Goal: Task Accomplishment & Management: Manage account settings

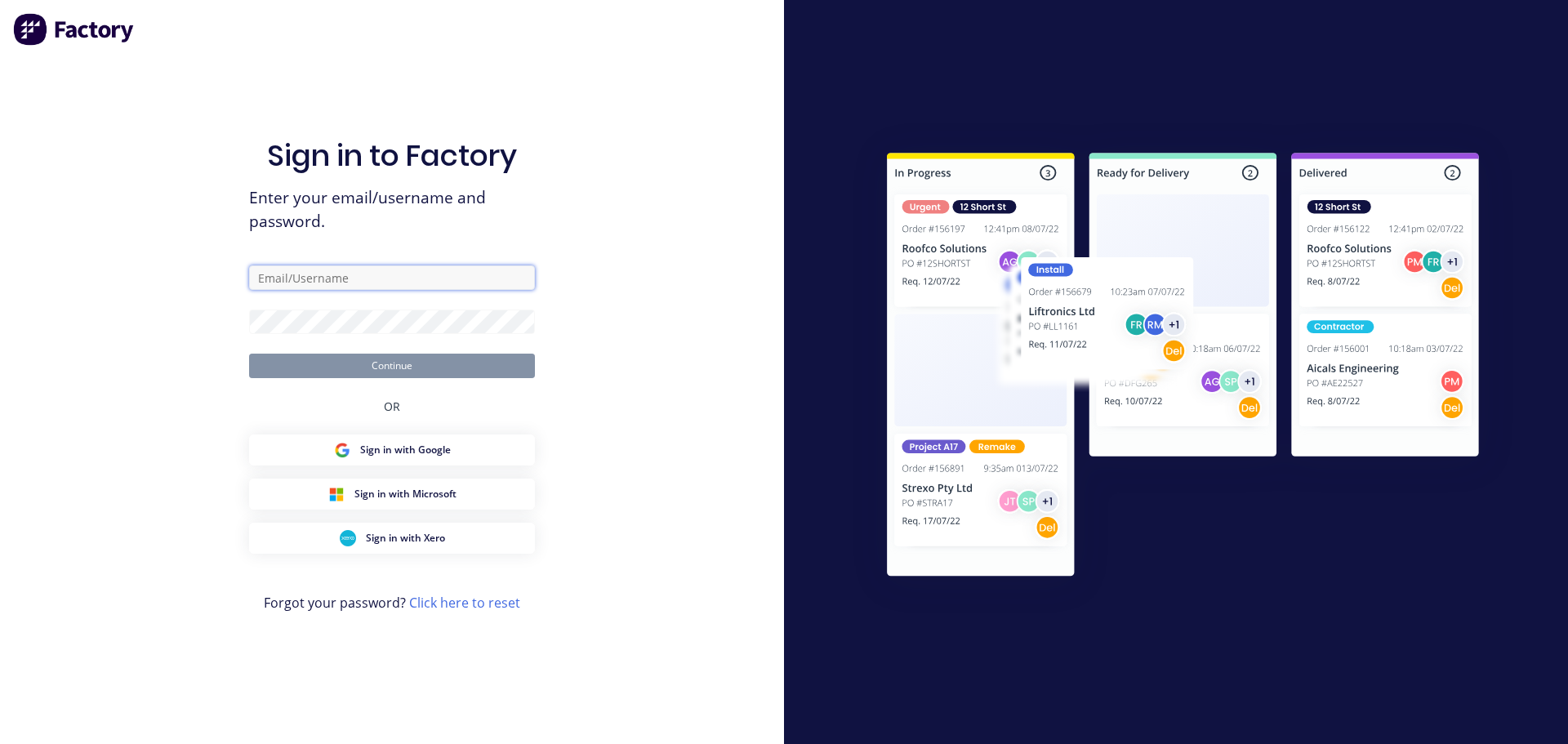
type input "[PERSON_NAME][EMAIL_ADDRESS][DOMAIN_NAME]"
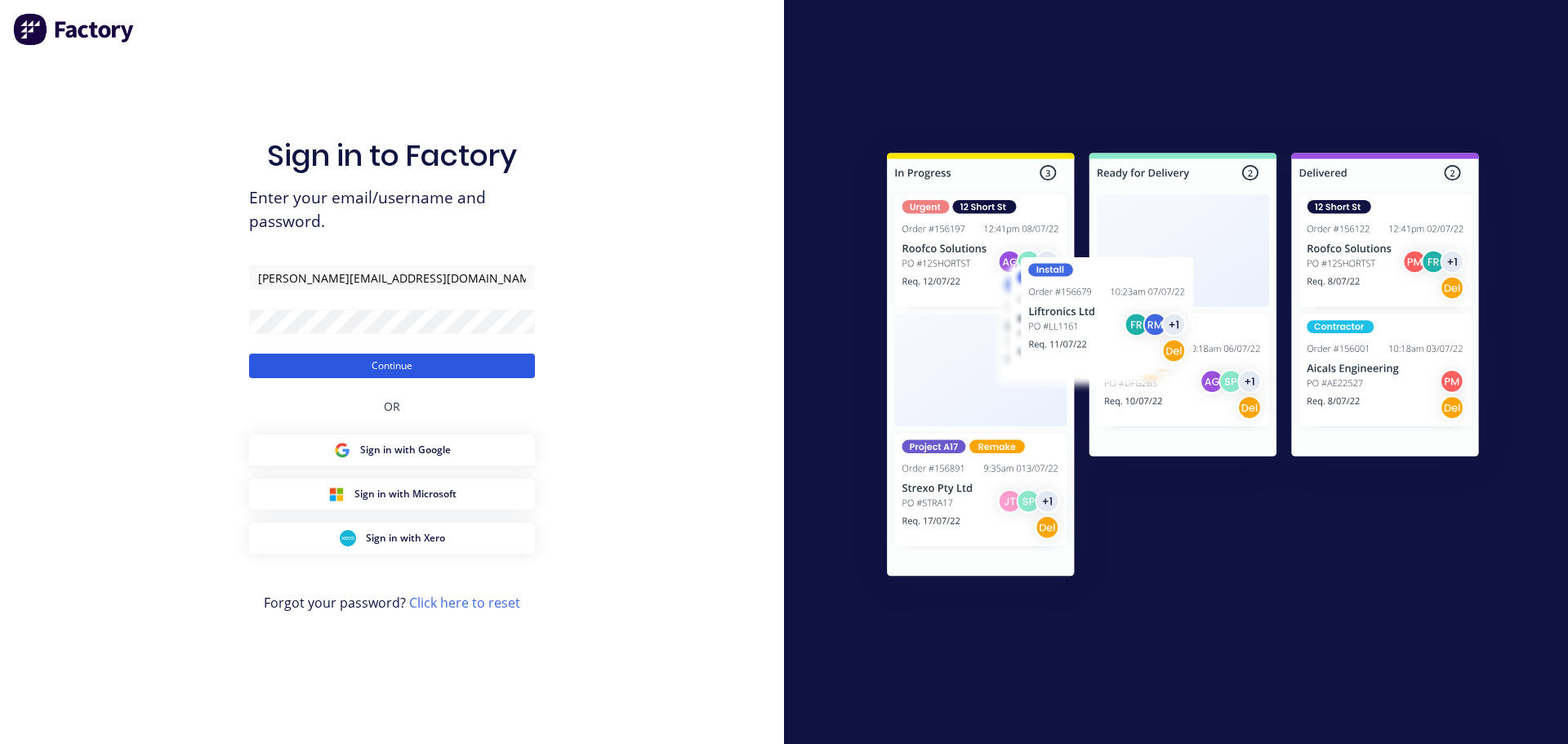
click at [416, 366] on button "Continue" at bounding box center [391, 366] width 286 height 24
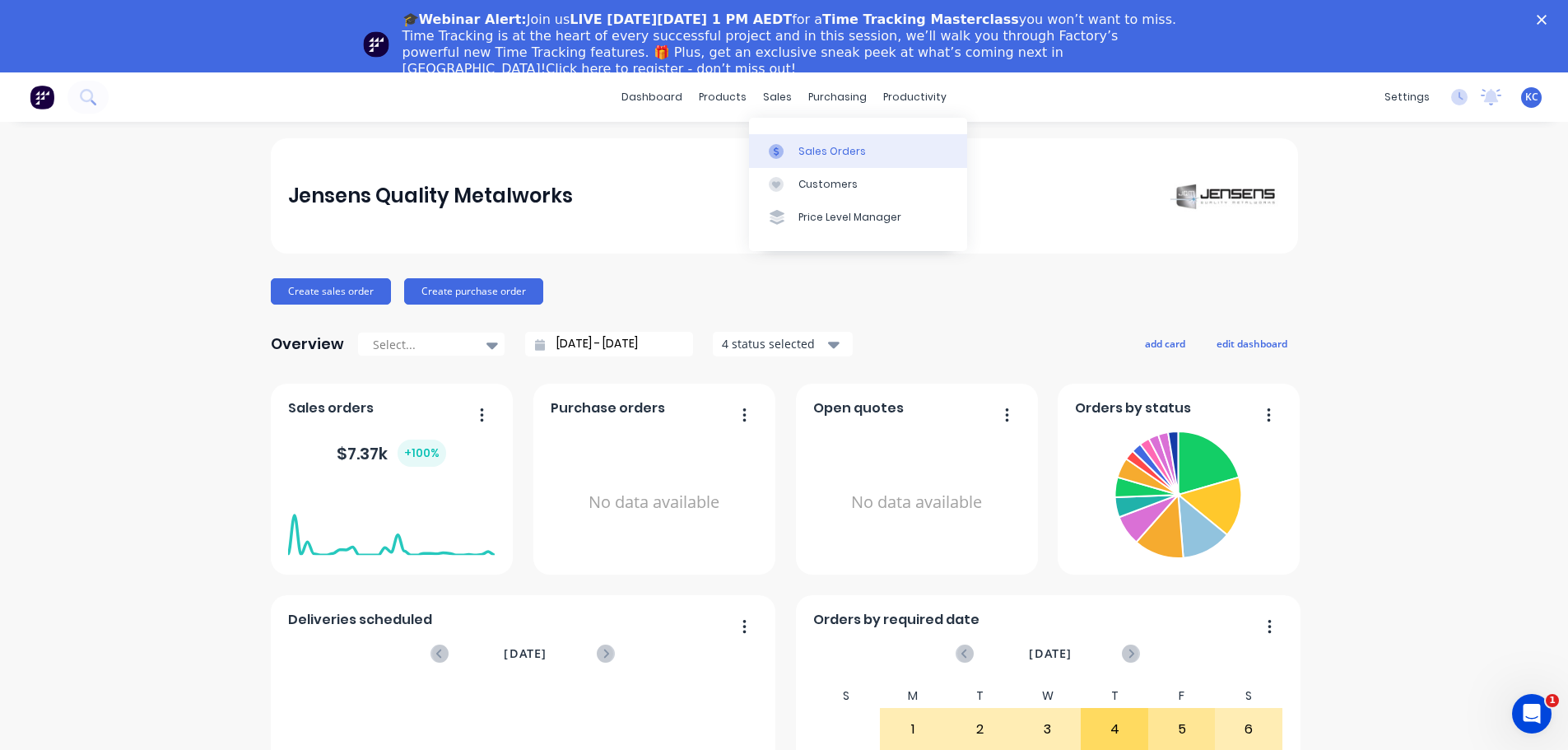
click at [808, 142] on link "Sales Orders" at bounding box center [858, 150] width 218 height 33
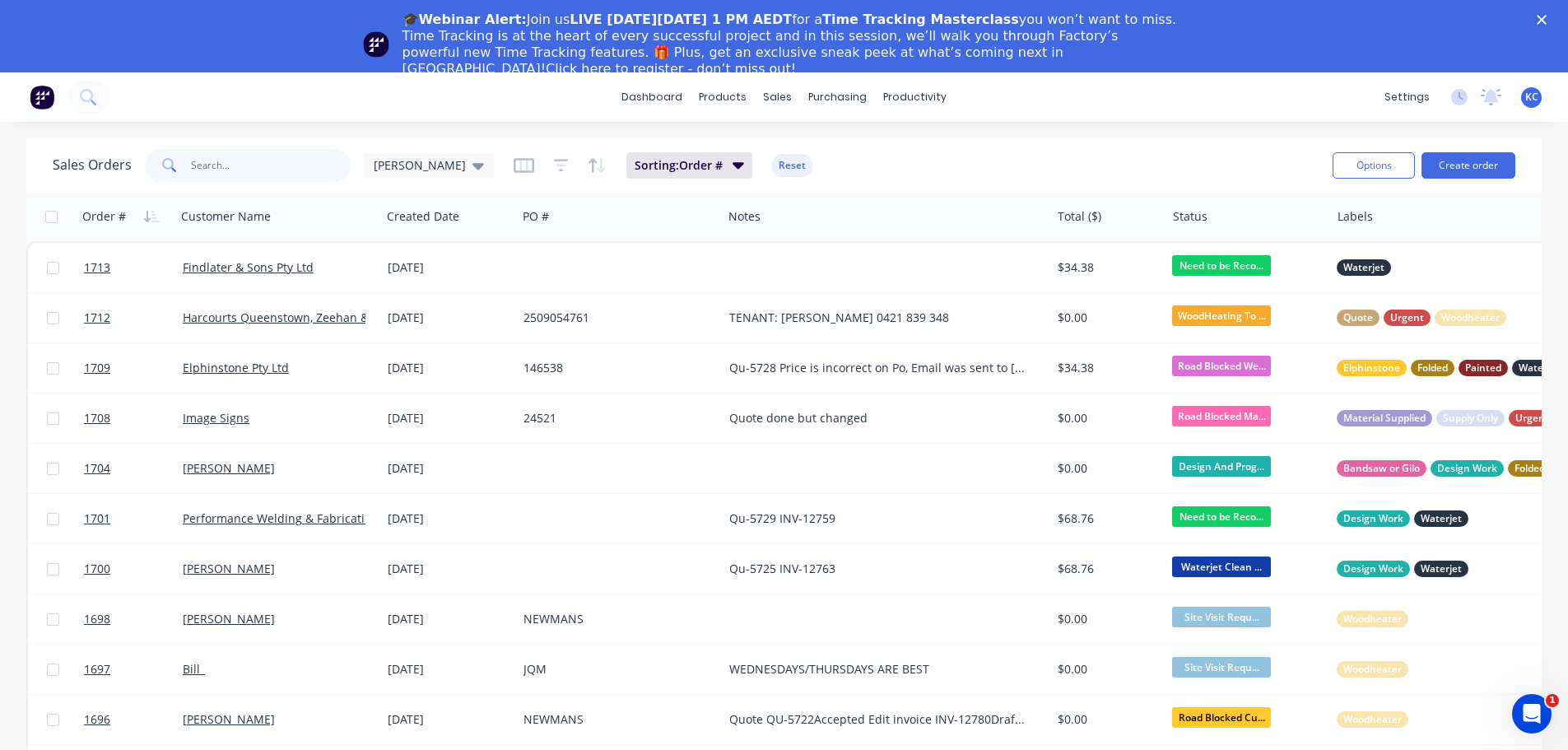
click at [221, 160] on input "text" at bounding box center [271, 165] width 160 height 33
type input "1520"
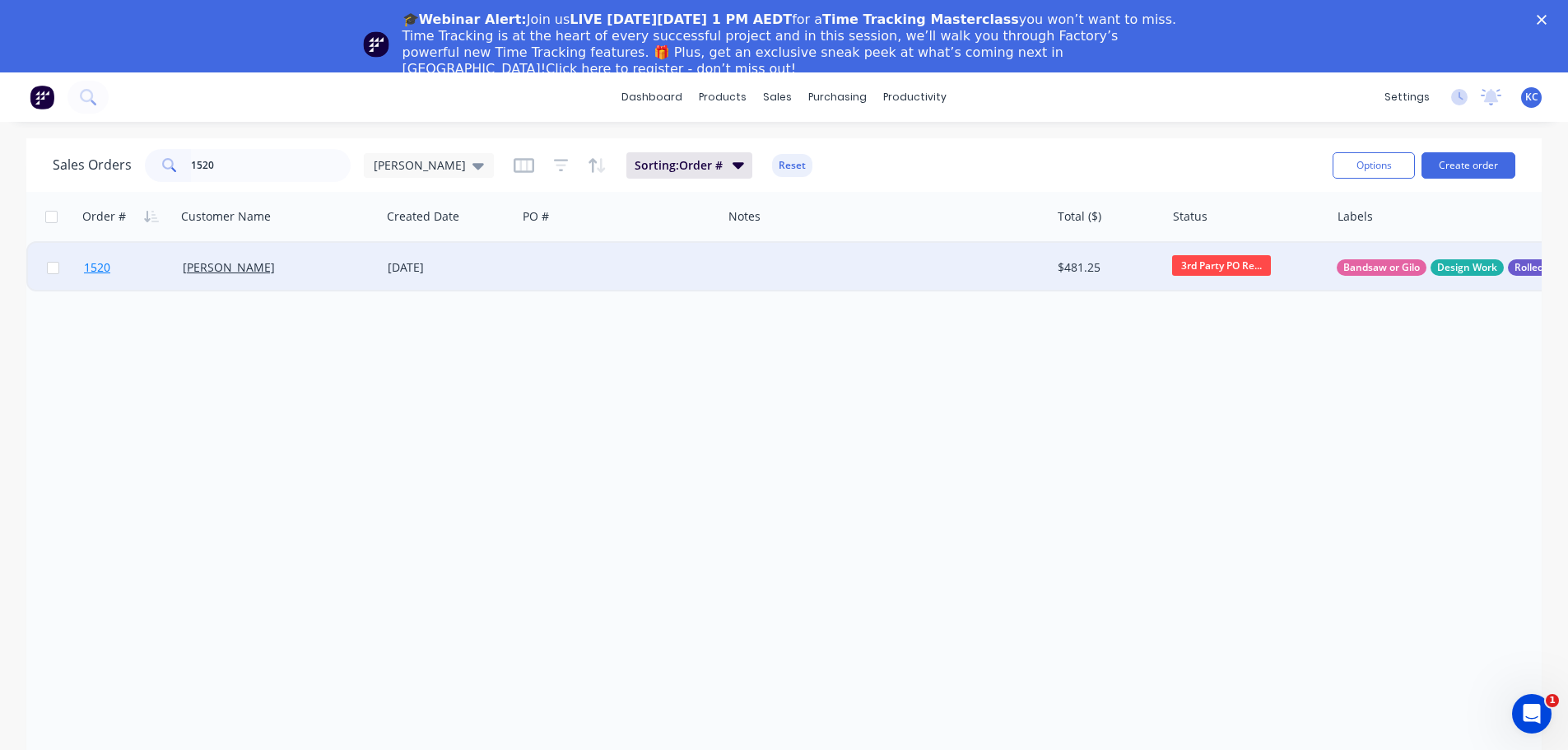
click at [107, 270] on span "1520" at bounding box center [97, 268] width 26 height 17
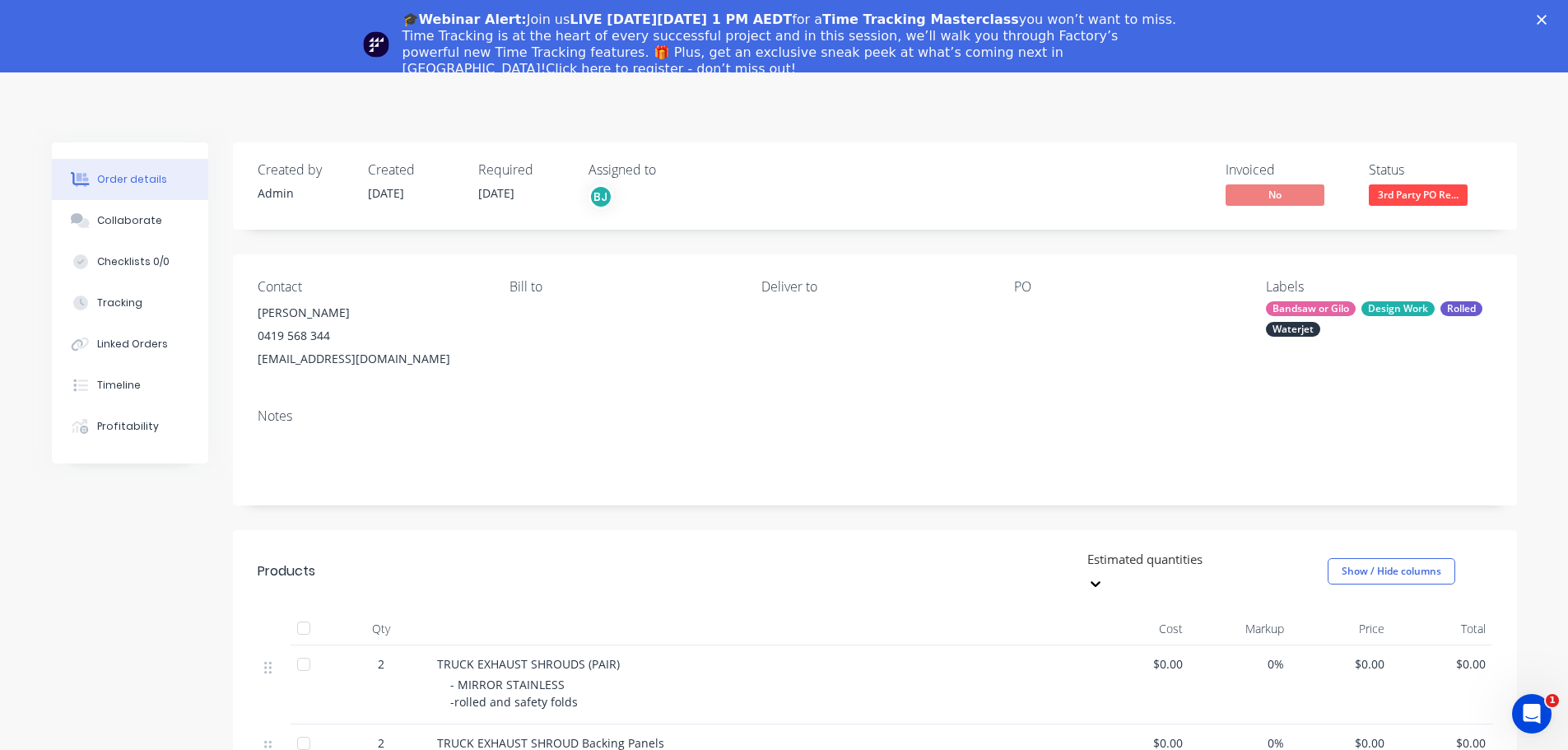
click at [1547, 18] on polygon "Close" at bounding box center [1542, 20] width 10 height 10
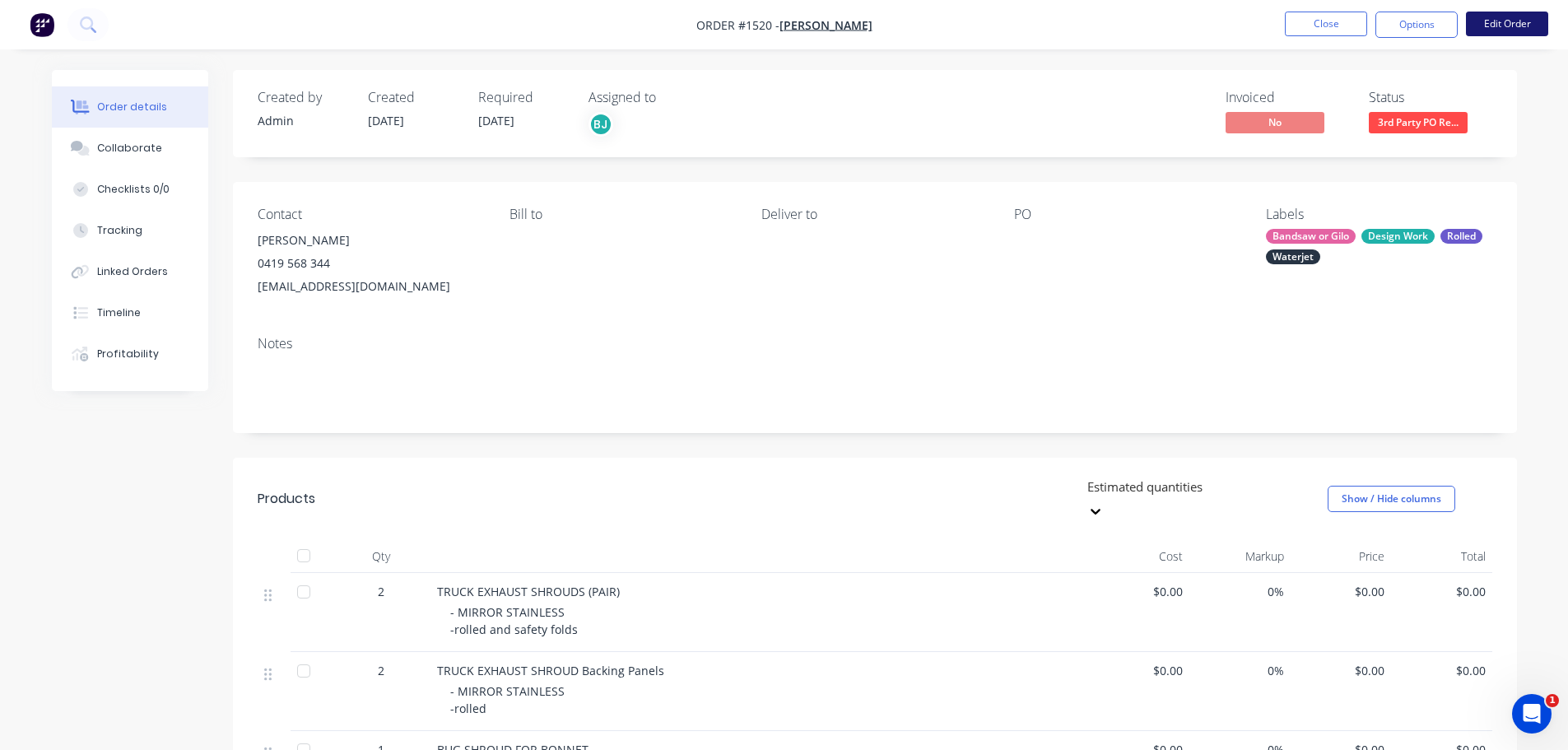
click at [1510, 24] on button "Edit Order" at bounding box center [1507, 23] width 82 height 24
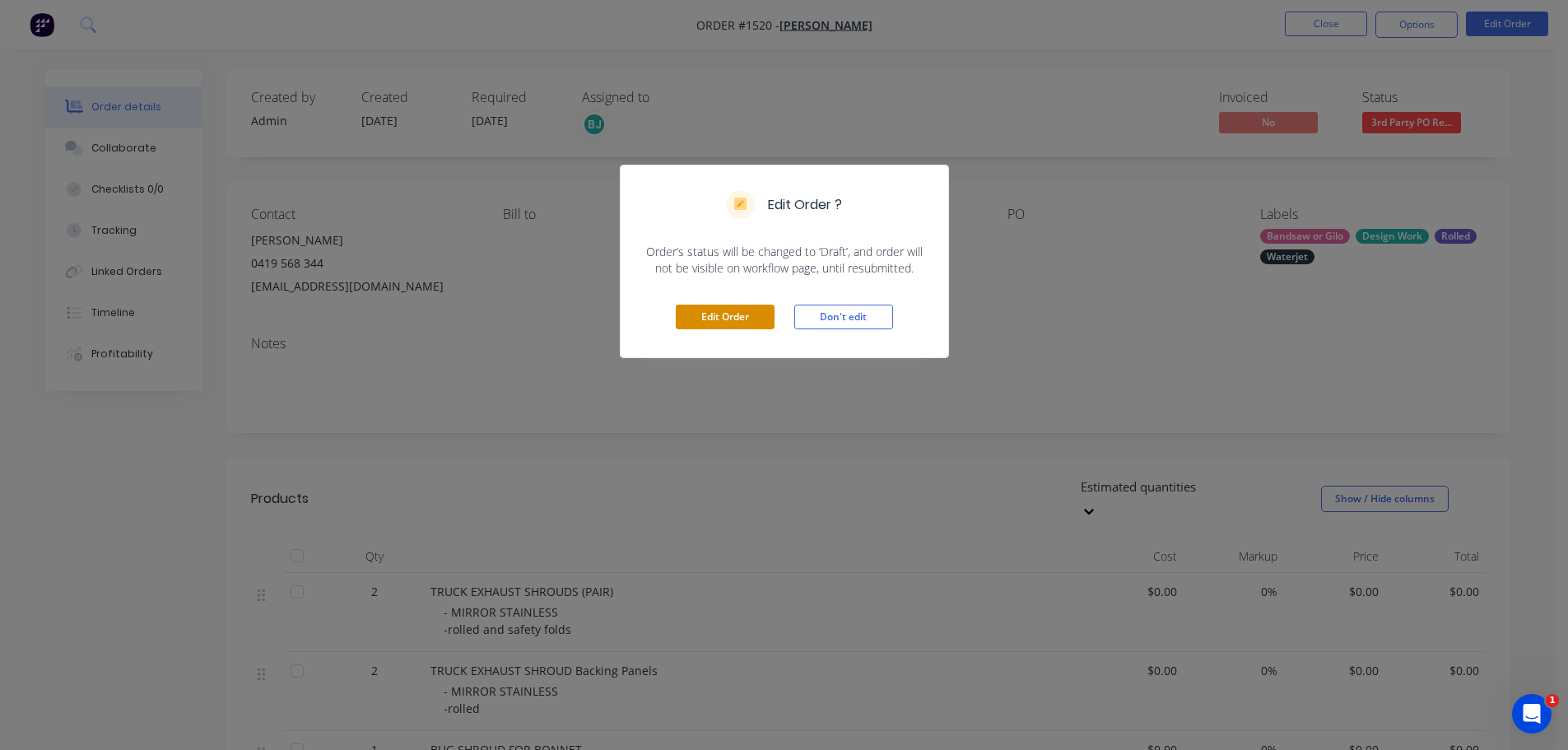
click at [691, 324] on button "Edit Order" at bounding box center [726, 317] width 99 height 24
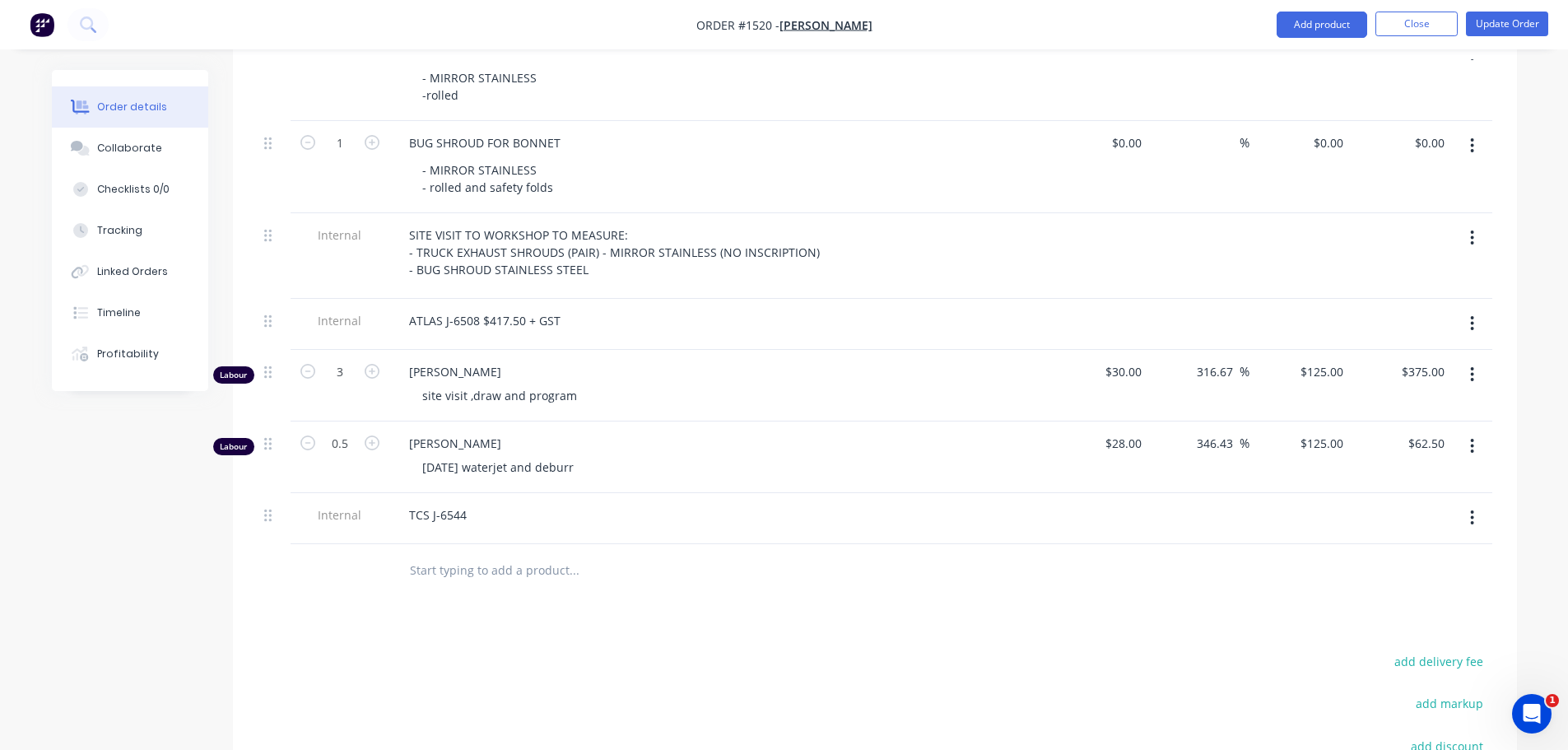
scroll to position [659, 0]
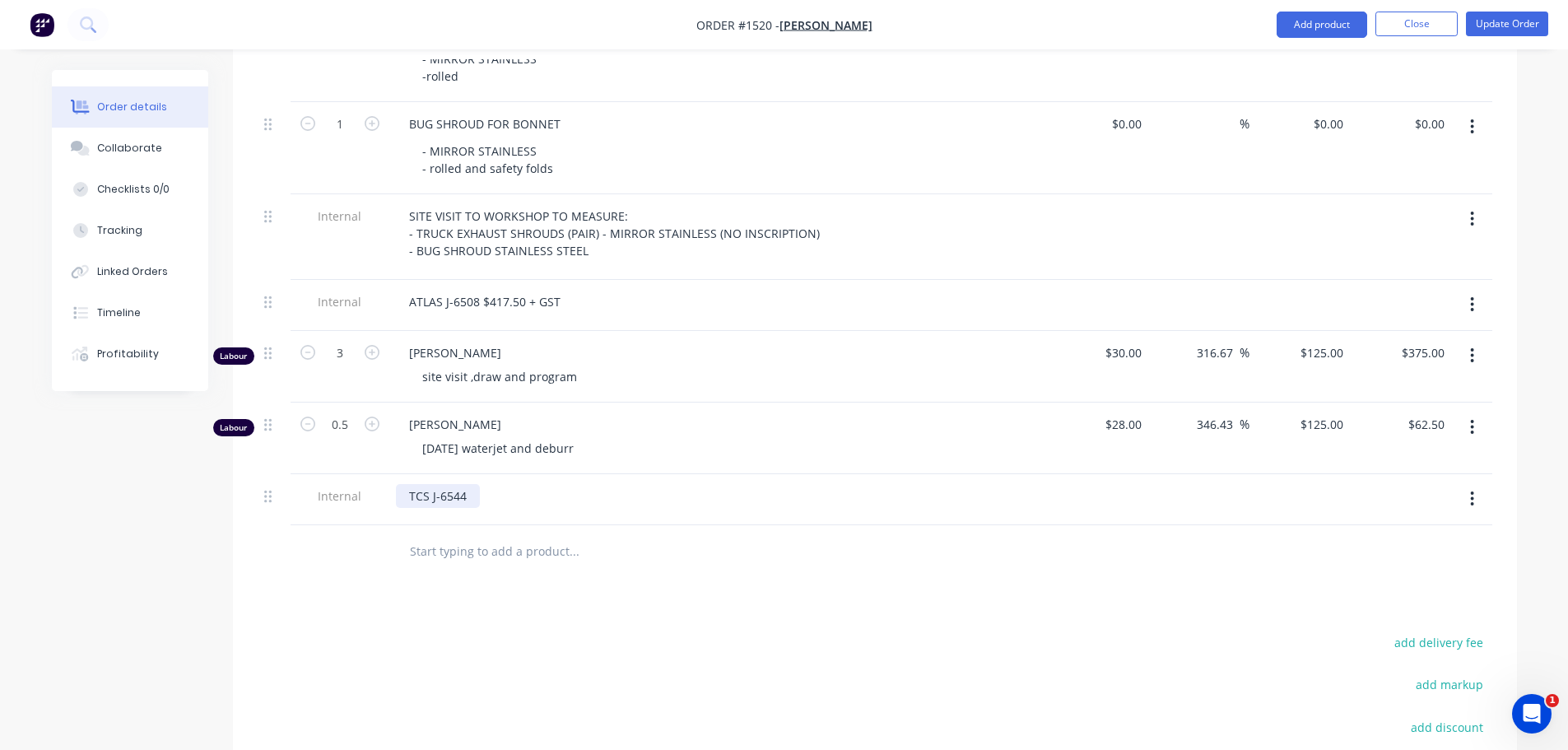
click at [426, 484] on div "TCS J-6544" at bounding box center [438, 496] width 84 height 24
click at [594, 474] on div "CEB J-6544 CEB J-6541" at bounding box center [718, 507] width 659 height 68
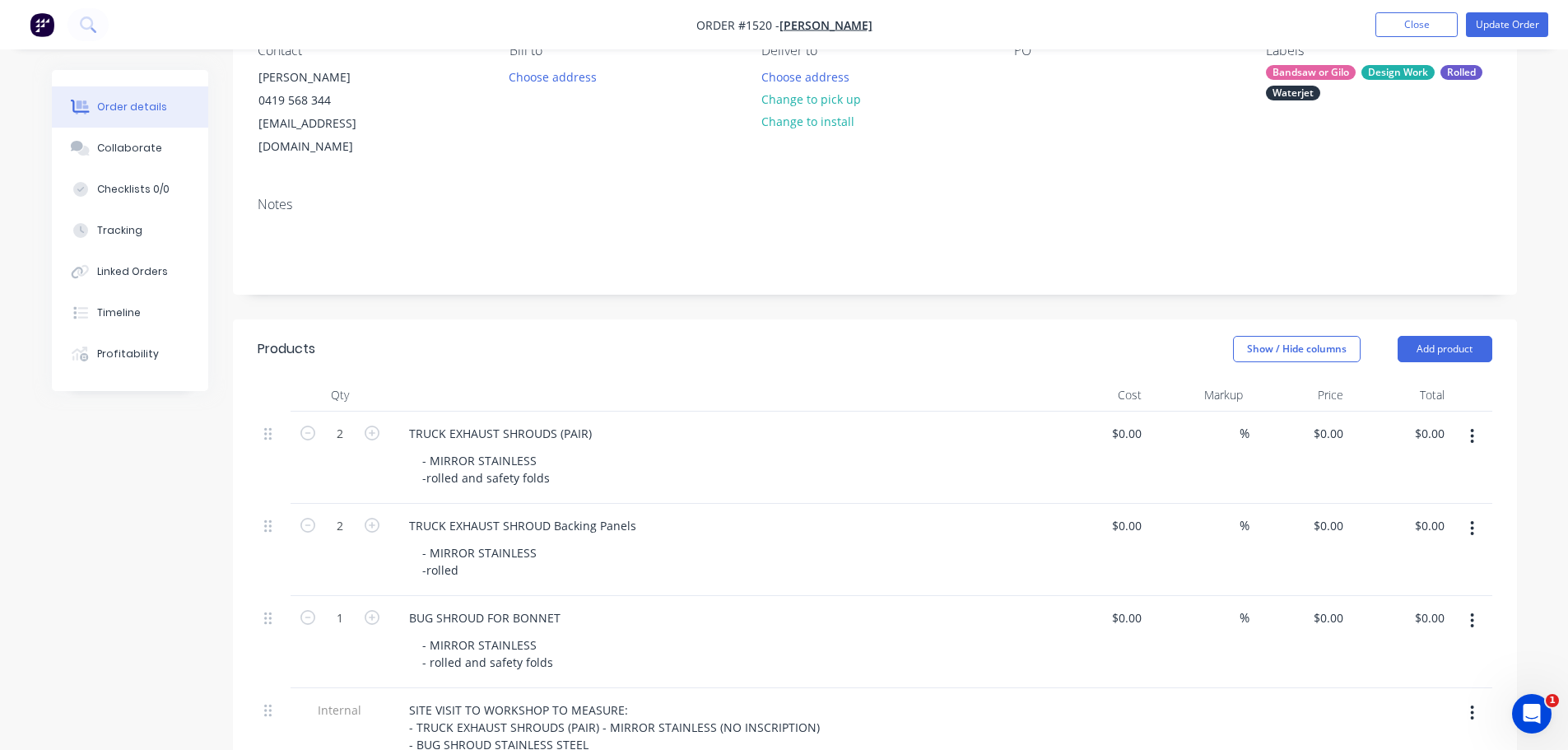
scroll to position [0, 0]
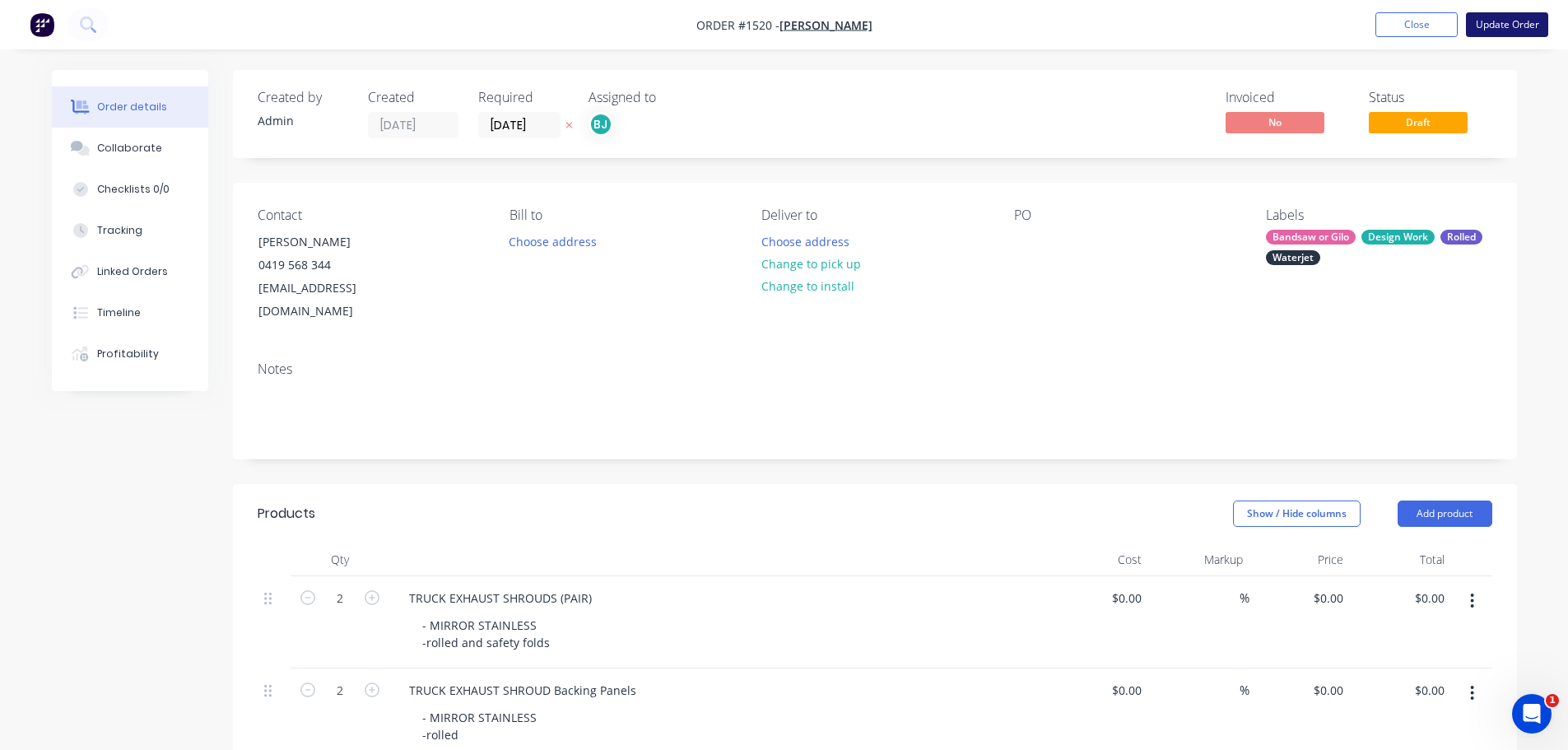
click at [1523, 25] on button "Update Order" at bounding box center [1507, 24] width 82 height 24
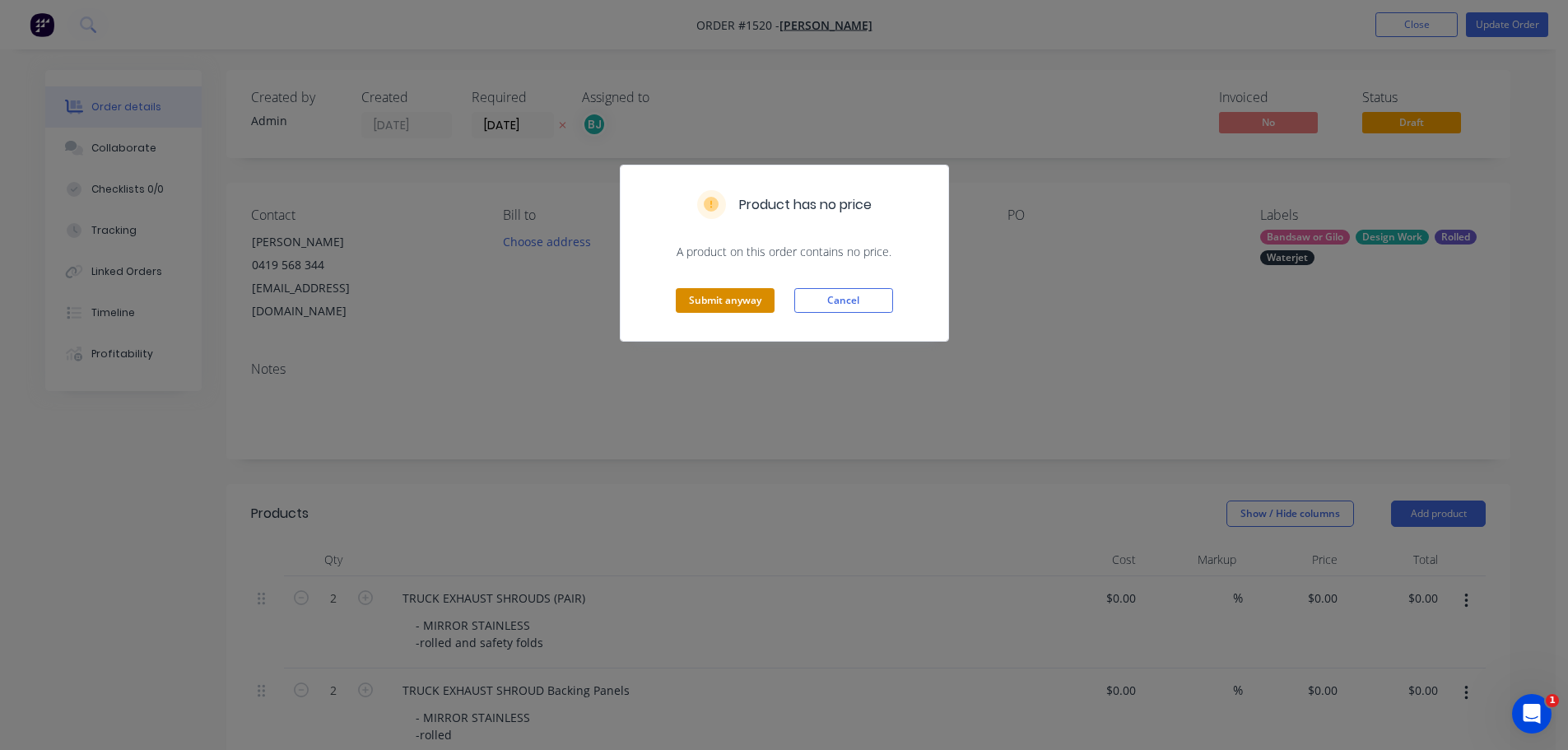
click at [746, 298] on button "Submit anyway" at bounding box center [726, 300] width 99 height 24
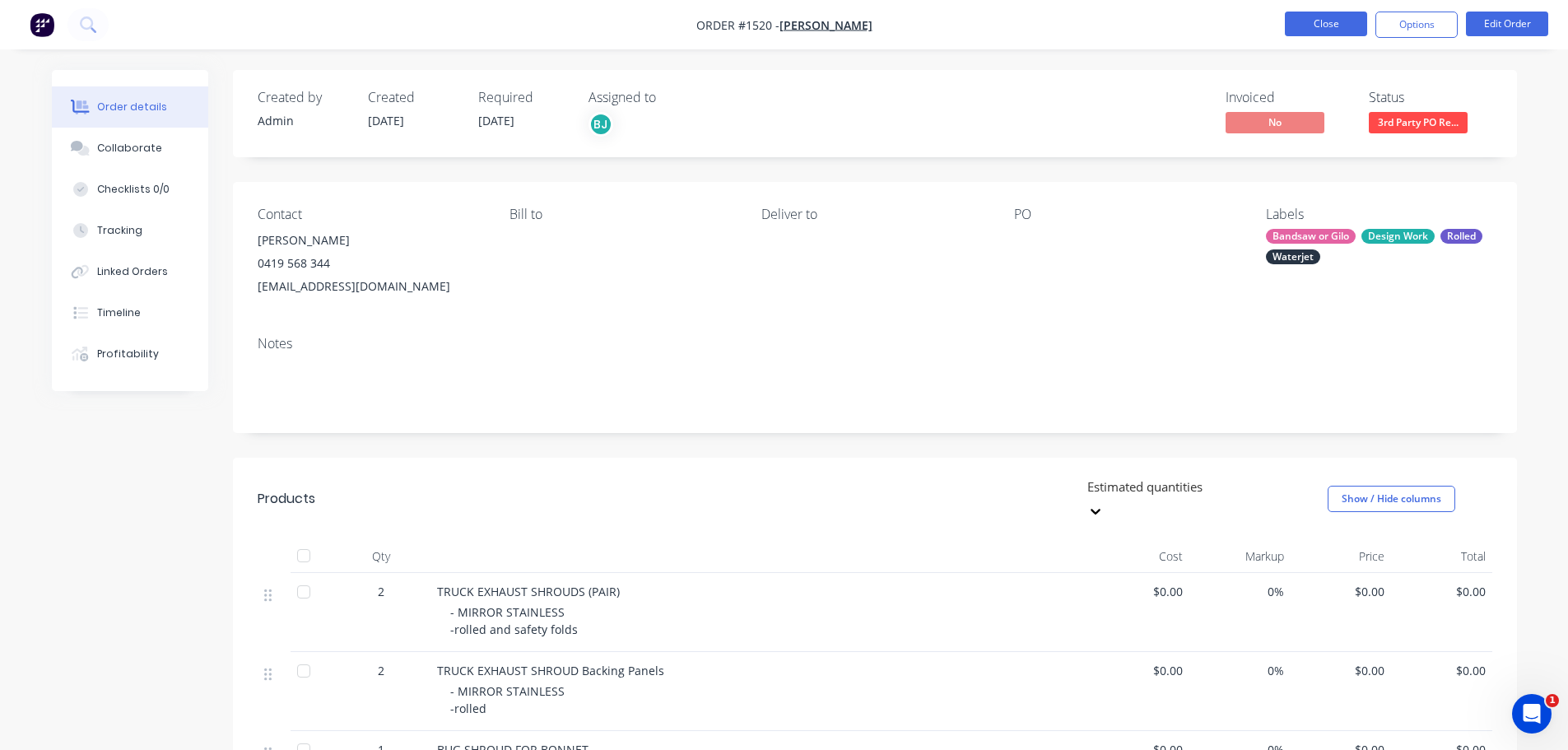
click at [1324, 18] on button "Close" at bounding box center [1326, 23] width 82 height 24
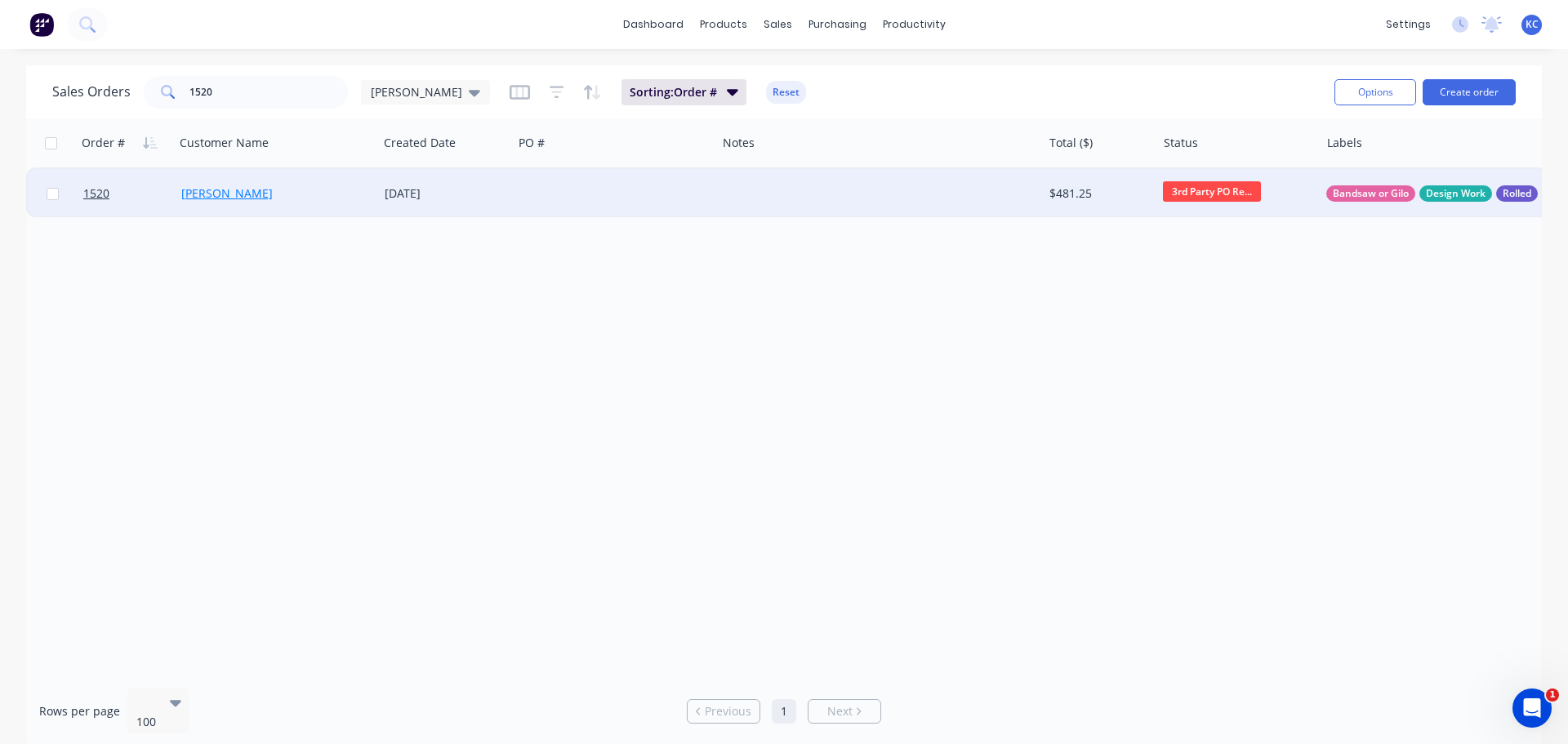
click at [210, 194] on link "[PERSON_NAME]" at bounding box center [227, 192] width 92 height 16
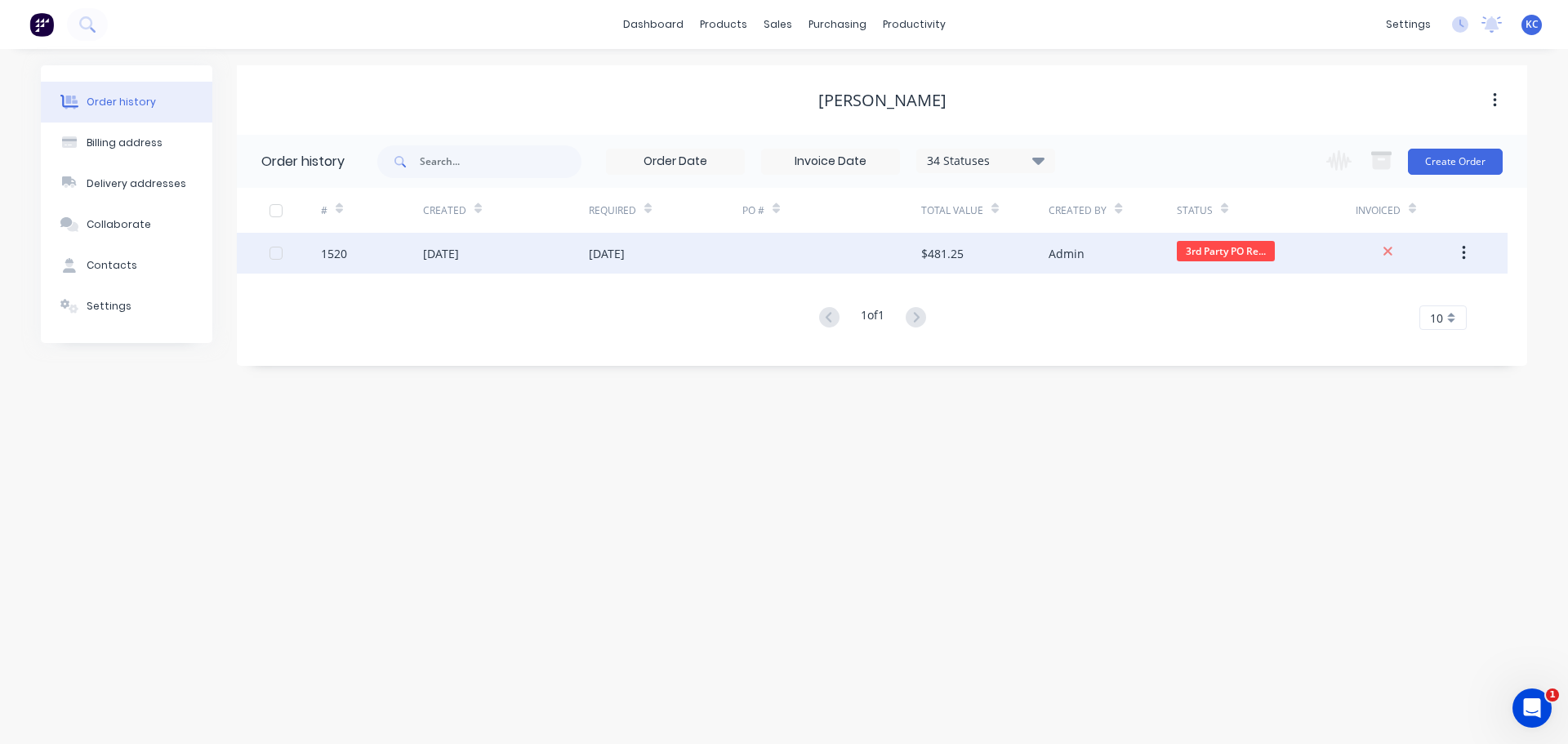
click at [338, 254] on div "1520" at bounding box center [334, 254] width 26 height 18
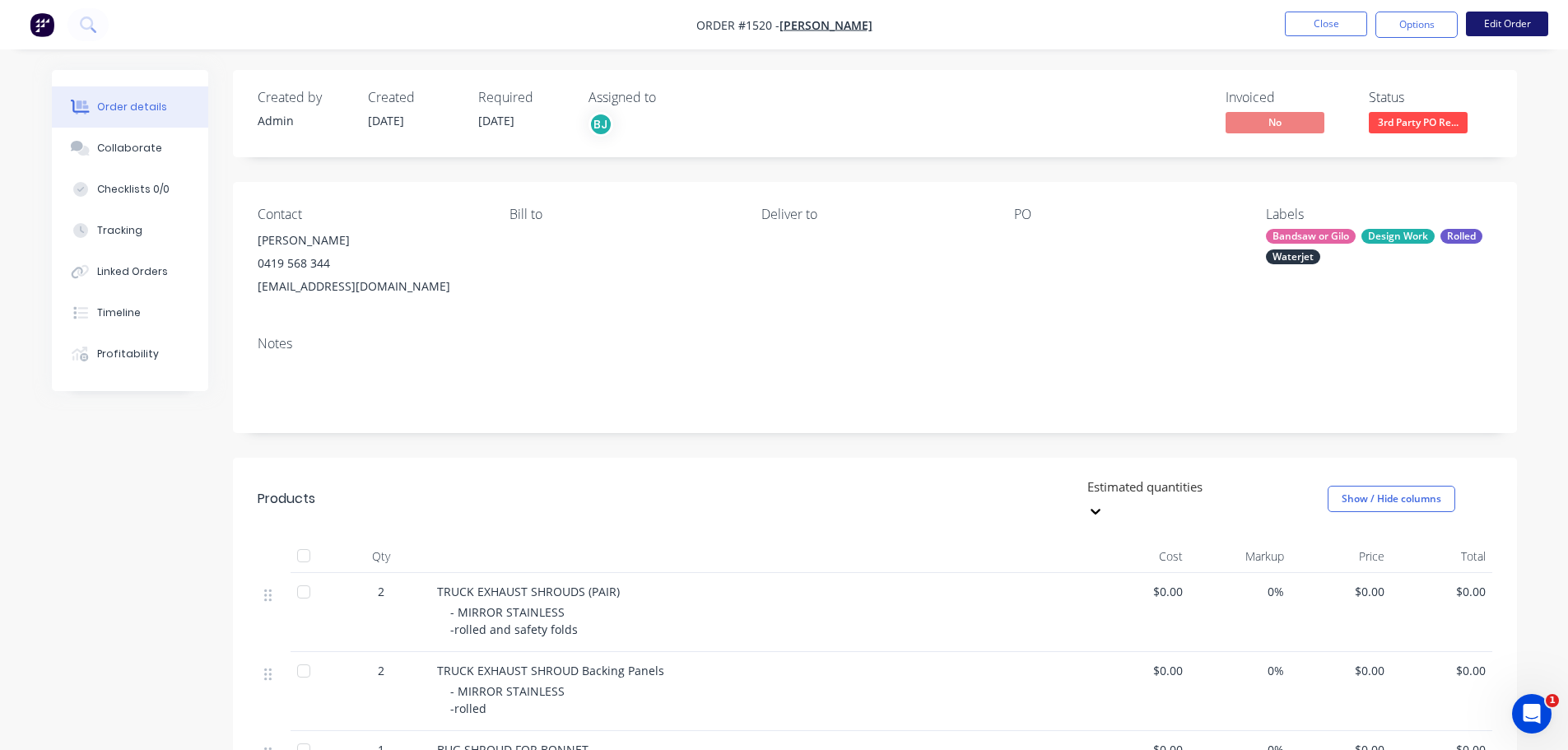
click at [1519, 28] on button "Edit Order" at bounding box center [1507, 23] width 82 height 24
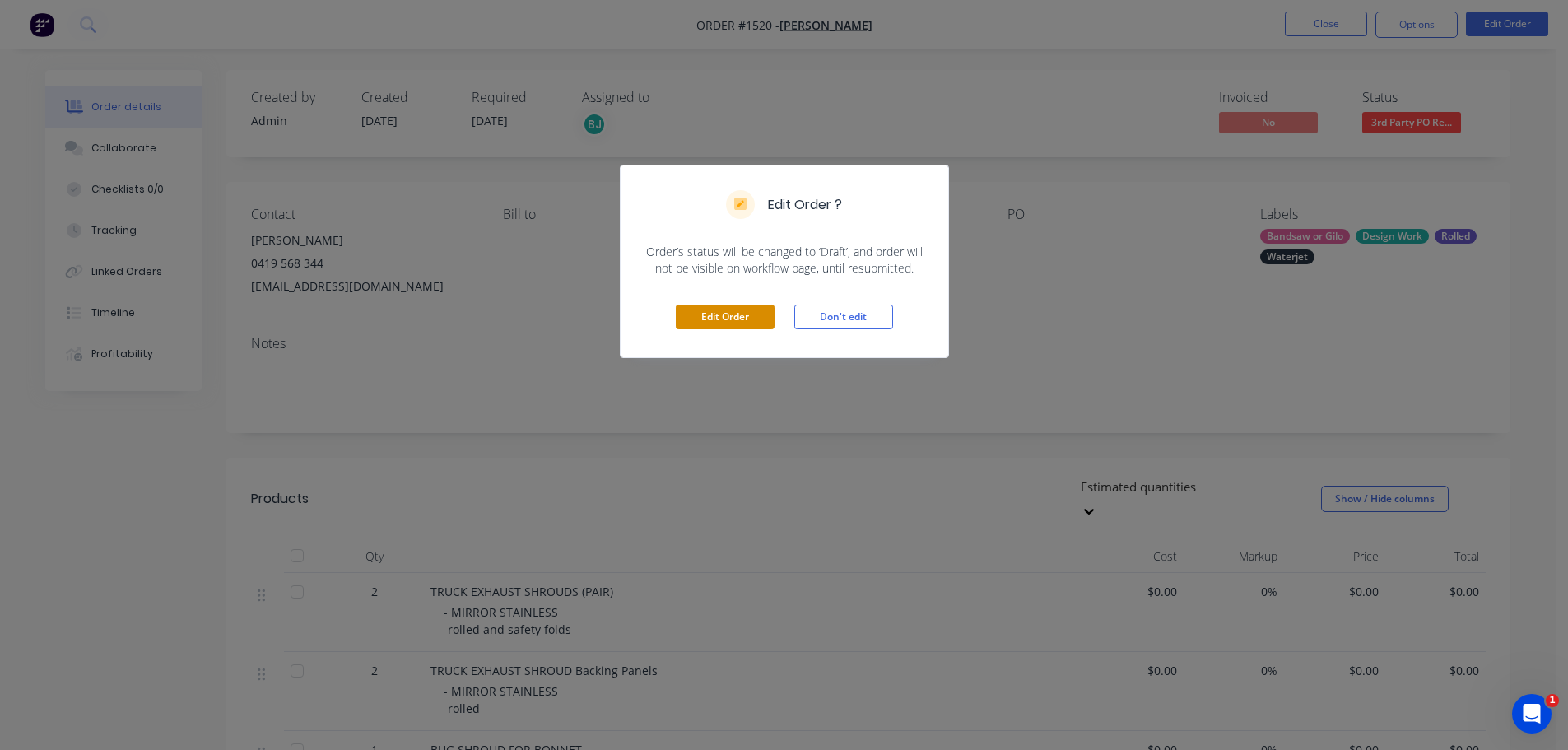
click at [700, 318] on button "Edit Order" at bounding box center [726, 317] width 99 height 24
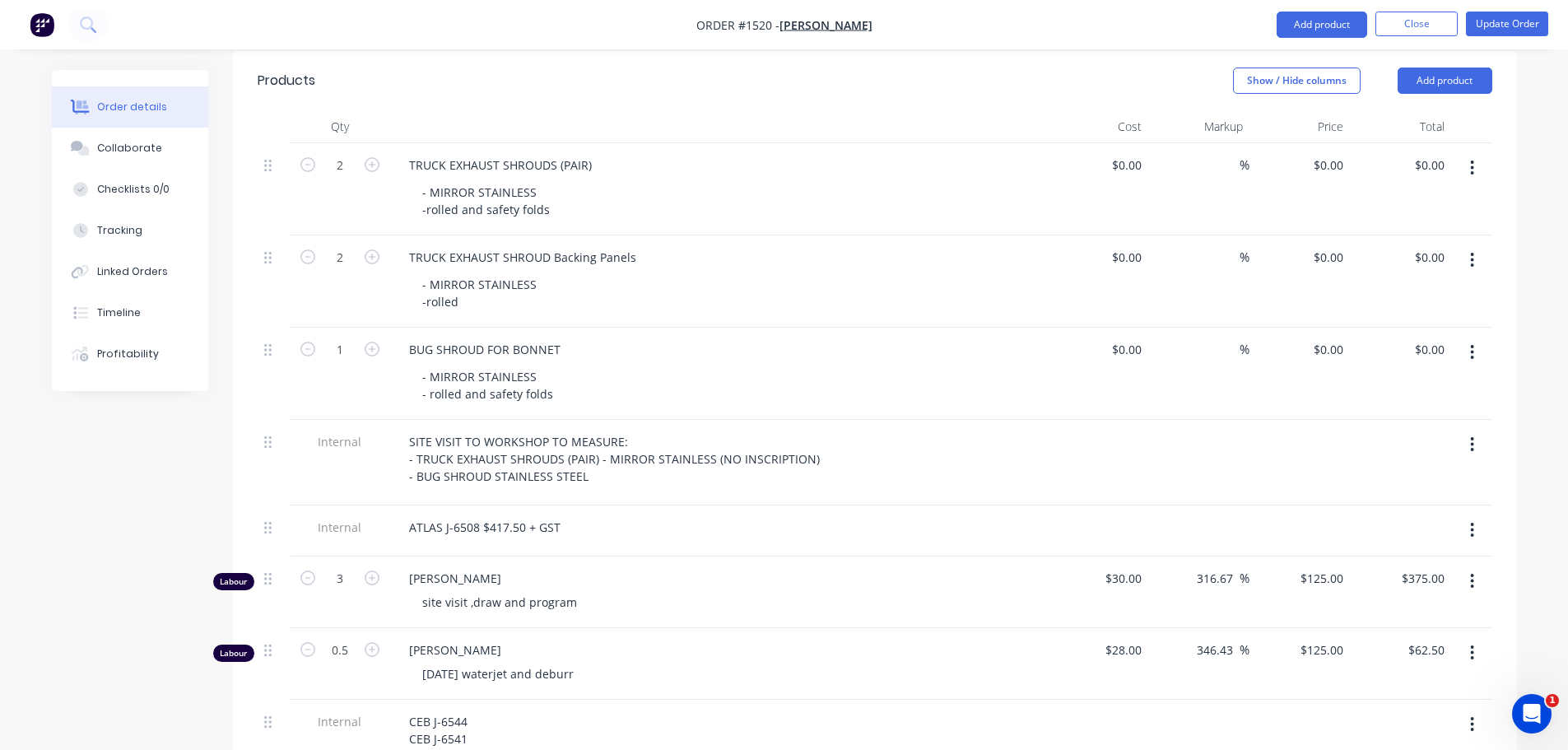
scroll to position [659, 0]
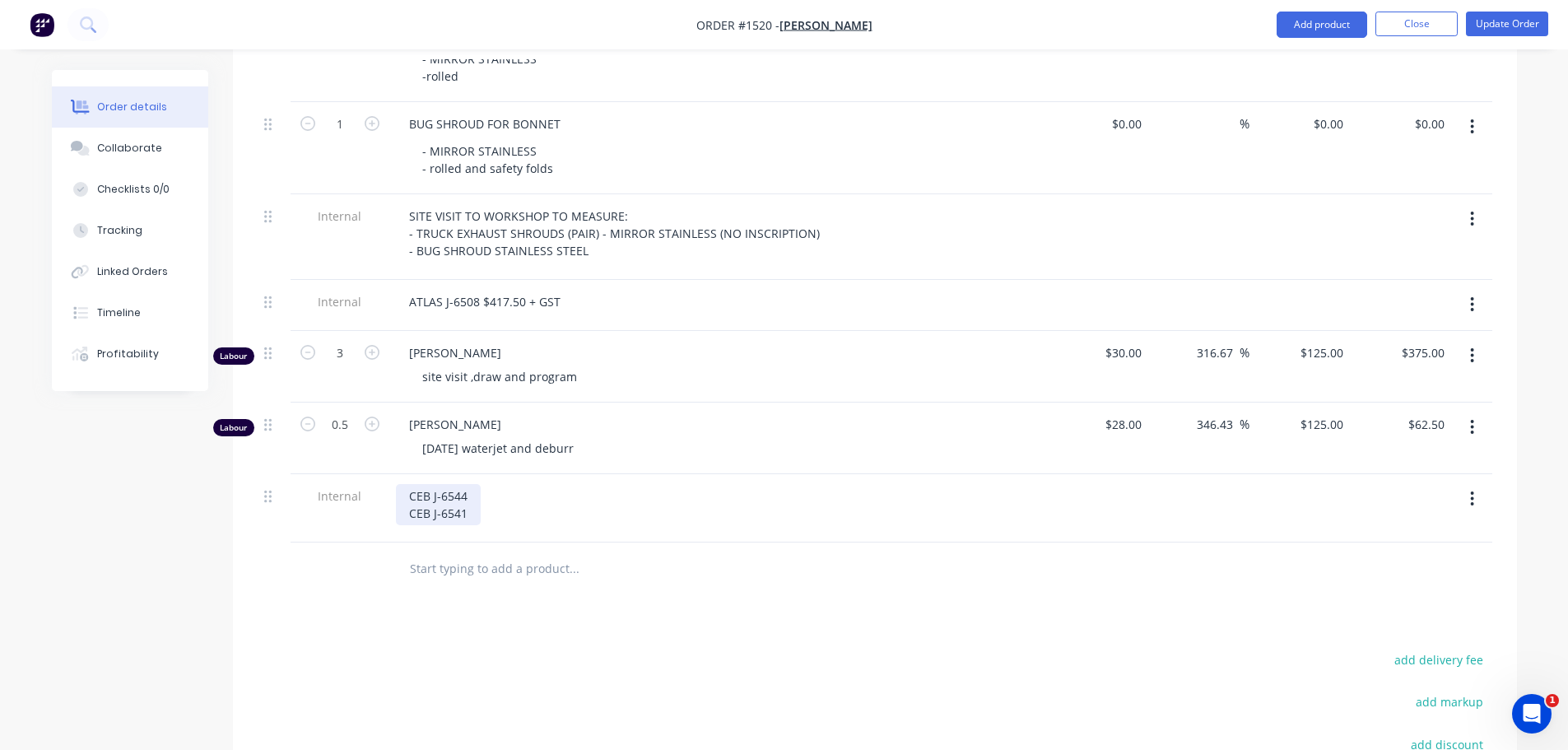
click at [472, 490] on div "CEB J-6544 CEB J-6541" at bounding box center [438, 505] width 85 height 41
click at [1505, 23] on button "Update Order" at bounding box center [1507, 23] width 82 height 24
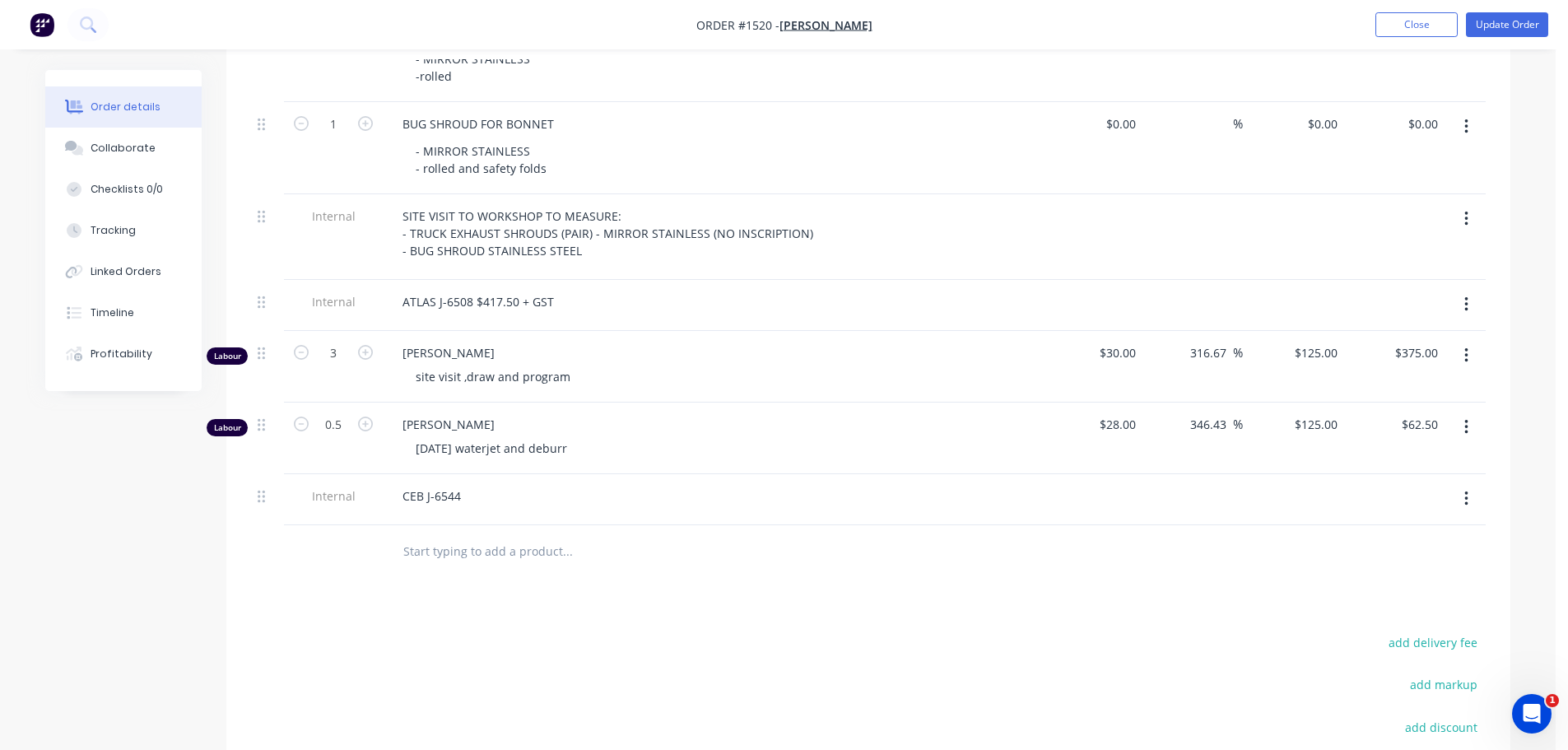
scroll to position [0, 0]
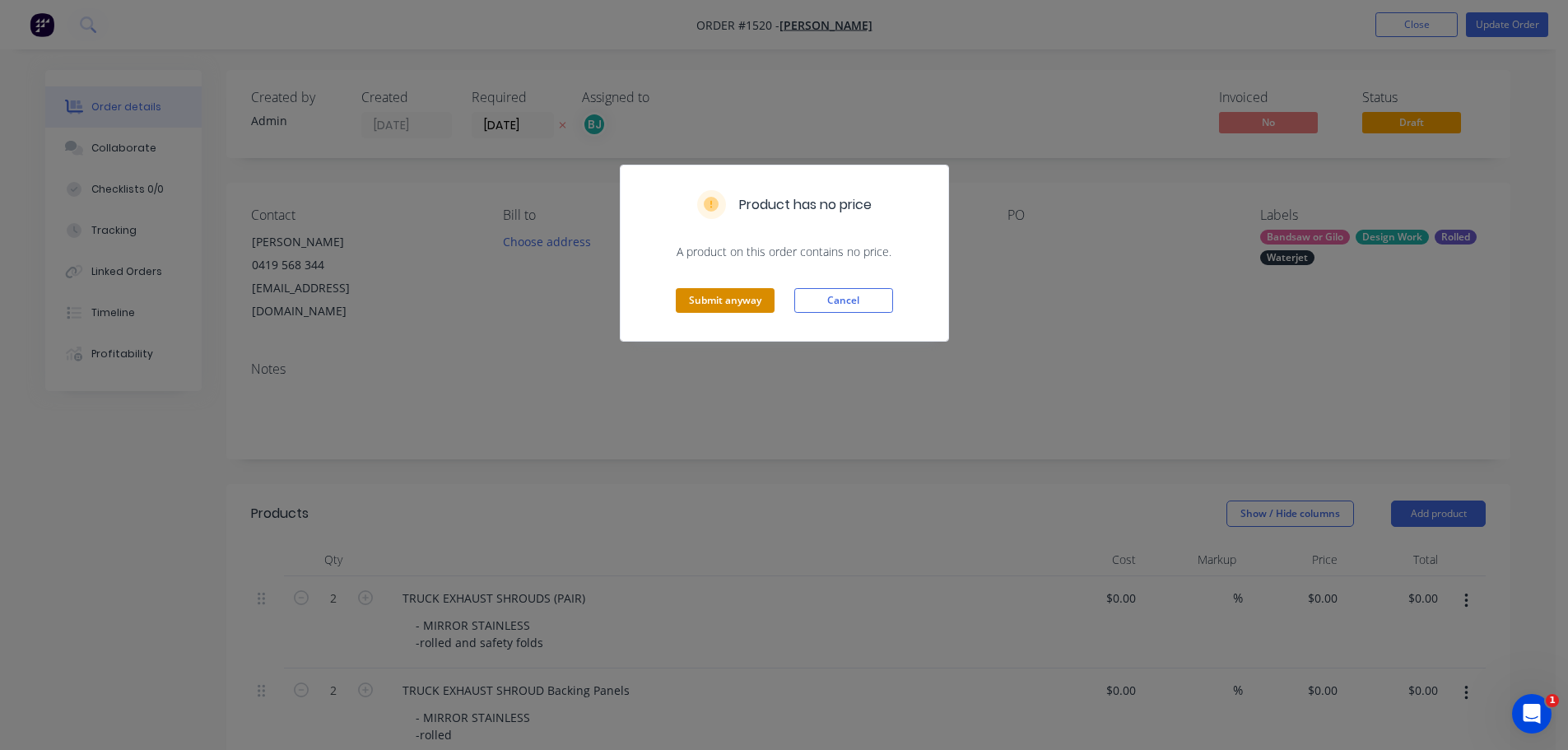
click at [725, 303] on button "Submit anyway" at bounding box center [726, 300] width 99 height 24
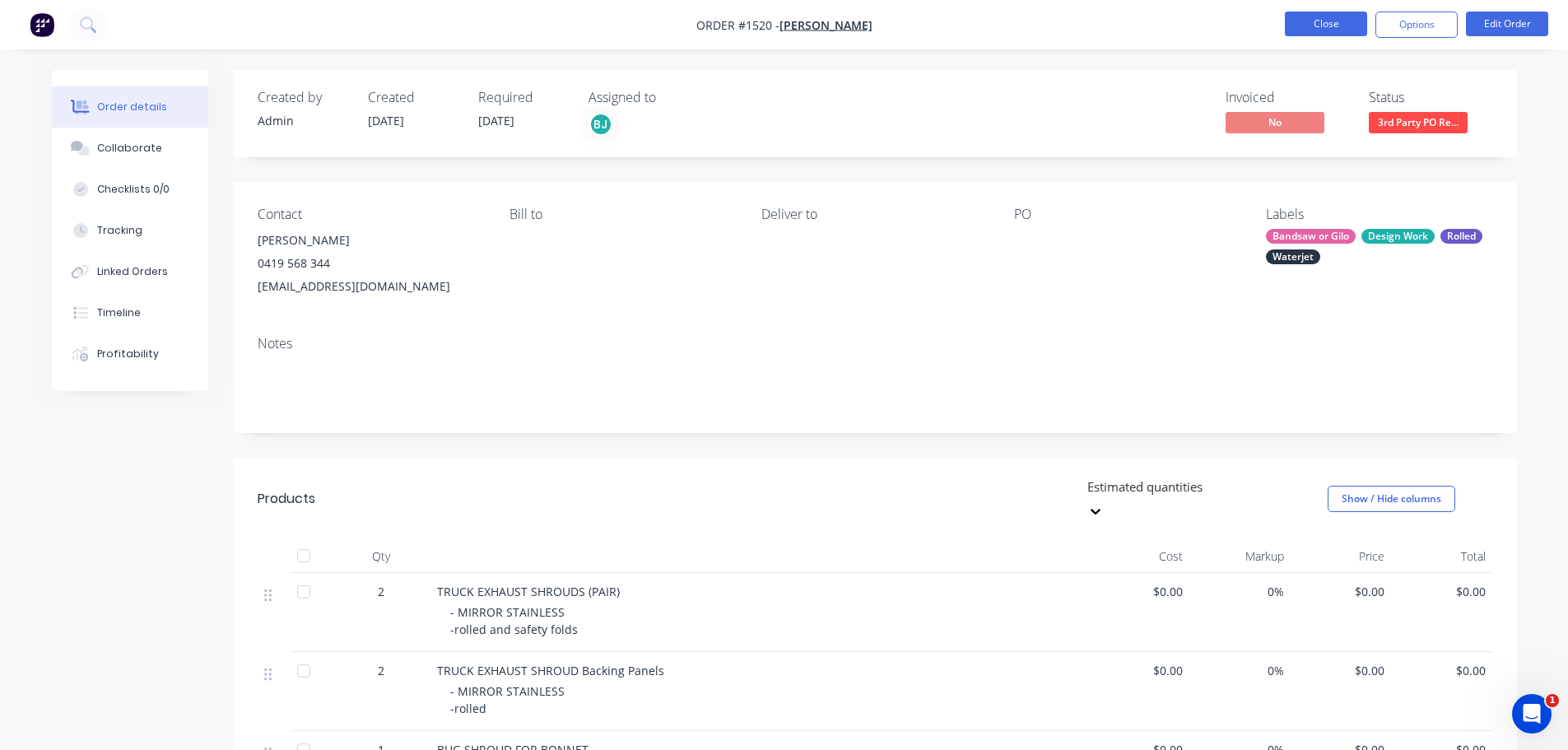
click at [1336, 31] on button "Close" at bounding box center [1326, 23] width 82 height 24
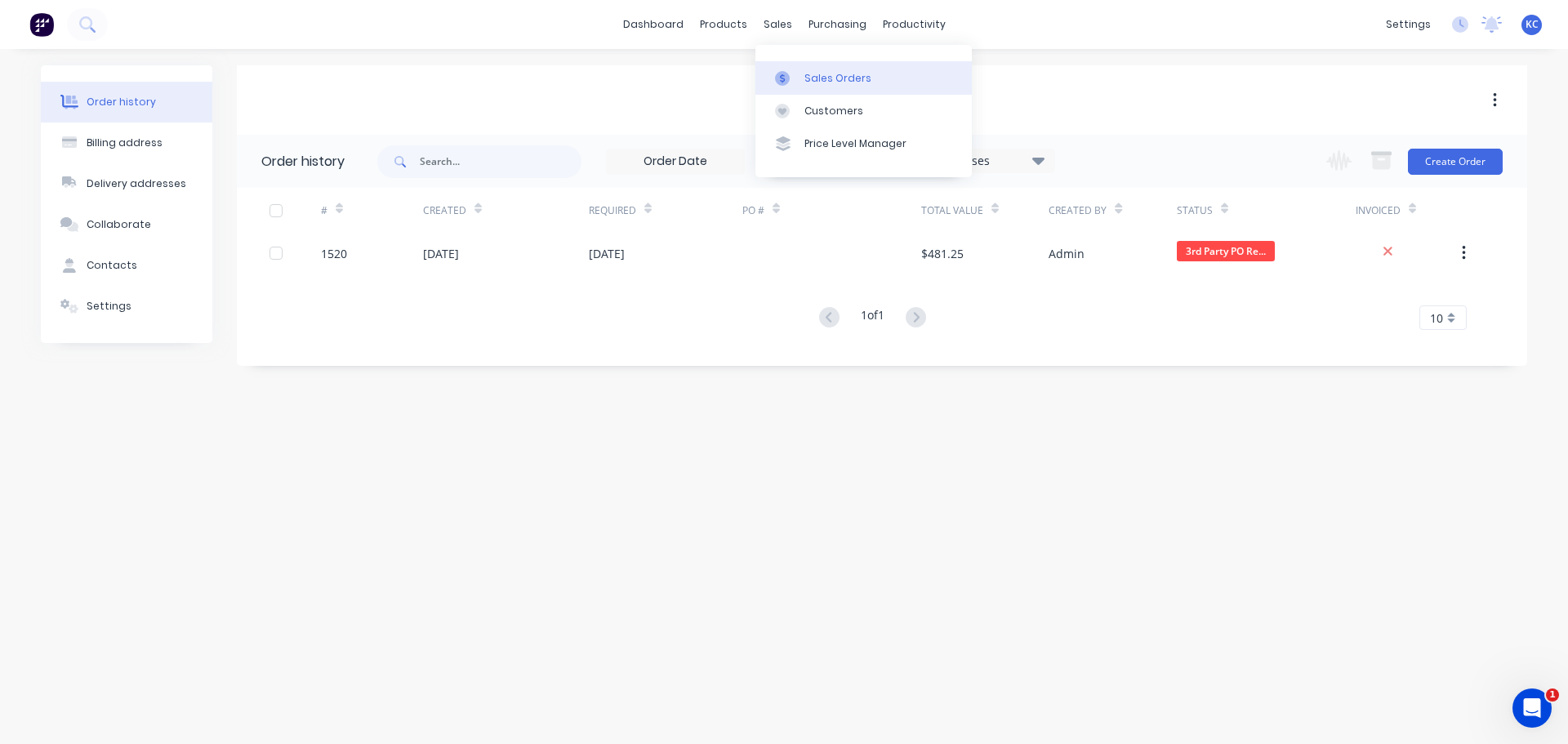
click at [805, 80] on div "Sales Orders" at bounding box center [837, 79] width 67 height 15
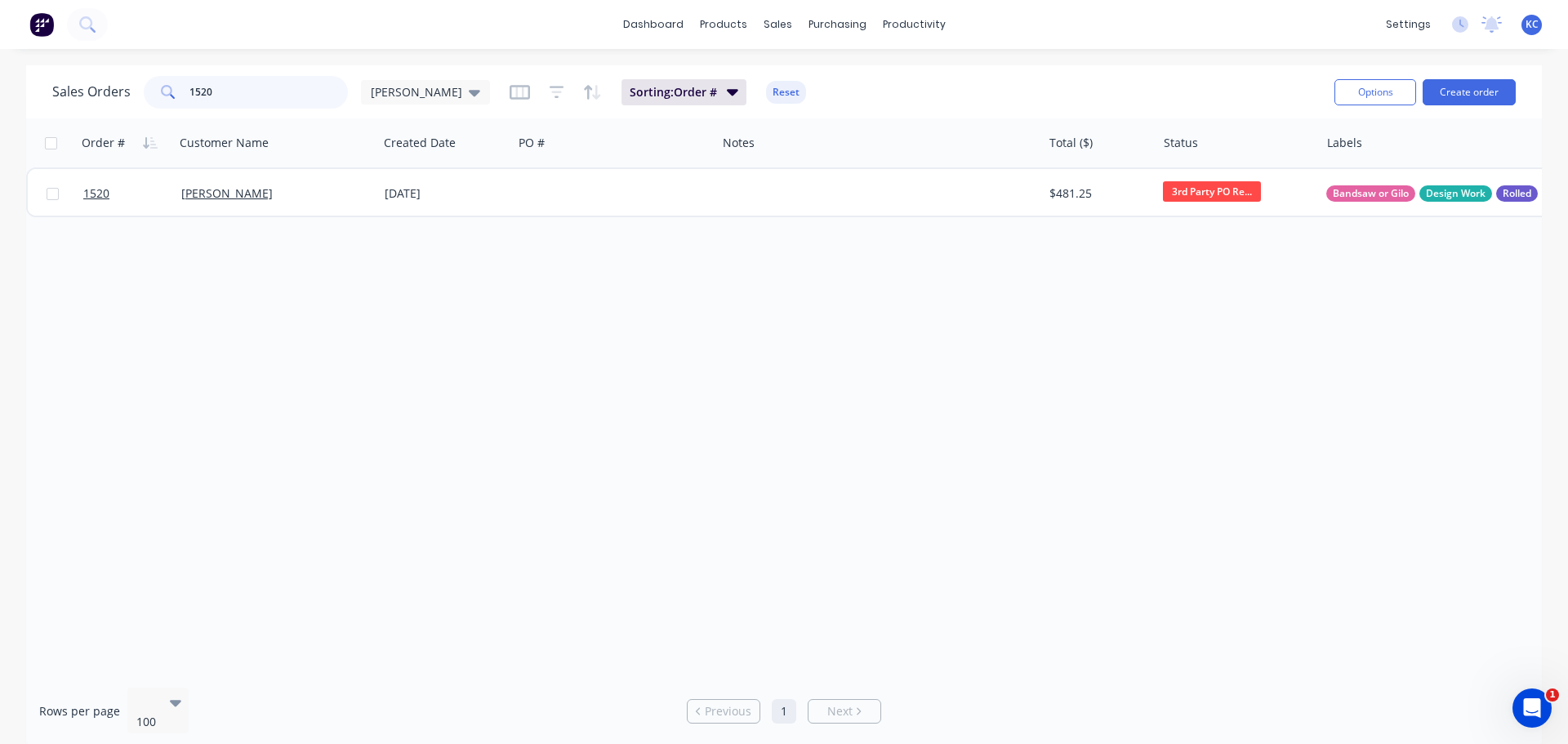
drag, startPoint x: 278, startPoint y: 94, endPoint x: 0, endPoint y: 171, distance: 288.5
click at [17, 114] on div "Sales Orders 1520 [PERSON_NAME] Sorting: Order # Reset Options Create order Ord…" at bounding box center [784, 407] width 1568 height 683
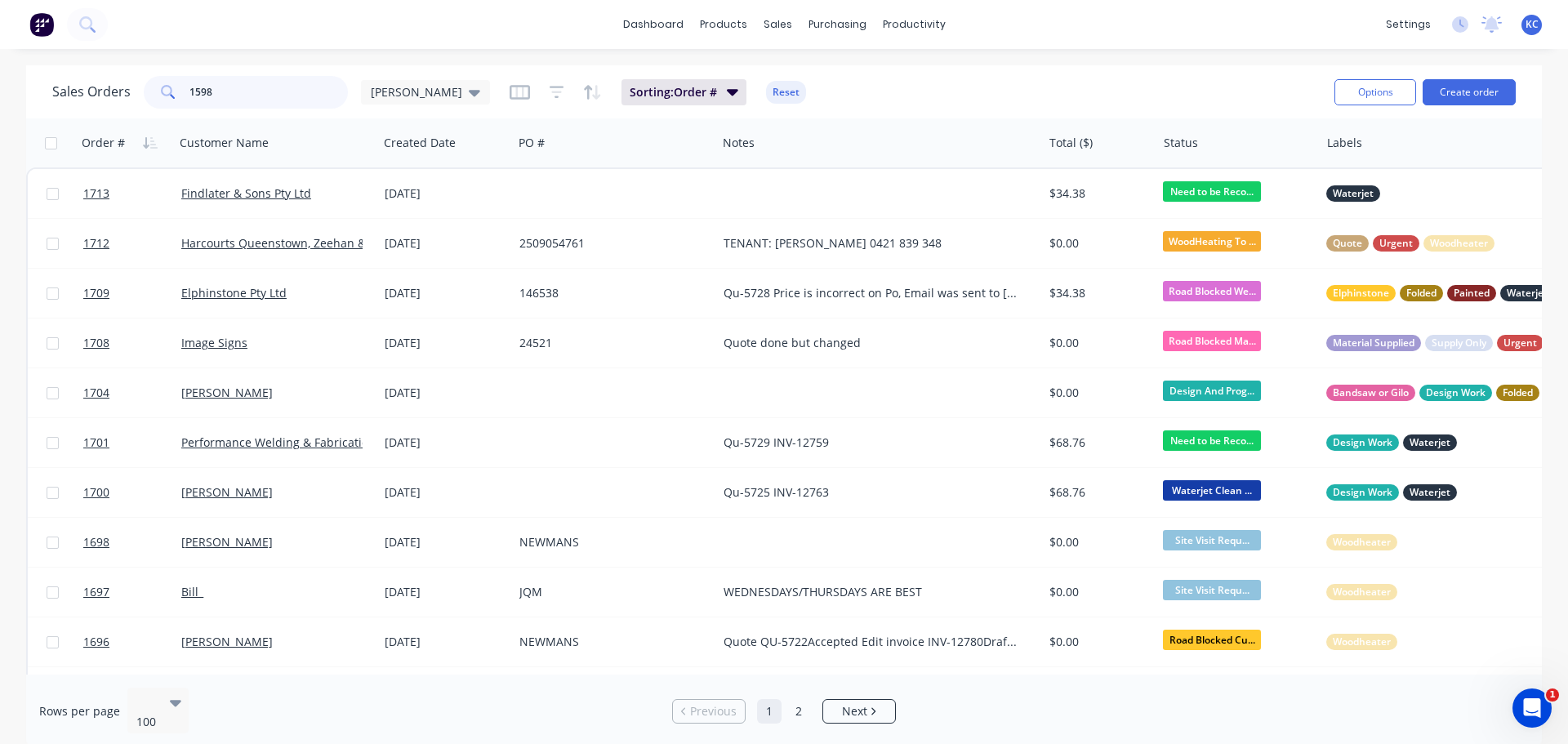
type input "1598"
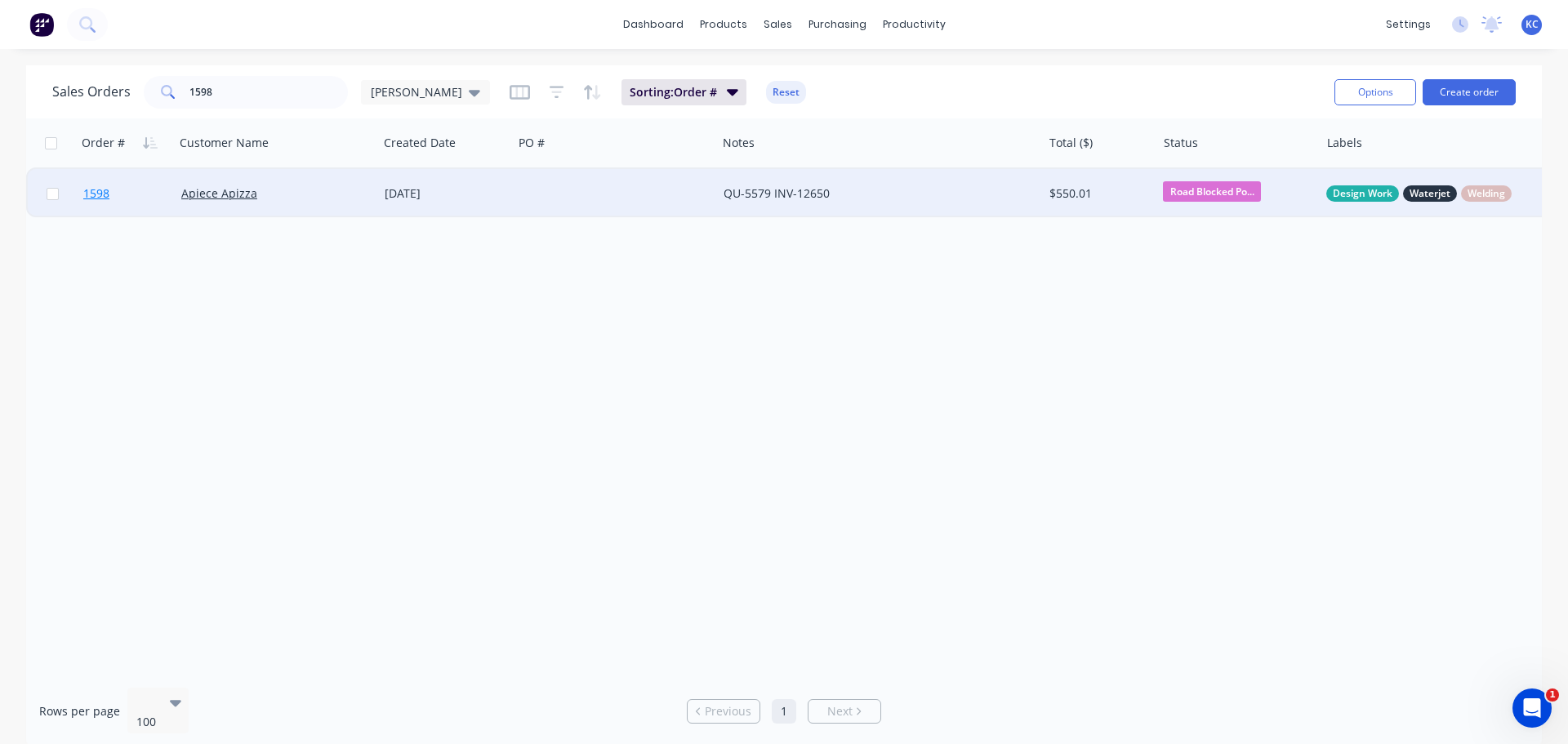
click at [94, 192] on span "1598" at bounding box center [96, 193] width 26 height 17
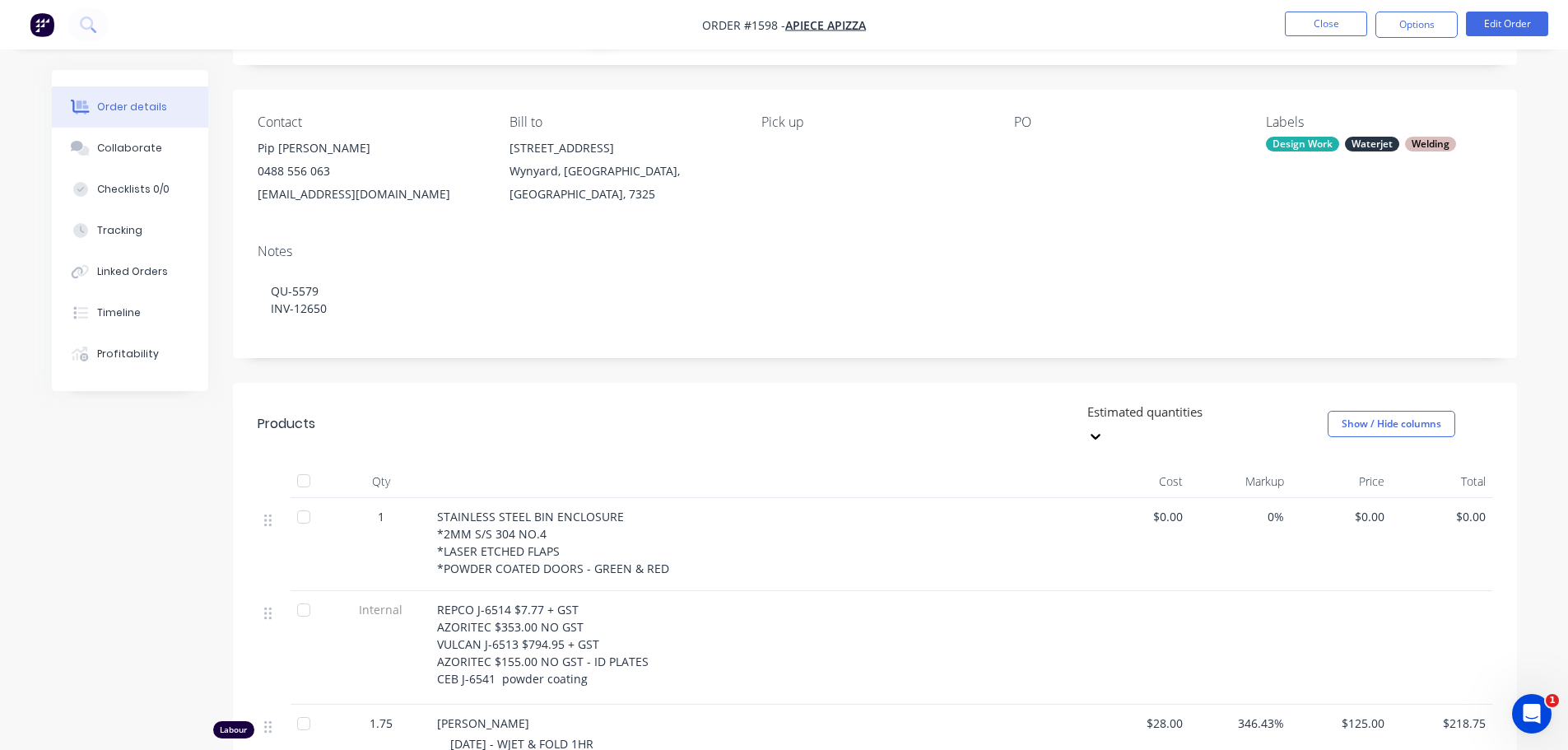
scroll to position [82, 0]
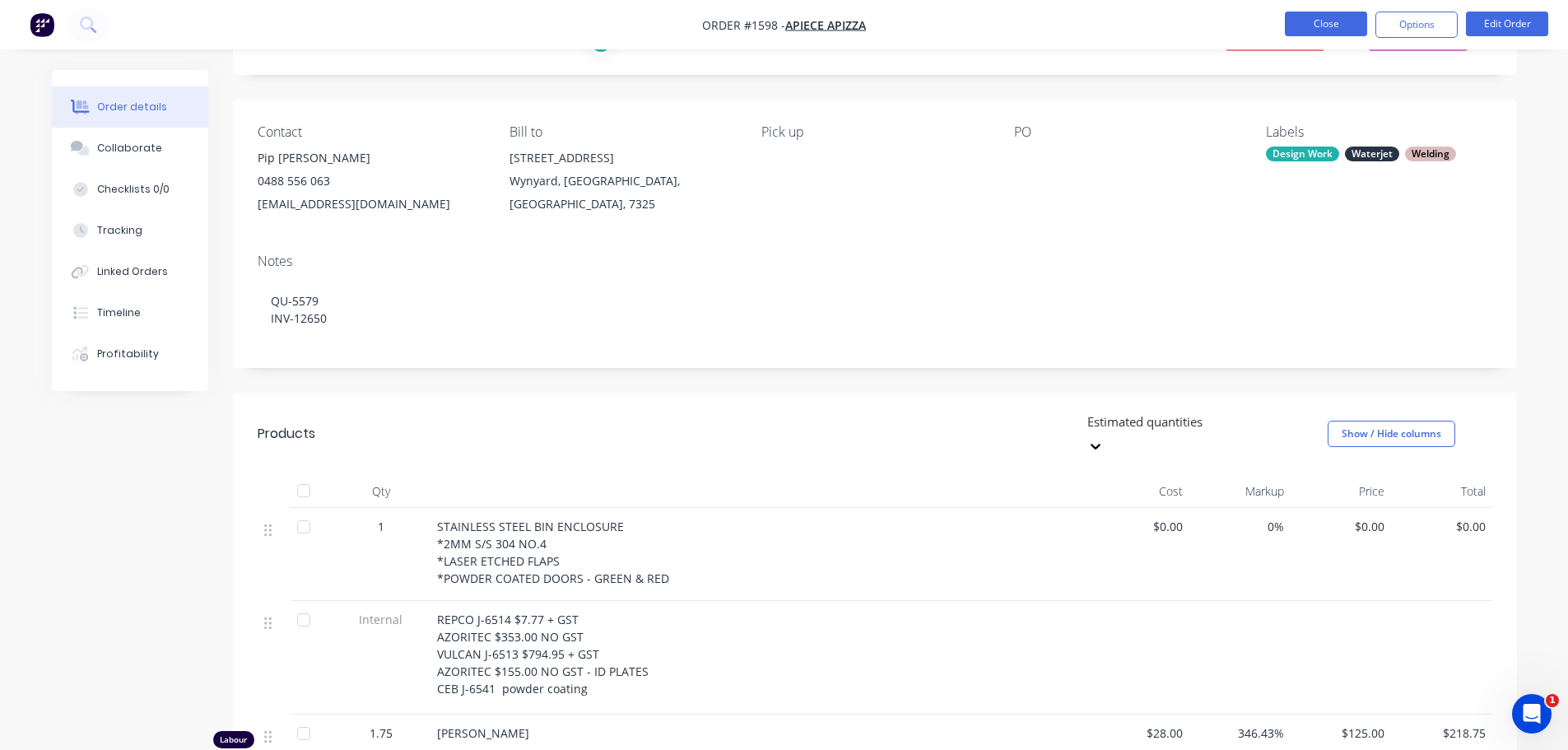
click at [1353, 24] on button "Close" at bounding box center [1326, 23] width 82 height 24
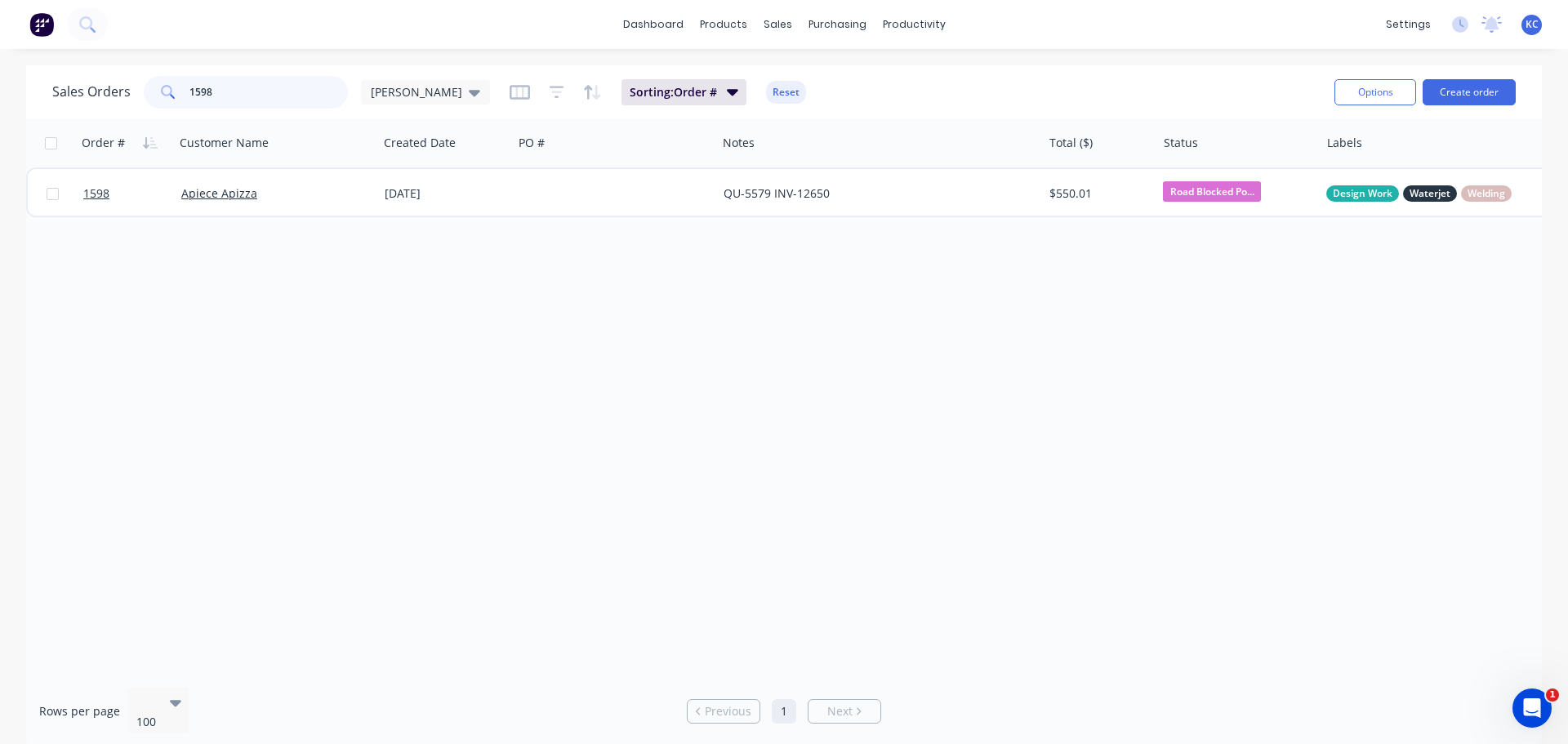
drag, startPoint x: 278, startPoint y: 93, endPoint x: 0, endPoint y: 253, distance: 320.8
click at [6, 165] on div "Sales Orders 1598 [PERSON_NAME] Sorting: Order # Reset Options Create order Ord…" at bounding box center [784, 407] width 1568 height 683
type input "[PERSON_NAME]"
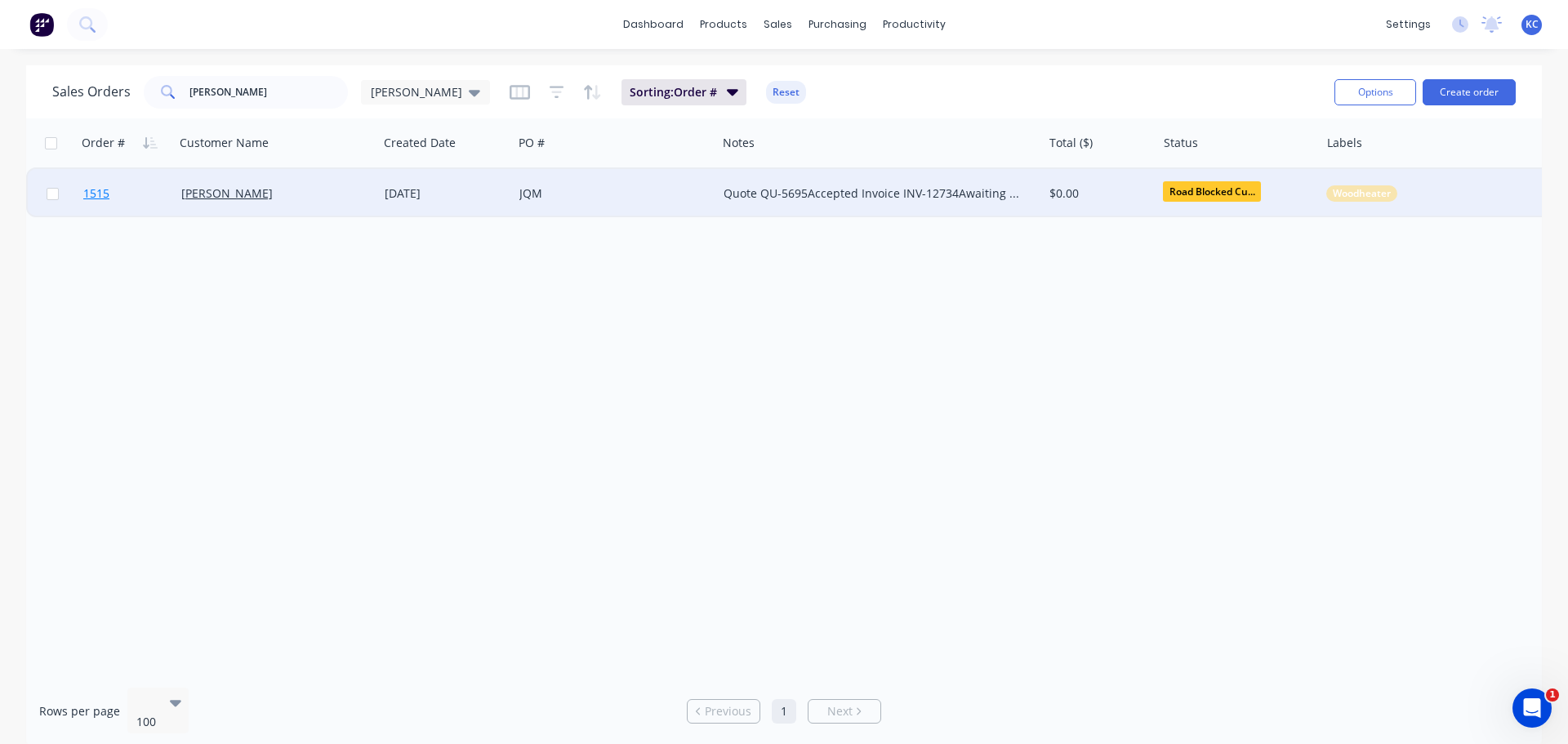
click at [99, 197] on span "1515" at bounding box center [96, 193] width 26 height 17
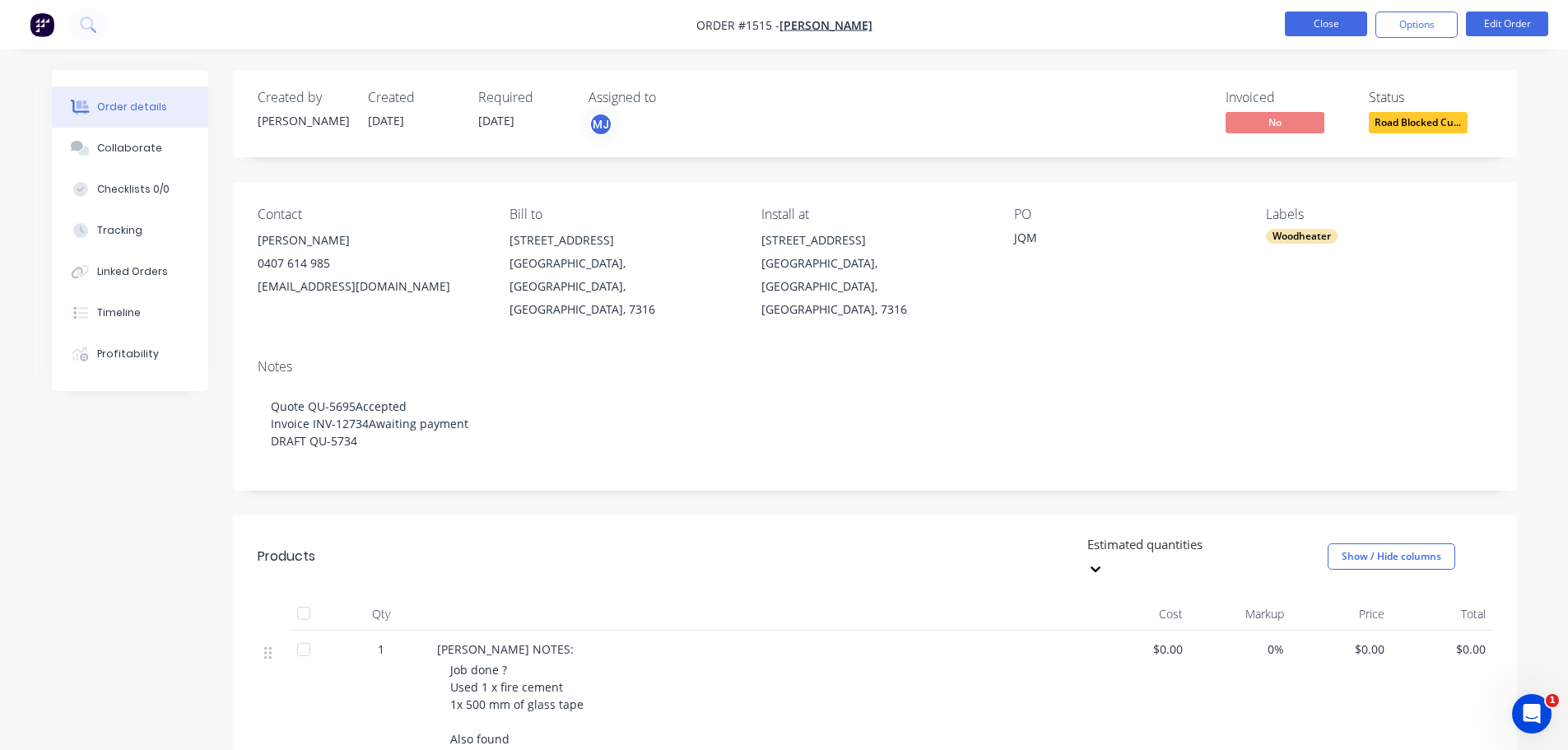
click at [1363, 11] on button "Close" at bounding box center [1326, 23] width 82 height 24
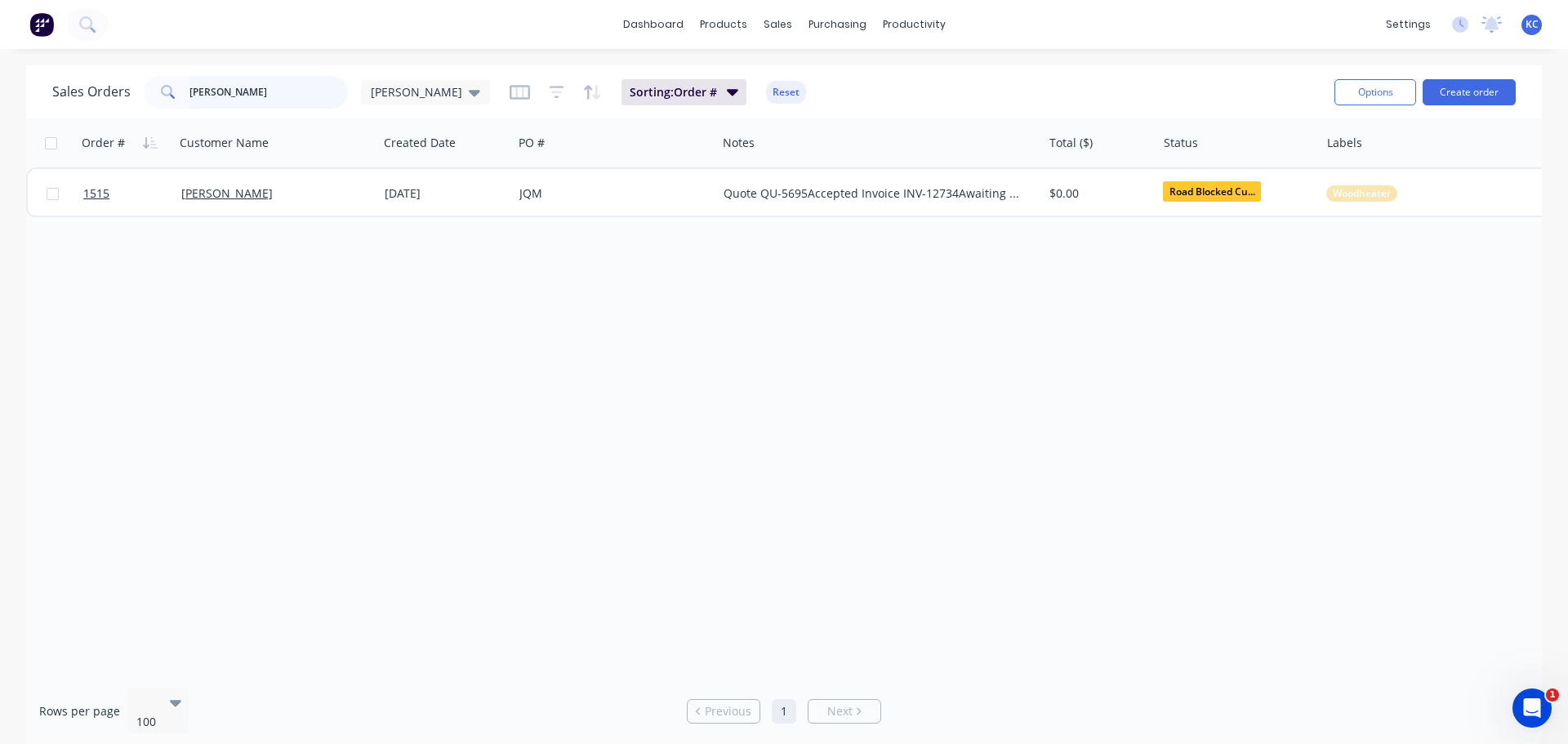
drag, startPoint x: 261, startPoint y: 94, endPoint x: 0, endPoint y: 227, distance: 292.9
click at [0, 168] on div "Sales Orders [PERSON_NAME] [PERSON_NAME] Sorting: Order # Reset Options Create …" at bounding box center [784, 407] width 1568 height 683
type input "1497"
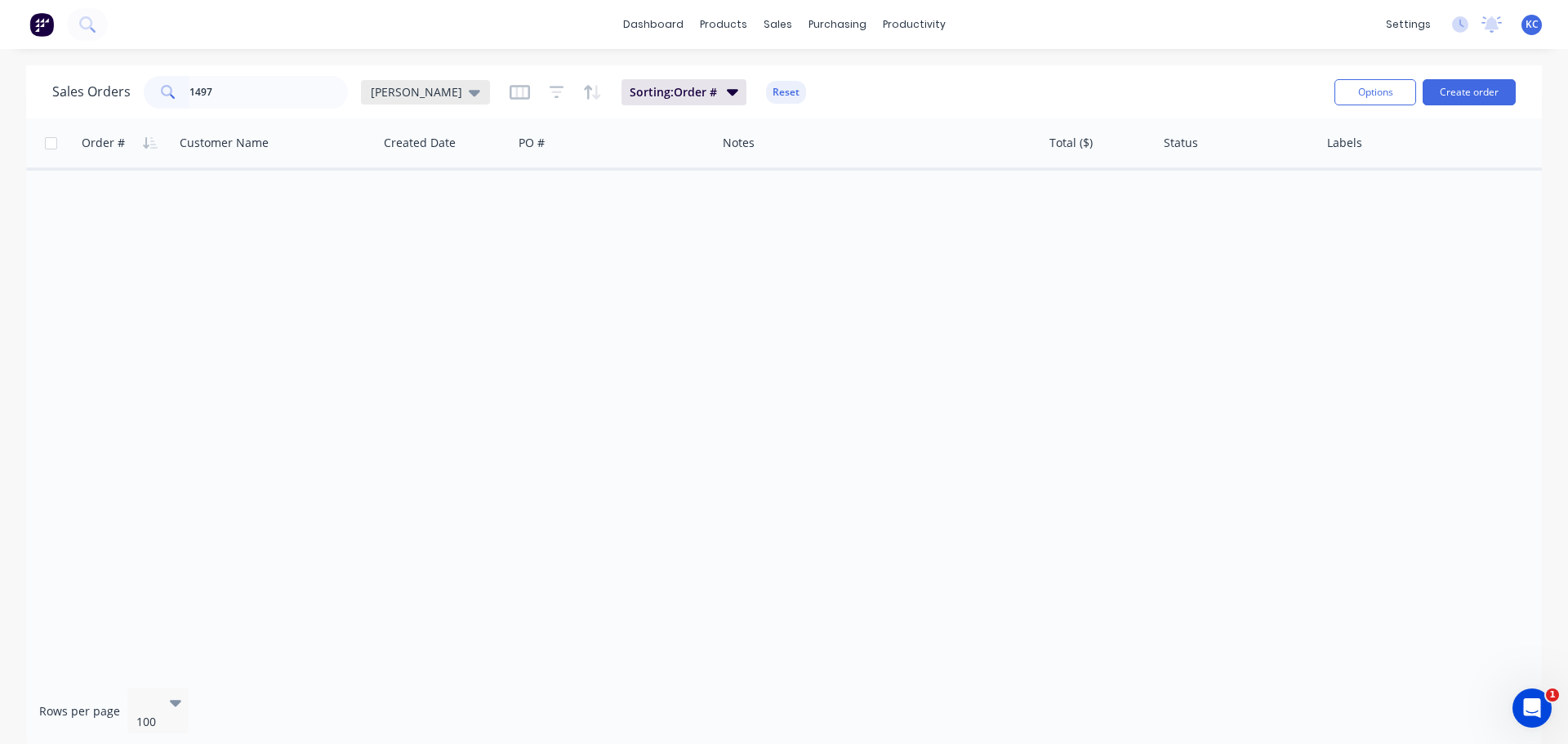
click at [389, 94] on span "[PERSON_NAME]" at bounding box center [416, 92] width 92 height 18
click at [404, 302] on button "Archived" at bounding box center [458, 297] width 186 height 19
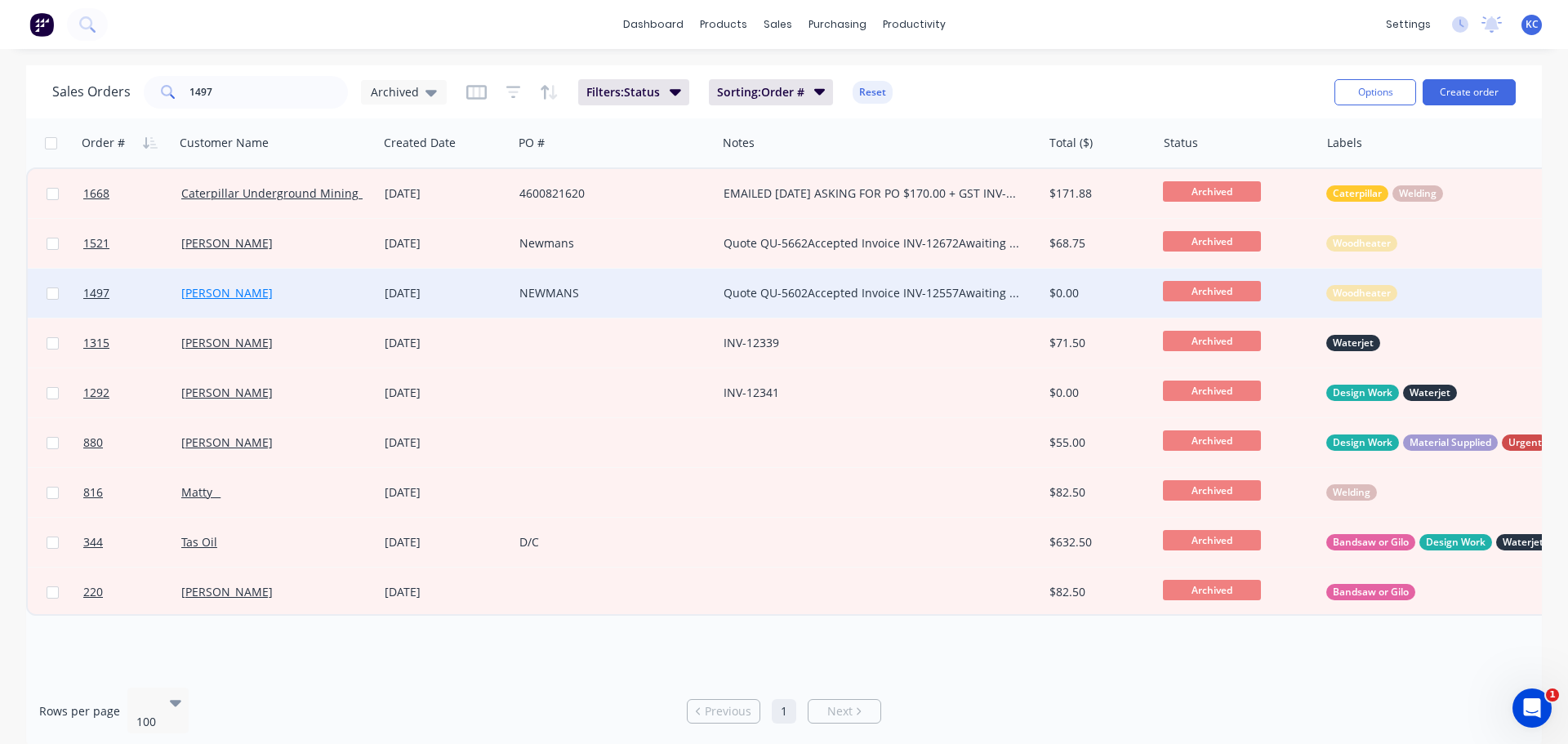
click at [219, 296] on link "[PERSON_NAME]" at bounding box center [227, 292] width 92 height 16
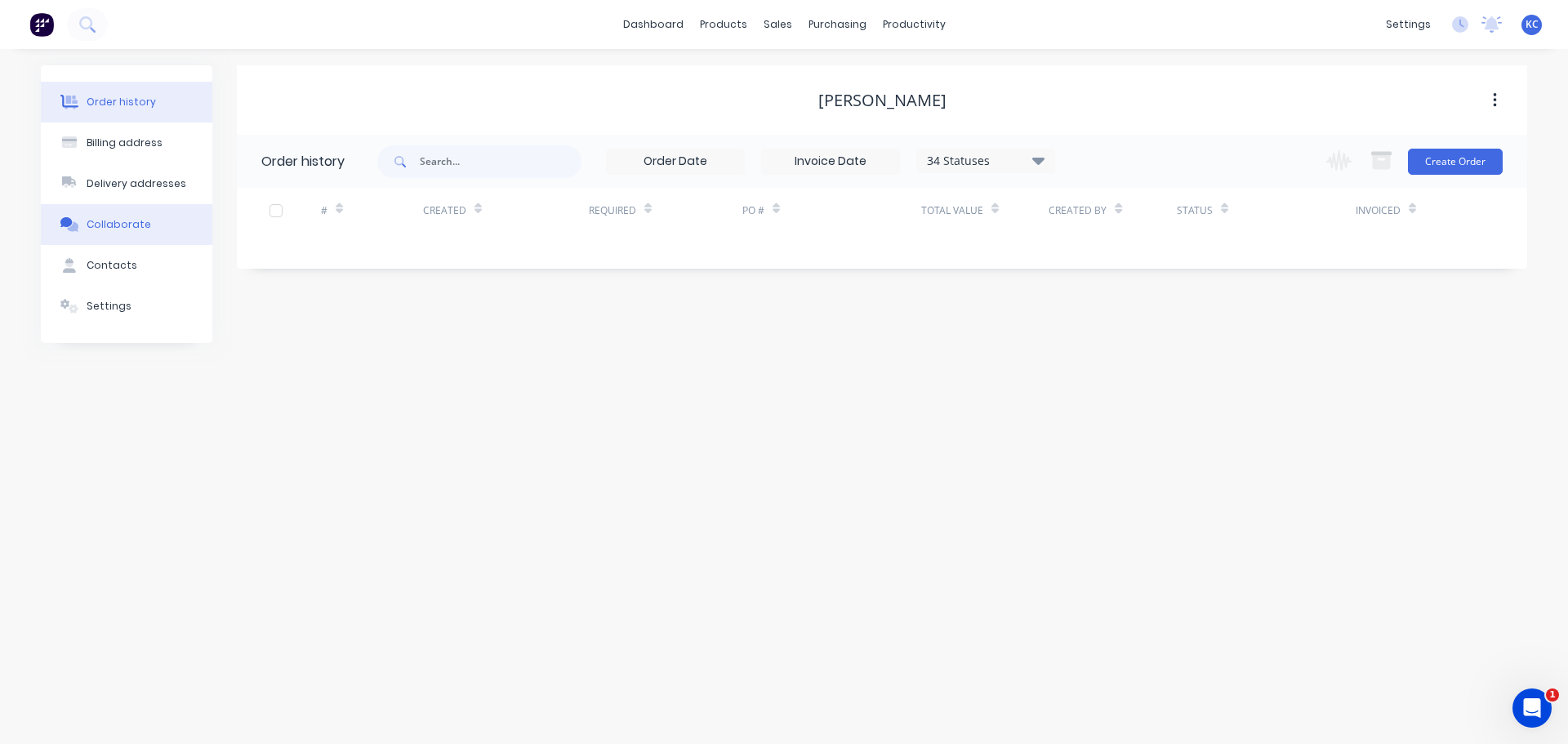
click at [129, 225] on div "Collaborate" at bounding box center [119, 225] width 65 height 15
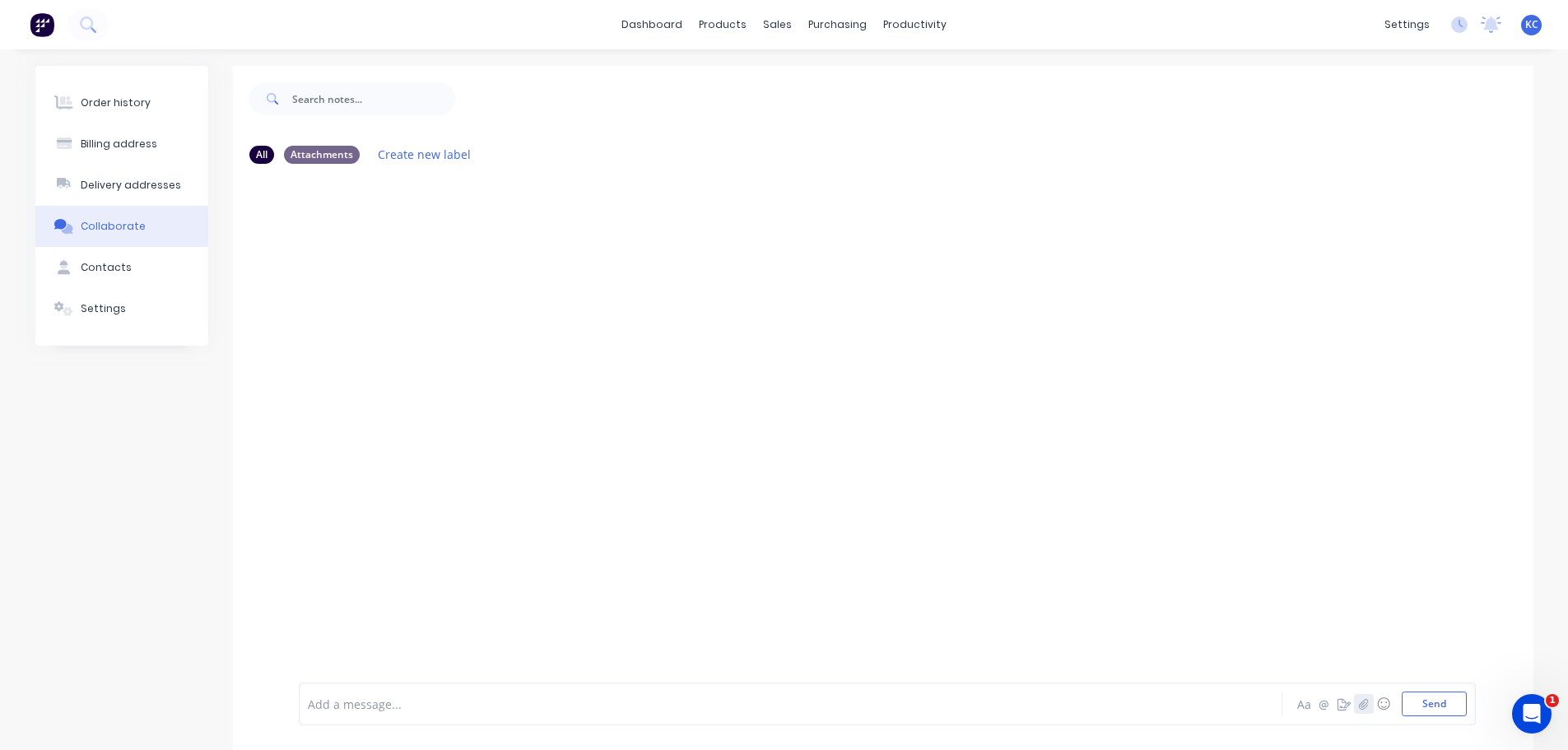
click at [1371, 700] on button "button" at bounding box center [1364, 703] width 20 height 20
click at [1448, 712] on button "Send" at bounding box center [1435, 703] width 65 height 24
click at [677, 25] on link "dashboard" at bounding box center [652, 24] width 77 height 24
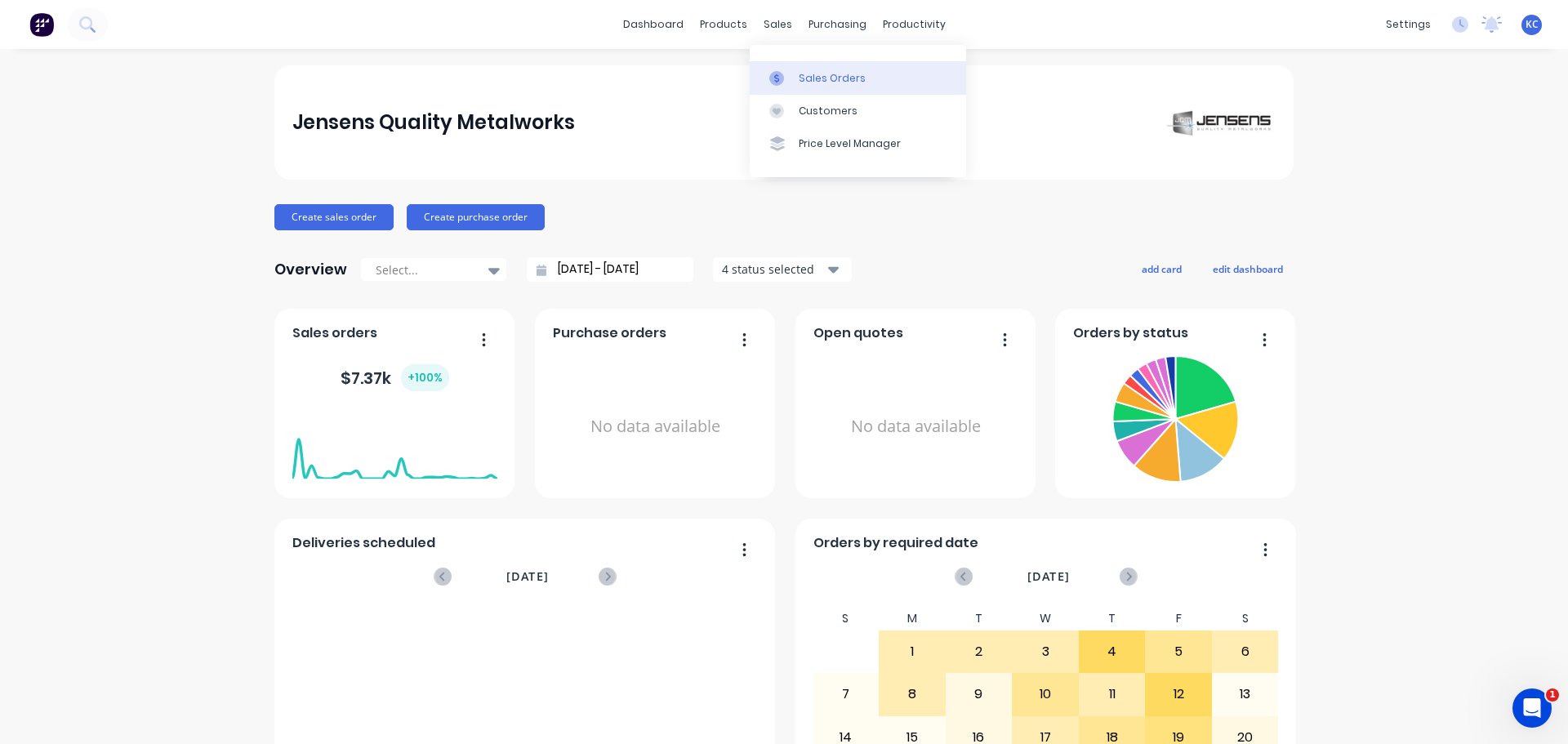
click at [826, 80] on div "Sales Orders" at bounding box center [832, 79] width 67 height 15
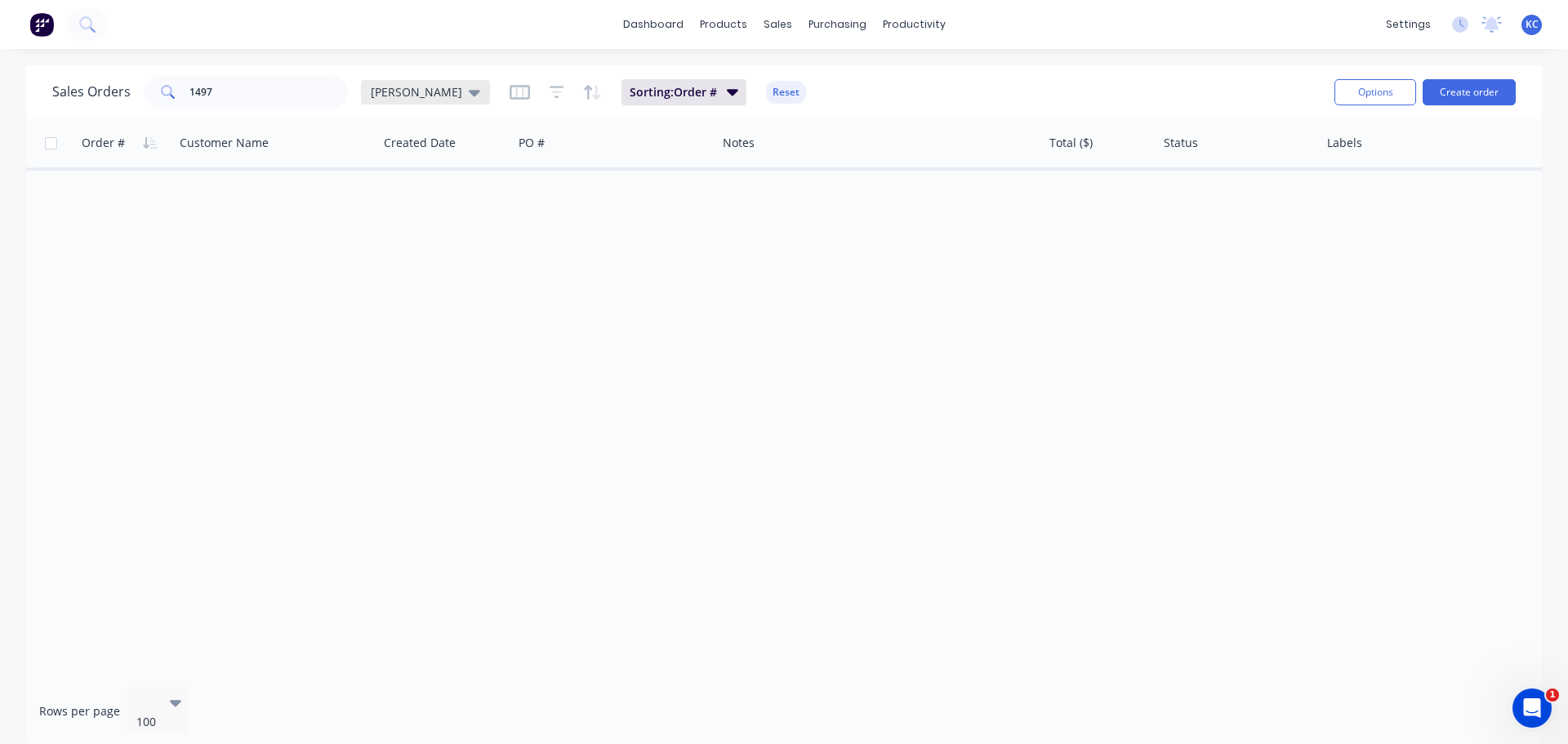
click at [469, 91] on icon at bounding box center [475, 93] width 11 height 6
click at [430, 298] on button "Archived" at bounding box center [458, 297] width 186 height 19
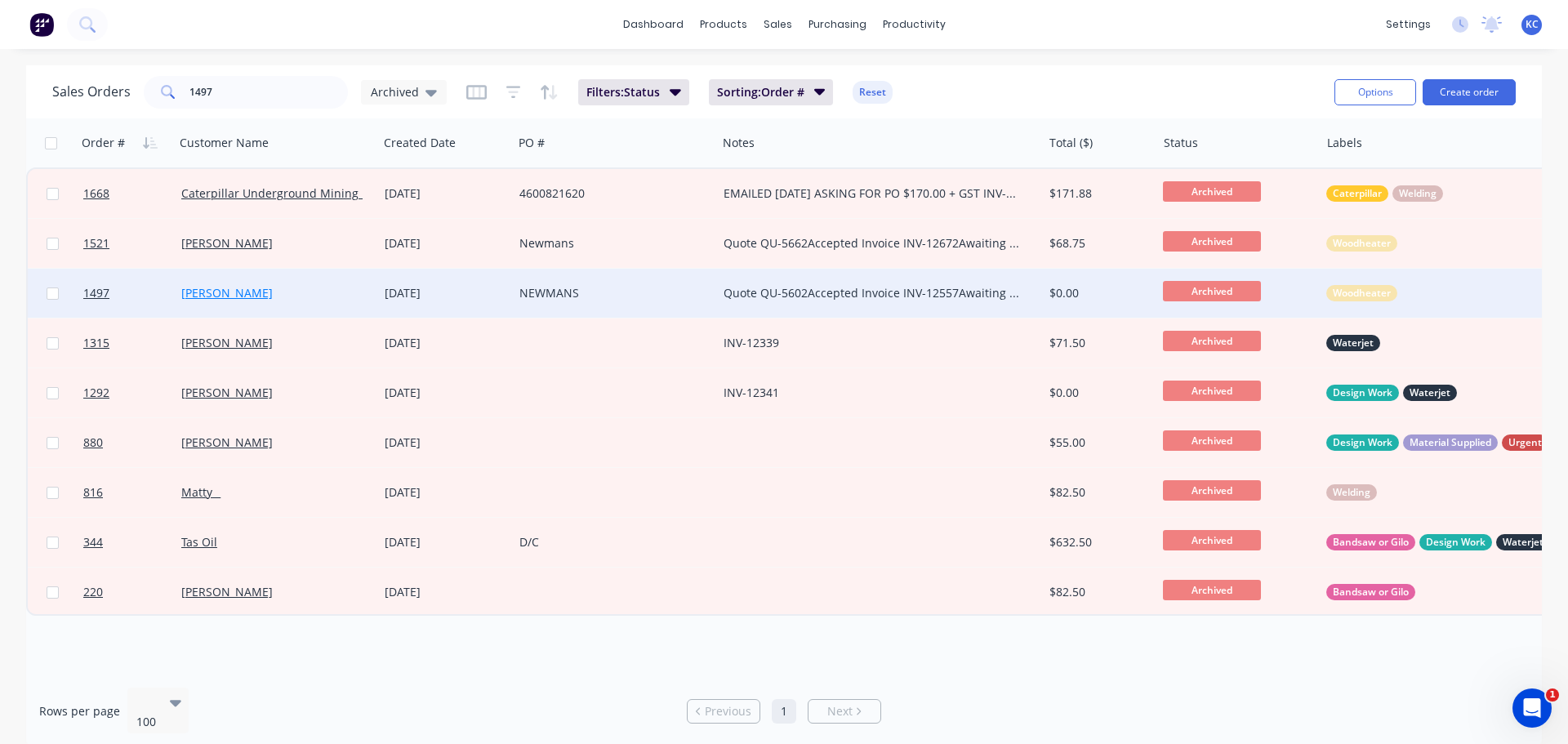
click at [218, 293] on link "[PERSON_NAME]" at bounding box center [227, 292] width 92 height 16
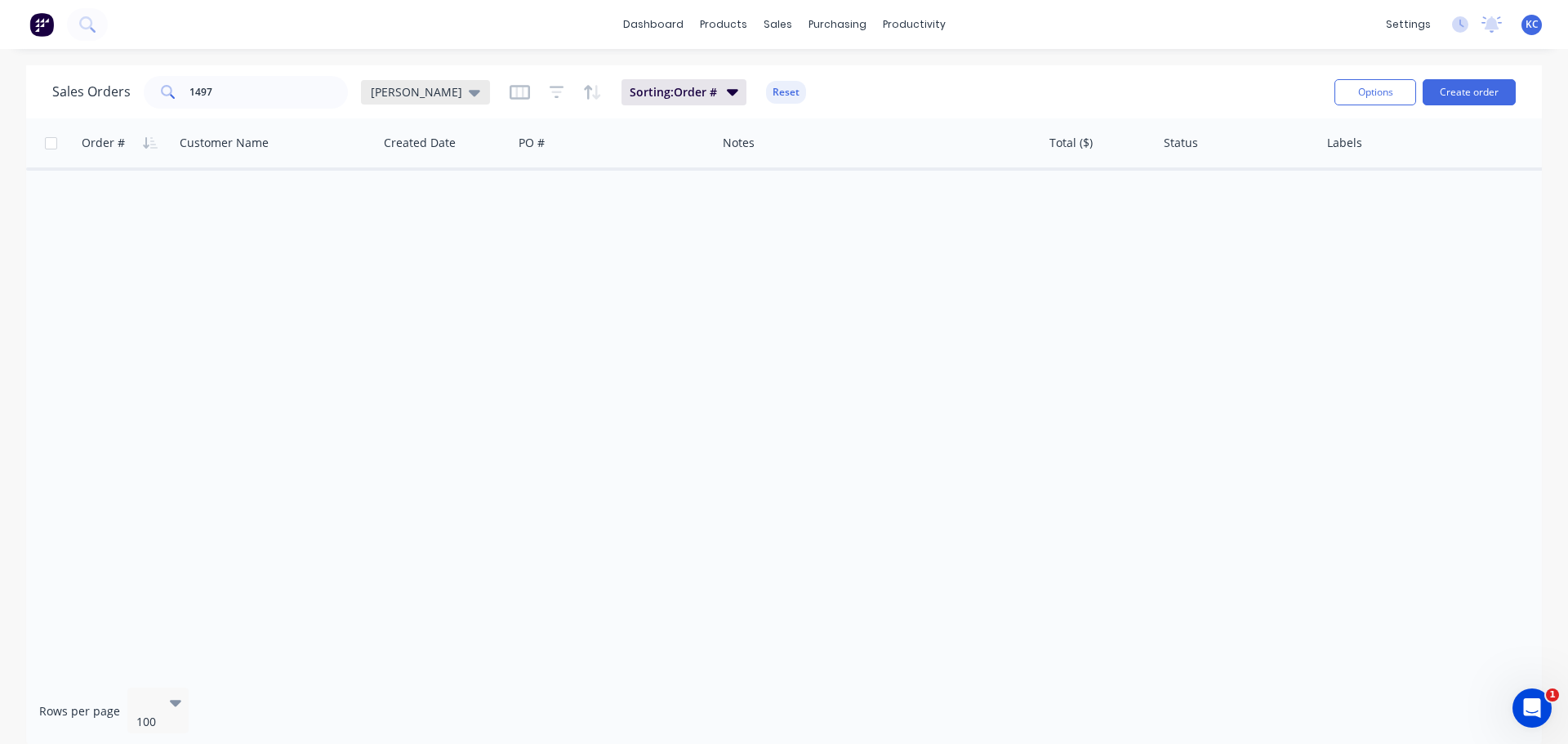
click at [469, 94] on icon at bounding box center [475, 92] width 11 height 18
click at [426, 302] on button "Archived" at bounding box center [458, 297] width 186 height 19
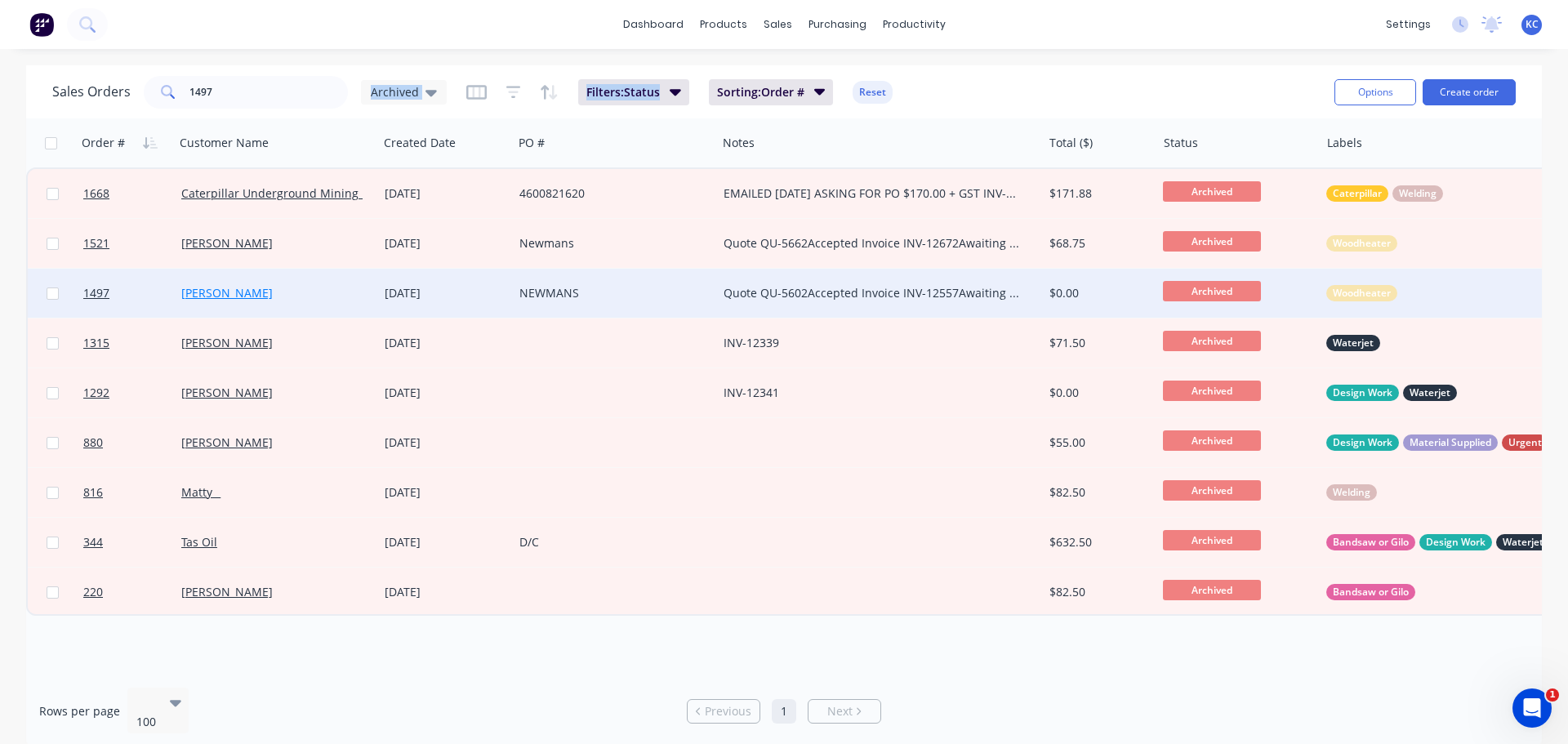
click at [200, 291] on link "[PERSON_NAME]" at bounding box center [227, 292] width 92 height 16
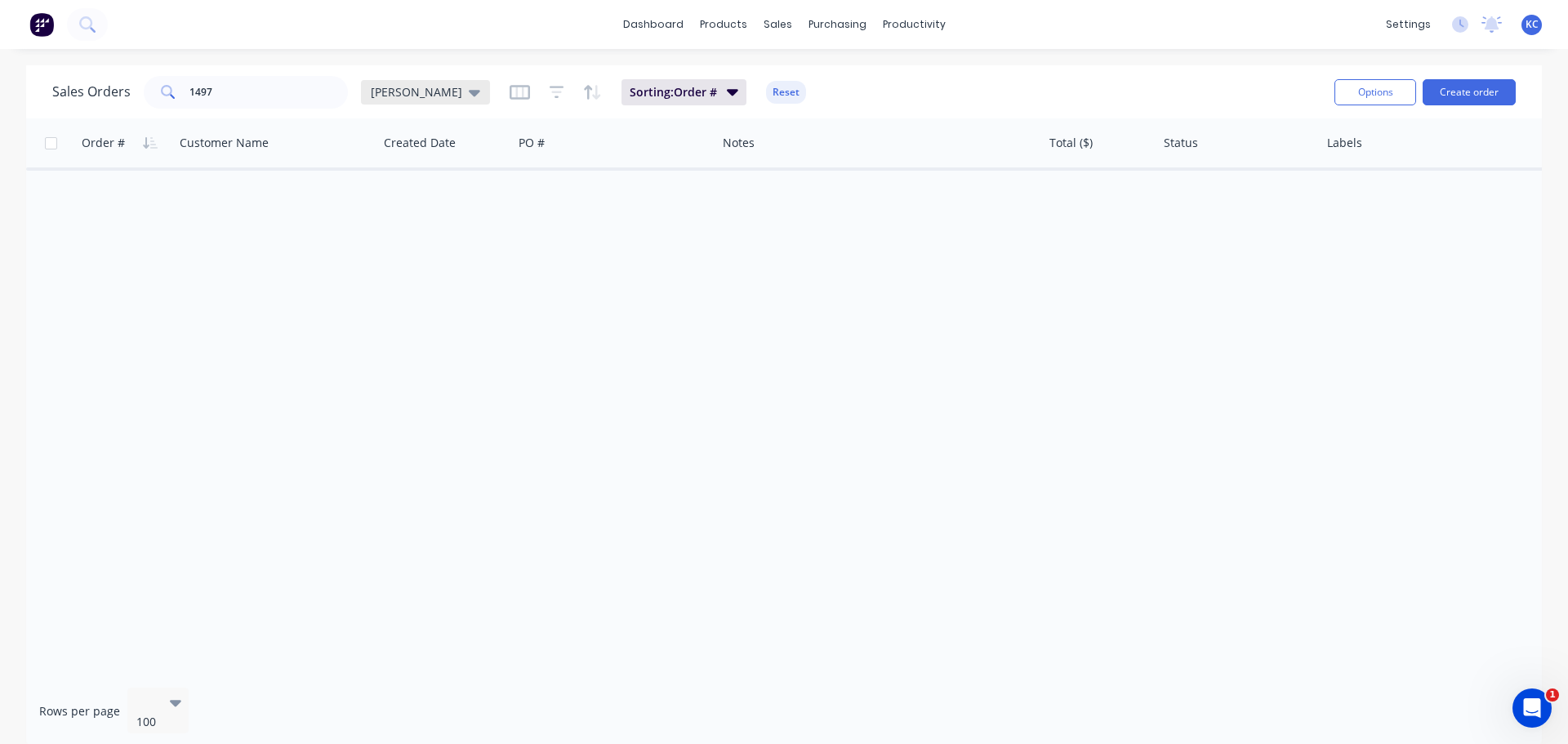
click at [469, 92] on icon at bounding box center [475, 93] width 11 height 6
click at [430, 293] on button "Archived" at bounding box center [458, 297] width 186 height 19
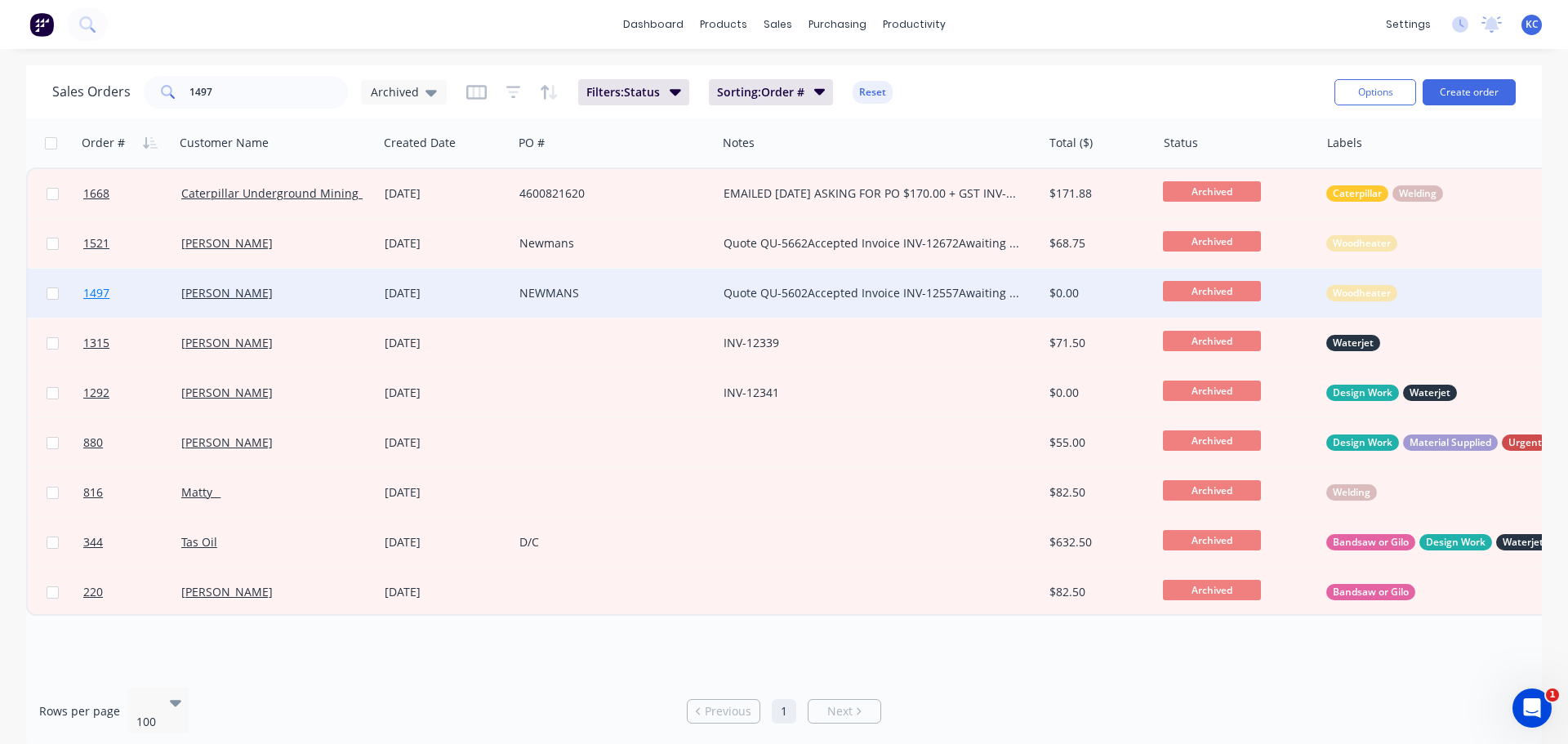
click at [97, 291] on span "1497" at bounding box center [96, 293] width 26 height 17
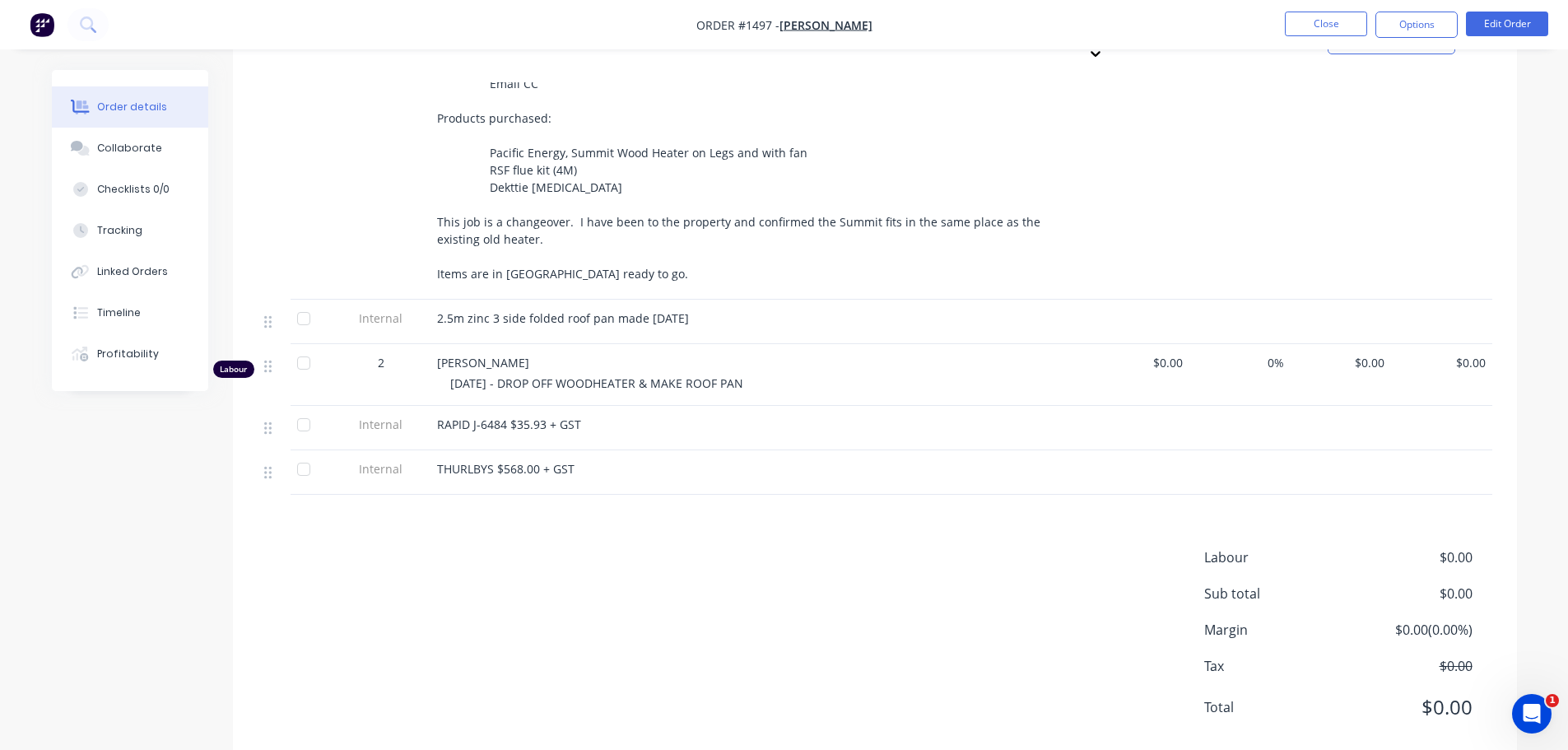
scroll to position [927, 0]
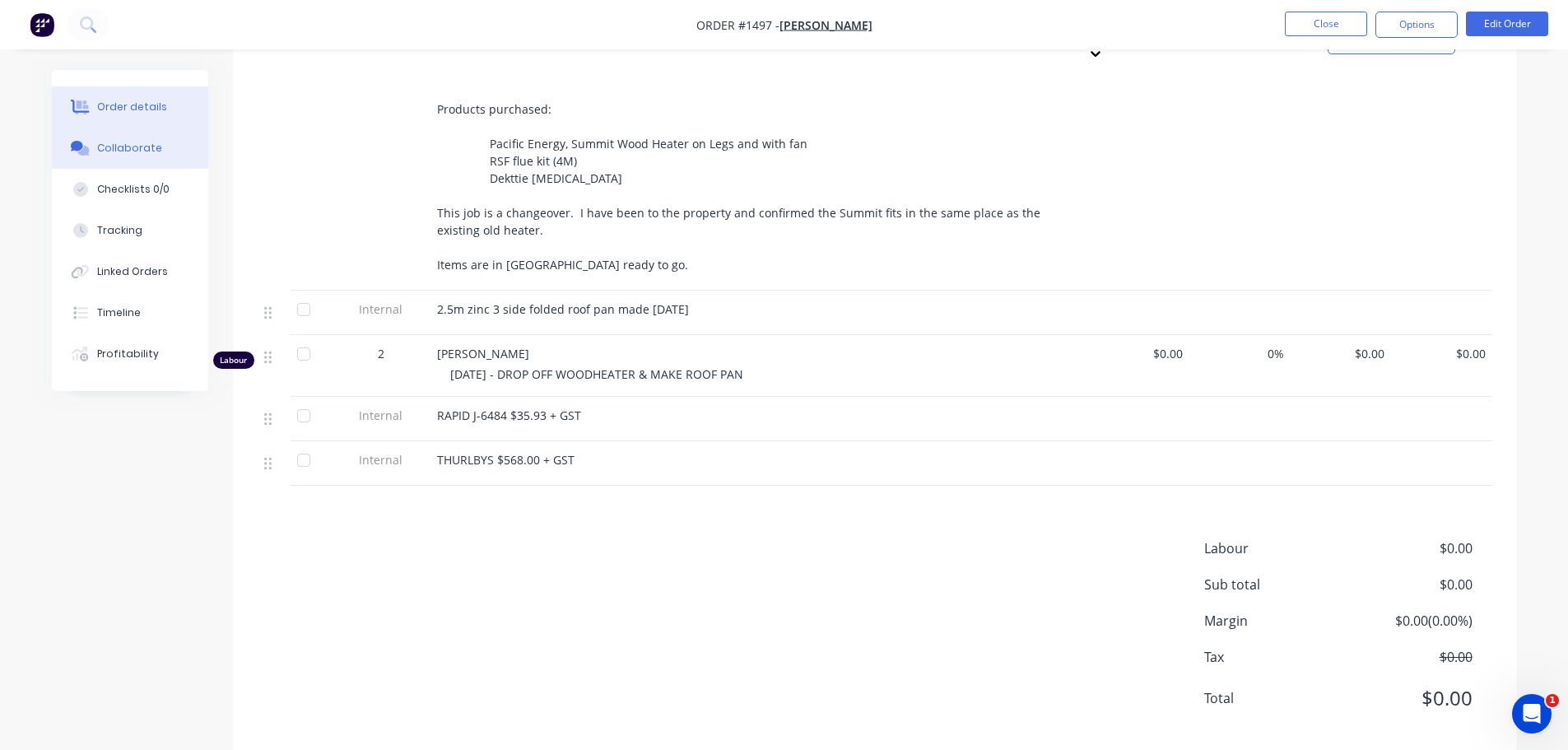
click at [132, 137] on button "Collaborate" at bounding box center [131, 148] width 157 height 41
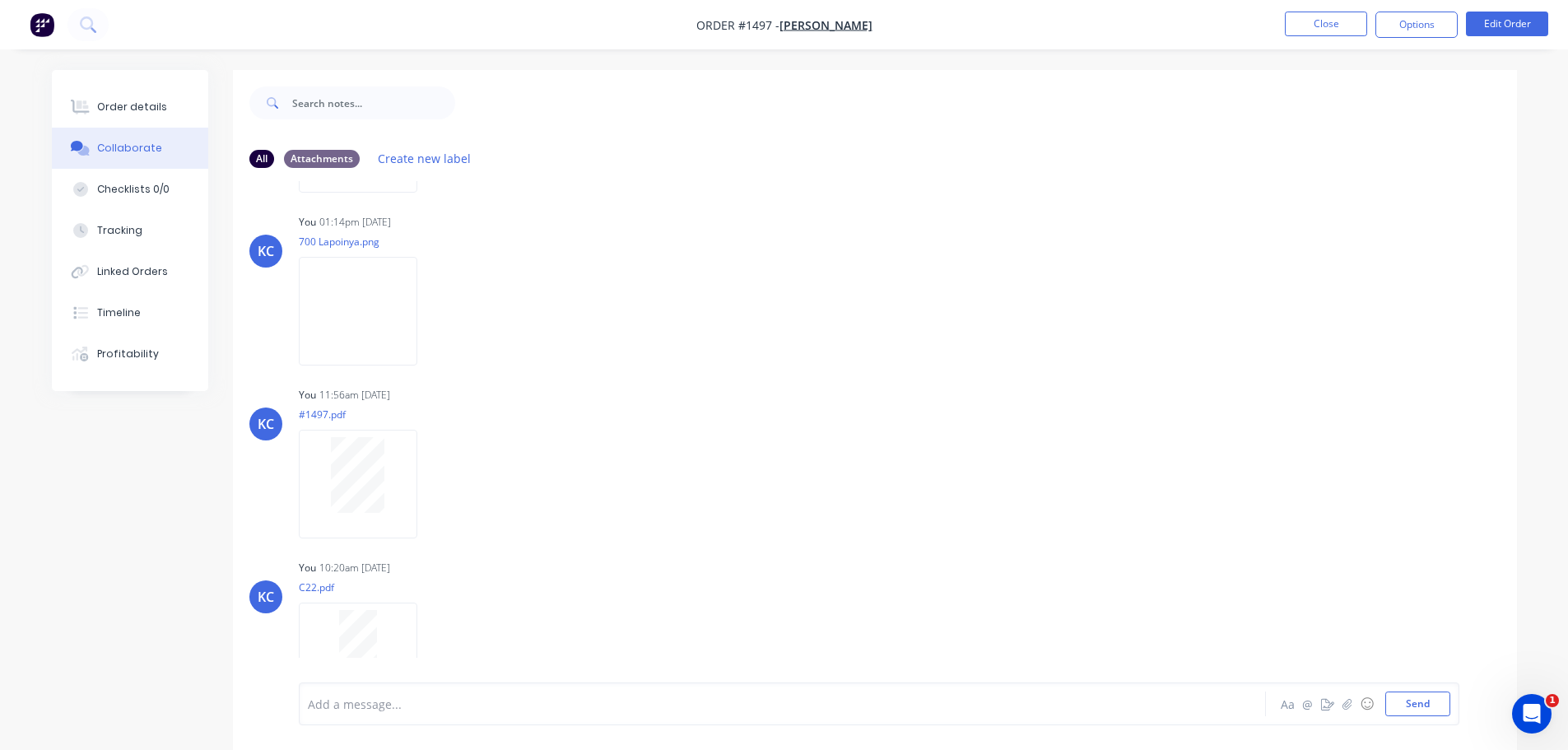
scroll to position [205, 0]
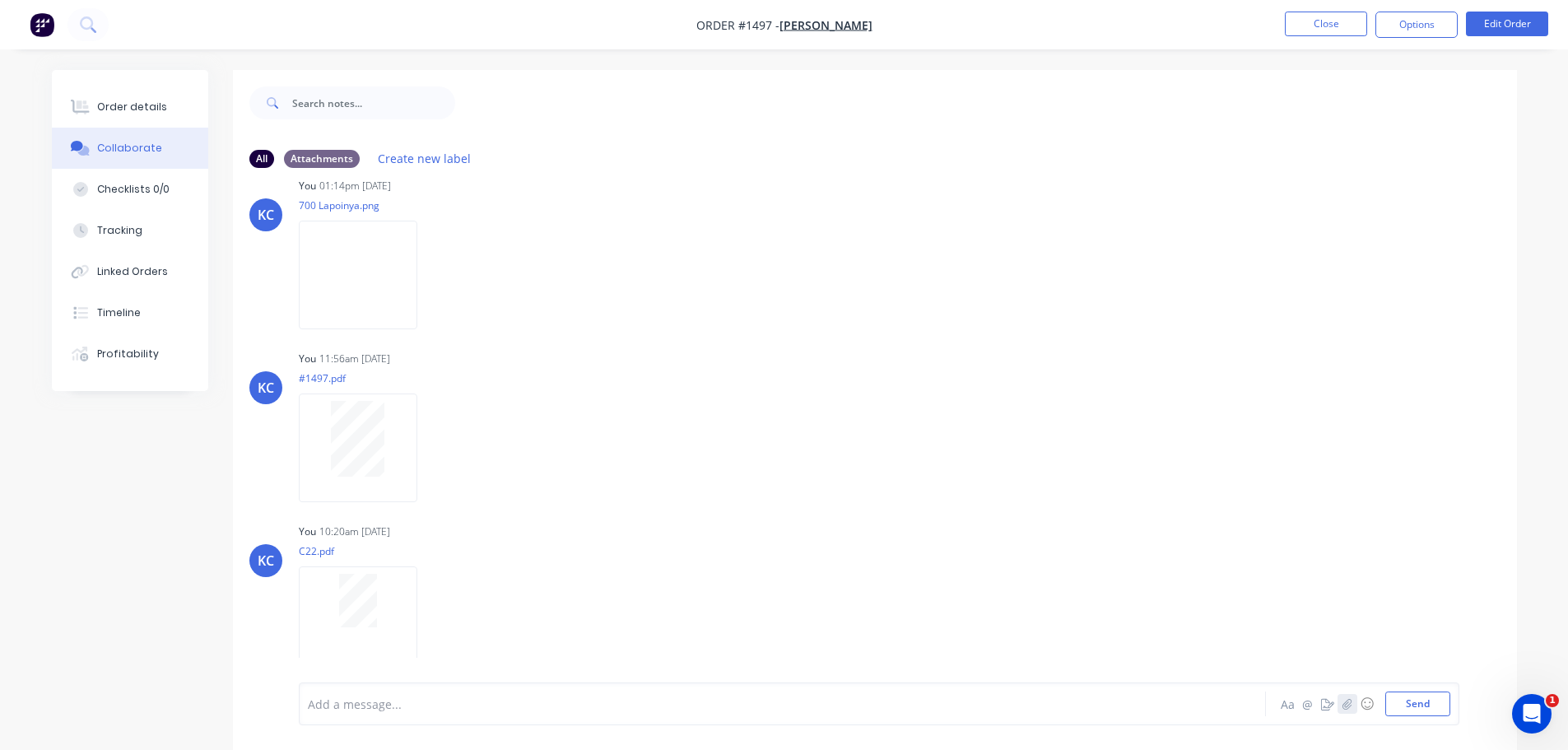
click at [1350, 705] on icon "button" at bounding box center [1347, 703] width 10 height 11
click at [1435, 698] on button "Send" at bounding box center [1418, 703] width 65 height 24
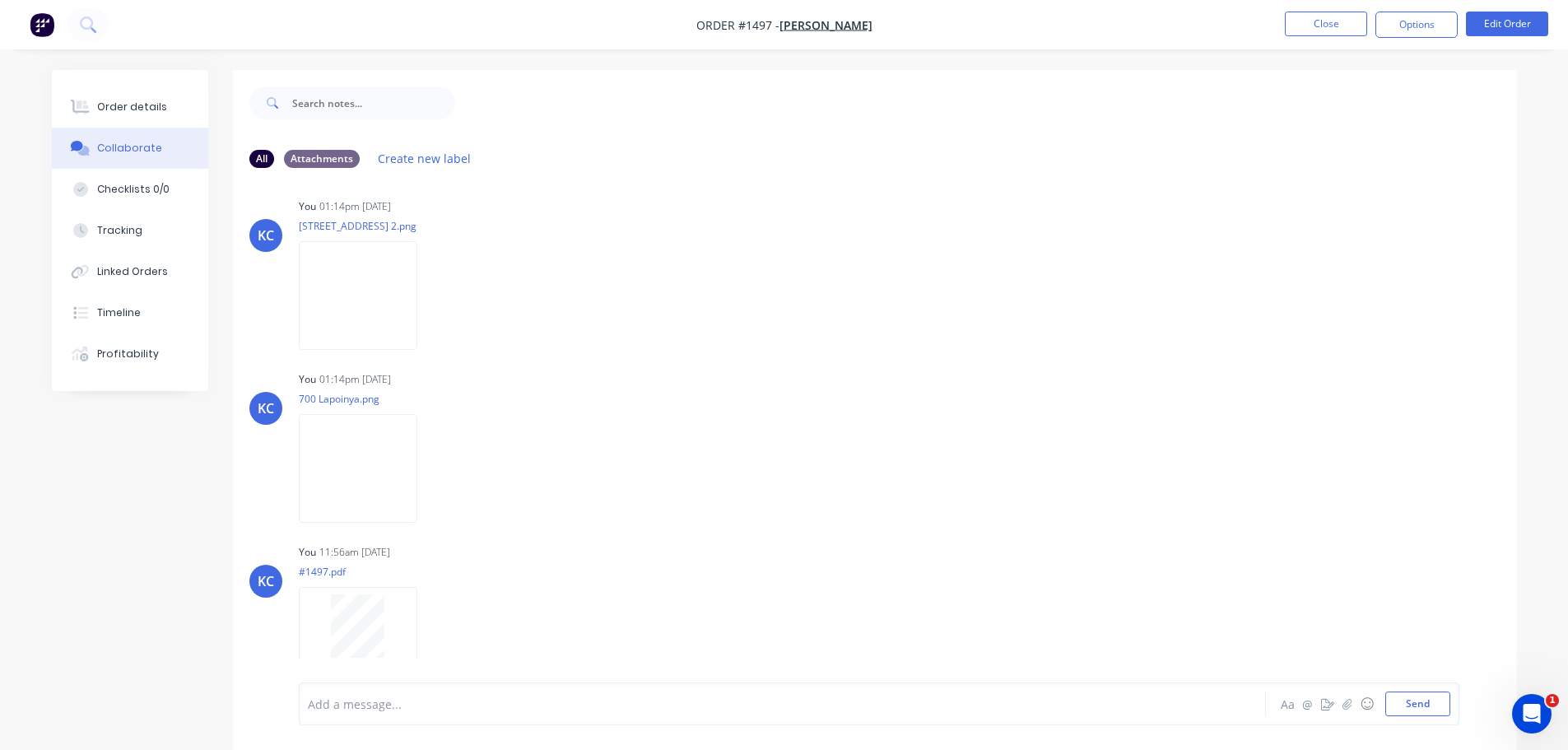
scroll to position [0, 0]
click at [1343, 21] on button "Close" at bounding box center [1326, 23] width 82 height 24
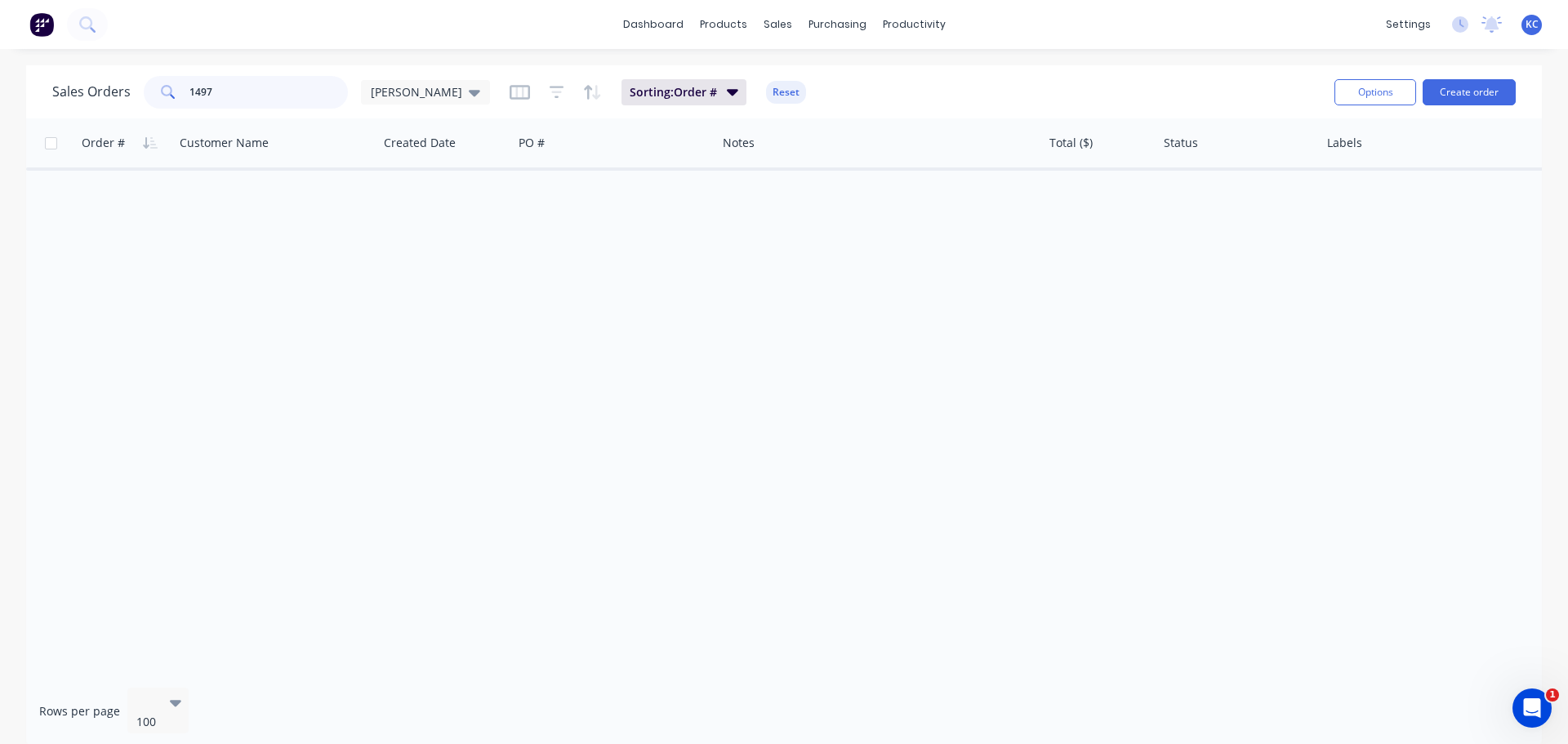
drag, startPoint x: 143, startPoint y: 109, endPoint x: 0, endPoint y: 264, distance: 210.9
click at [0, 167] on div "Sales Orders 1497 [PERSON_NAME] Sorting: Order # Reset Options Create order Ord…" at bounding box center [784, 407] width 1568 height 683
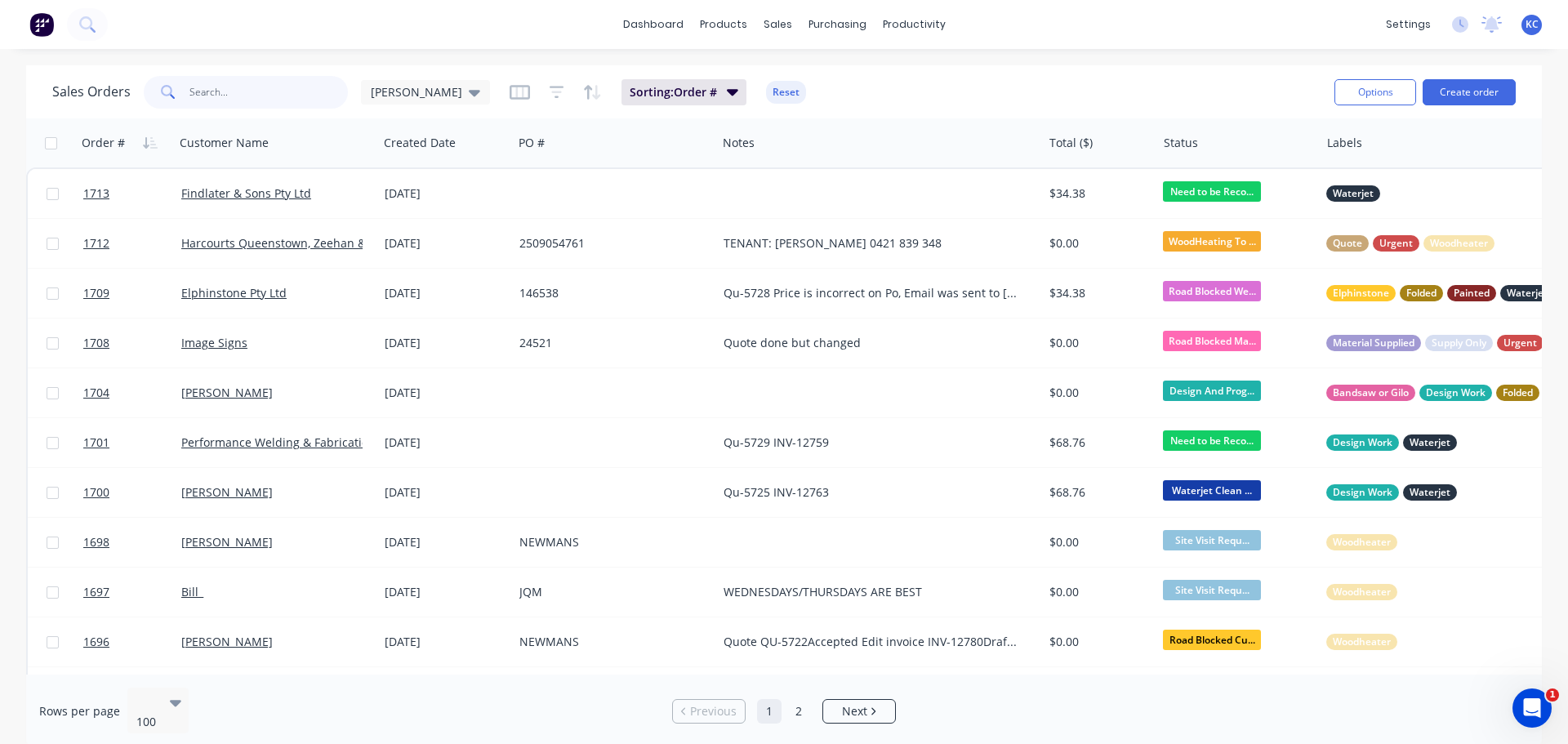
click at [307, 85] on input "text" at bounding box center [269, 92] width 159 height 32
type input "1680"
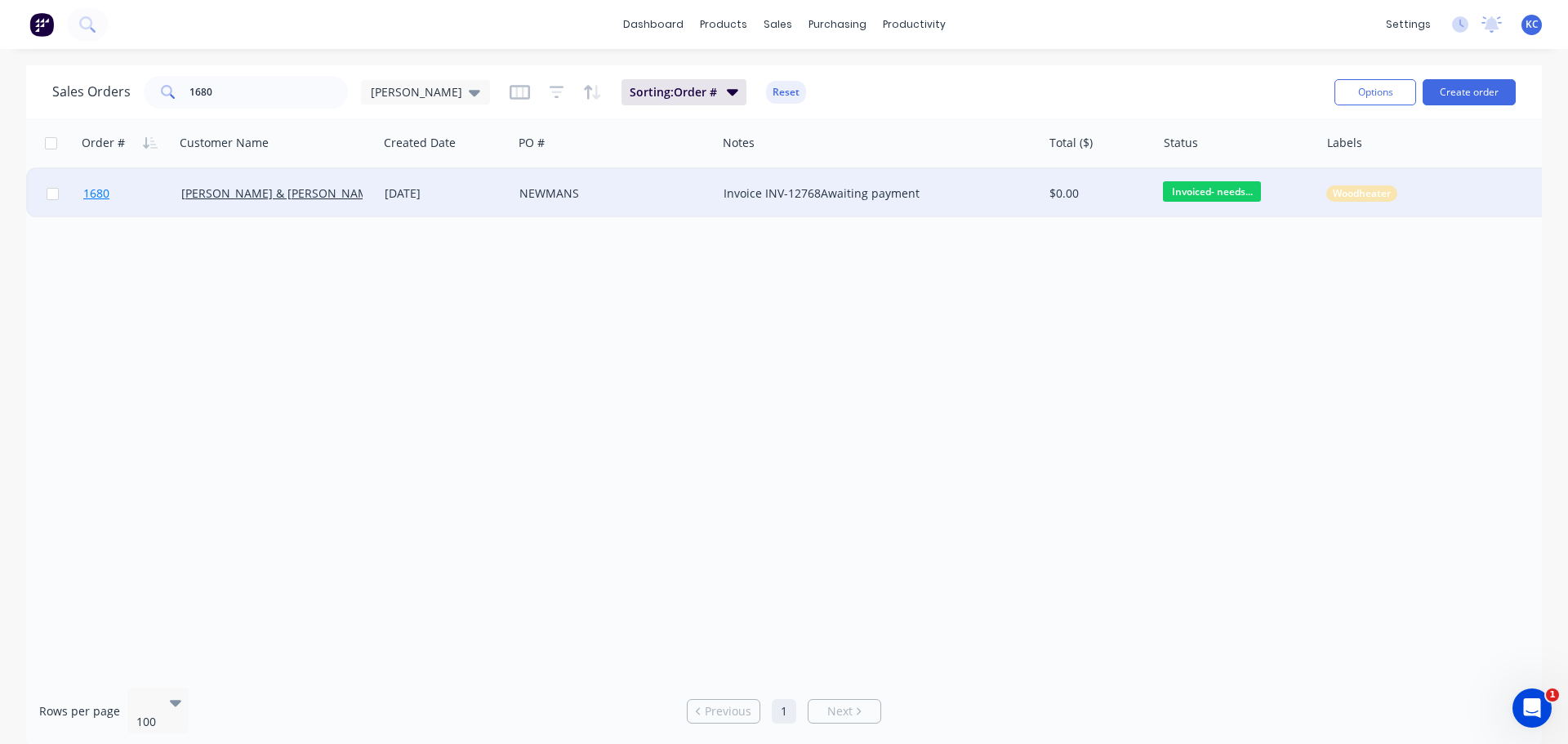
click at [98, 193] on span "1680" at bounding box center [96, 193] width 26 height 17
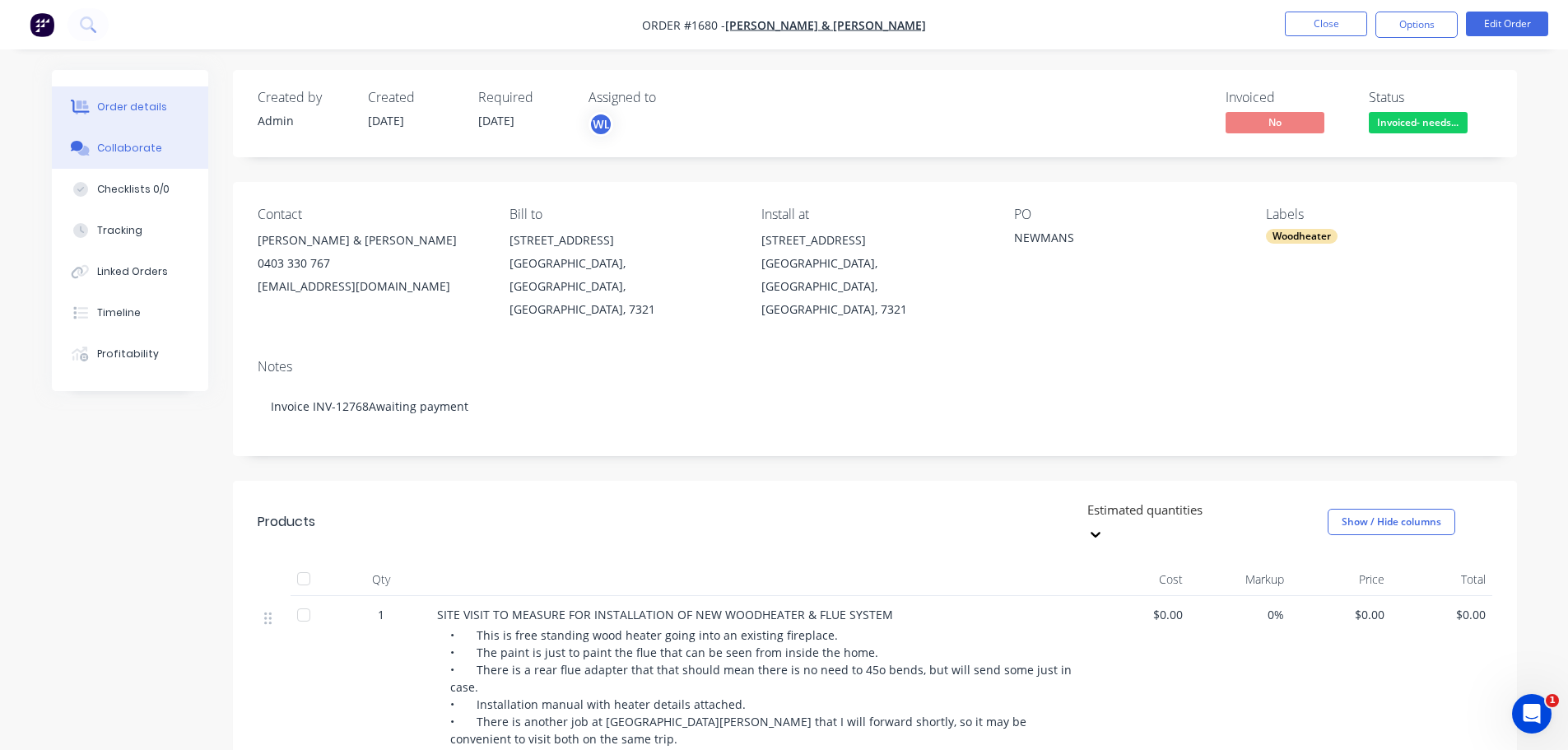
click at [159, 152] on button "Collaborate" at bounding box center [131, 148] width 157 height 41
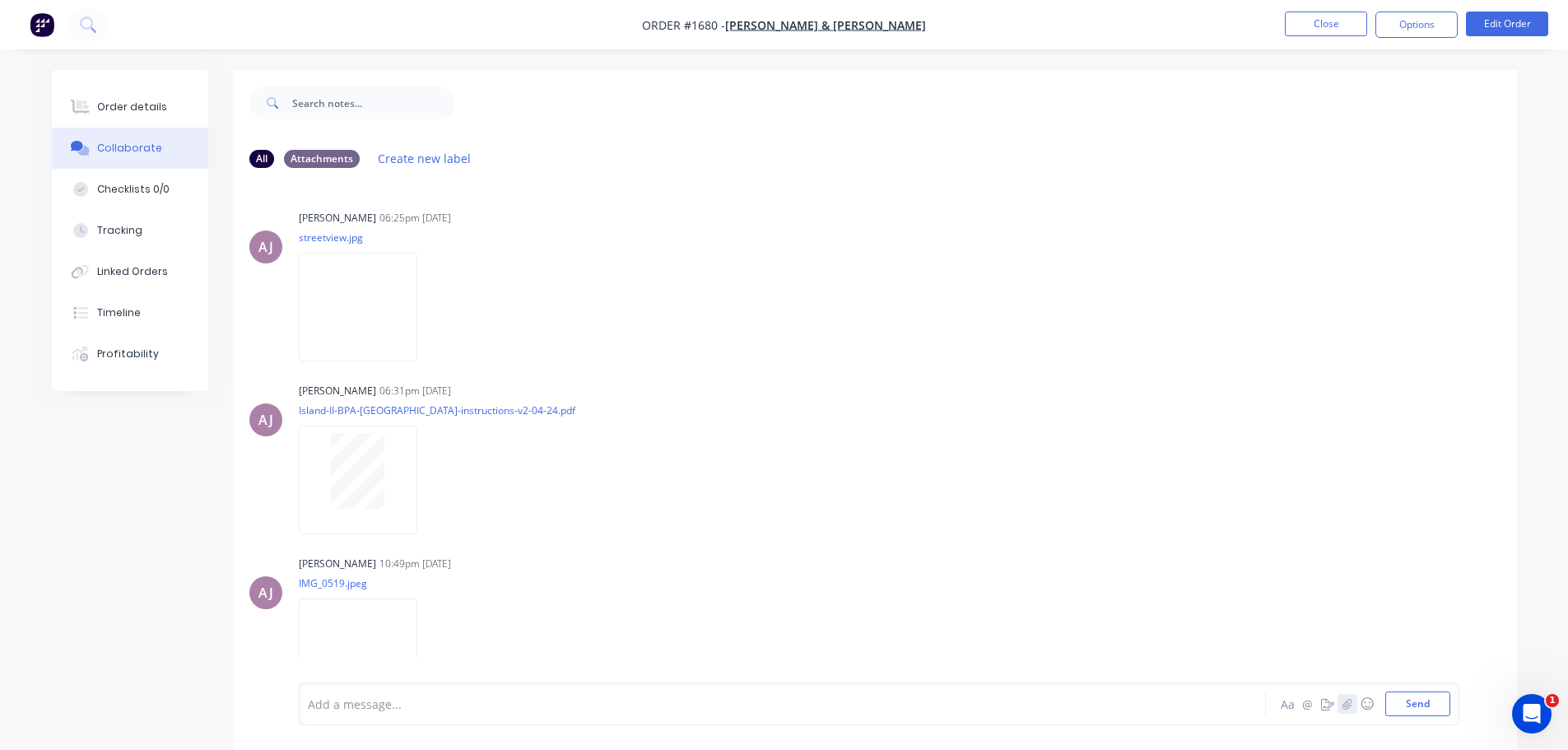
click at [1345, 708] on icon "button" at bounding box center [1347, 703] width 10 height 11
click at [1393, 701] on button "Send" at bounding box center [1418, 703] width 65 height 24
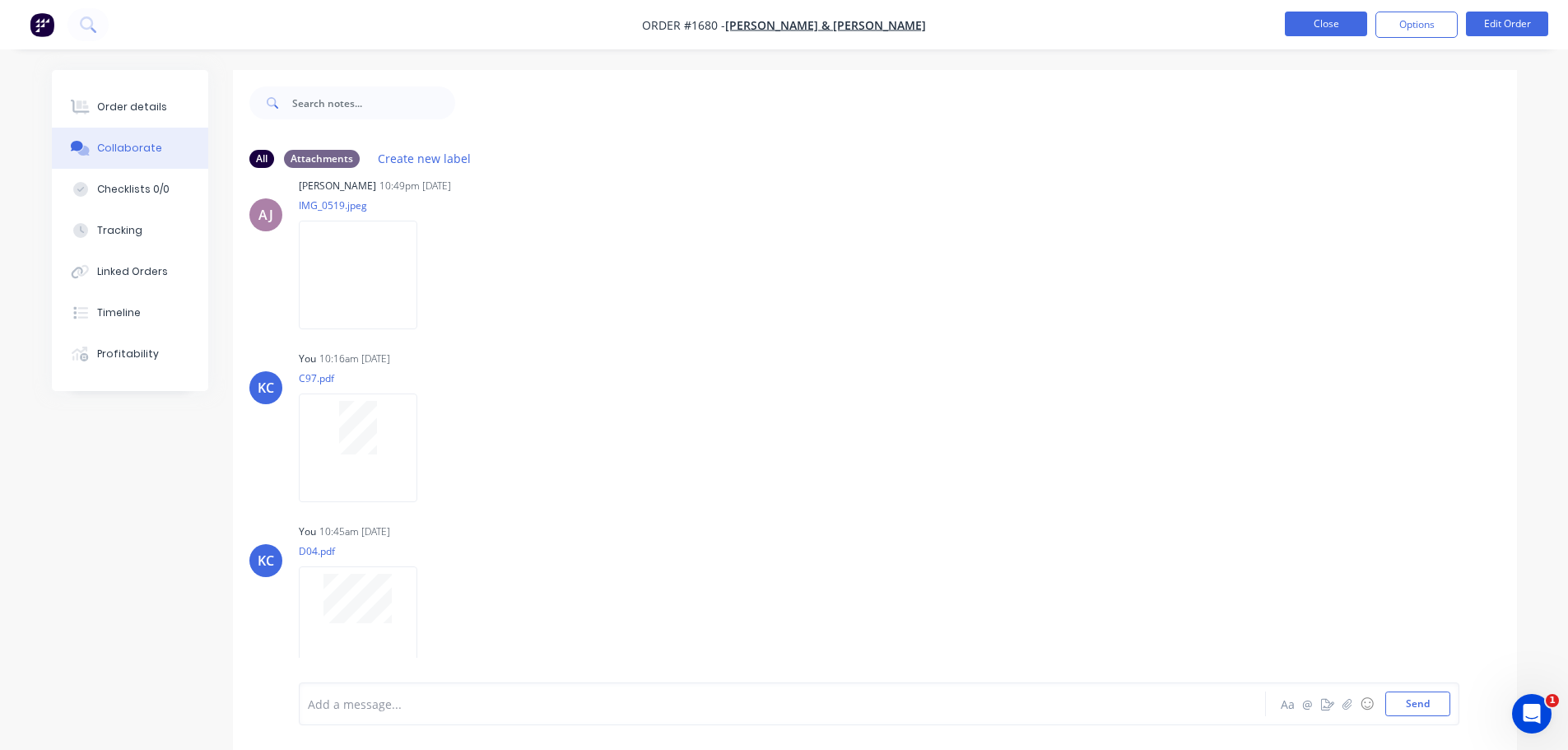
click at [1303, 24] on button "Close" at bounding box center [1326, 23] width 82 height 24
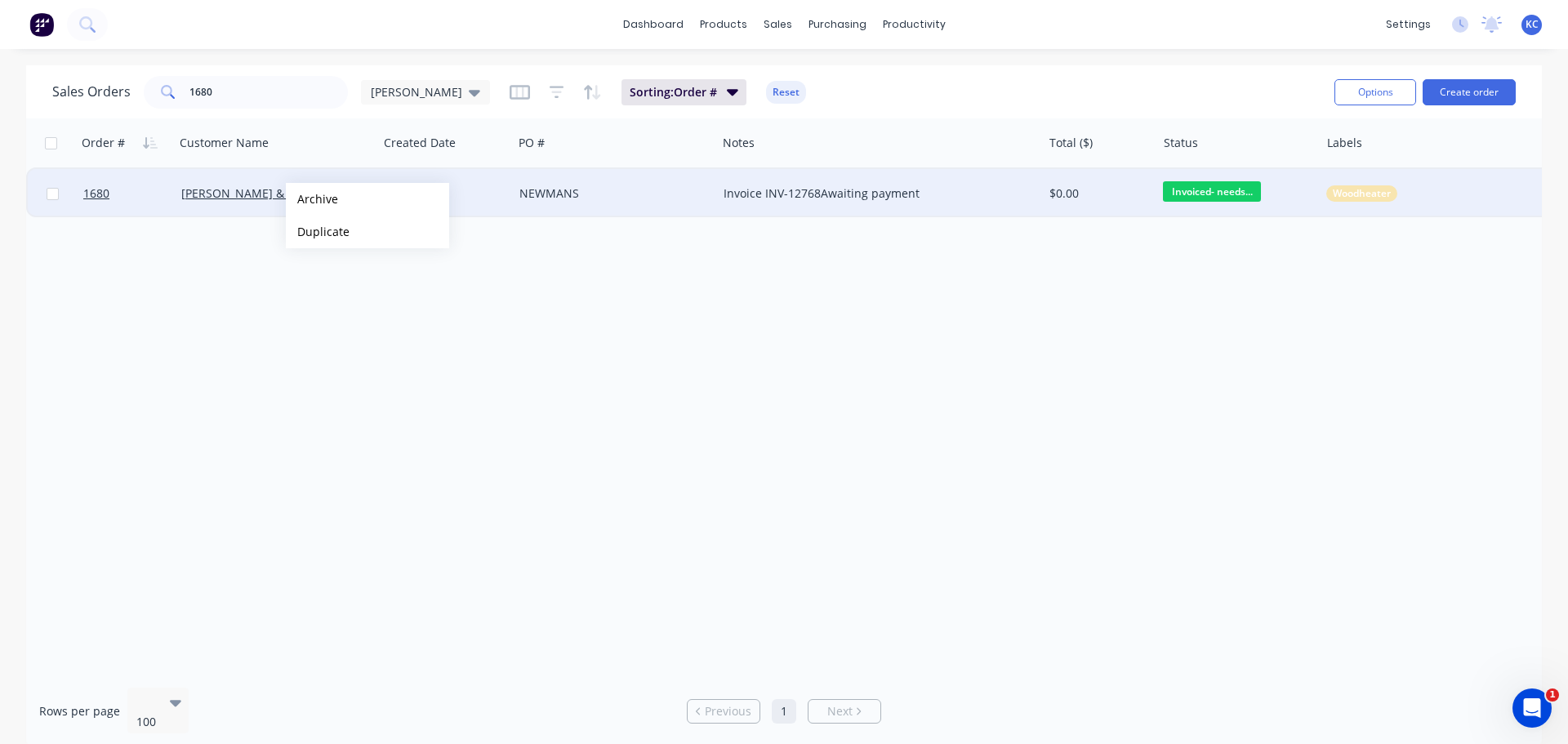
click at [312, 199] on button "Archive" at bounding box center [367, 199] width 164 height 32
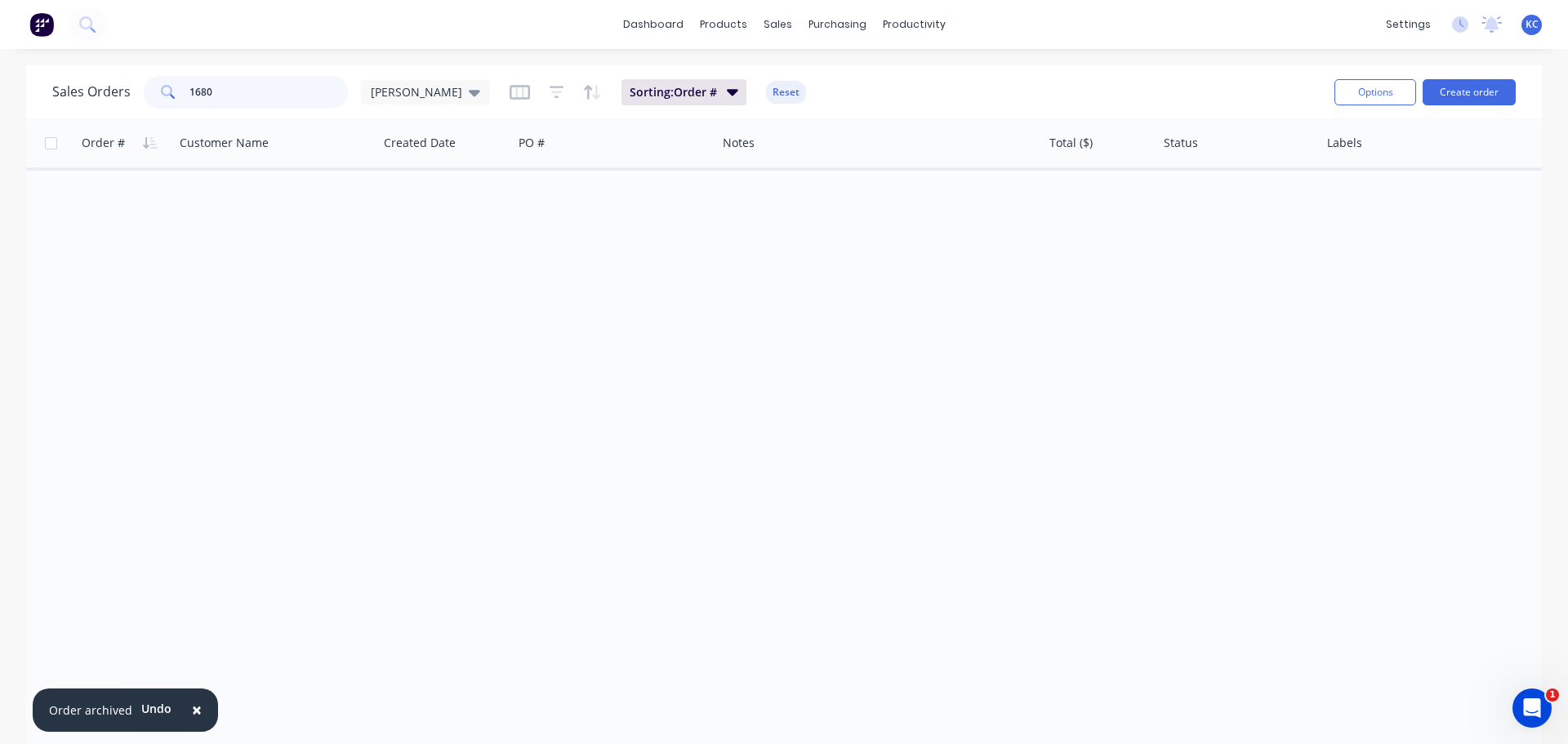
drag, startPoint x: 234, startPoint y: 93, endPoint x: 96, endPoint y: 113, distance: 139.4
click at [122, 108] on div "Sales Orders 1680 [PERSON_NAME] Sorting: Order # Reset" at bounding box center [686, 92] width 1269 height 40
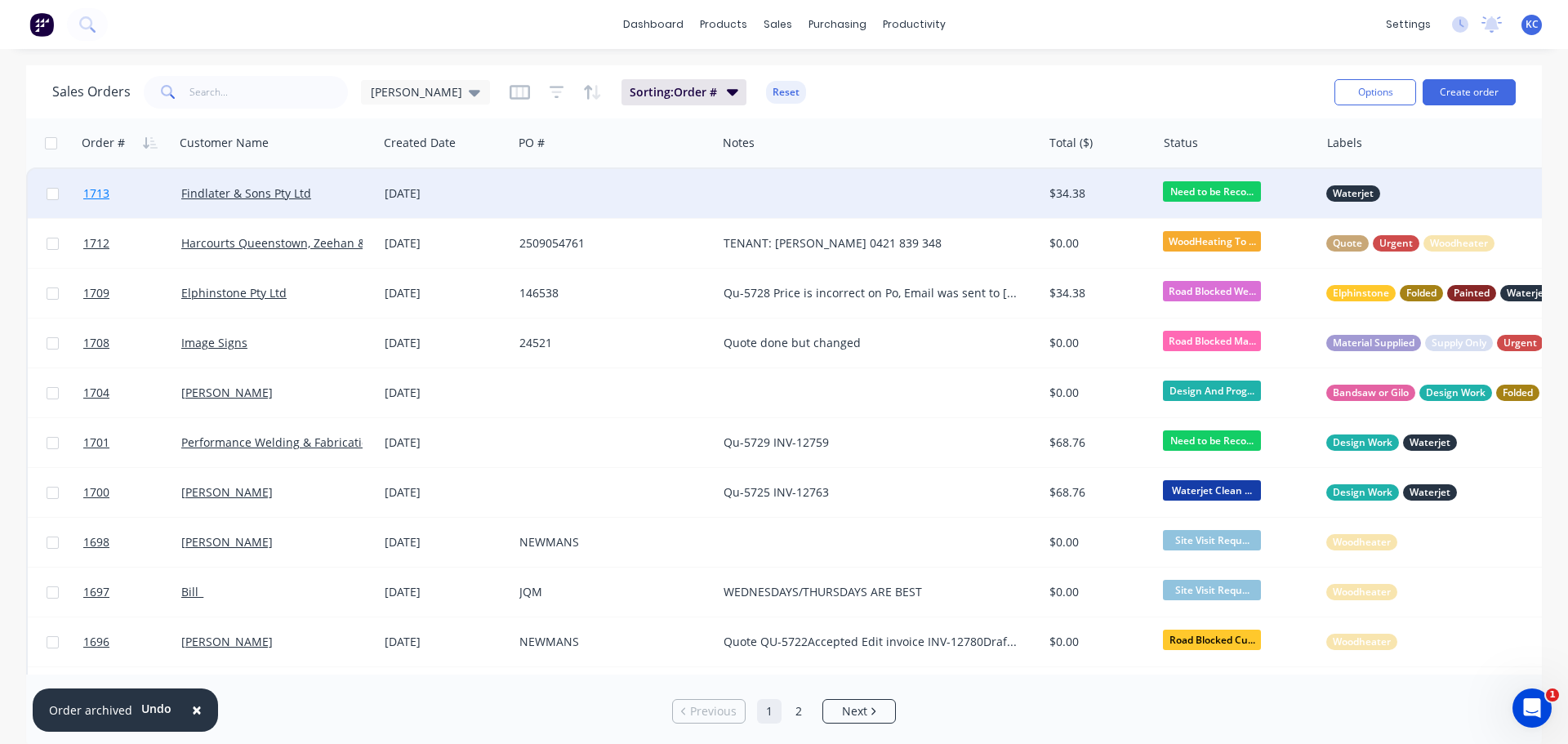
click at [88, 200] on span "1713" at bounding box center [96, 193] width 26 height 17
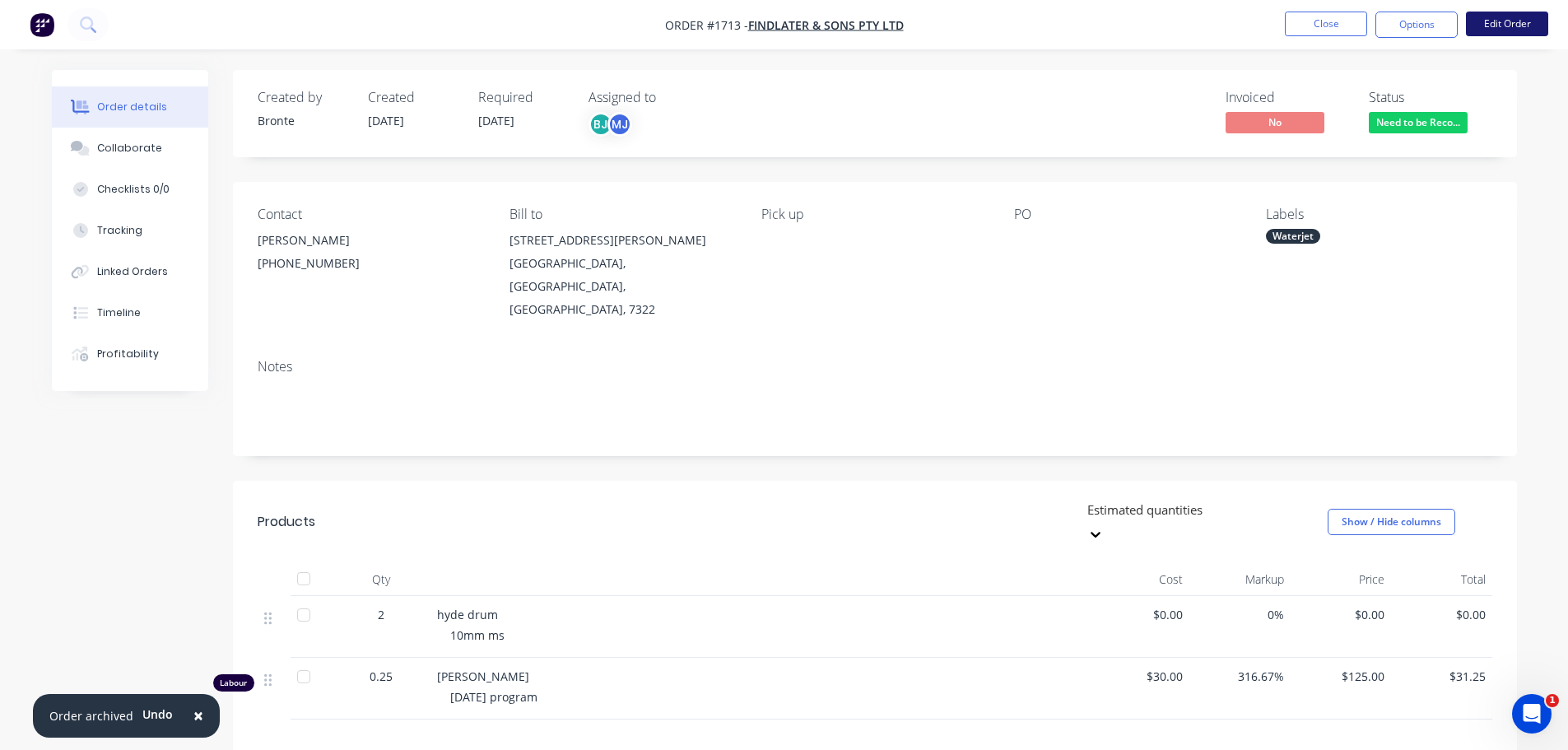
click at [1516, 18] on button "Edit Order" at bounding box center [1507, 23] width 82 height 24
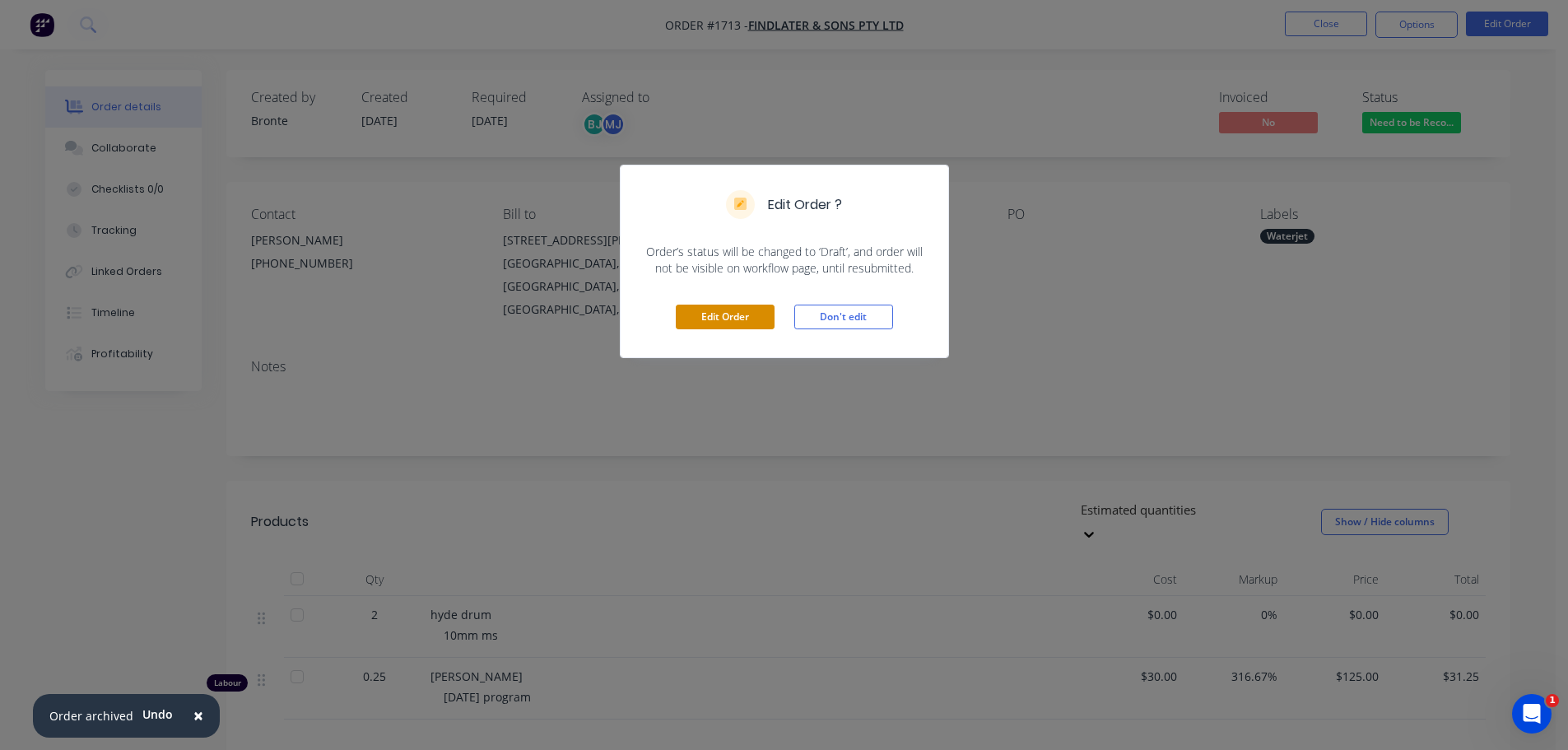
click at [708, 320] on button "Edit Order" at bounding box center [726, 317] width 99 height 24
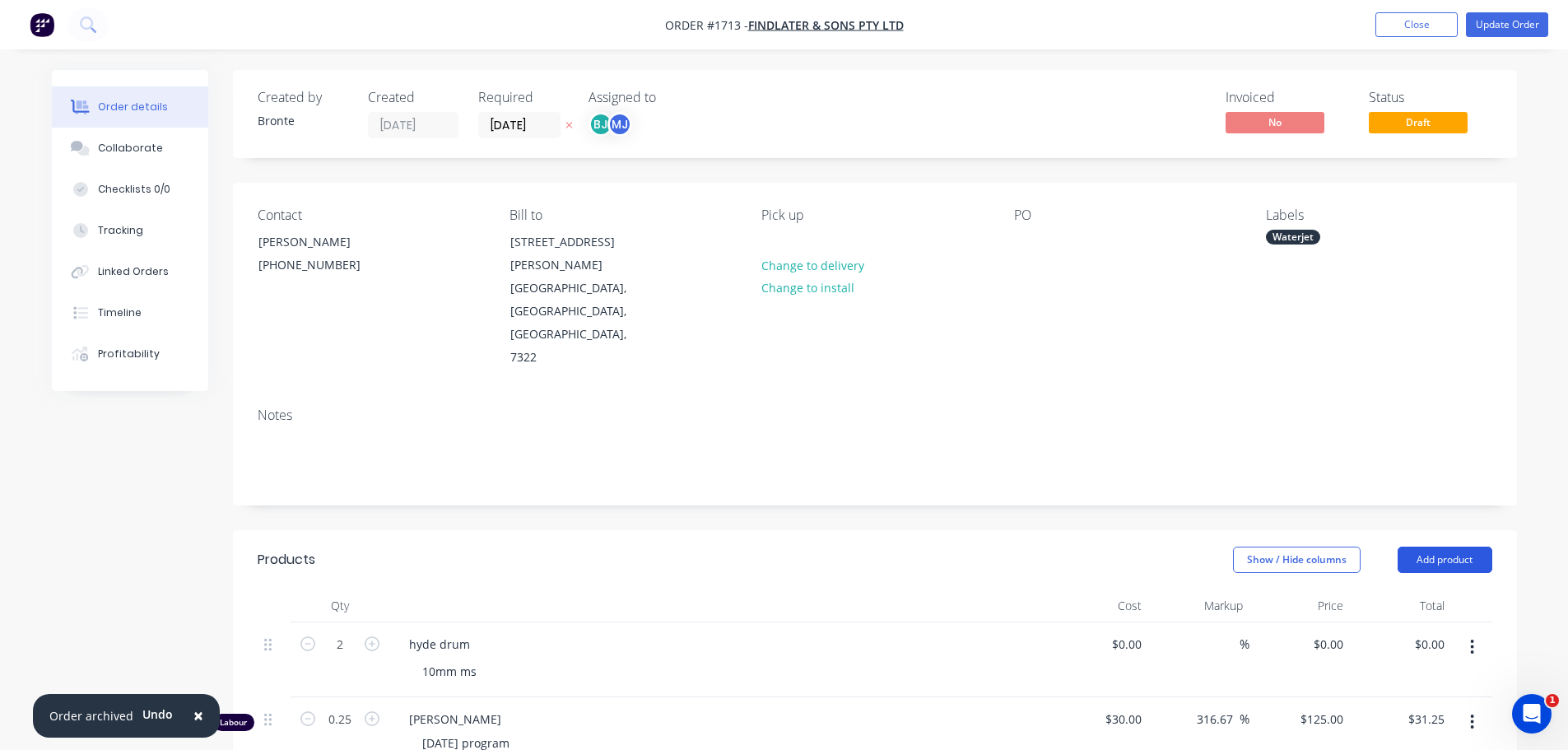
click at [1468, 547] on button "Add product" at bounding box center [1446, 560] width 95 height 26
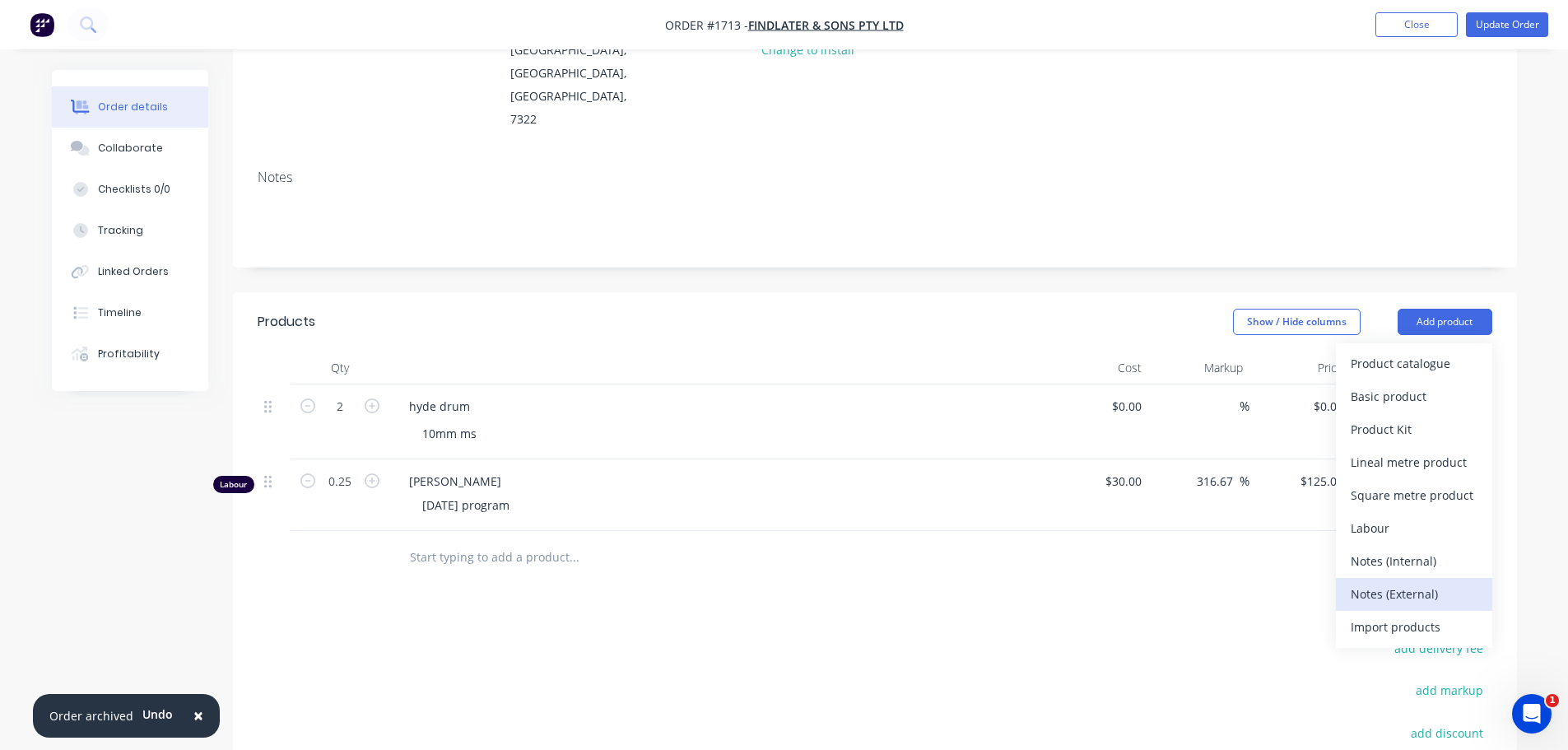
scroll to position [247, 0]
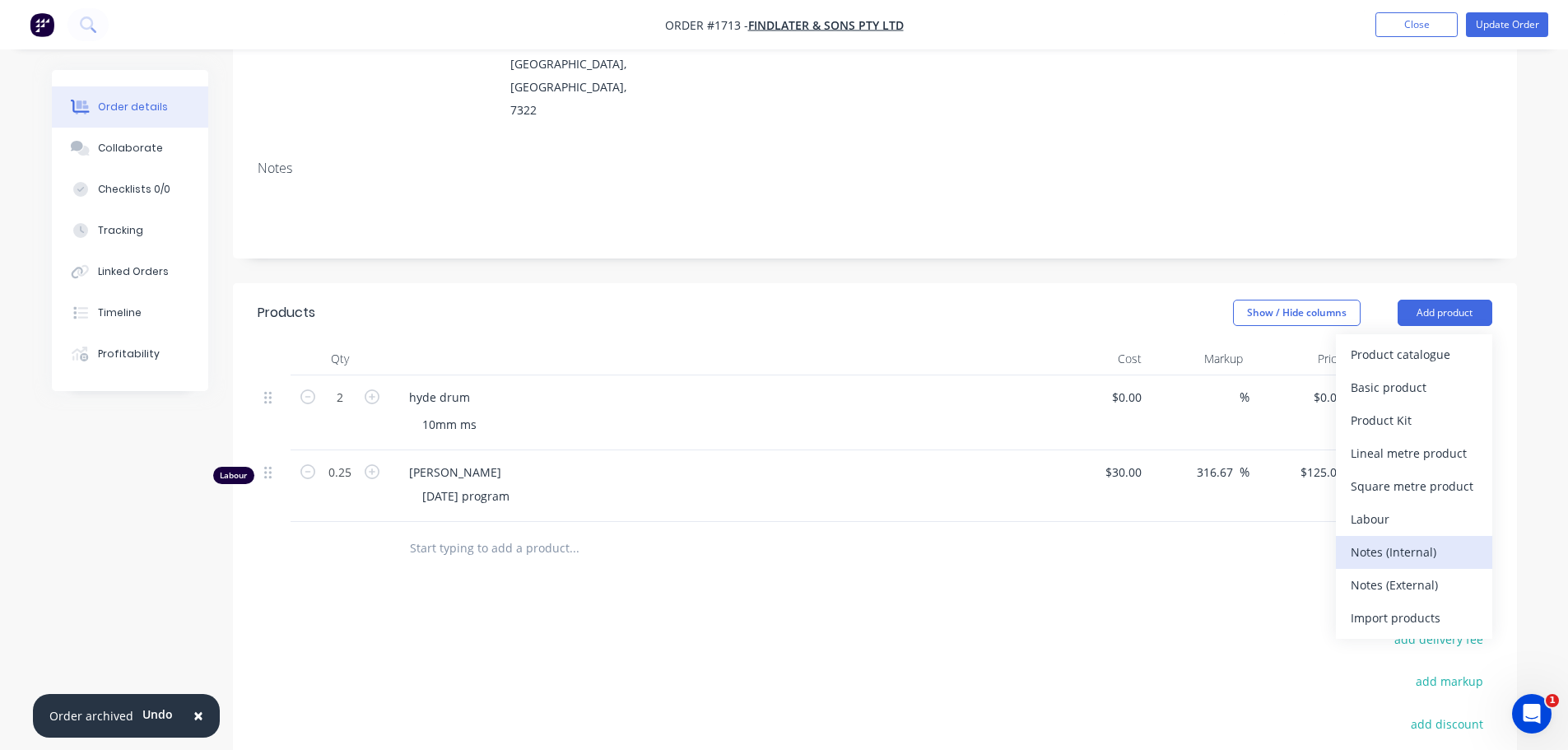
click at [1367, 540] on div "Notes (Internal)" at bounding box center [1414, 552] width 127 height 24
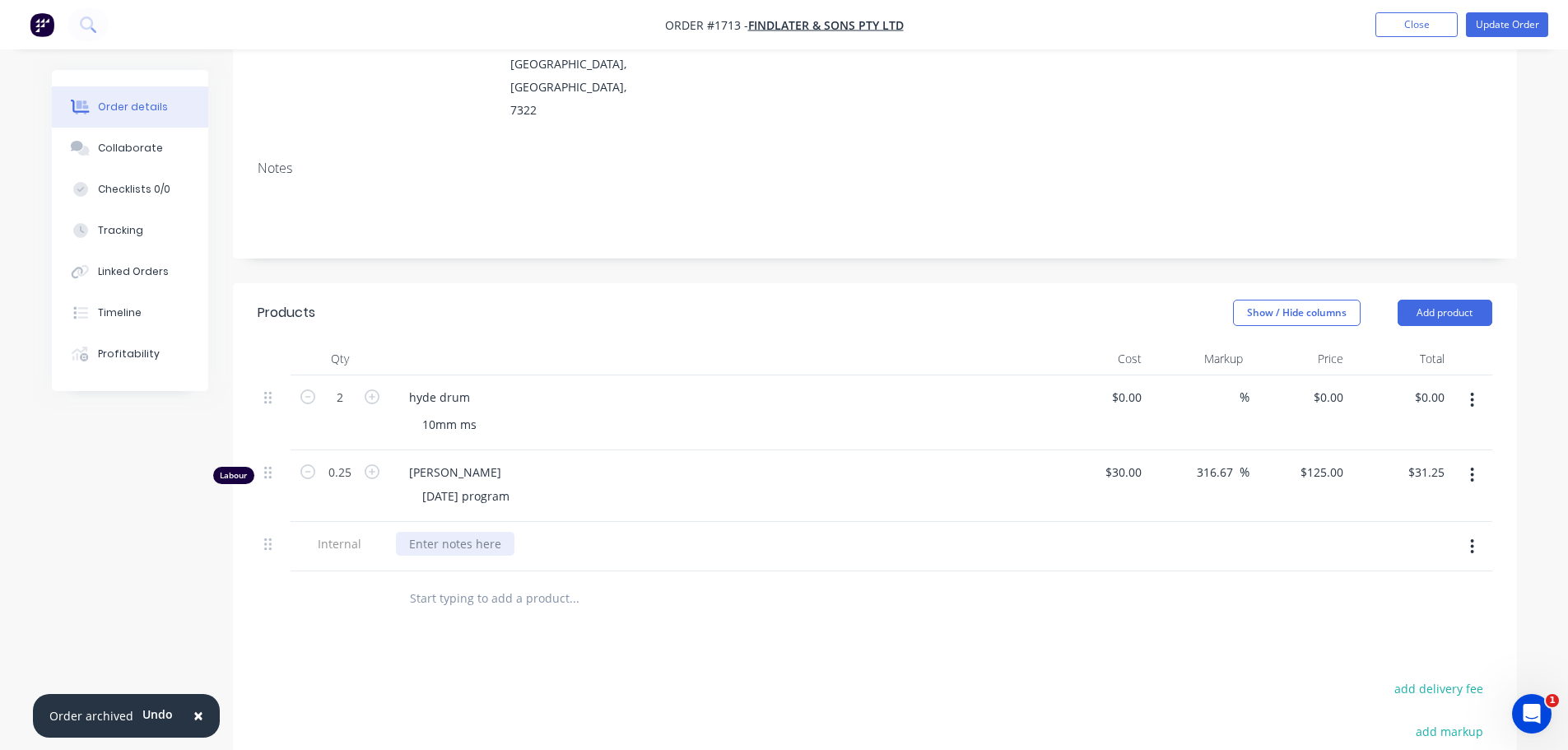
click at [433, 532] on div at bounding box center [455, 544] width 118 height 24
click at [839, 632] on div at bounding box center [644, 647] width 494 height 33
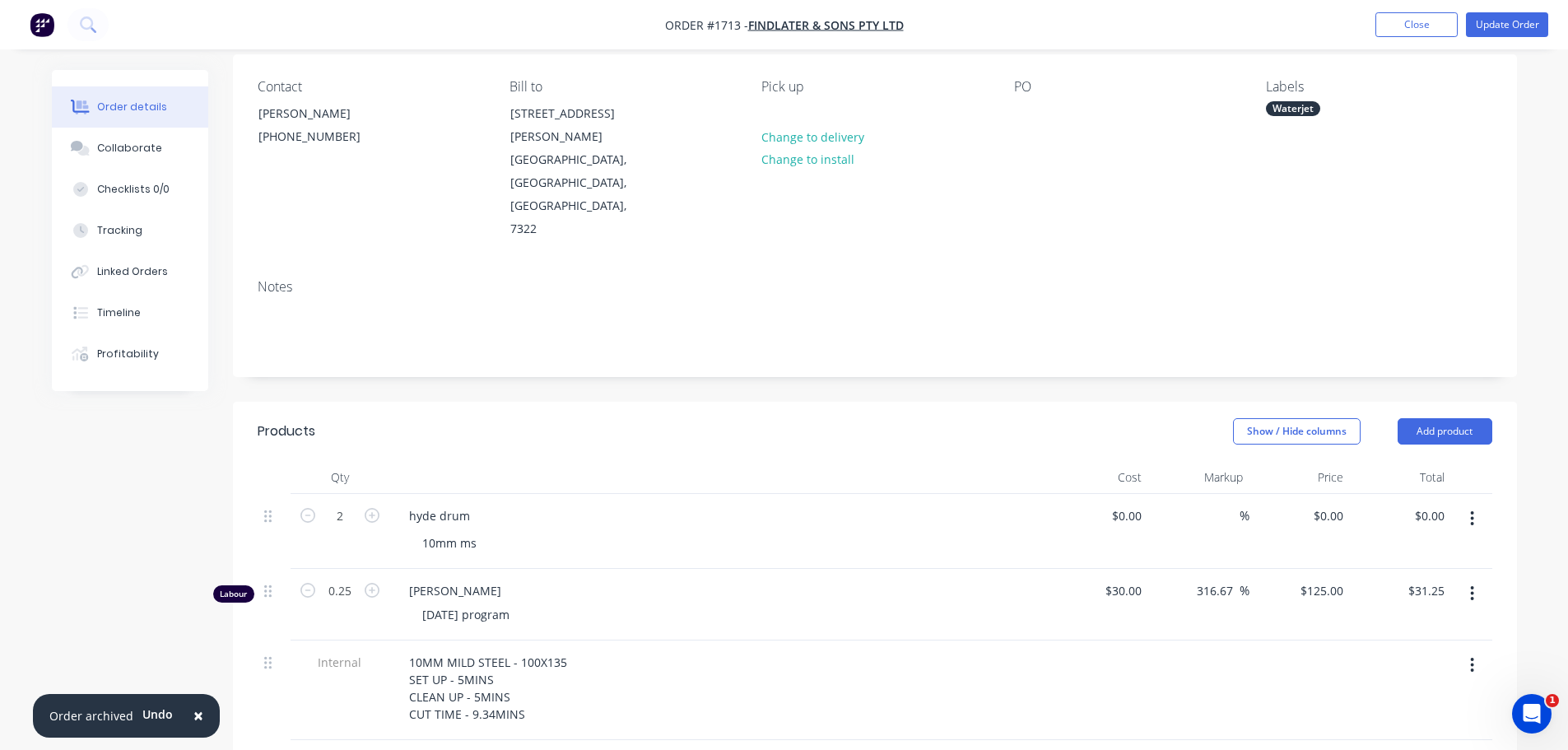
scroll to position [0, 0]
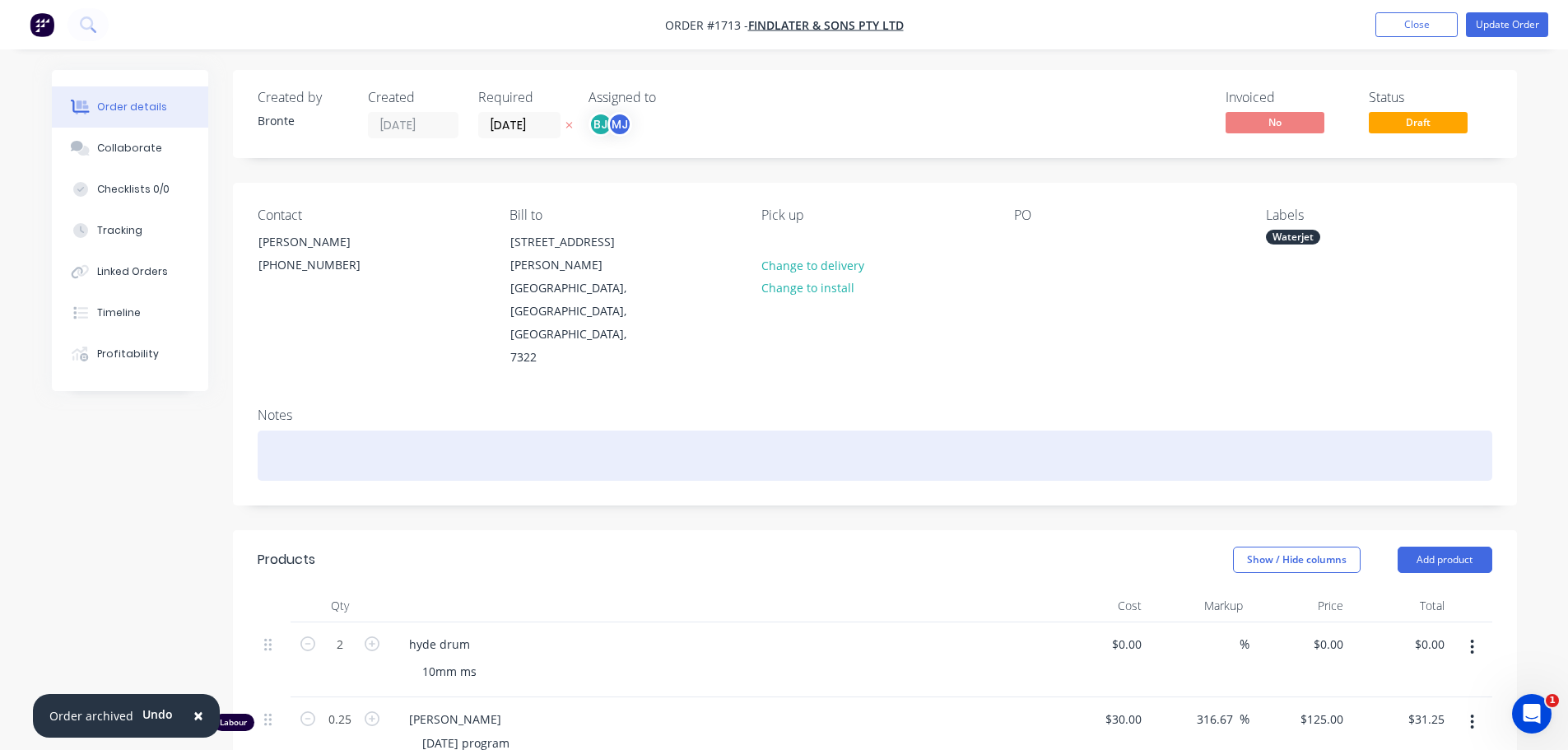
click at [332, 431] on div at bounding box center [875, 456] width 1235 height 50
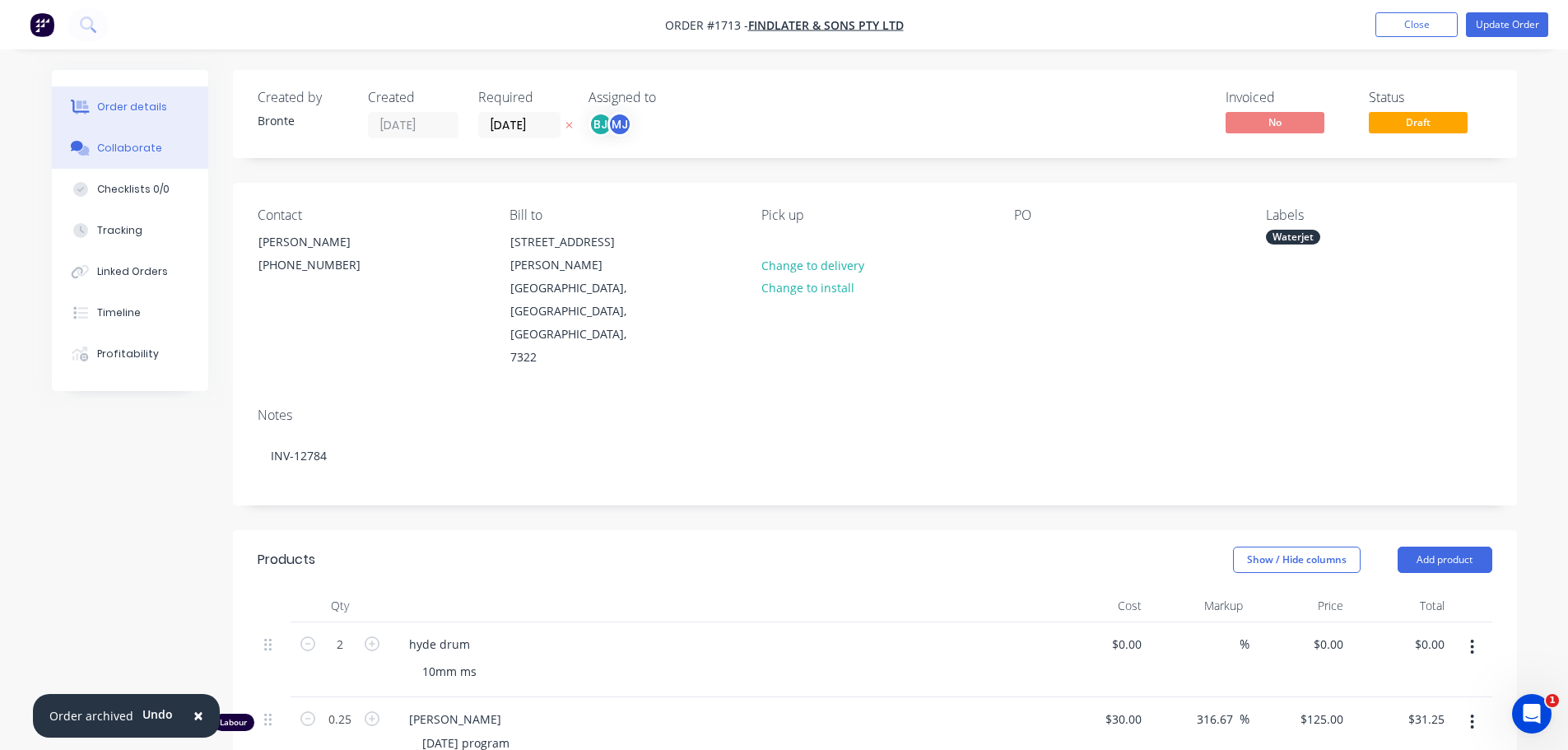
click at [144, 141] on div "Collaborate" at bounding box center [130, 148] width 65 height 15
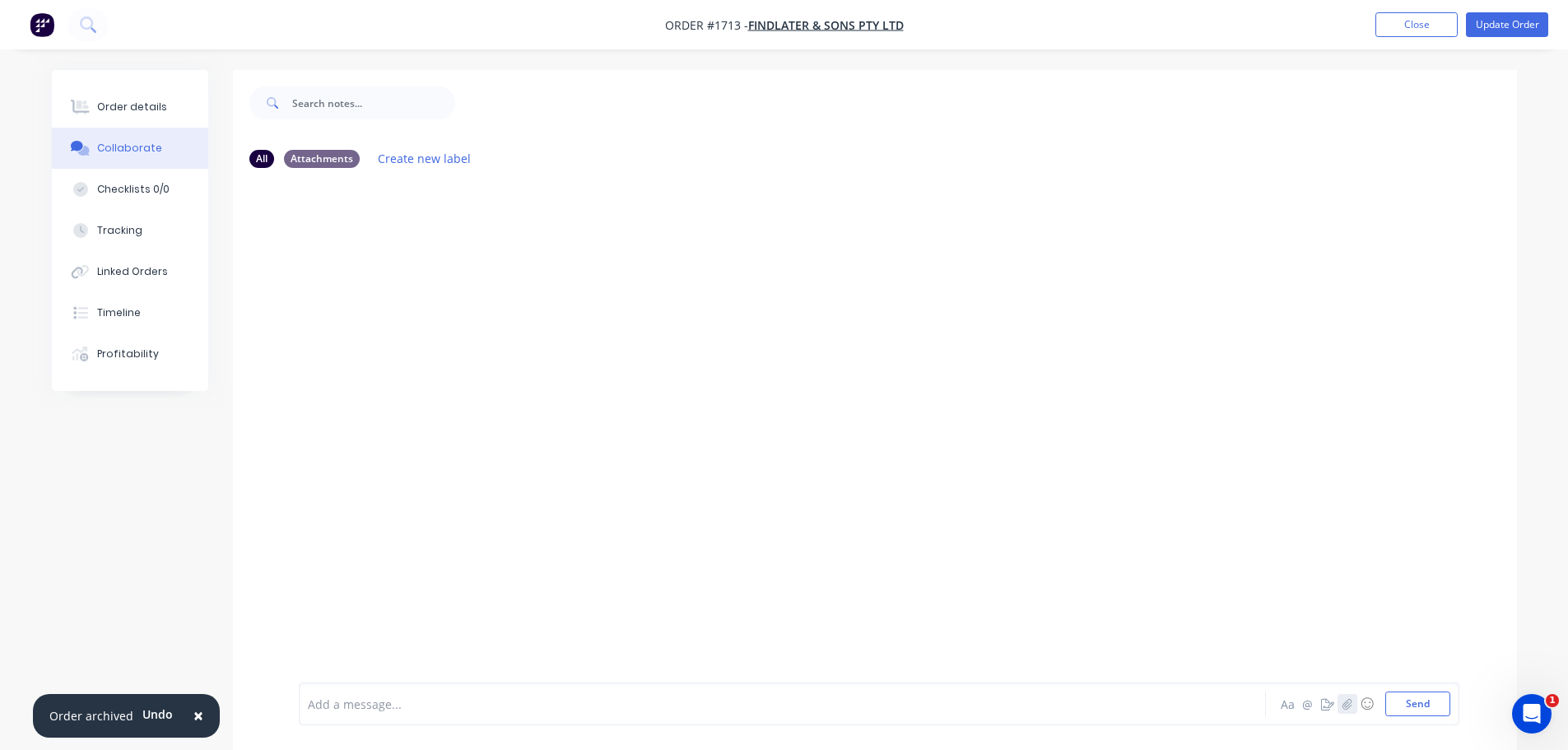
click at [1340, 705] on button "button" at bounding box center [1347, 703] width 20 height 20
click at [1444, 701] on button "Send" at bounding box center [1418, 703] width 65 height 24
click at [1512, 19] on button "Update Order" at bounding box center [1507, 24] width 82 height 24
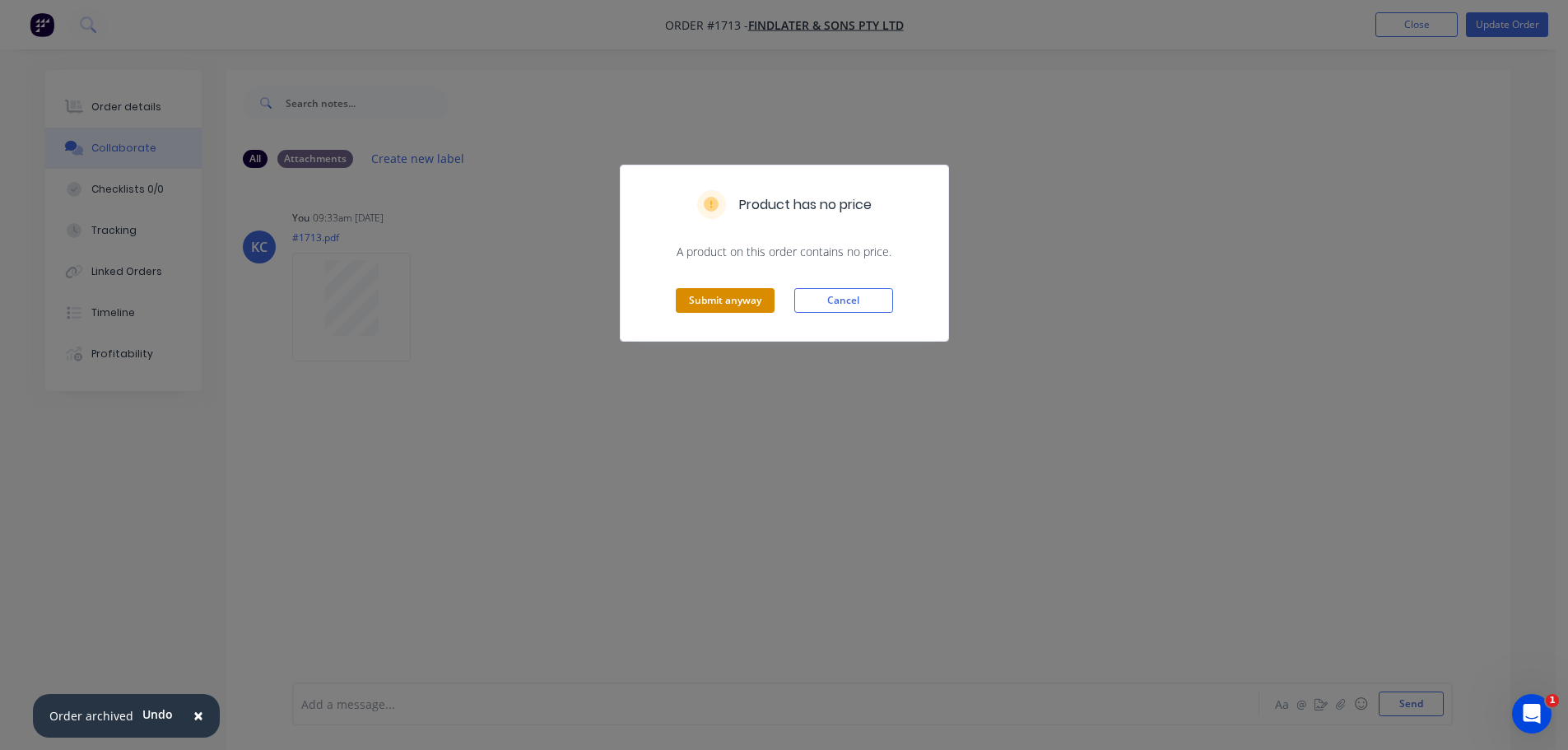
click at [716, 300] on button "Submit anyway" at bounding box center [726, 300] width 99 height 24
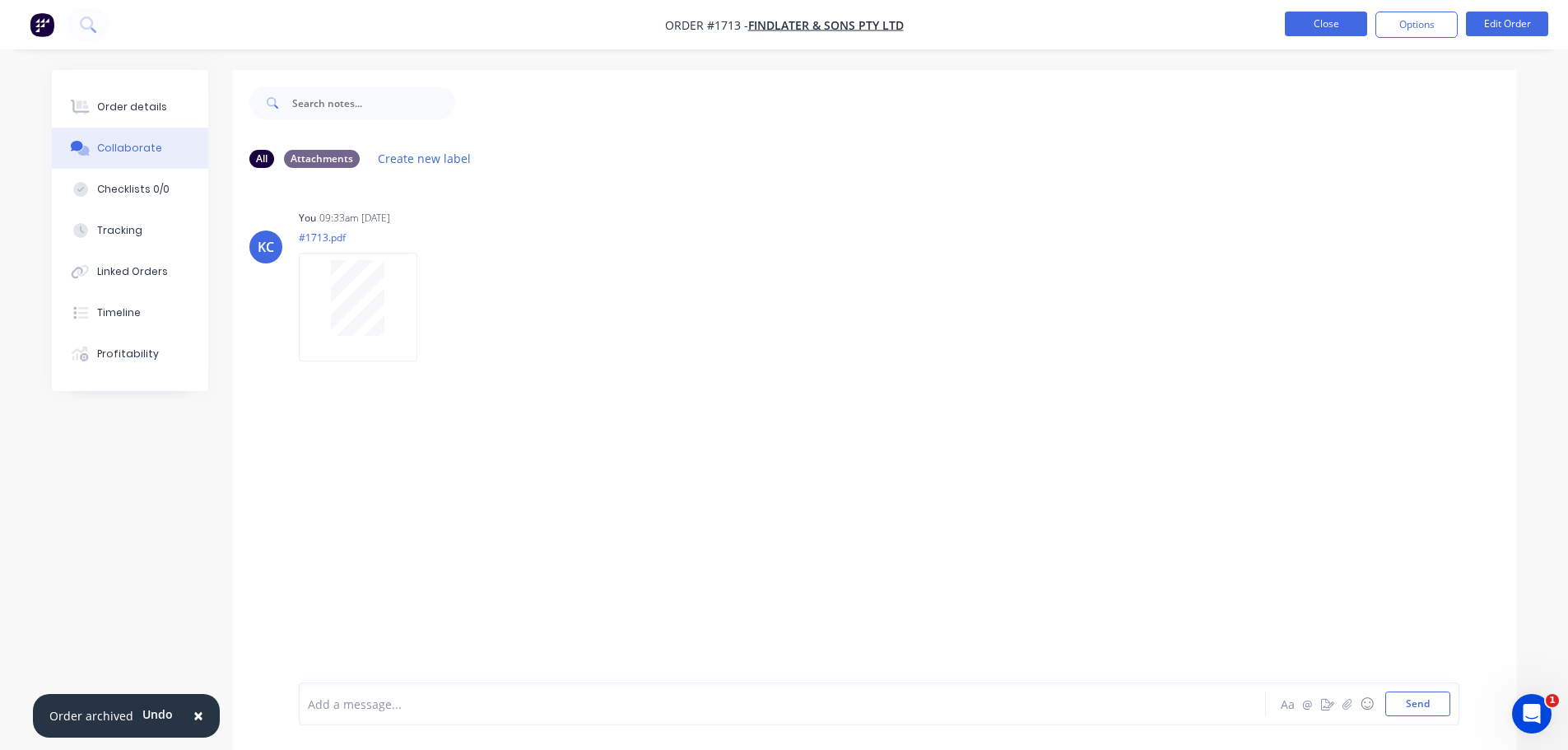
click at [1351, 23] on button "Close" at bounding box center [1326, 23] width 82 height 24
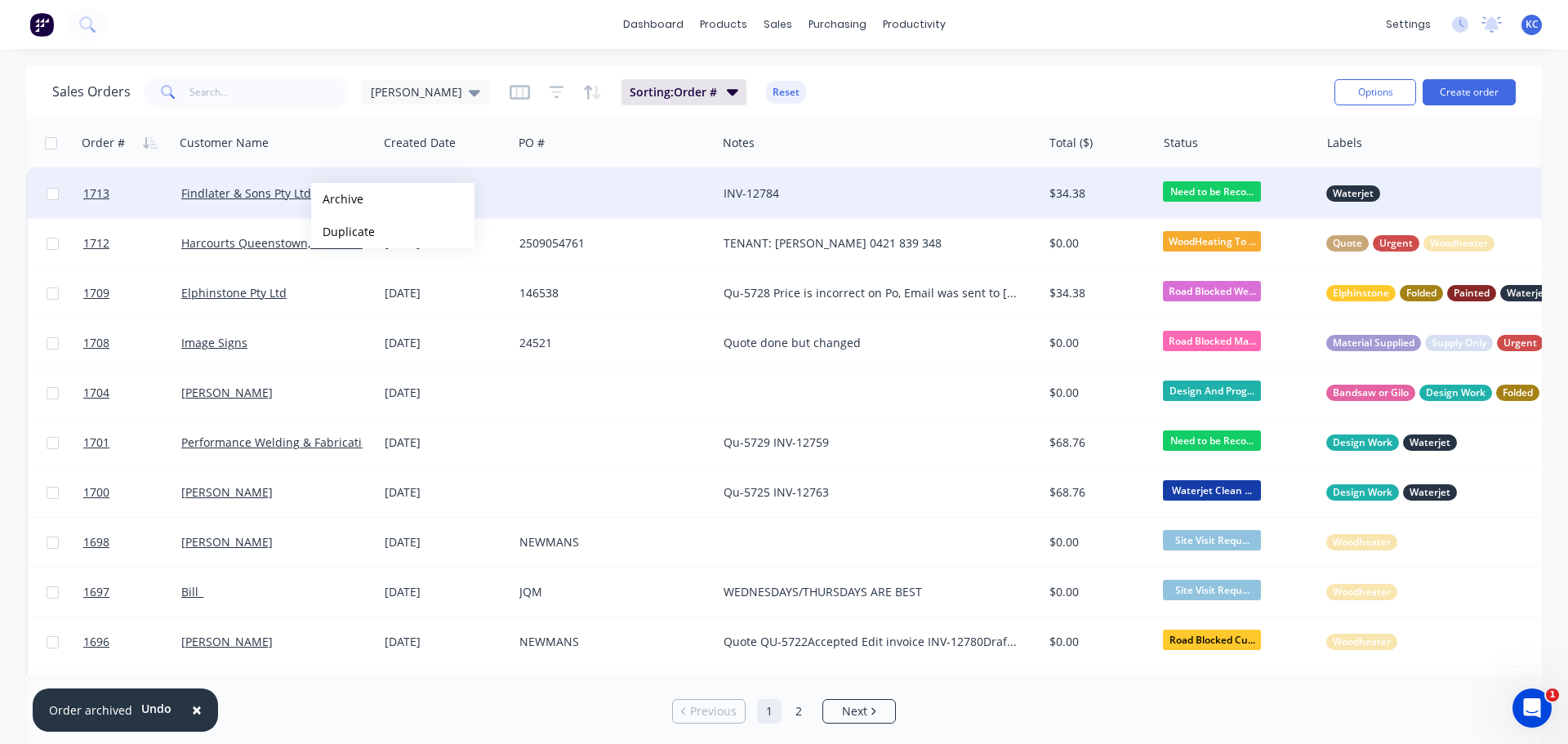
click at [338, 200] on button "Archive" at bounding box center [392, 199] width 164 height 32
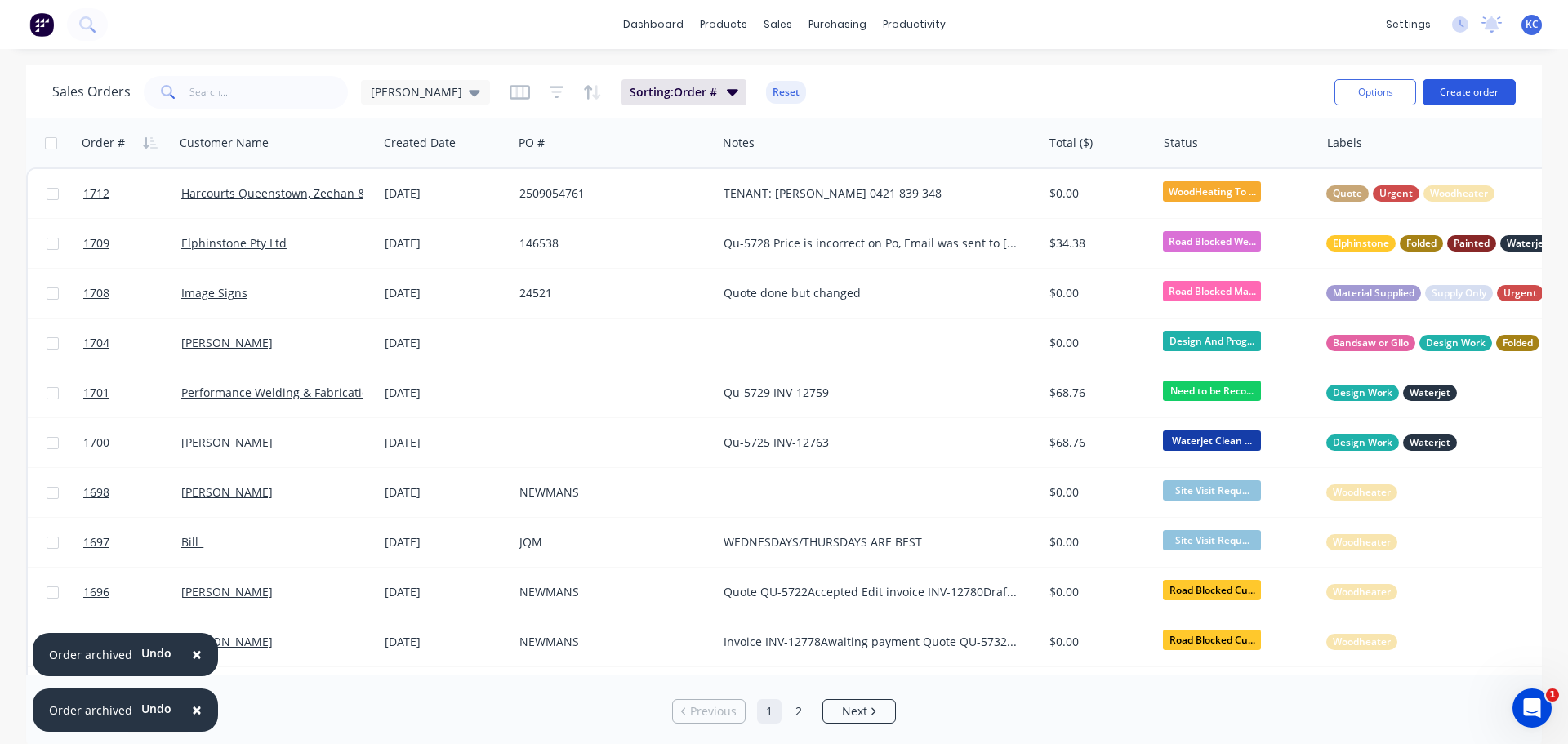
click at [1462, 95] on button "Create order" at bounding box center [1469, 93] width 93 height 26
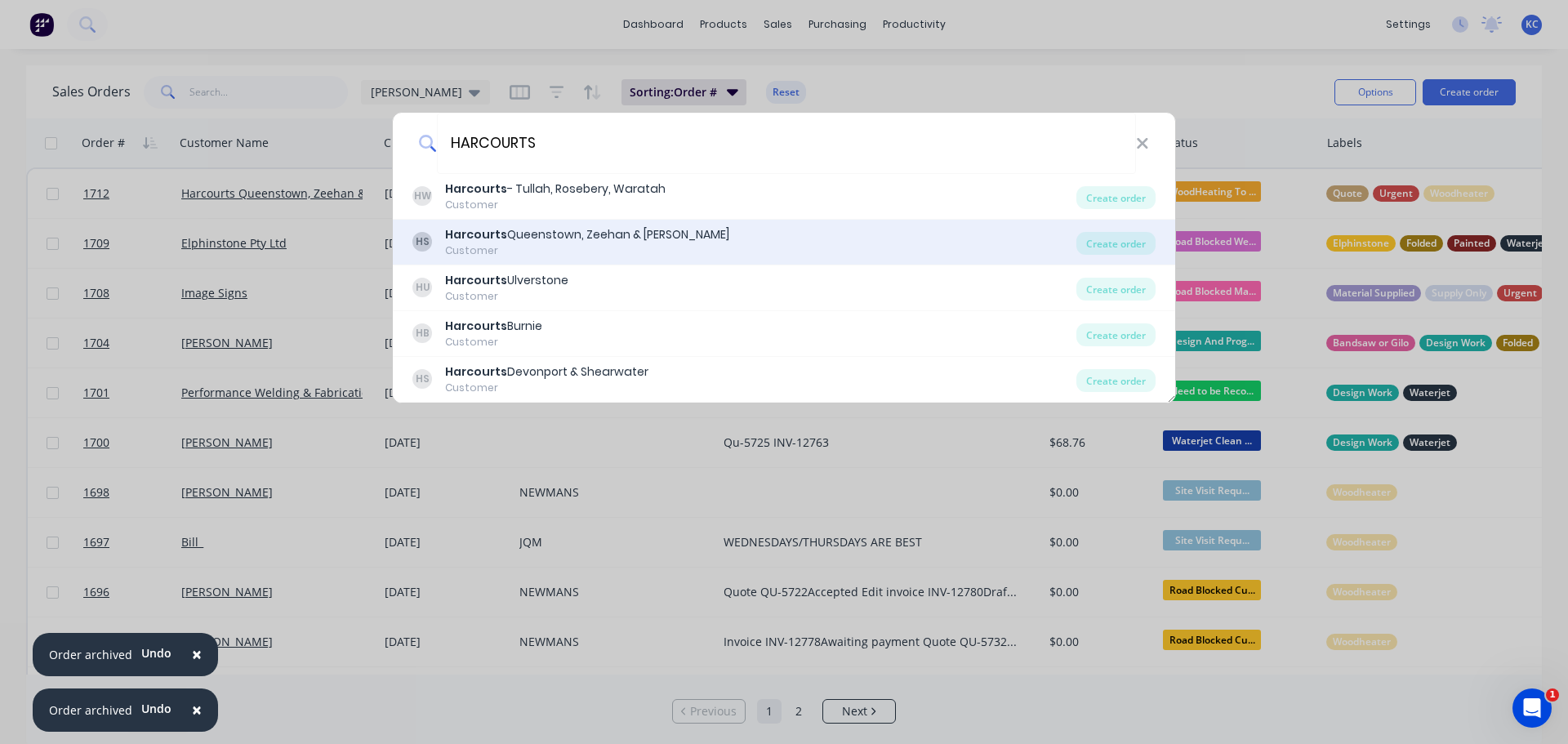
type input "HARCOURTS"
click at [487, 247] on div "Customer" at bounding box center [586, 251] width 284 height 15
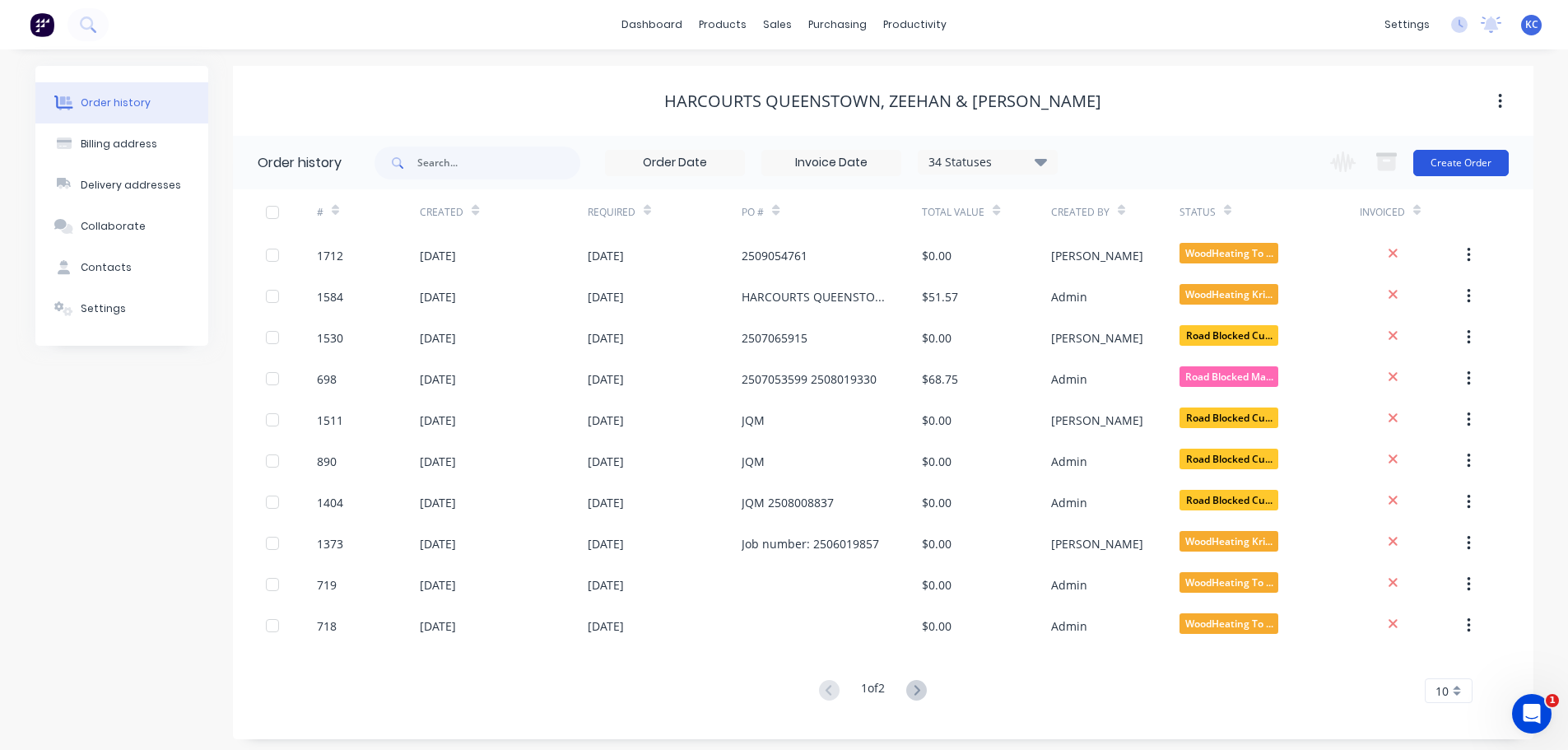
click at [1450, 163] on button "Create Order" at bounding box center [1461, 163] width 95 height 26
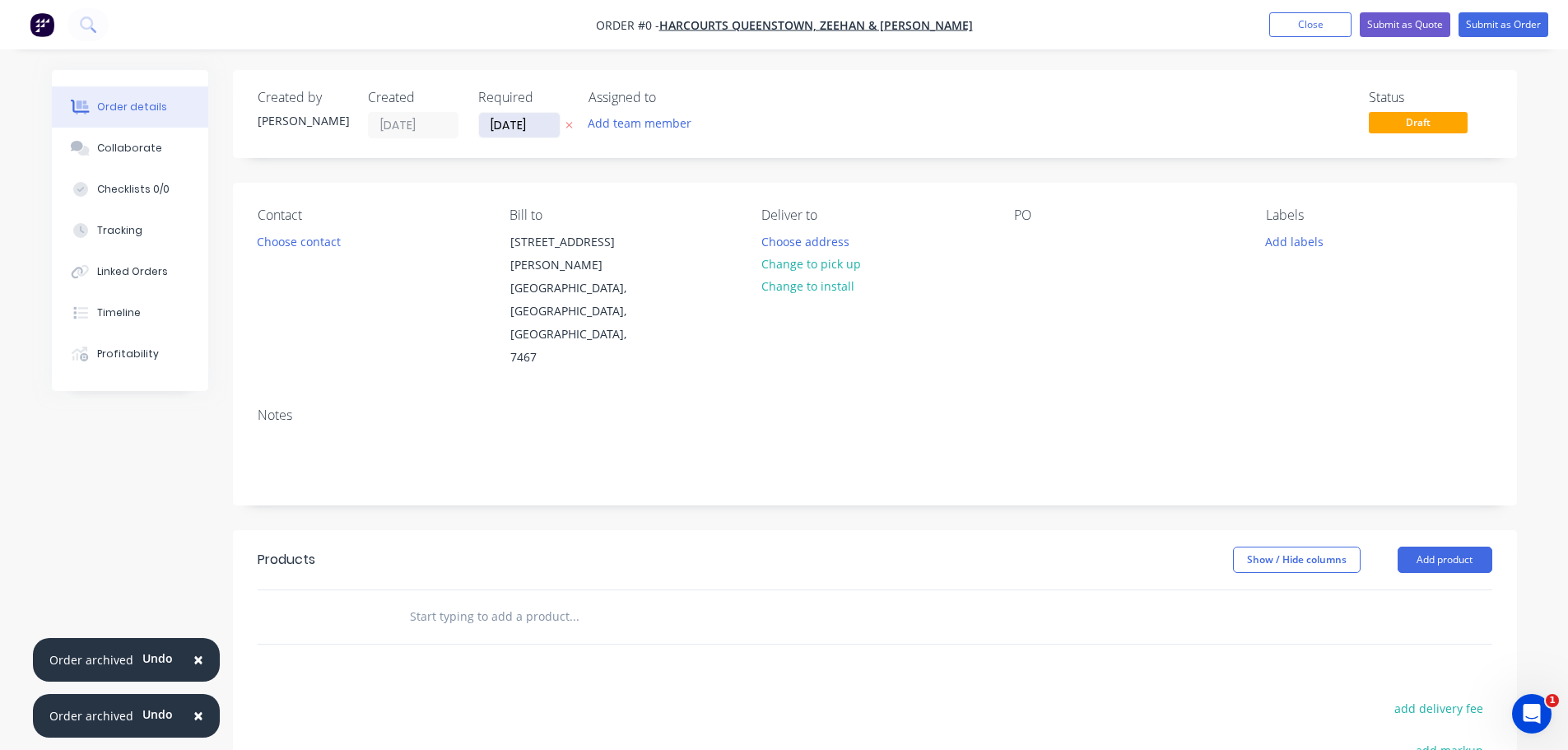
click at [540, 123] on input "[DATE]" at bounding box center [520, 125] width 80 height 24
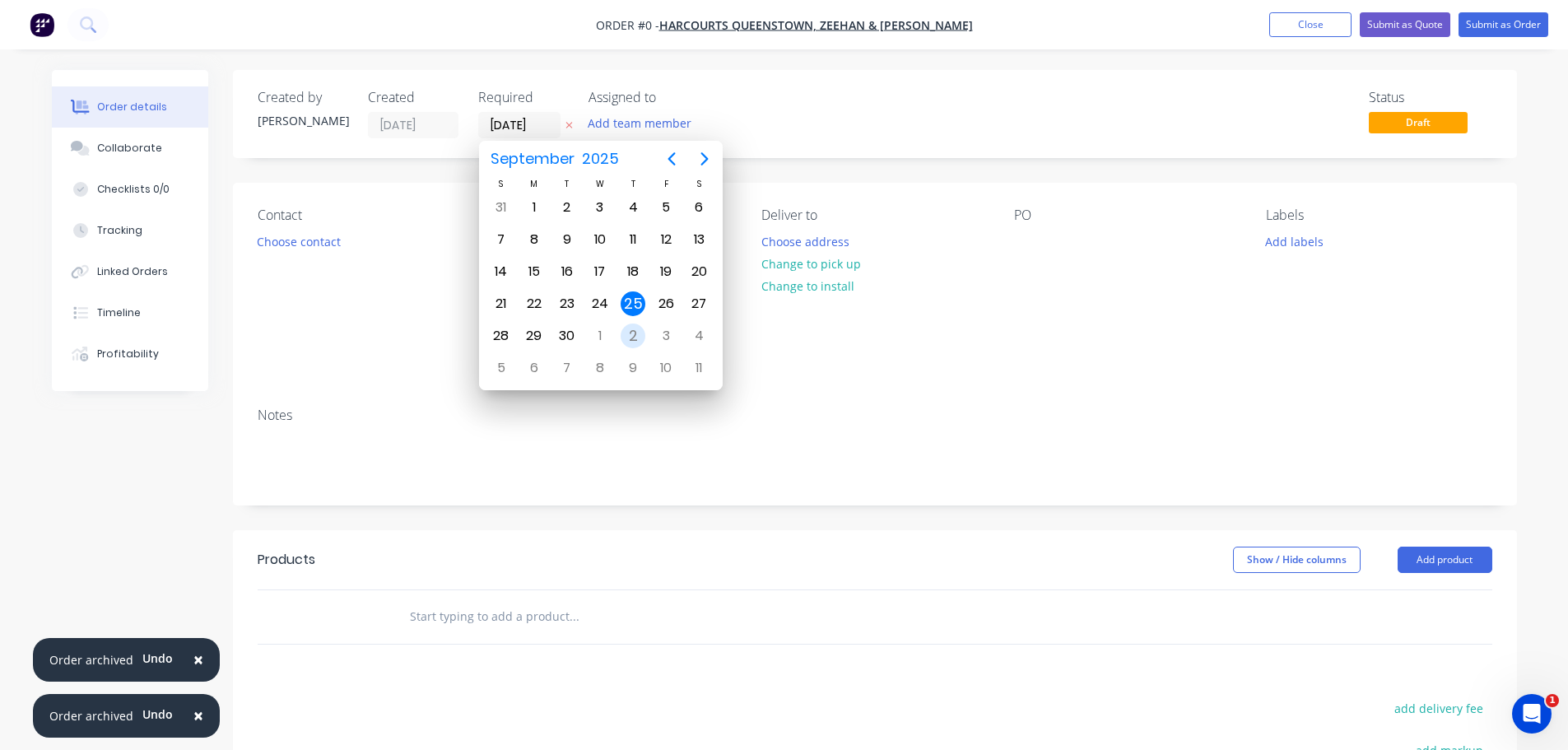
click at [632, 340] on div "2" at bounding box center [632, 336] width 24 height 24
type input "[DATE]"
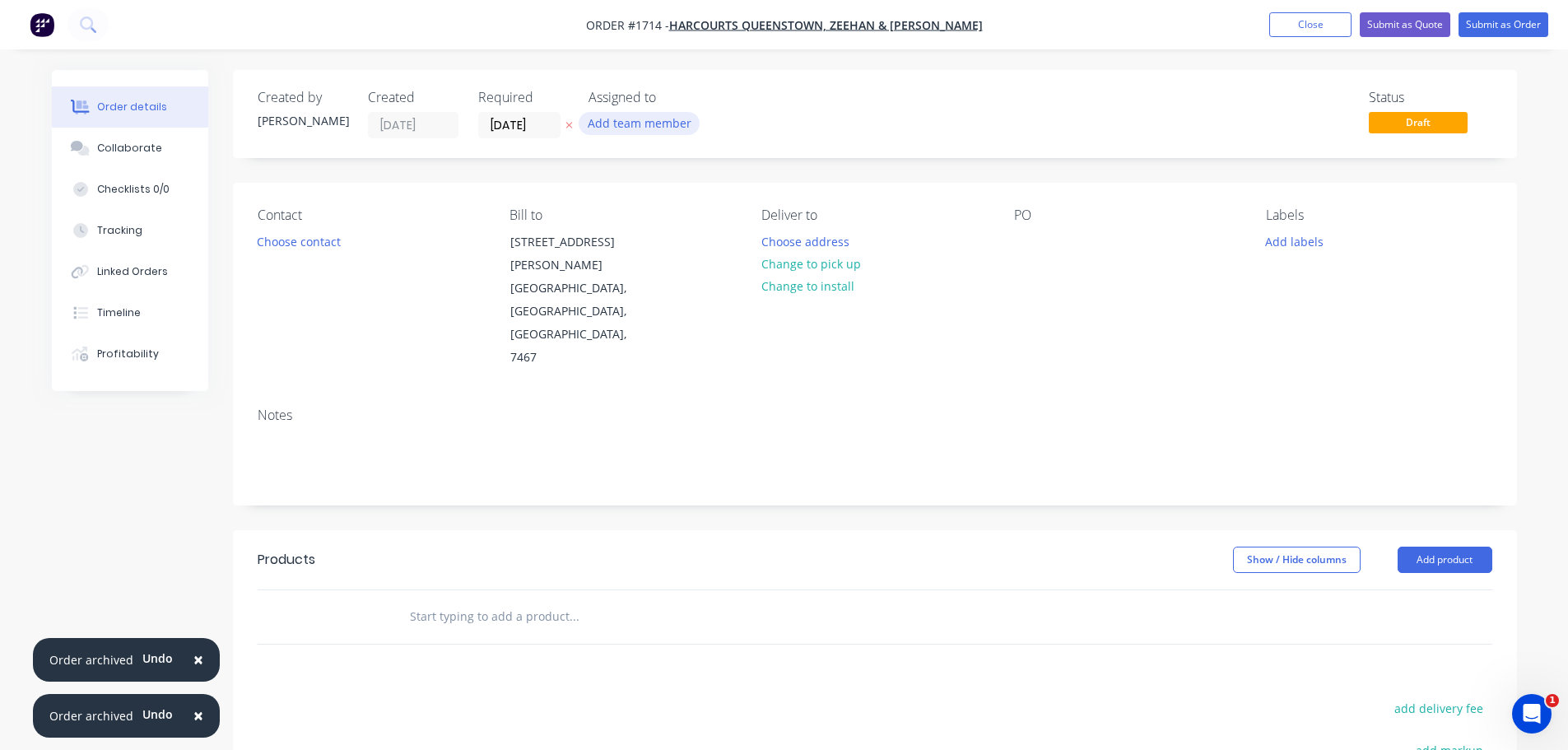
click at [620, 118] on button "Add team member" at bounding box center [639, 123] width 121 height 22
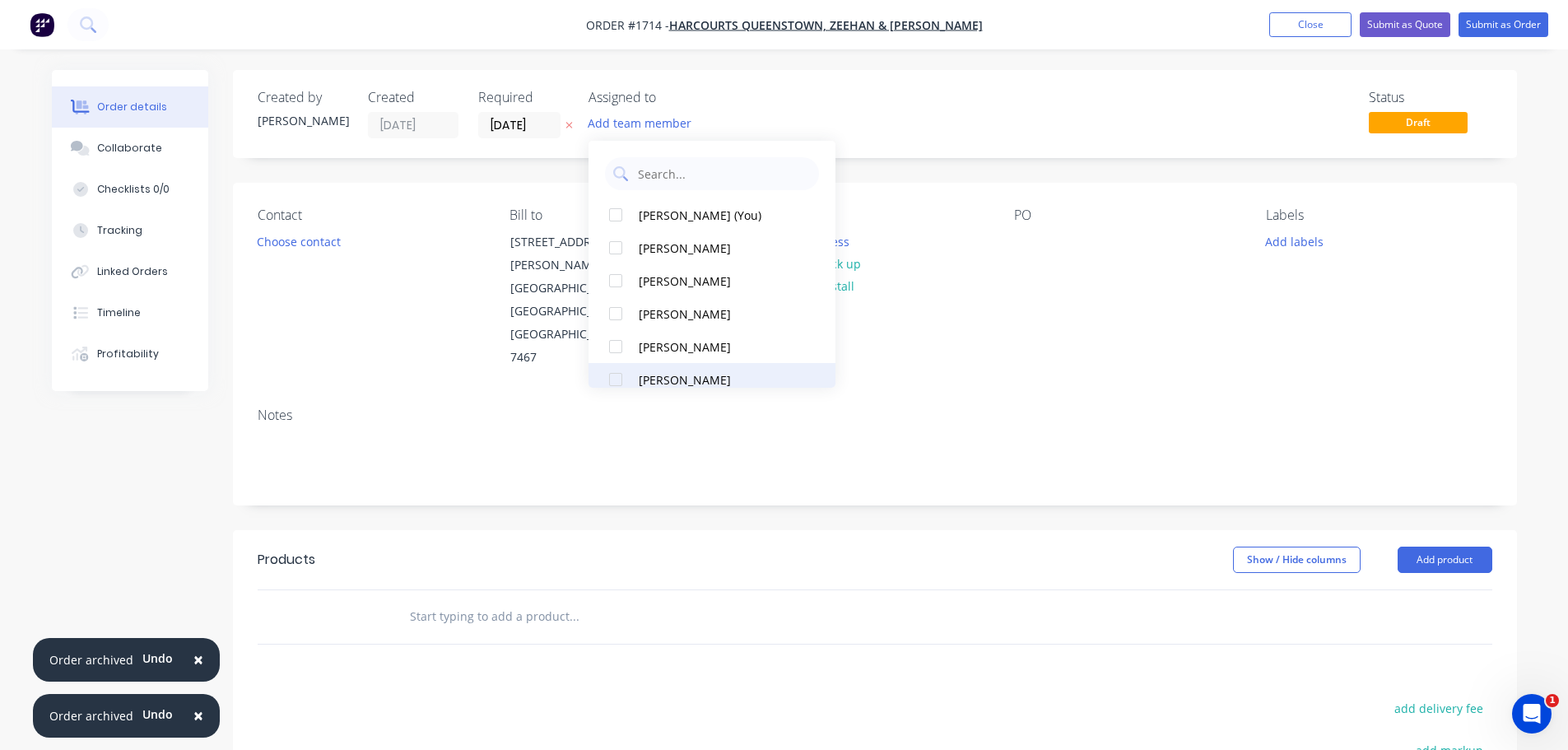
click at [620, 378] on div at bounding box center [616, 379] width 33 height 33
click at [325, 242] on button "Choose contact" at bounding box center [298, 241] width 102 height 22
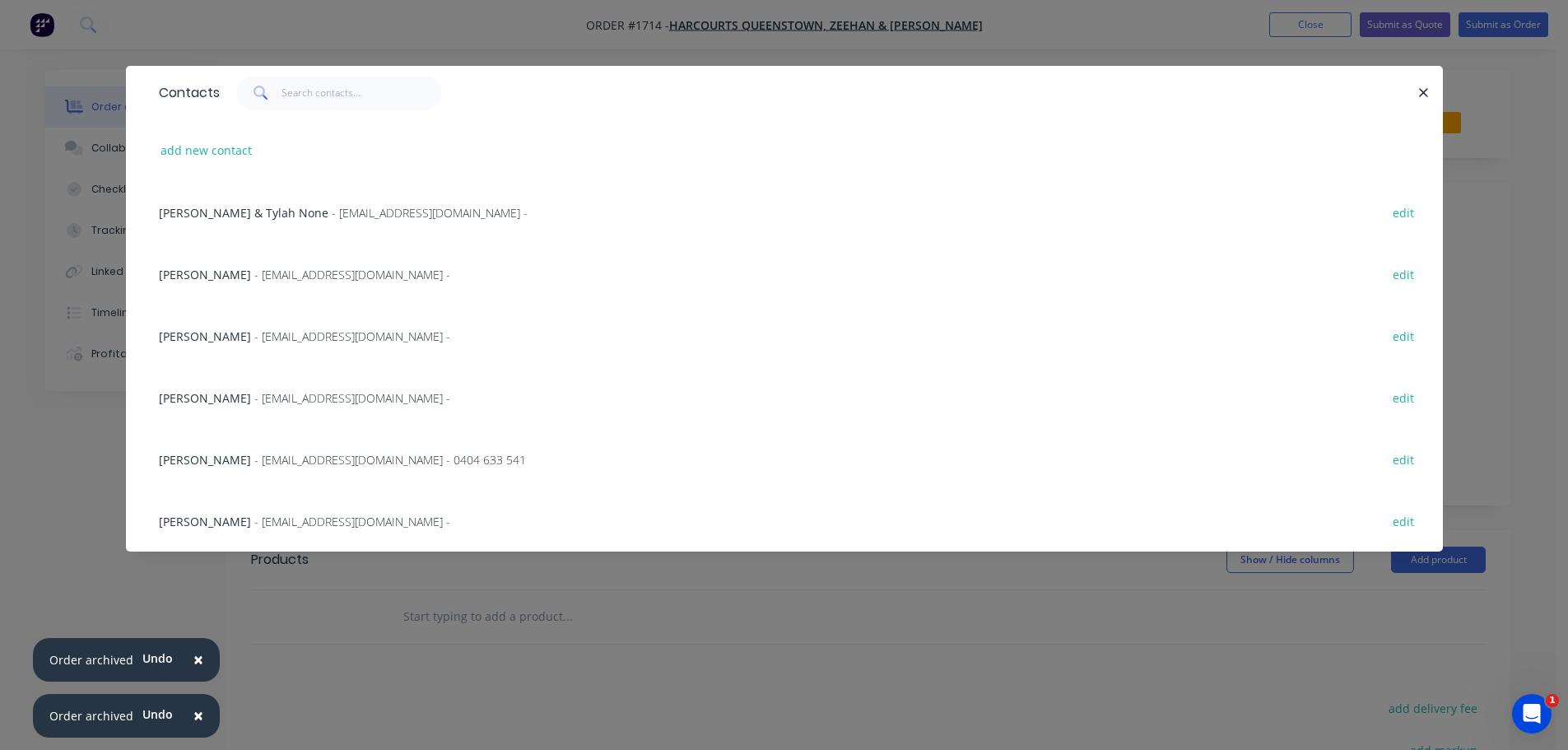
click at [287, 274] on span "- [EMAIL_ADDRESS][DOMAIN_NAME] -" at bounding box center [353, 274] width 196 height 16
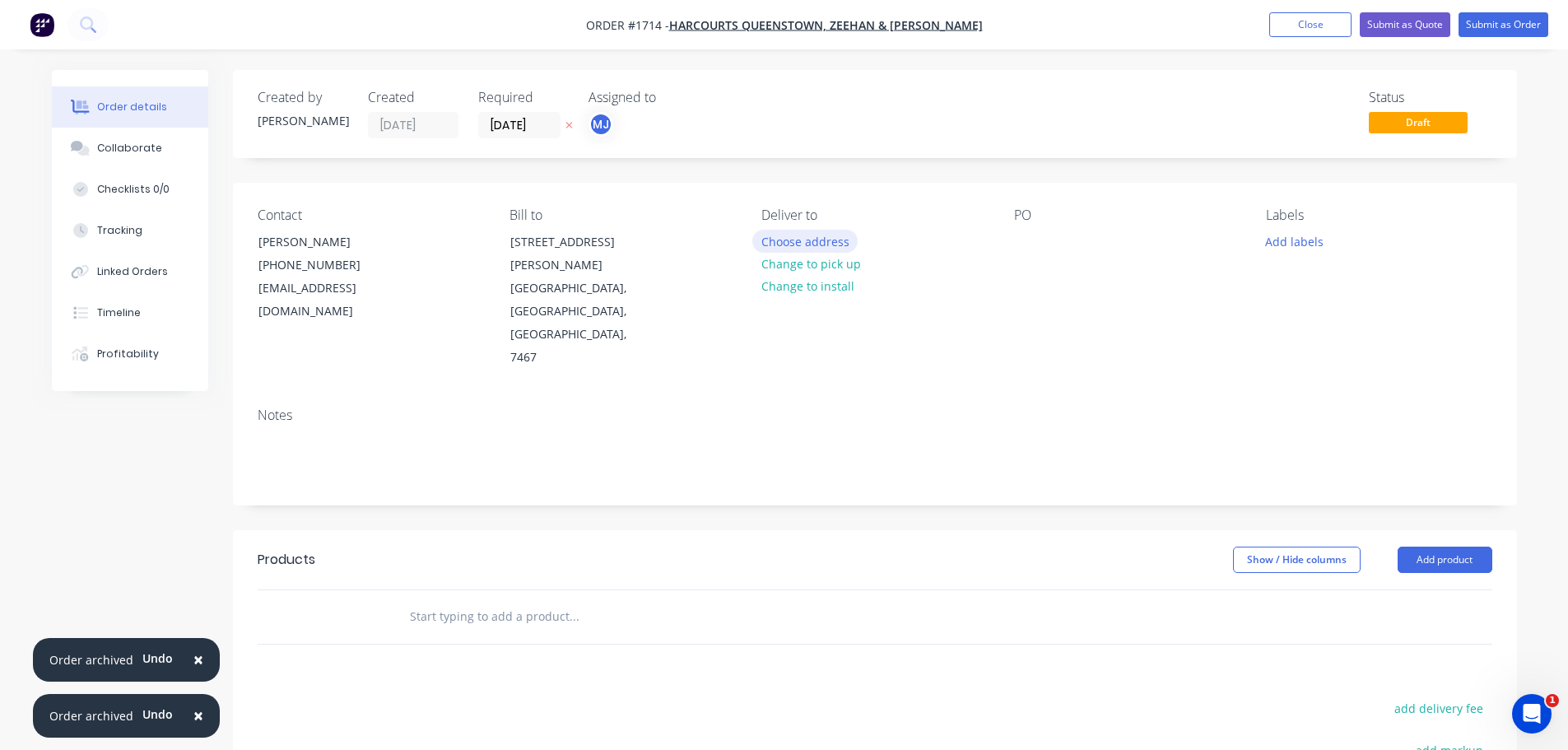
click at [800, 246] on button "Choose address" at bounding box center [805, 241] width 105 height 22
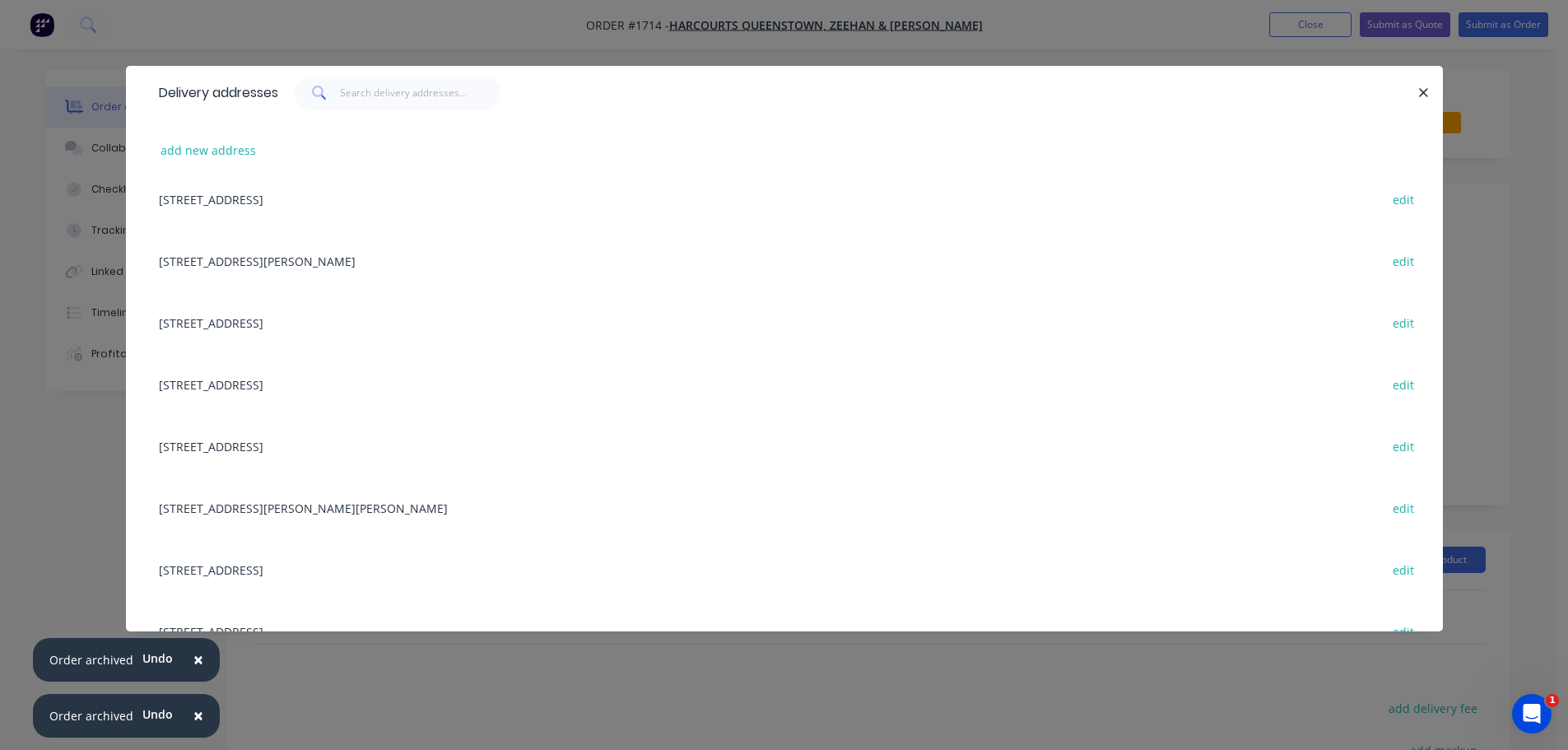
scroll to position [2141, 0]
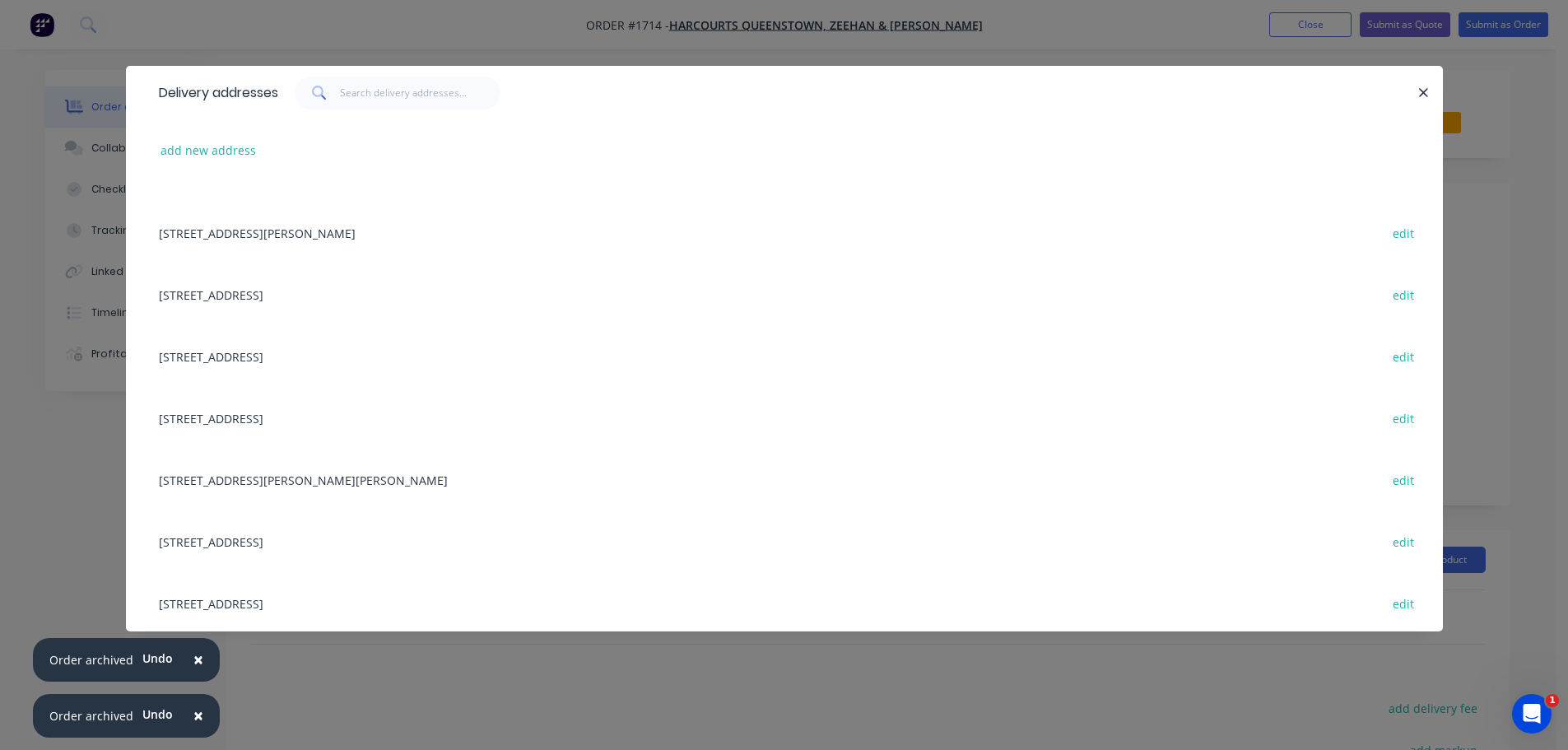
click at [384, 479] on div "[STREET_ADDRESS][PERSON_NAME][PERSON_NAME] edit" at bounding box center [784, 479] width 1268 height 62
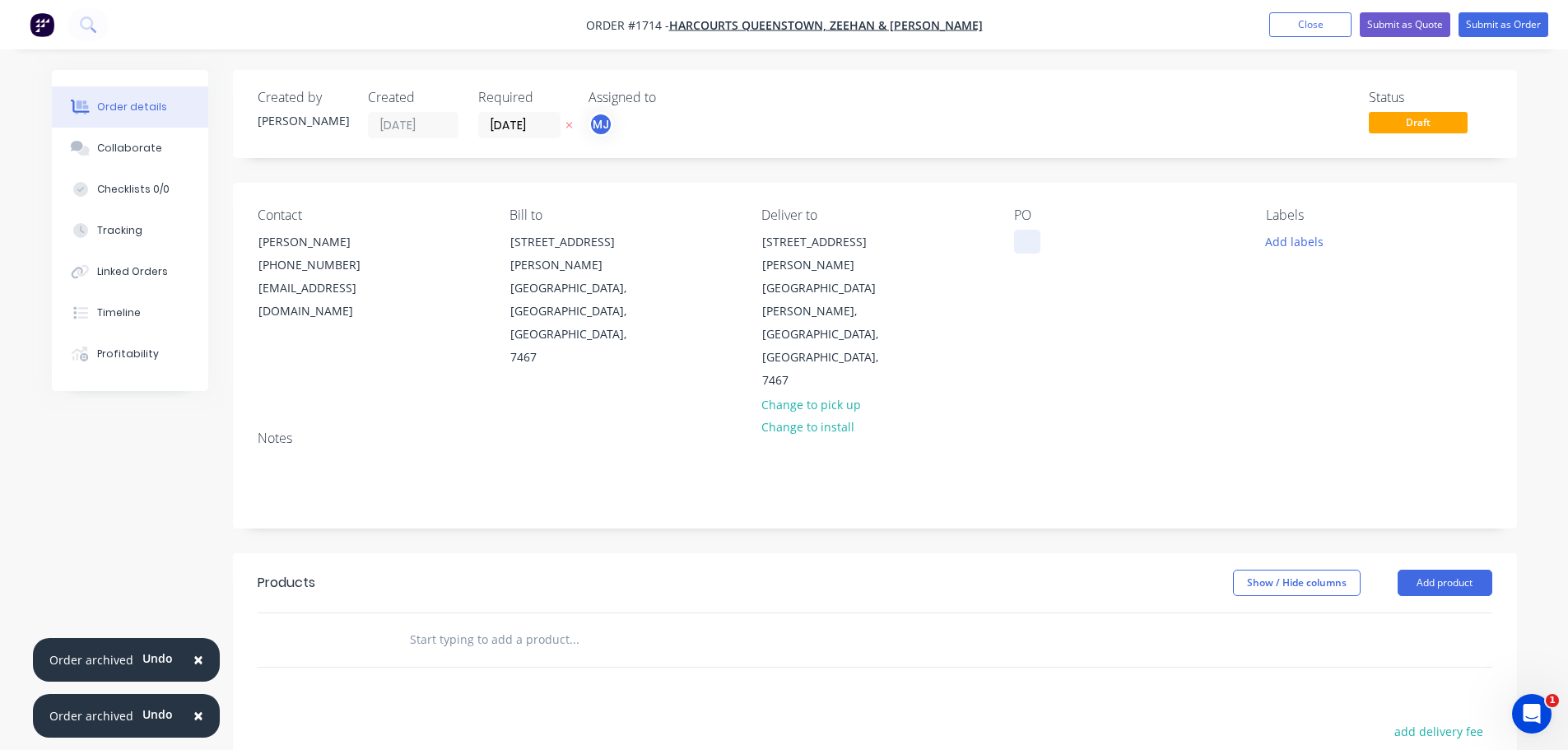
click at [1028, 232] on div at bounding box center [1027, 242] width 26 height 24
click at [1027, 238] on div at bounding box center [1027, 242] width 26 height 24
click at [1300, 237] on button "Add labels" at bounding box center [1295, 241] width 76 height 22
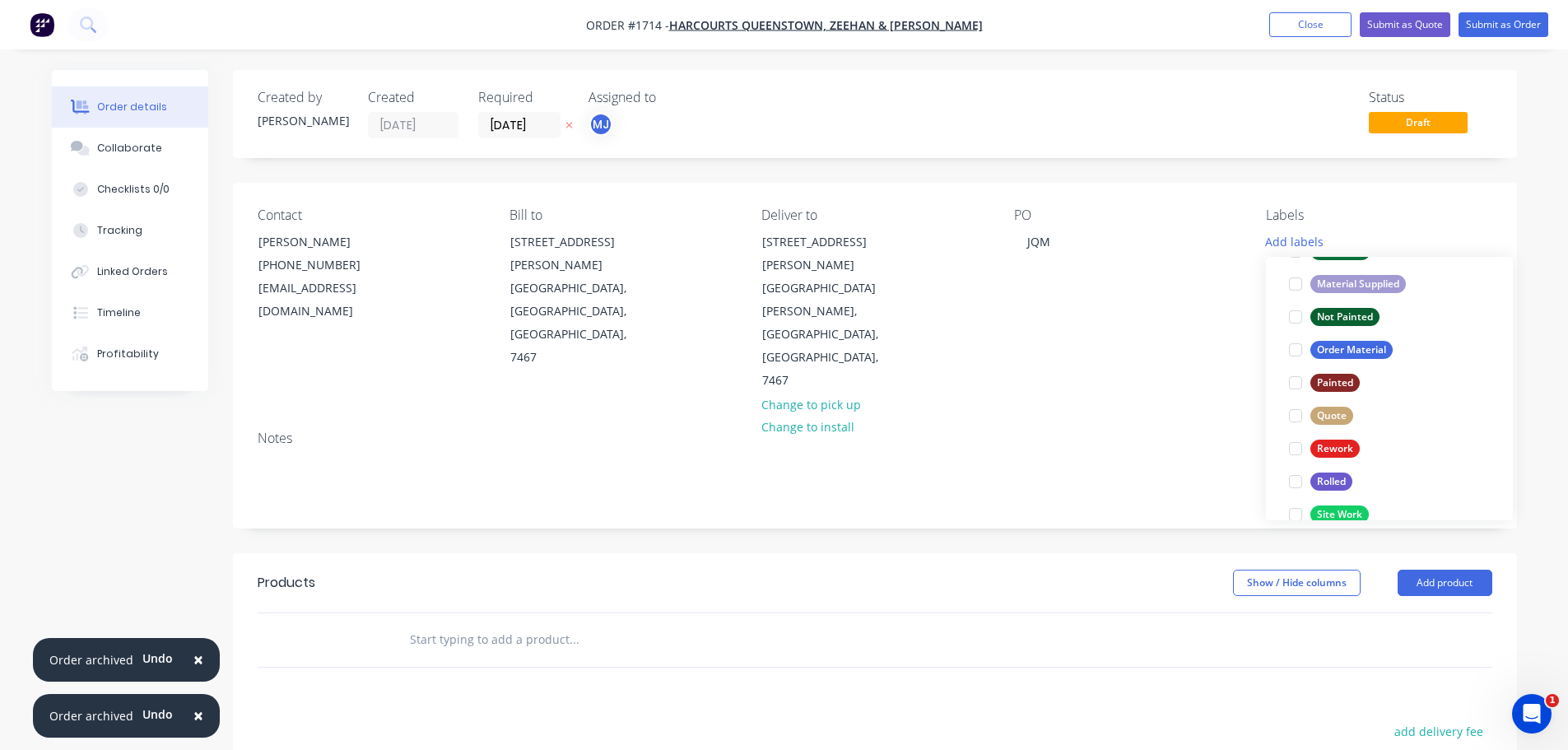
scroll to position [576, 0]
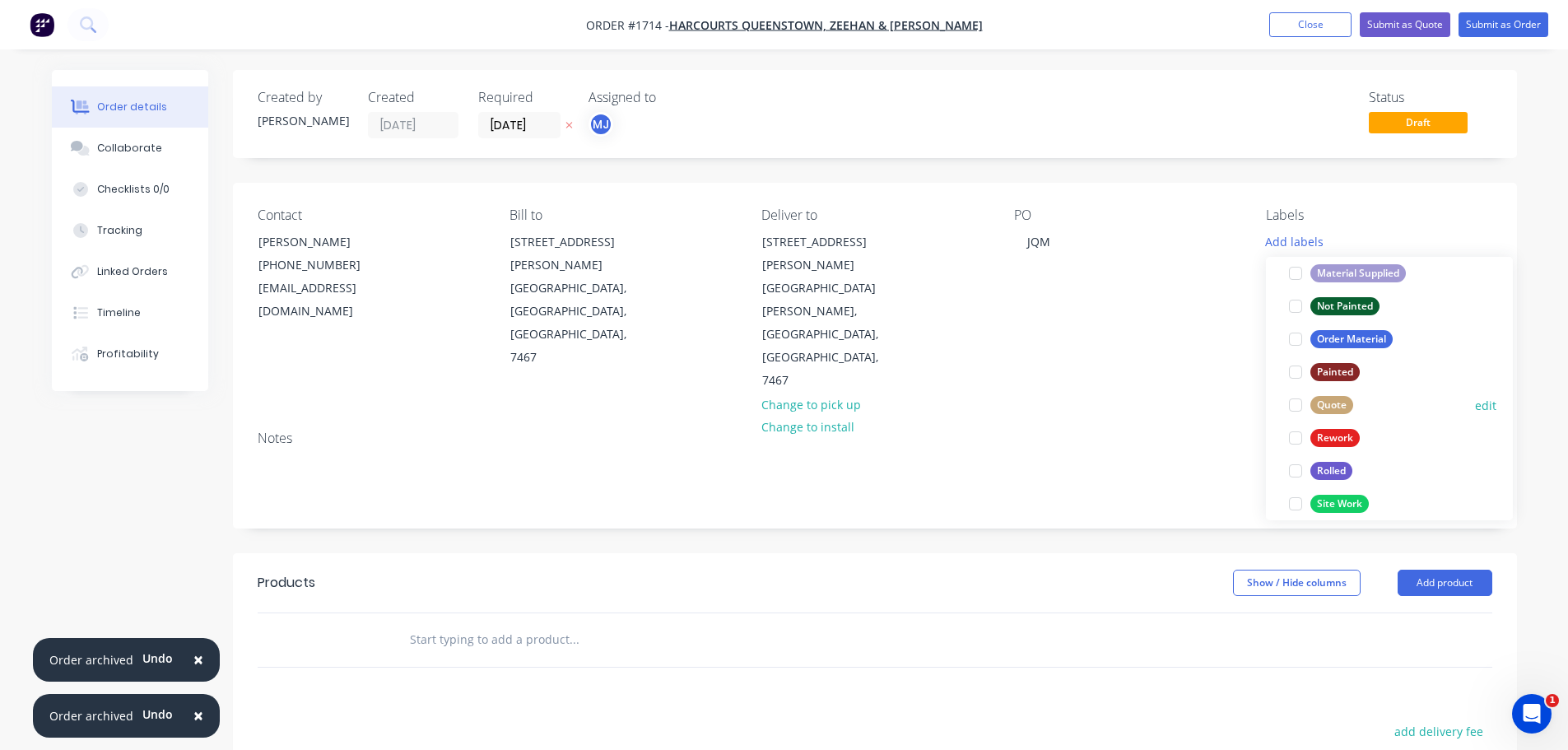
click at [1292, 408] on div at bounding box center [1296, 405] width 33 height 33
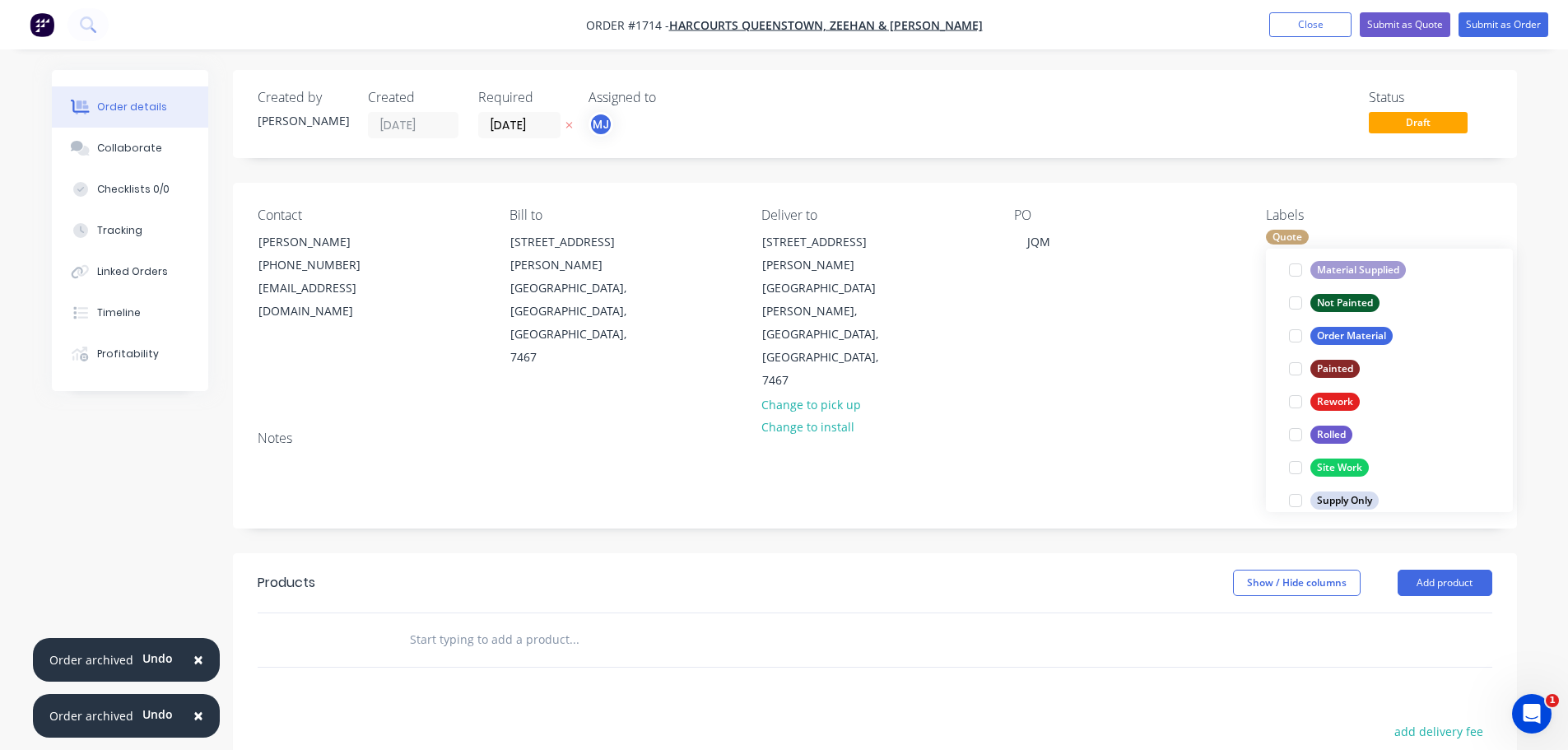
scroll to position [790, 0]
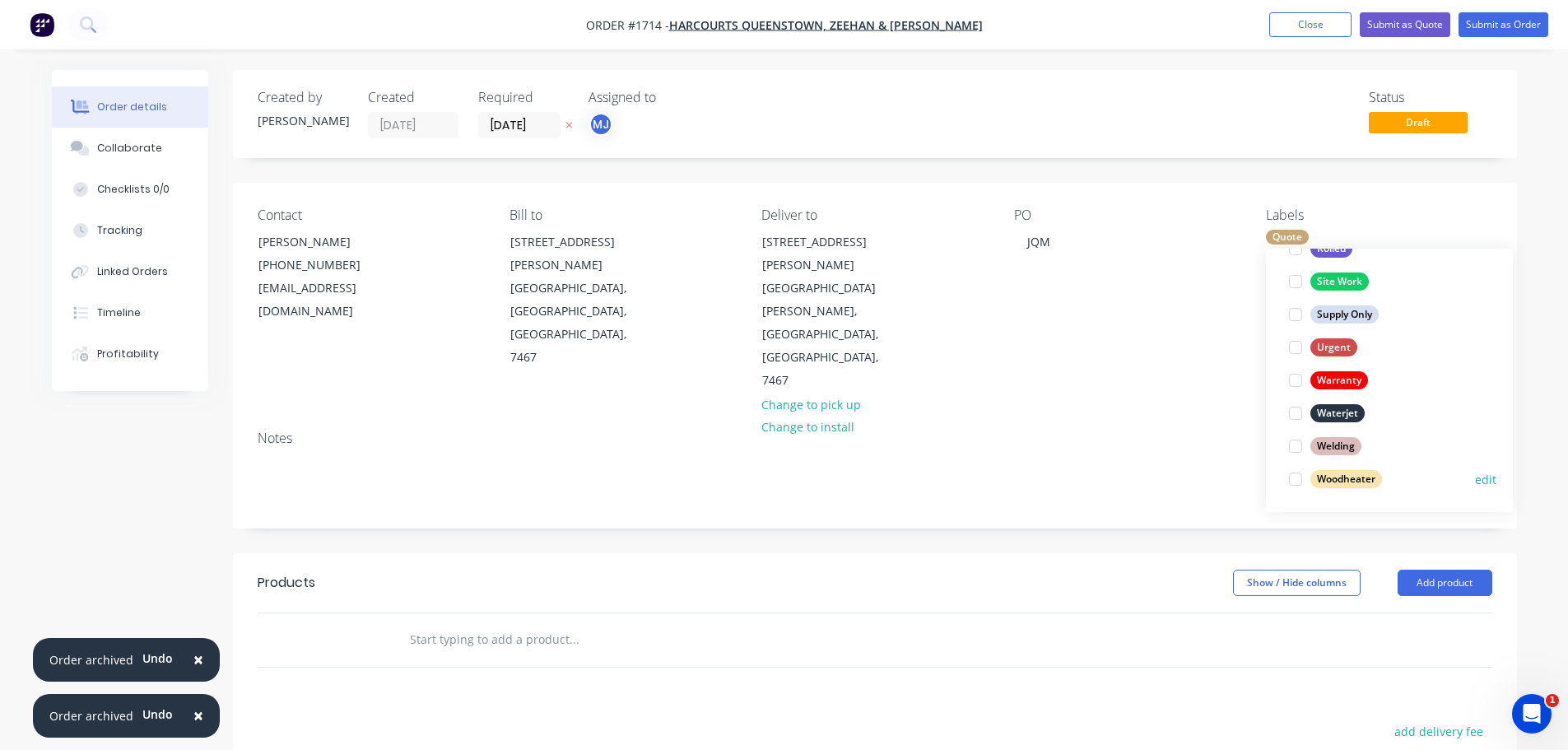
click at [1299, 479] on div at bounding box center [1296, 479] width 33 height 33
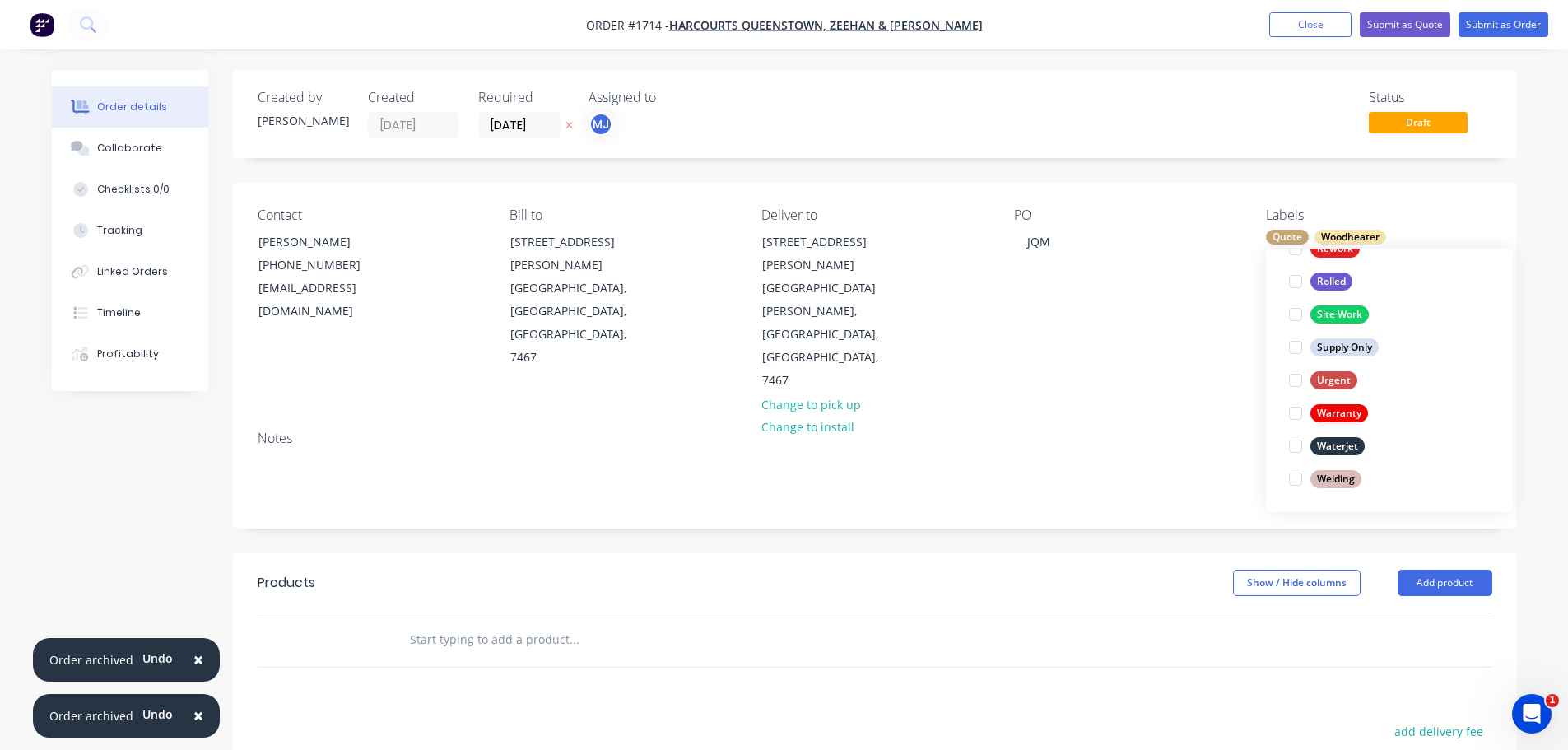
scroll to position [0, 0]
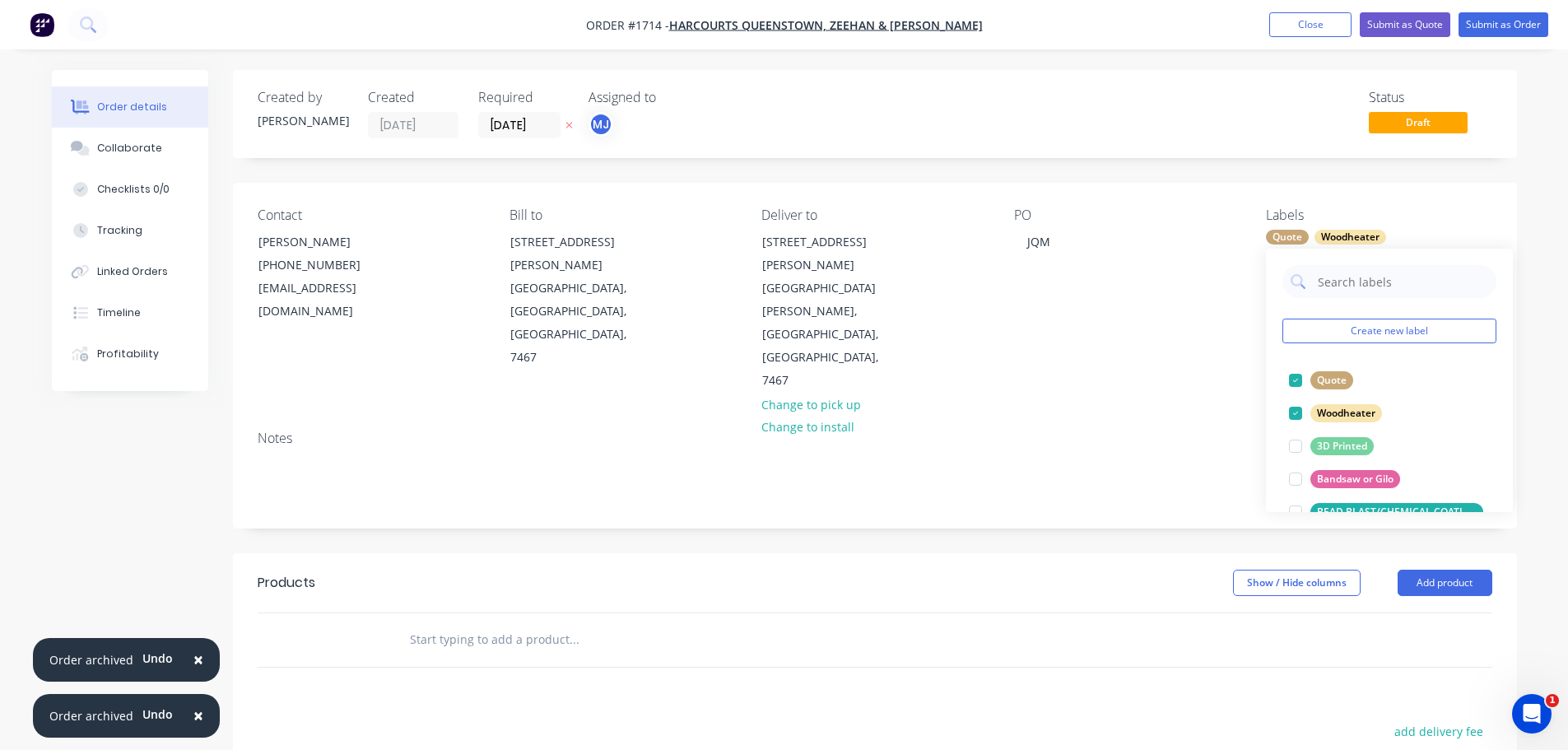
click at [959, 623] on div at bounding box center [686, 639] width 579 height 33
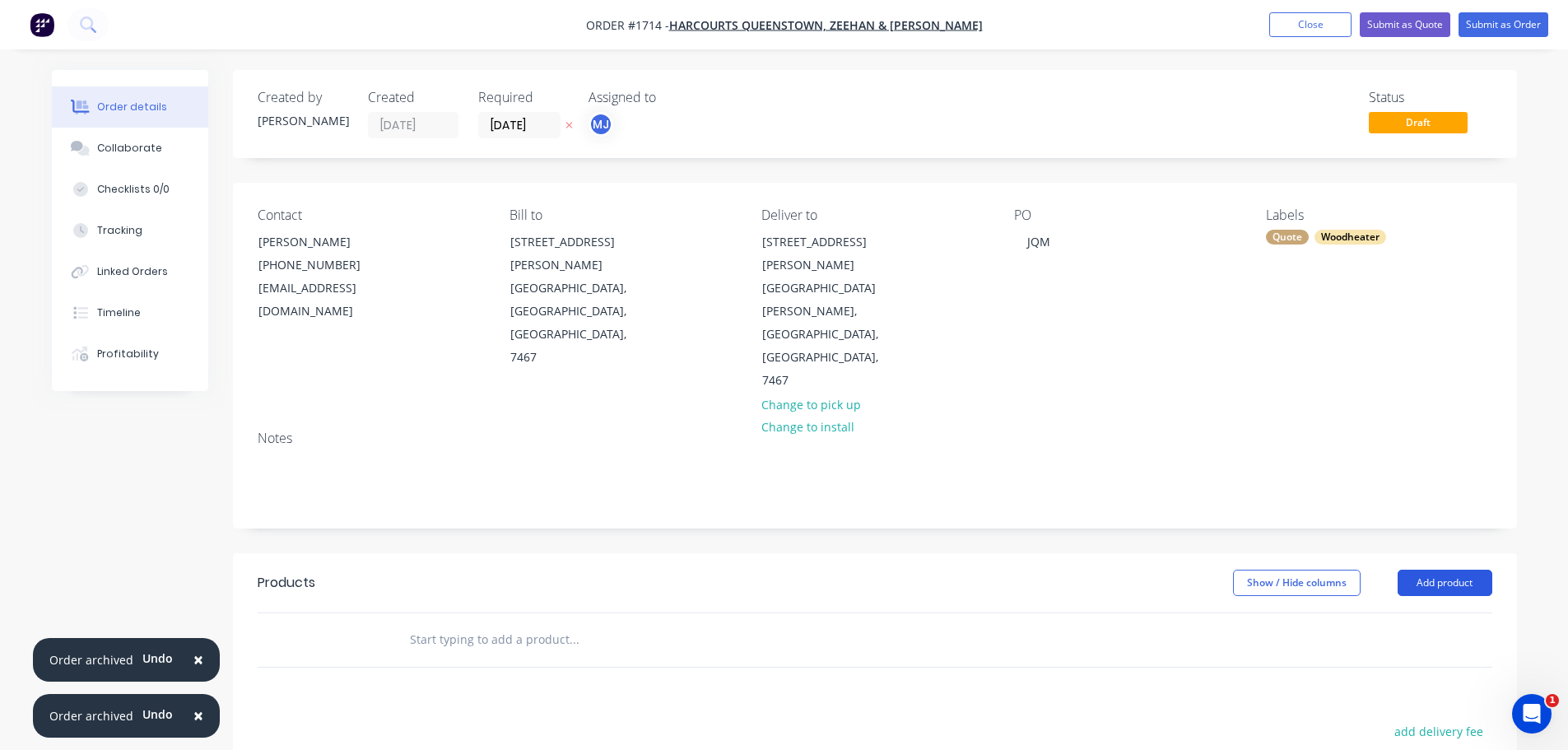
click at [1436, 570] on button "Add product" at bounding box center [1446, 583] width 95 height 26
click at [1423, 646] on div "Basic product" at bounding box center [1414, 658] width 127 height 24
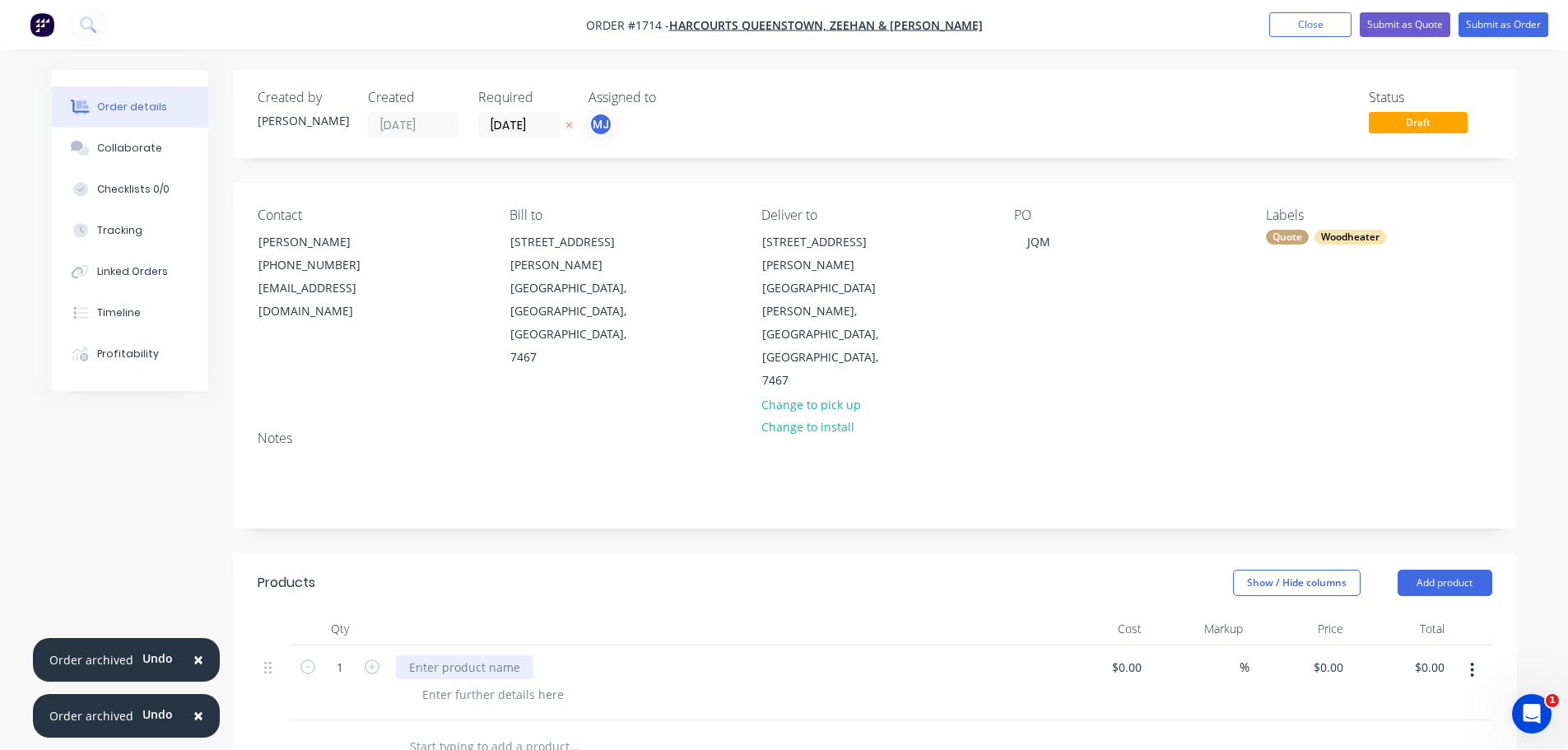
click at [447, 656] on div at bounding box center [465, 668] width 137 height 24
click at [116, 159] on button "Collaborate" at bounding box center [131, 148] width 157 height 41
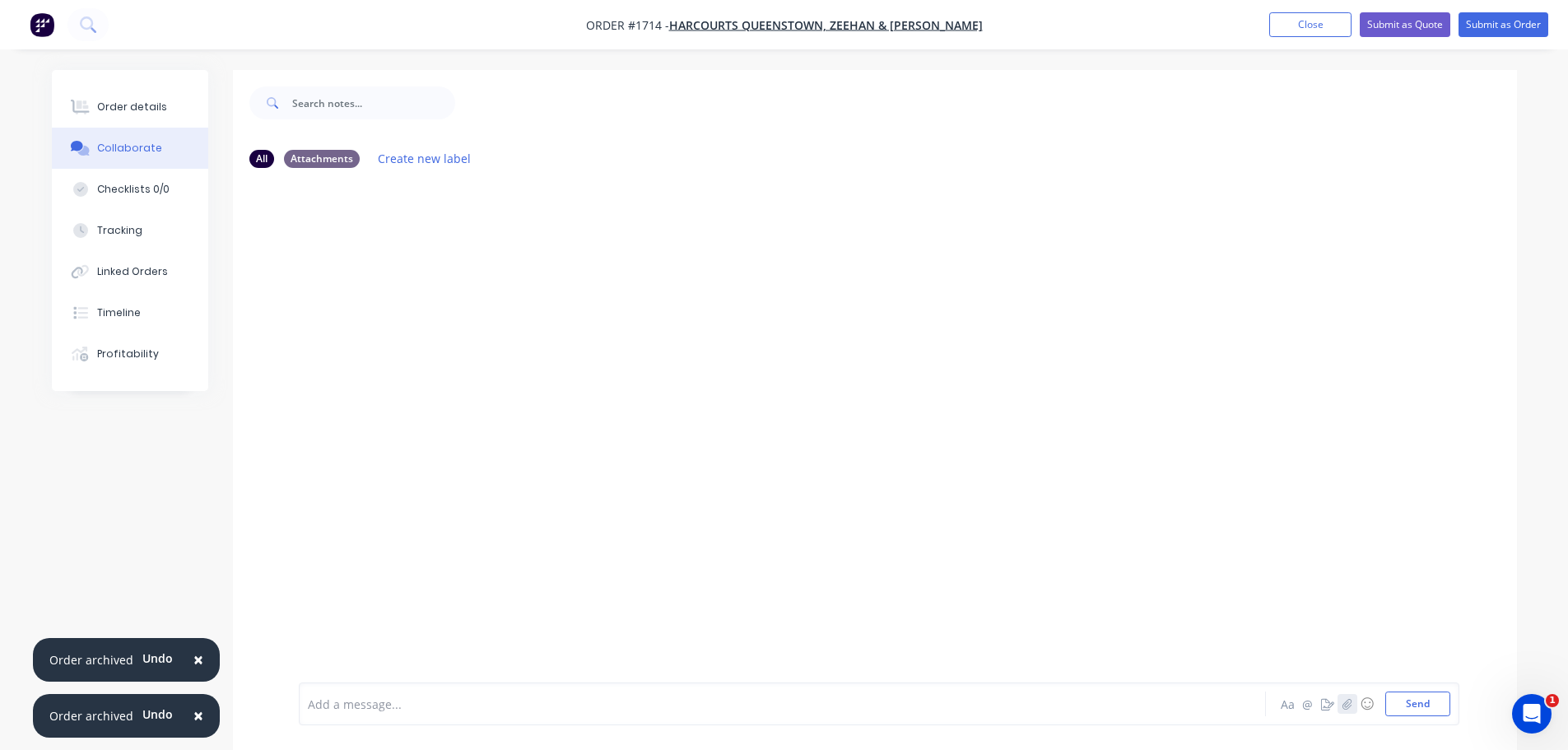
click at [1350, 705] on icon "button" at bounding box center [1347, 703] width 10 height 11
click at [1410, 706] on button "Send" at bounding box center [1418, 703] width 65 height 24
click at [114, 116] on button "Order details" at bounding box center [131, 107] width 157 height 41
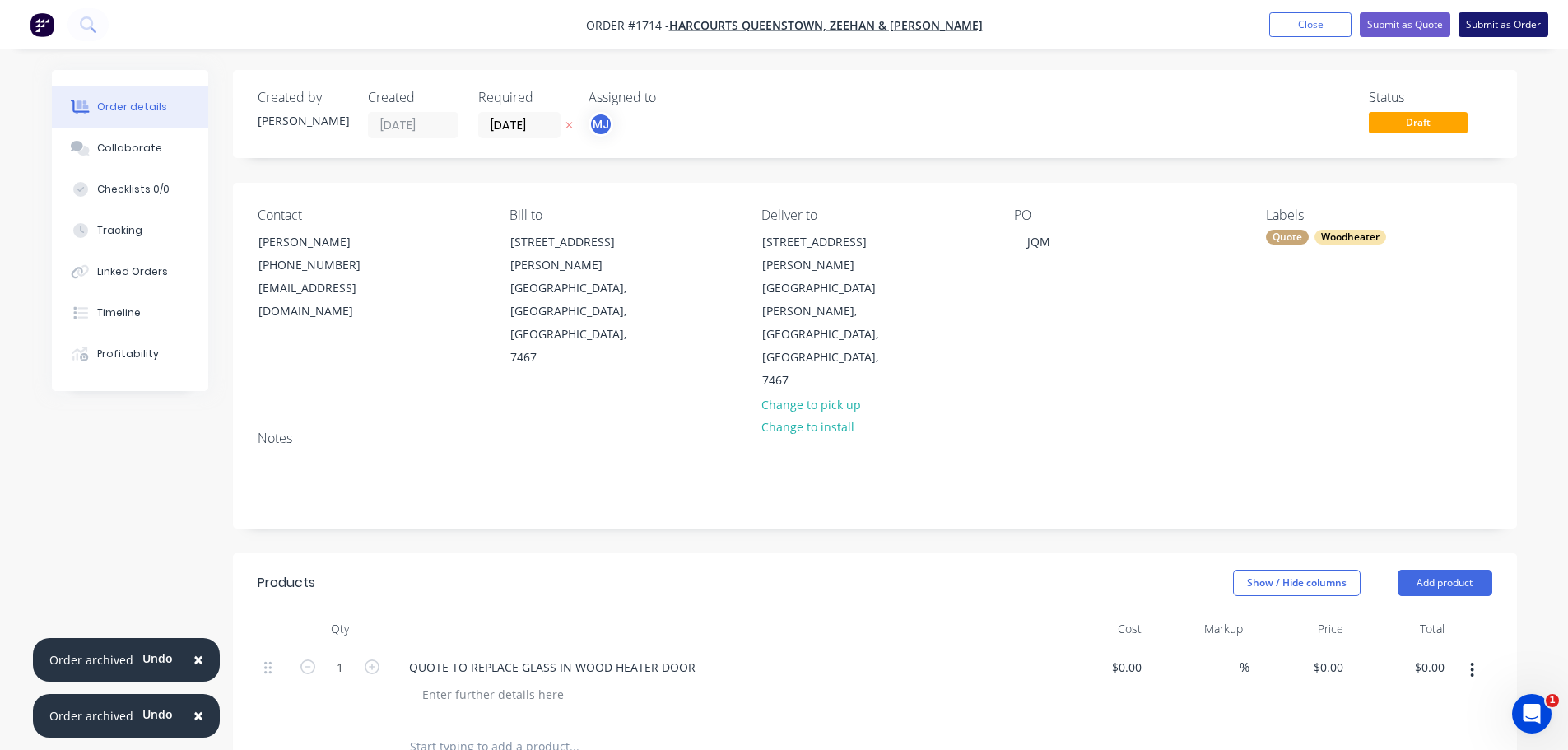
click at [1524, 29] on button "Submit as Order" at bounding box center [1504, 24] width 90 height 24
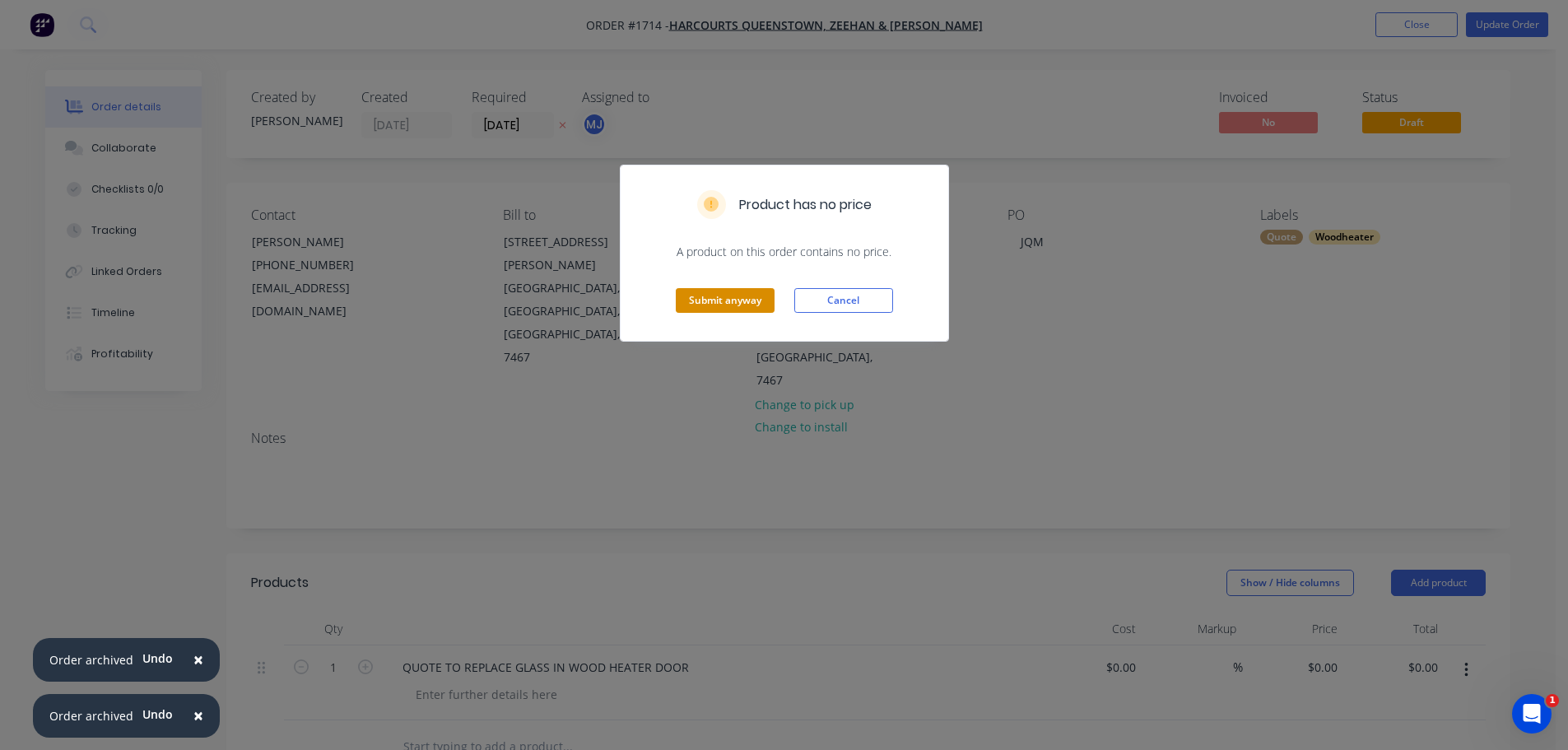
click at [735, 299] on button "Submit anyway" at bounding box center [726, 300] width 99 height 24
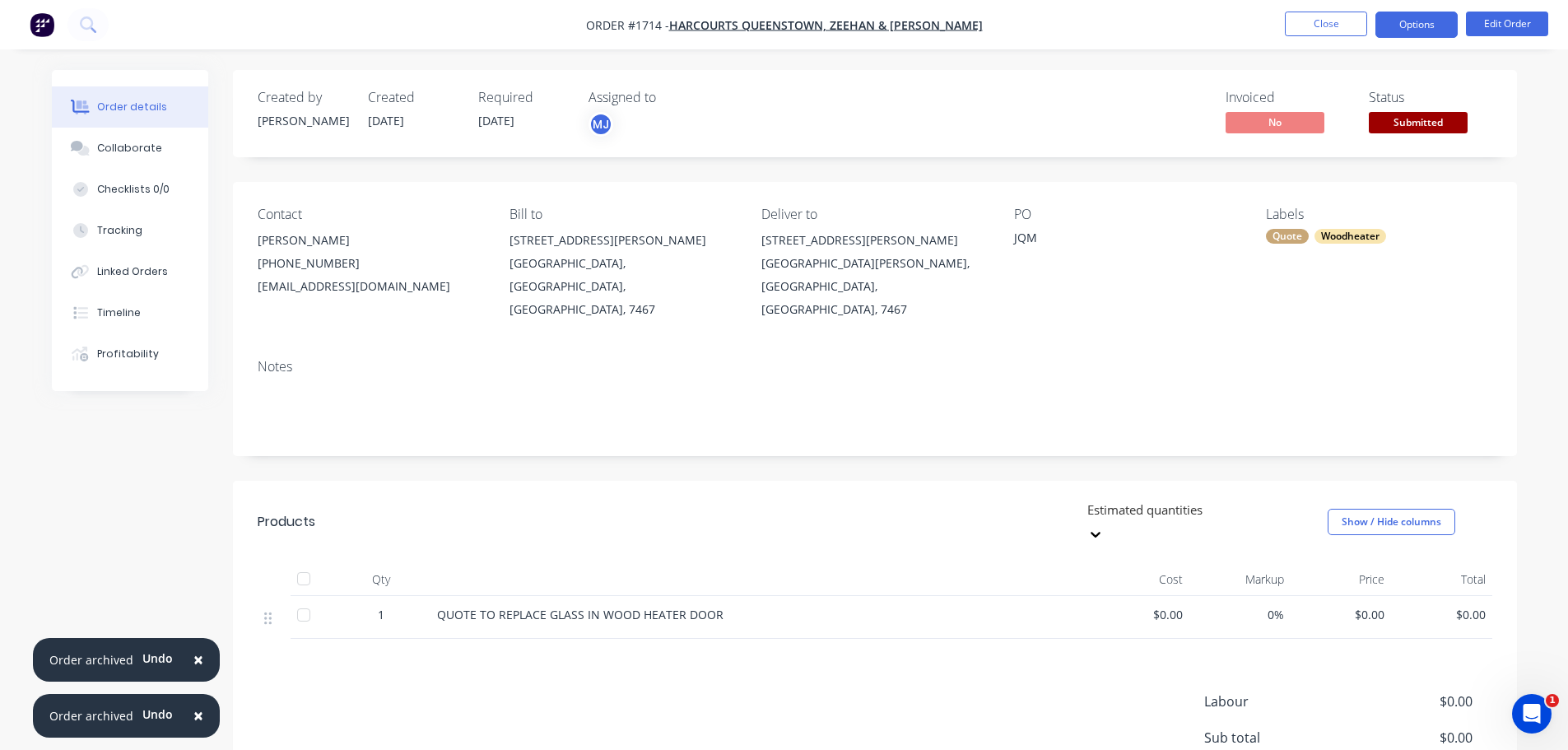
click at [1421, 32] on button "Options" at bounding box center [1417, 24] width 82 height 26
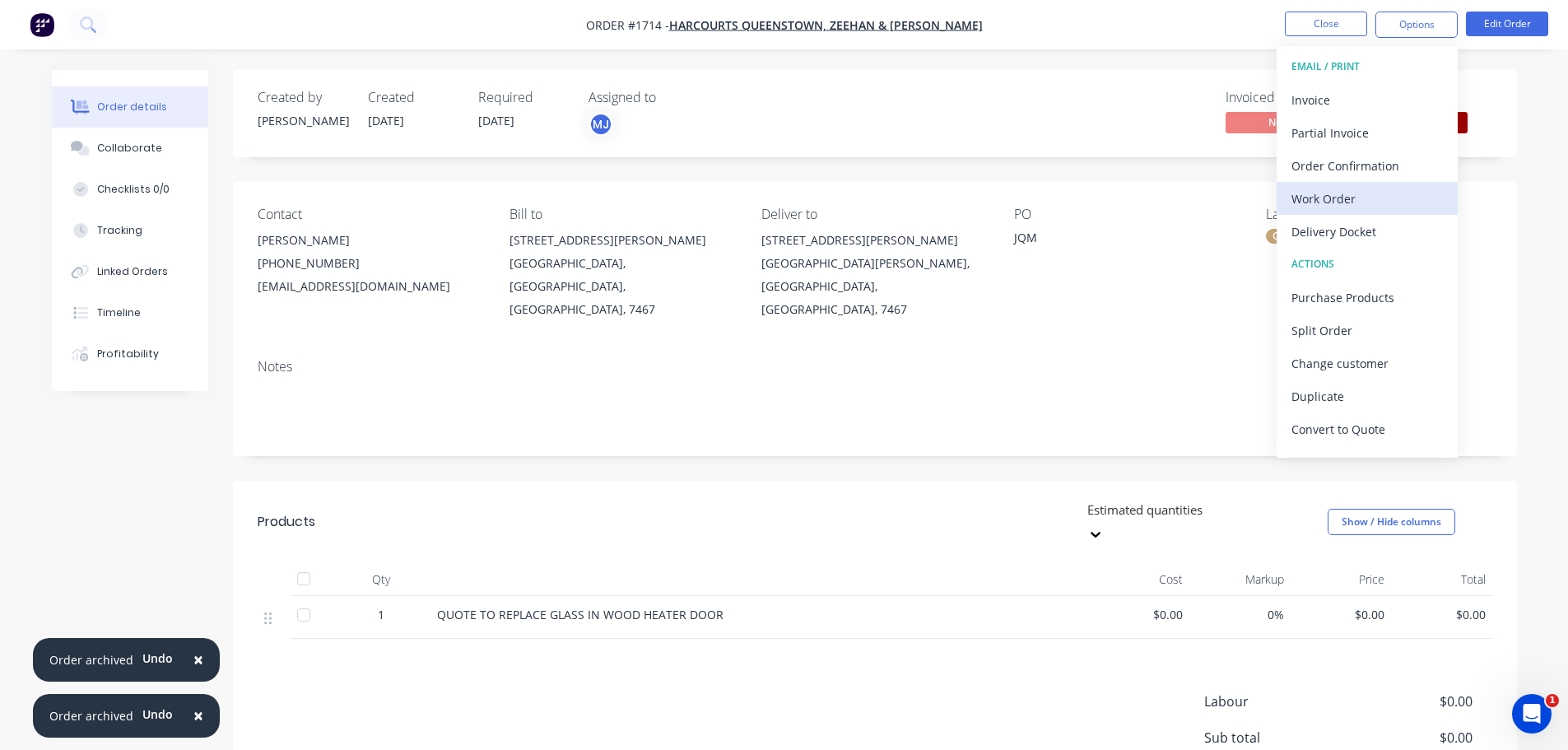
click at [1351, 202] on div "Work Order" at bounding box center [1367, 199] width 151 height 24
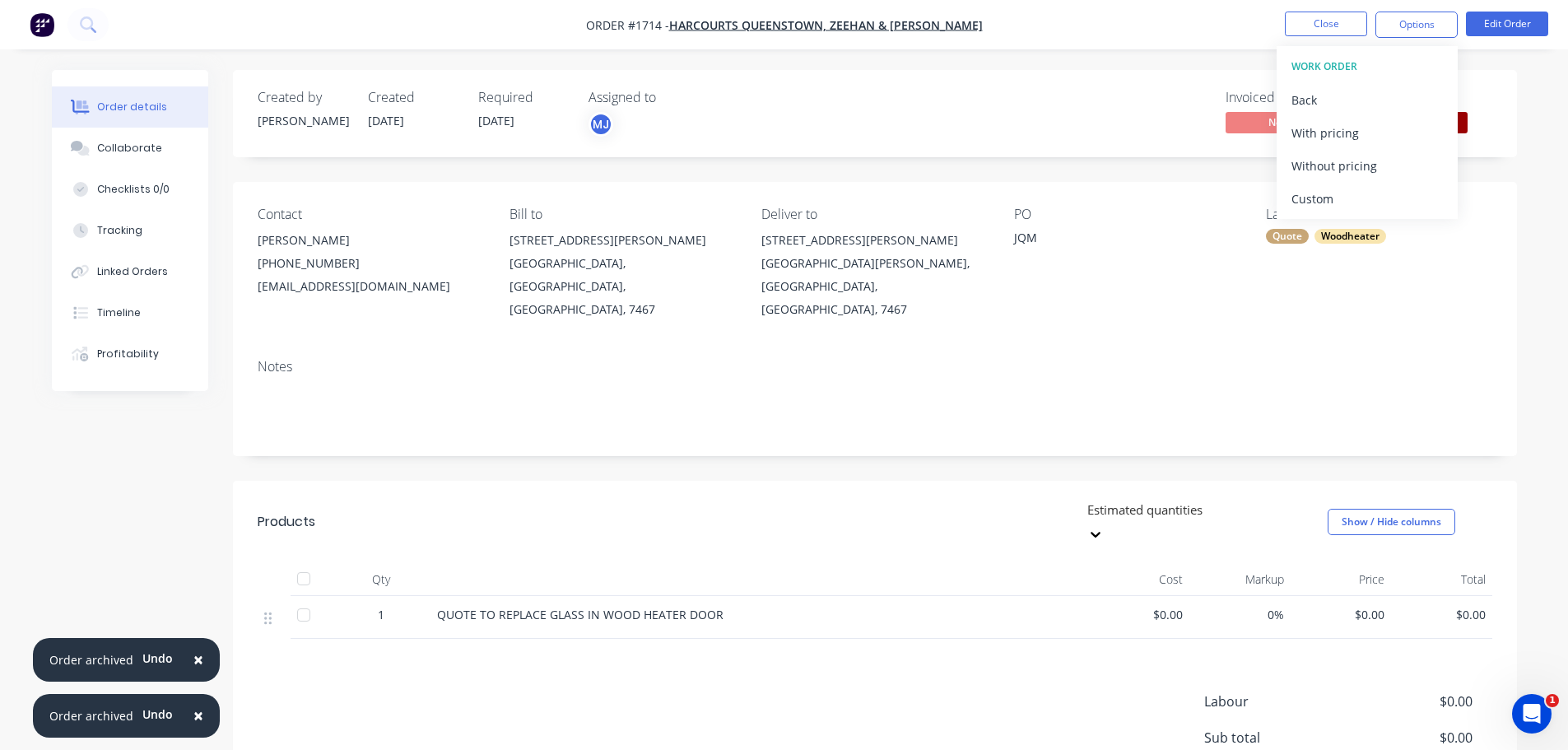
click at [1336, 199] on div "Custom" at bounding box center [1367, 199] width 151 height 24
click at [1332, 176] on div "Without pricing" at bounding box center [1367, 166] width 151 height 24
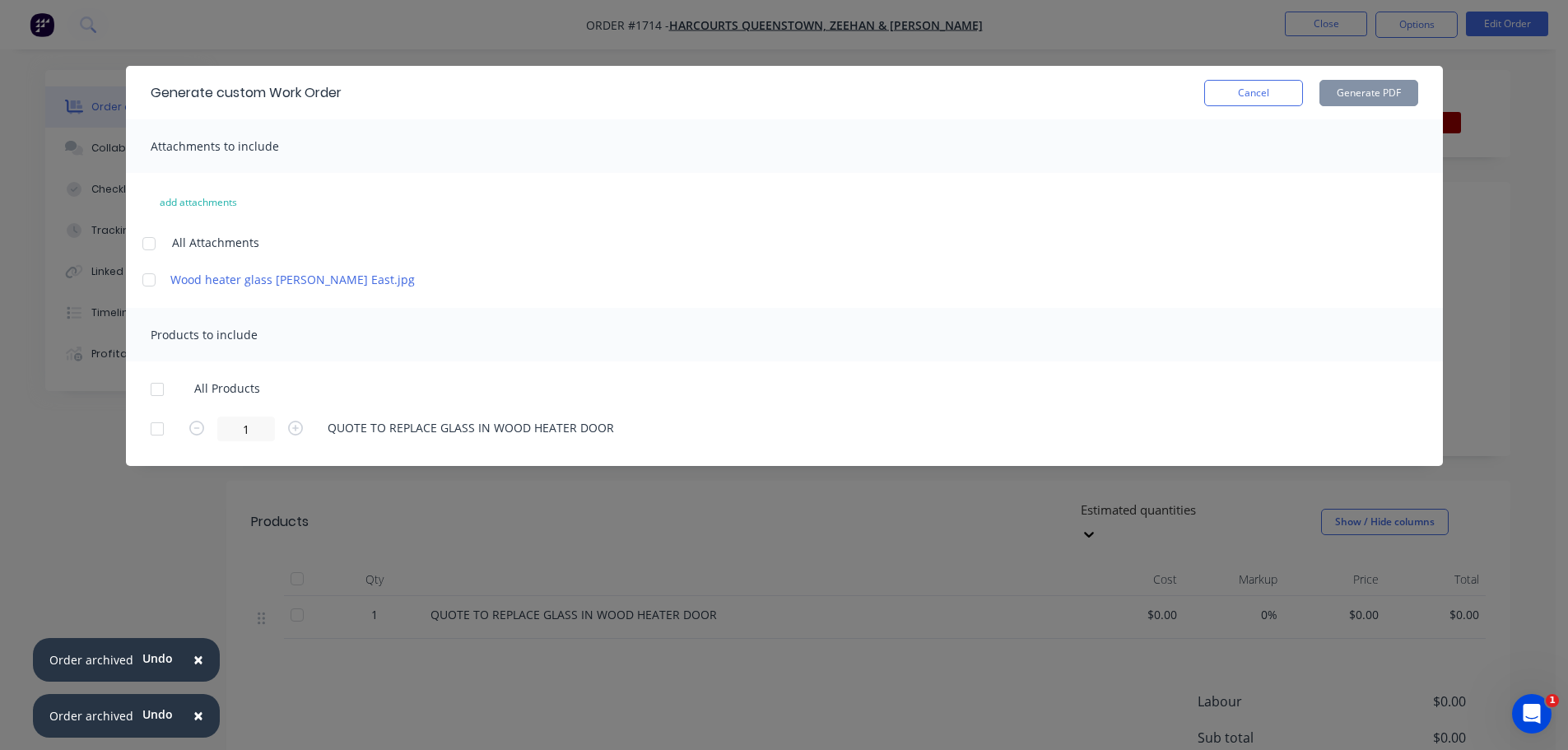
click at [155, 240] on div at bounding box center [148, 243] width 33 height 33
click at [157, 391] on div at bounding box center [157, 389] width 33 height 33
click at [1395, 92] on button "Generate PDF" at bounding box center [1369, 93] width 99 height 26
click at [1250, 104] on button "Cancel" at bounding box center [1254, 93] width 99 height 26
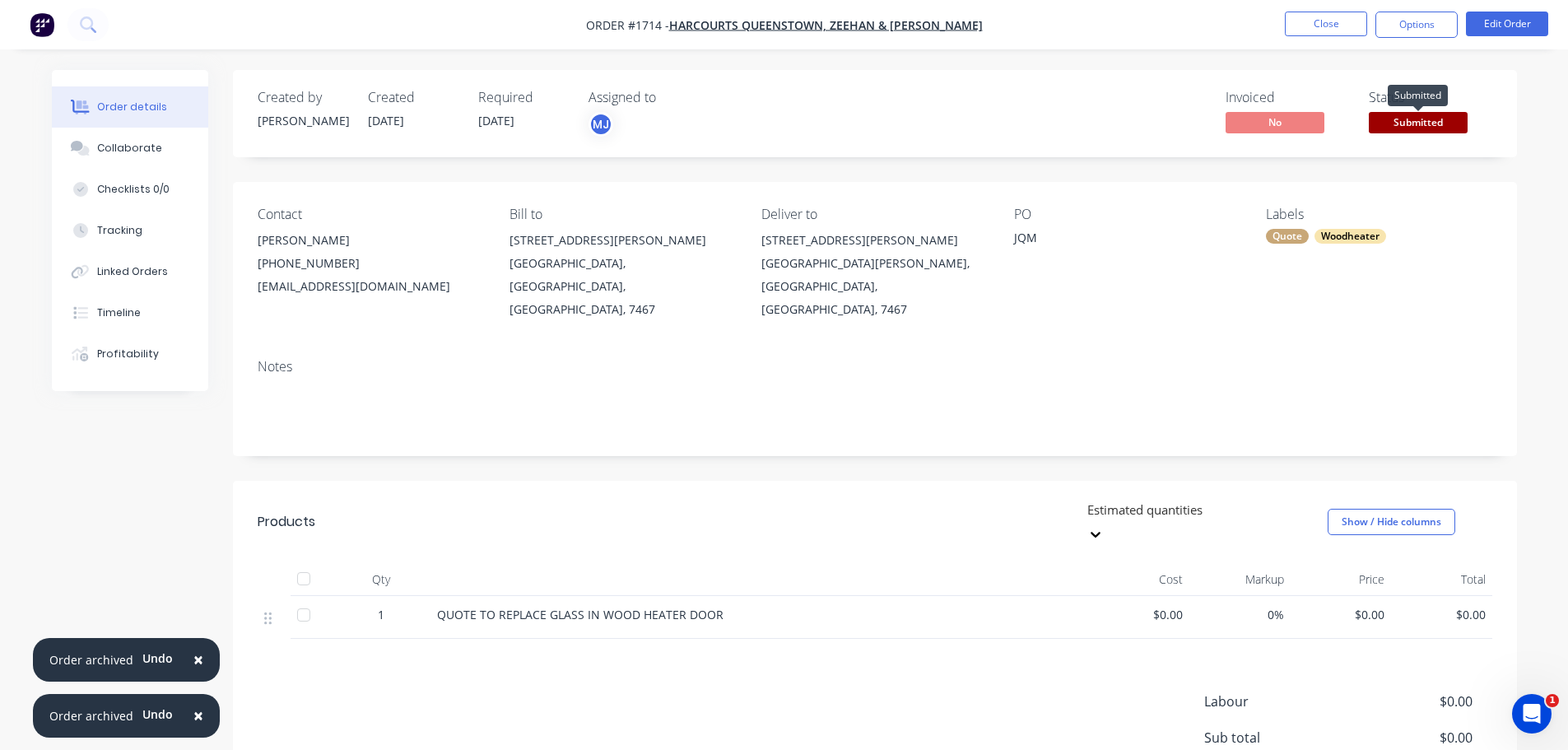
click at [1449, 126] on span "Submitted" at bounding box center [1419, 122] width 99 height 21
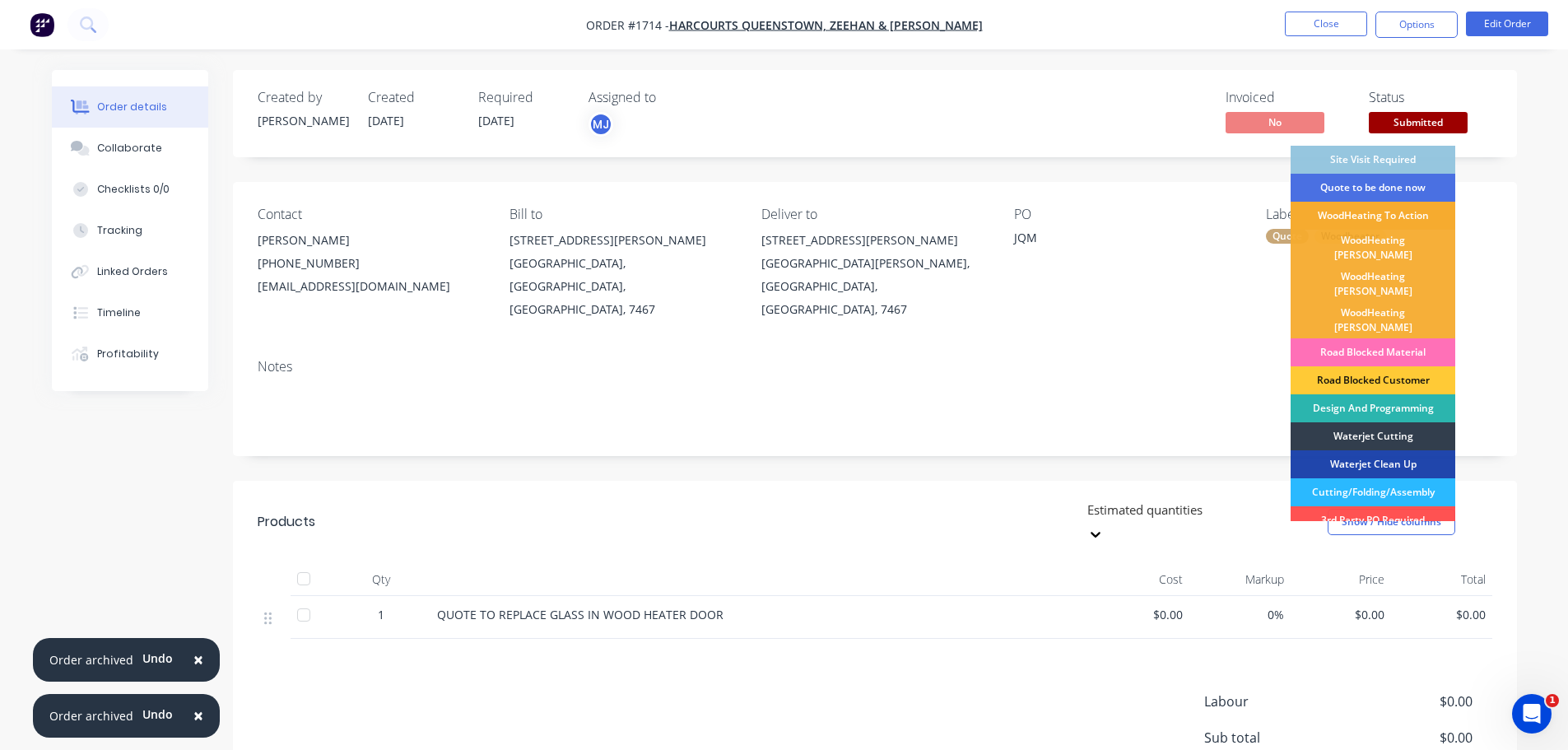
click at [1432, 210] on div "WoodHeating To Action" at bounding box center [1373, 215] width 165 height 28
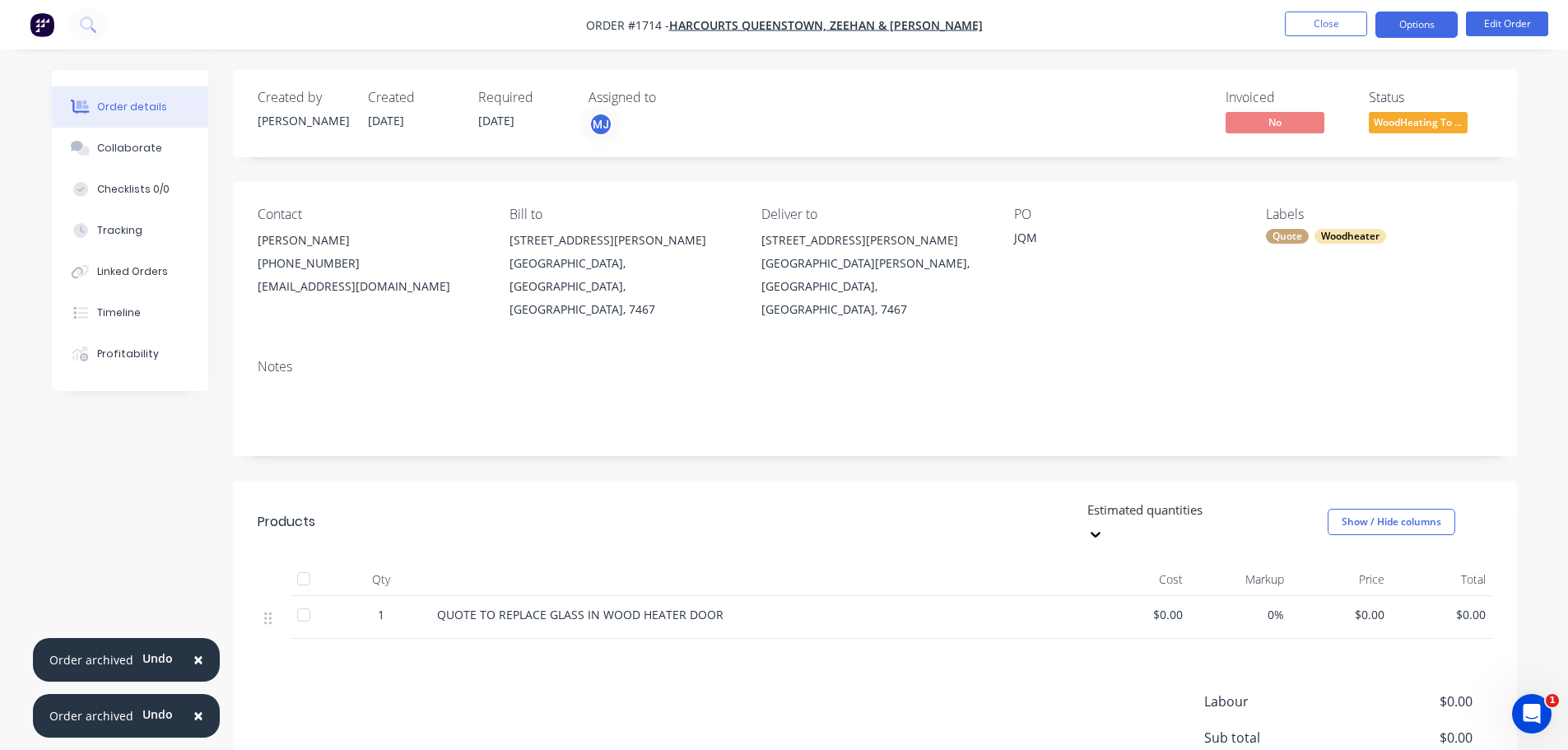
click at [1403, 18] on button "Options" at bounding box center [1417, 24] width 82 height 26
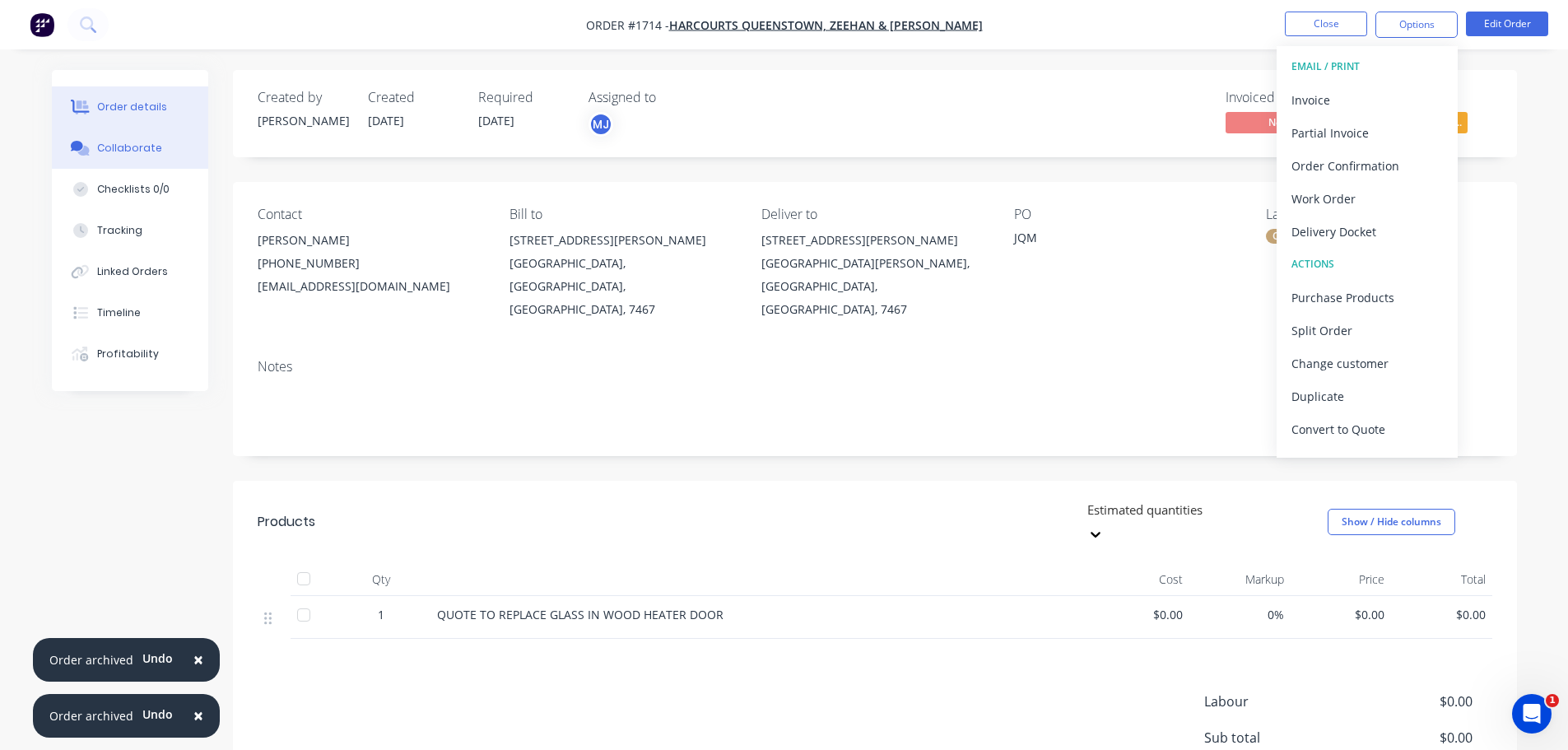
click at [137, 150] on div "Collaborate" at bounding box center [130, 148] width 65 height 15
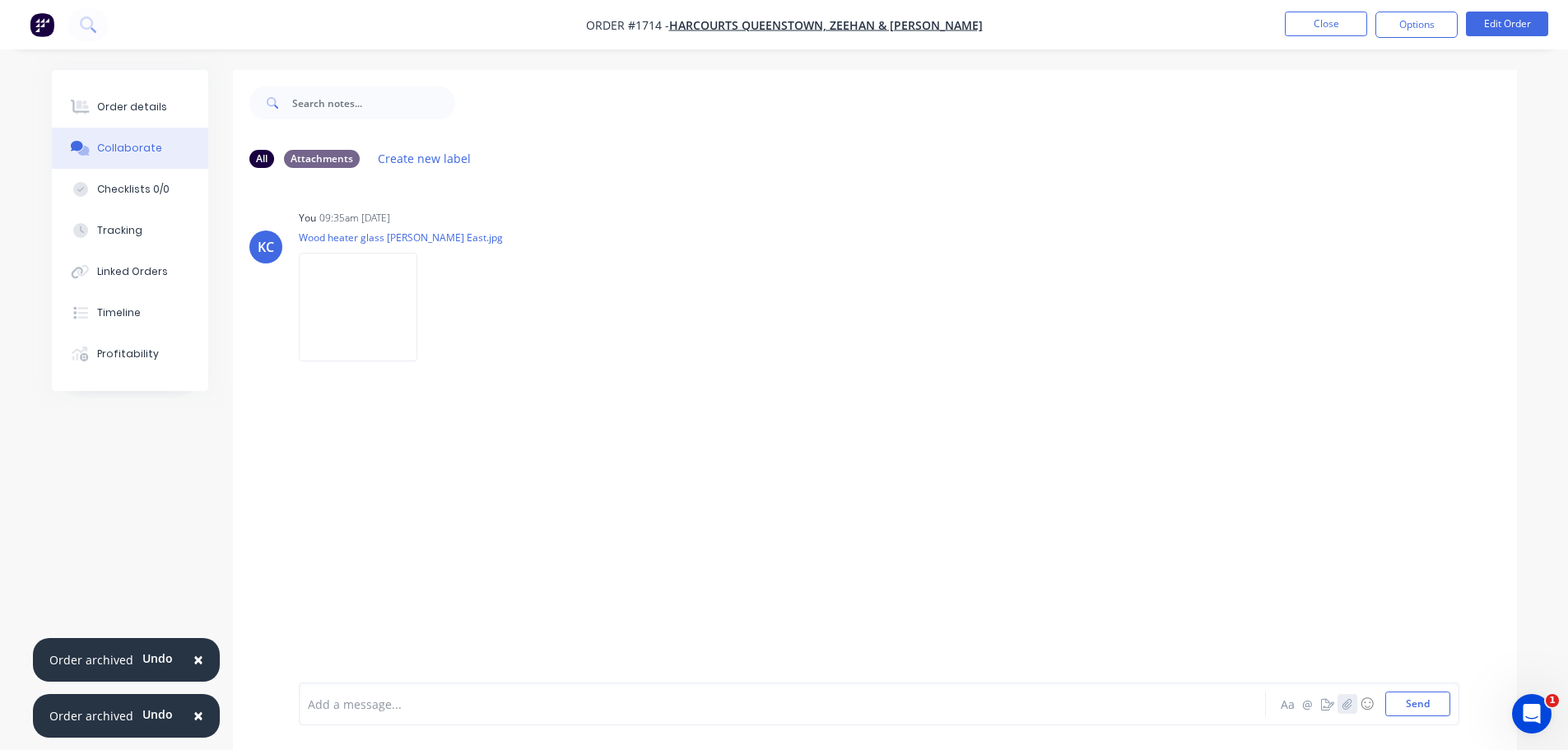
click at [1345, 712] on button "button" at bounding box center [1347, 703] width 20 height 20
click at [1428, 702] on button "Send" at bounding box center [1418, 703] width 65 height 24
click at [1402, 29] on button "Options" at bounding box center [1417, 24] width 82 height 26
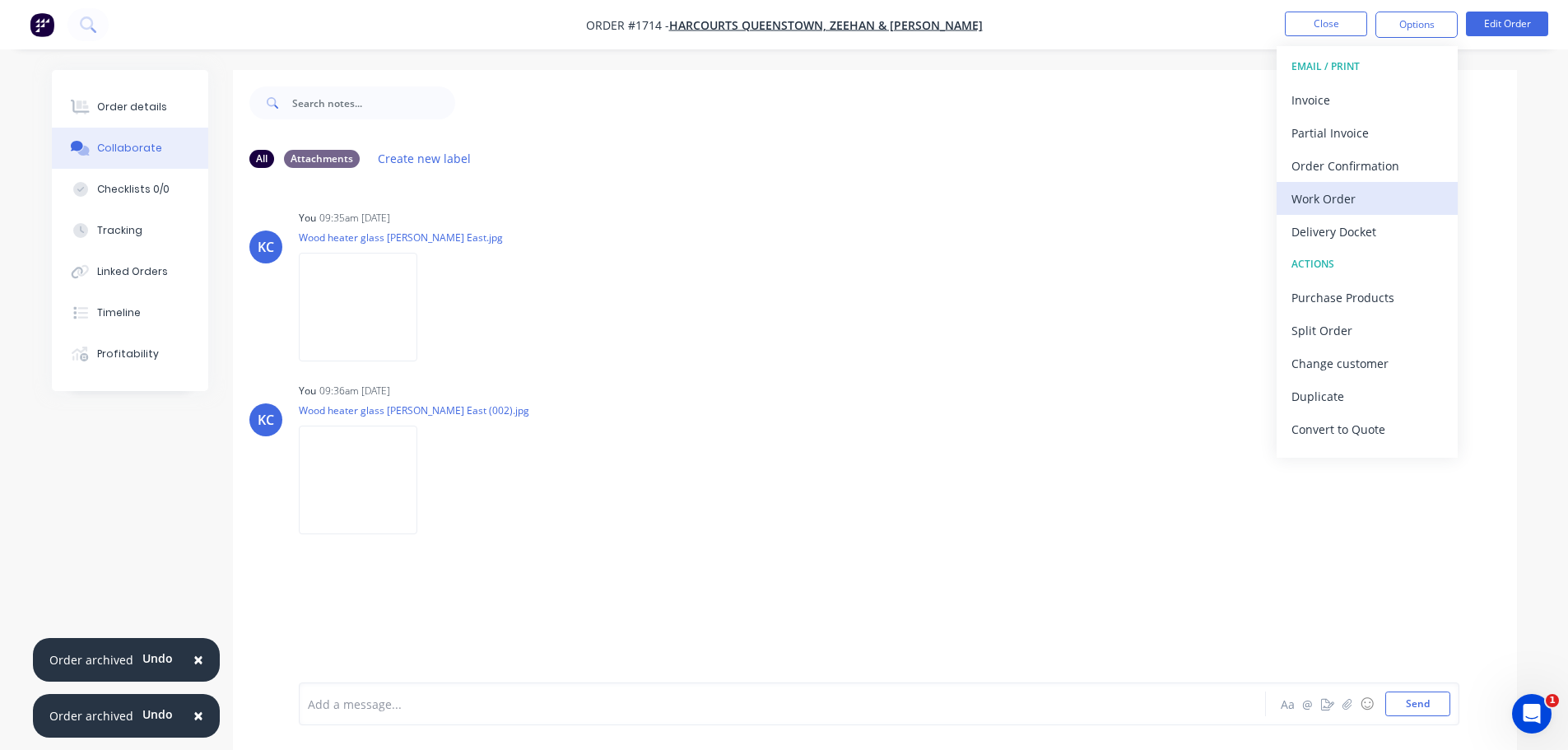
click at [1354, 193] on div "Work Order" at bounding box center [1367, 199] width 151 height 24
click at [1340, 195] on div "Custom" at bounding box center [1367, 199] width 151 height 24
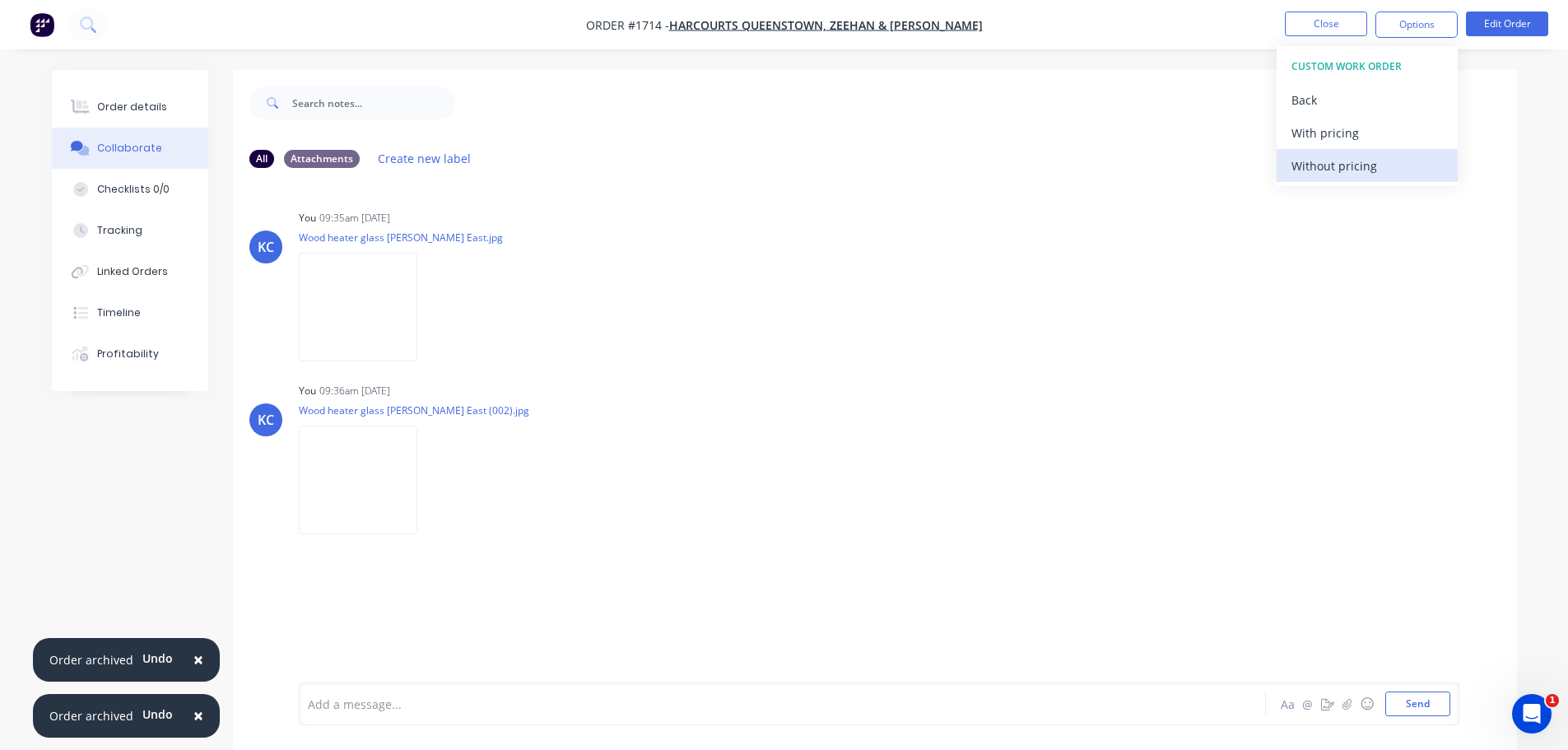
click at [1334, 179] on button "Without pricing" at bounding box center [1367, 165] width 181 height 33
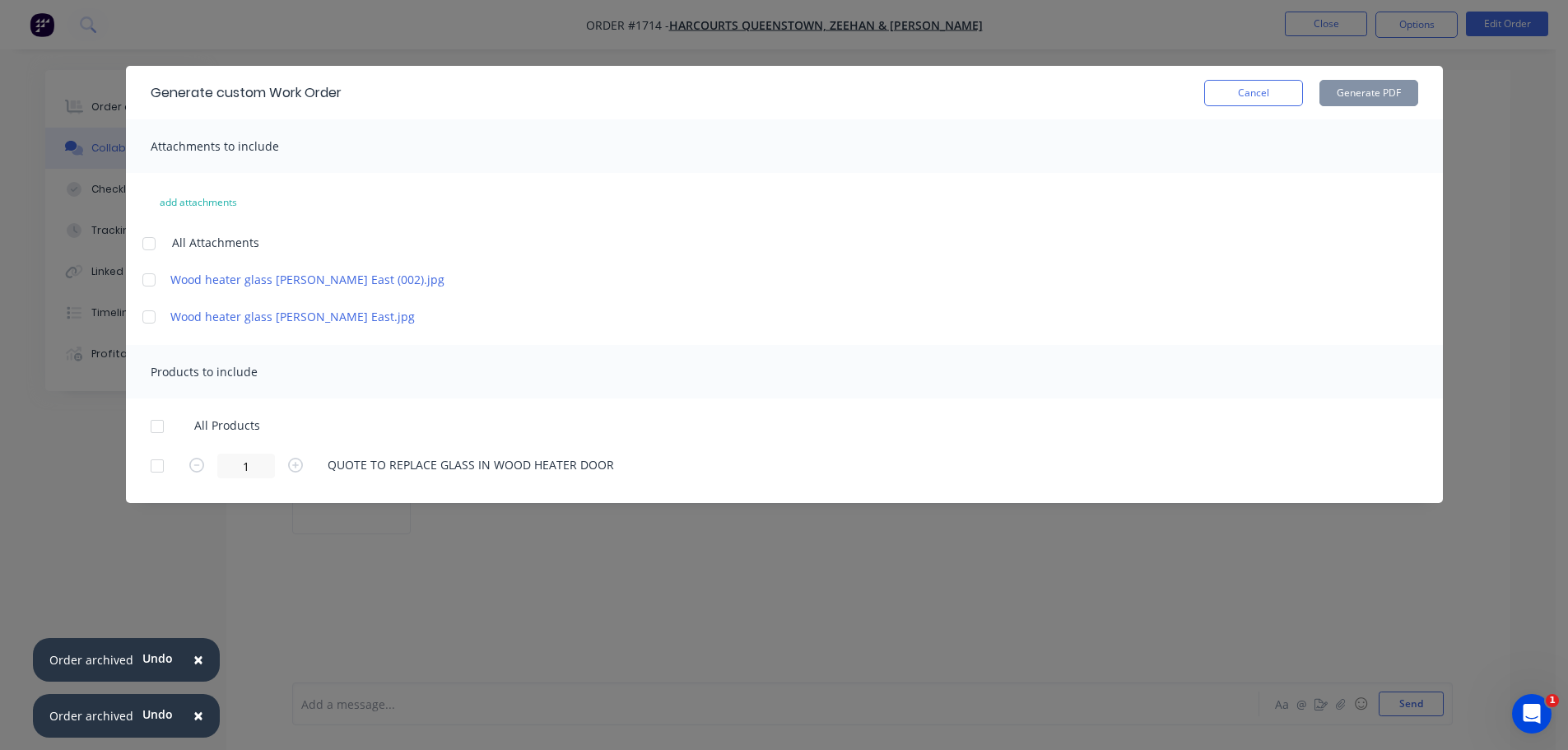
click at [146, 282] on div at bounding box center [148, 279] width 33 height 33
click at [165, 424] on div at bounding box center [157, 426] width 33 height 33
click at [1354, 98] on button "Generate PDF" at bounding box center [1369, 93] width 99 height 26
click at [148, 240] on div at bounding box center [148, 243] width 33 height 33
click at [161, 425] on div at bounding box center [157, 426] width 33 height 33
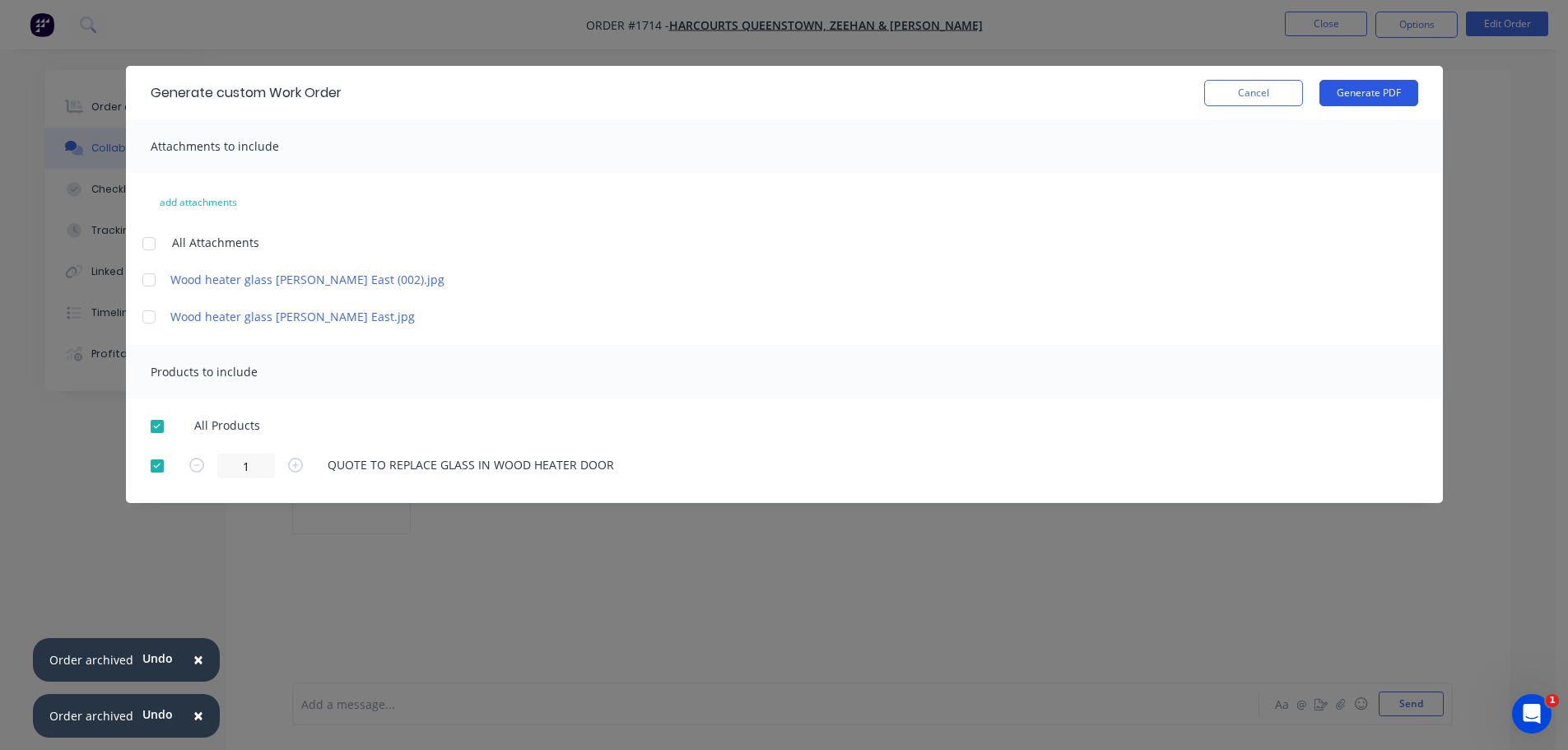
click at [1367, 90] on button "Generate PDF" at bounding box center [1369, 93] width 99 height 26
click at [1283, 85] on button "Cancel" at bounding box center [1254, 93] width 99 height 26
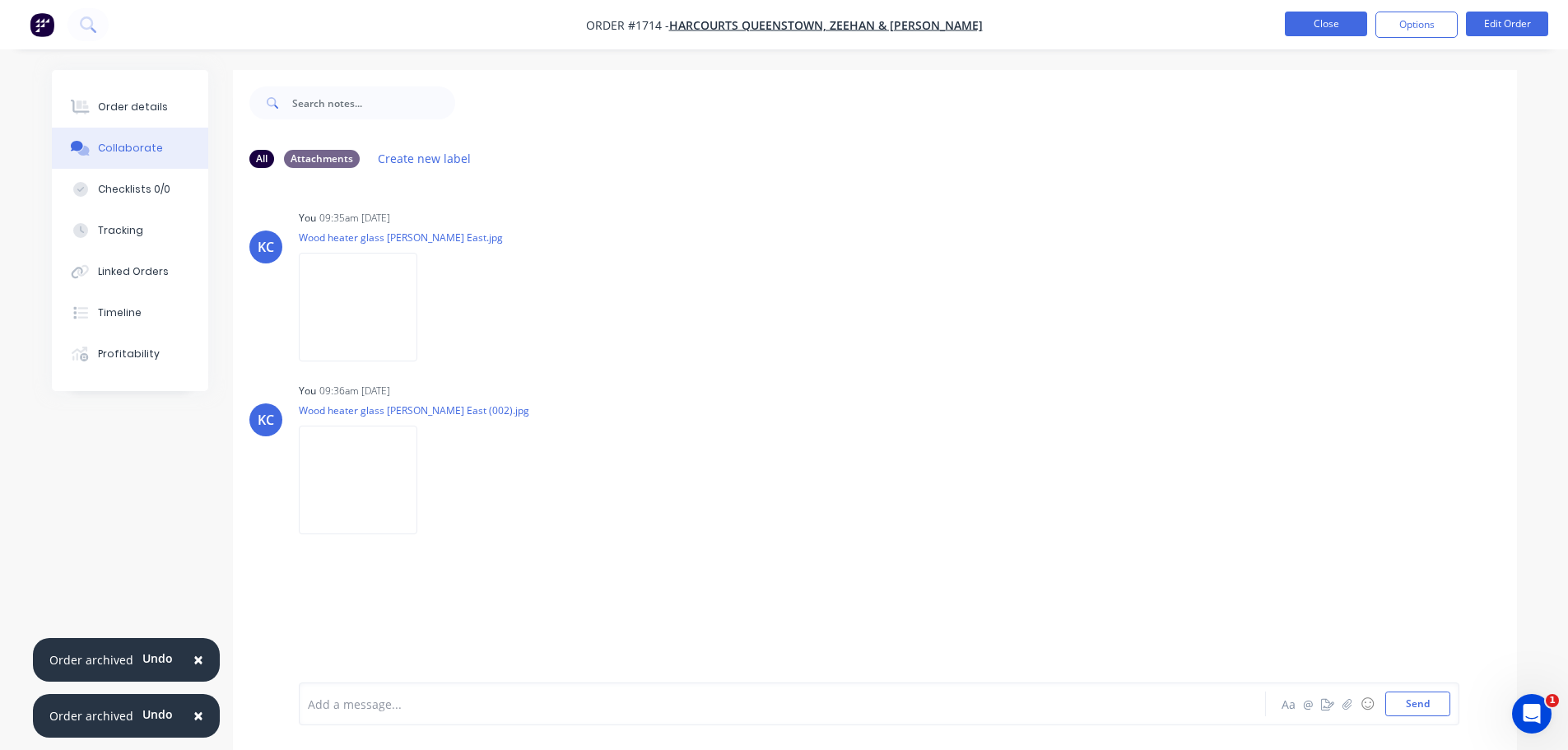
click at [1324, 24] on button "Close" at bounding box center [1326, 23] width 82 height 24
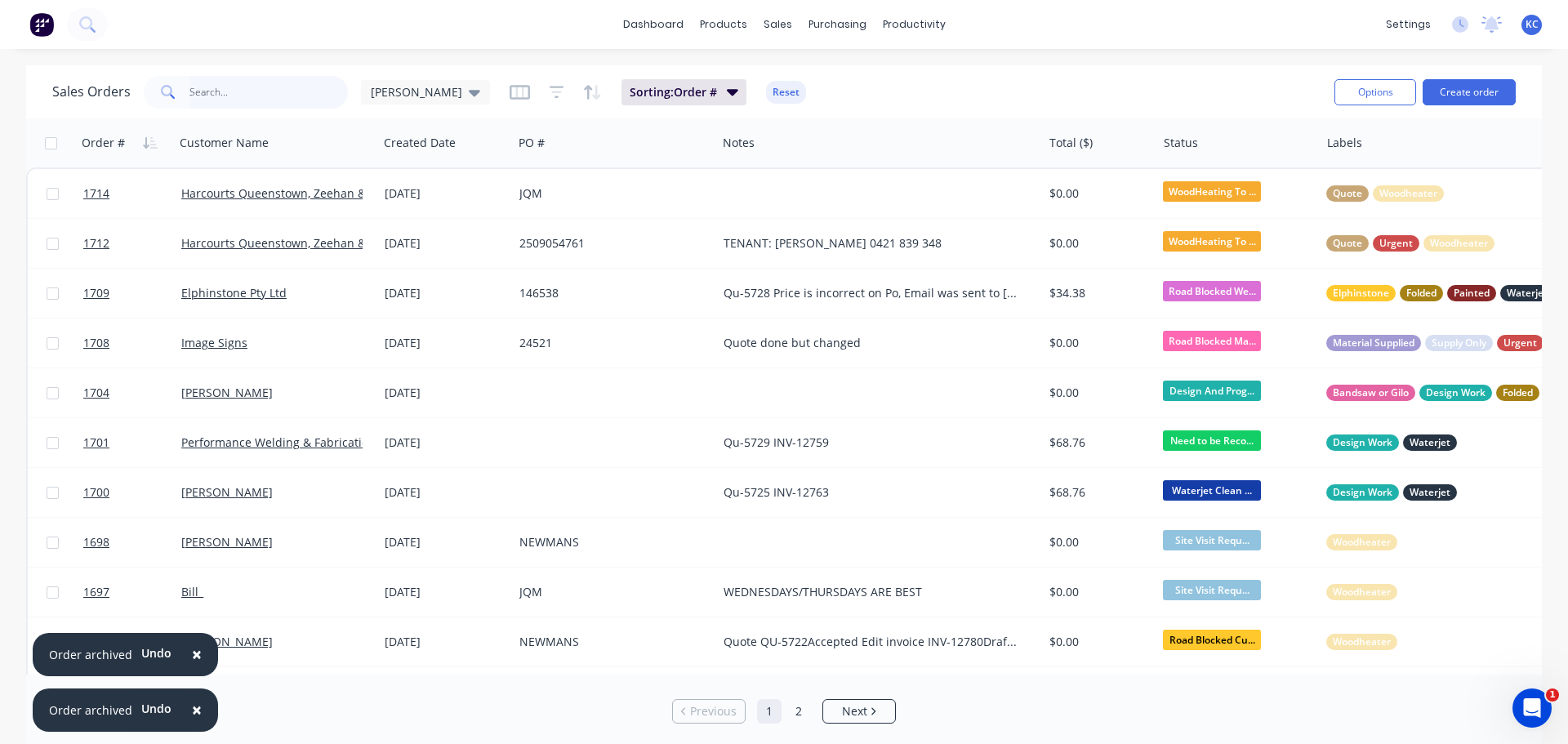
click at [270, 91] on input "text" at bounding box center [269, 92] width 159 height 32
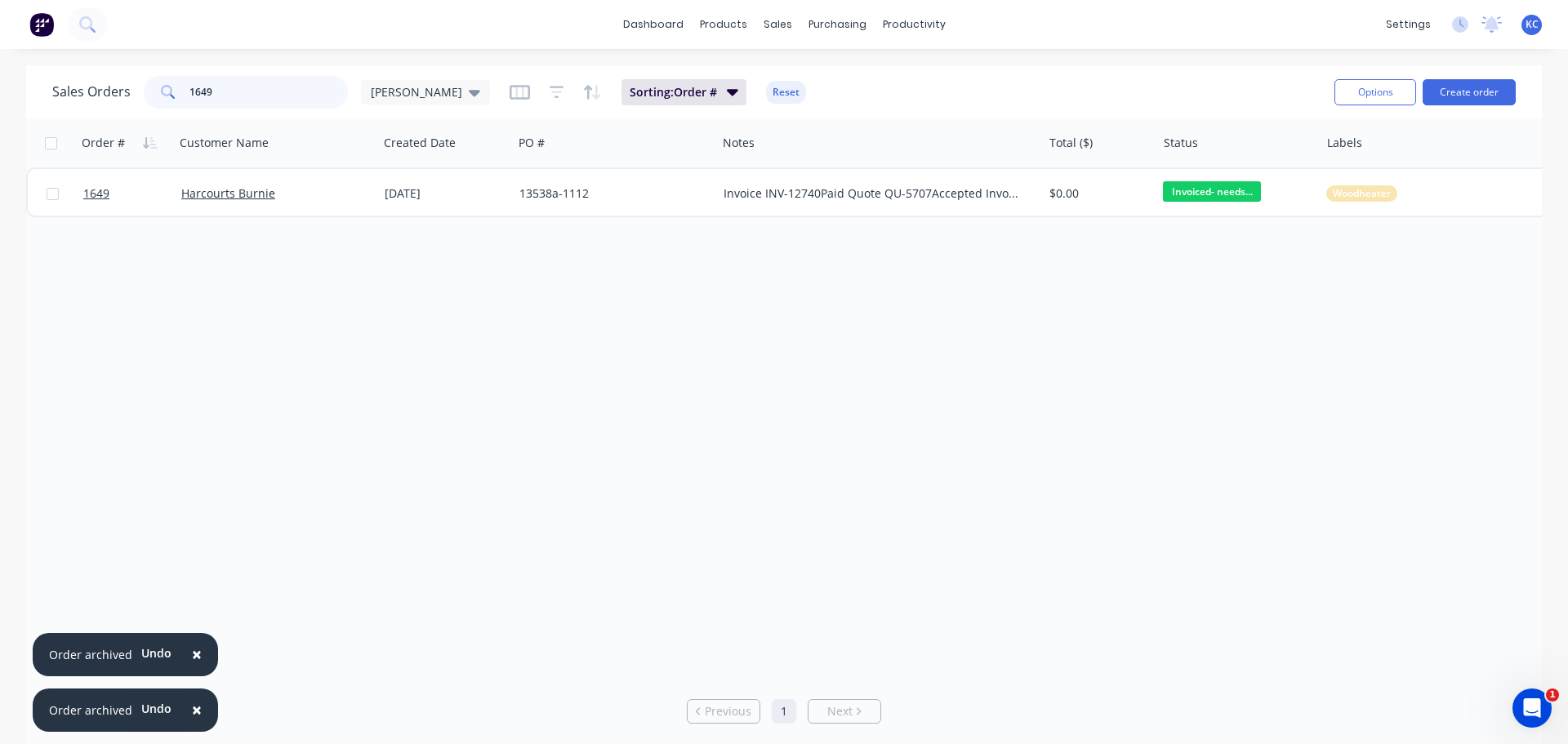
type input "1649"
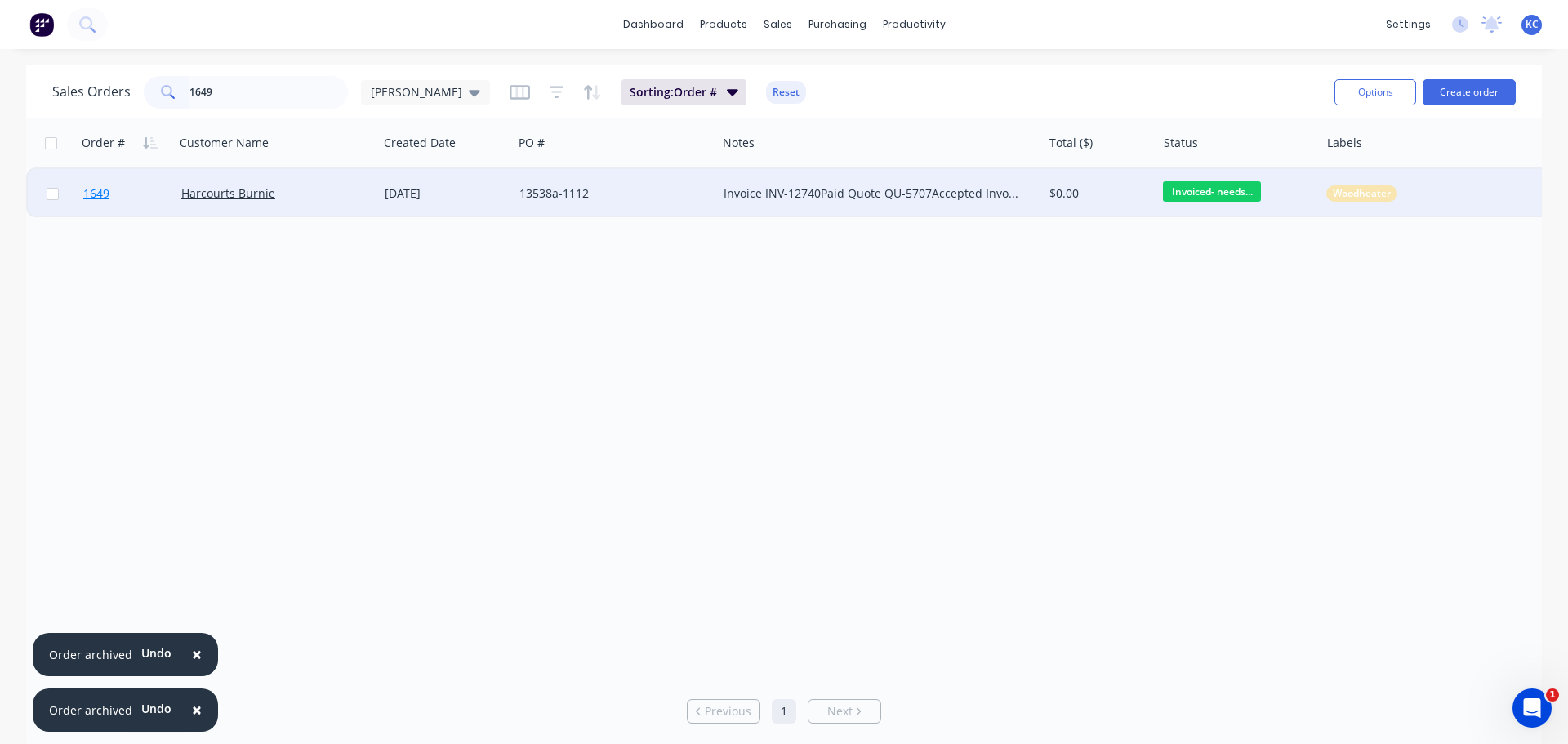
click at [105, 189] on span "1649" at bounding box center [96, 193] width 26 height 17
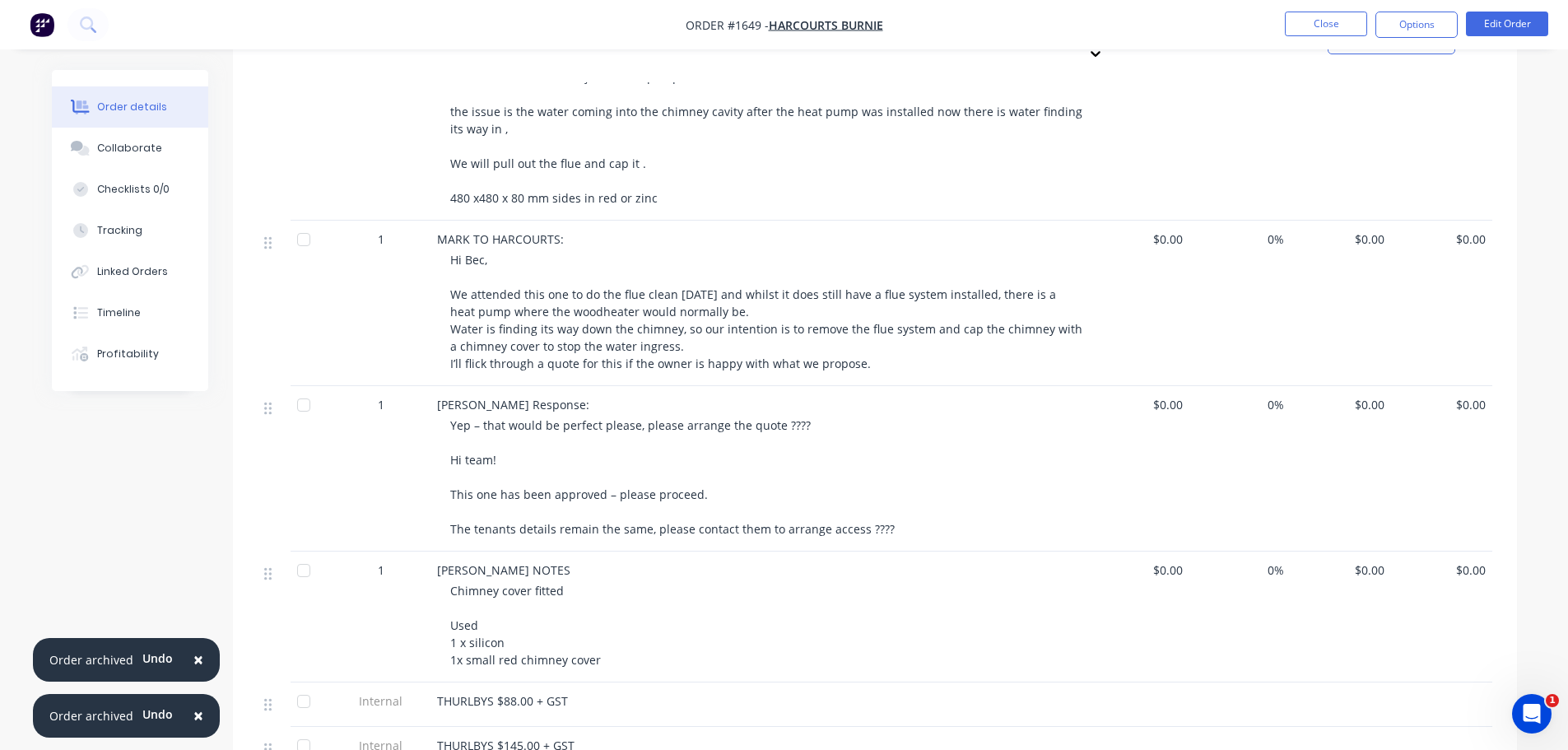
scroll to position [659, 0]
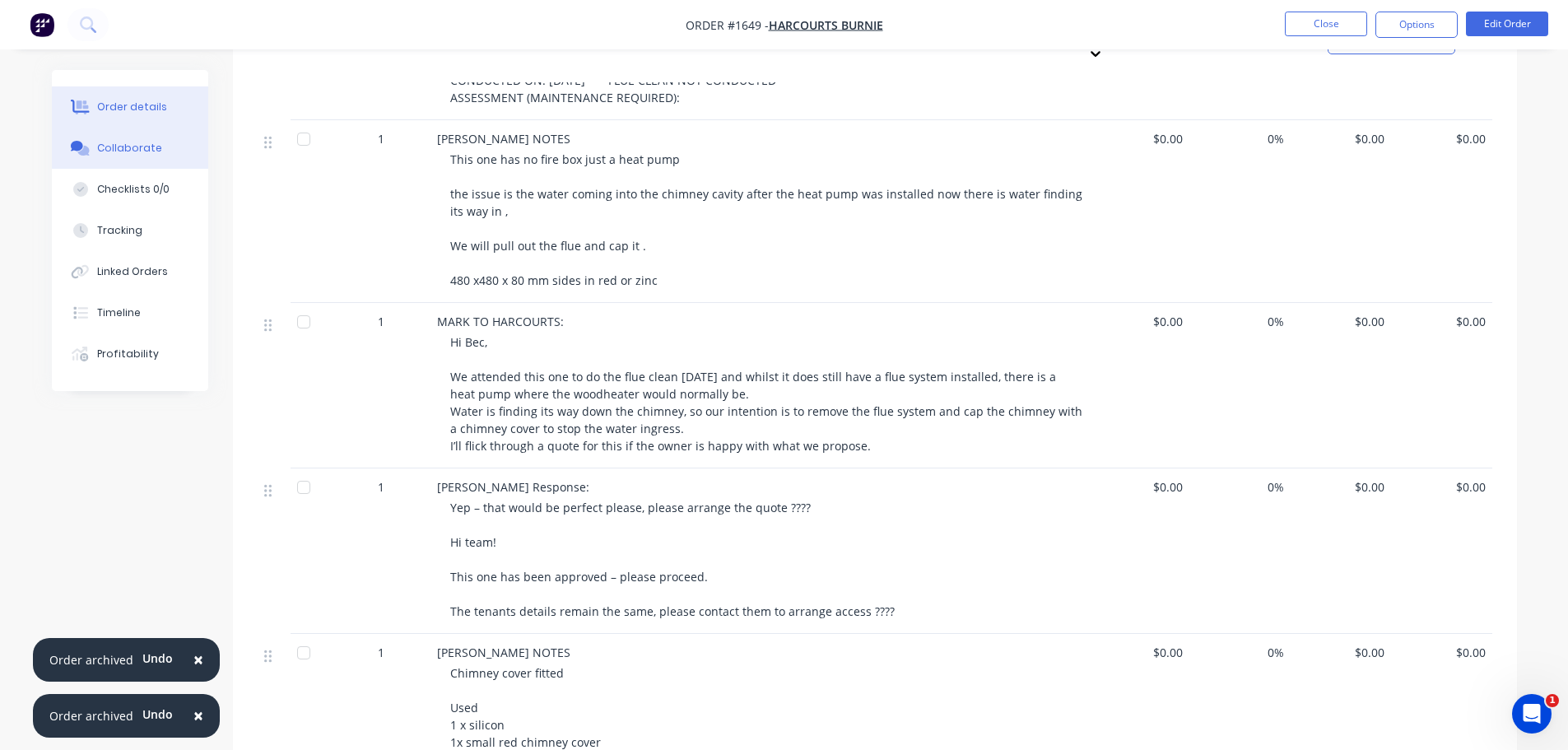
click at [156, 145] on div "Collaborate" at bounding box center [130, 148] width 65 height 15
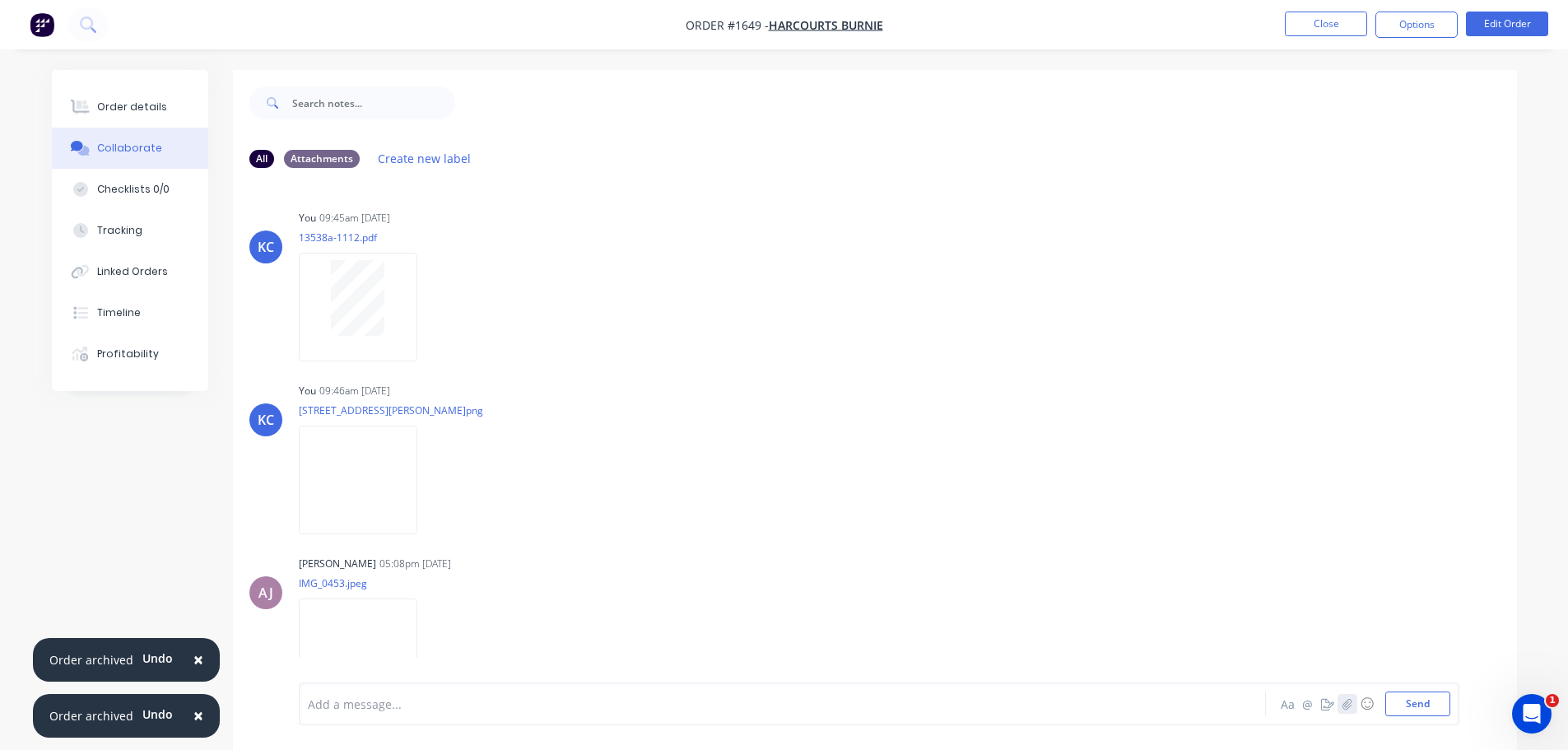
click at [1340, 706] on button "button" at bounding box center [1347, 703] width 20 height 20
click at [1410, 705] on button "Send" at bounding box center [1418, 703] width 65 height 24
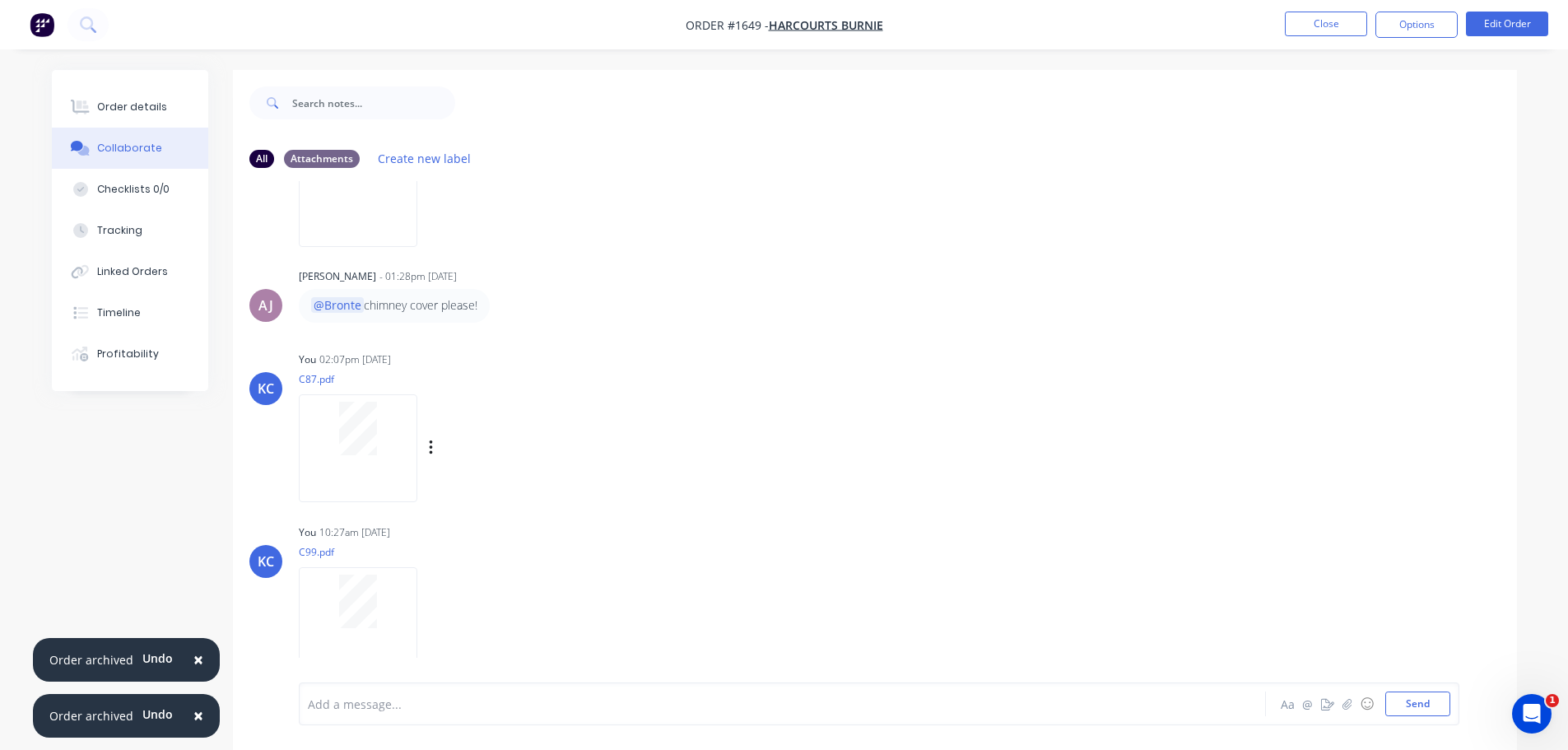
scroll to position [806, 0]
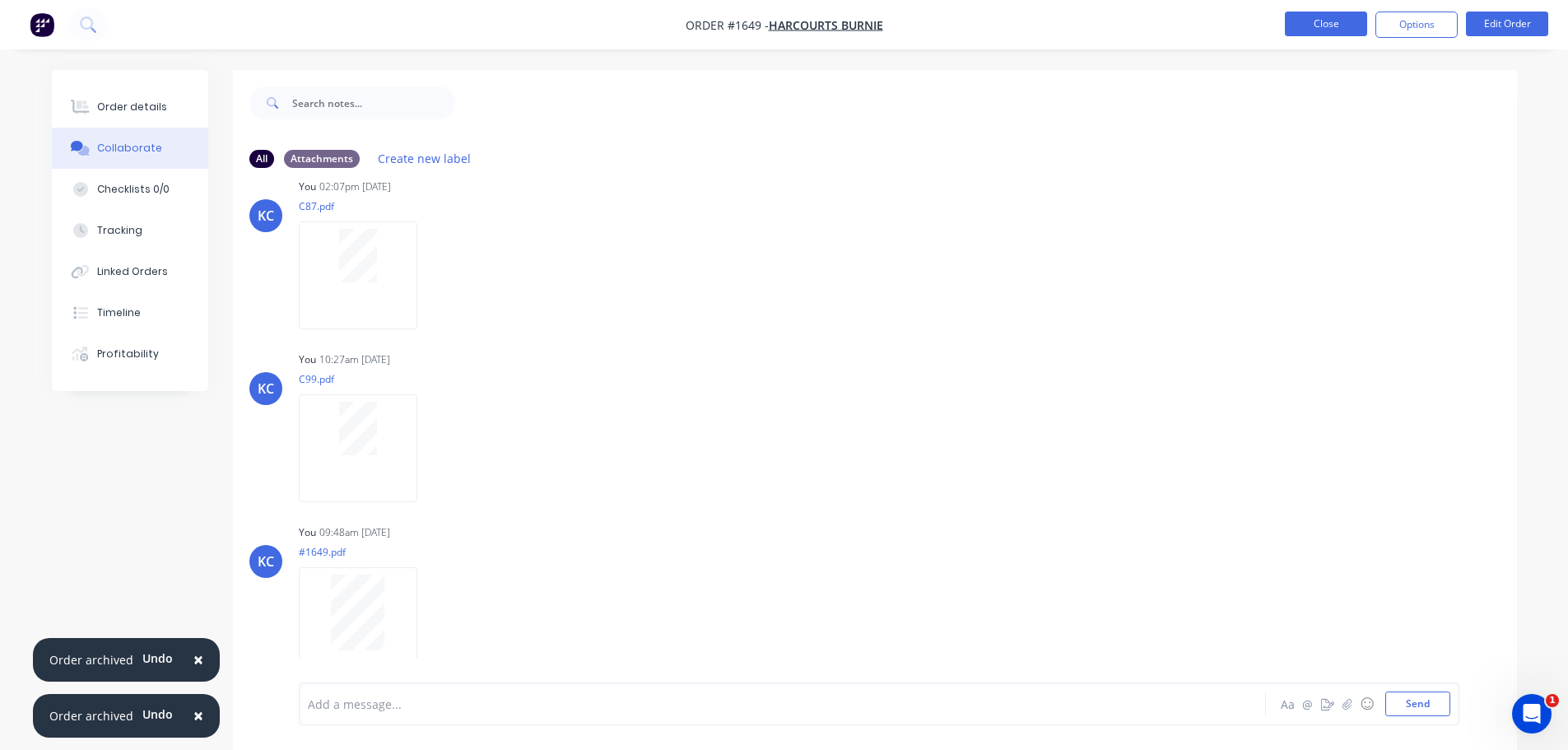
click at [1333, 27] on button "Close" at bounding box center [1326, 23] width 82 height 24
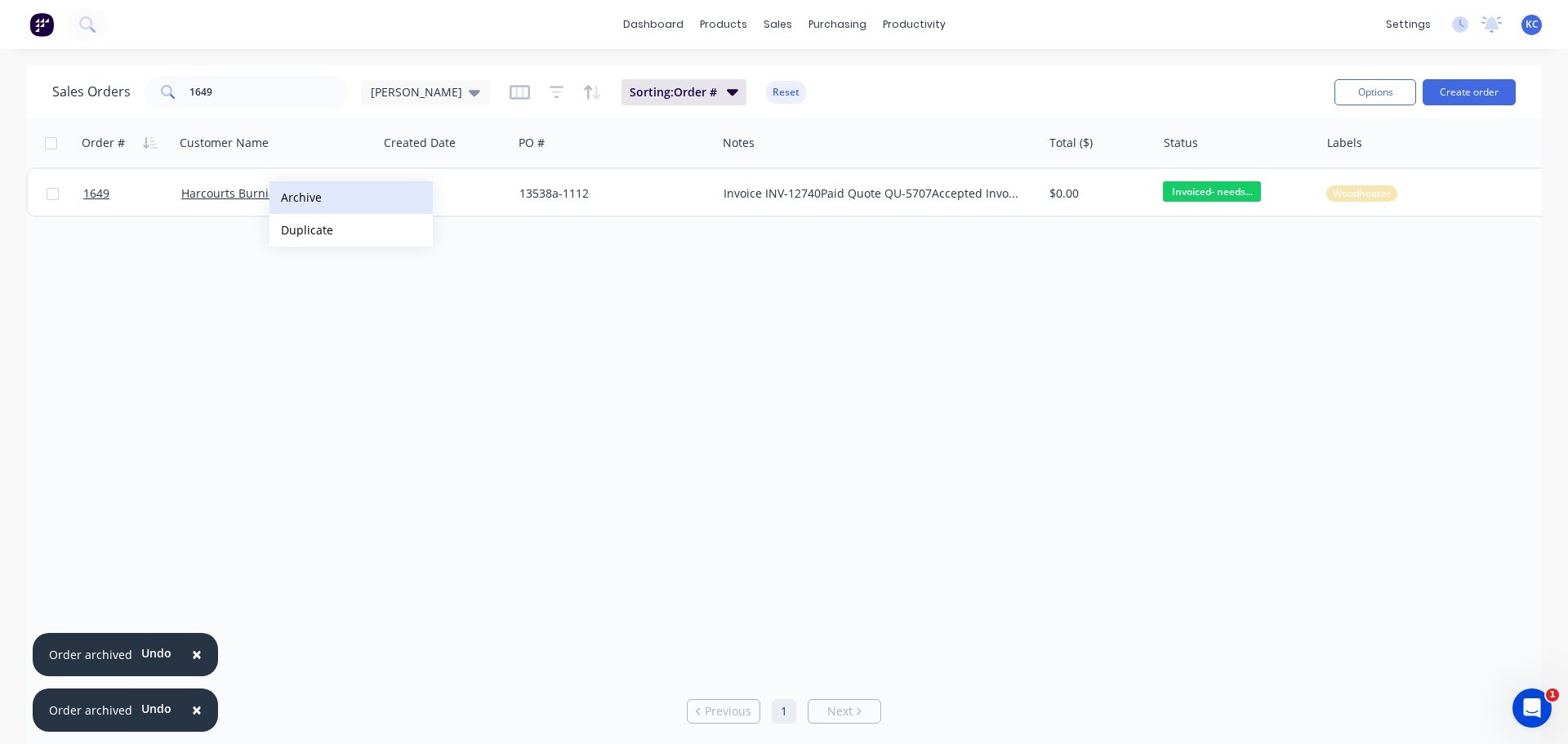
click at [298, 198] on button "Archive" at bounding box center [351, 197] width 164 height 32
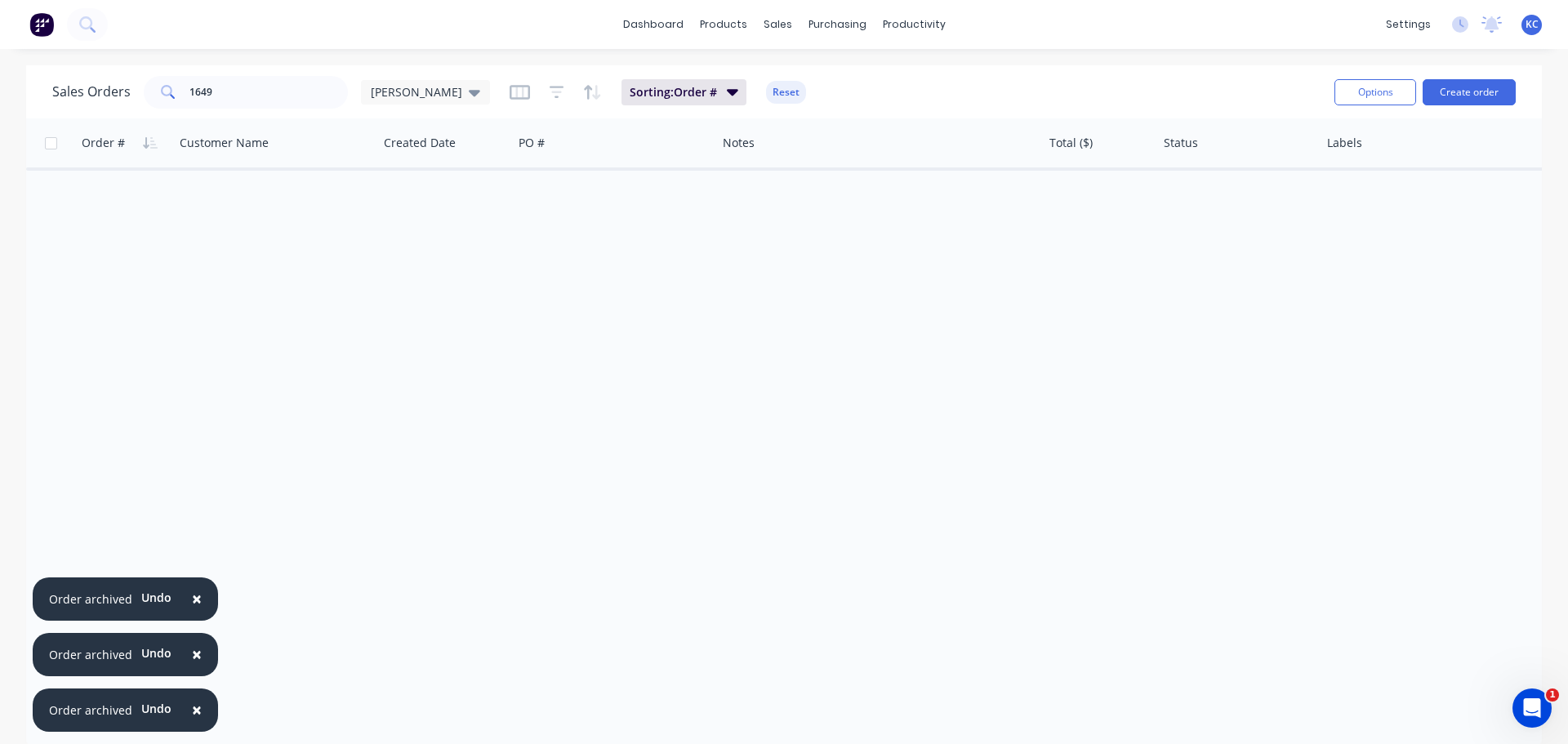
click at [192, 595] on span "×" at bounding box center [196, 599] width 10 height 23
click at [195, 649] on span "×" at bounding box center [196, 654] width 10 height 23
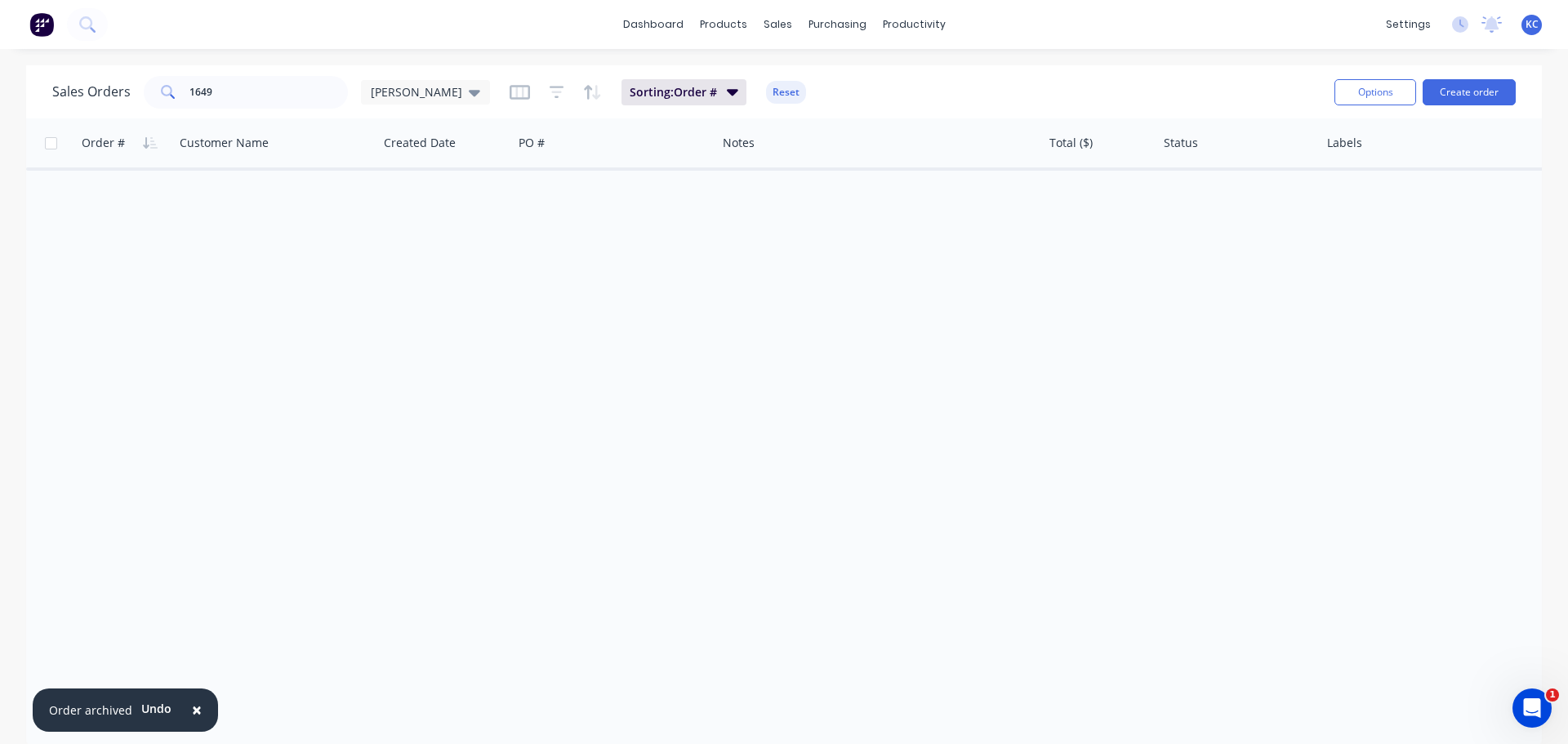
click at [194, 717] on span "×" at bounding box center [196, 710] width 10 height 23
drag, startPoint x: 246, startPoint y: 95, endPoint x: 0, endPoint y: 167, distance: 256.3
click at [88, 105] on div "Sales Orders 1649 [PERSON_NAME]" at bounding box center [270, 92] width 438 height 32
type input "1250"
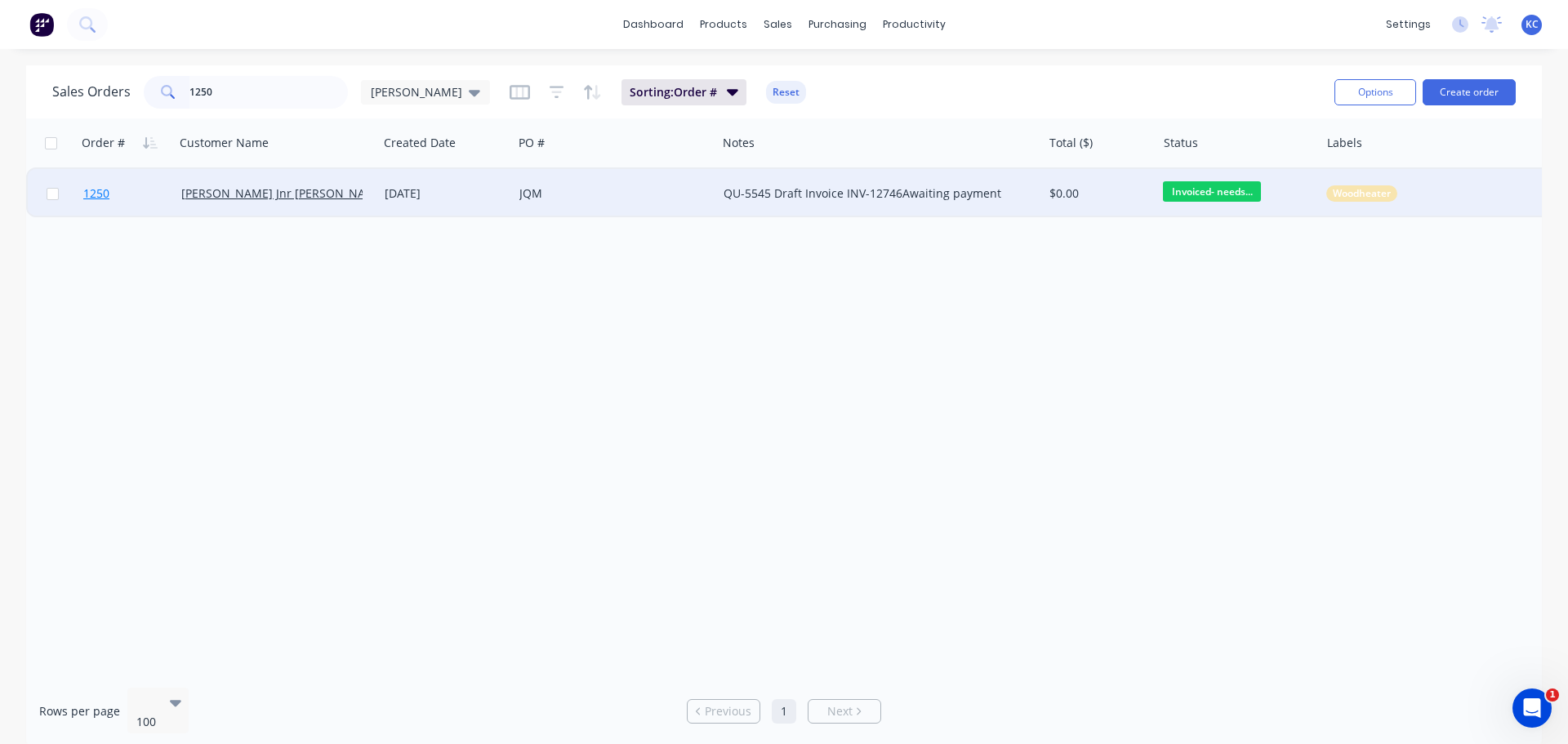
click at [104, 192] on span "1250" at bounding box center [96, 193] width 26 height 17
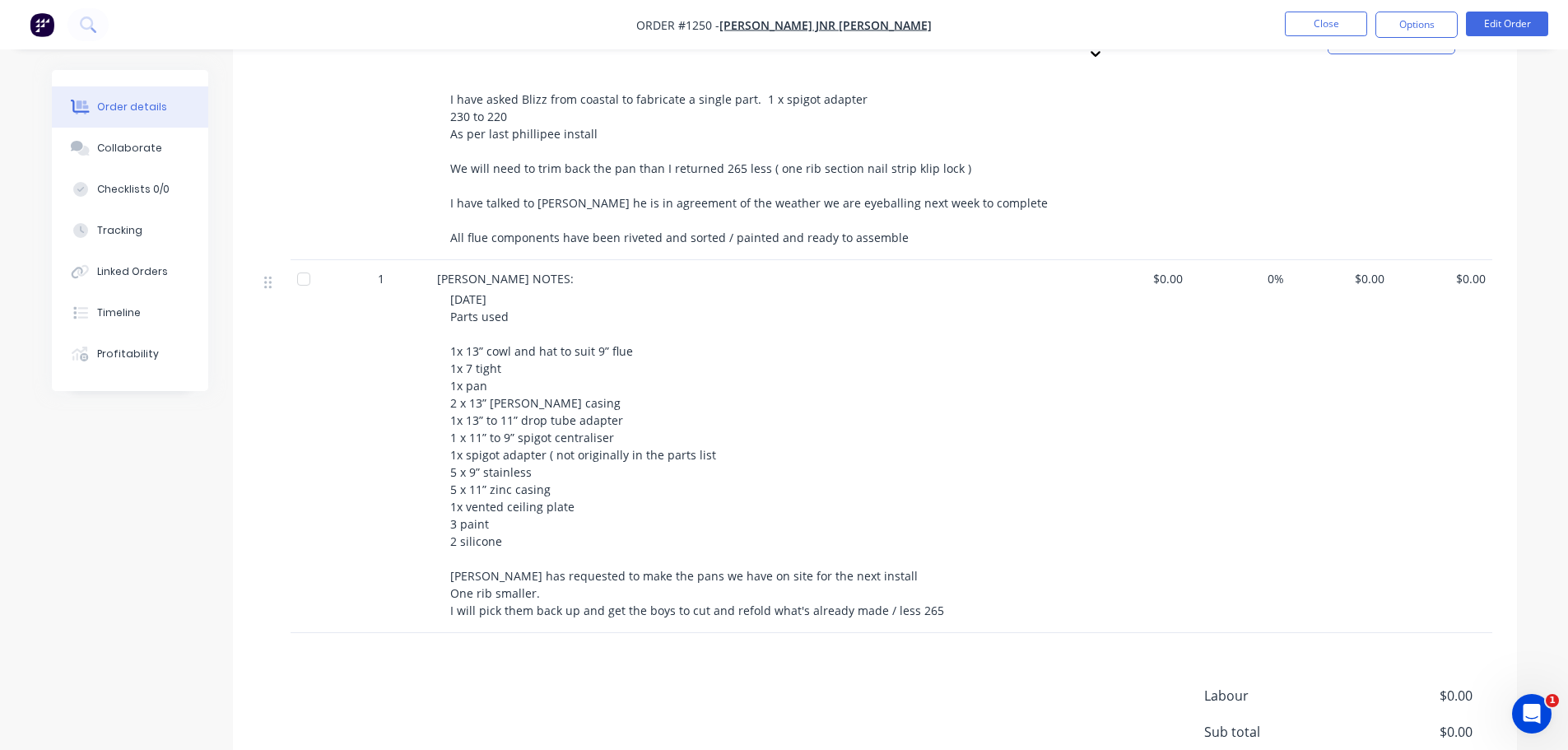
scroll to position [2223, 0]
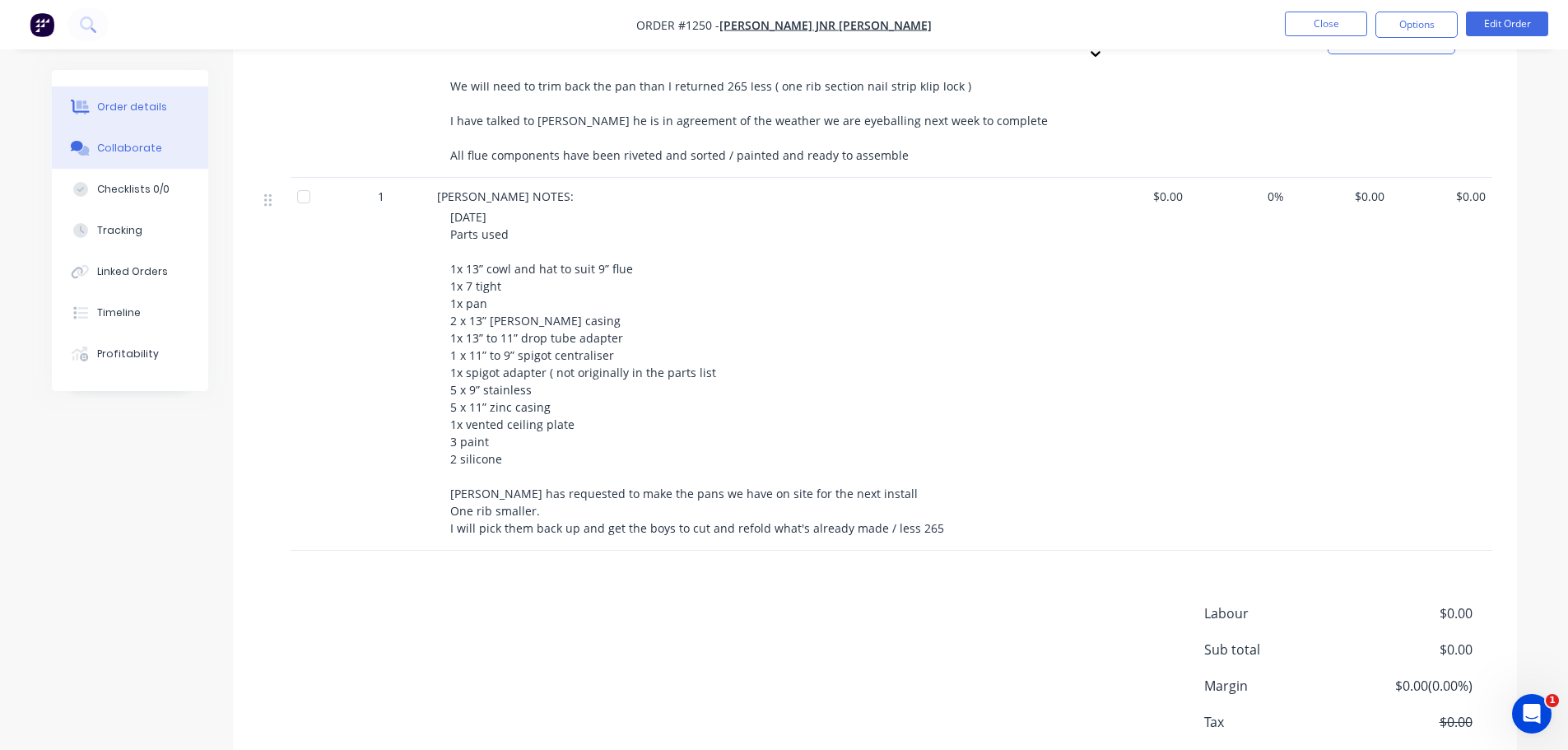
click at [158, 150] on button "Collaborate" at bounding box center [131, 148] width 157 height 41
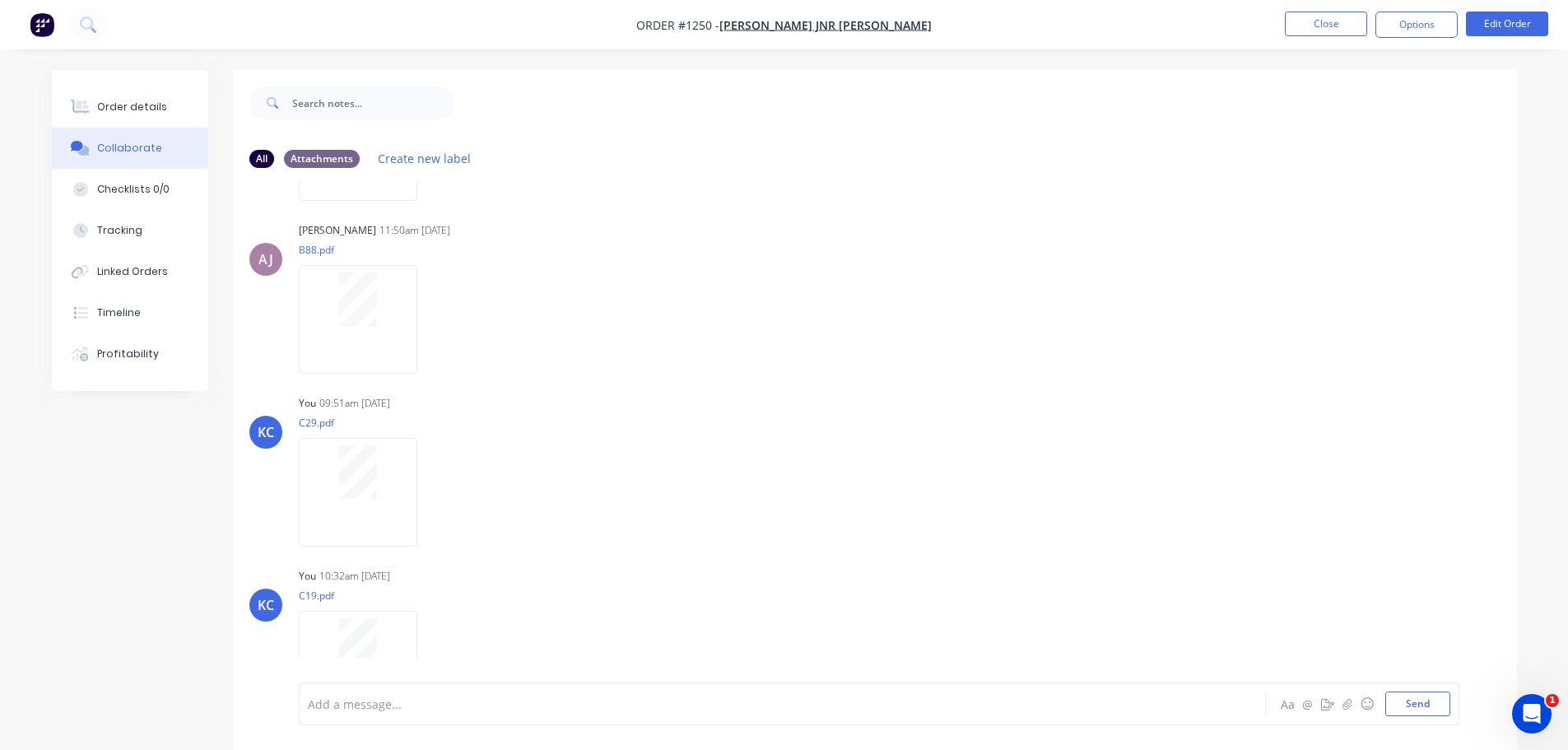
scroll to position [1761, 0]
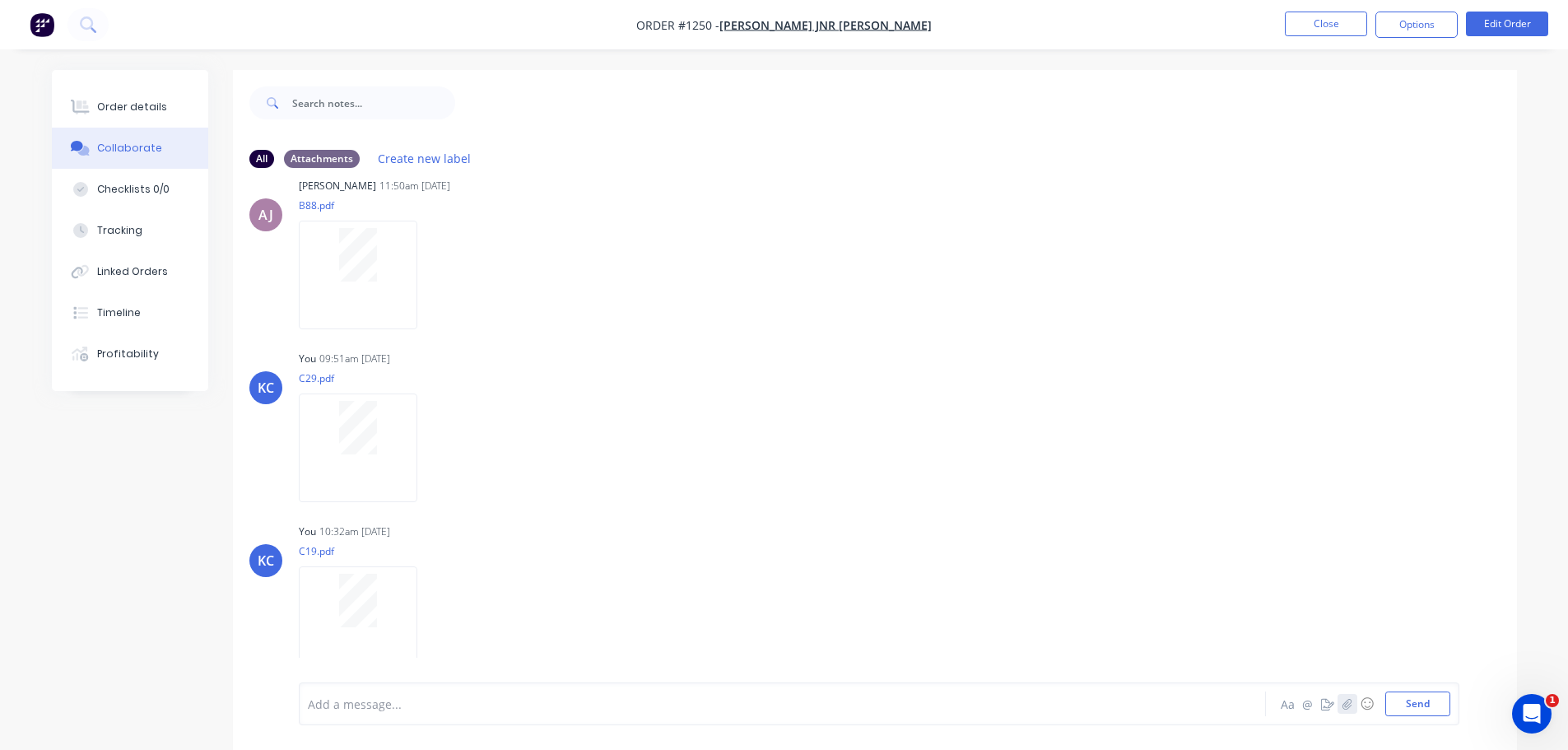
click at [1344, 707] on icon "button" at bounding box center [1347, 703] width 10 height 11
click at [1425, 698] on button "Send" at bounding box center [1418, 703] width 65 height 24
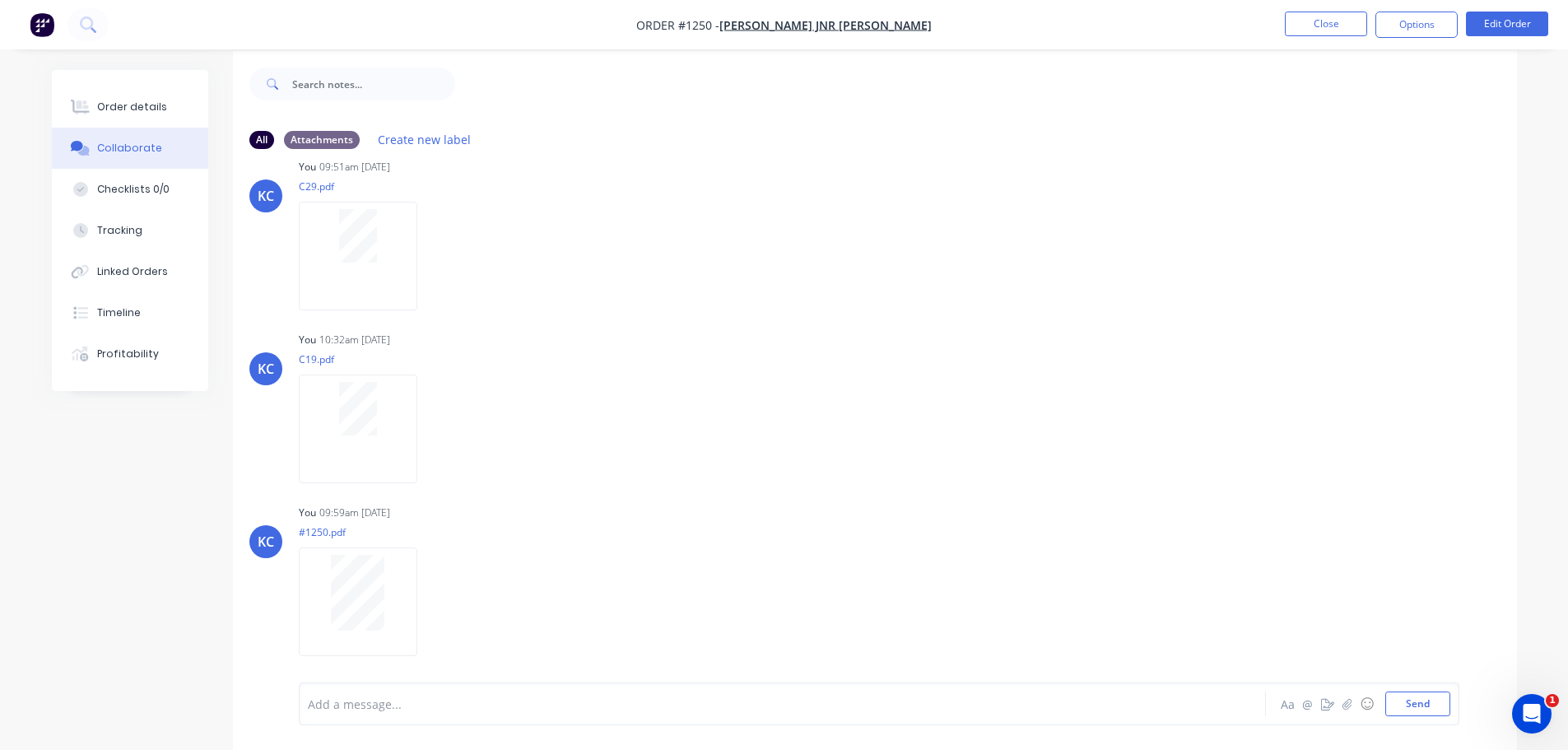
scroll to position [24, 0]
click at [1327, 24] on button "Close" at bounding box center [1326, 23] width 82 height 24
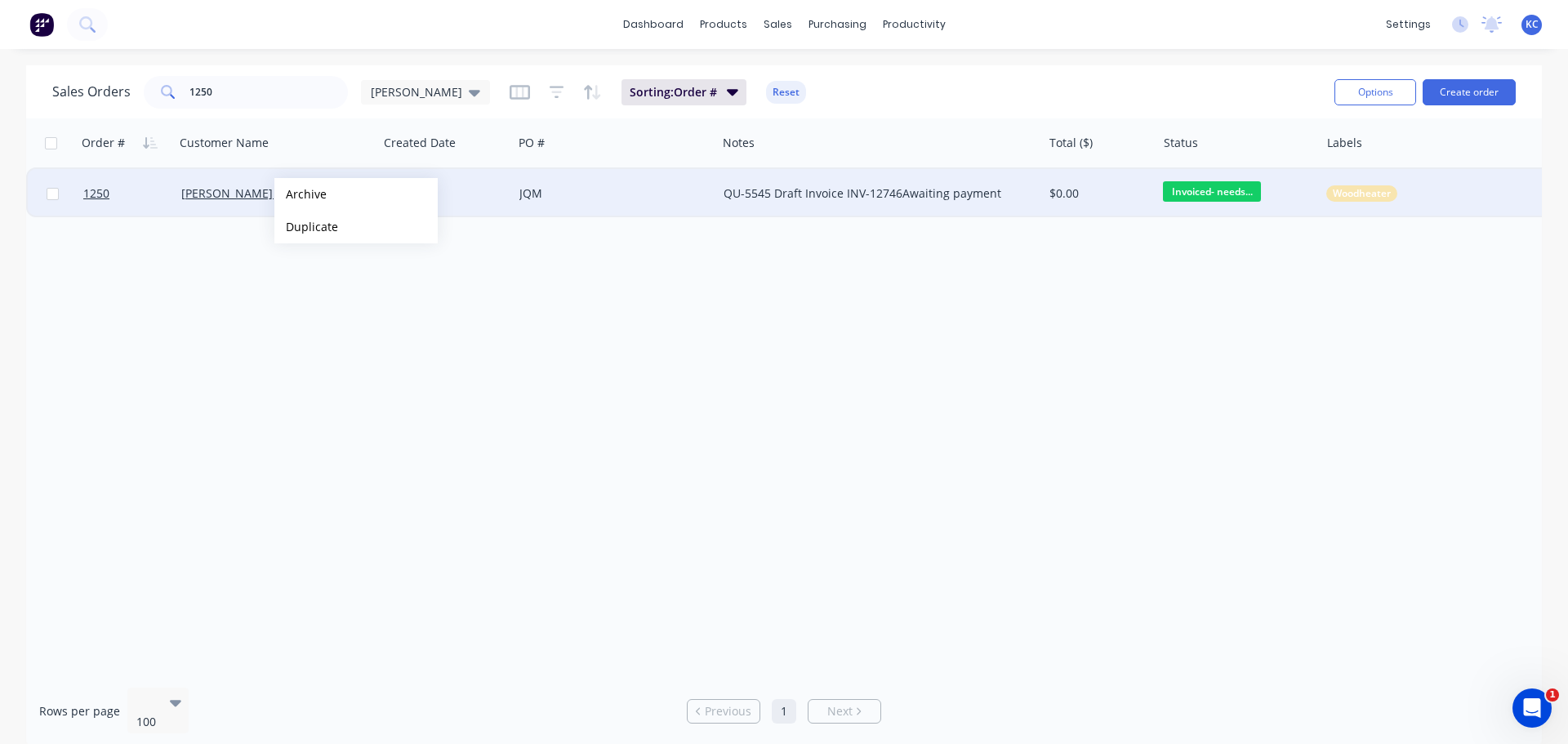
click at [302, 192] on button "Archive" at bounding box center [356, 193] width 164 height 32
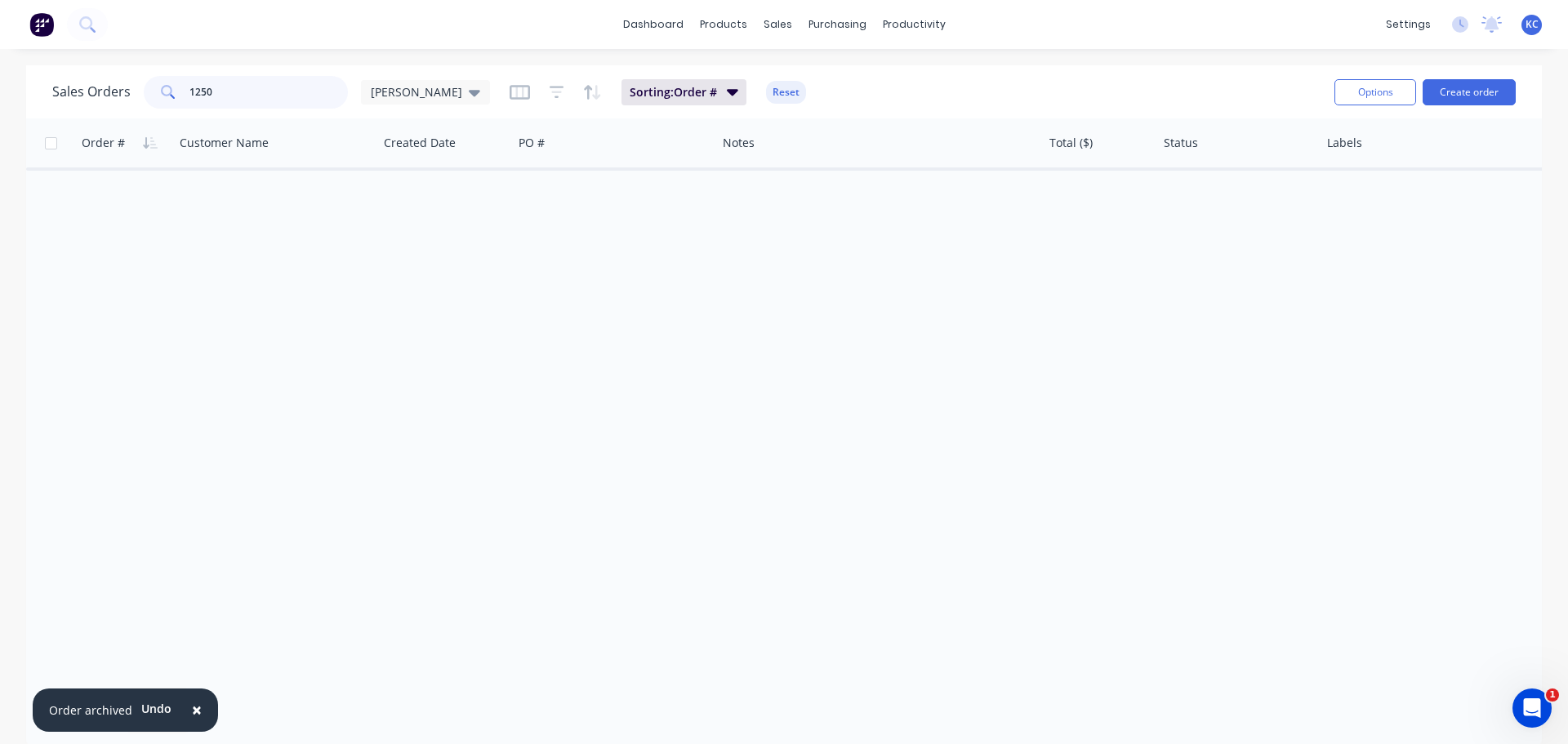
drag, startPoint x: 213, startPoint y: 100, endPoint x: 0, endPoint y: 154, distance: 219.7
click at [0, 134] on div "Sales Orders 1250 [PERSON_NAME] Sorting: Order # Reset Options Create order Ord…" at bounding box center [784, 407] width 1568 height 683
type input "1431"
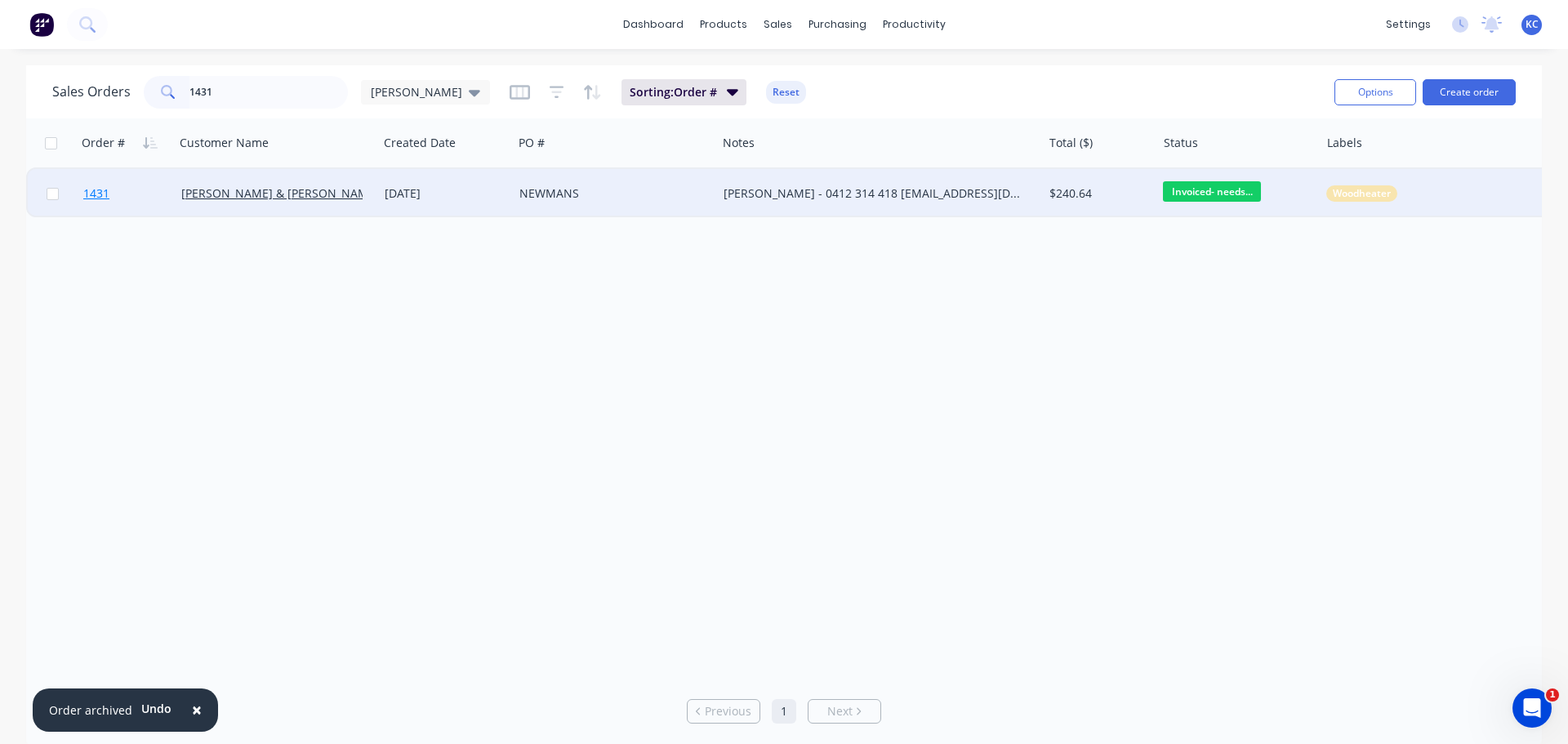
click at [93, 194] on span "1431" at bounding box center [96, 193] width 26 height 17
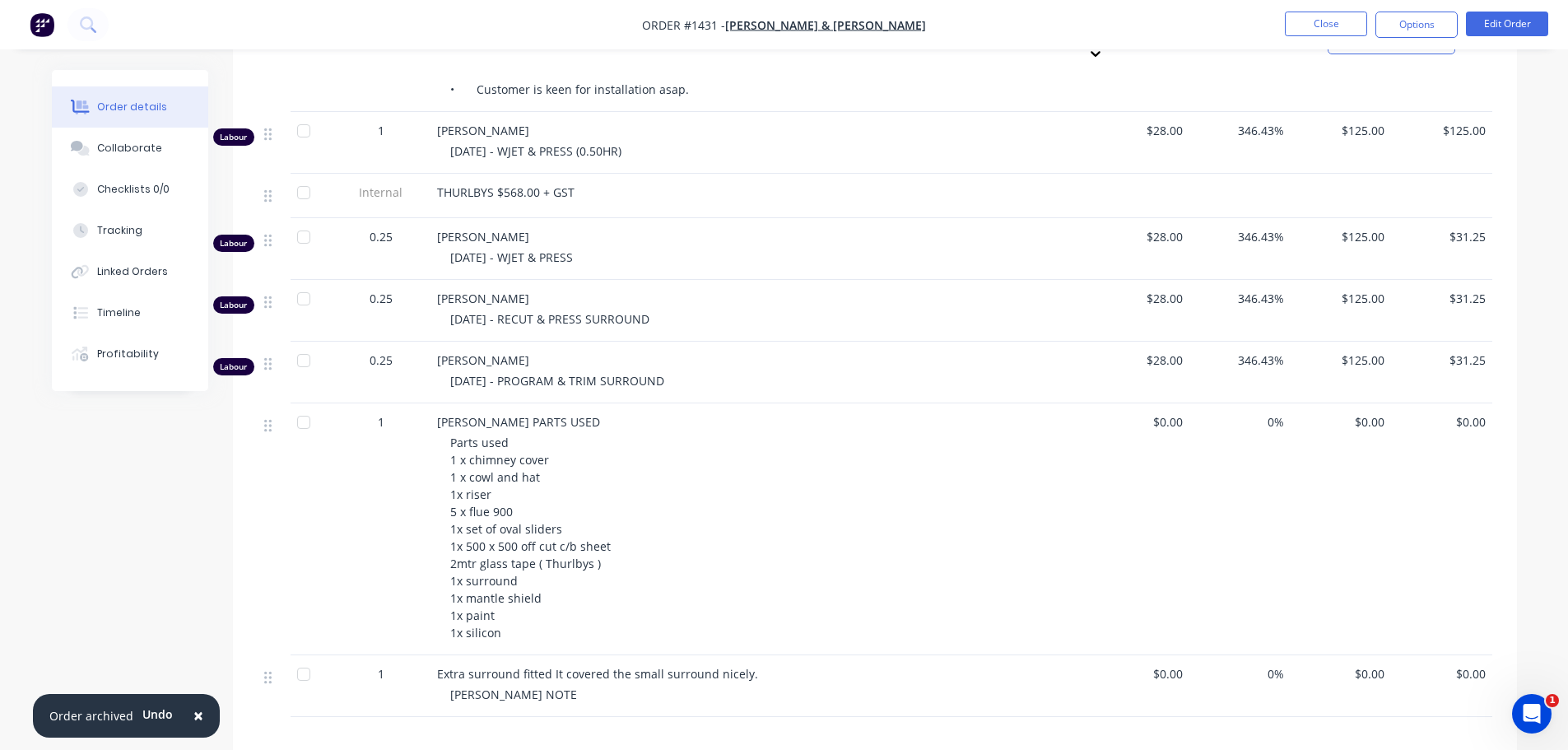
scroll to position [1336, 0]
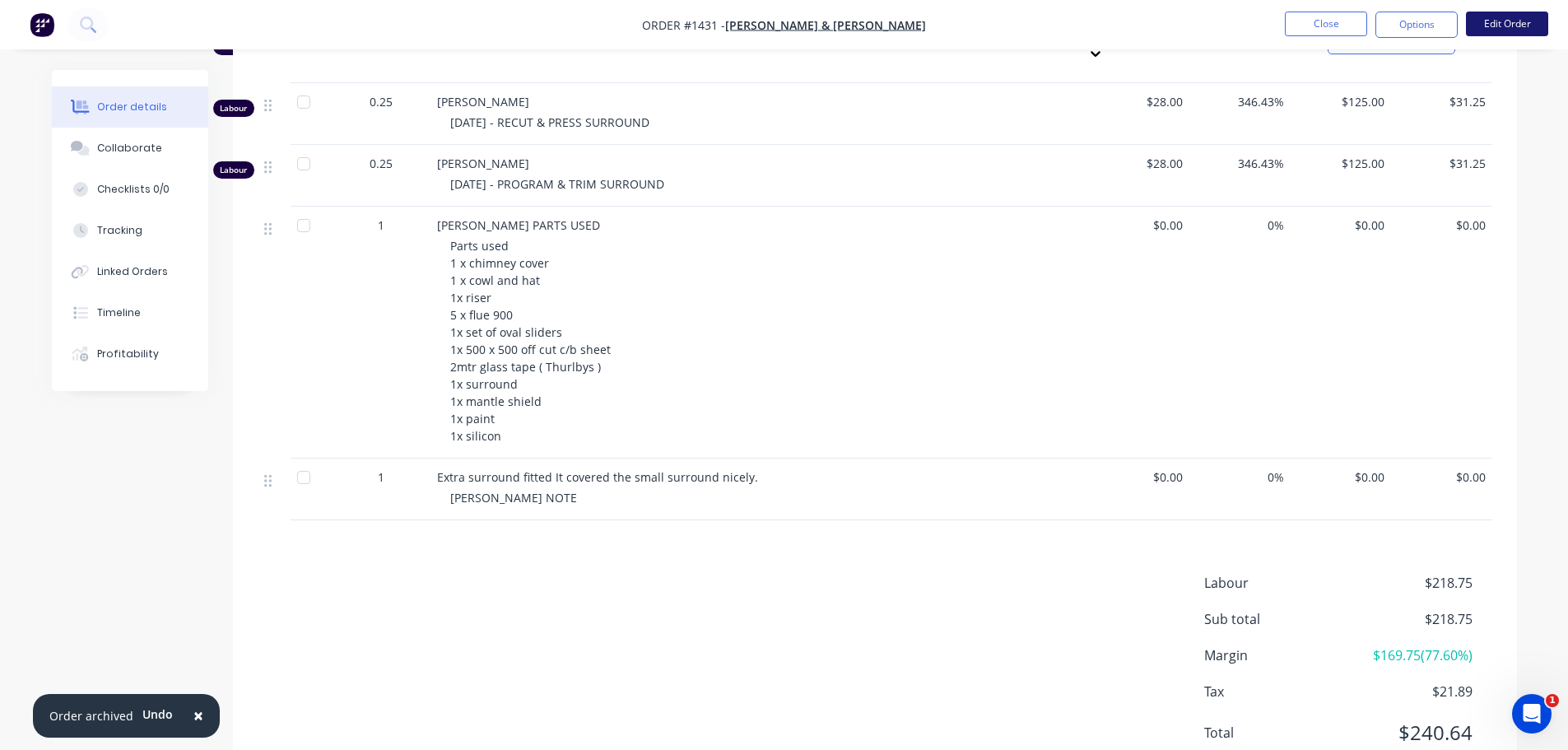
click at [1526, 17] on button "Edit Order" at bounding box center [1507, 23] width 82 height 24
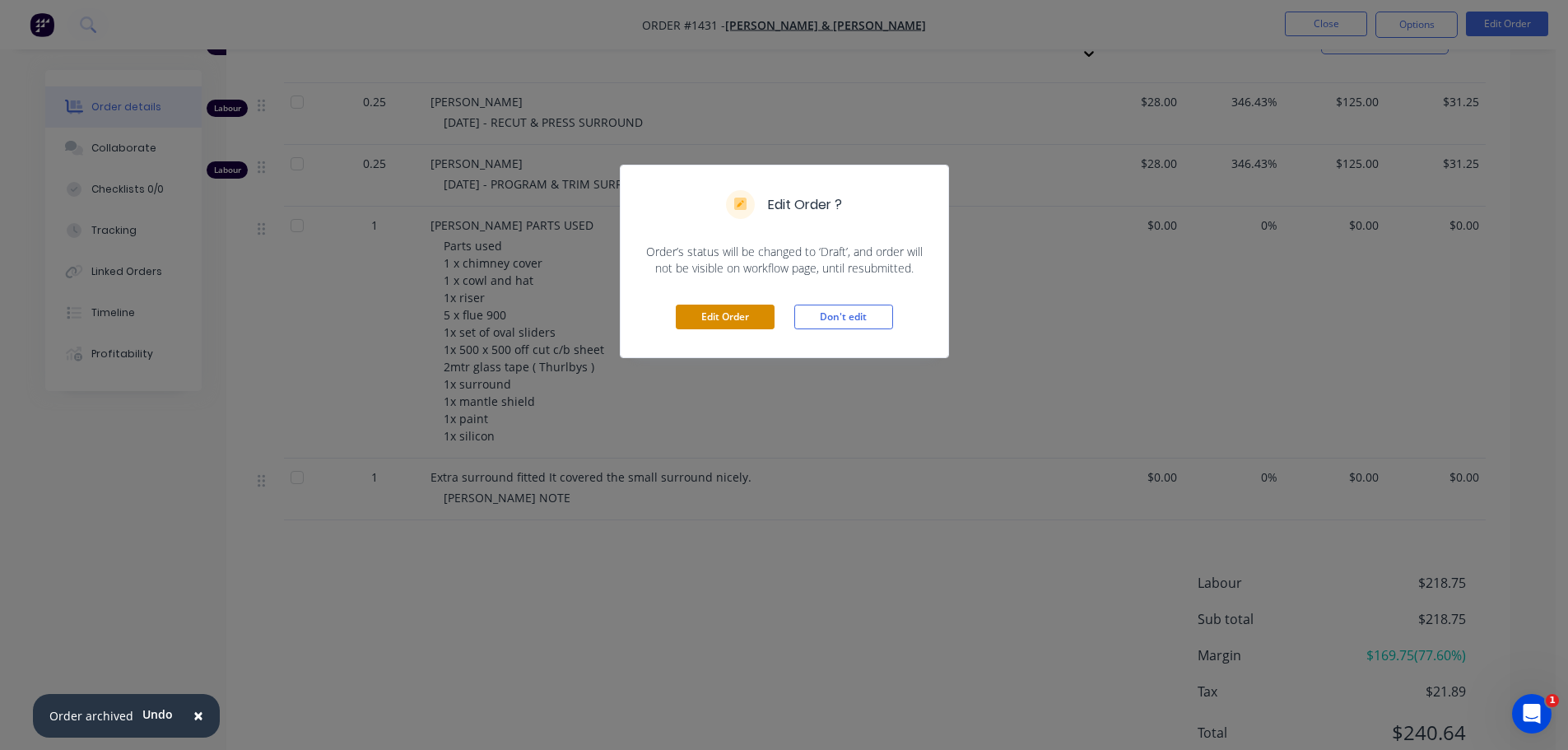
click at [731, 310] on button "Edit Order" at bounding box center [726, 317] width 99 height 24
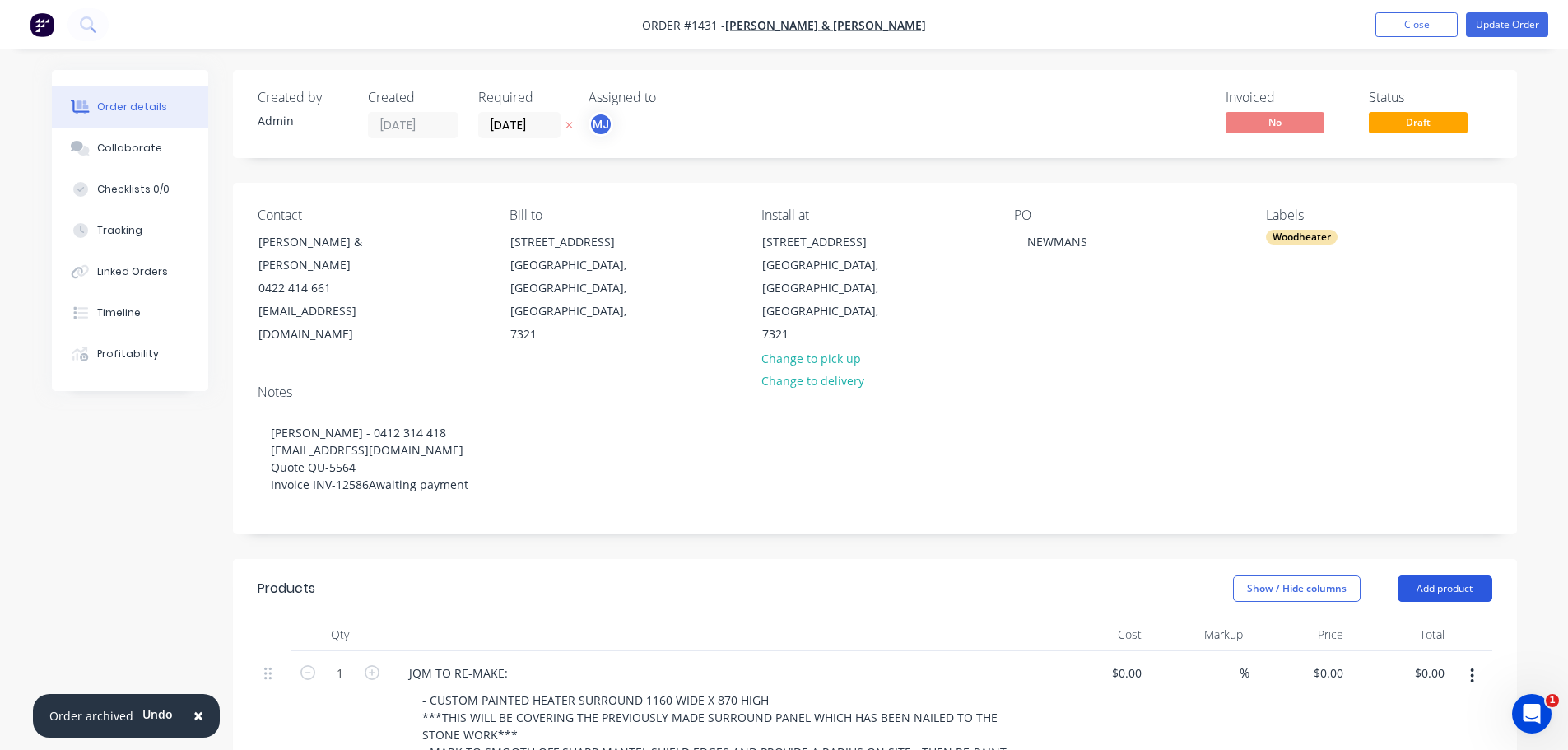
click at [1457, 576] on button "Add product" at bounding box center [1446, 589] width 95 height 26
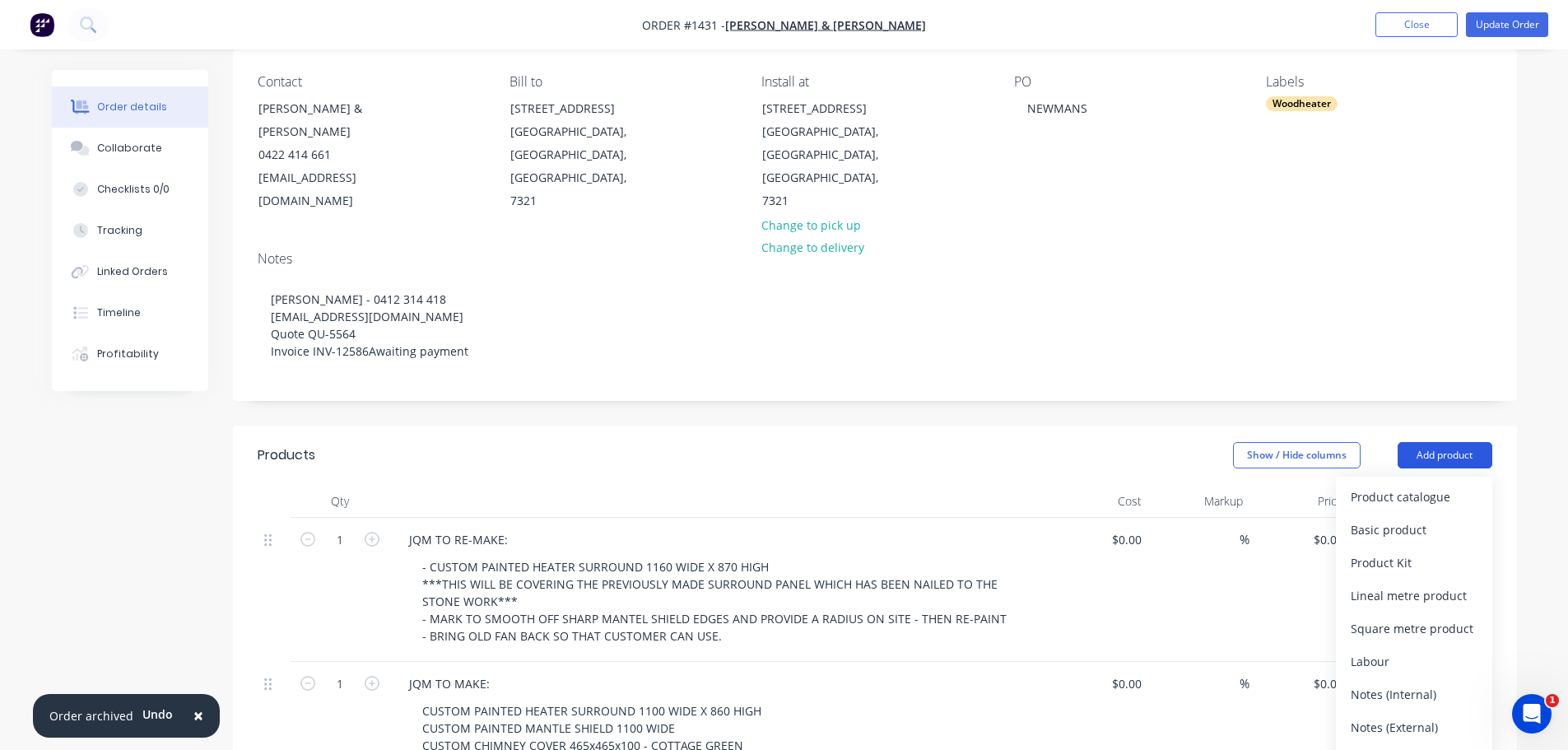
scroll to position [411, 0]
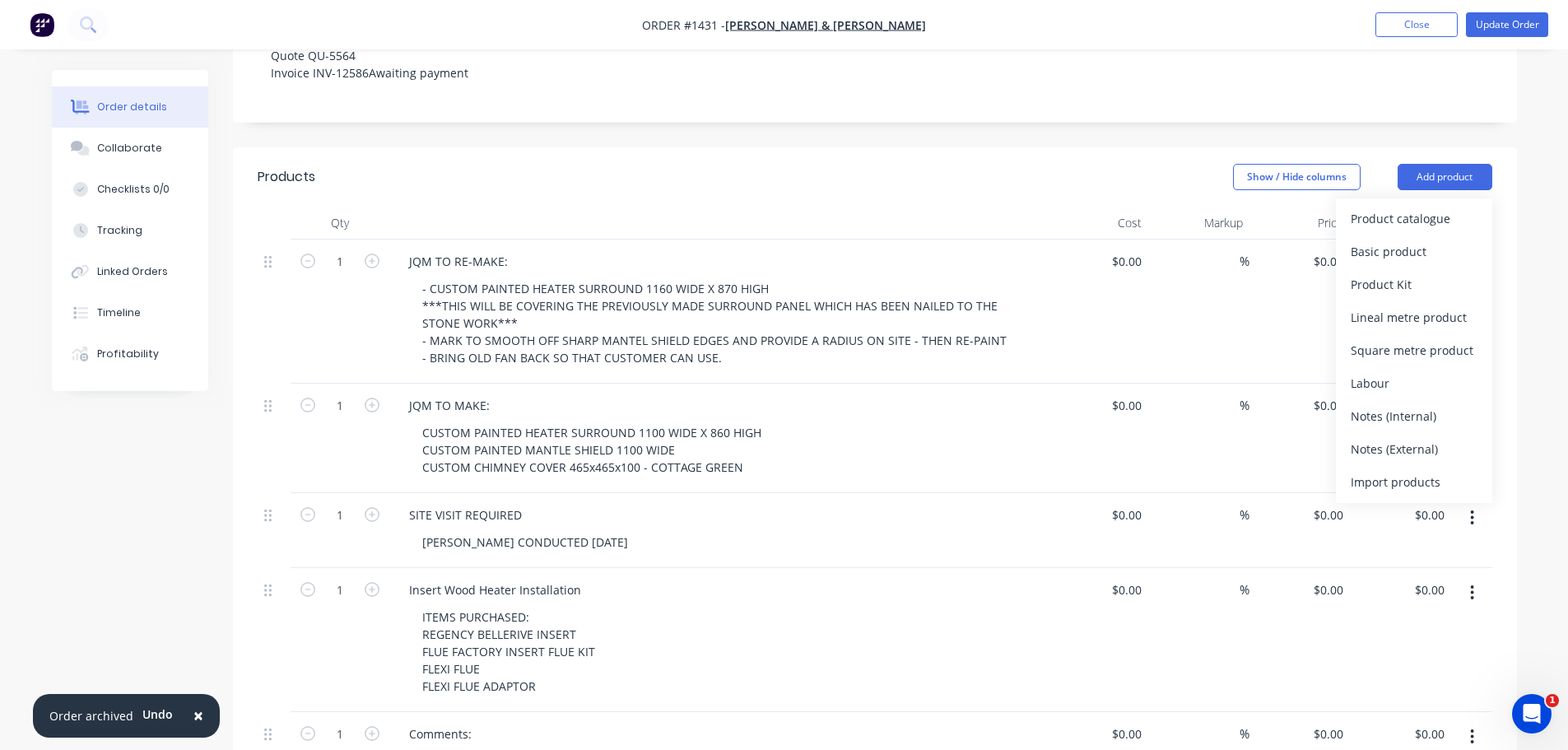
click at [1369, 404] on div "Notes (Internal)" at bounding box center [1414, 416] width 127 height 24
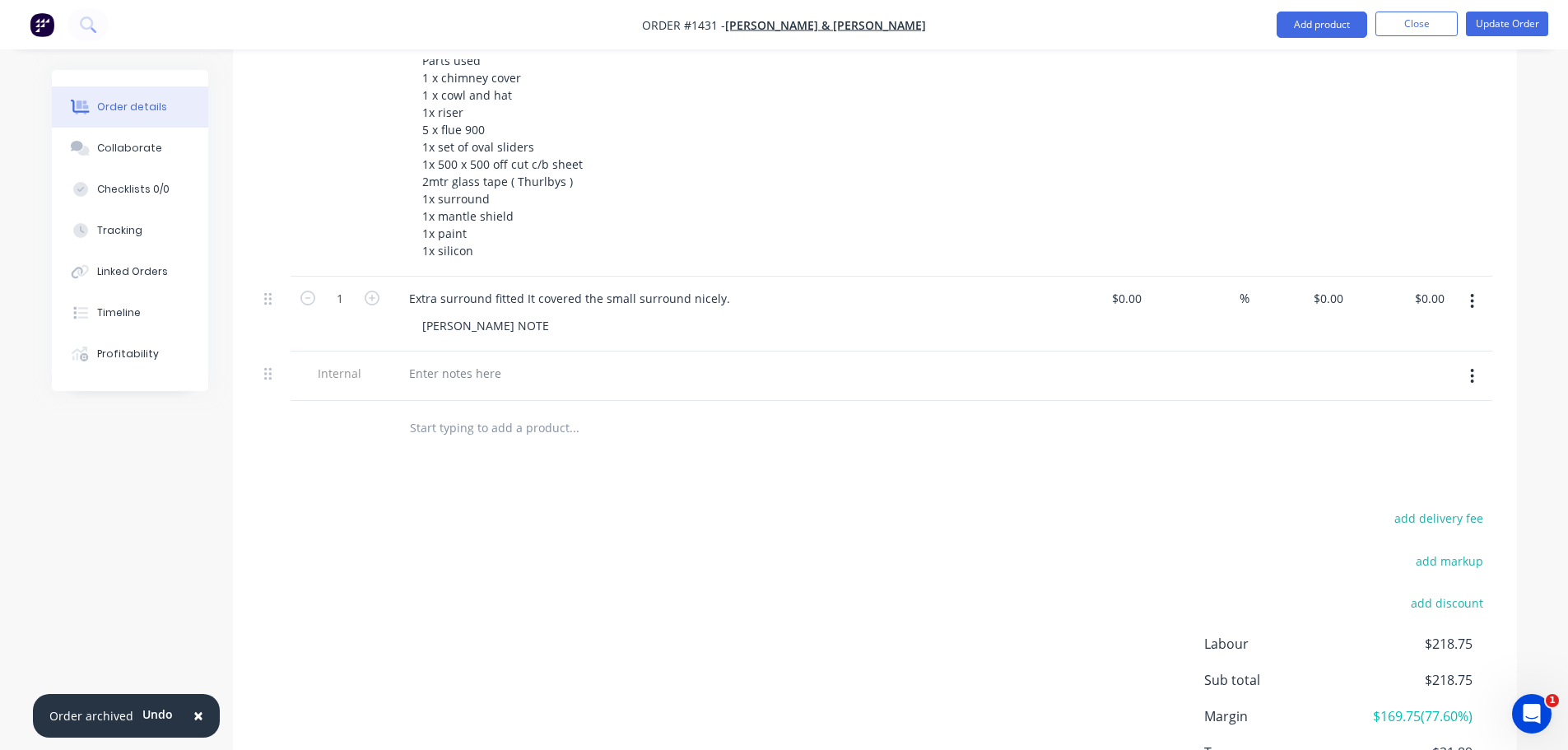
scroll to position [1646, 0]
click at [431, 351] on div at bounding box center [718, 376] width 659 height 50
click at [414, 361] on div at bounding box center [455, 373] width 118 height 24
click at [459, 361] on div at bounding box center [455, 373] width 118 height 24
click at [458, 361] on div at bounding box center [455, 373] width 118 height 24
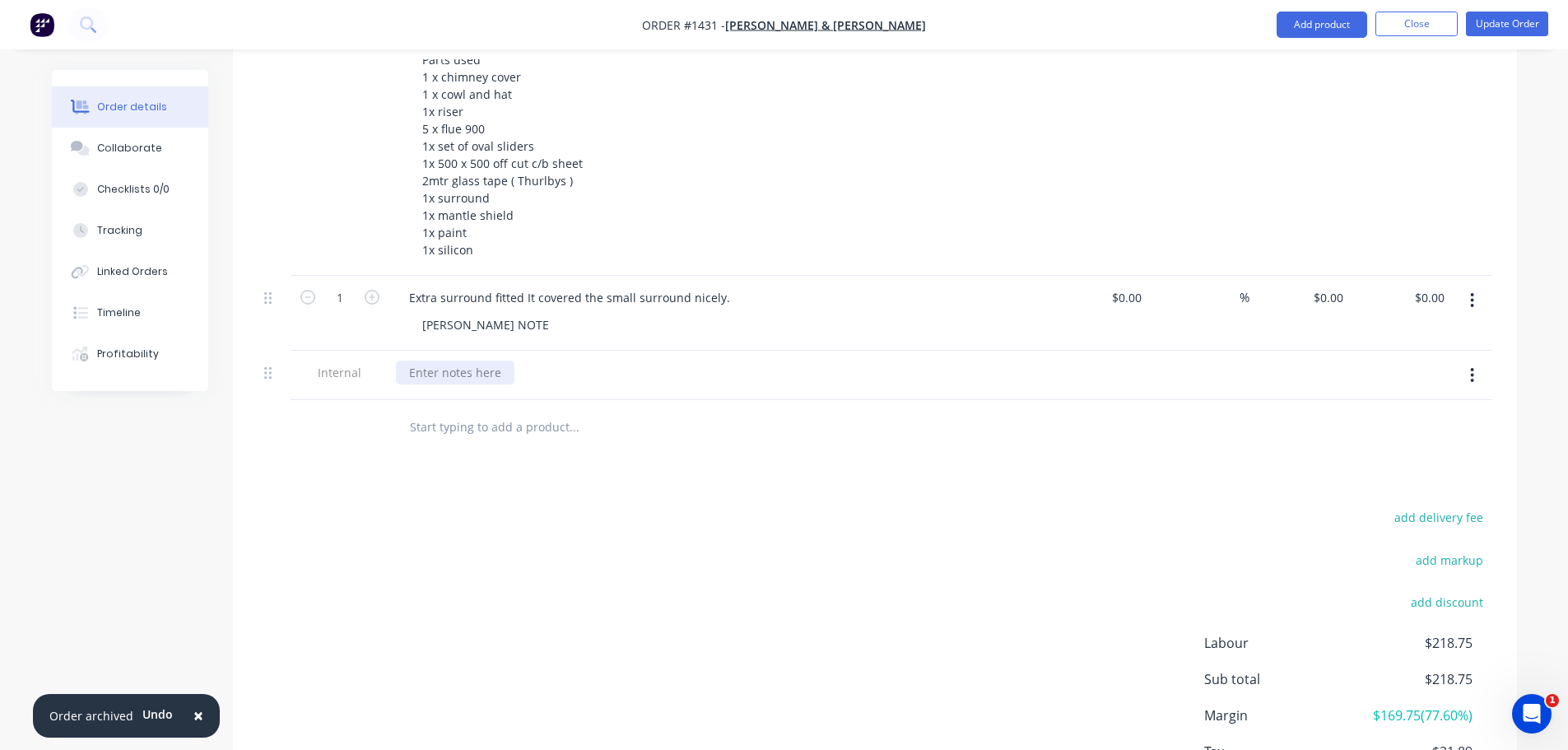
click at [435, 361] on div at bounding box center [455, 373] width 118 height 24
click at [656, 361] on div at bounding box center [719, 373] width 645 height 24
click at [481, 361] on div at bounding box center [455, 373] width 118 height 24
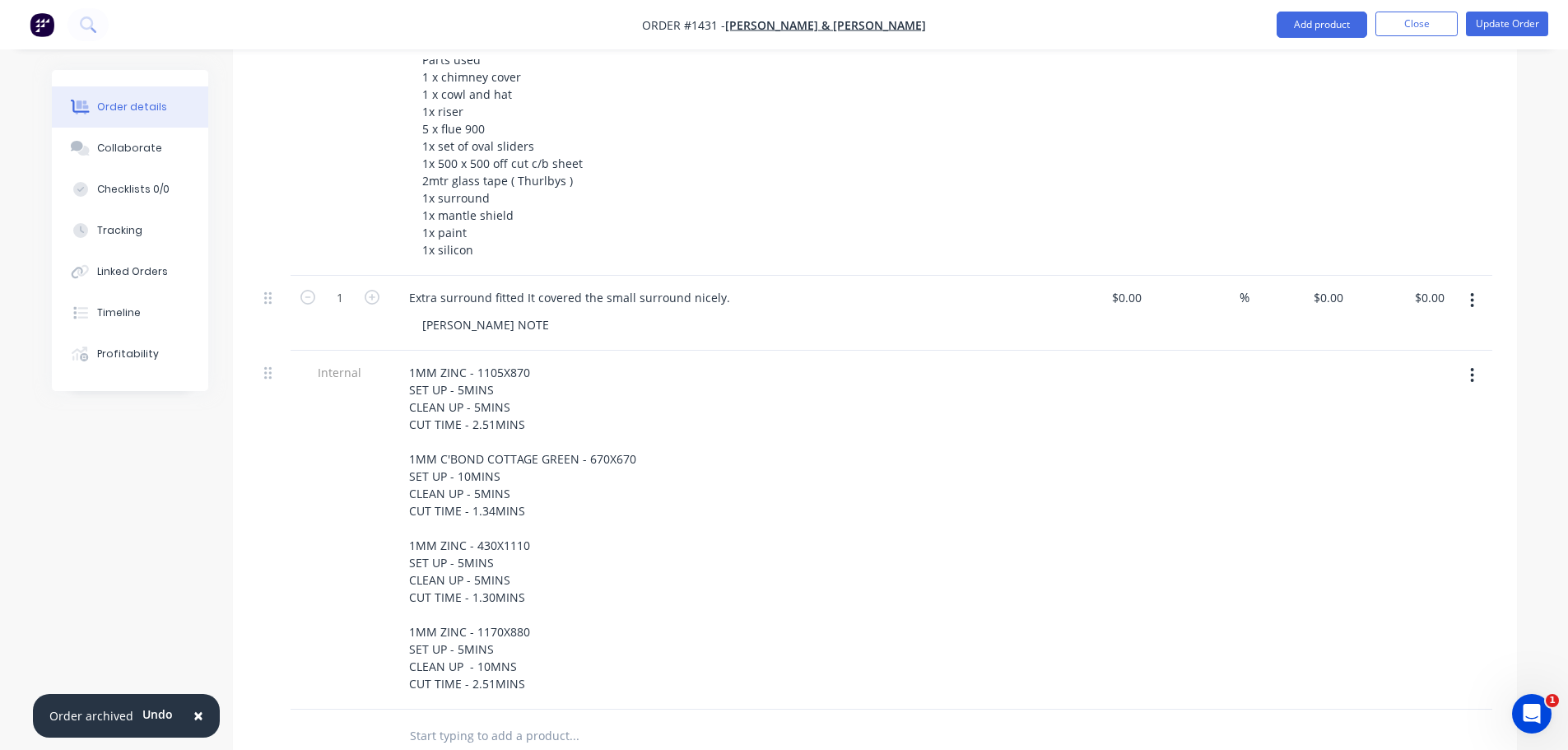
click at [947, 579] on div "1MM ZINC - 1105X870 SET UP - 5MINS CLEAN UP - 5MINS CUT TIME - 2.51MINS 1MM C'B…" at bounding box center [719, 528] width 645 height 335
click at [155, 158] on button "Collaborate" at bounding box center [131, 148] width 157 height 41
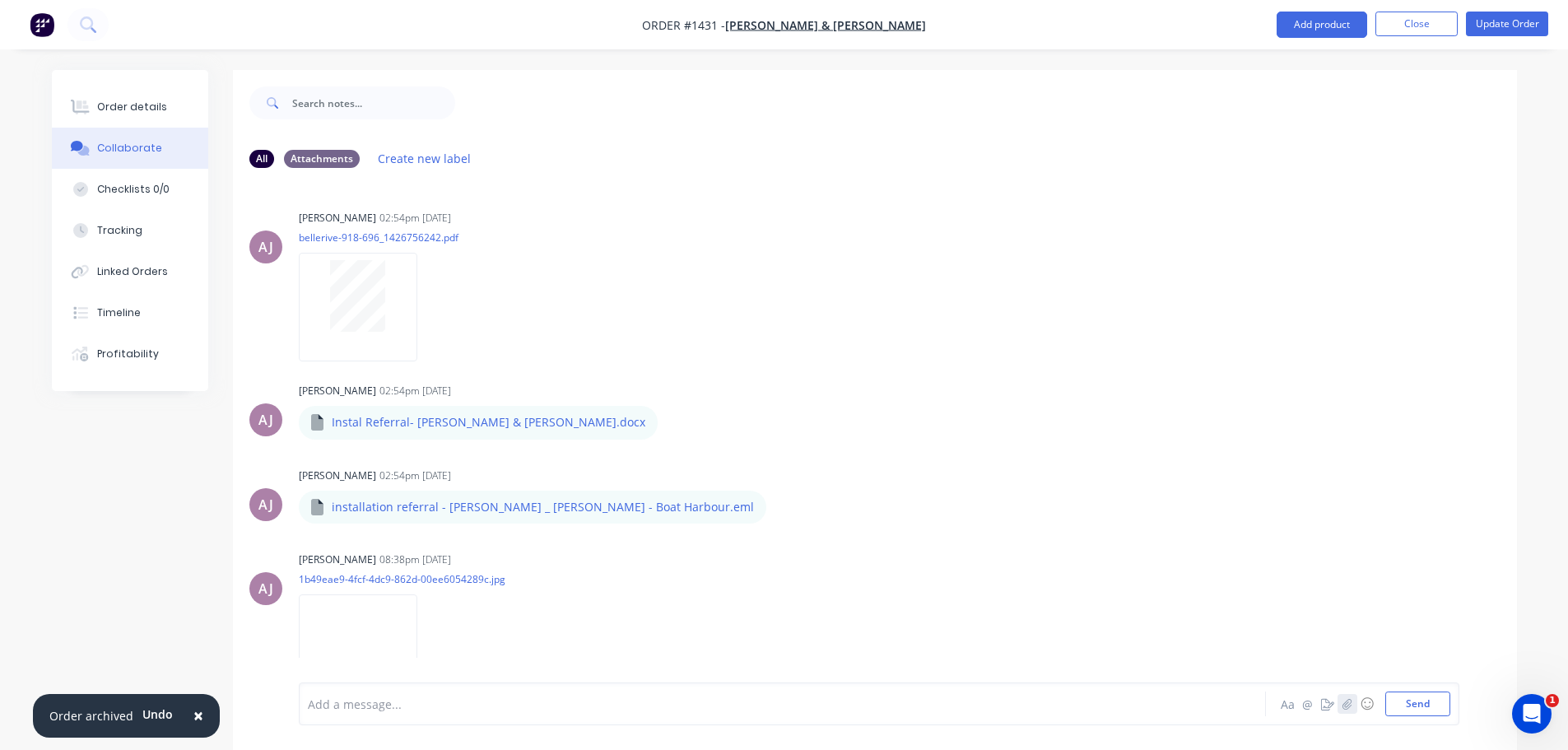
click at [1340, 701] on button "button" at bounding box center [1347, 703] width 20 height 20
click at [1418, 705] on button "Send" at bounding box center [1418, 703] width 65 height 24
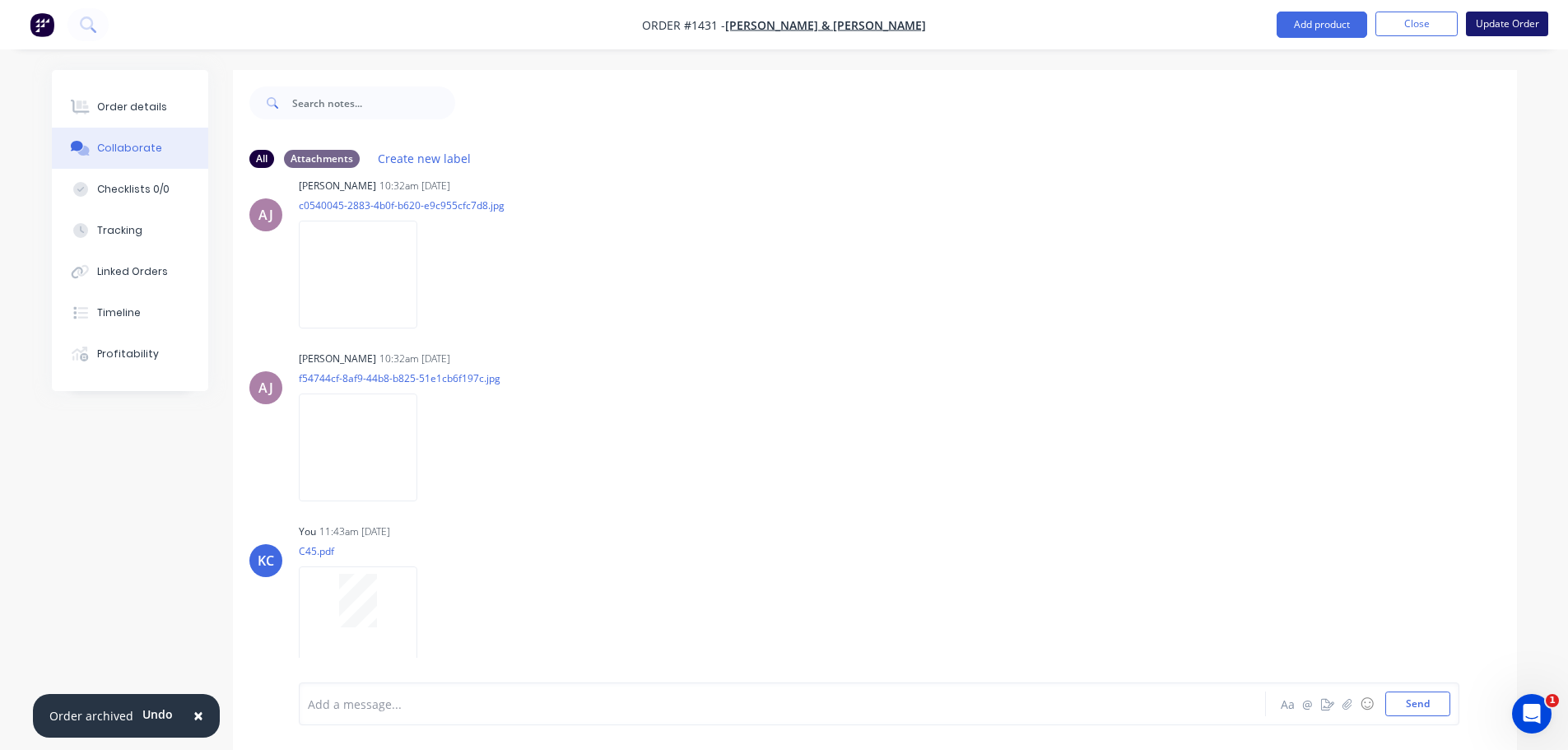
click at [1526, 24] on button "Update Order" at bounding box center [1507, 23] width 82 height 24
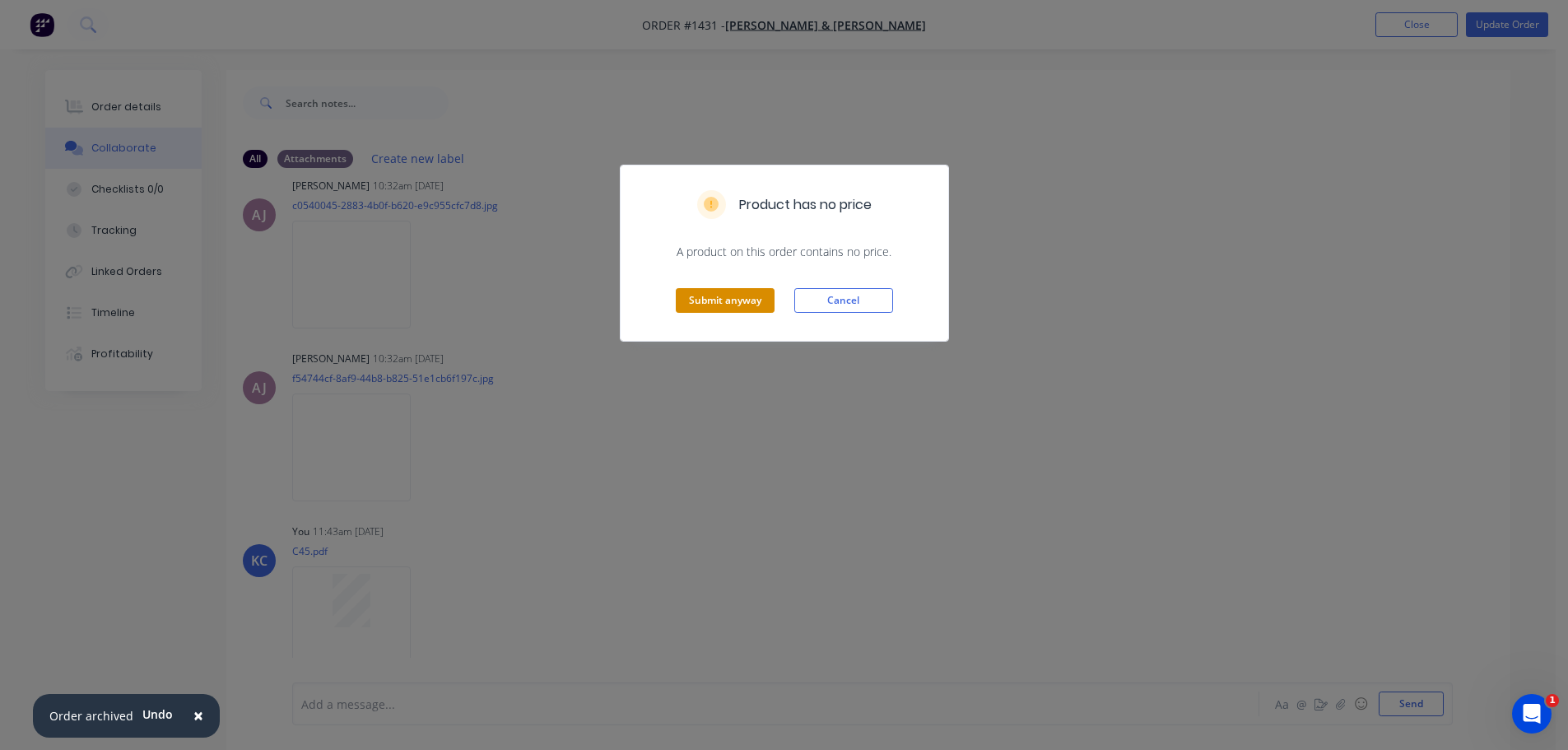
click at [691, 307] on button "Submit anyway" at bounding box center [726, 300] width 99 height 24
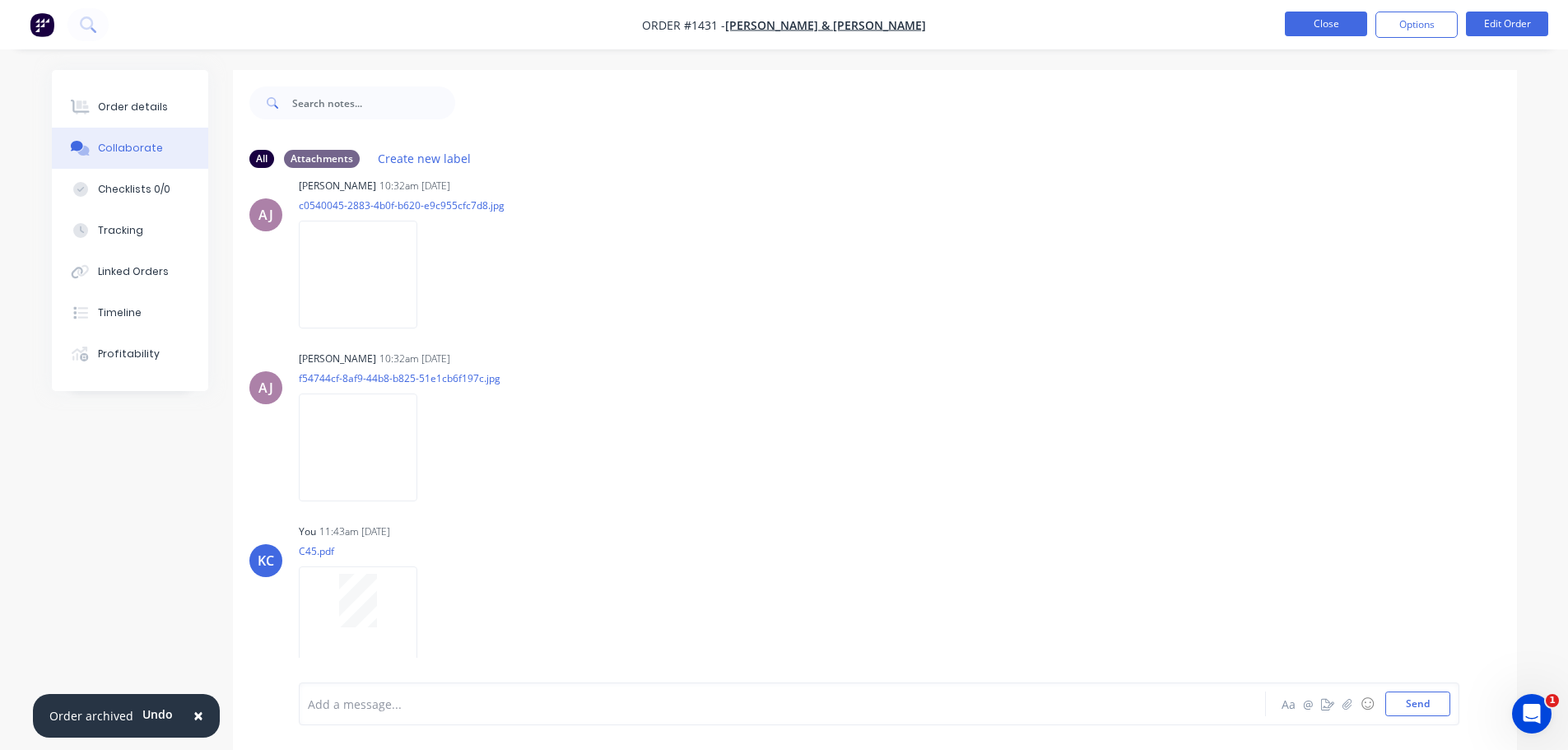
click at [1328, 19] on button "Close" at bounding box center [1326, 23] width 82 height 24
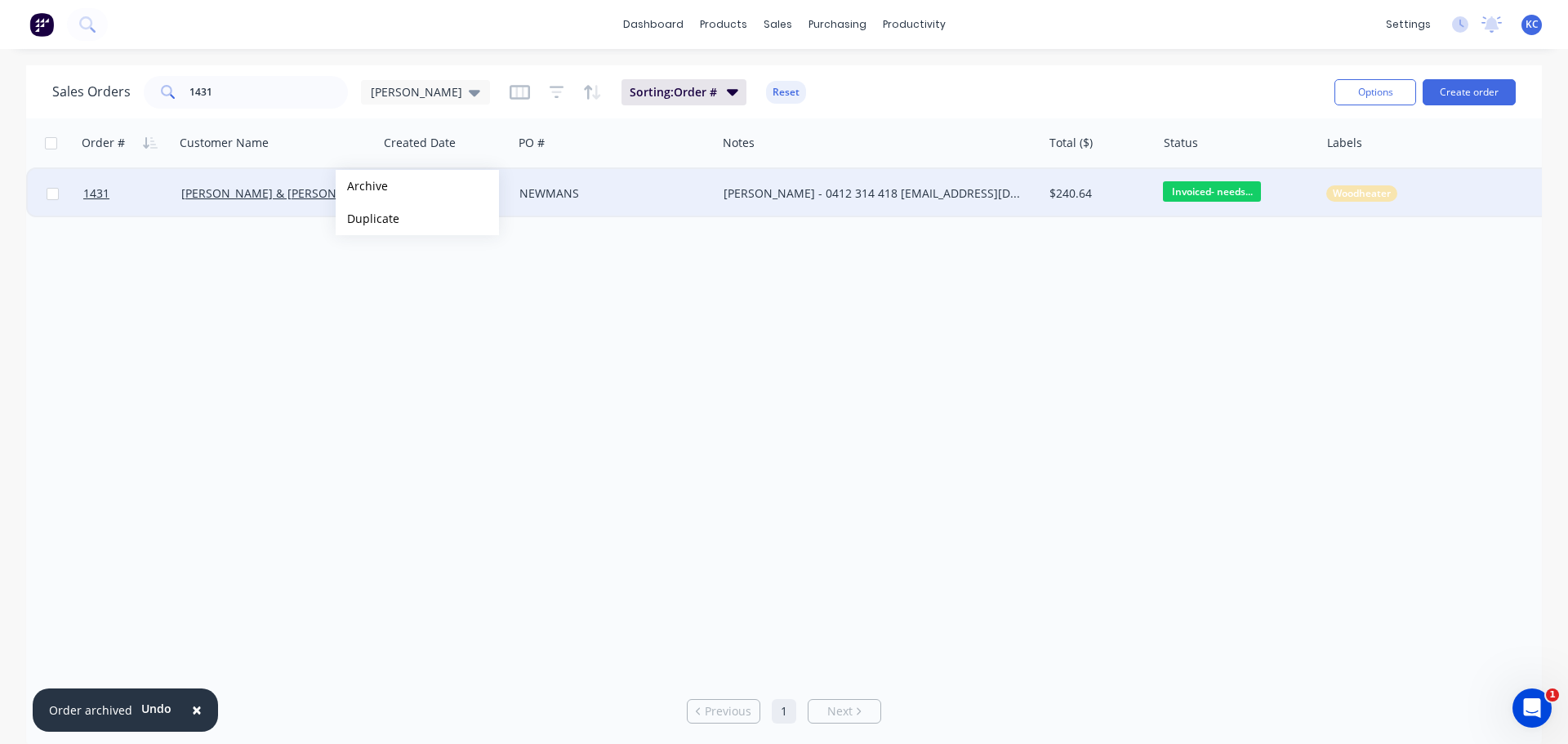
click at [362, 185] on button "Archive" at bounding box center [417, 186] width 164 height 32
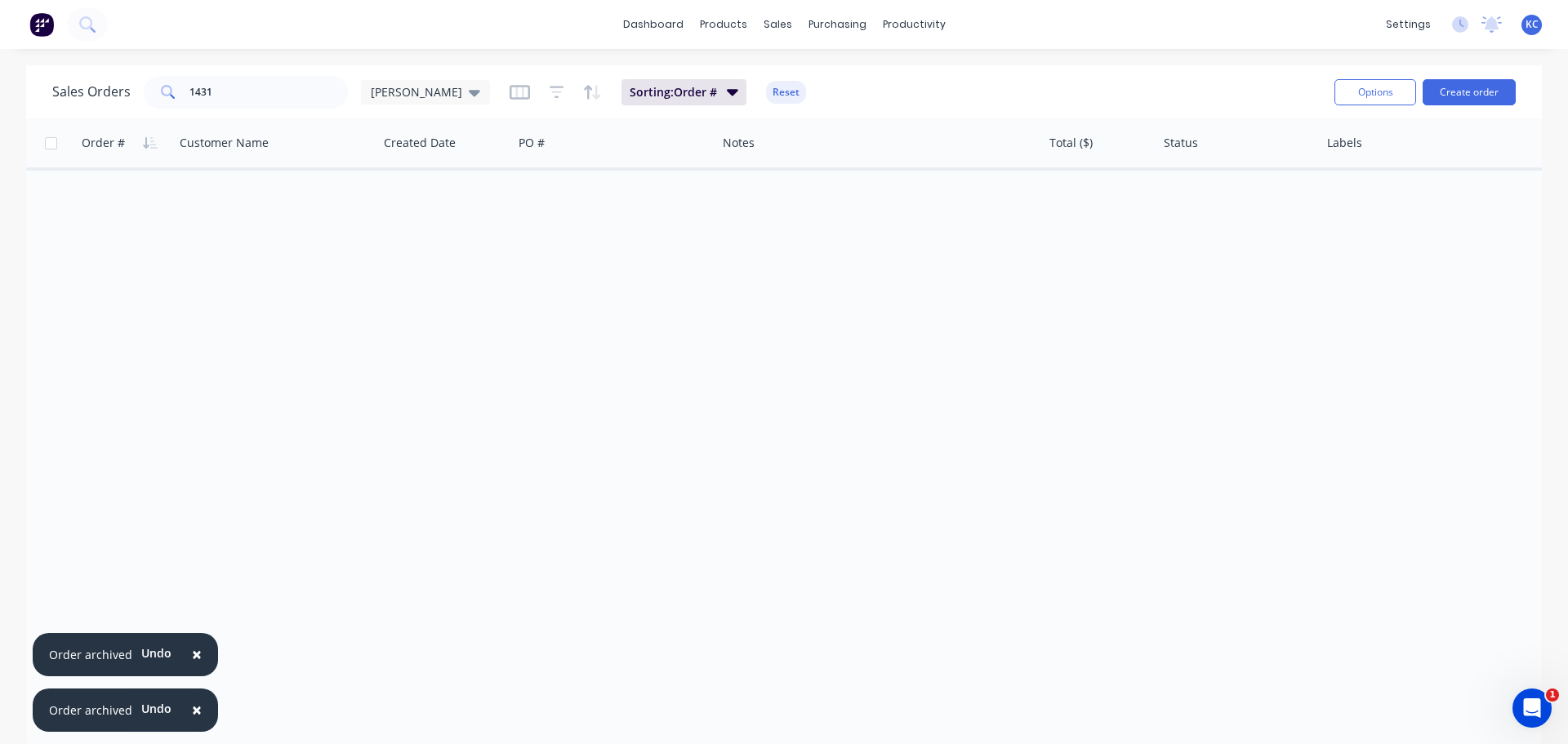
click at [194, 651] on span "×" at bounding box center [196, 654] width 10 height 23
click at [191, 706] on span "×" at bounding box center [196, 710] width 10 height 23
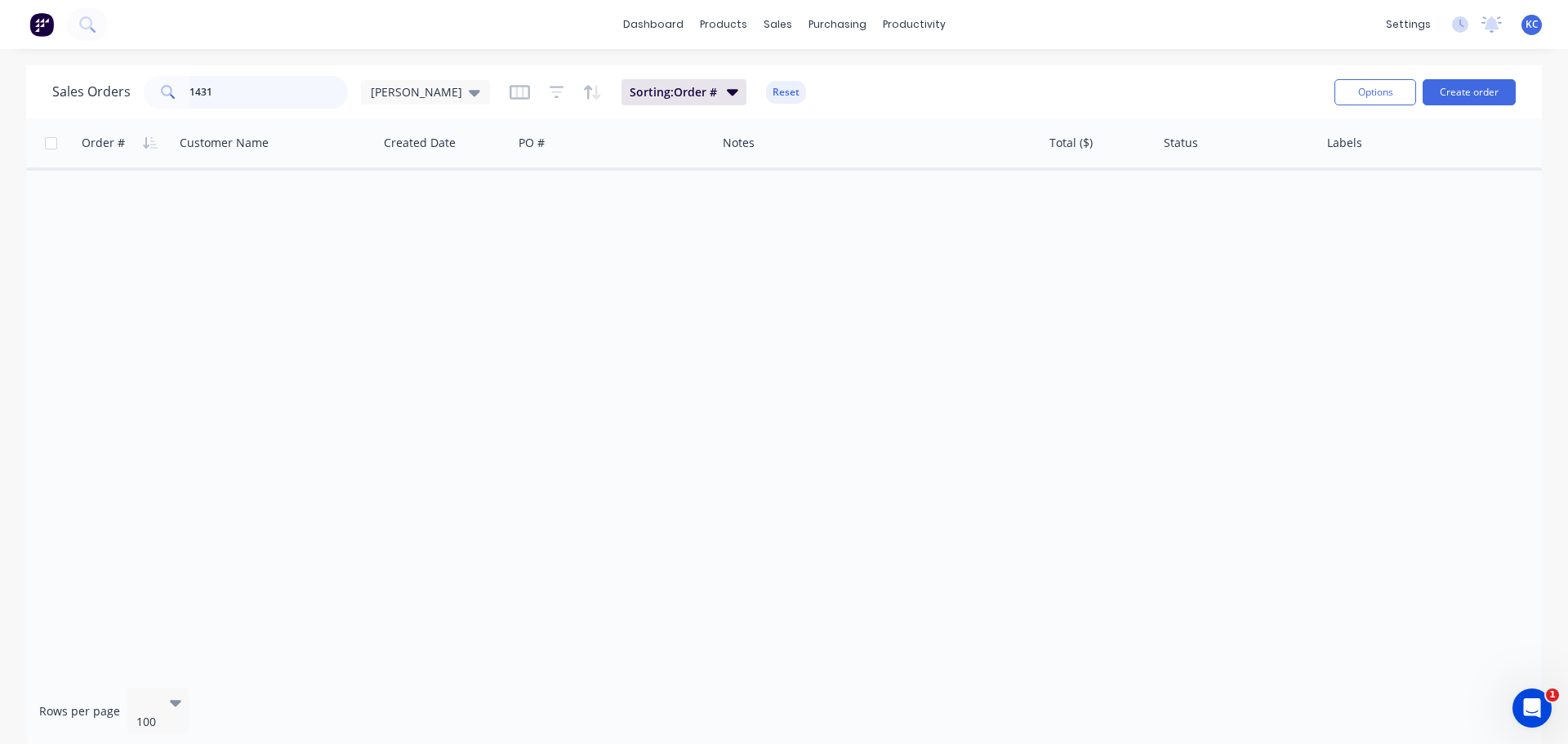
drag, startPoint x: 241, startPoint y: 87, endPoint x: 0, endPoint y: 286, distance: 312.5
click at [40, 118] on div "Sales Orders 1431 [PERSON_NAME] Sorting: Order # Reset Options Create order Ord…" at bounding box center [784, 407] width 1515 height 683
type input "1671"
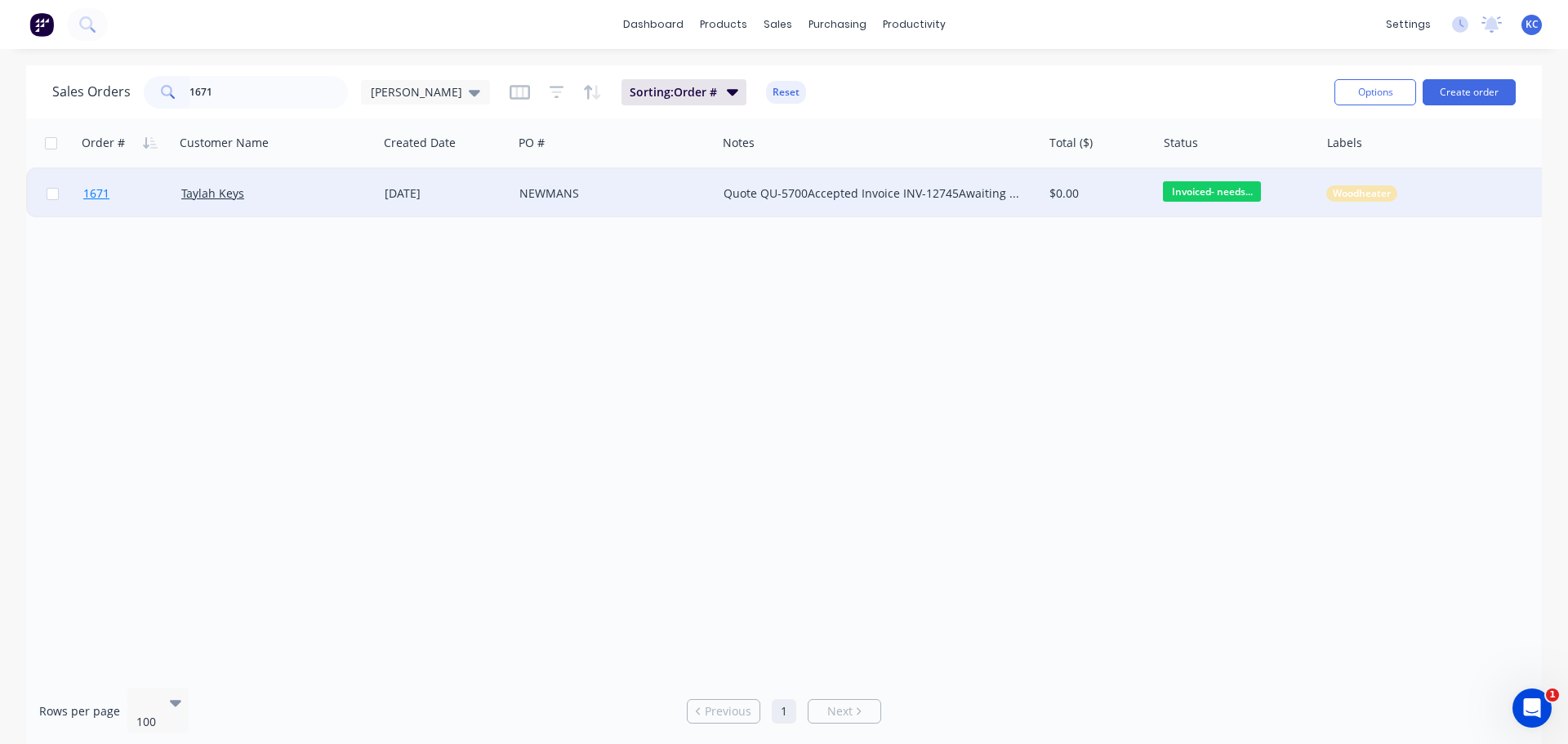
click at [91, 192] on span "1671" at bounding box center [96, 193] width 26 height 17
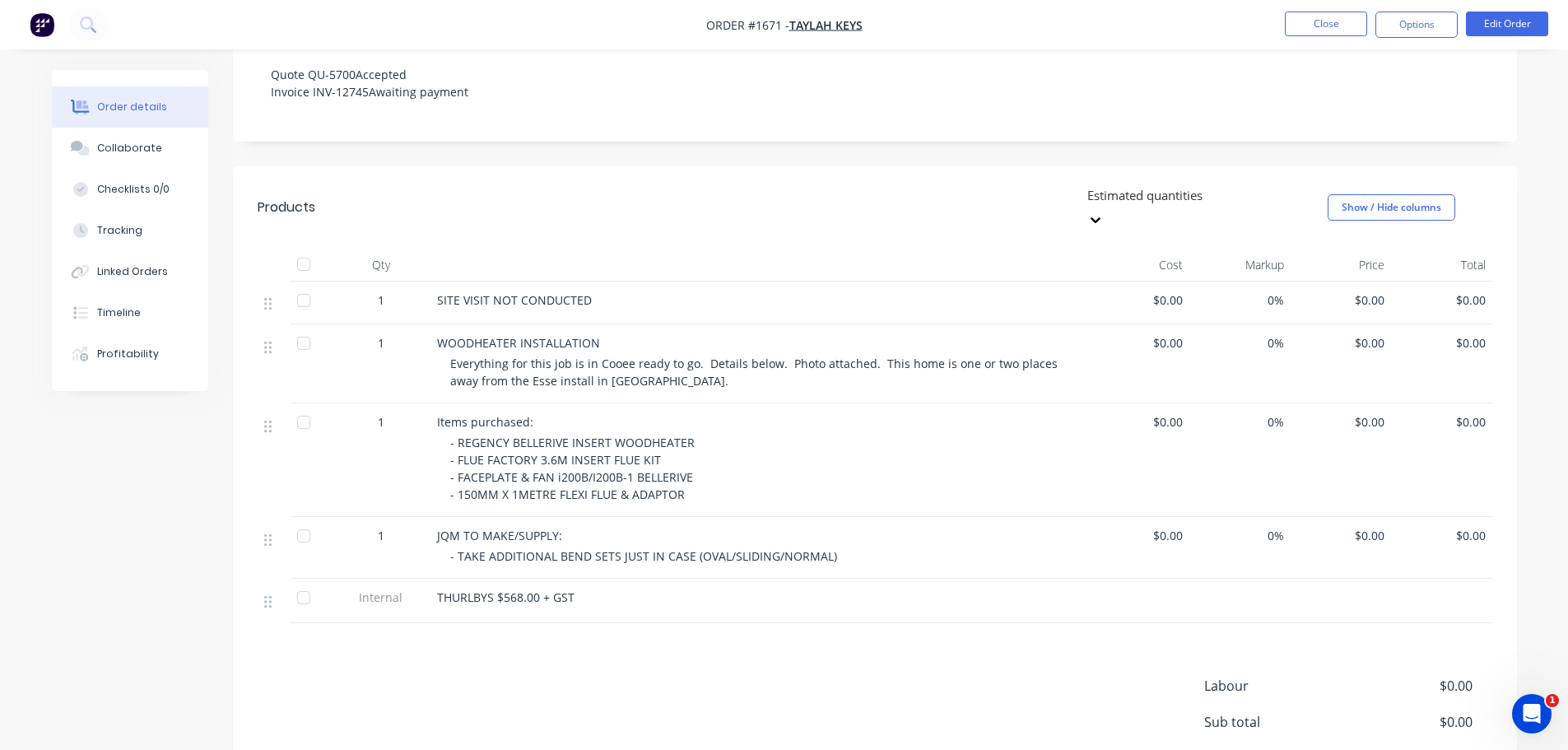
scroll to position [411, 0]
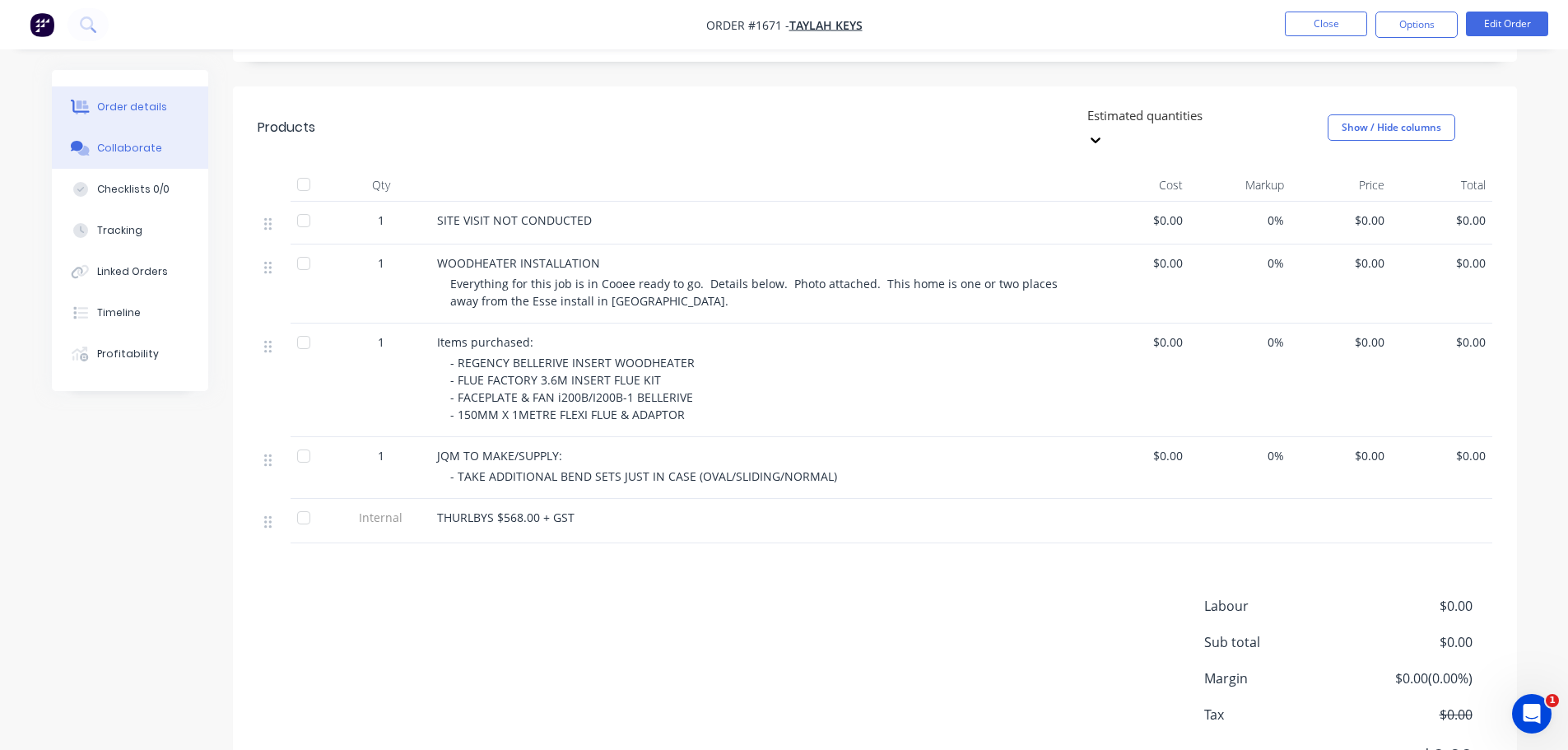
click at [118, 155] on button "Collaborate" at bounding box center [131, 148] width 157 height 41
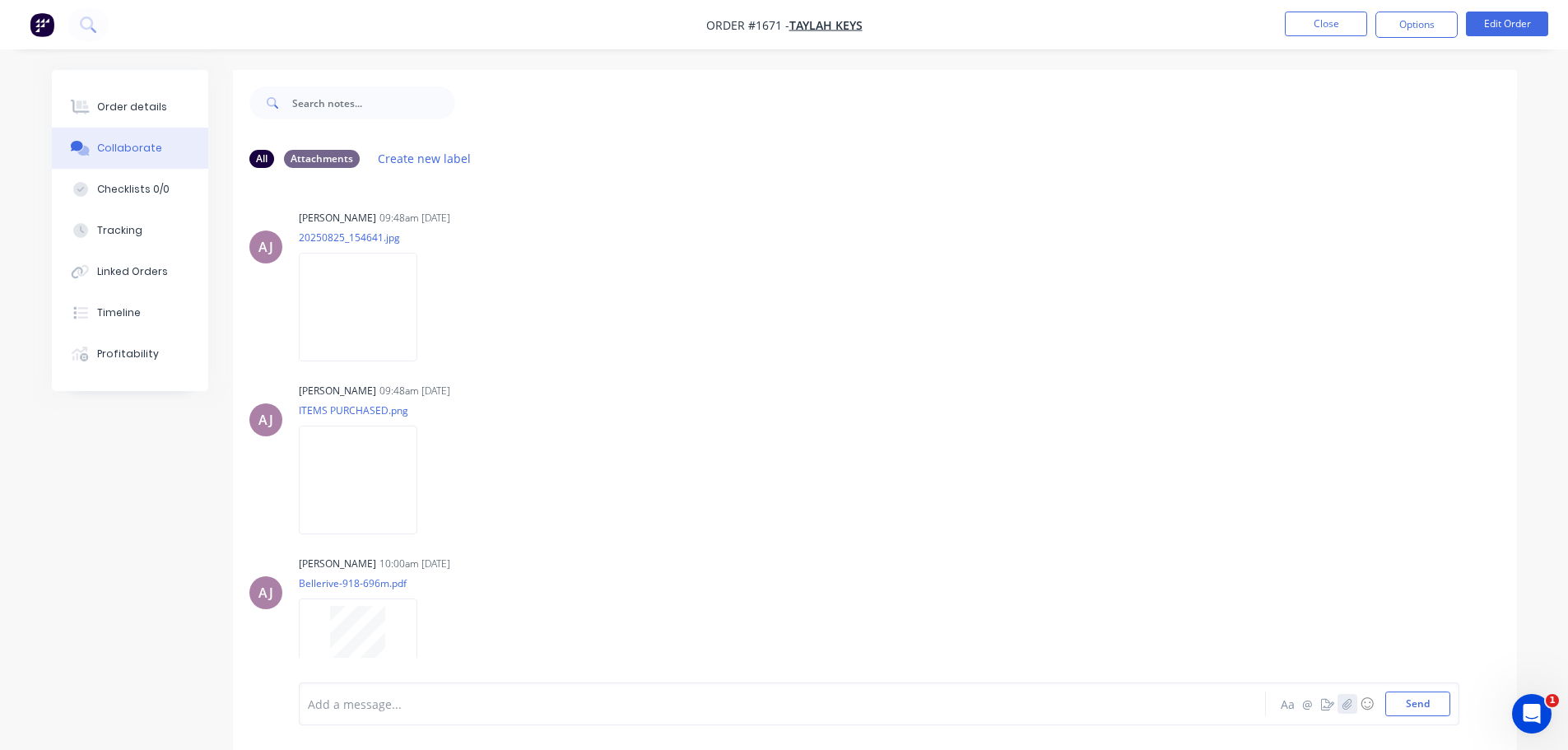
click at [1348, 707] on icon "button" at bounding box center [1347, 703] width 10 height 11
click at [1426, 698] on button "Send" at bounding box center [1418, 703] width 65 height 24
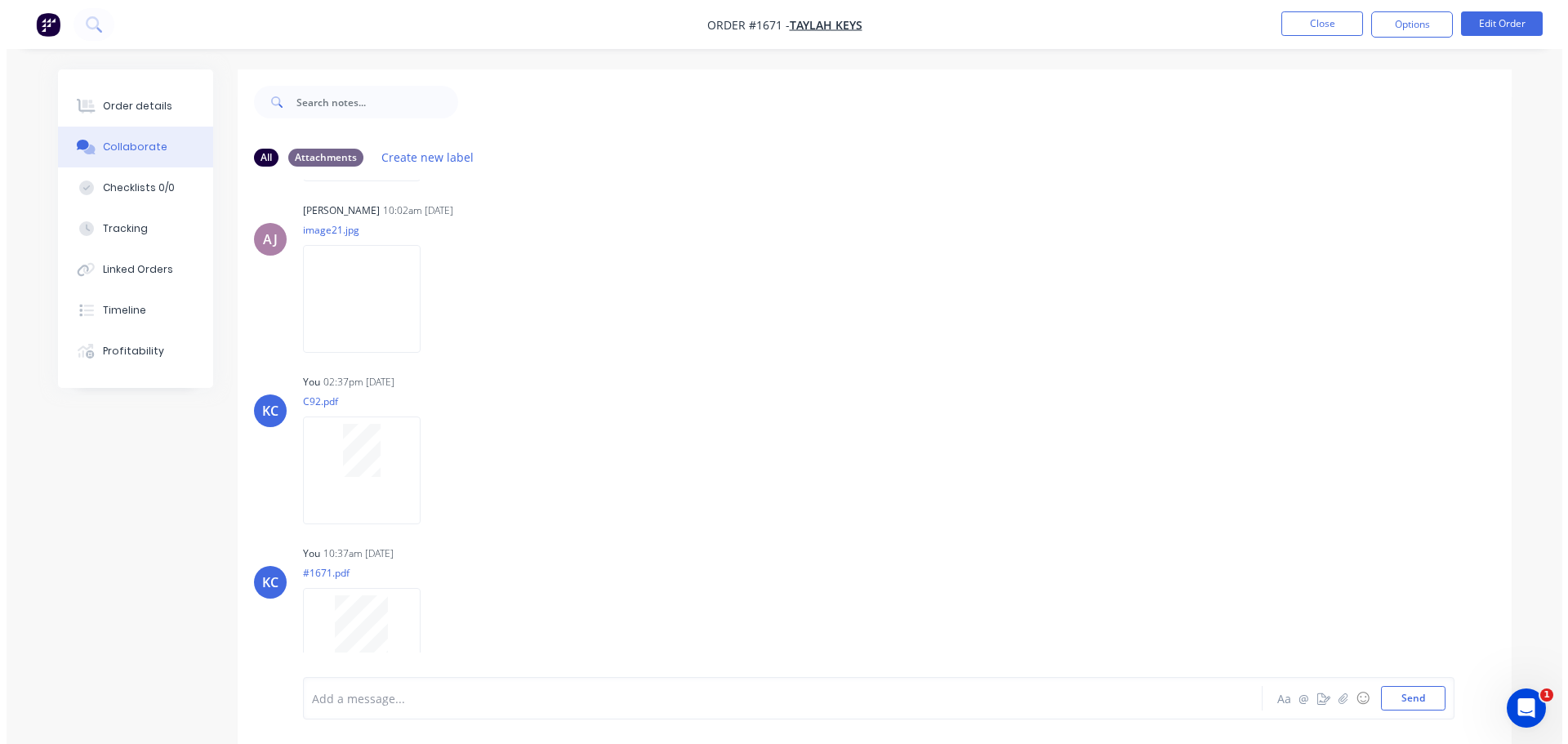
scroll to position [546, 0]
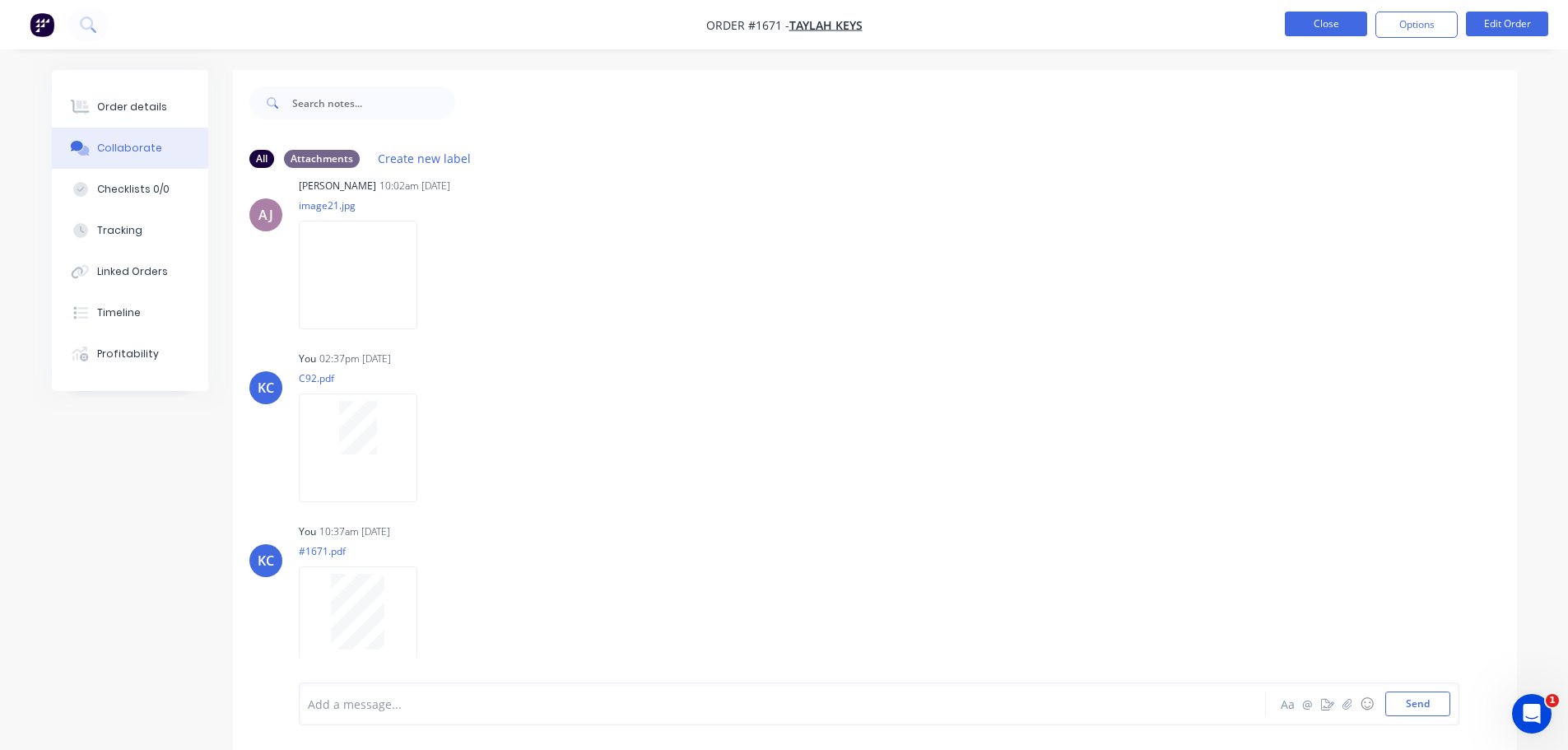
click at [1322, 24] on button "Close" at bounding box center [1326, 23] width 82 height 24
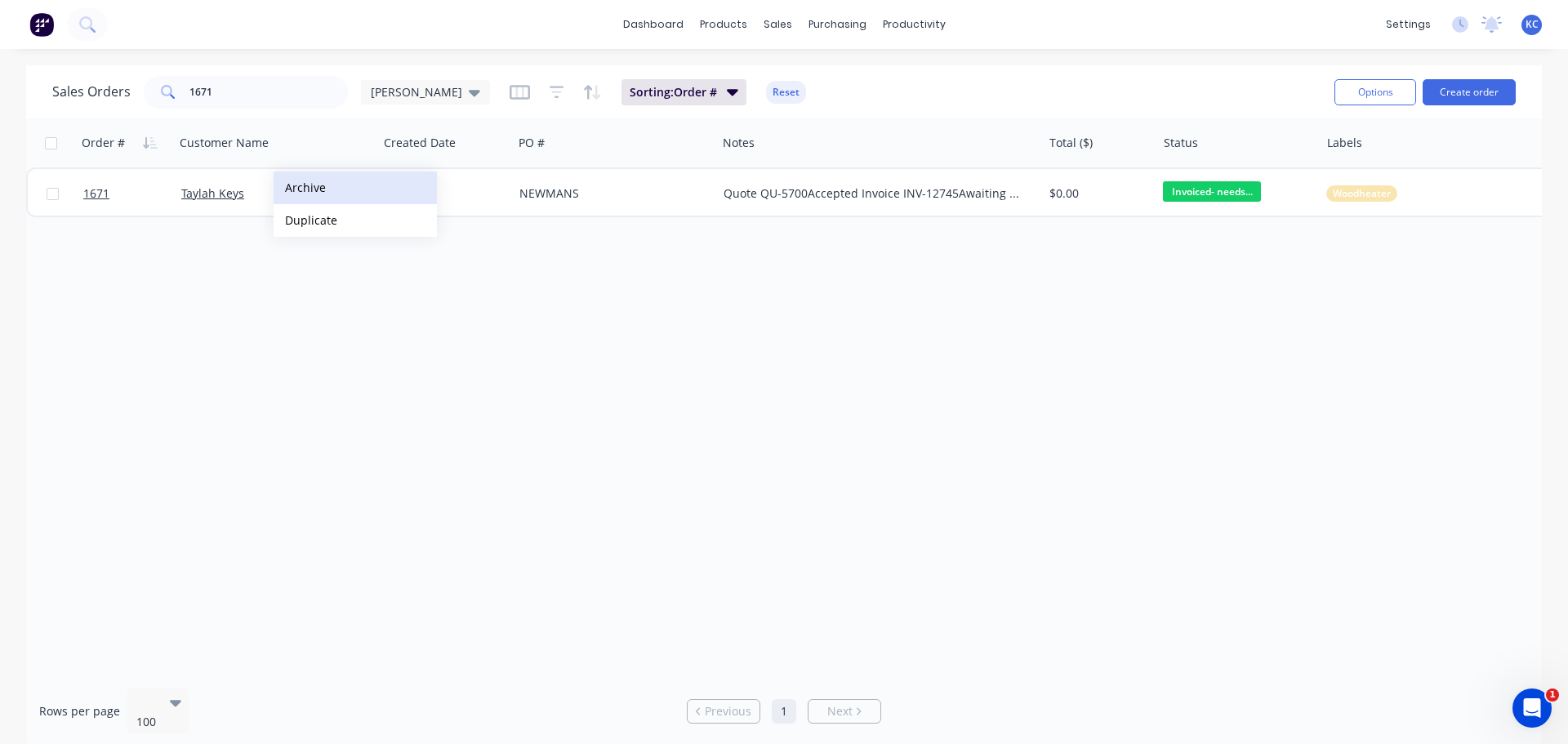
click at [300, 186] on button "Archive" at bounding box center [355, 187] width 164 height 32
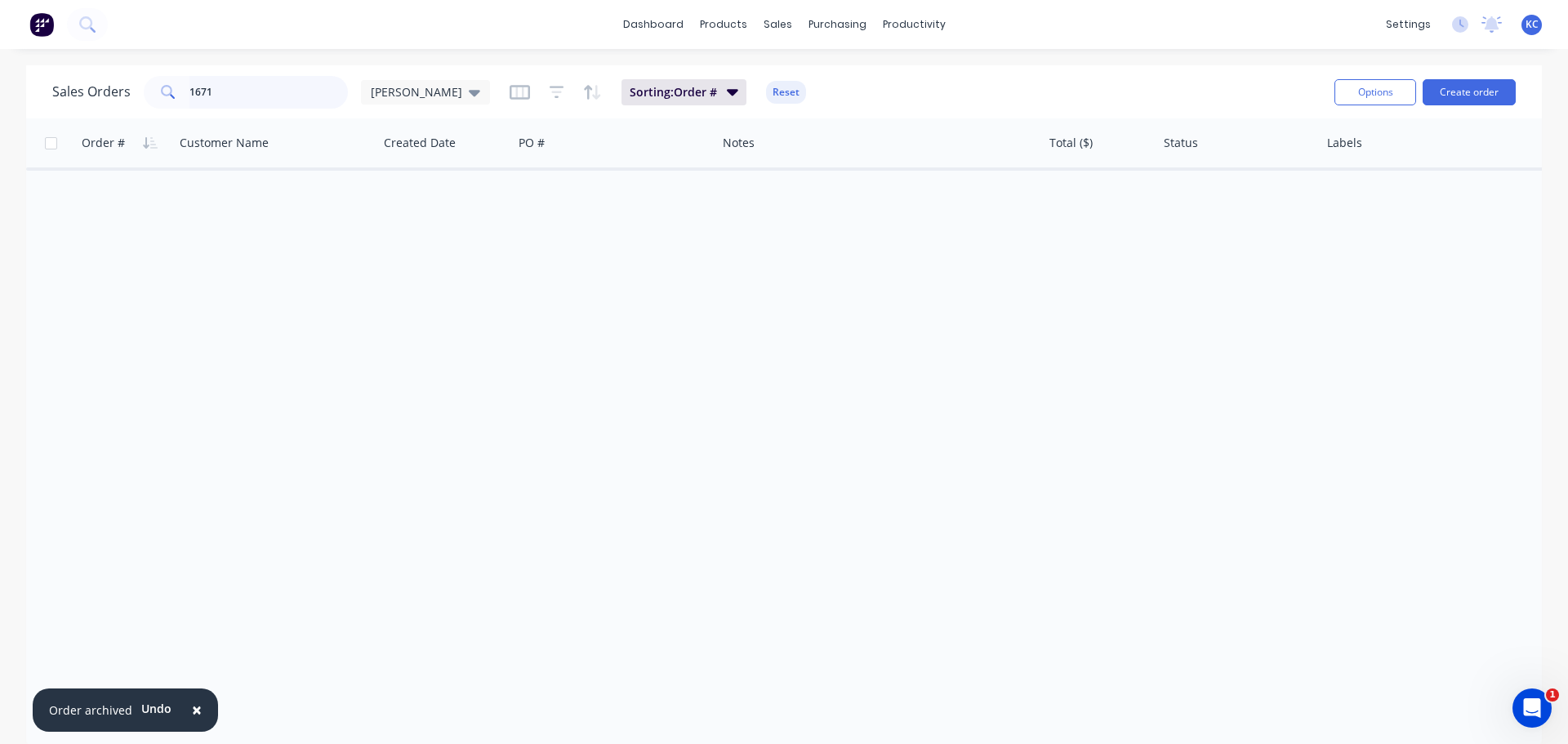
click at [136, 93] on div "Sales Orders 1671 [PERSON_NAME]" at bounding box center [270, 92] width 438 height 32
type input "1"
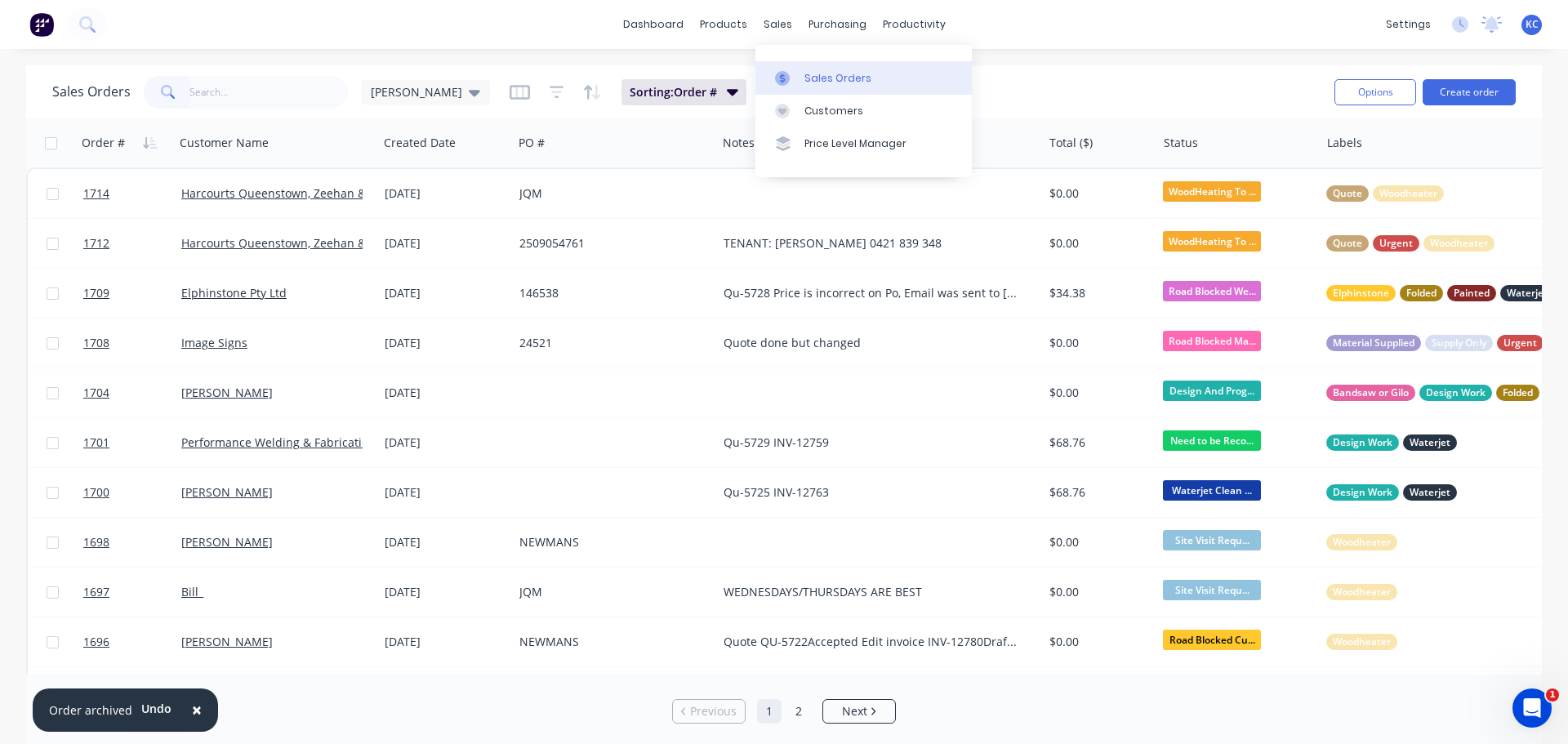
click at [811, 86] on link "Sales Orders" at bounding box center [863, 77] width 216 height 32
click at [835, 79] on div "Sales Orders" at bounding box center [837, 79] width 67 height 15
click at [1454, 92] on button "Create order" at bounding box center [1469, 93] width 93 height 26
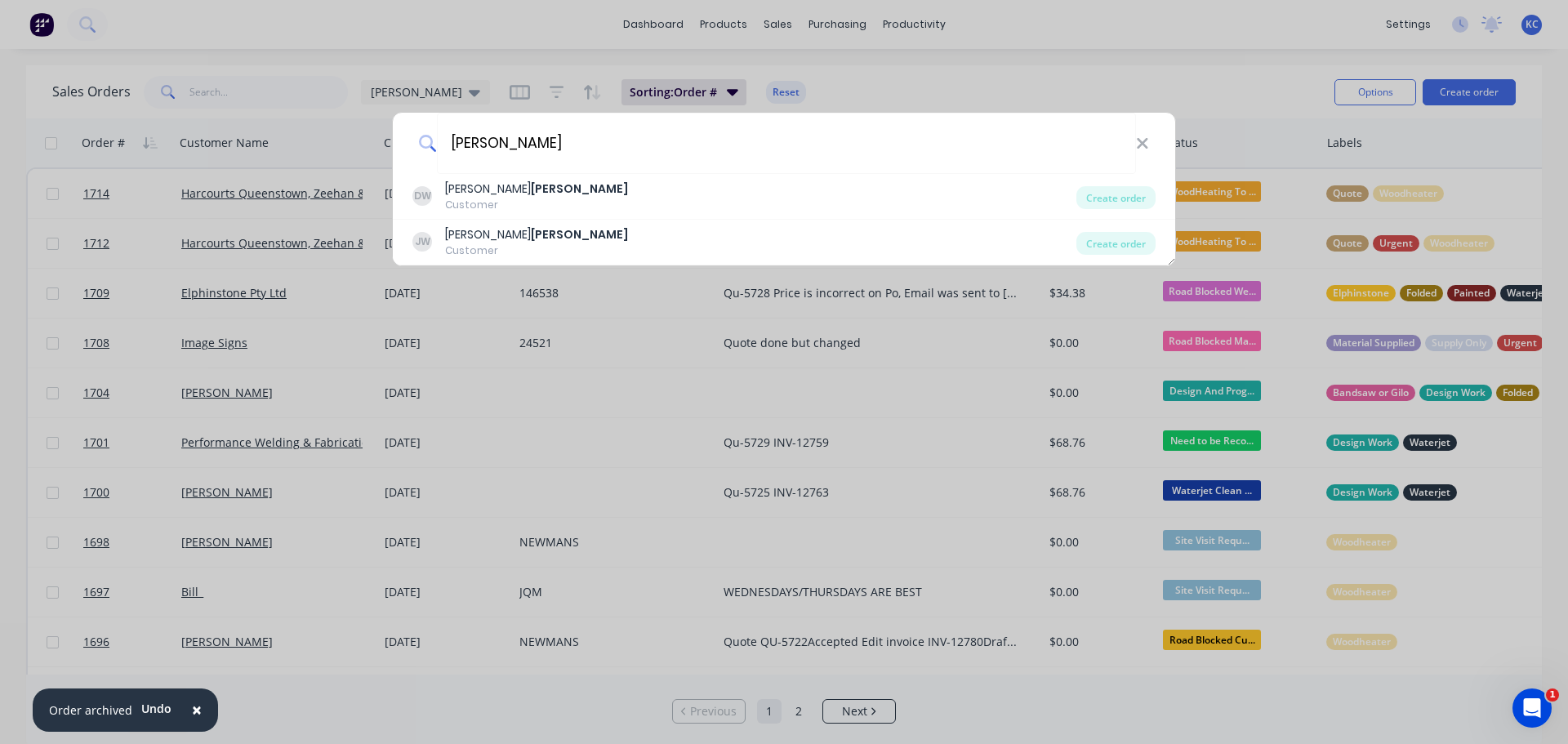
type input "[PERSON_NAME]"
drag, startPoint x: 504, startPoint y: 143, endPoint x: 268, endPoint y: 180, distance: 238.9
click at [308, 170] on div "[PERSON_NAME] [PERSON_NAME] Customer Create order [PERSON_NAME] Customer Create…" at bounding box center [784, 372] width 1568 height 744
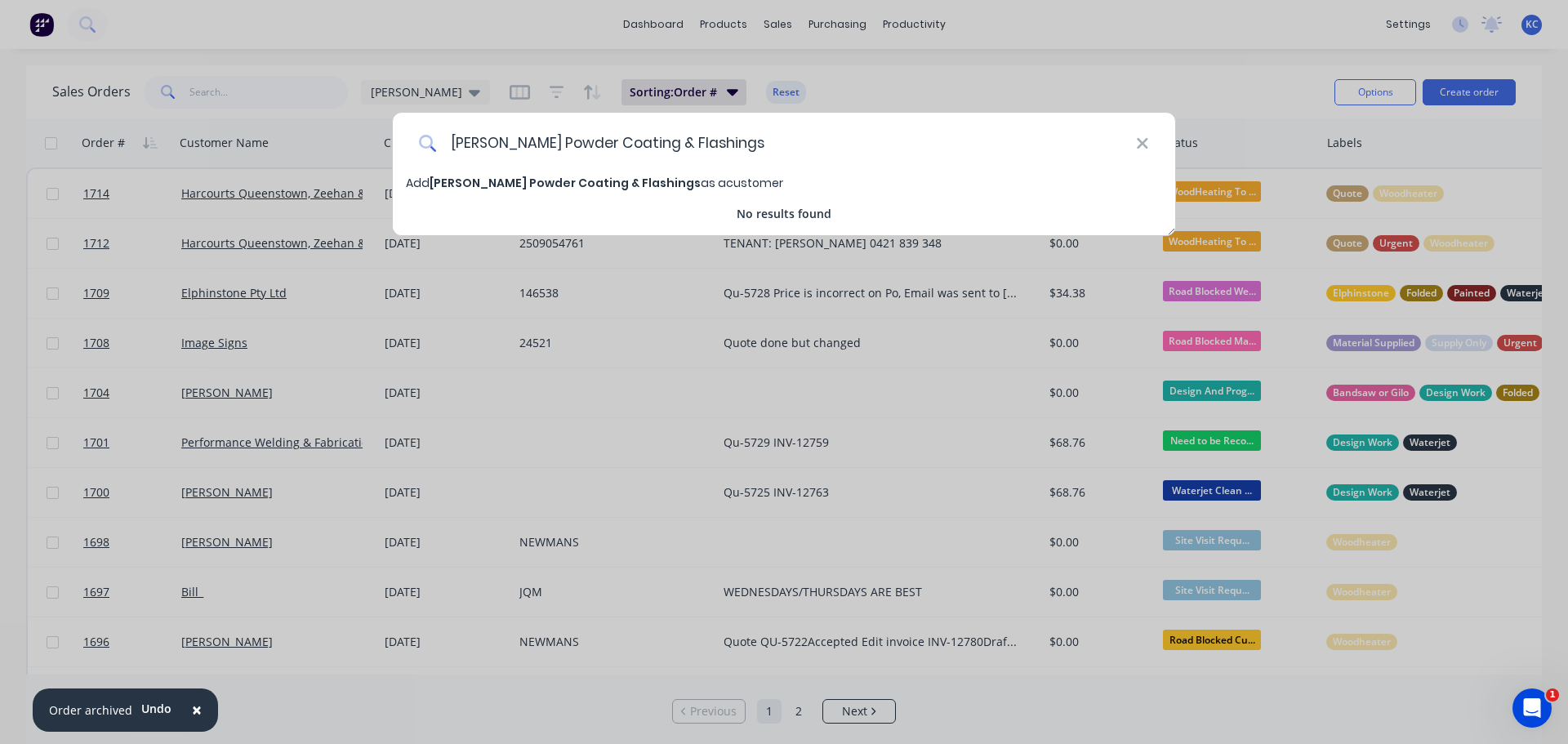
type input "[PERSON_NAME] Powder Coating & Flashings"
click at [519, 188] on span "[PERSON_NAME] Powder Coating & Flashings" at bounding box center [564, 183] width 271 height 17
select select "AU"
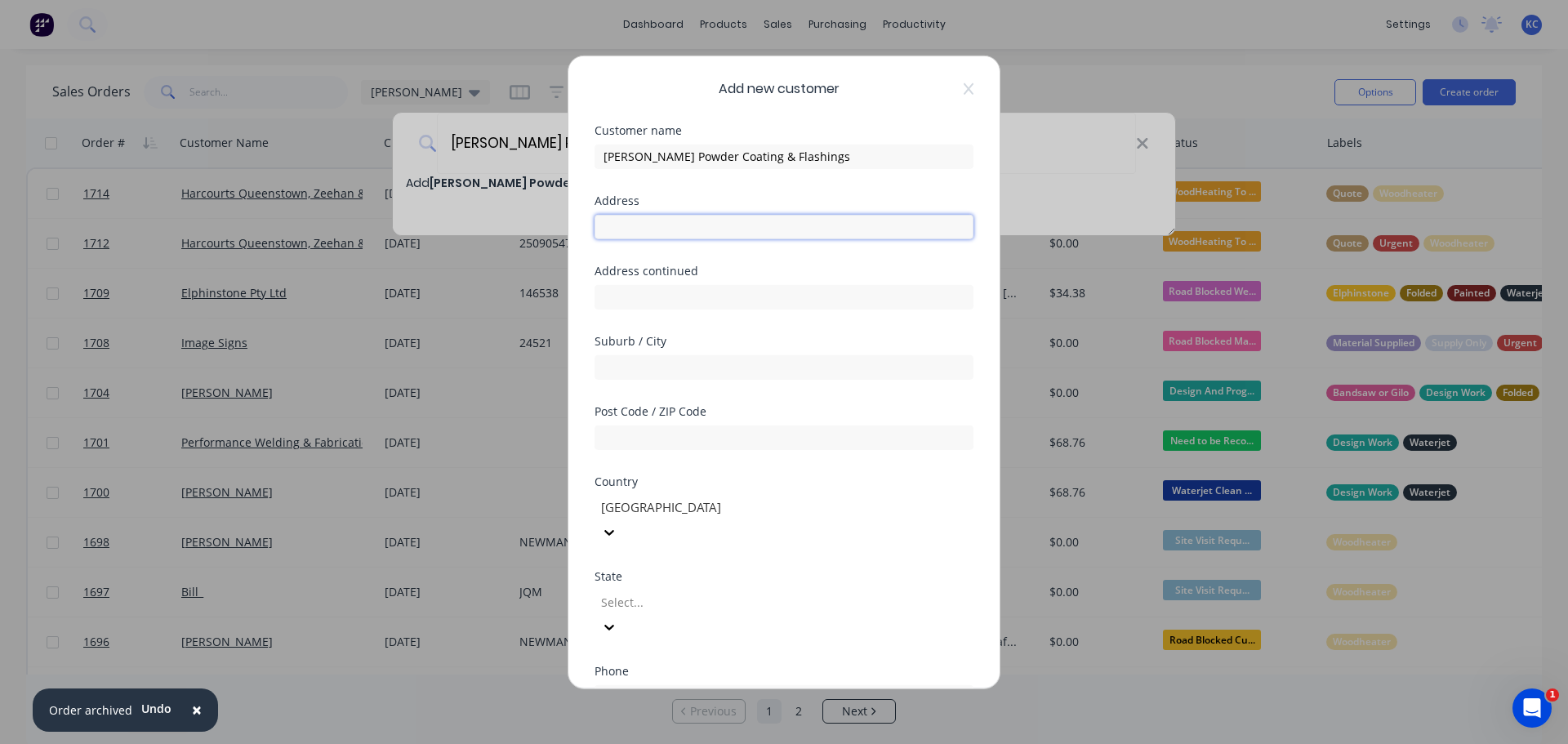
click at [673, 225] on input "text" at bounding box center [784, 226] width 379 height 24
click at [746, 220] on input "text" at bounding box center [784, 226] width 379 height 24
type input "[STREET_ADDRESS]"
type input "Ulverstone"
type input "7315"
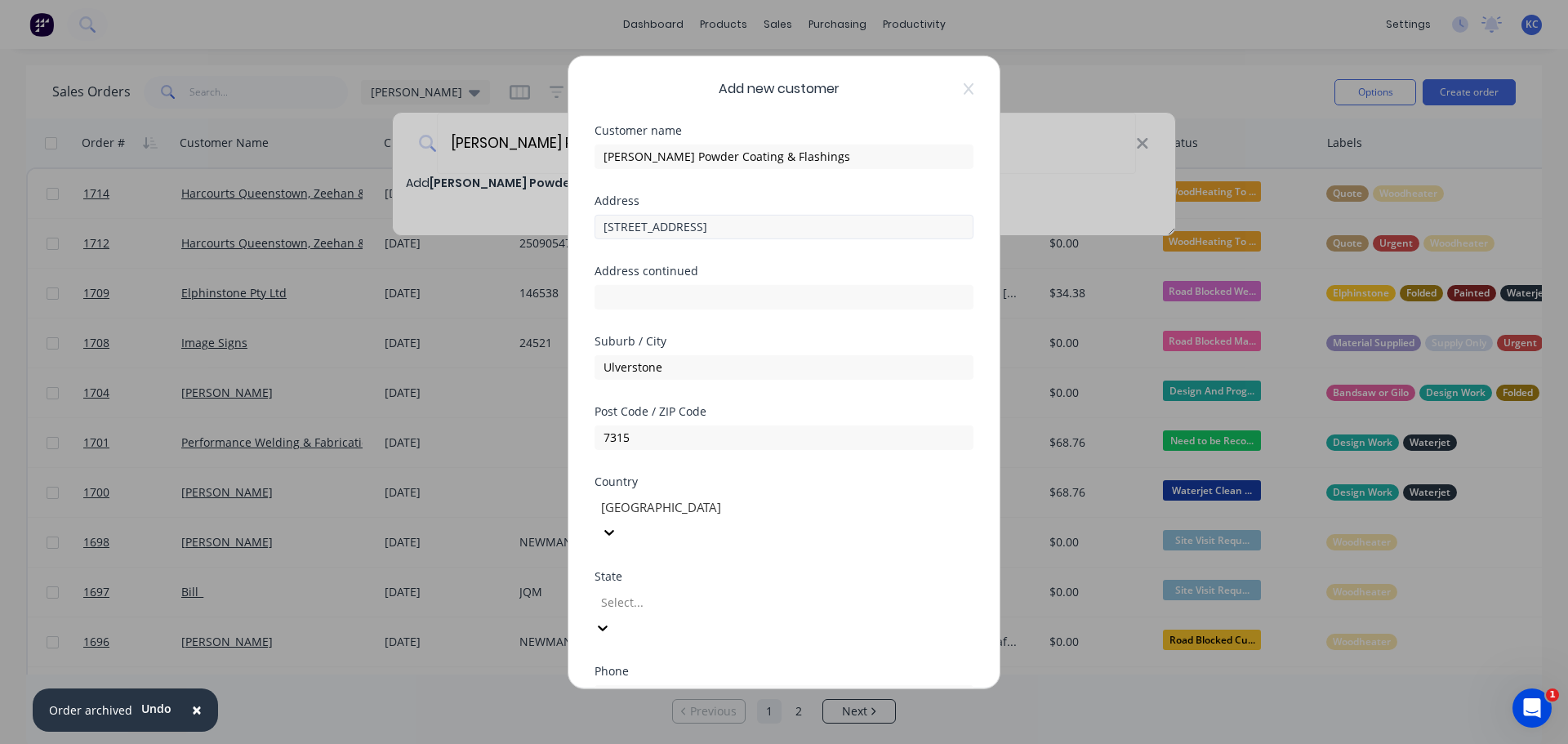
type input "t"
click at [724, 688] on input "tel" at bounding box center [802, 697] width 308 height 19
click at [710, 688] on input "(03) 64" at bounding box center [802, 697] width 308 height 19
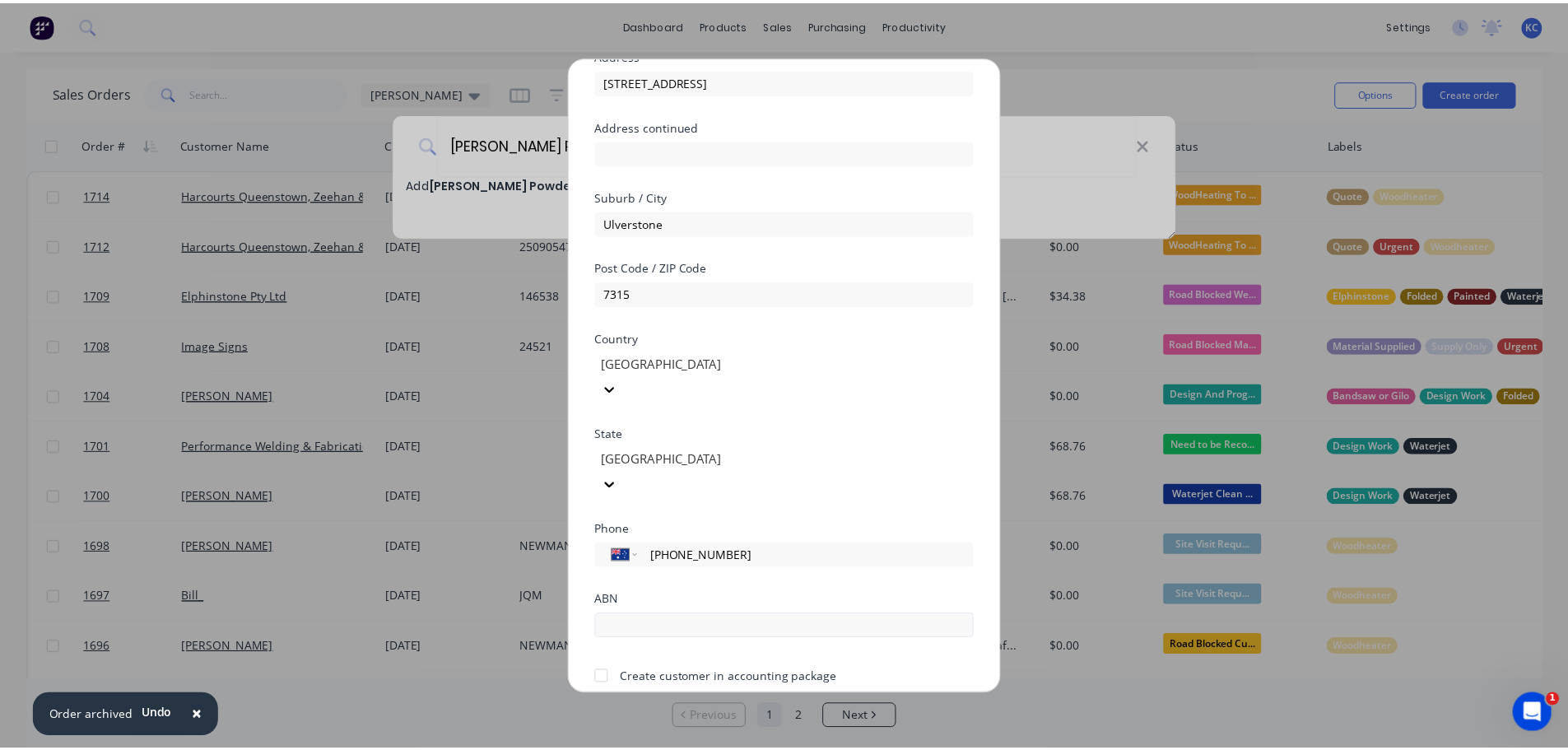
scroll to position [166, 0]
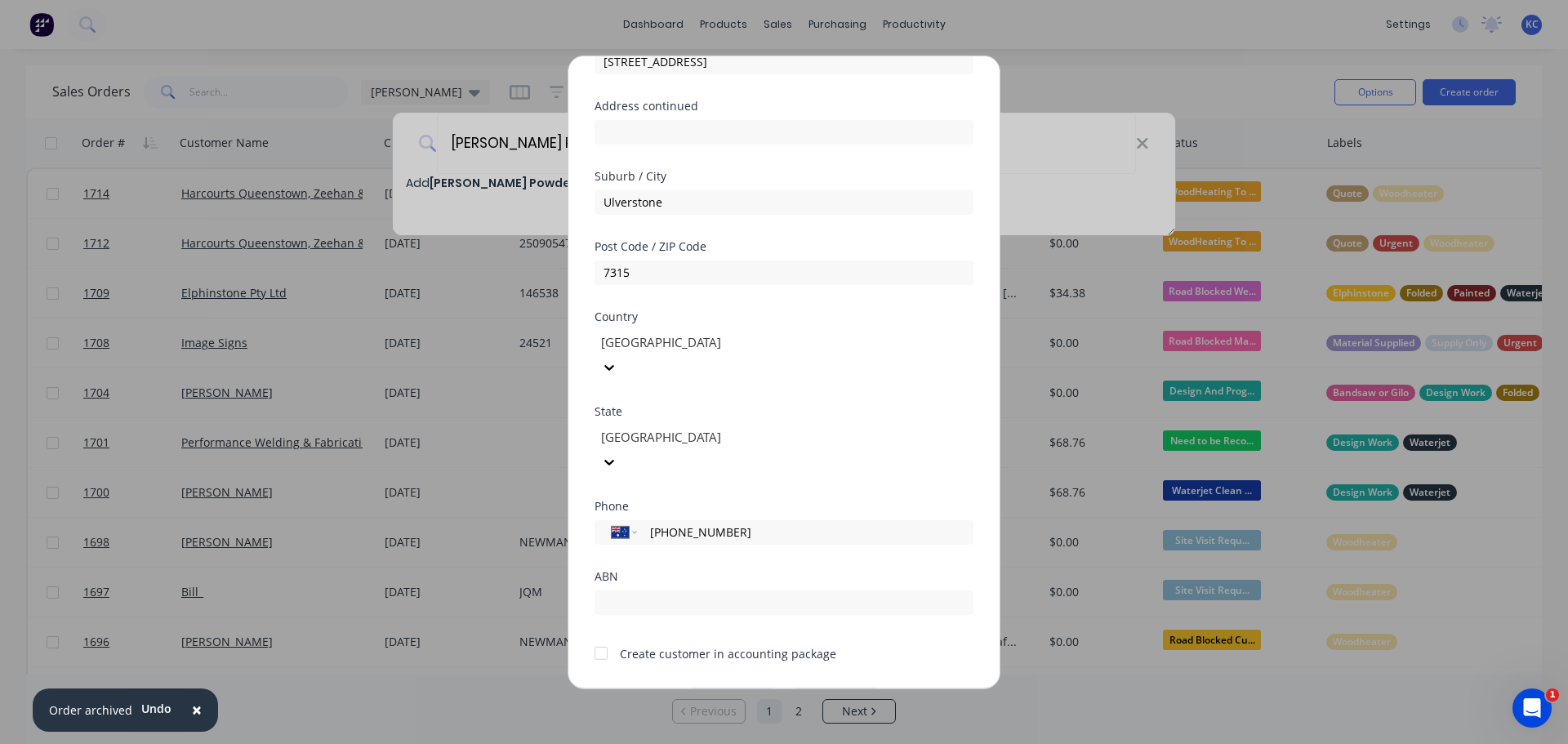
type input "[PHONE_NUMBER]"
click at [721, 688] on button "Save" at bounding box center [732, 701] width 90 height 26
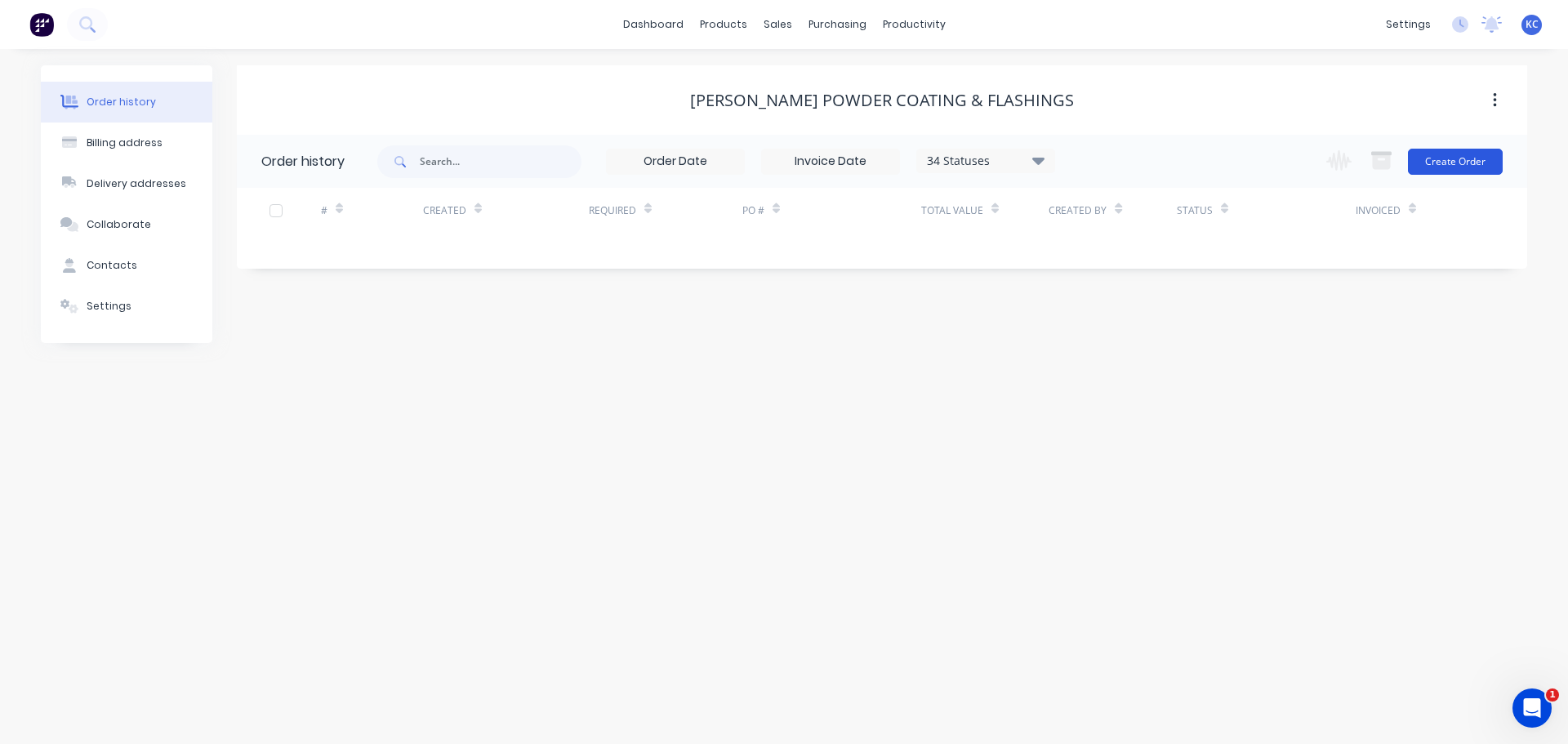
click at [1444, 161] on button "Create Order" at bounding box center [1455, 162] width 94 height 26
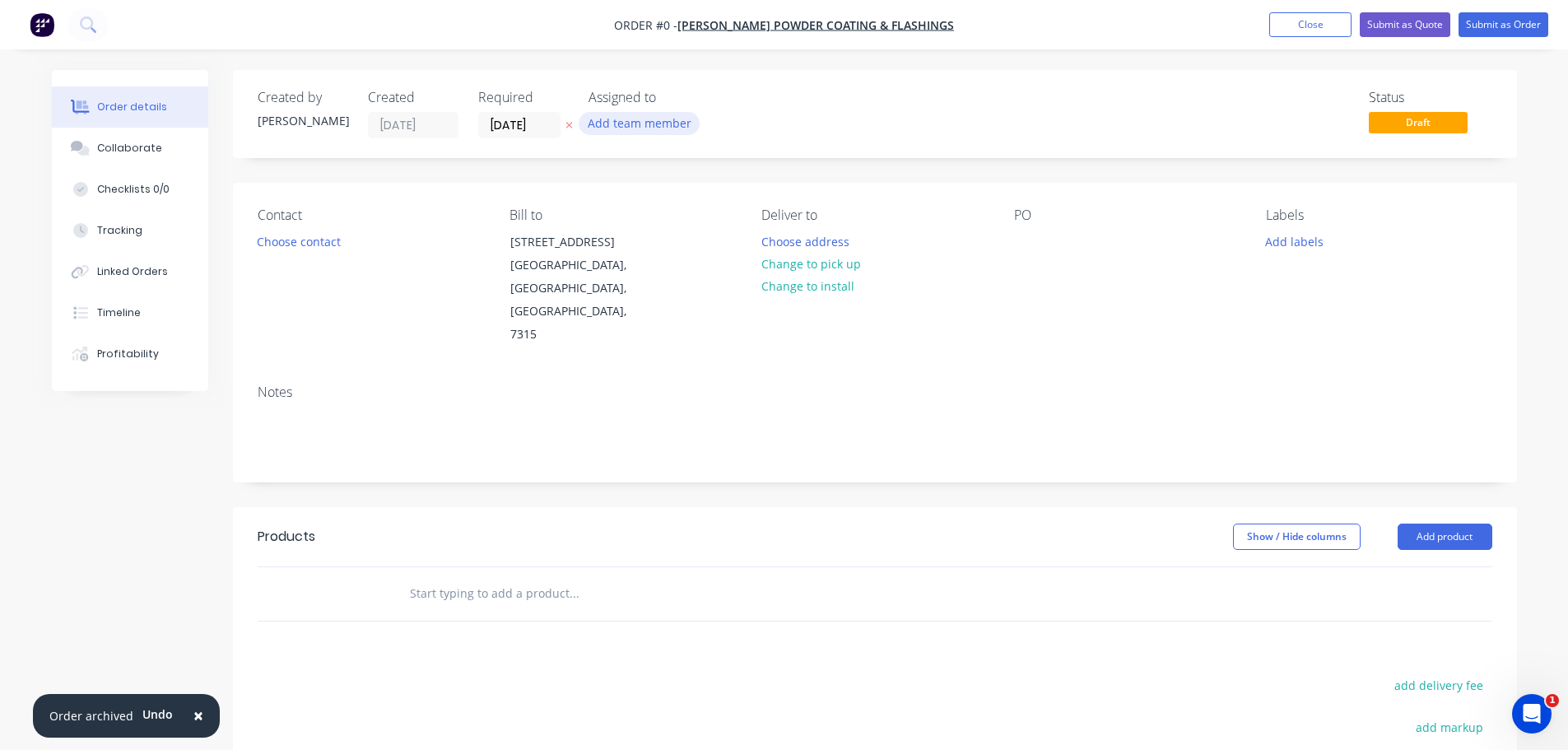
click at [614, 129] on button "Add team member" at bounding box center [639, 123] width 121 height 22
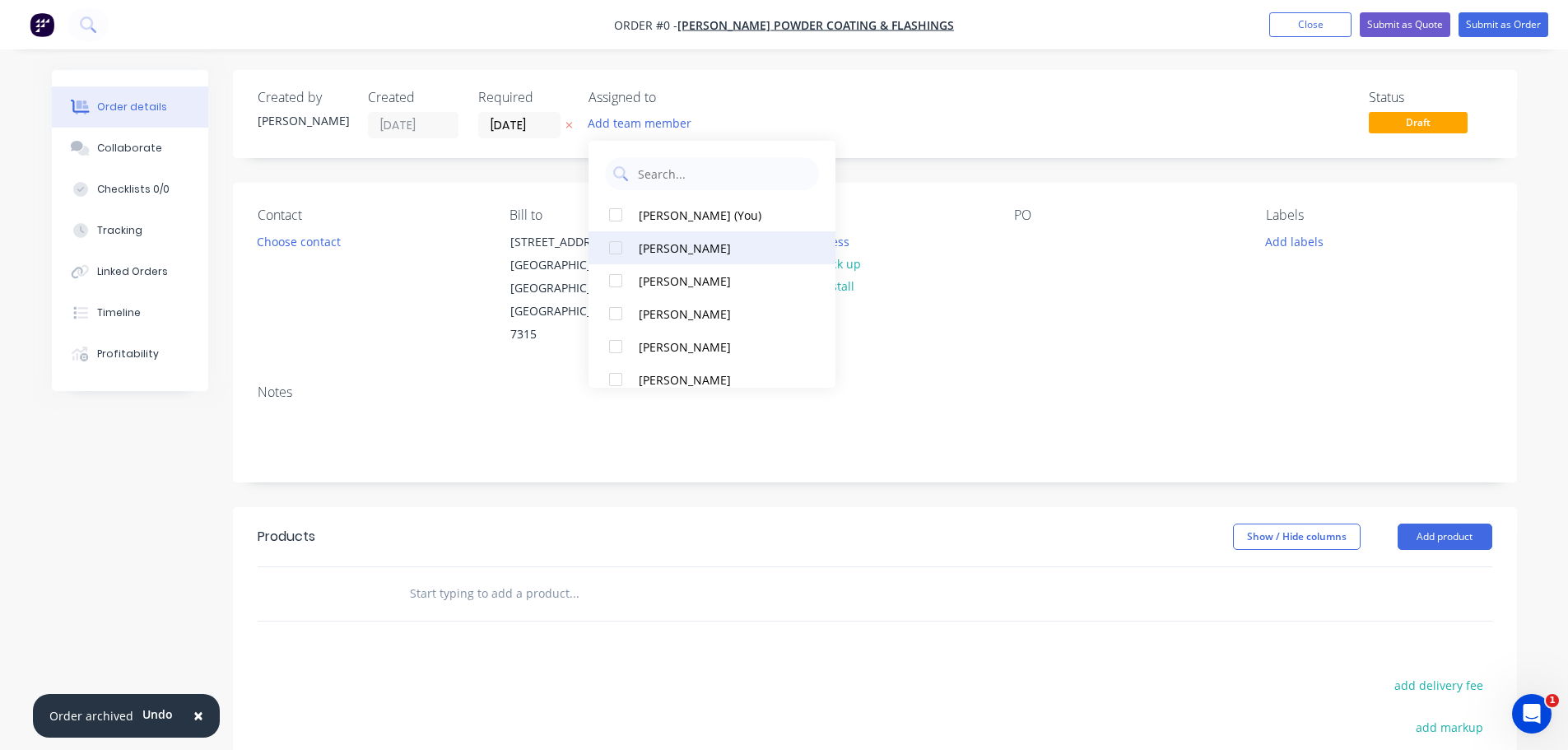
click at [613, 278] on div at bounding box center [616, 280] width 33 height 33
click at [311, 233] on div "Order details Collaborate Checklists 0/0 Tracking Linked Orders Timeline Profit…" at bounding box center [784, 555] width 1498 height 971
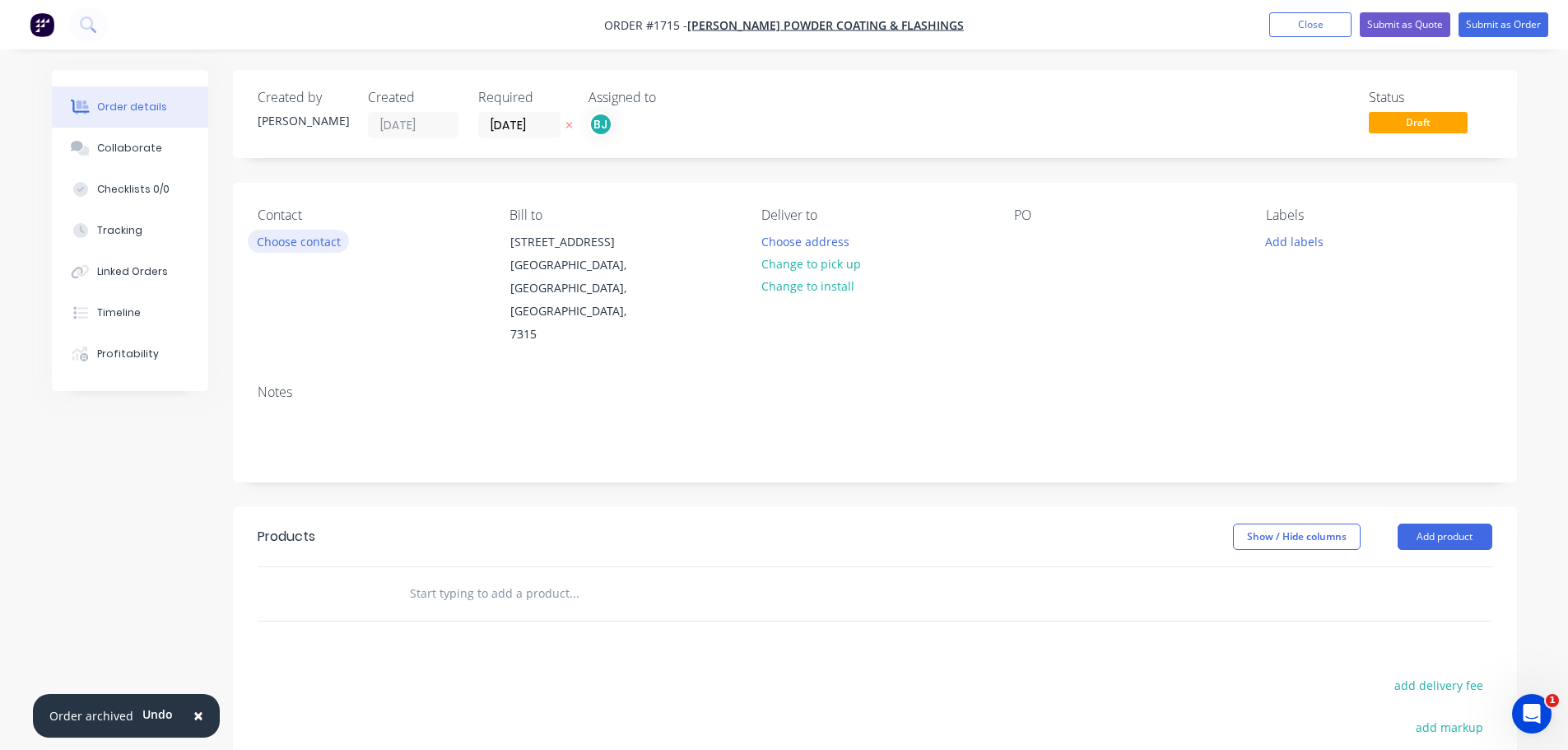
click at [310, 242] on button "Choose contact" at bounding box center [298, 241] width 102 height 22
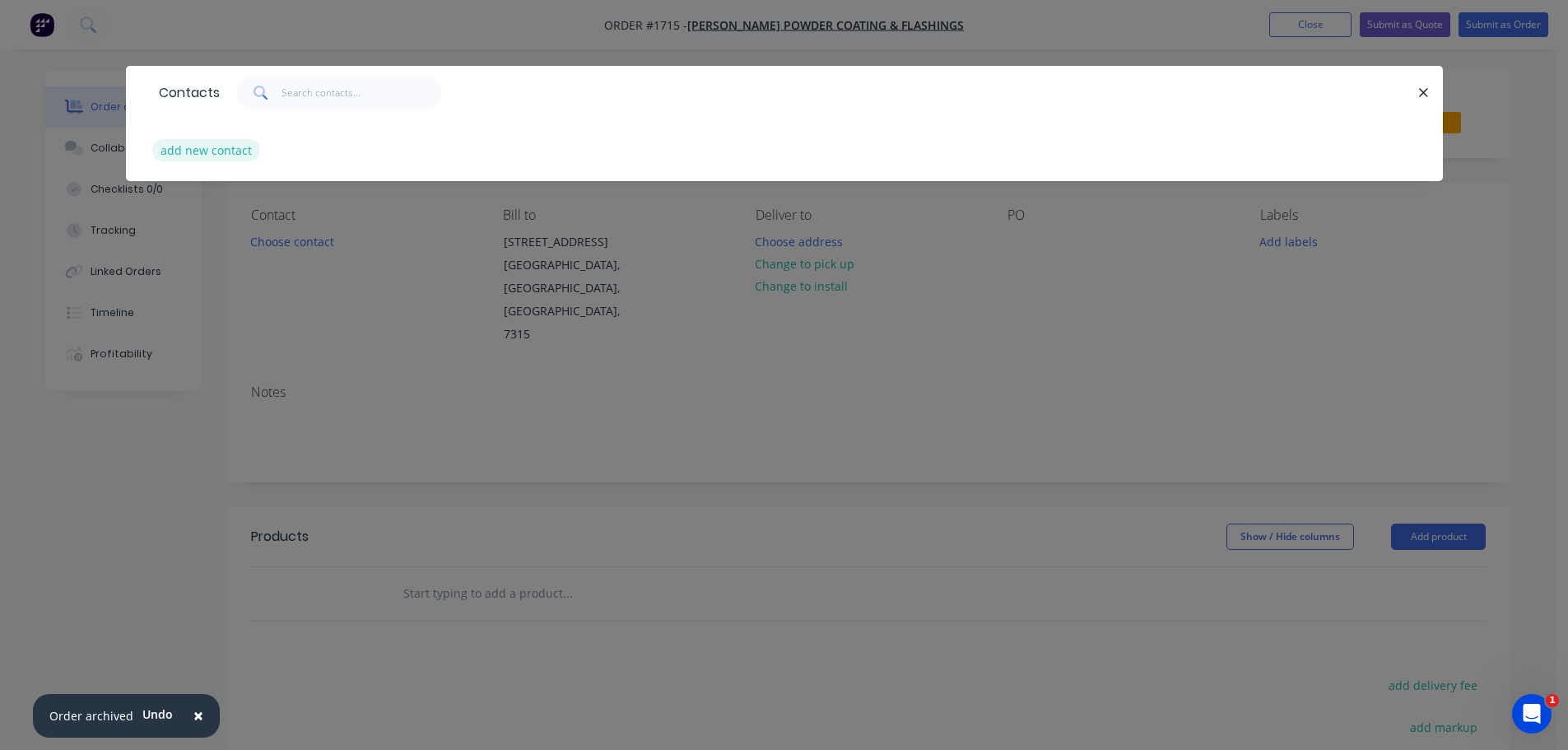
click at [237, 148] on button "add new contact" at bounding box center [206, 150] width 109 height 22
select select "AU"
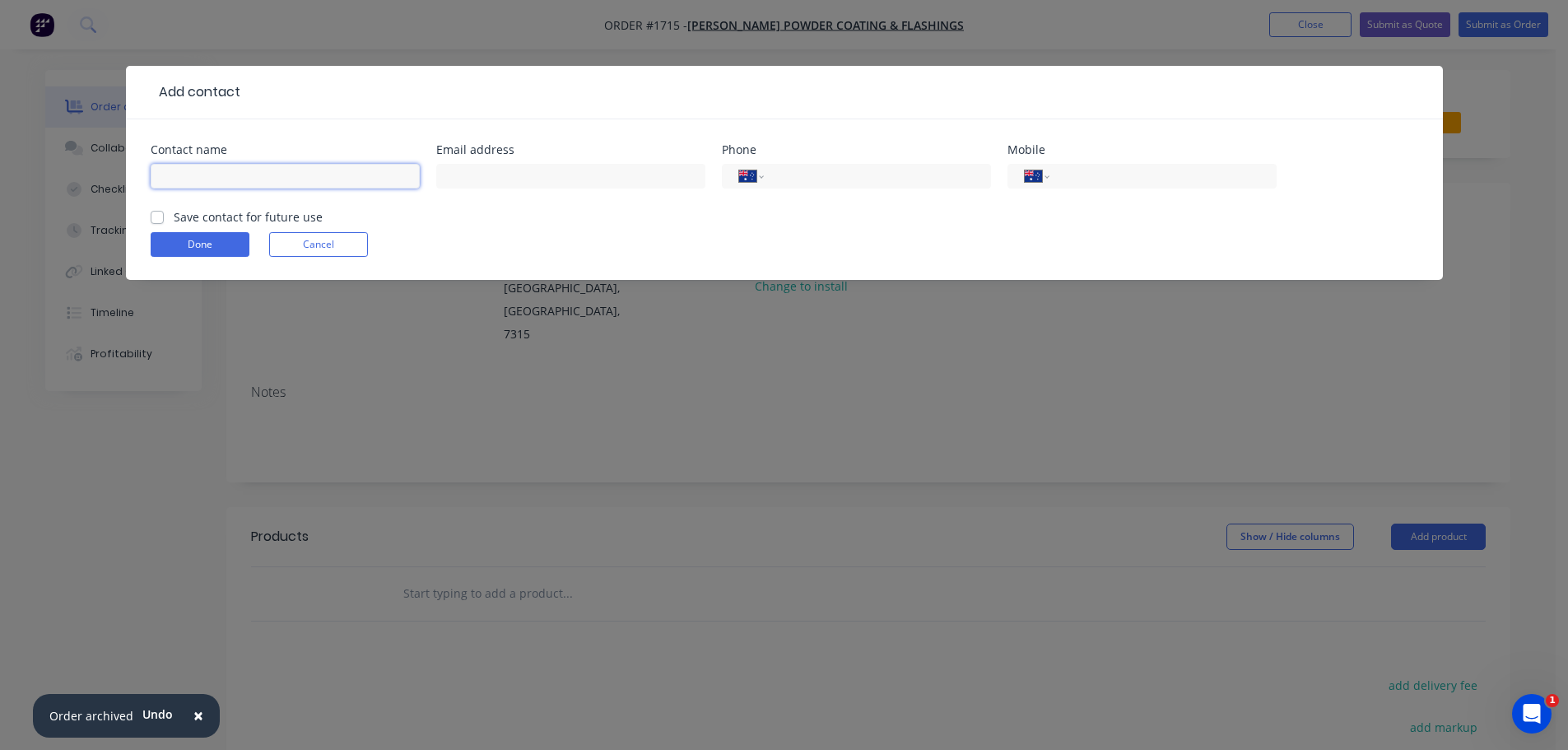
click at [319, 165] on input "text" at bounding box center [285, 176] width 270 height 24
type input "[PERSON_NAME]"
click at [533, 179] on input "text" at bounding box center [571, 176] width 270 height 24
paste input "[EMAIL_ADDRESS][DOMAIN_NAME]"
type input "[EMAIL_ADDRESS][DOMAIN_NAME]"
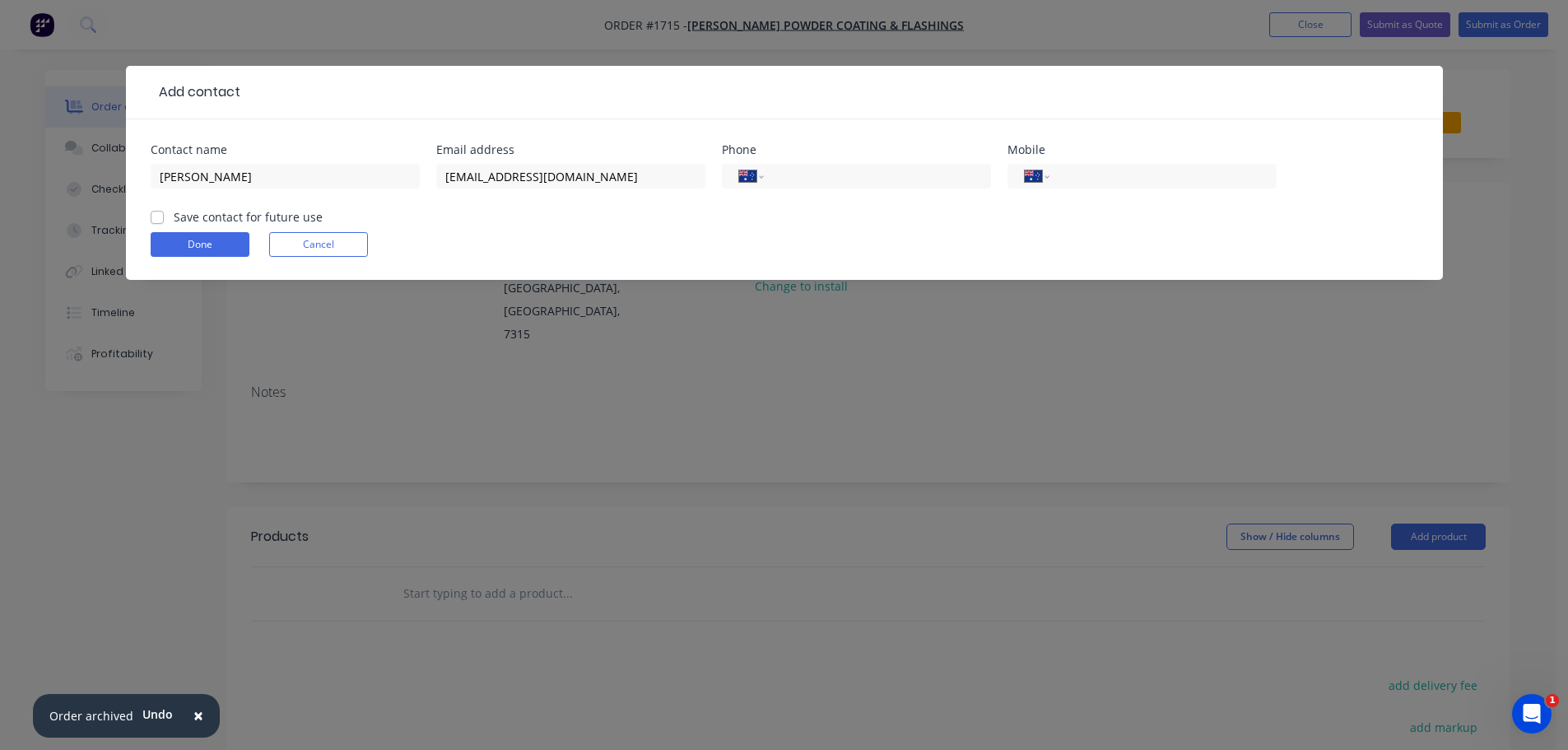
click at [887, 188] on div "International [GEOGRAPHIC_DATA] [GEOGRAPHIC_DATA] [GEOGRAPHIC_DATA] [GEOGRAPHIC…" at bounding box center [856, 184] width 270 height 49
click at [878, 175] on input "tel" at bounding box center [874, 176] width 198 height 19
type input "[PHONE_NUMBER]"
type input "0427 985 853"
click at [173, 221] on label "Save contact for future use" at bounding box center [248, 216] width 149 height 18
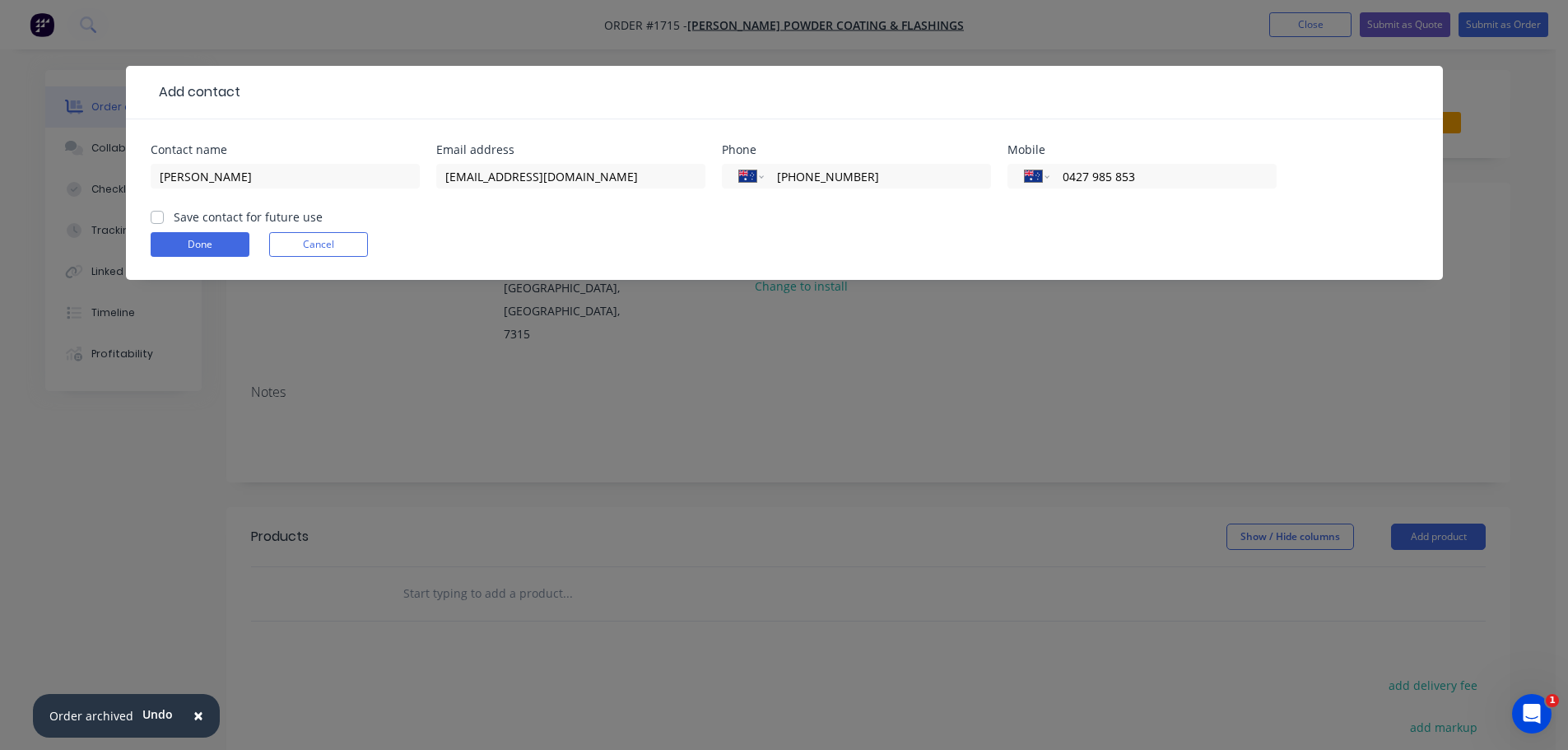
click at [157, 221] on input "Save contact for future use" at bounding box center [158, 215] width 13 height 16
checkbox input "true"
click at [194, 252] on button "Done" at bounding box center [201, 244] width 99 height 24
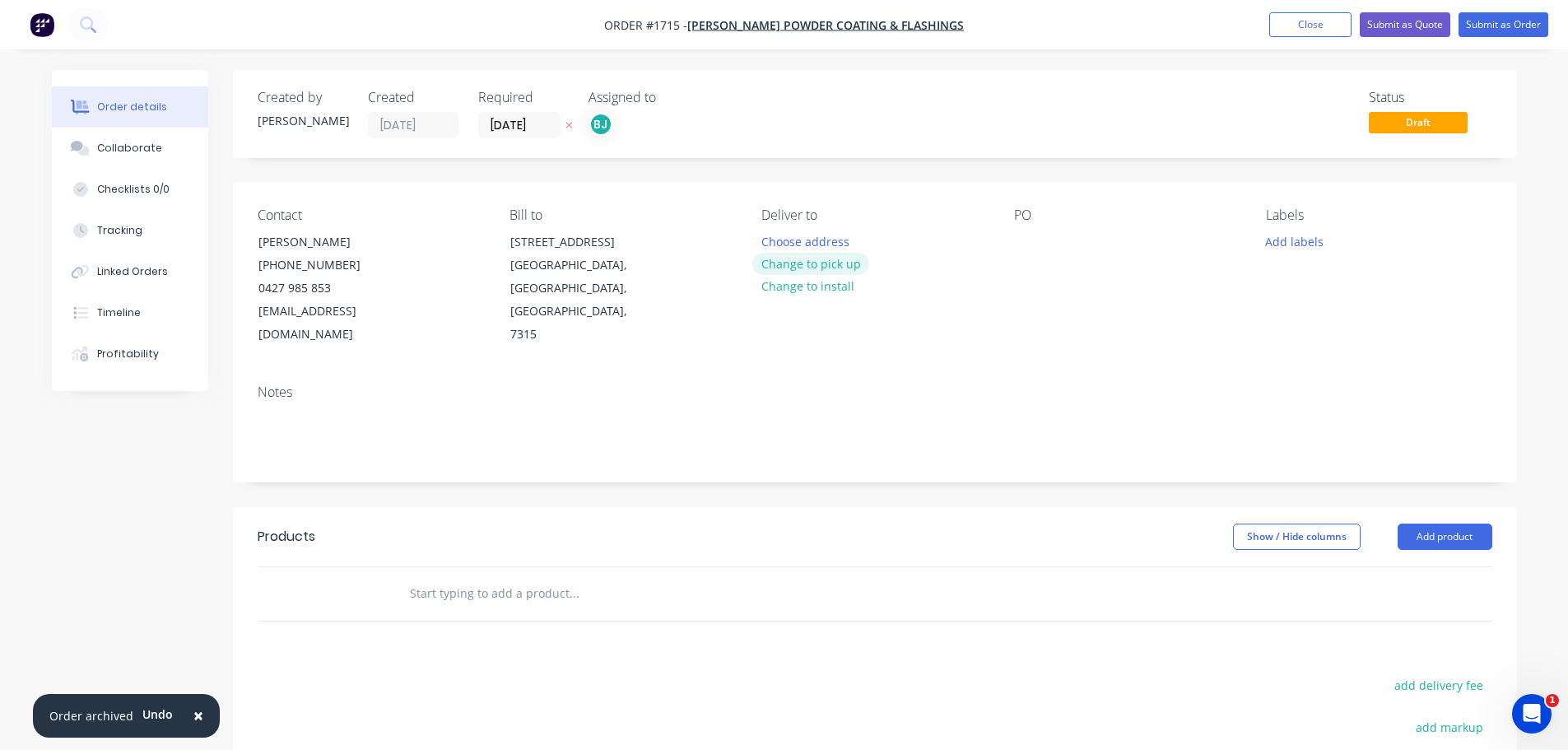
click at [826, 268] on button "Change to pick up" at bounding box center [811, 264] width 117 height 22
click at [1278, 245] on button "Add labels" at bounding box center [1295, 241] width 76 height 22
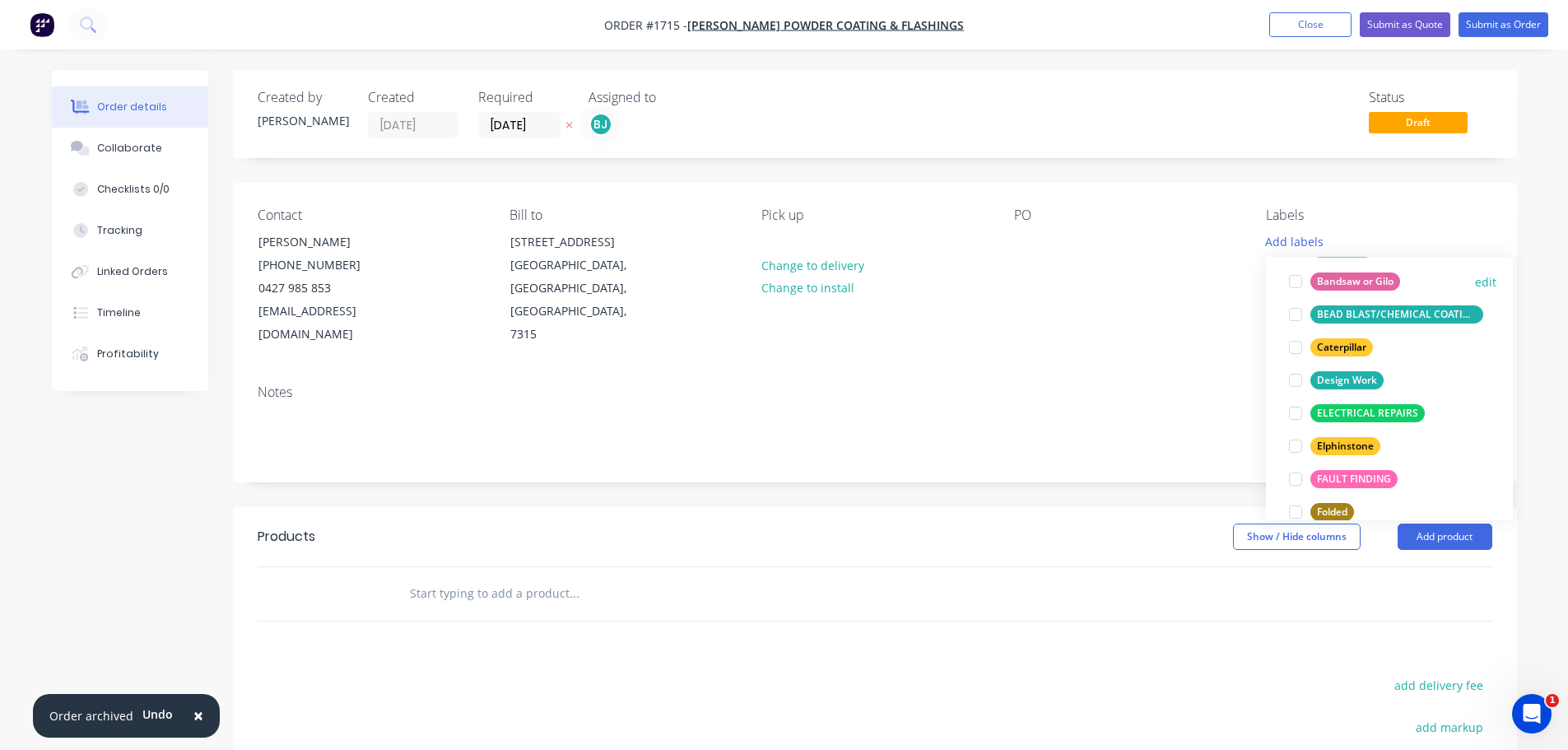
scroll to position [165, 0]
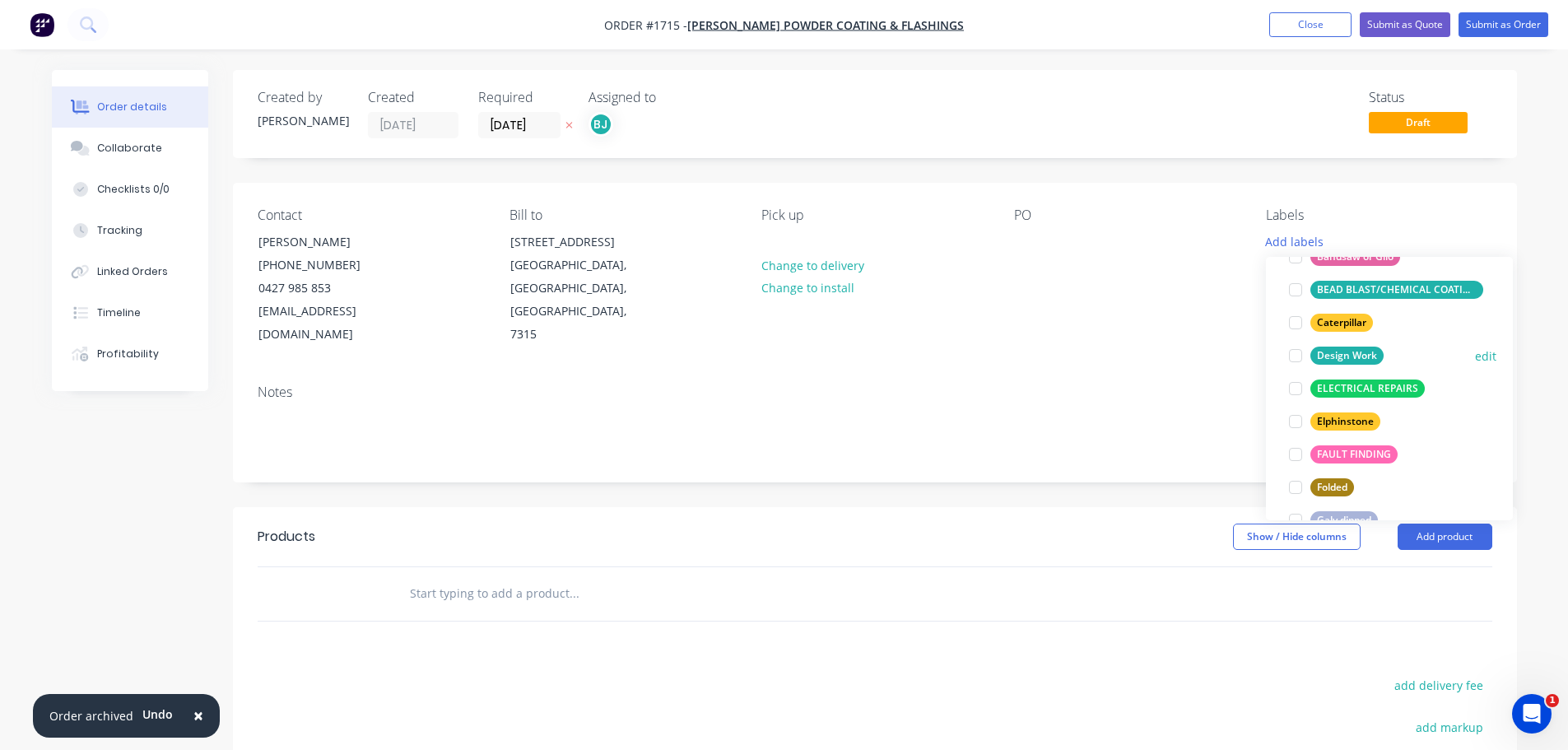
click at [1295, 349] on div at bounding box center [1296, 355] width 33 height 33
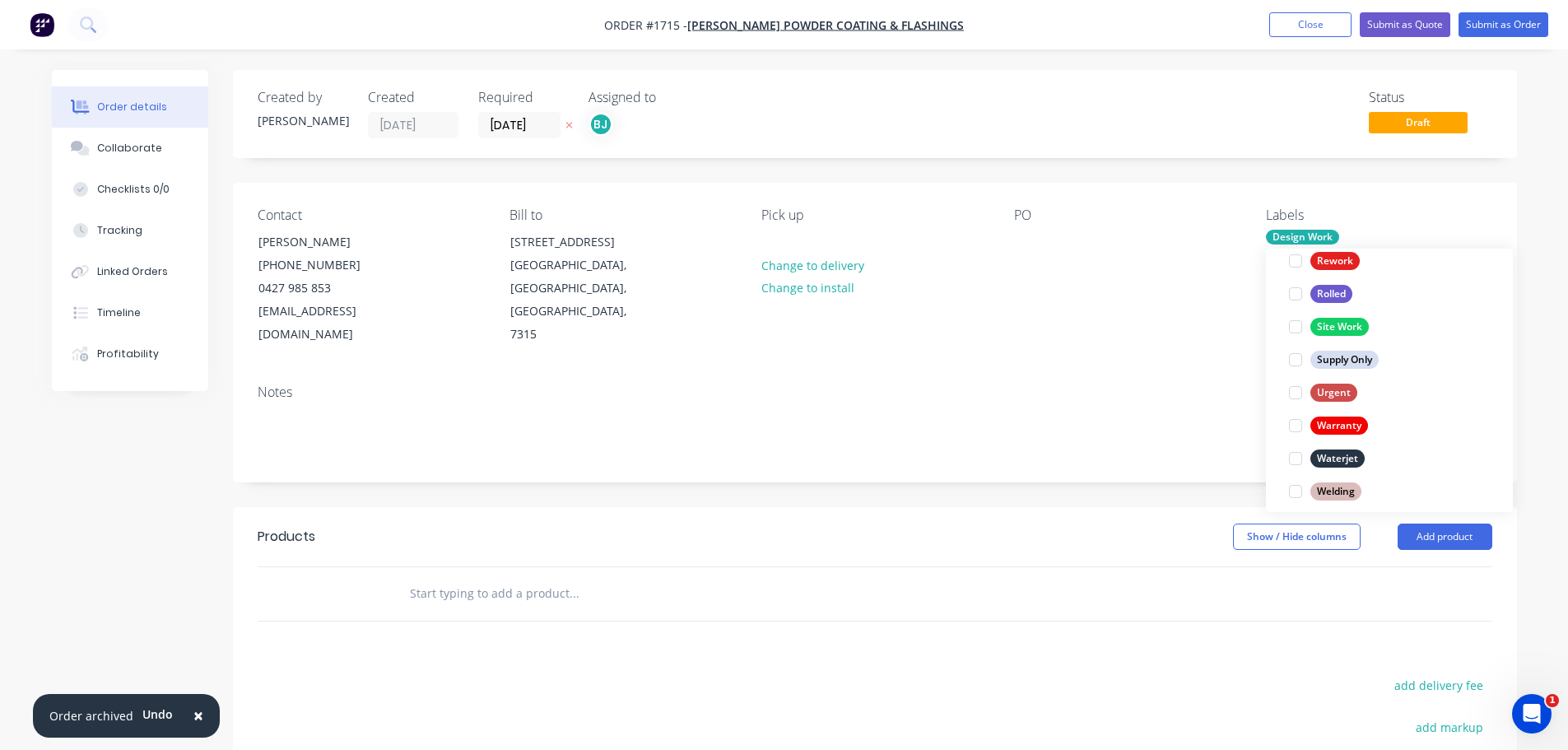
scroll to position [774, 0]
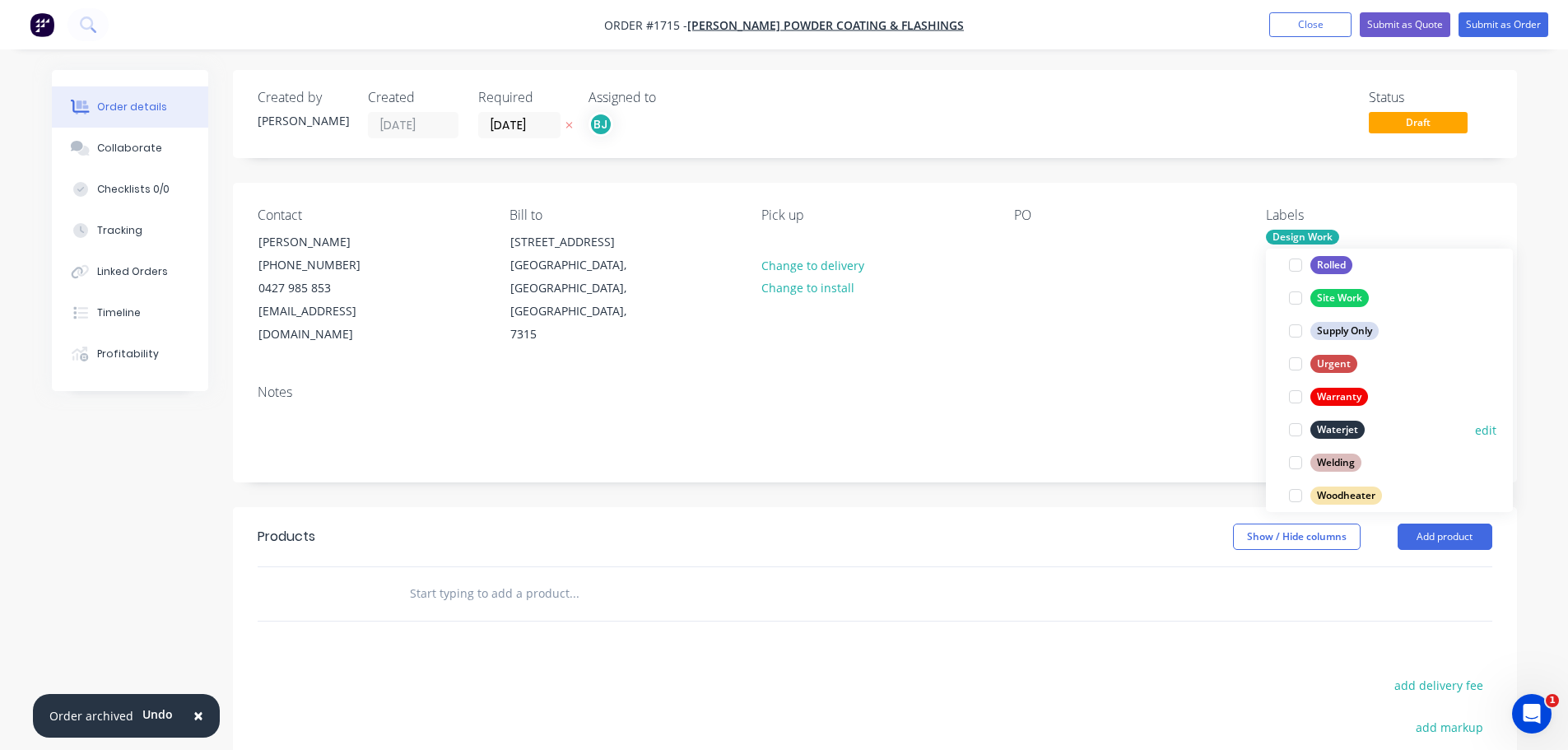
click at [1294, 431] on div at bounding box center [1296, 429] width 33 height 33
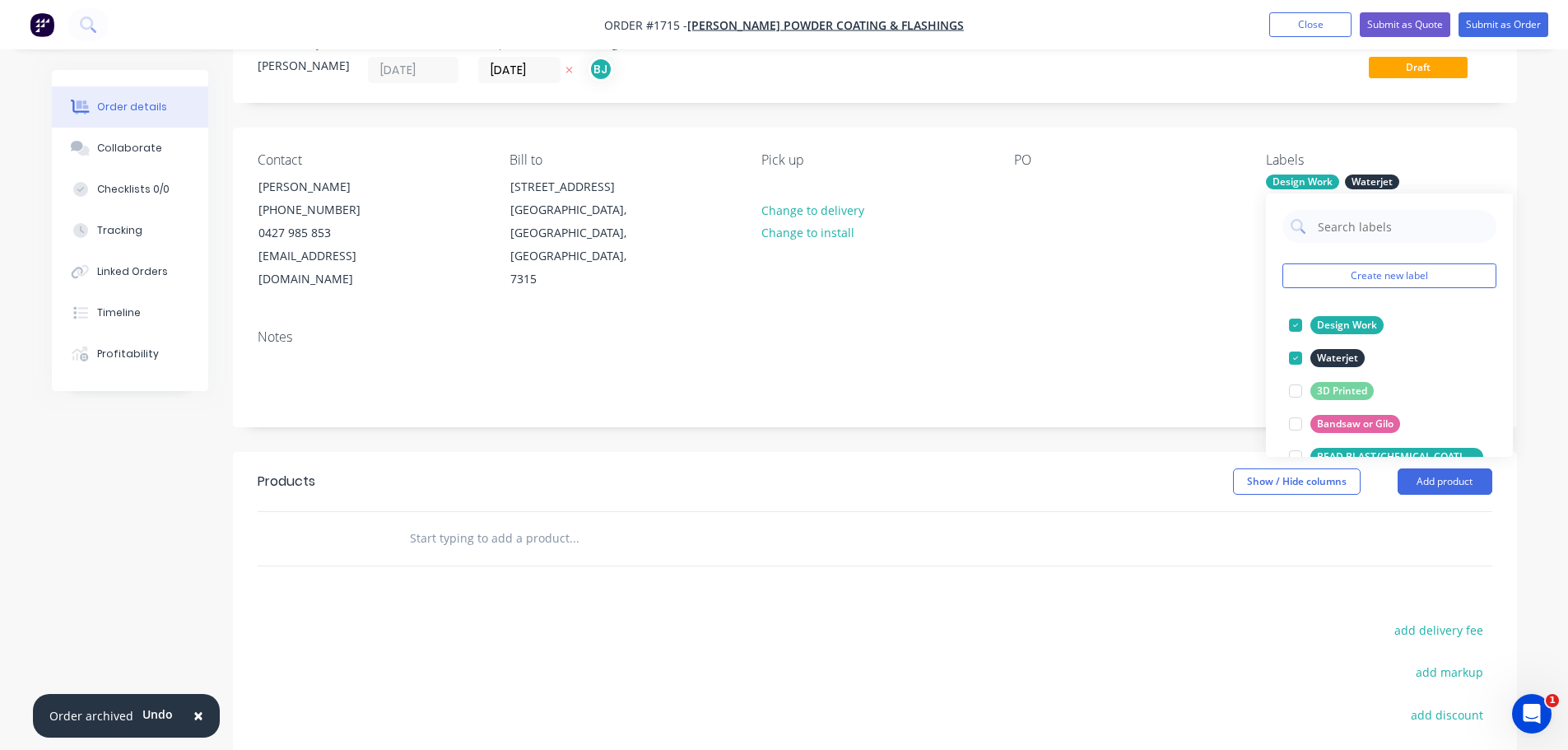
scroll to position [82, 0]
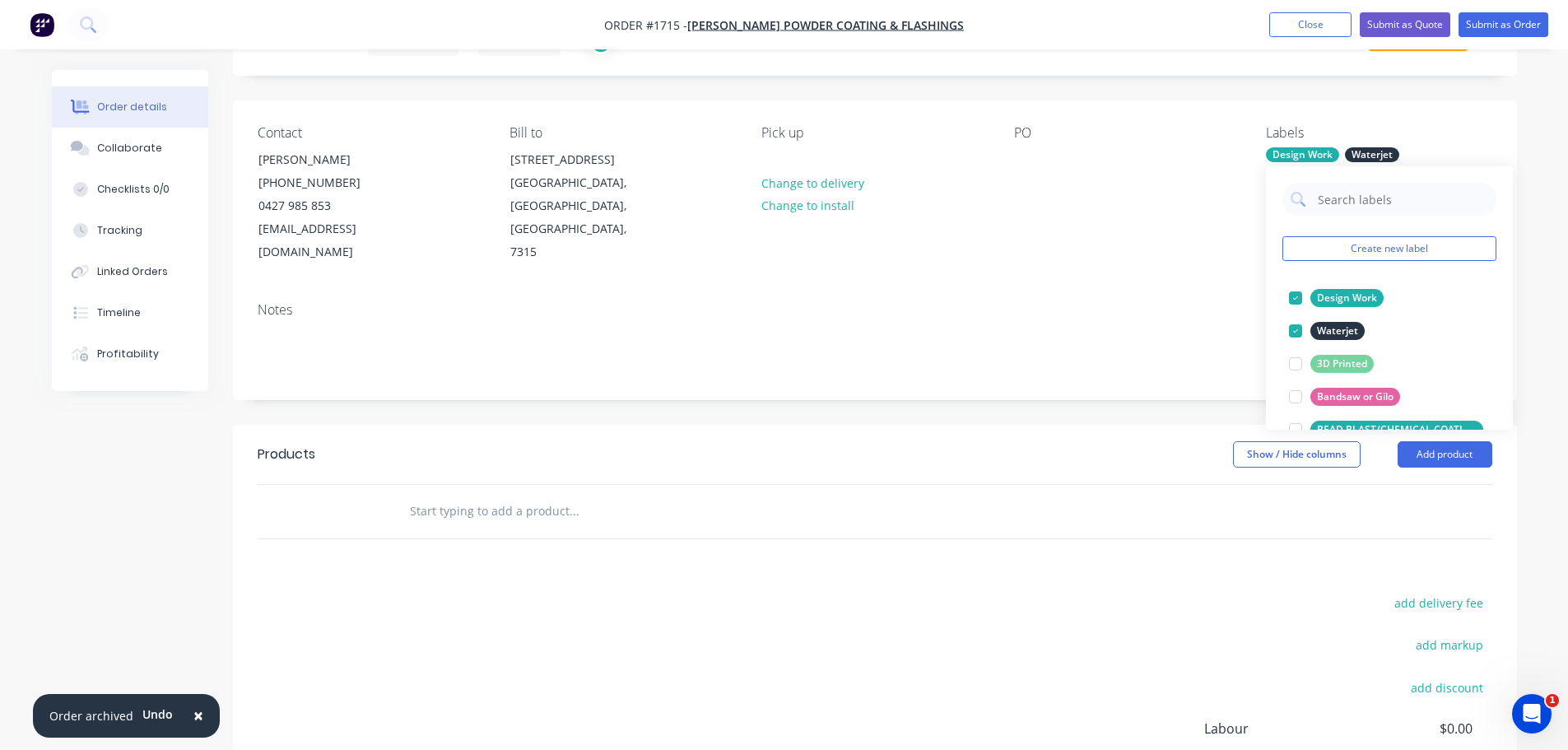
click at [1090, 562] on div "Products Show / Hide columns Add product add delivery fee add markup add discou…" at bounding box center [875, 679] width 1284 height 509
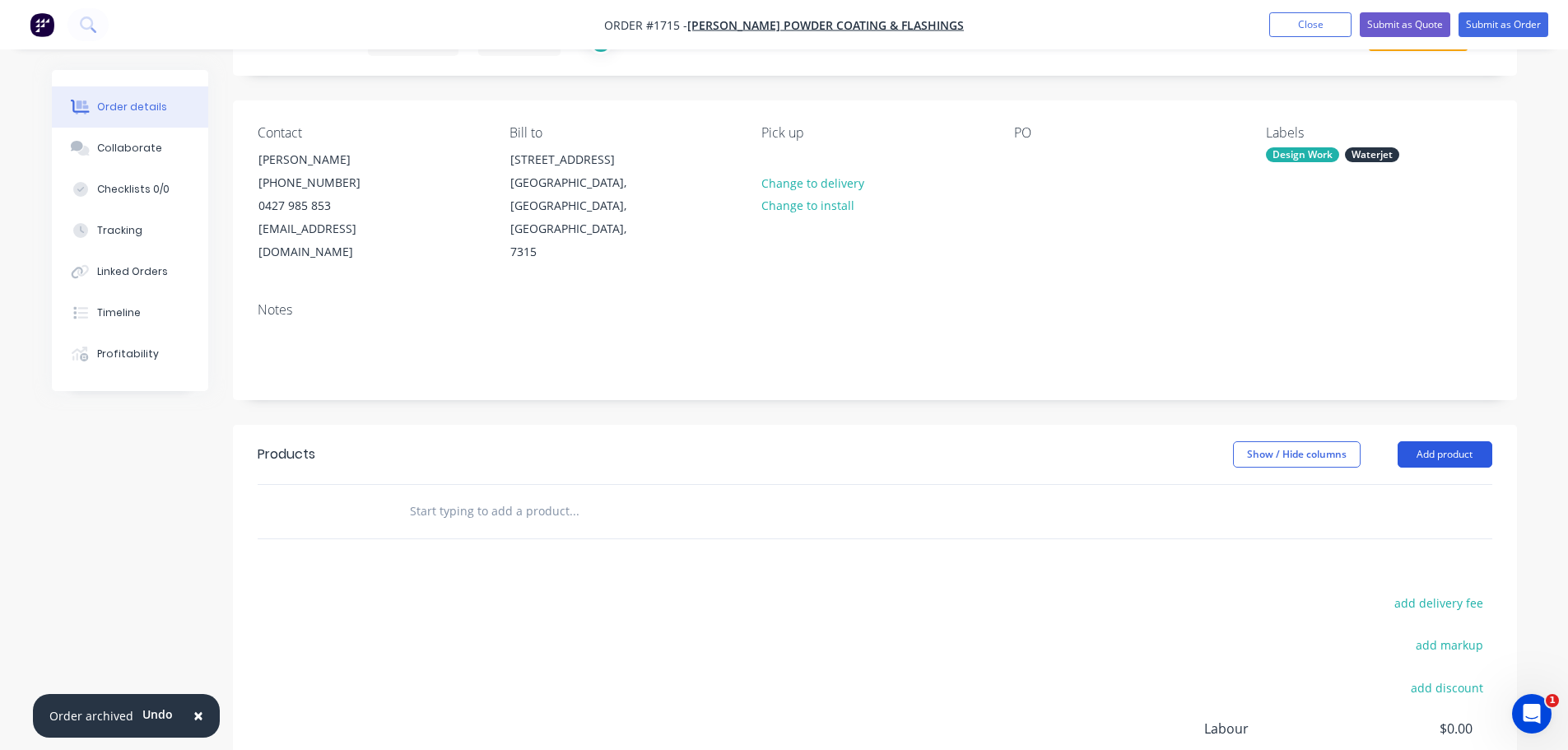
click at [1441, 441] on button "Add product" at bounding box center [1446, 454] width 95 height 26
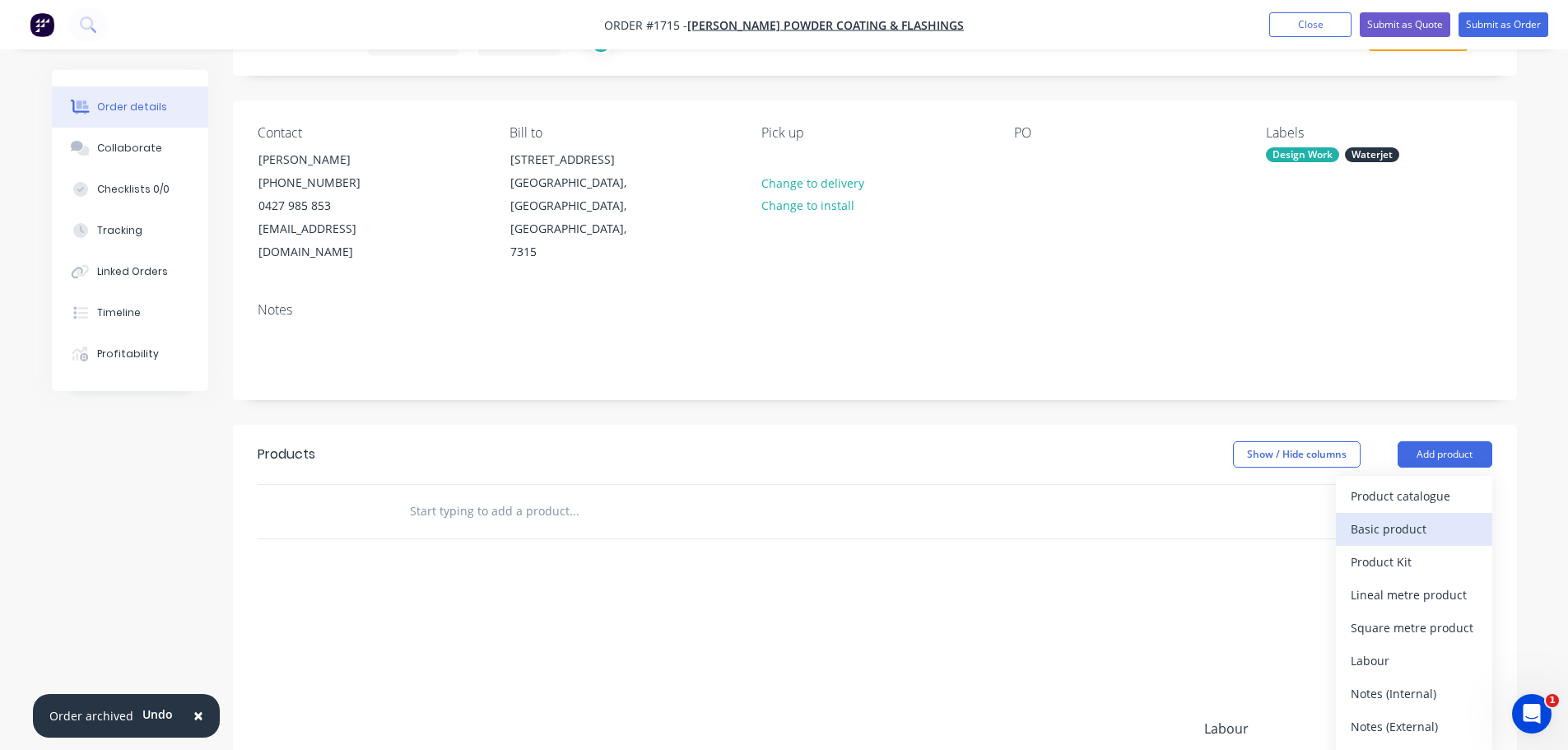
click at [1418, 517] on div "Basic product" at bounding box center [1414, 529] width 127 height 24
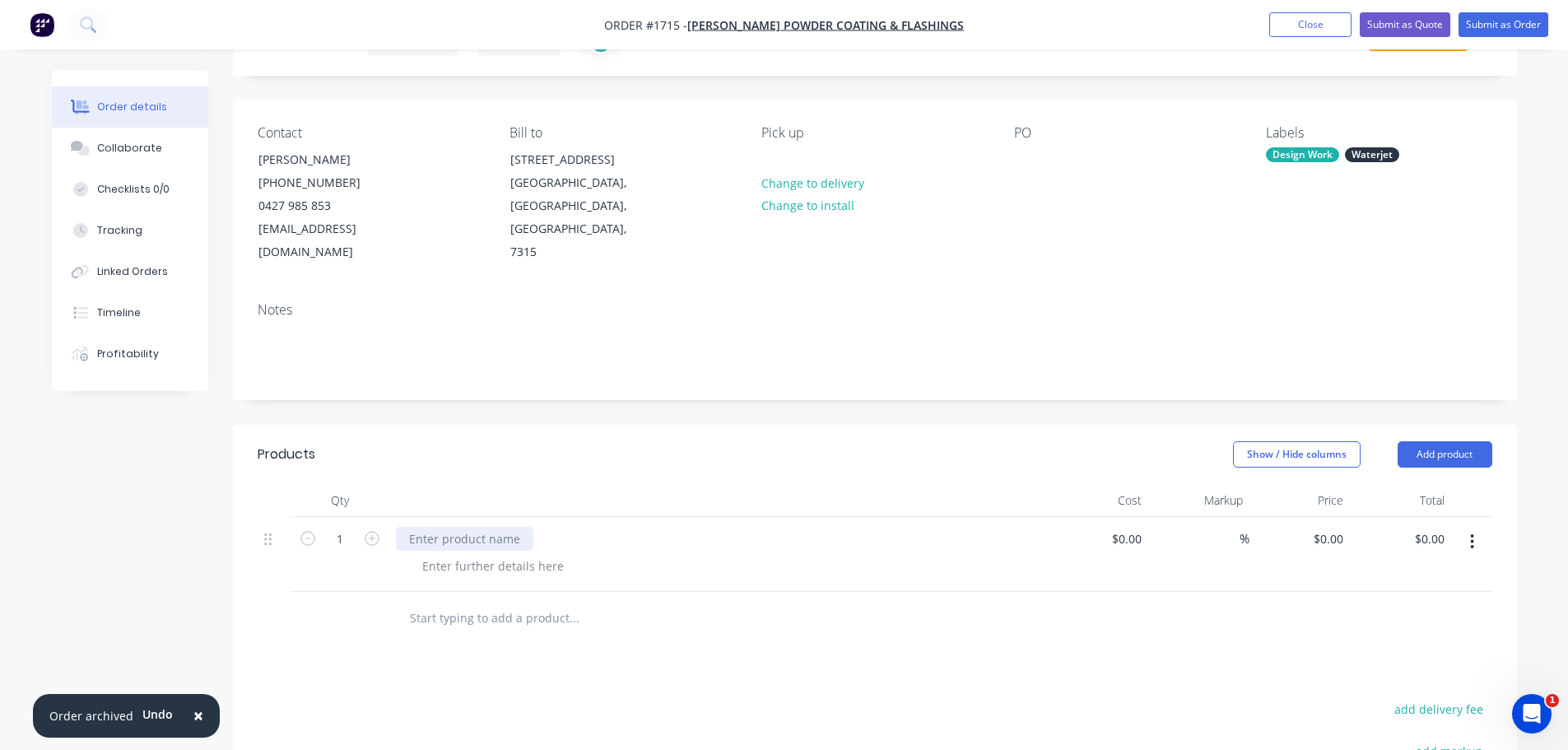
click at [482, 527] on div at bounding box center [465, 539] width 137 height 24
click at [730, 554] on div at bounding box center [726, 566] width 632 height 24
click at [1491, 26] on button "Submit as Order" at bounding box center [1504, 24] width 90 height 24
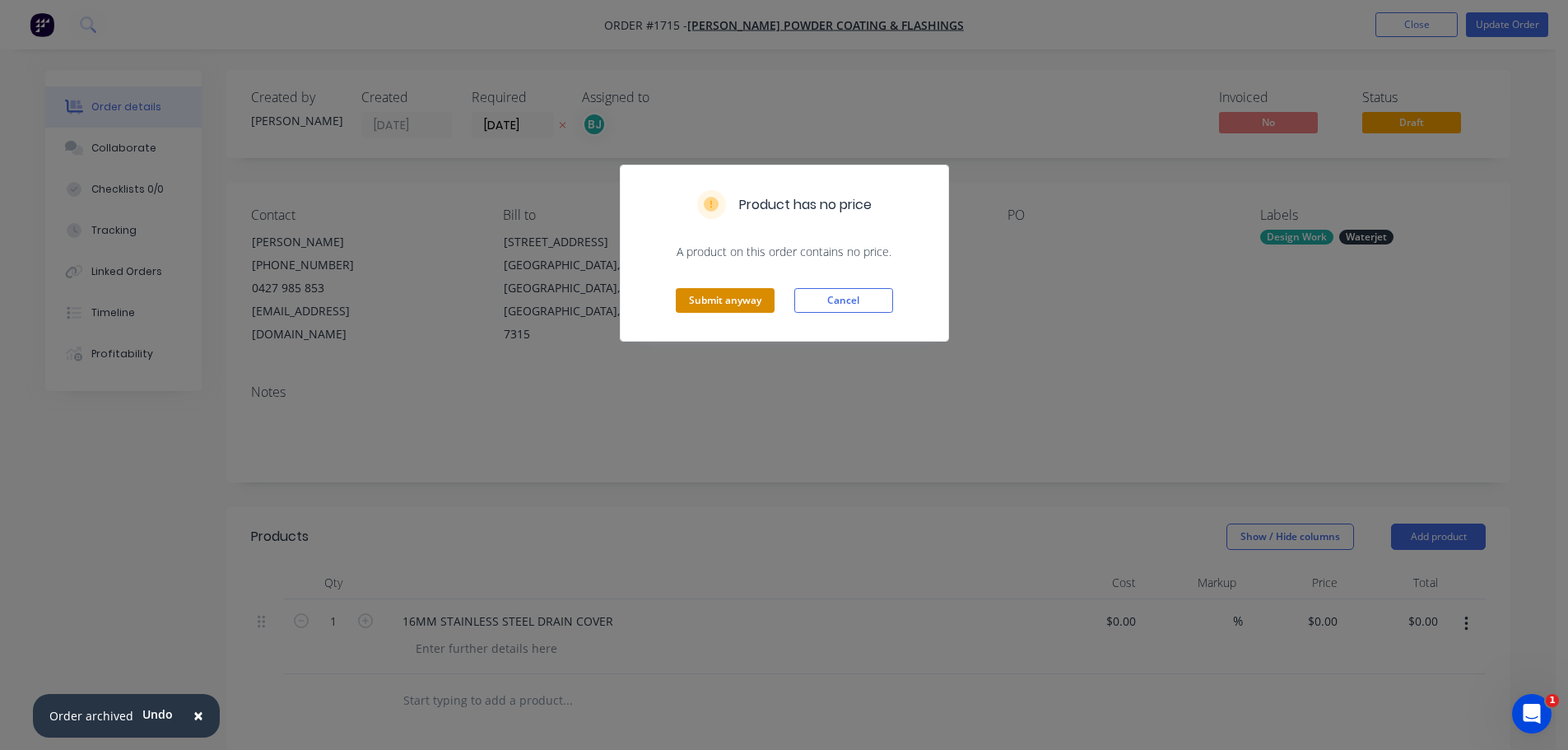
click at [749, 301] on button "Submit anyway" at bounding box center [726, 300] width 99 height 24
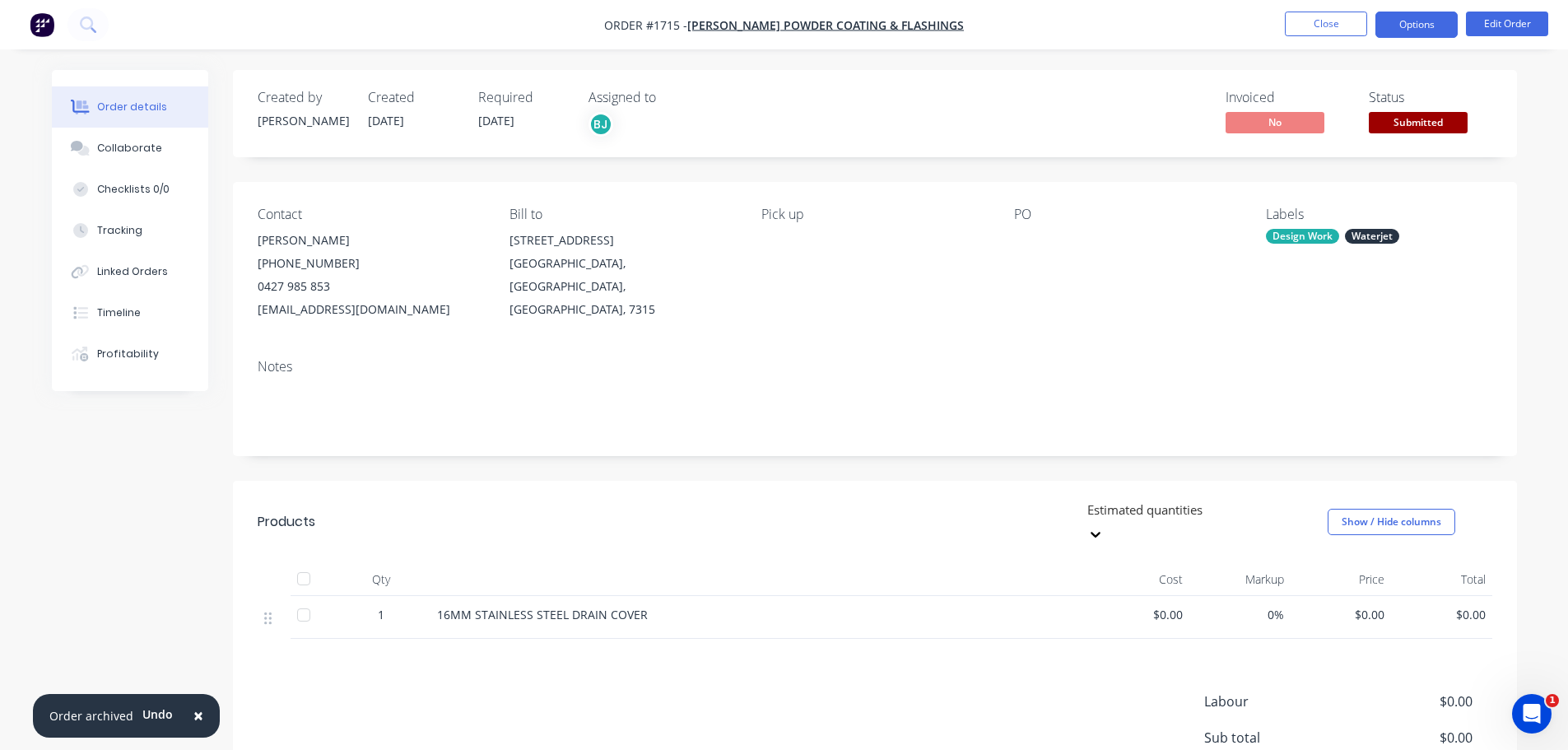
click at [1407, 31] on button "Options" at bounding box center [1417, 24] width 82 height 26
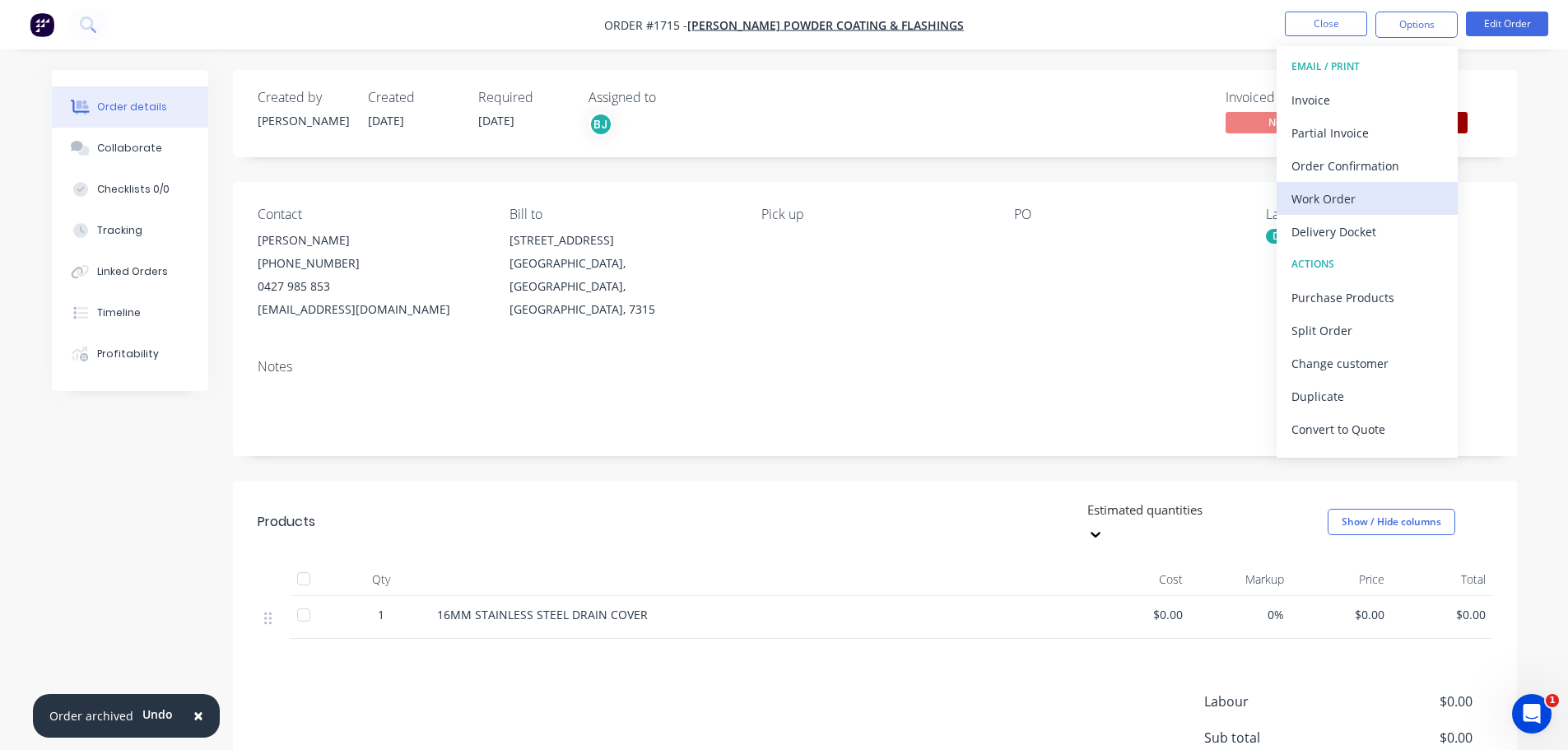
click at [1384, 187] on div "Work Order" at bounding box center [1367, 199] width 151 height 24
click at [1304, 207] on div "Custom" at bounding box center [1367, 199] width 151 height 24
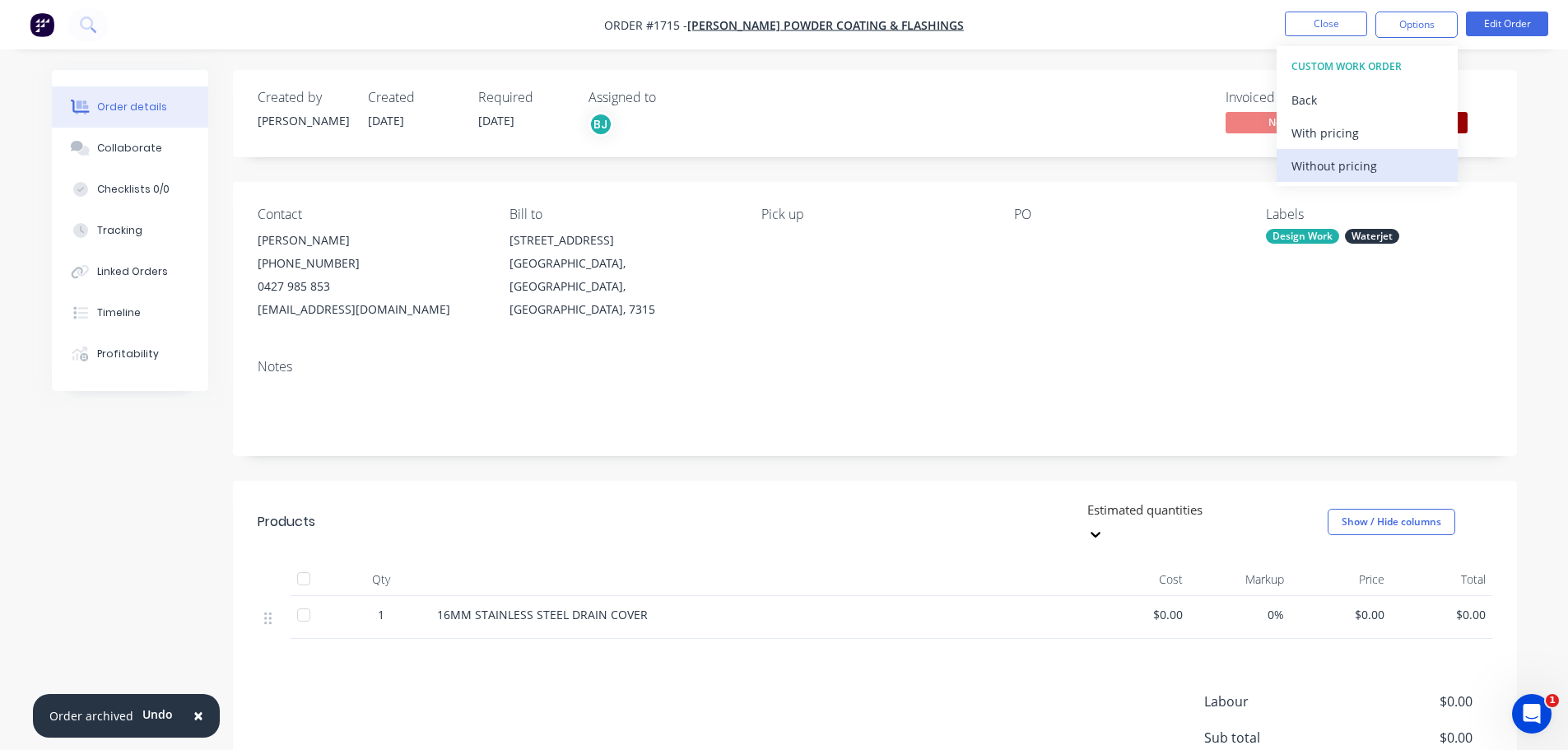
click at [1326, 166] on div "Without pricing" at bounding box center [1367, 166] width 151 height 24
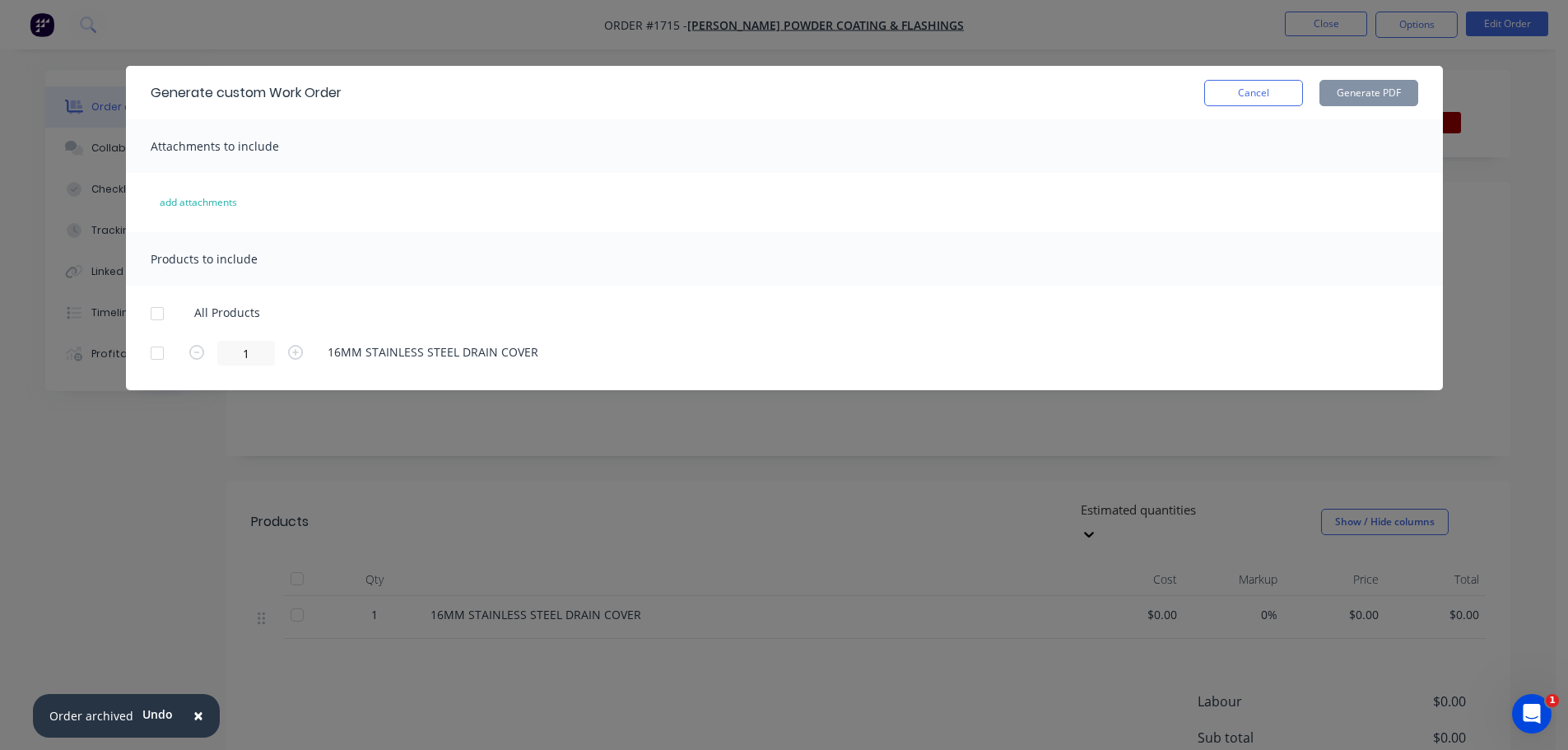
click at [151, 307] on div at bounding box center [157, 313] width 33 height 33
click at [1367, 88] on button "Generate PDF" at bounding box center [1369, 93] width 99 height 26
drag, startPoint x: 1275, startPoint y: 99, endPoint x: 1428, endPoint y: 23, distance: 170.8
click at [1275, 98] on button "Cancel" at bounding box center [1254, 93] width 99 height 26
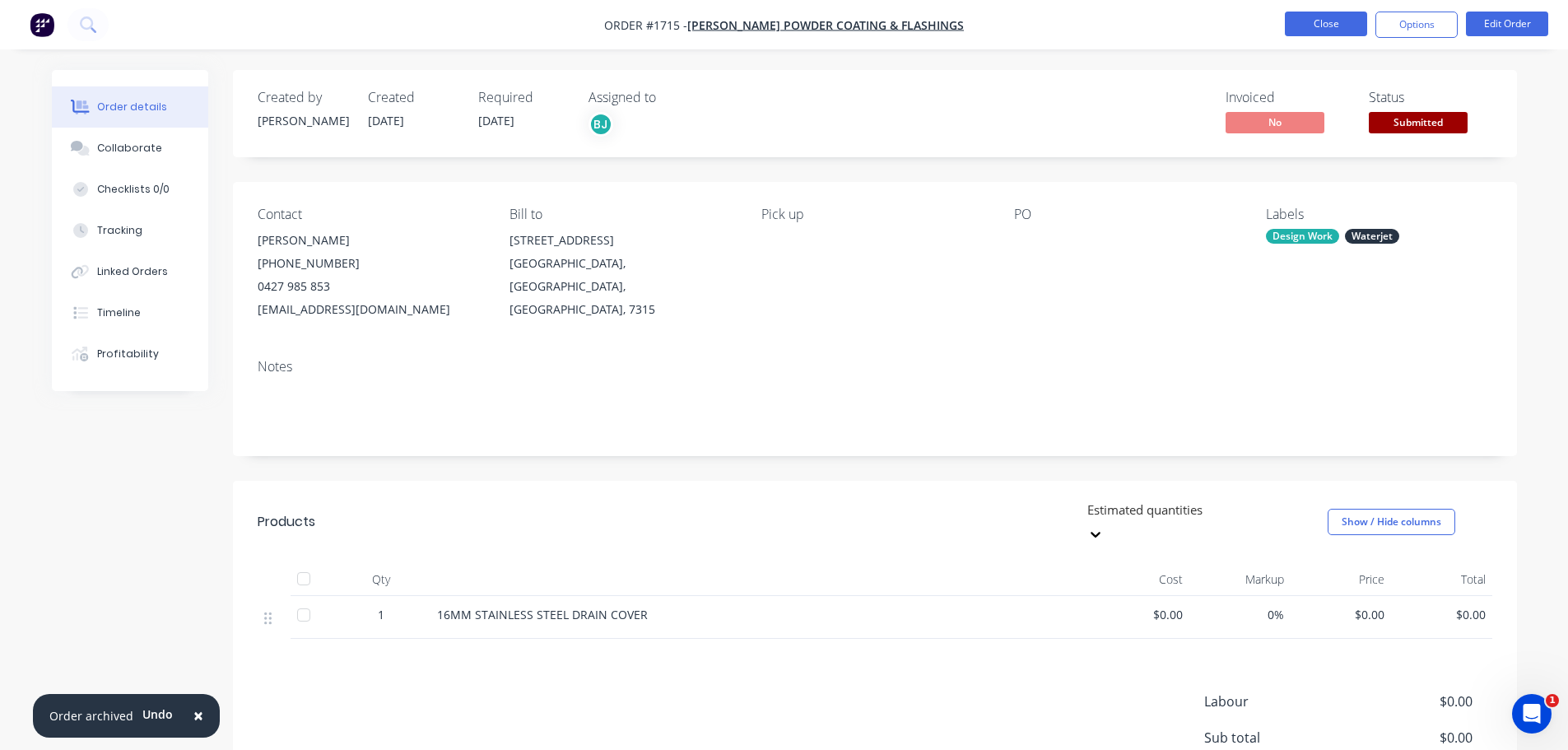
click at [1332, 24] on button "Close" at bounding box center [1326, 23] width 82 height 24
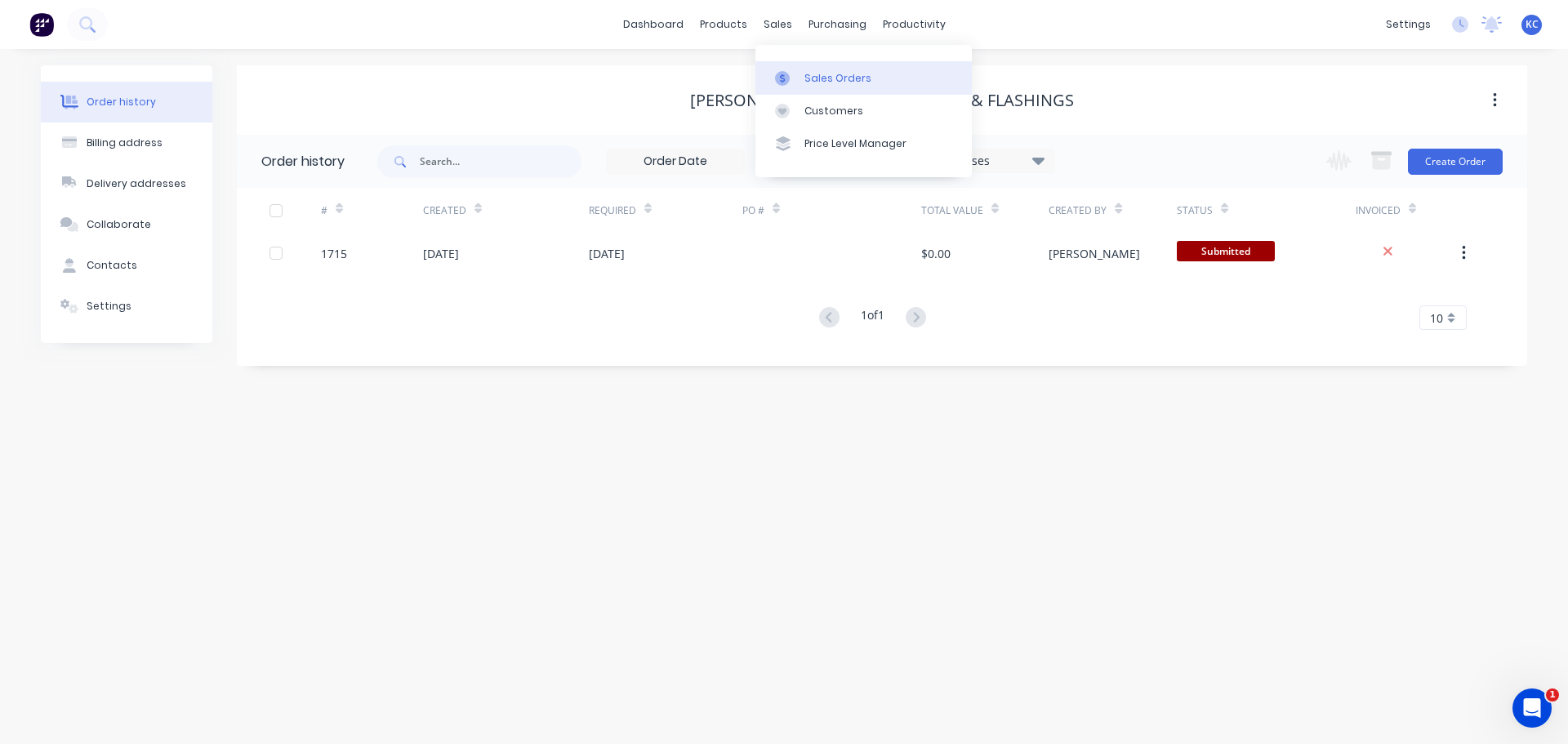
click at [813, 81] on div "Sales Orders" at bounding box center [837, 79] width 67 height 15
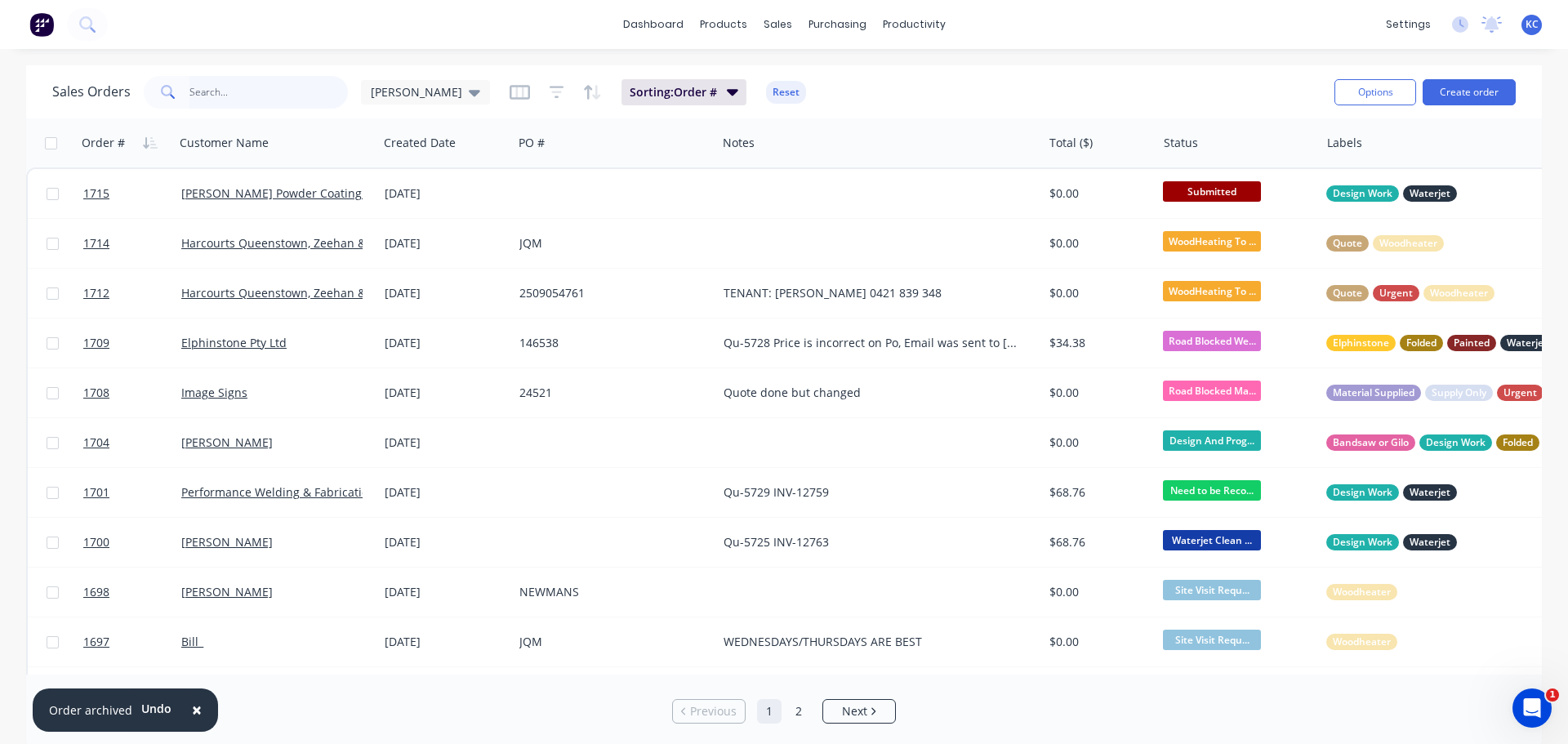
click at [227, 97] on input "text" at bounding box center [269, 92] width 159 height 32
type input "1675"
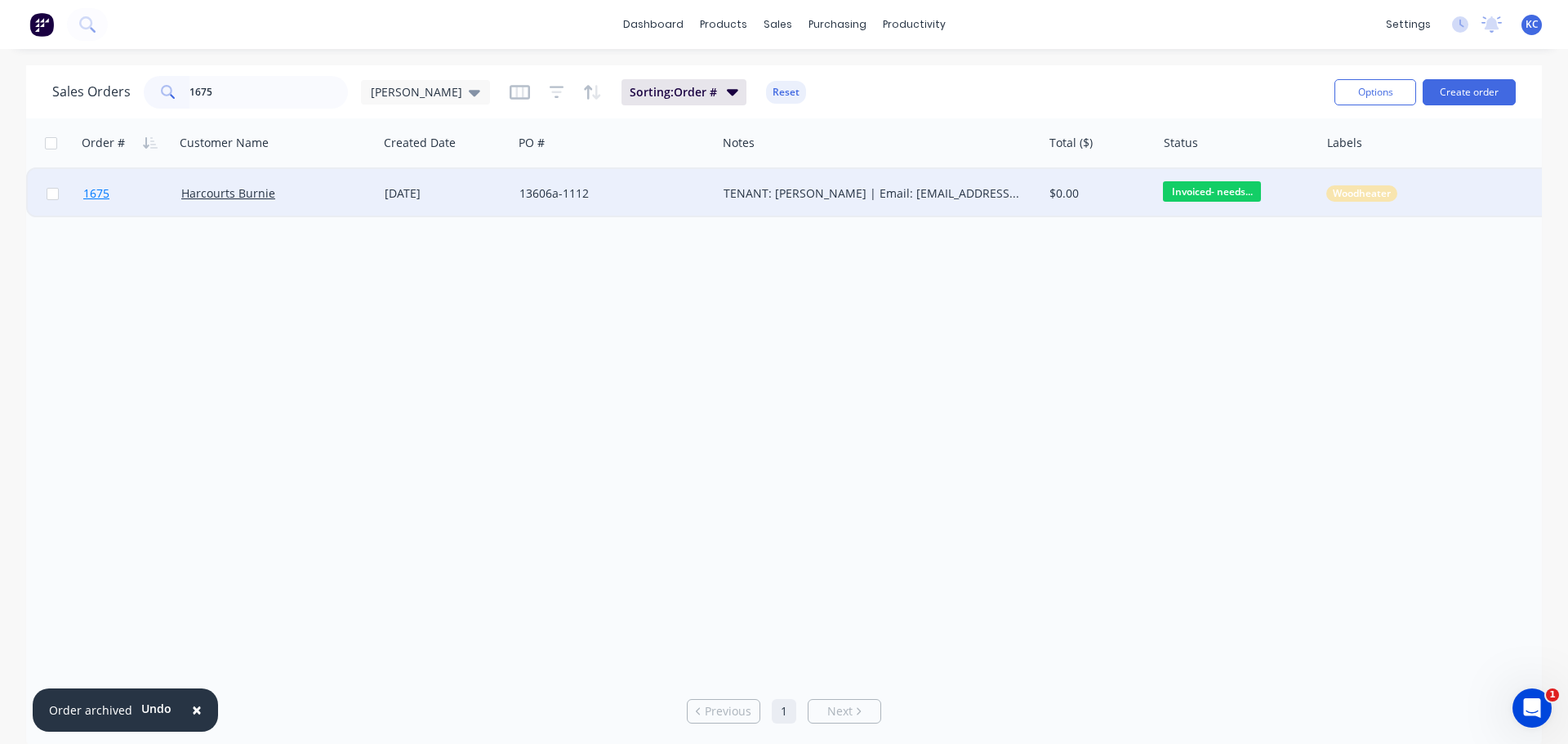
click at [92, 193] on span "1675" at bounding box center [96, 193] width 26 height 17
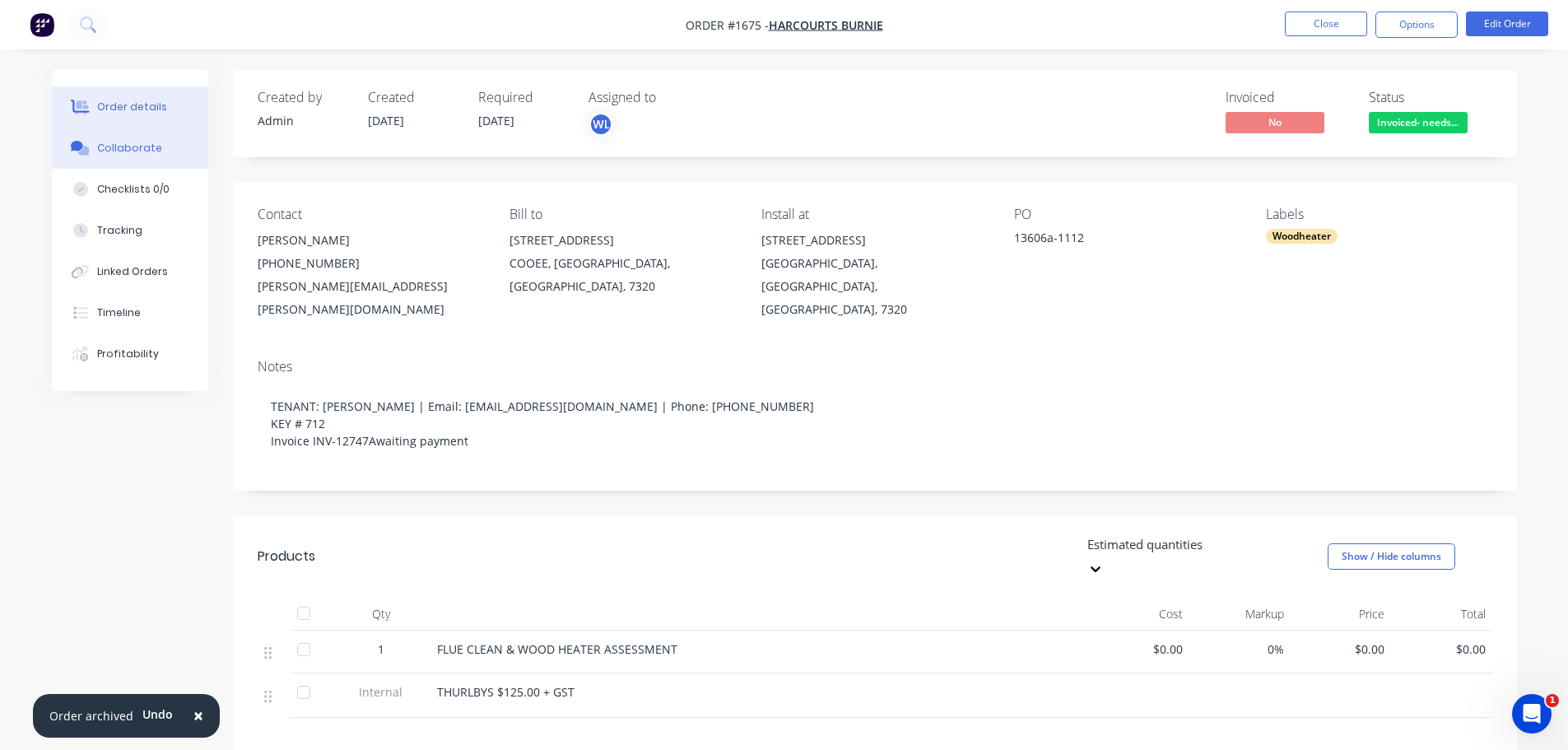
click at [139, 137] on button "Collaborate" at bounding box center [131, 148] width 157 height 41
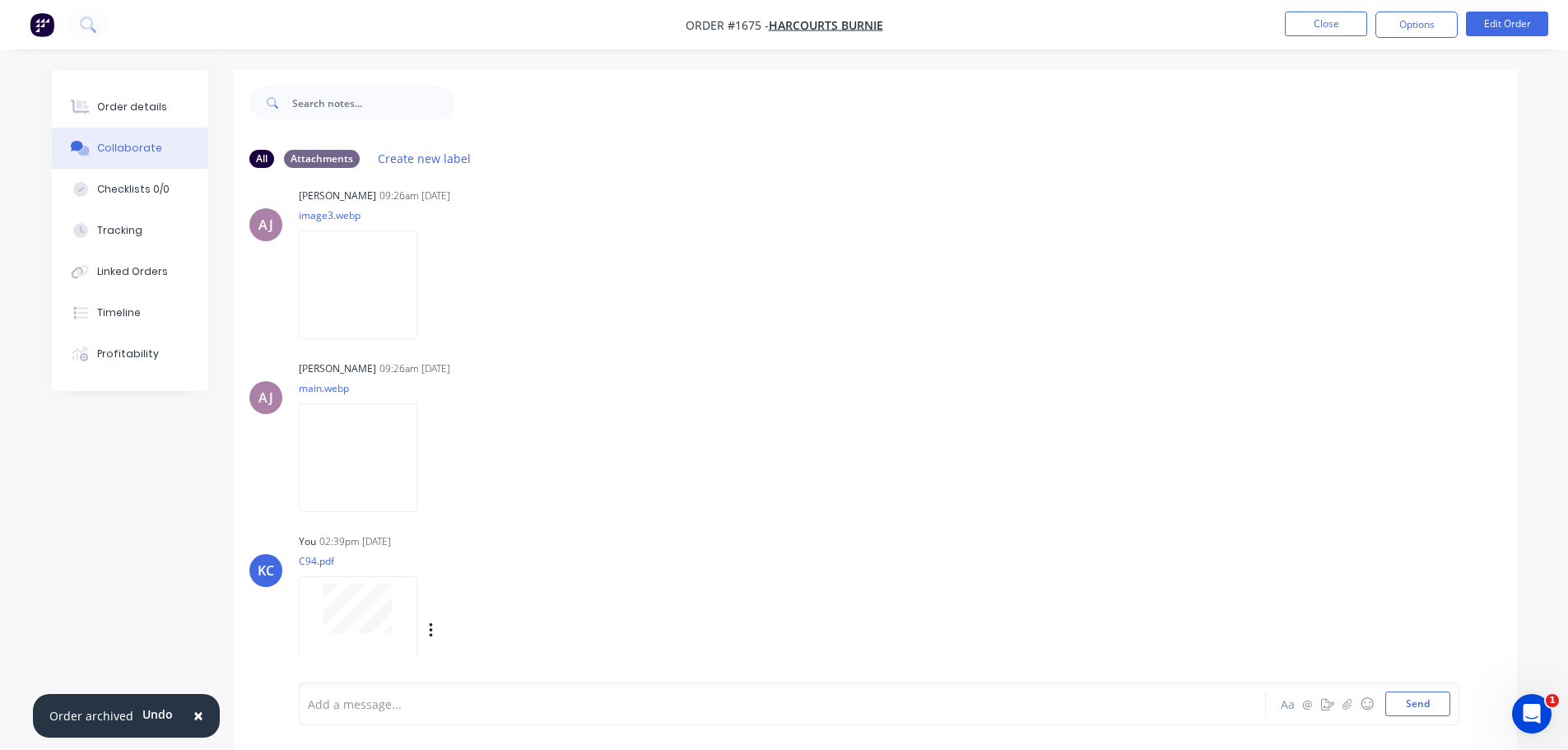
scroll to position [32, 0]
click at [1345, 701] on icon "button" at bounding box center [1347, 703] width 10 height 11
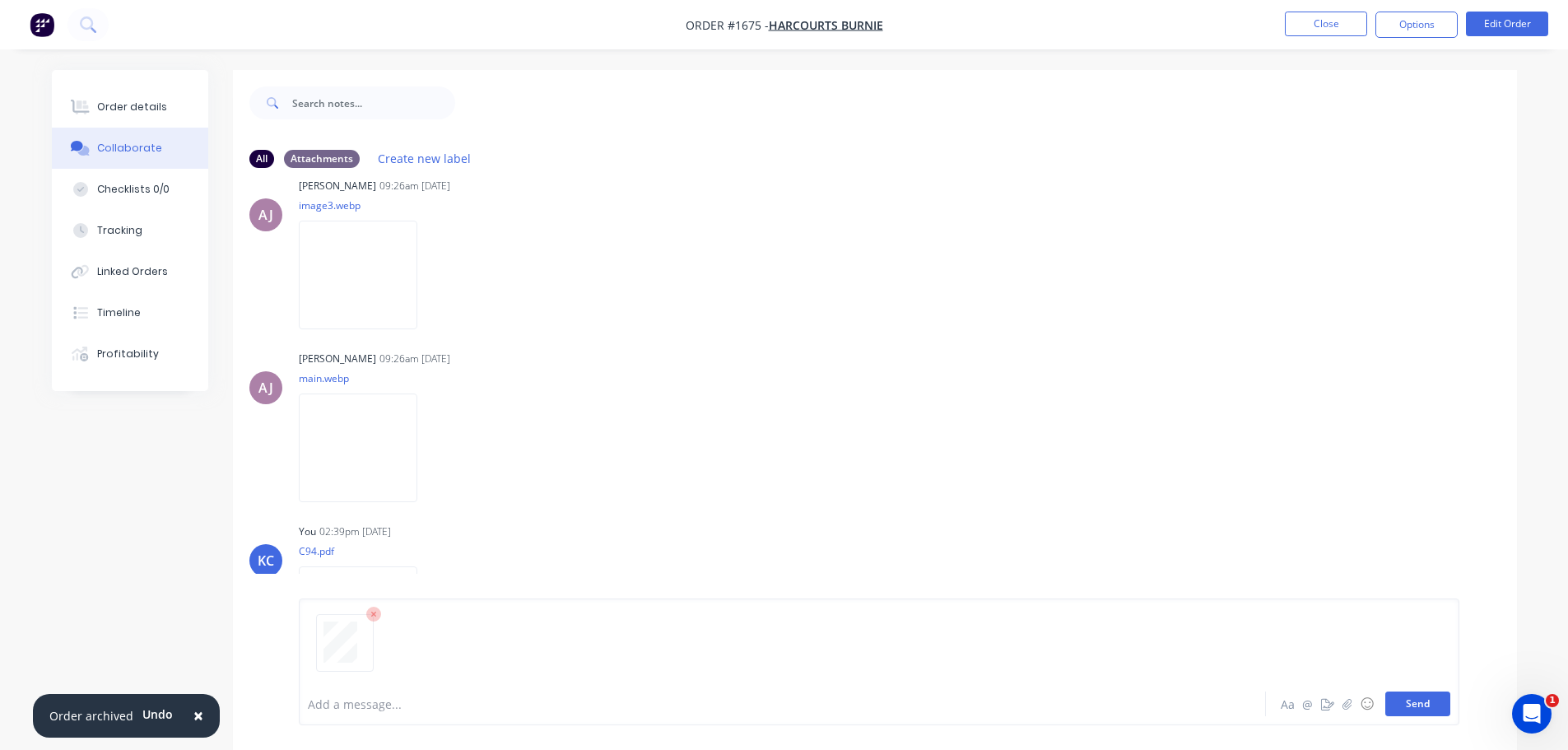
click at [1410, 697] on button "Send" at bounding box center [1418, 703] width 65 height 24
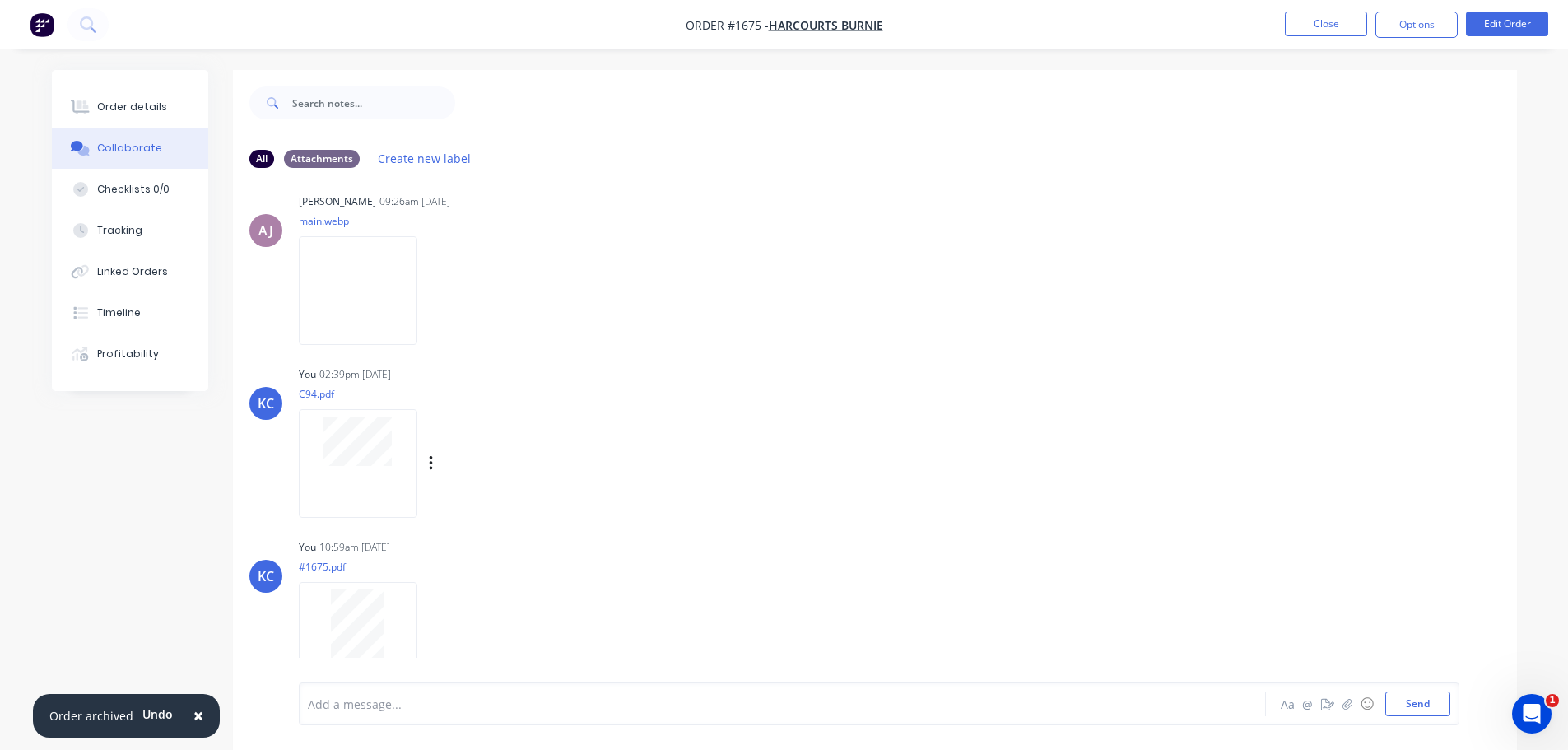
scroll to position [205, 0]
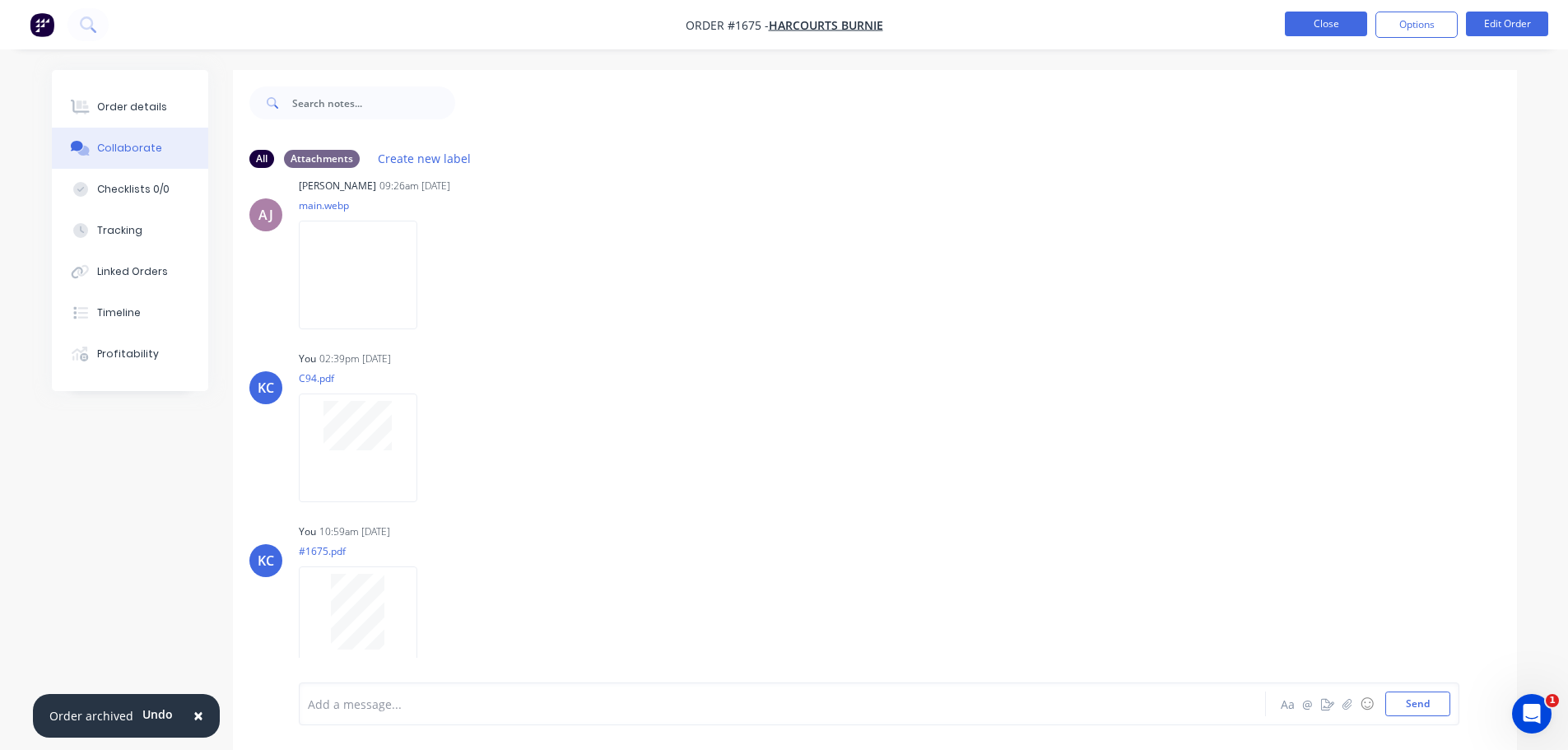
click at [1342, 20] on button "Close" at bounding box center [1326, 23] width 82 height 24
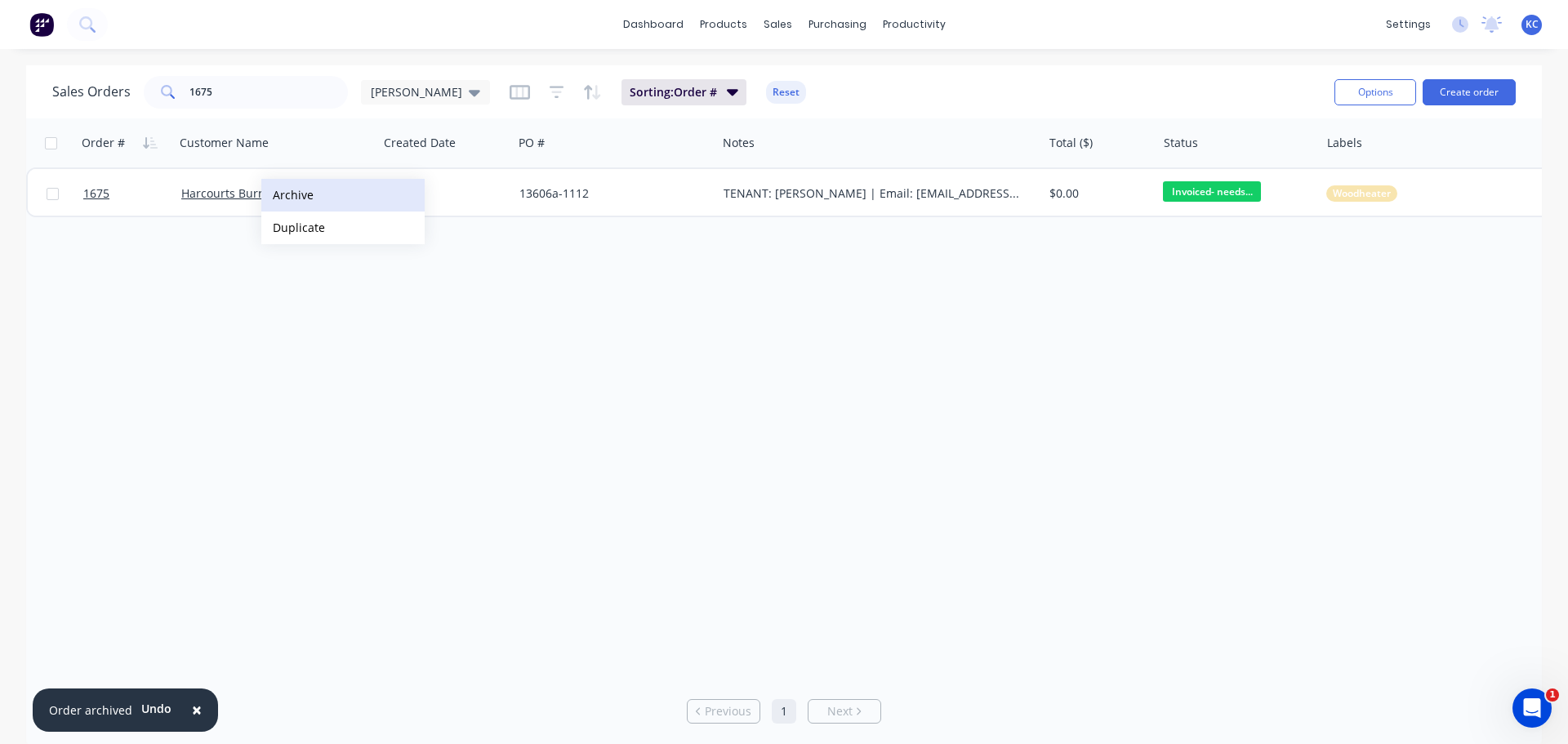
click at [297, 196] on button "Archive" at bounding box center [342, 194] width 164 height 32
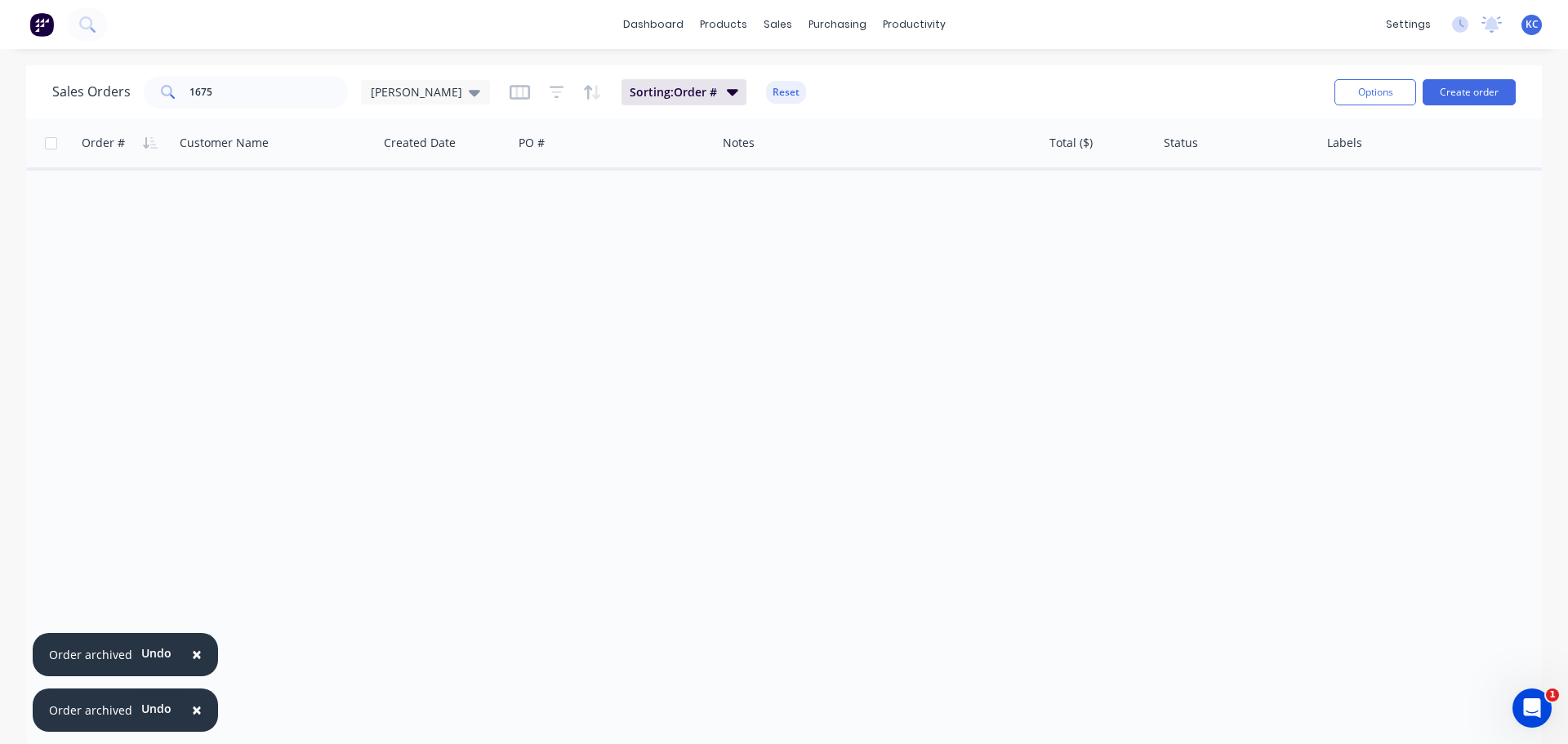
drag, startPoint x: 194, startPoint y: 651, endPoint x: 193, endPoint y: 664, distance: 13.0
click at [194, 651] on span "×" at bounding box center [196, 654] width 10 height 23
click at [191, 709] on span "×" at bounding box center [196, 710] width 10 height 23
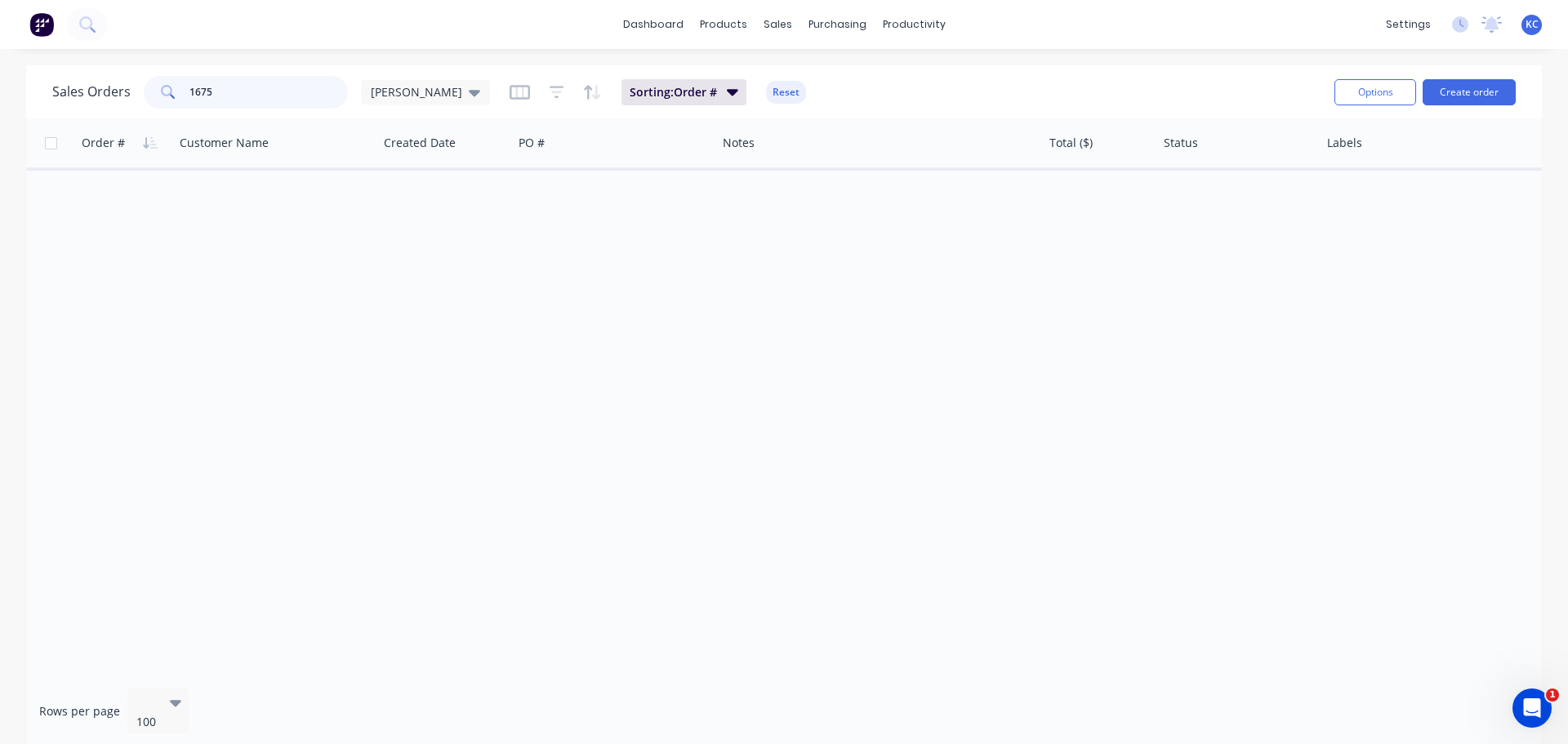
drag, startPoint x: 226, startPoint y: 94, endPoint x: 0, endPoint y: 106, distance: 226.3
click at [0, 95] on div "Sales Orders 1675 [PERSON_NAME] Sorting: Order # Reset Options Create order Ord…" at bounding box center [784, 407] width 1568 height 683
type input "1660"
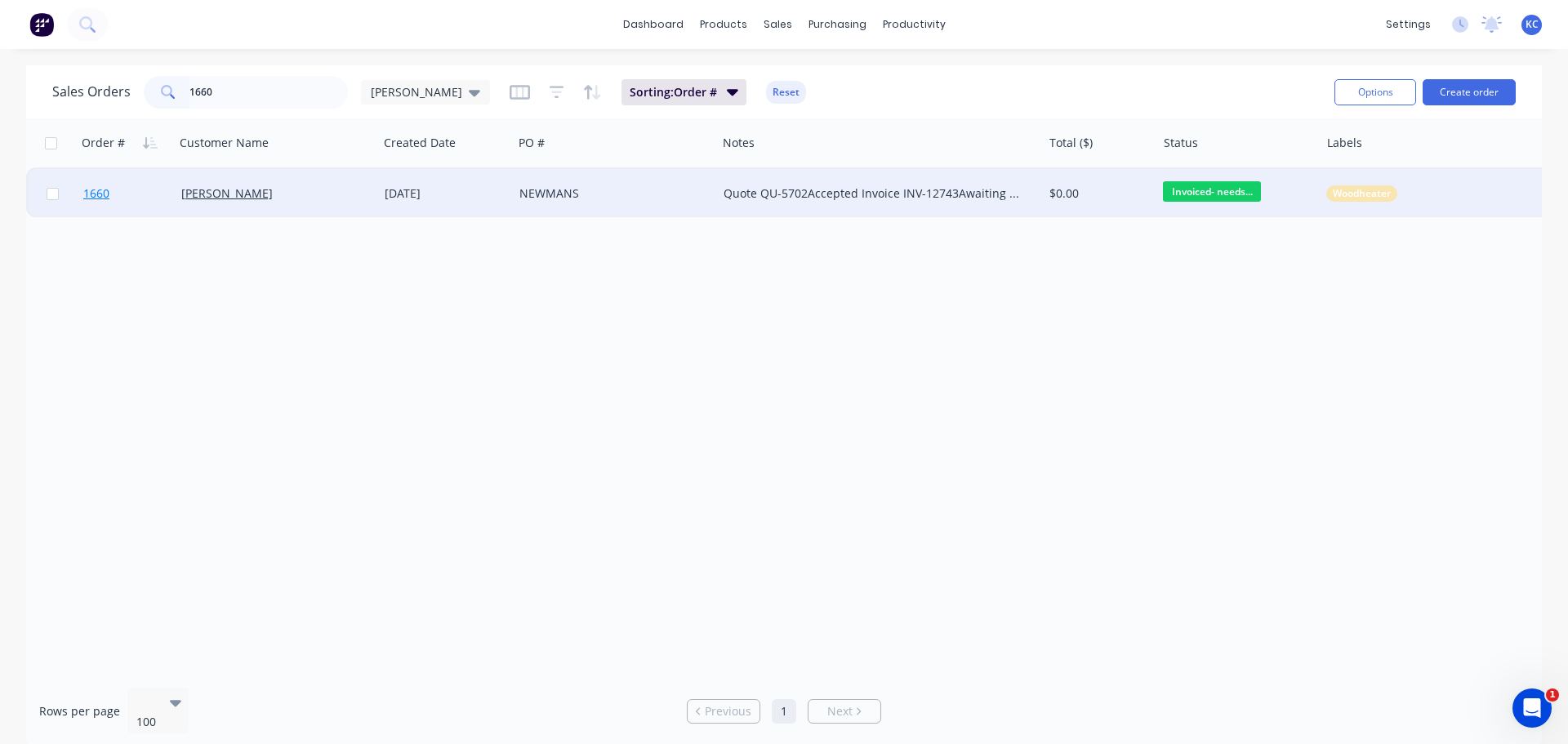
click at [99, 192] on span "1660" at bounding box center [96, 193] width 26 height 17
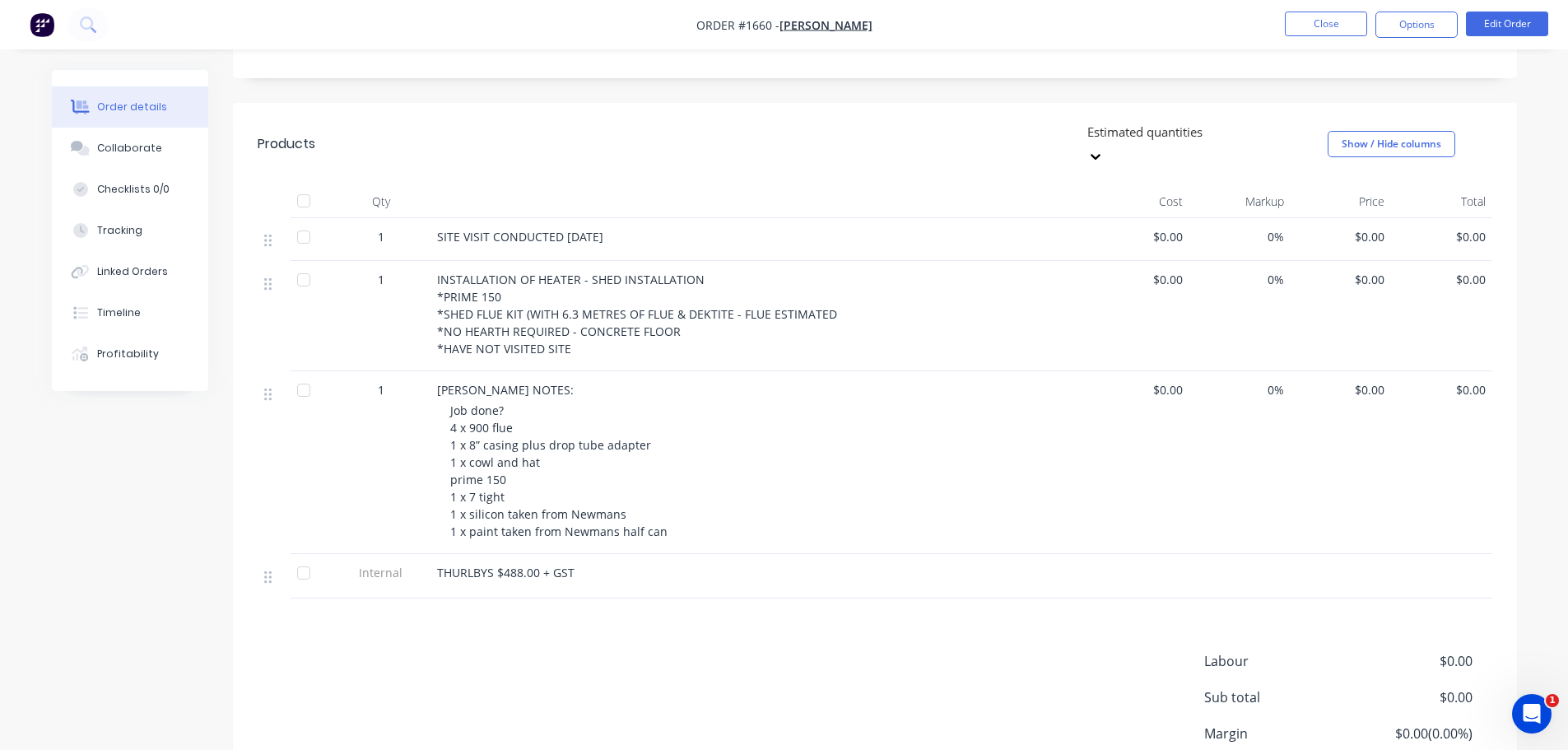
scroll to position [494, 0]
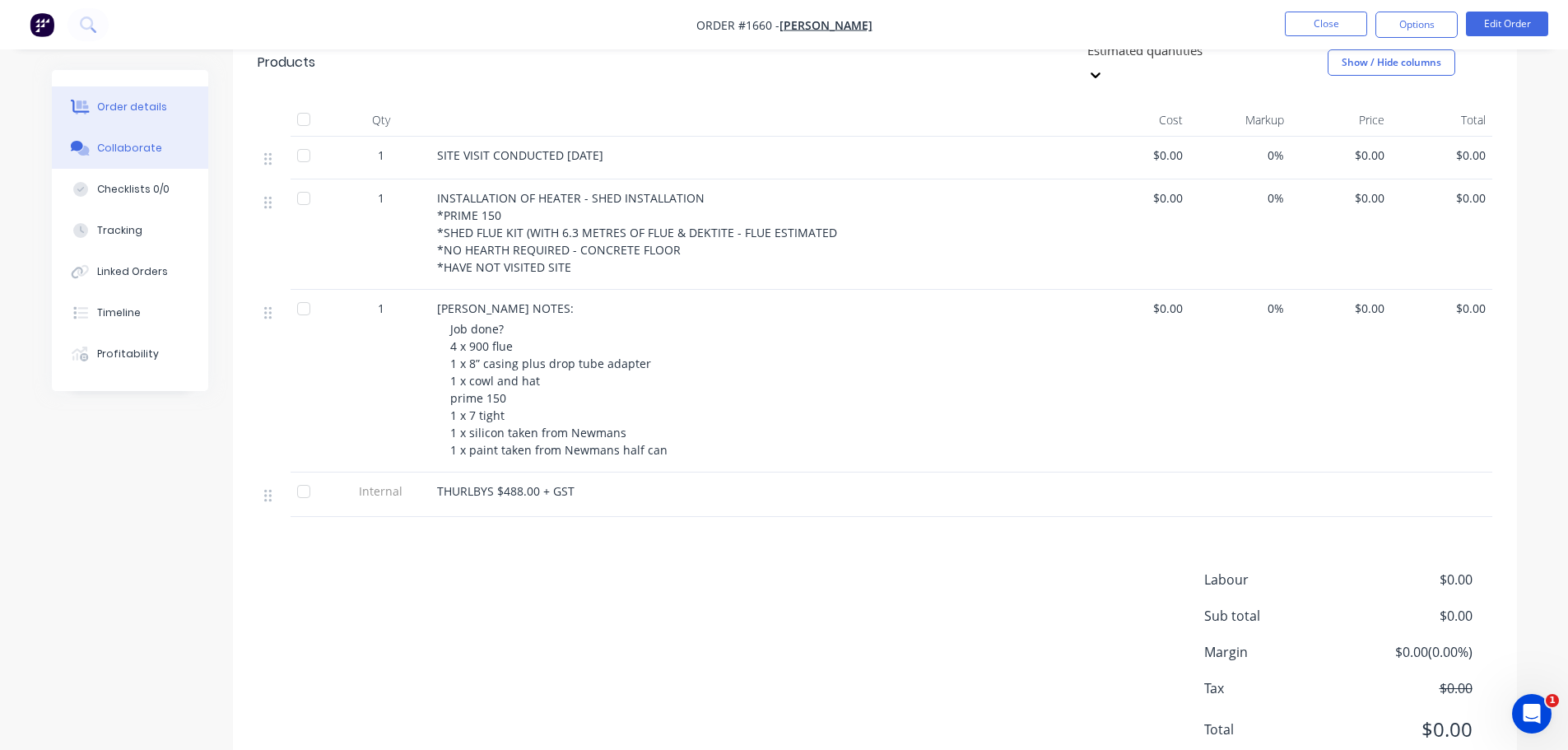
click at [147, 153] on div "Collaborate" at bounding box center [130, 148] width 65 height 15
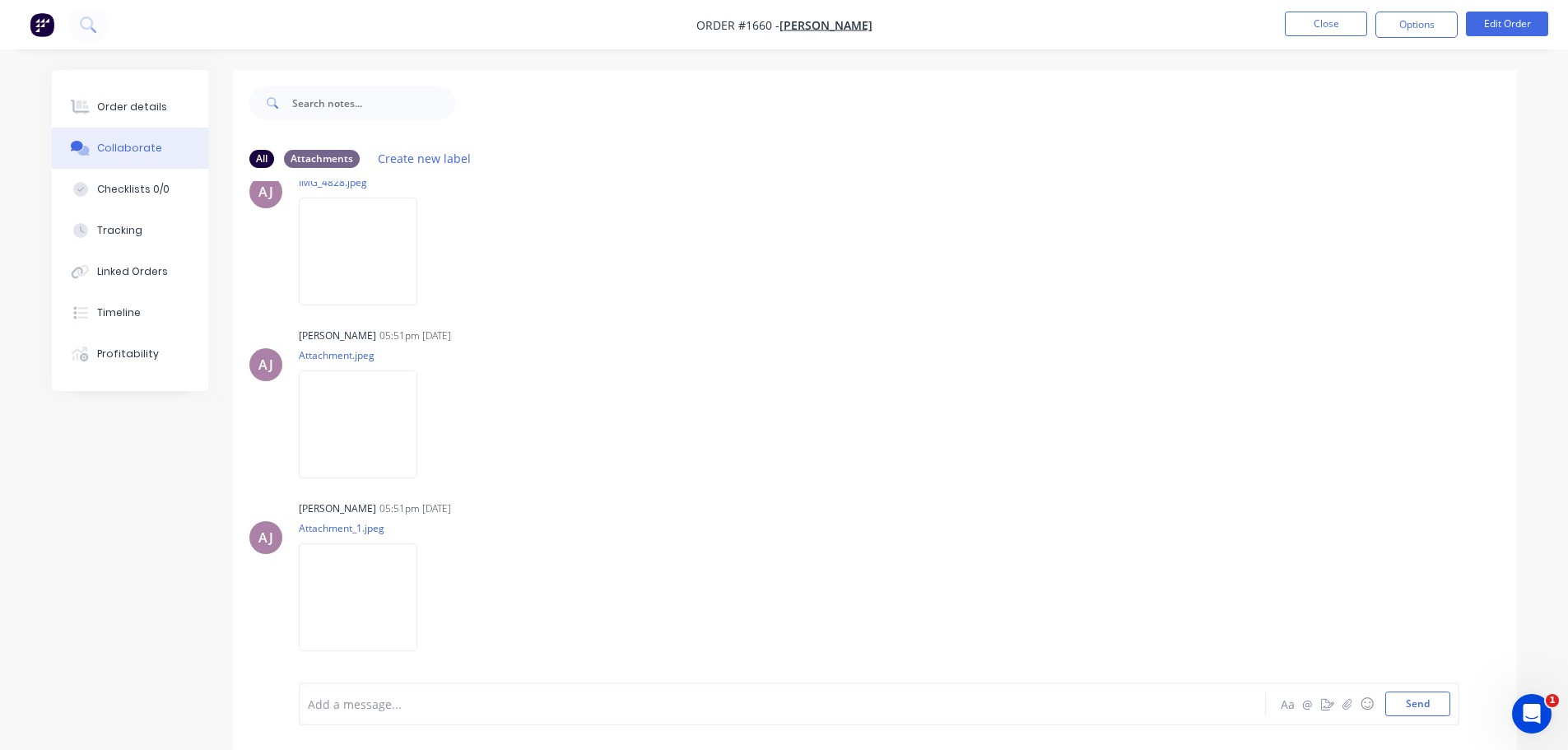
scroll to position [980, 0]
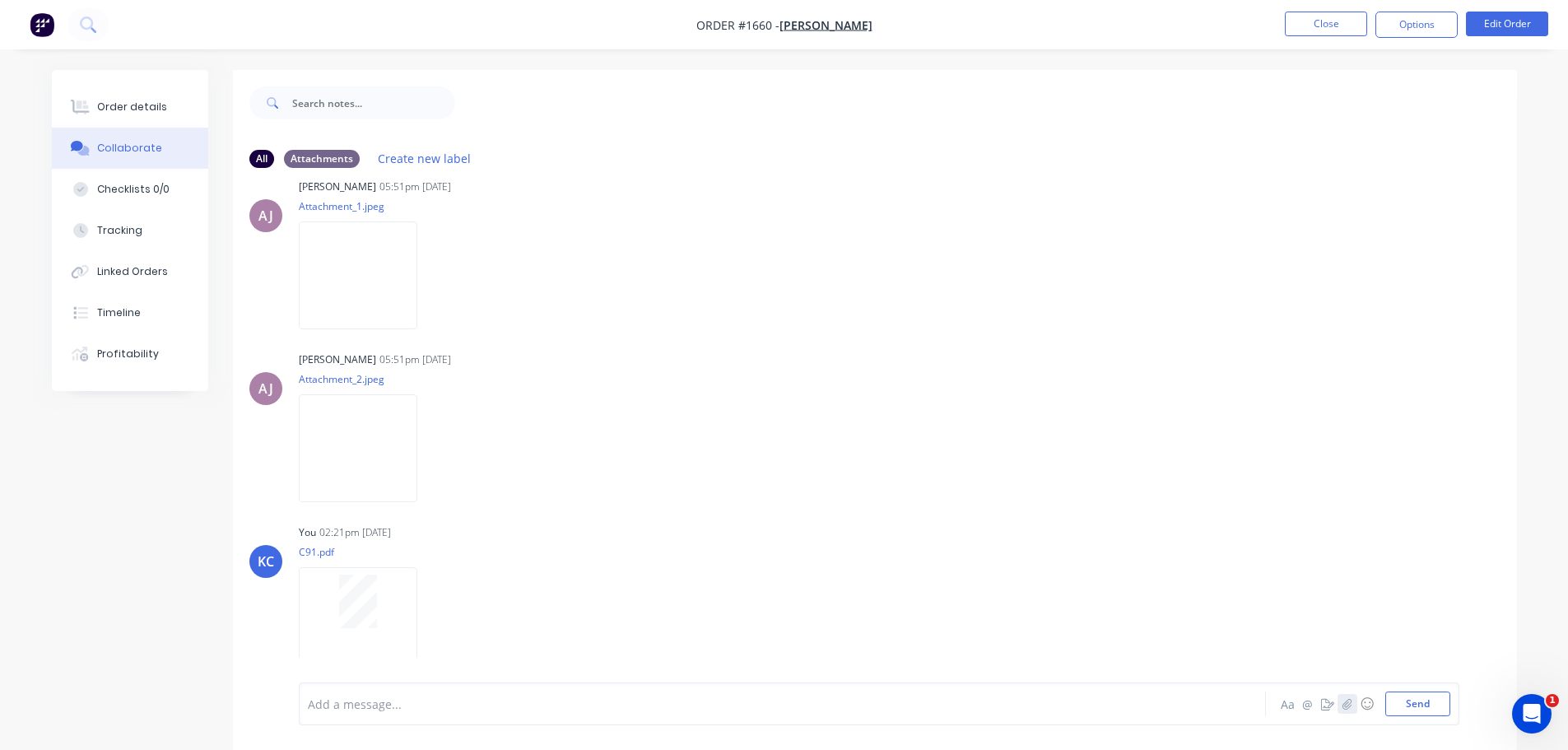
click at [1347, 709] on icon "button" at bounding box center [1348, 702] width 9 height 10
click at [1399, 710] on button "Send" at bounding box center [1418, 703] width 65 height 24
click at [1325, 26] on button "Close" at bounding box center [1326, 23] width 82 height 24
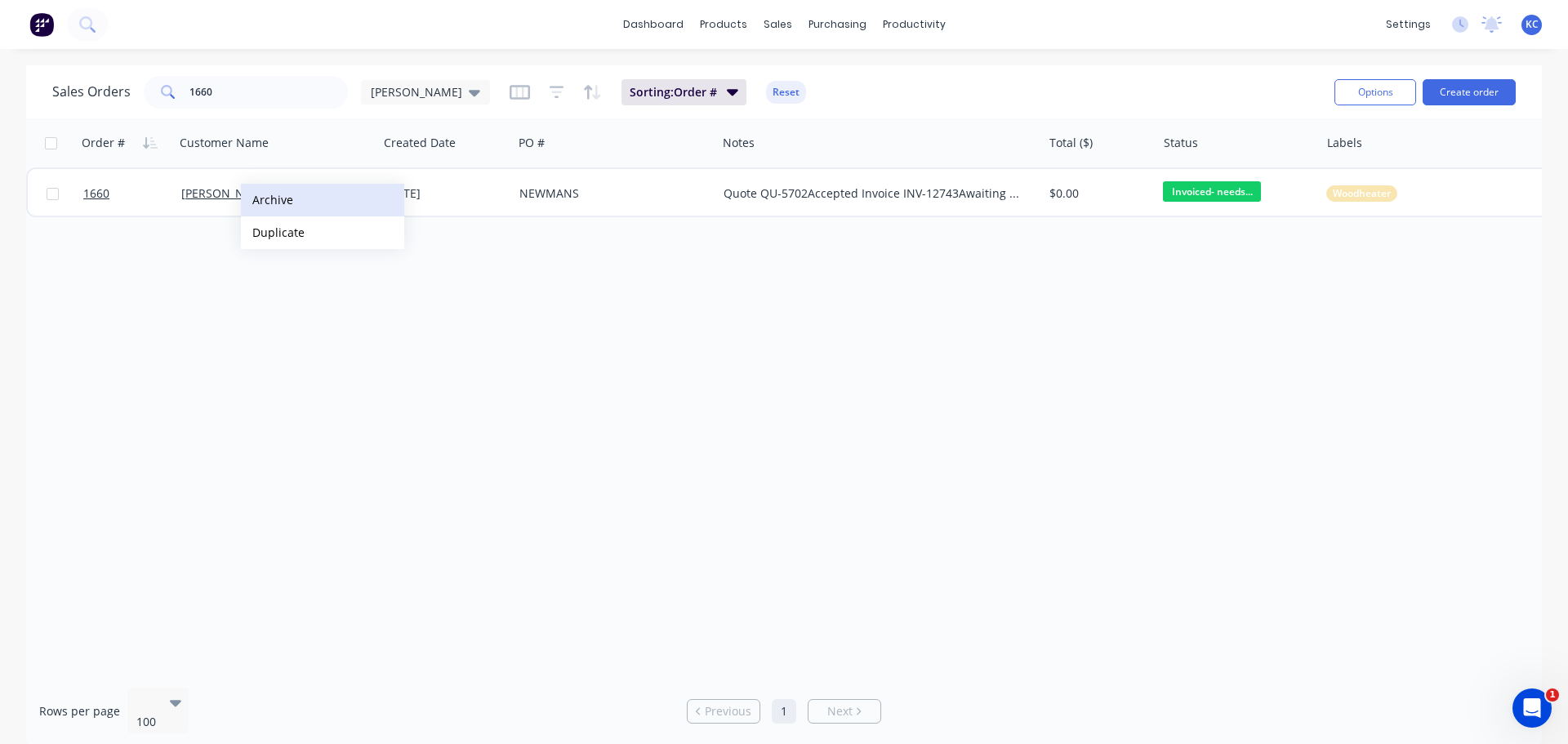
click at [268, 200] on button "Archive" at bounding box center [322, 200] width 164 height 32
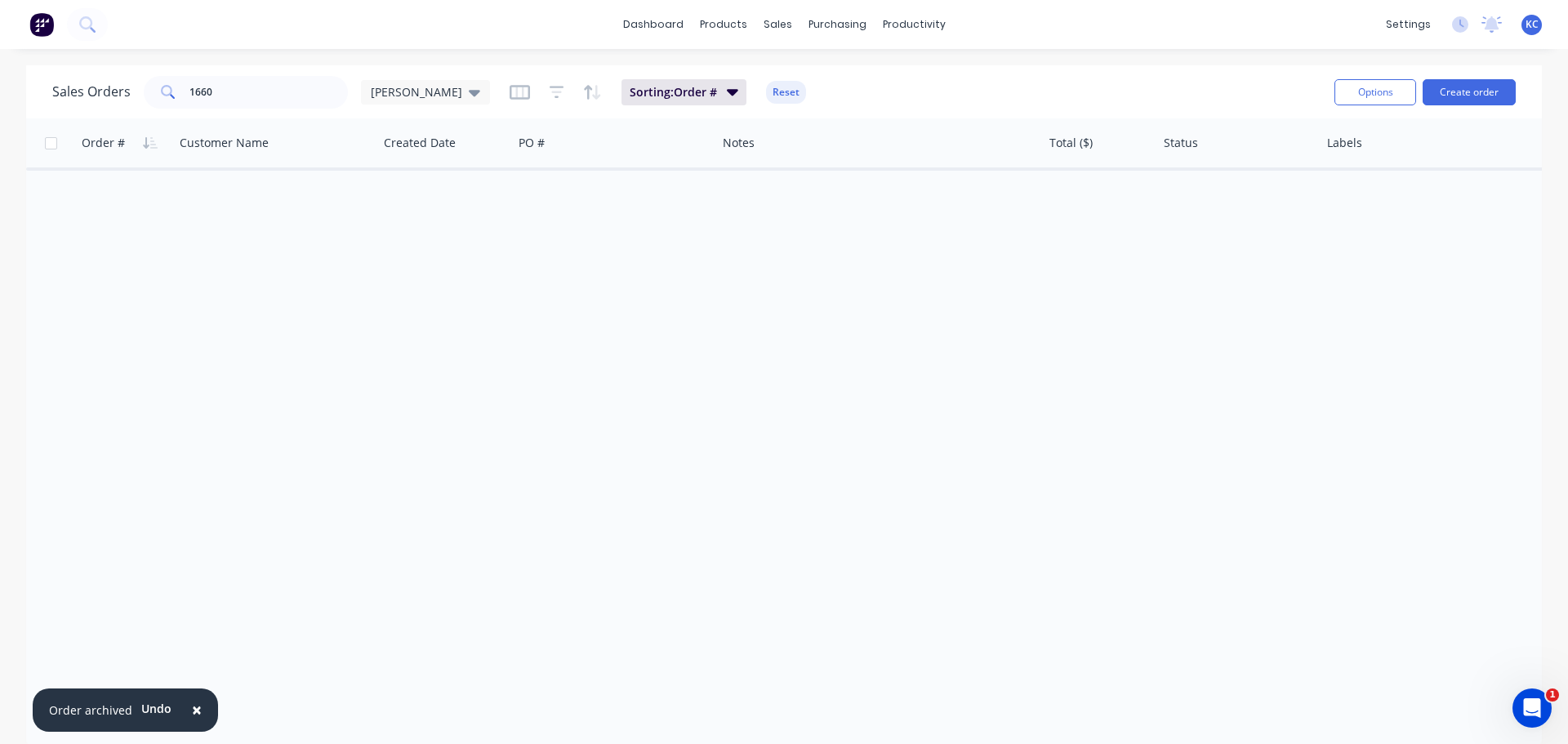
click at [194, 705] on span "×" at bounding box center [196, 710] width 10 height 23
drag, startPoint x: 265, startPoint y: 97, endPoint x: 0, endPoint y: 148, distance: 269.9
click at [40, 134] on div "Sales Orders 1660 [PERSON_NAME] Sorting: Order # Reset Options Create order Ord…" at bounding box center [784, 407] width 1515 height 683
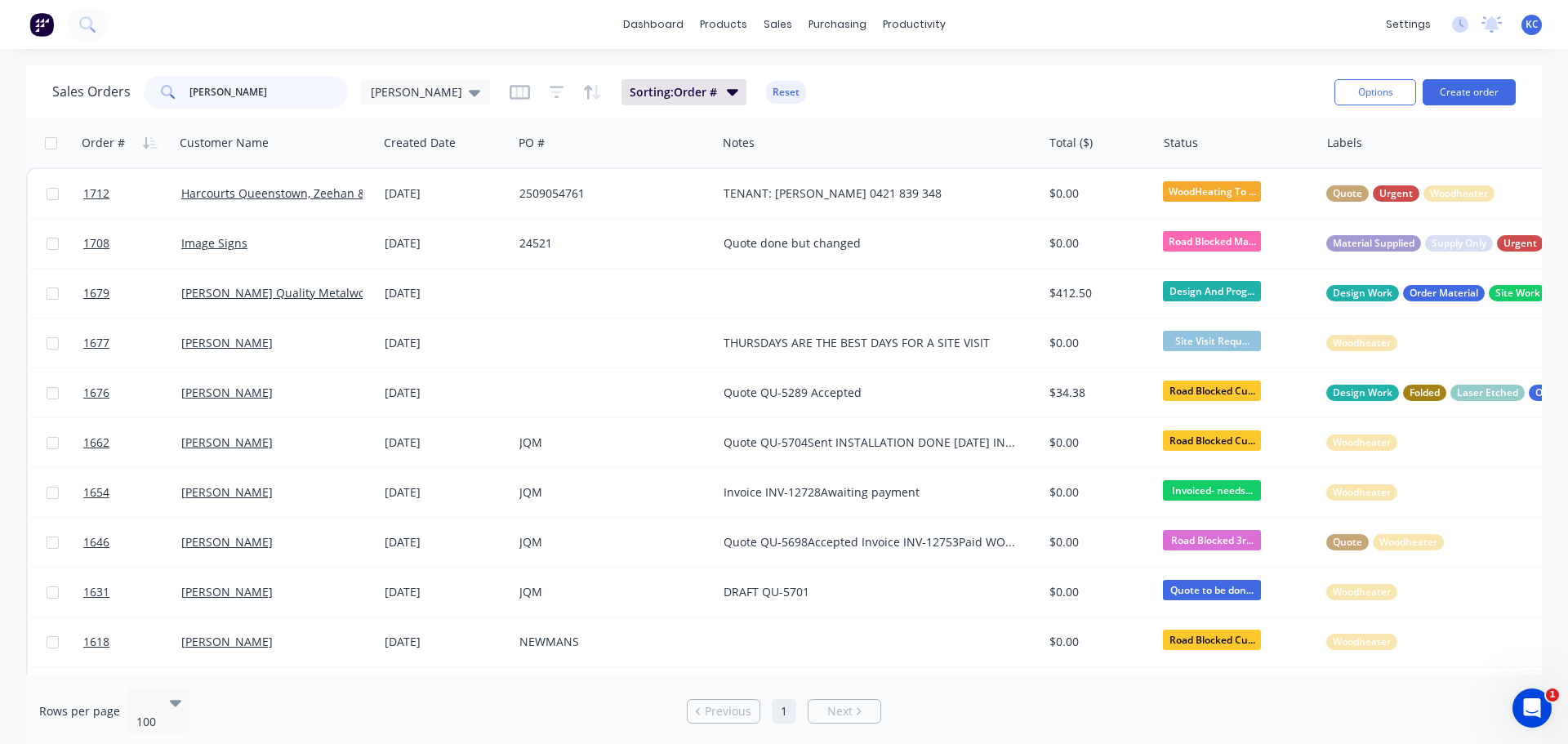
type input "[PERSON_NAME]"
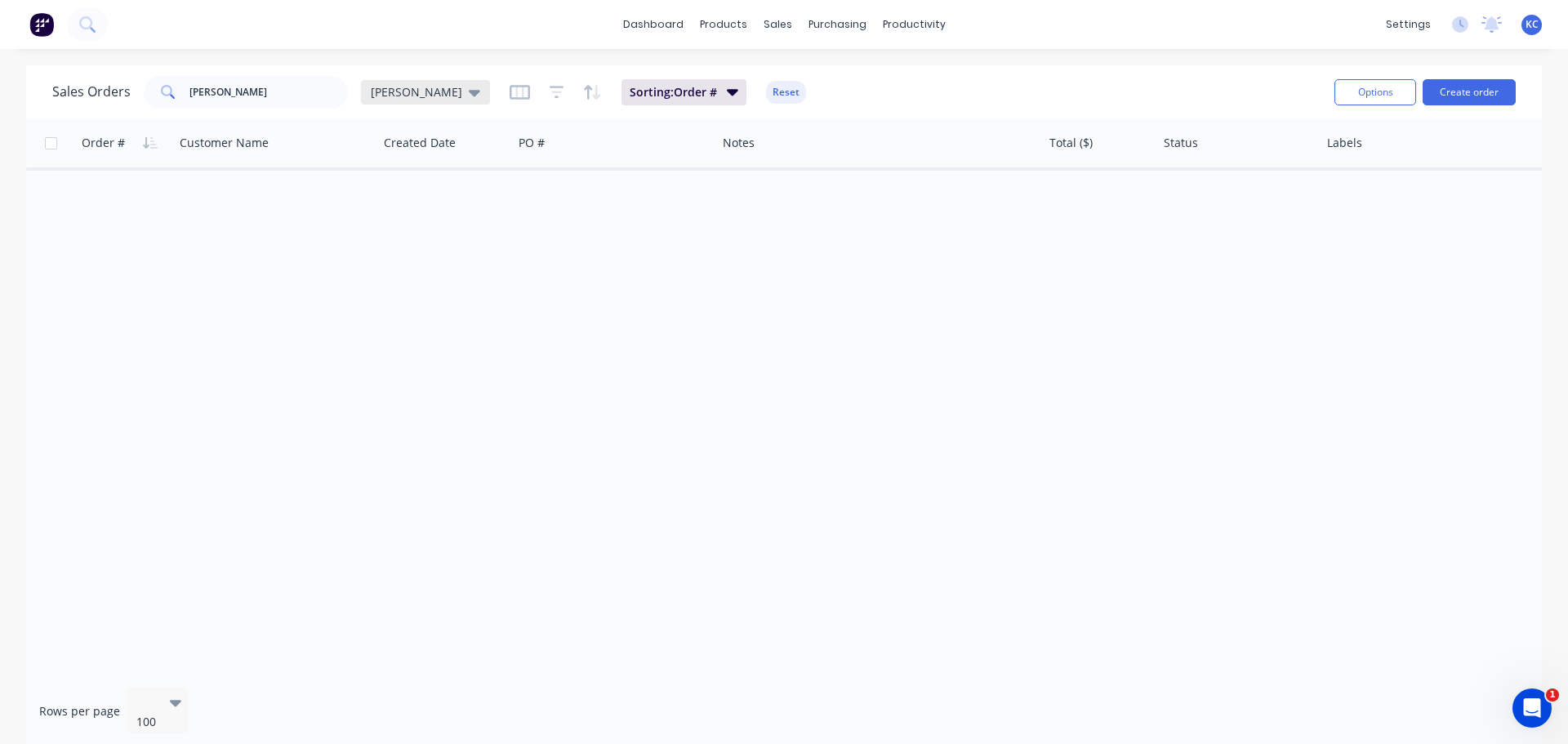
click at [410, 94] on div "[PERSON_NAME]" at bounding box center [426, 93] width 109 height 15
click at [401, 297] on button "Archived" at bounding box center [458, 297] width 186 height 19
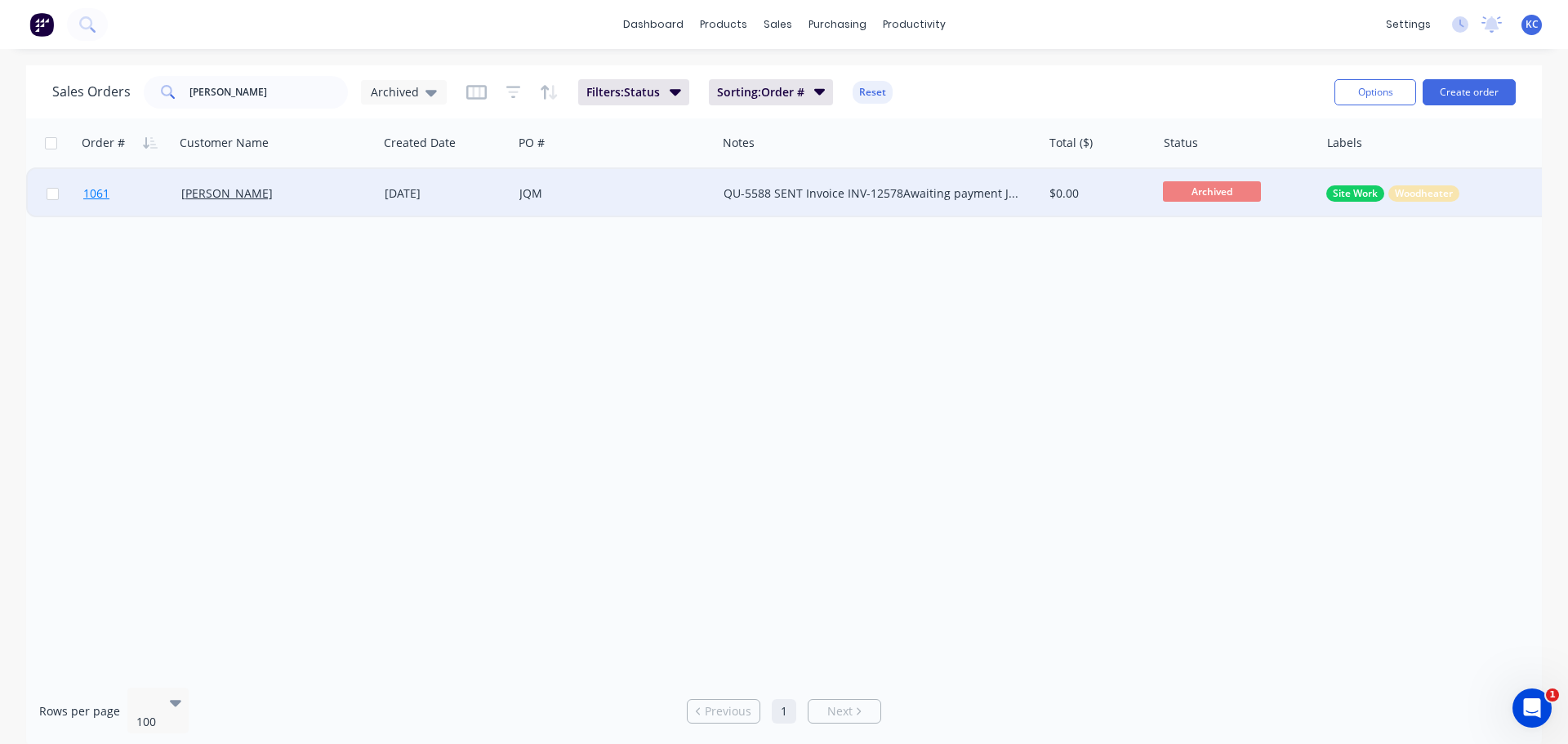
click at [103, 189] on span "1061" at bounding box center [96, 193] width 26 height 17
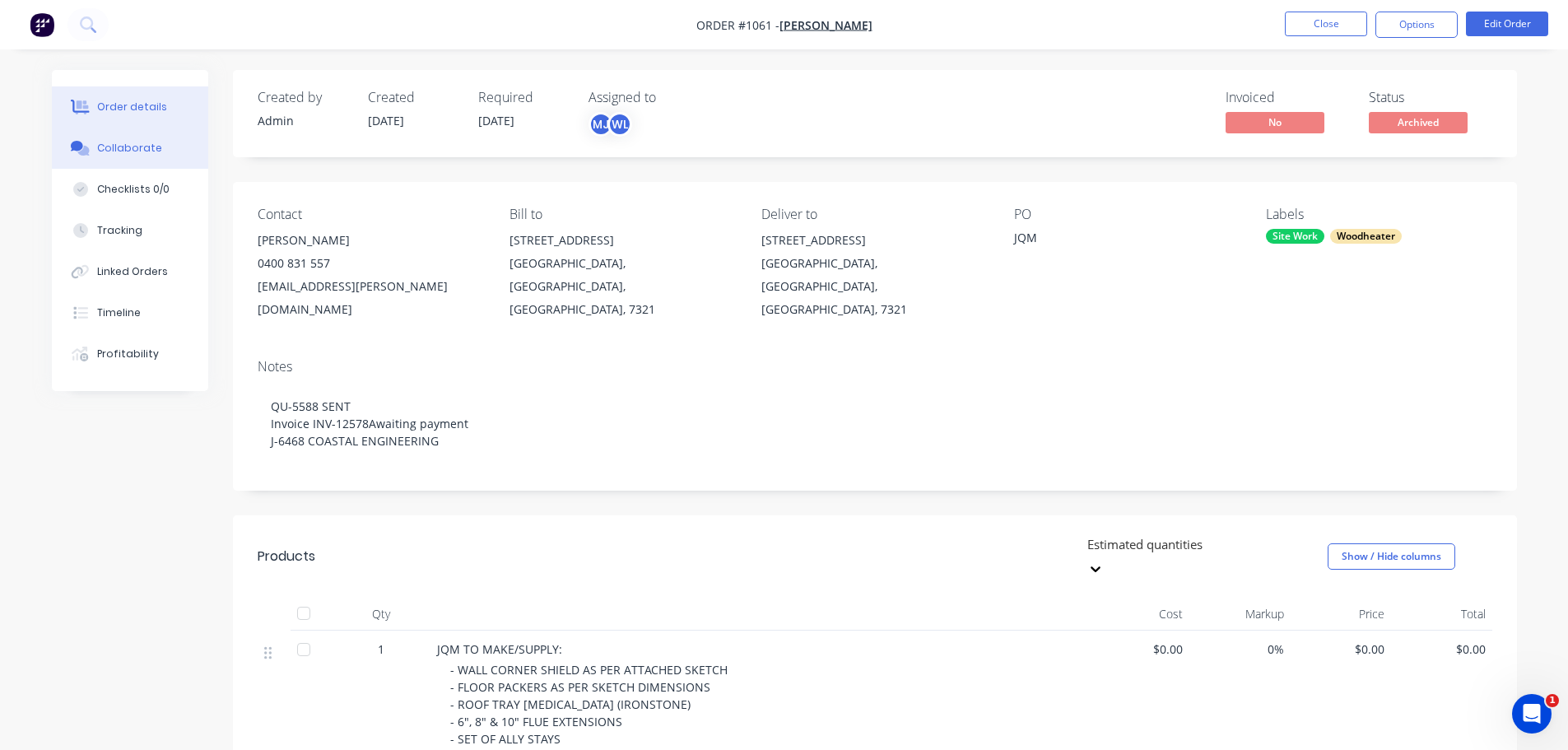
click at [123, 136] on button "Collaborate" at bounding box center [131, 148] width 157 height 41
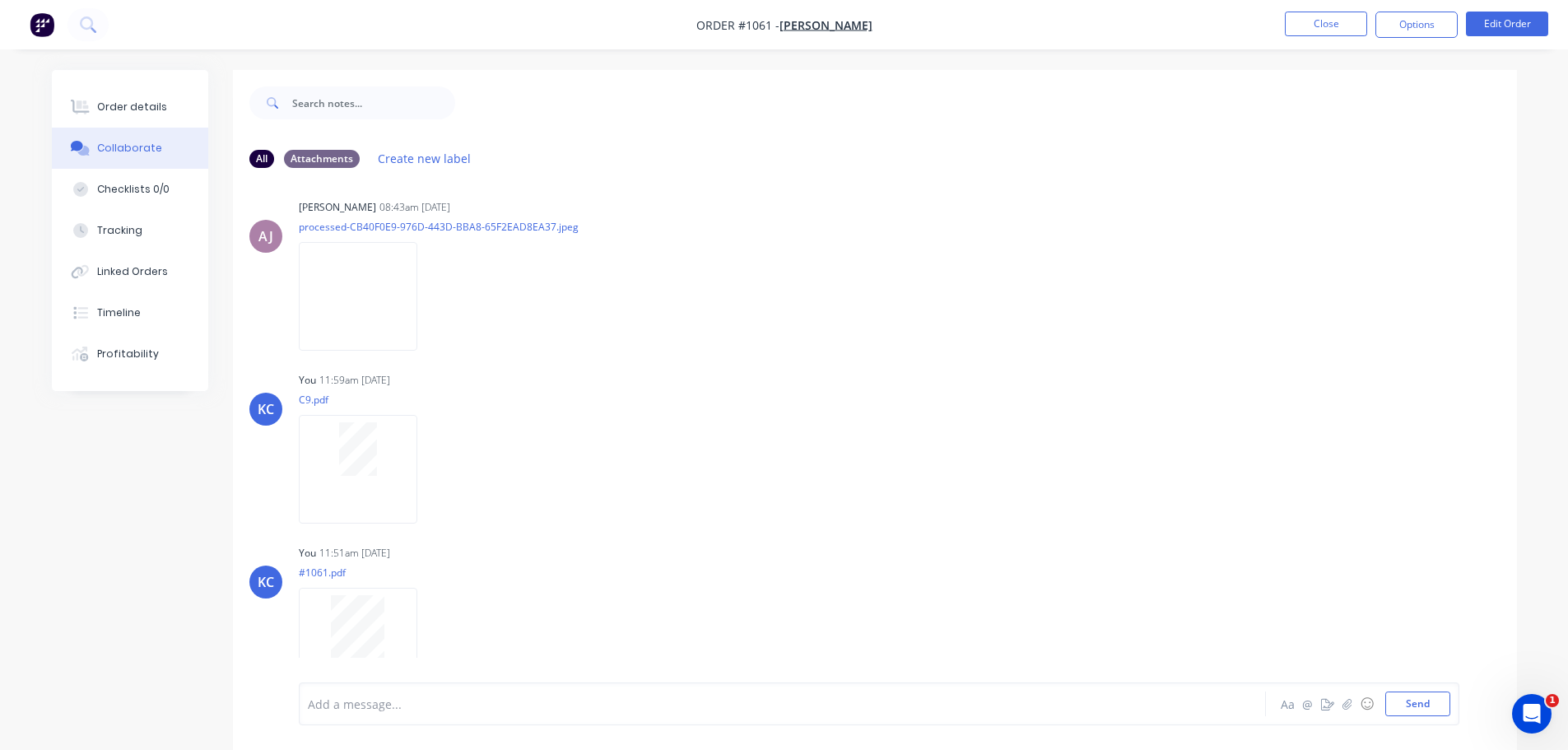
scroll to position [906, 0]
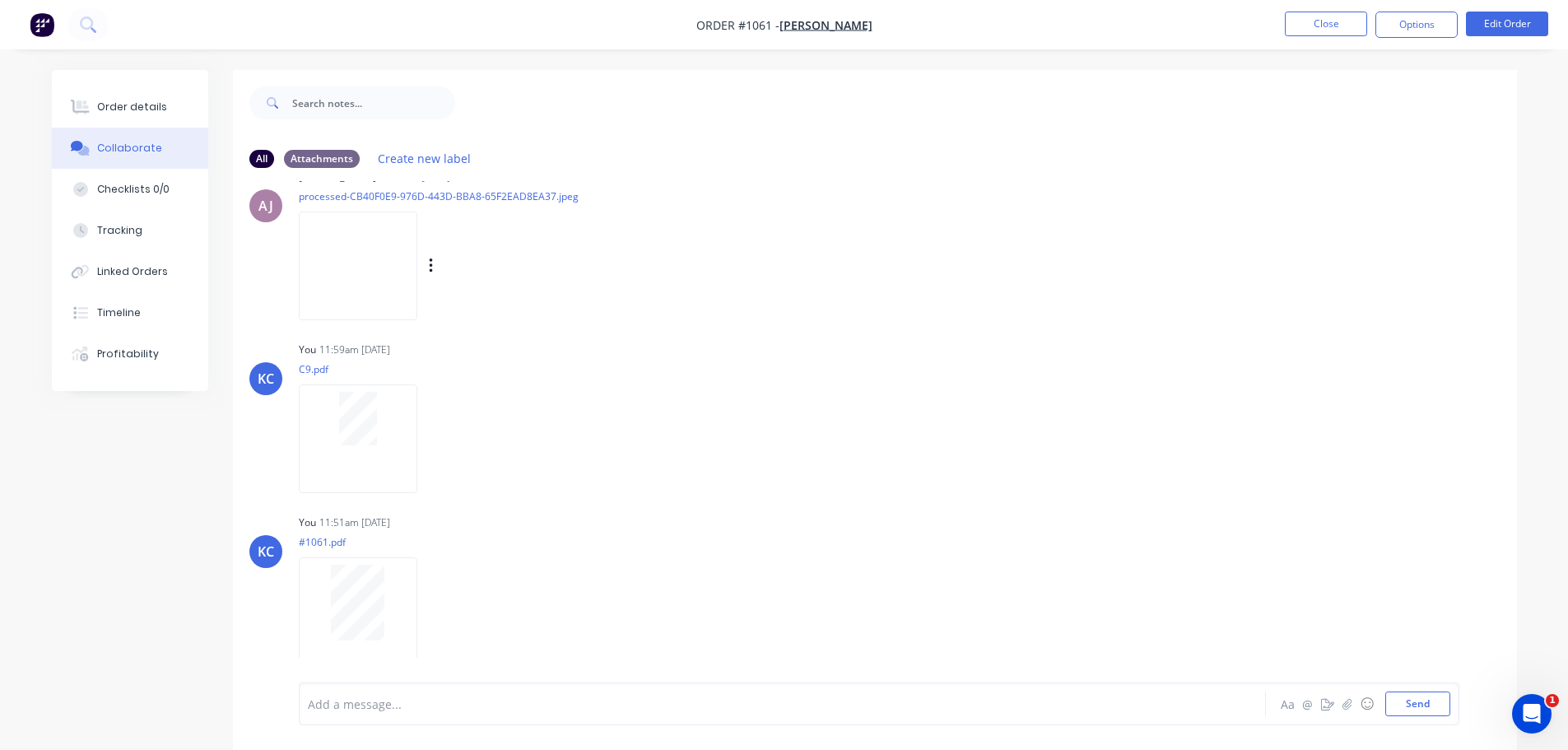
click at [345, 271] on img at bounding box center [357, 266] width 118 height 108
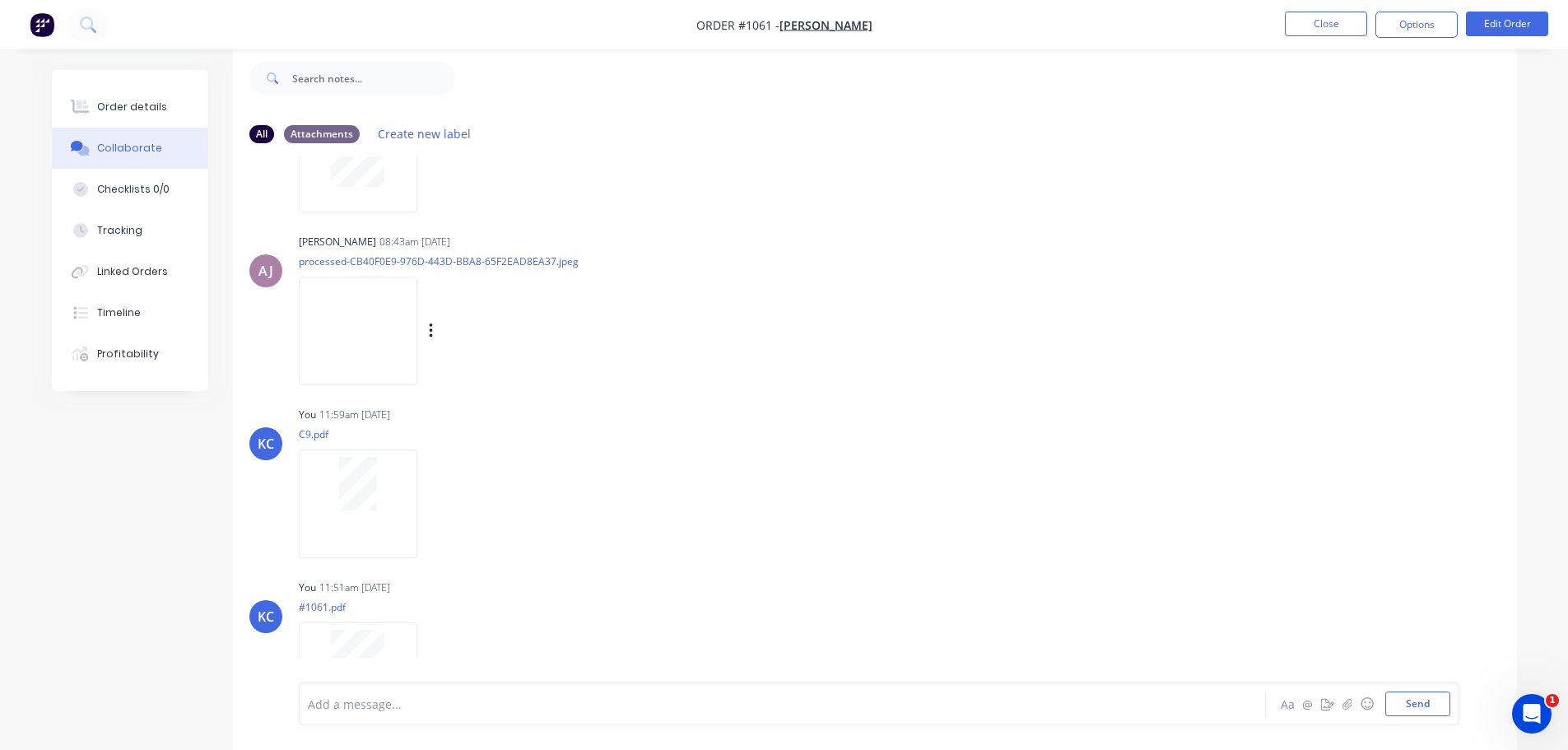
scroll to position [823, 0]
click at [354, 333] on img at bounding box center [357, 325] width 118 height 108
click at [1319, 16] on button "Close" at bounding box center [1326, 23] width 82 height 24
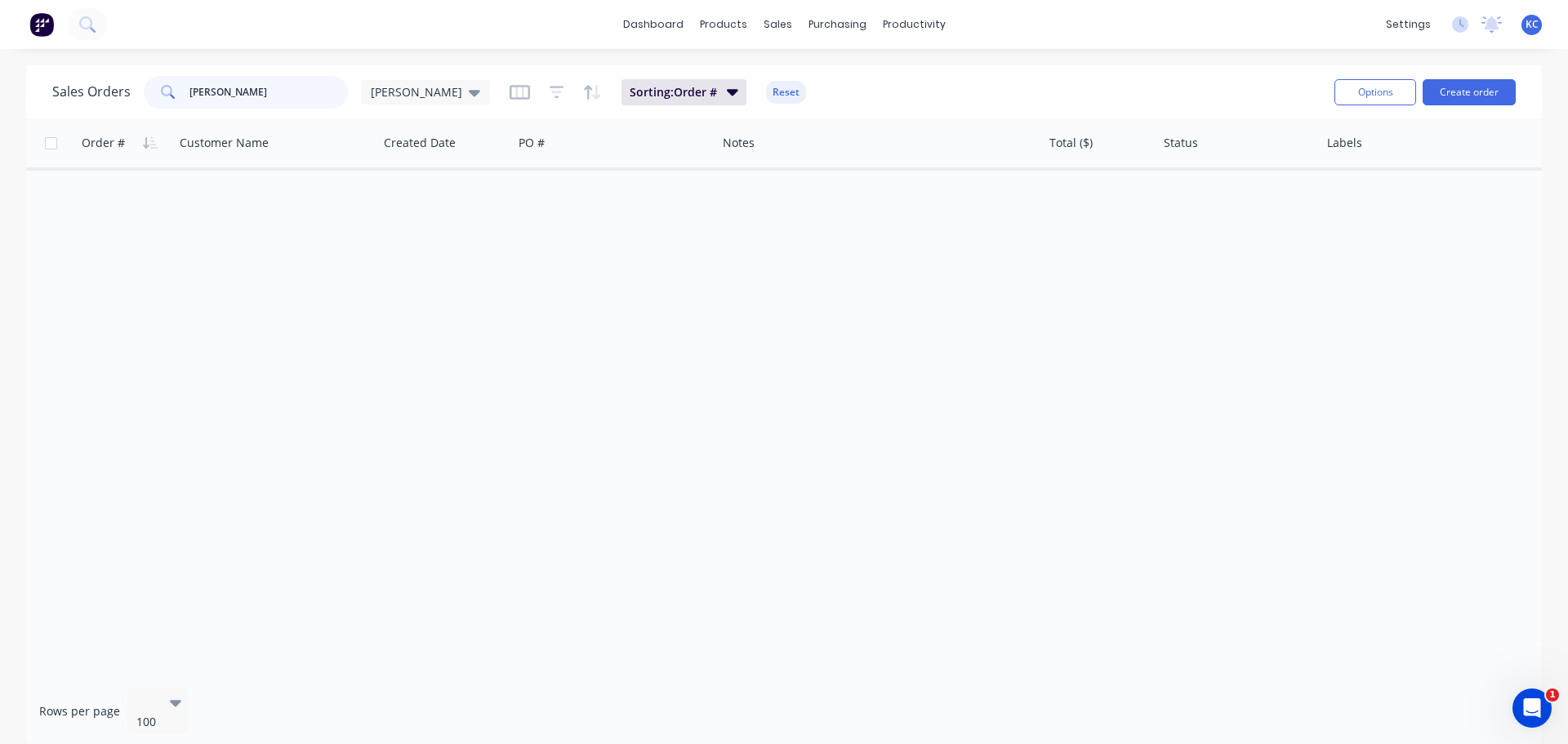
drag, startPoint x: 219, startPoint y: 93, endPoint x: 0, endPoint y: 245, distance: 266.6
click at [0, 164] on div "Sales Orders [PERSON_NAME] [PERSON_NAME] Sorting: Order # Reset Options Create …" at bounding box center [784, 407] width 1568 height 683
type input "1579"
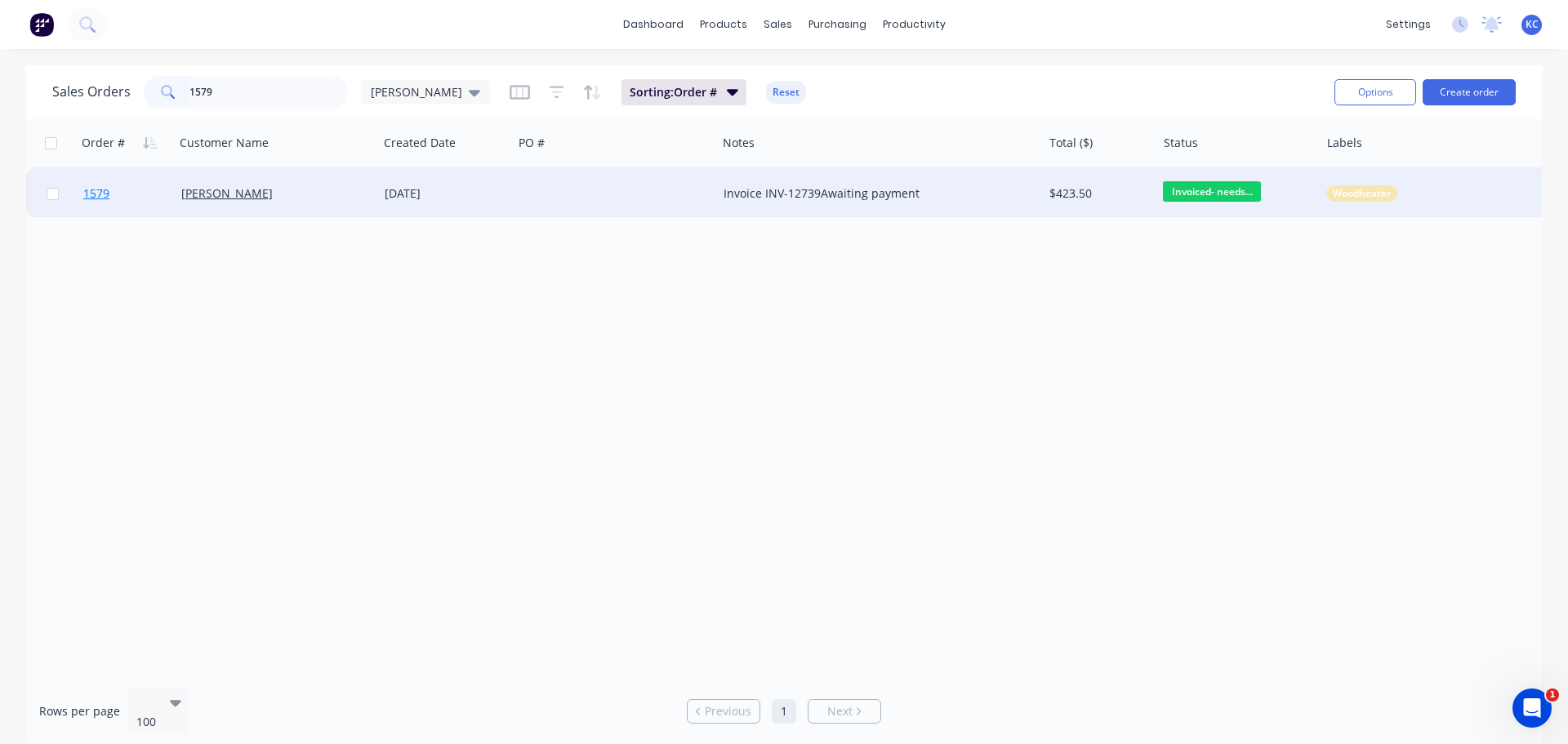
click at [103, 192] on span "1579" at bounding box center [96, 193] width 26 height 17
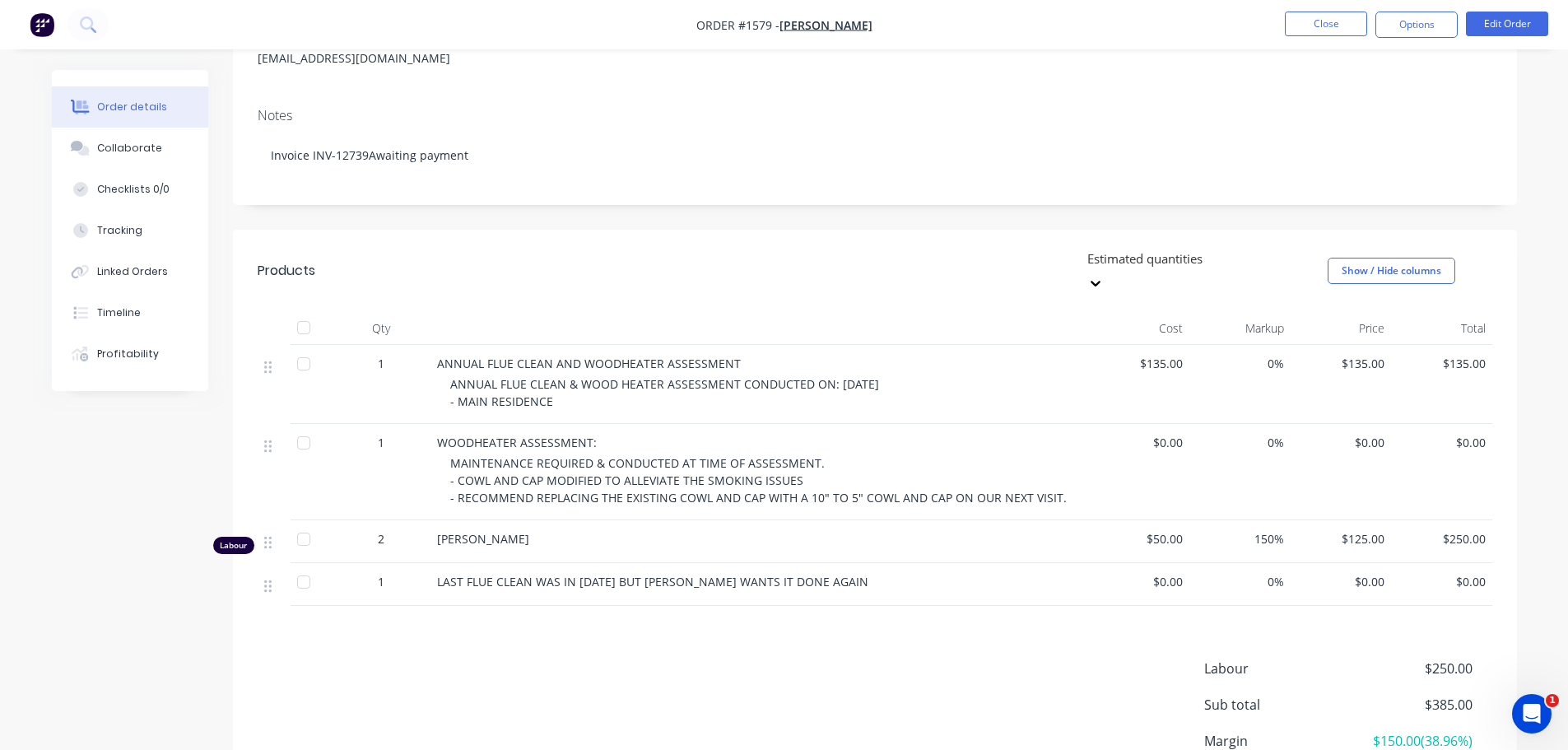
scroll to position [247, 0]
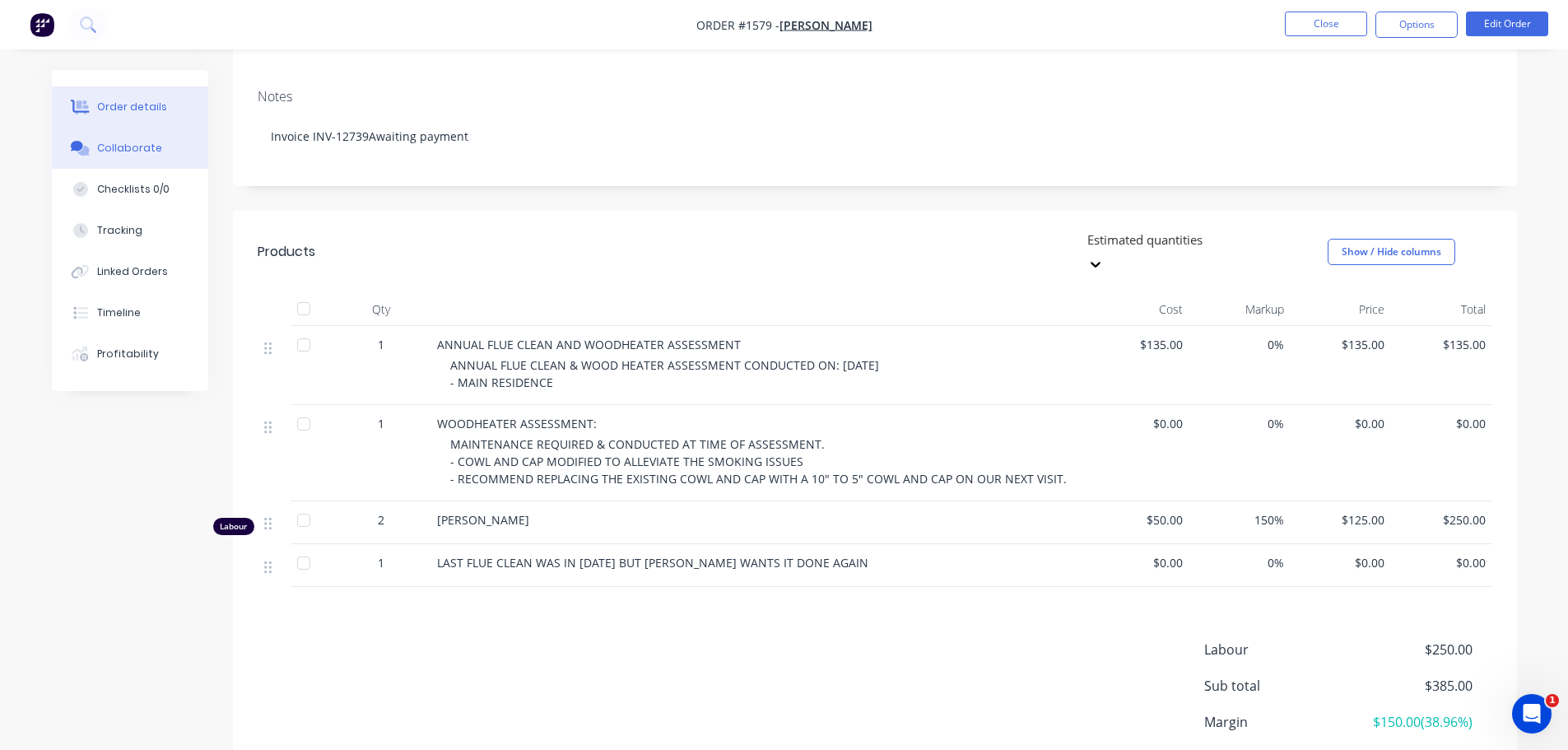
click at [151, 141] on div "Collaborate" at bounding box center [130, 148] width 65 height 15
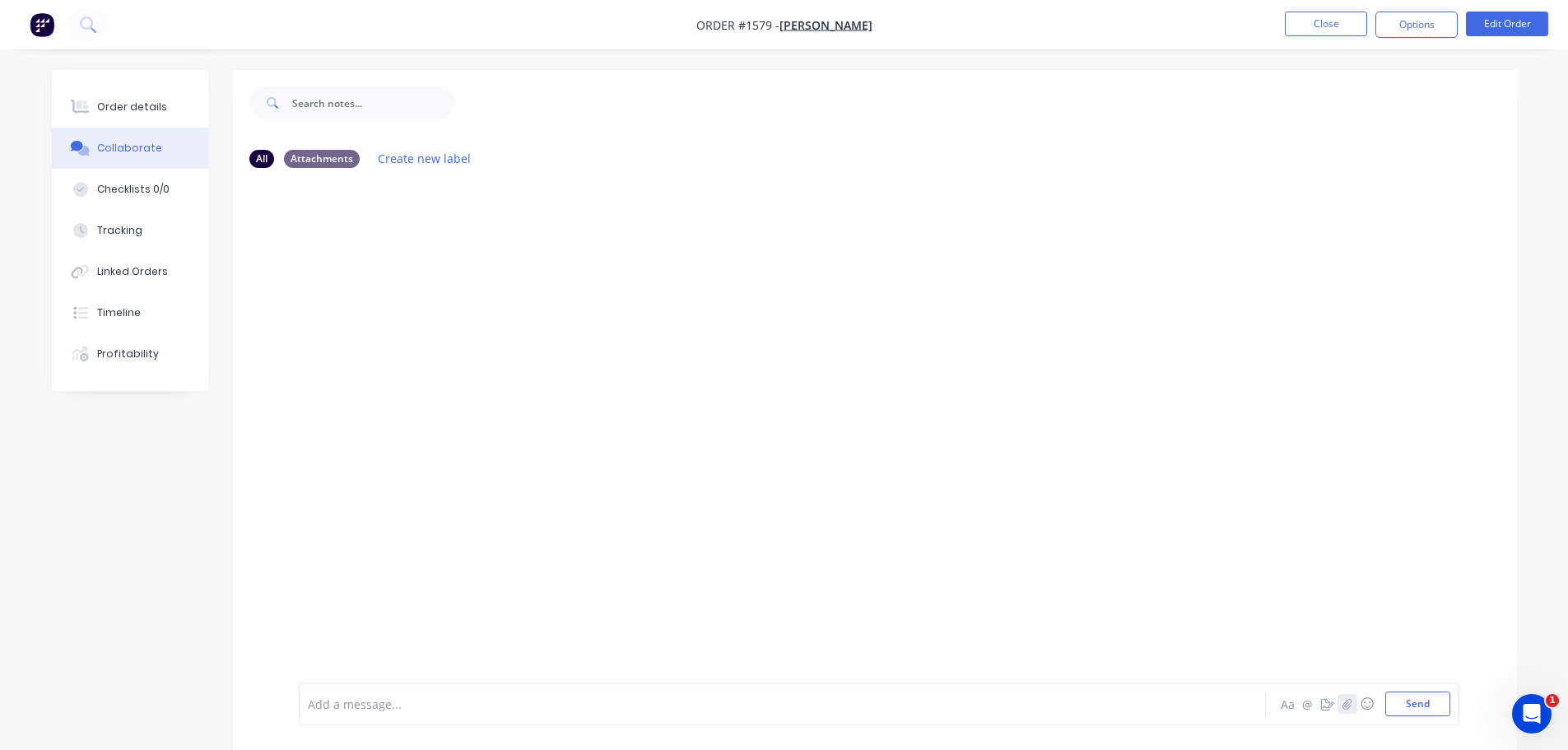
click at [1343, 703] on icon "button" at bounding box center [1347, 703] width 10 height 11
click at [1416, 703] on button "Send" at bounding box center [1418, 703] width 65 height 24
click at [1342, 24] on button "Close" at bounding box center [1326, 23] width 82 height 24
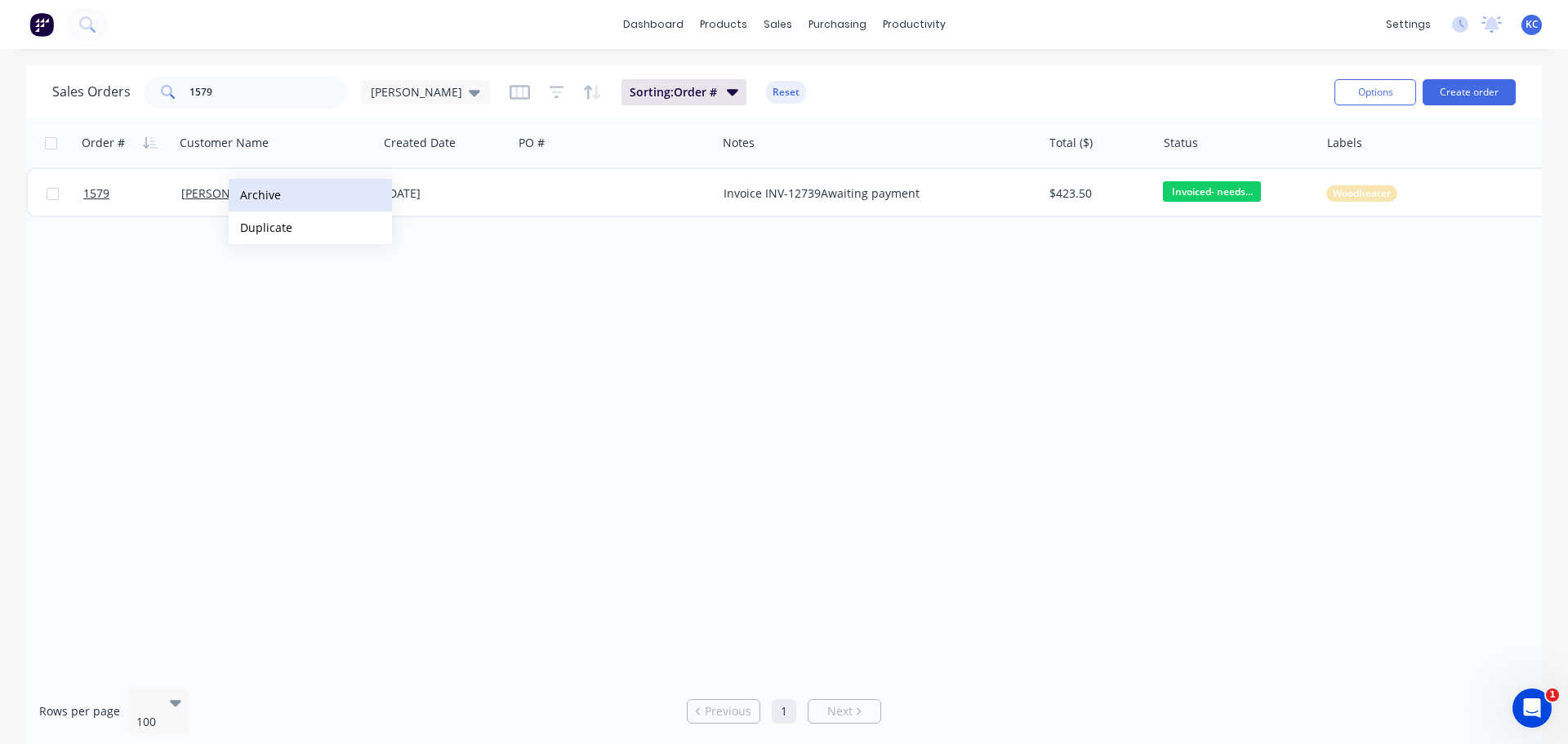
click at [255, 194] on button "Archive" at bounding box center [310, 194] width 164 height 32
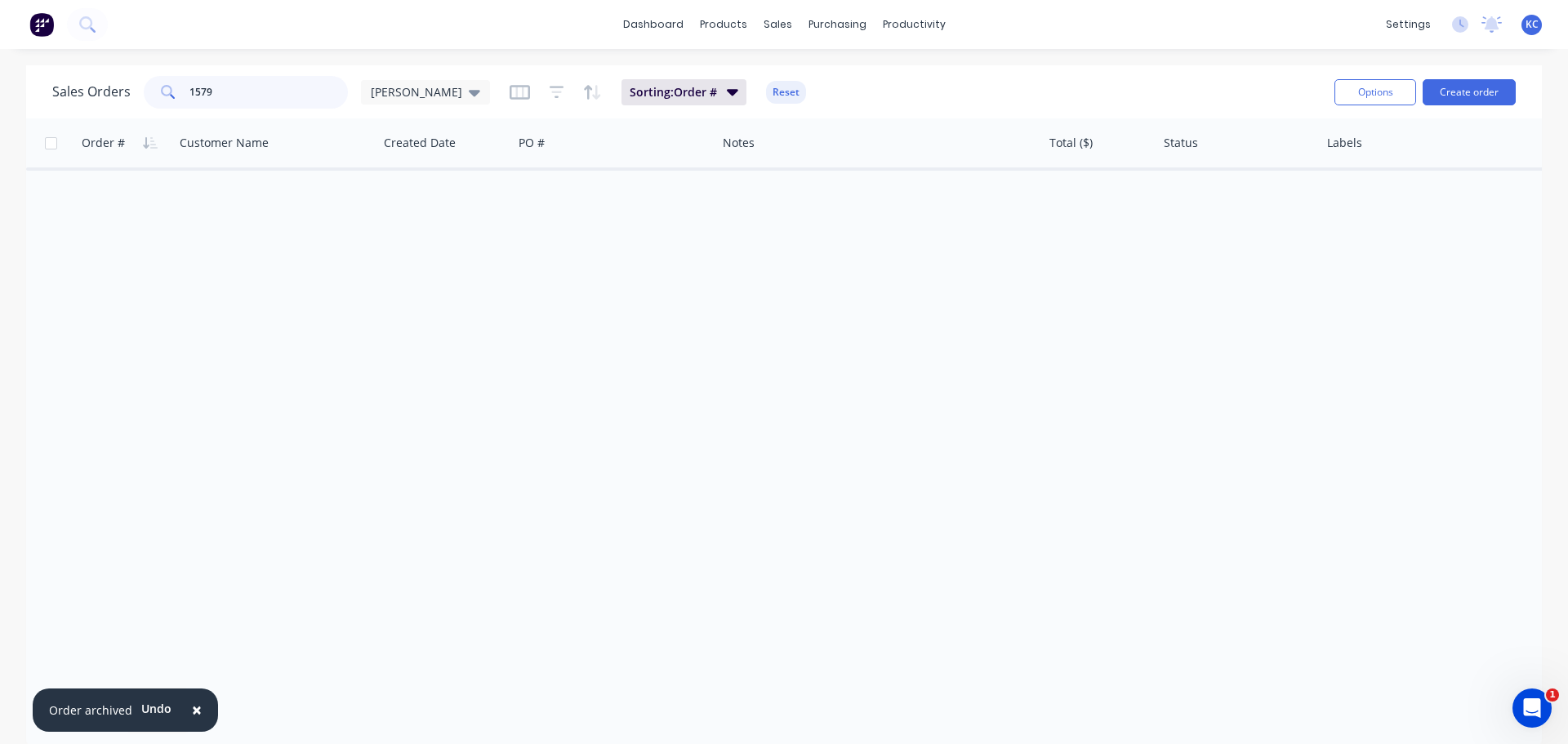
drag, startPoint x: 234, startPoint y: 87, endPoint x: 0, endPoint y: 105, distance: 234.7
click at [36, 122] on div "Sales Orders 1579 [PERSON_NAME] Sorting: Order # Reset Options Create order Ord…" at bounding box center [784, 407] width 1515 height 683
type input "1592"
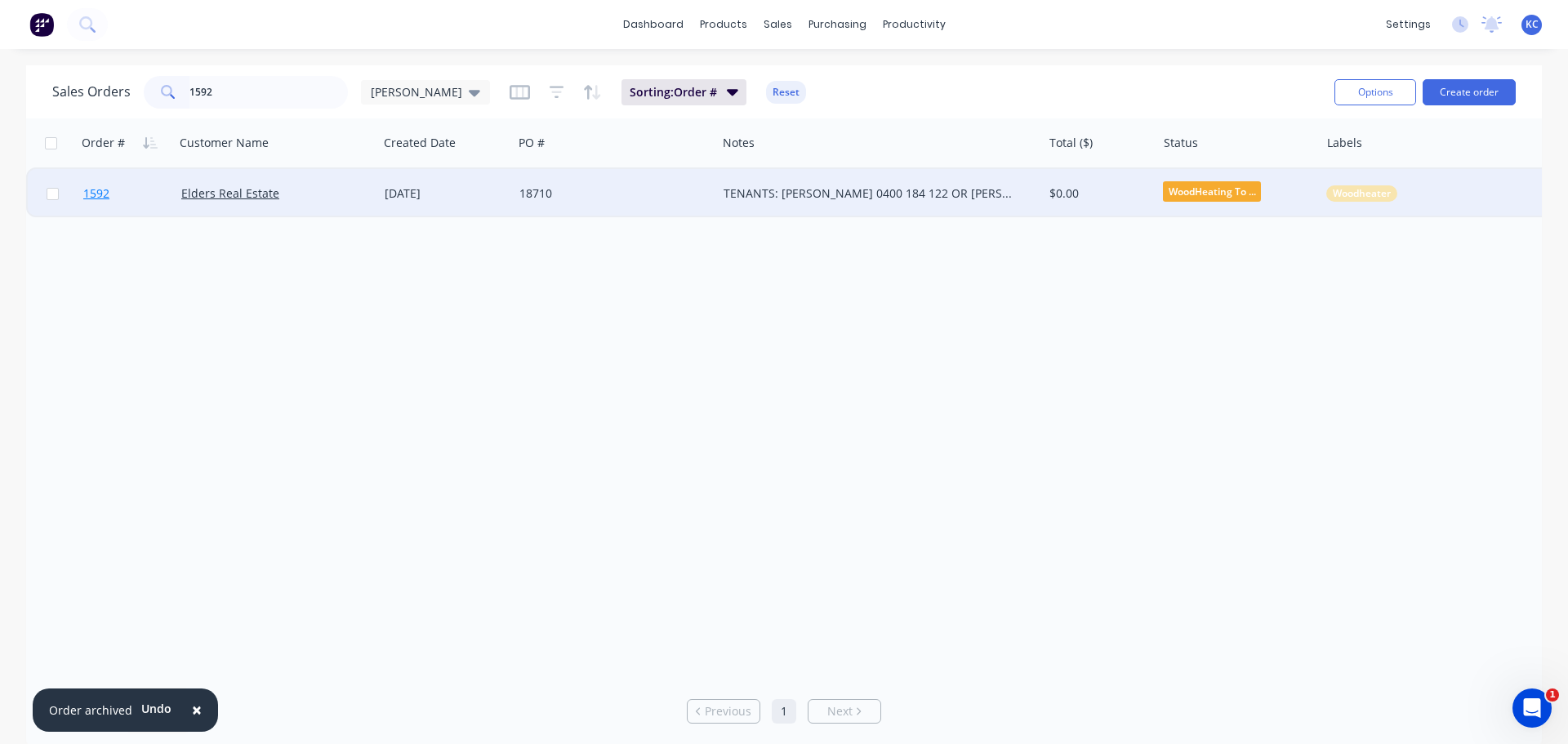
click at [94, 196] on span "1592" at bounding box center [96, 193] width 26 height 17
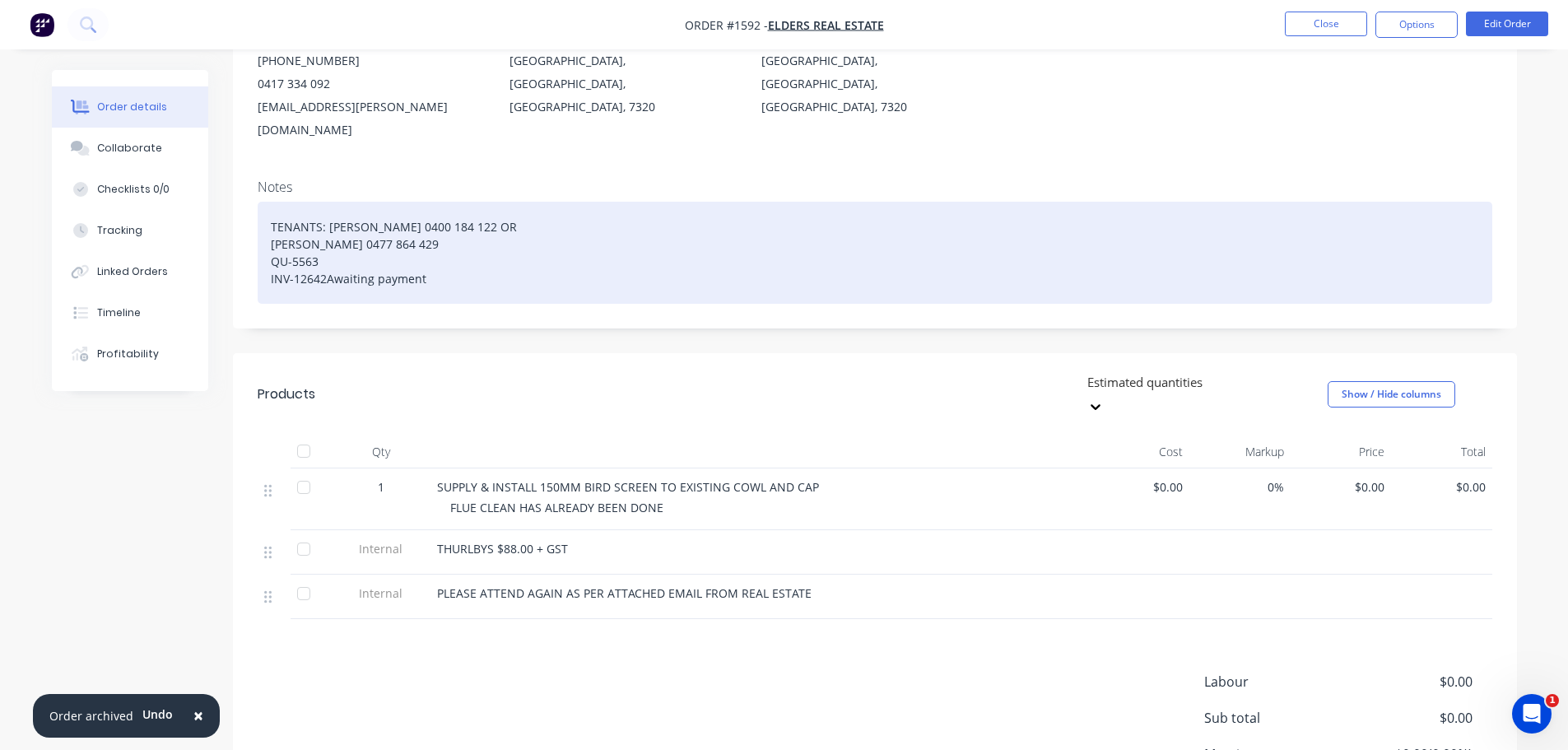
scroll to position [247, 0]
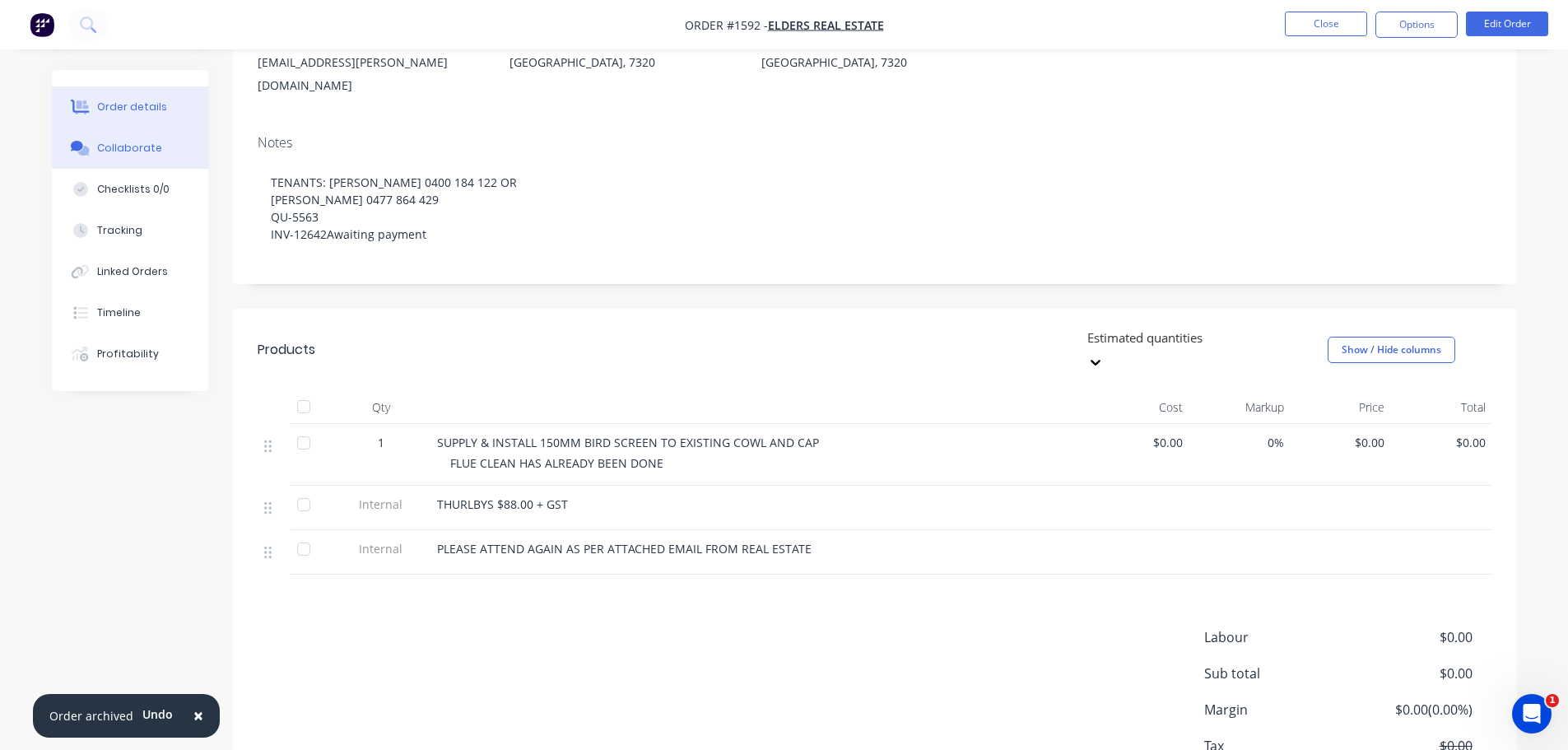
click at [166, 146] on button "Collaborate" at bounding box center [131, 148] width 157 height 41
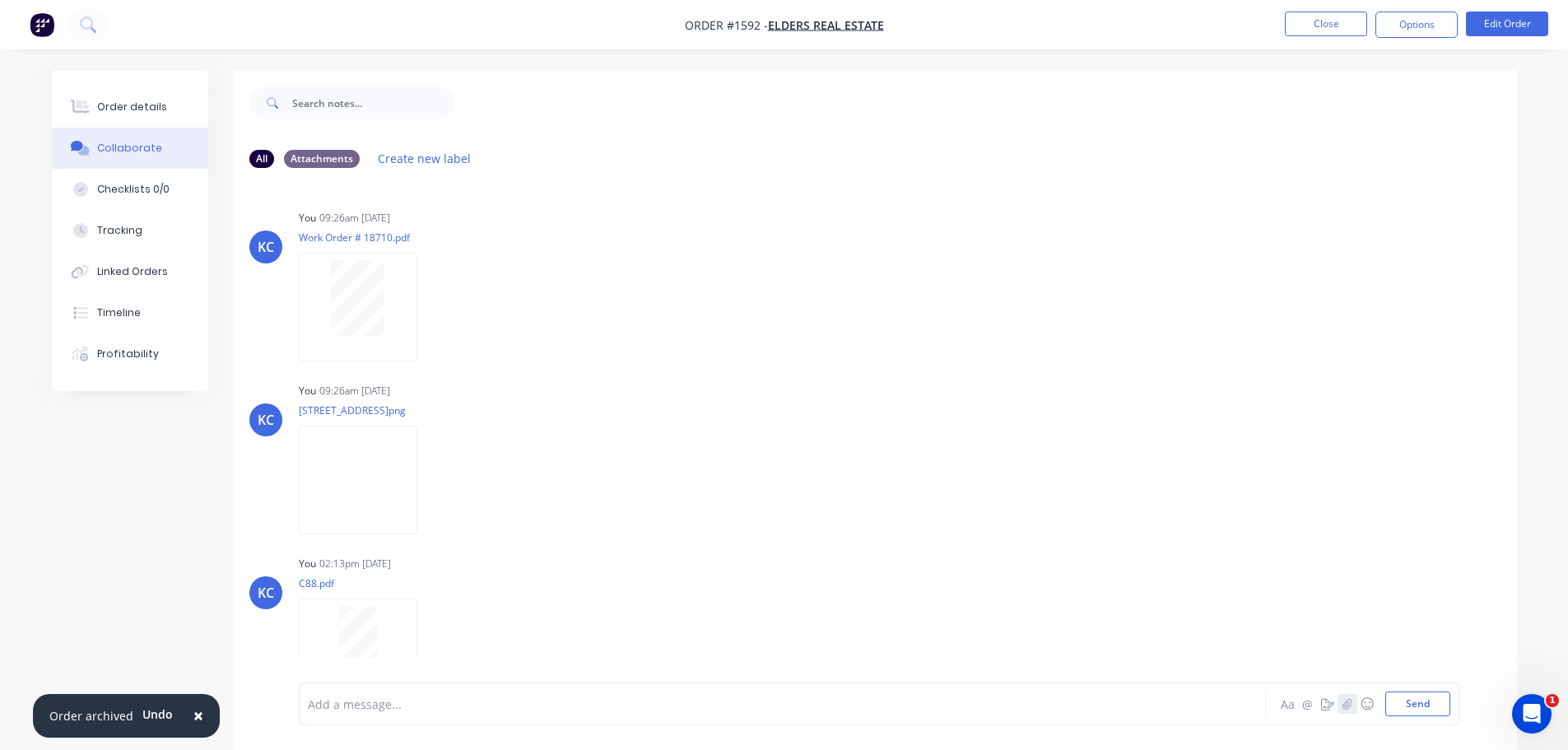
click at [1340, 708] on button "button" at bounding box center [1347, 703] width 20 height 20
click at [1416, 708] on button "Send" at bounding box center [1418, 703] width 65 height 24
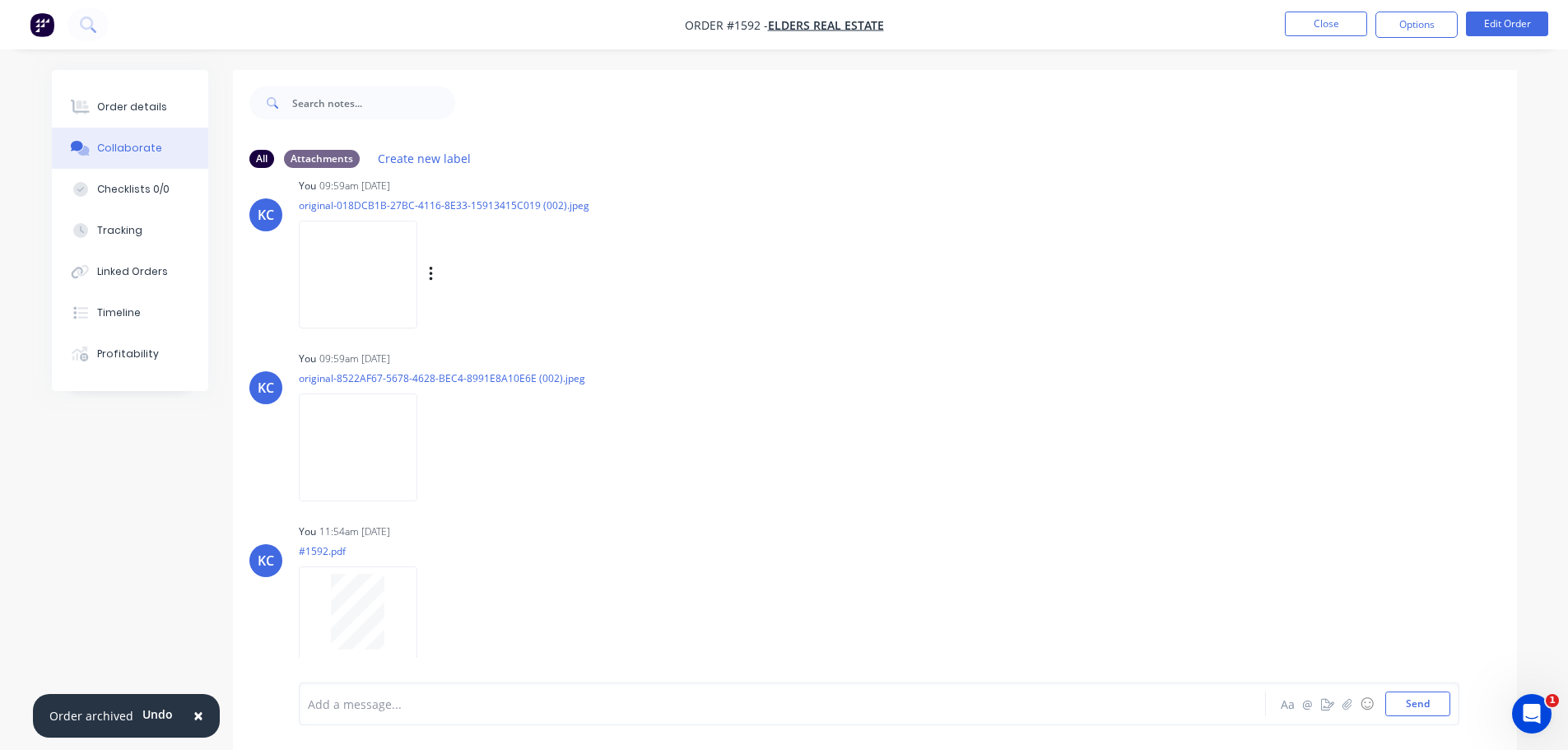
scroll to position [158, 0]
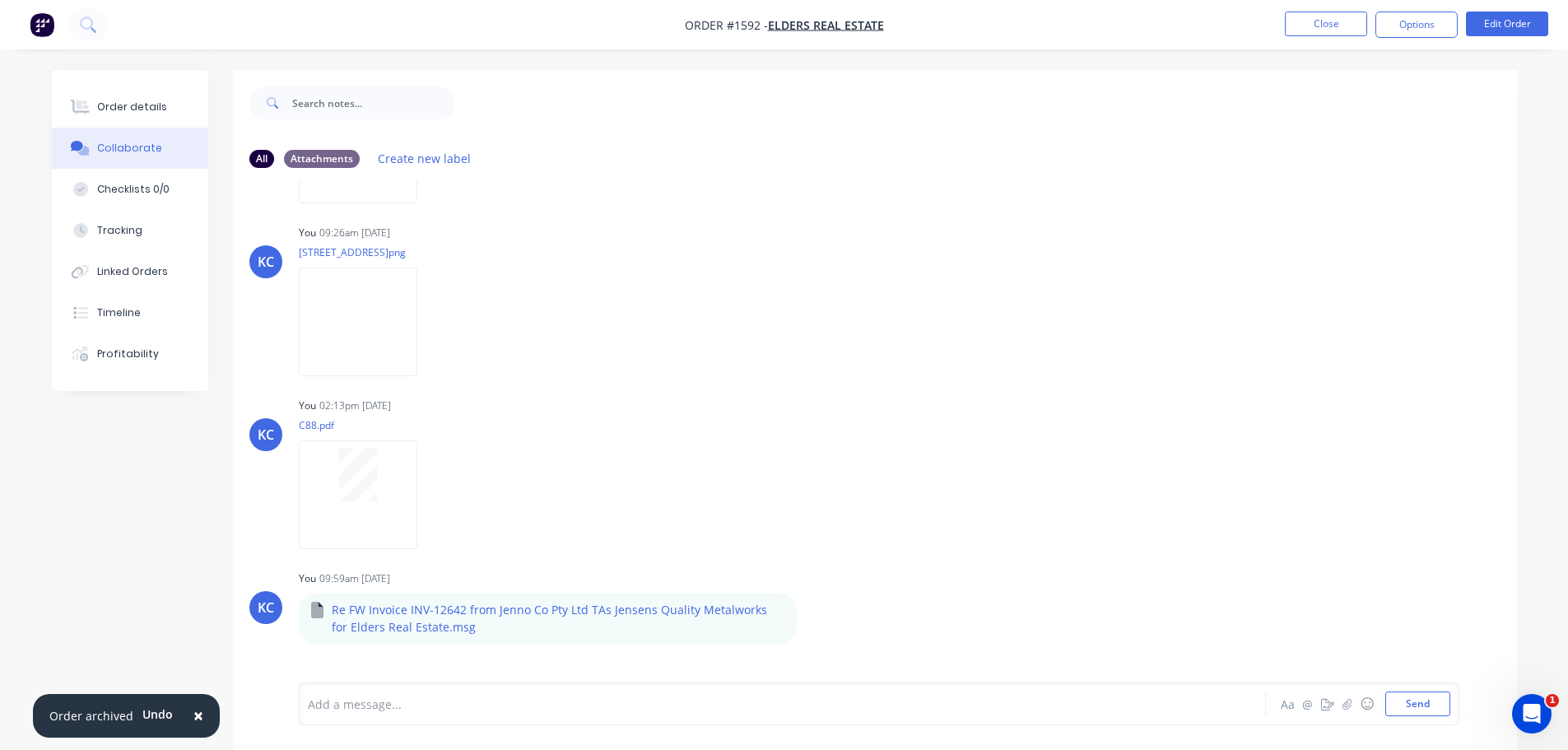
click at [1318, 38] on nav "Order #1592 - Elders Real Estate Close Options Edit Order" at bounding box center [784, 24] width 1568 height 49
click at [1317, 18] on button "Close" at bounding box center [1326, 23] width 82 height 24
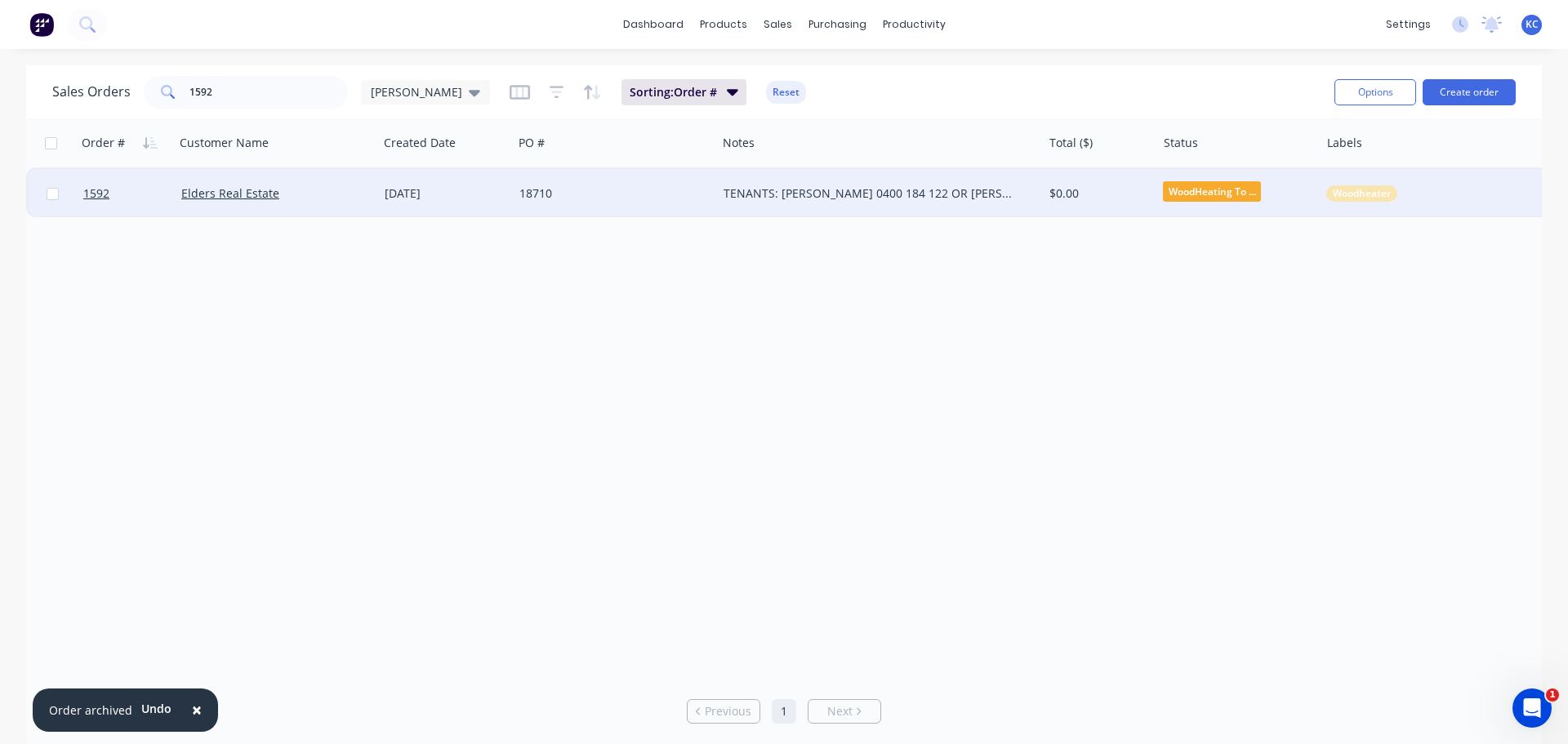
drag, startPoint x: 117, startPoint y: 193, endPoint x: 288, endPoint y: 193, distance: 171.0
click at [290, 195] on button "Archive" at bounding box center [342, 193] width 164 height 32
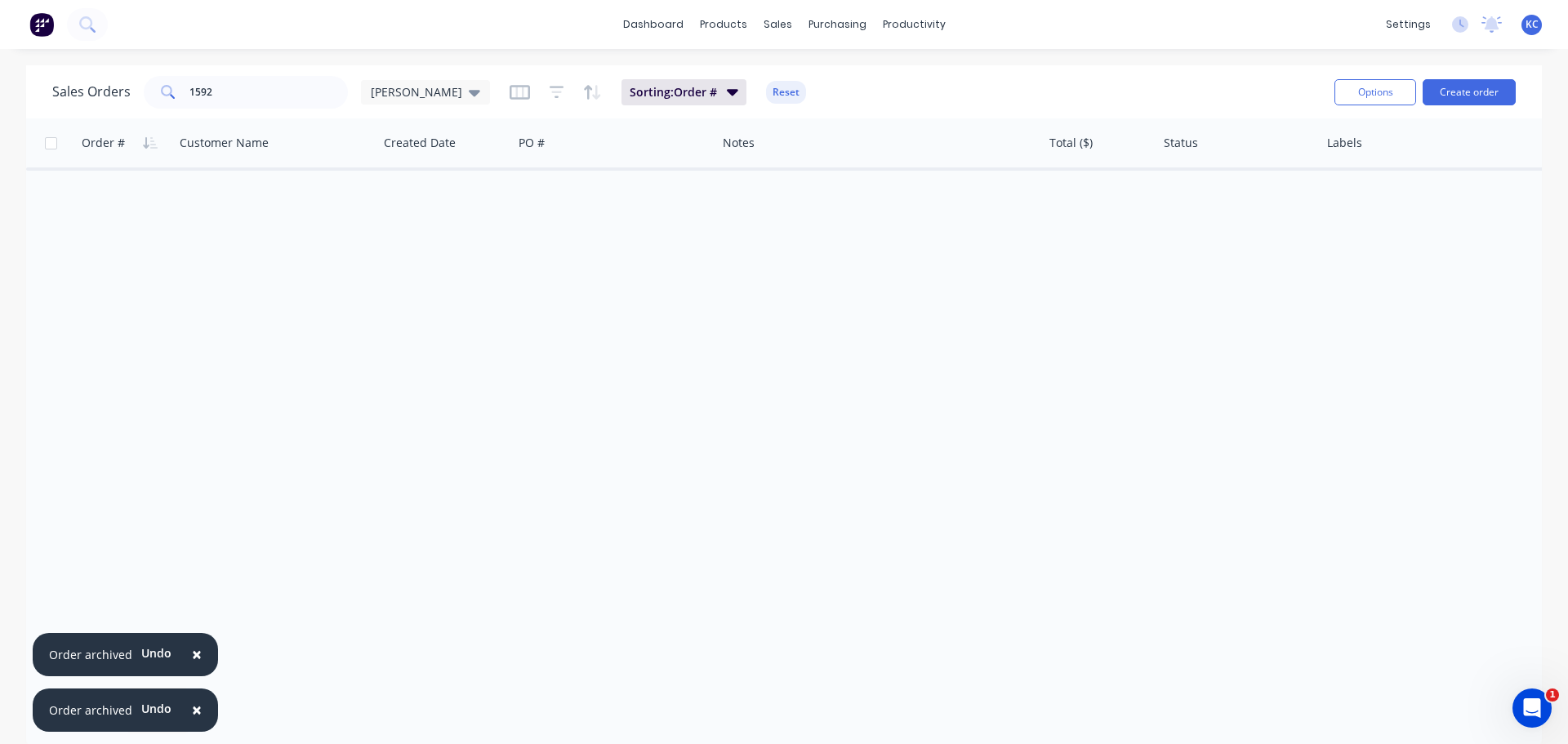
click at [192, 645] on span "×" at bounding box center [196, 654] width 10 height 23
click at [194, 713] on span "×" at bounding box center [196, 710] width 10 height 23
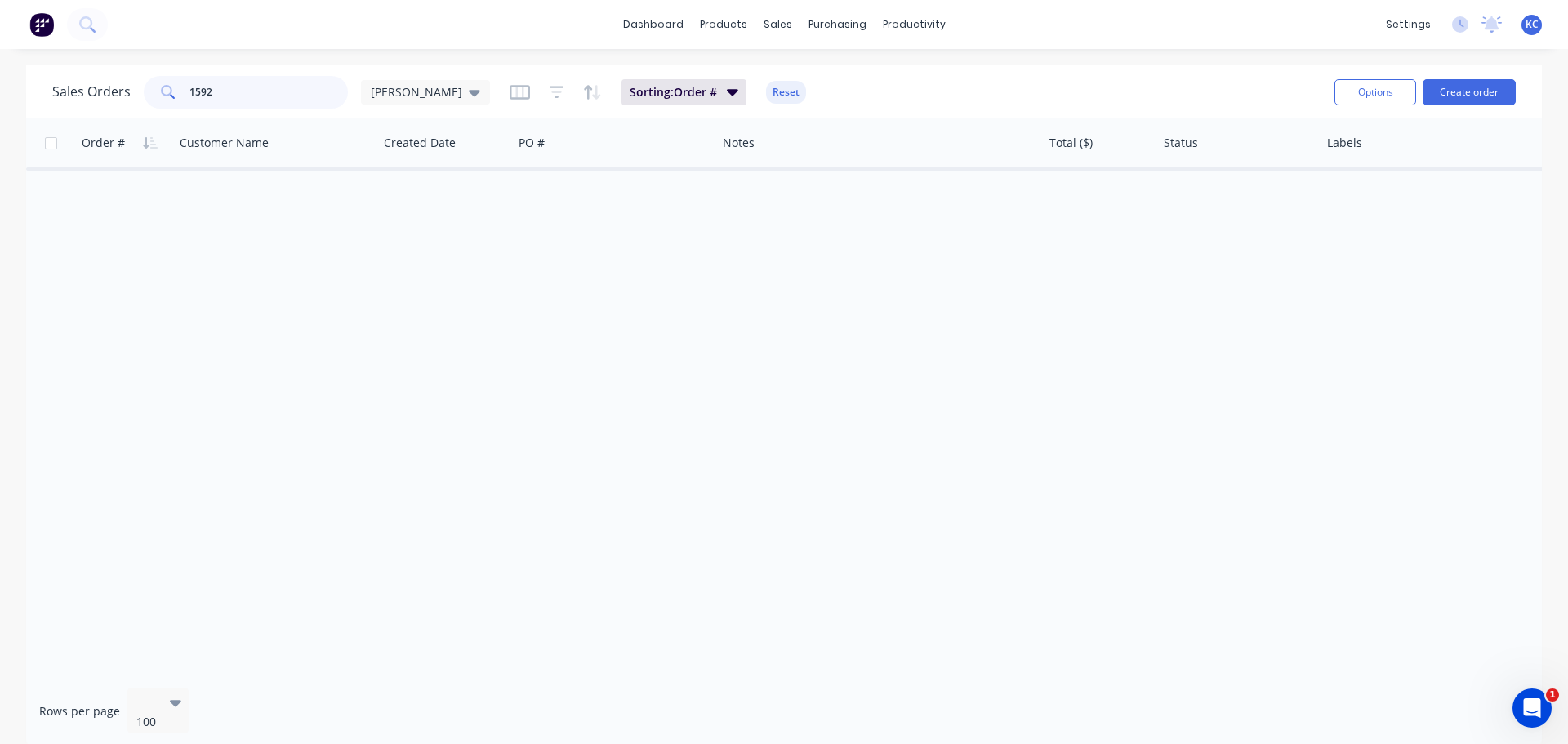
drag, startPoint x: 207, startPoint y: 94, endPoint x: 8, endPoint y: 89, distance: 199.1
click at [70, 93] on div "Sales Orders 1592 [PERSON_NAME]" at bounding box center [270, 92] width 438 height 32
type input "1638"
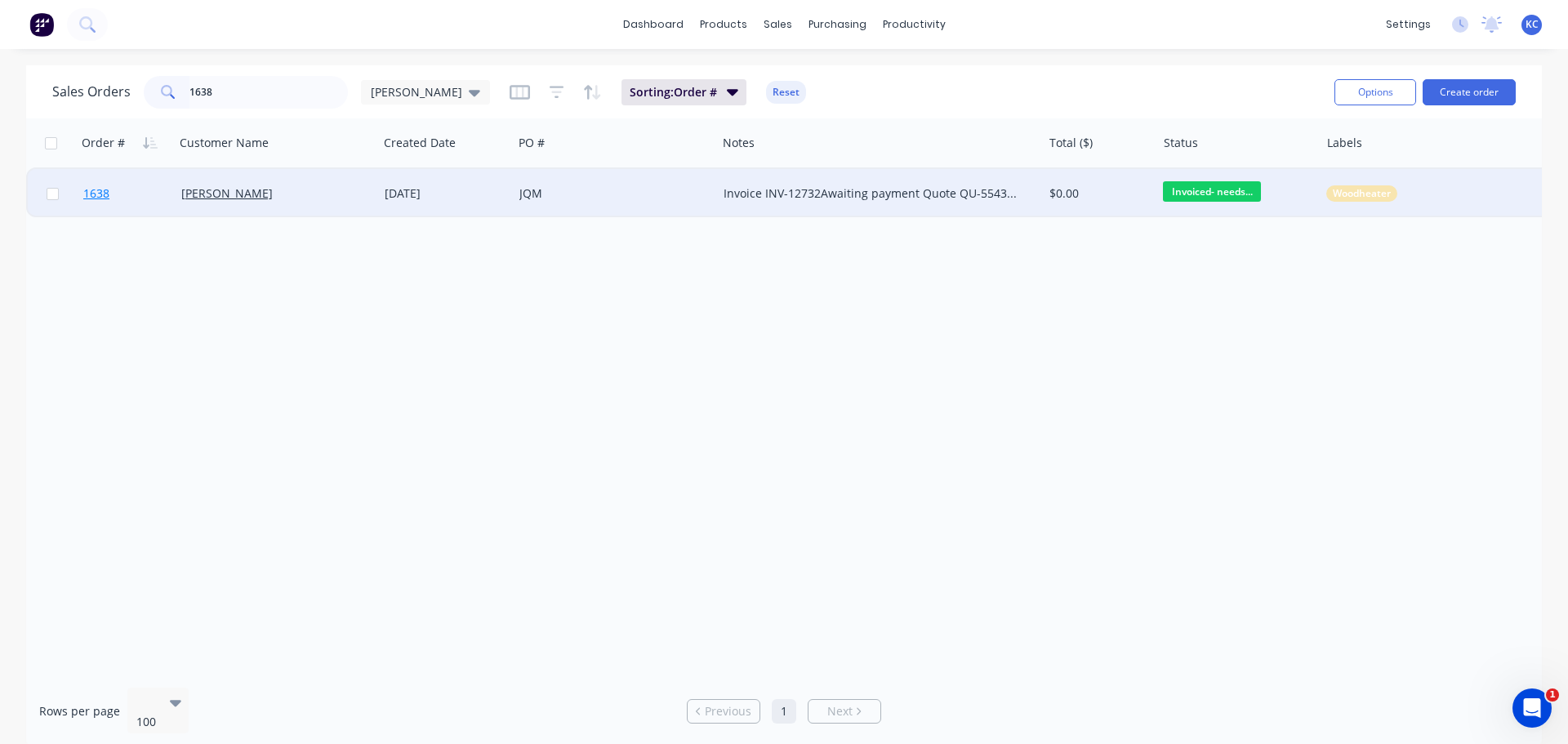
click at [105, 192] on span "1638" at bounding box center [96, 193] width 26 height 17
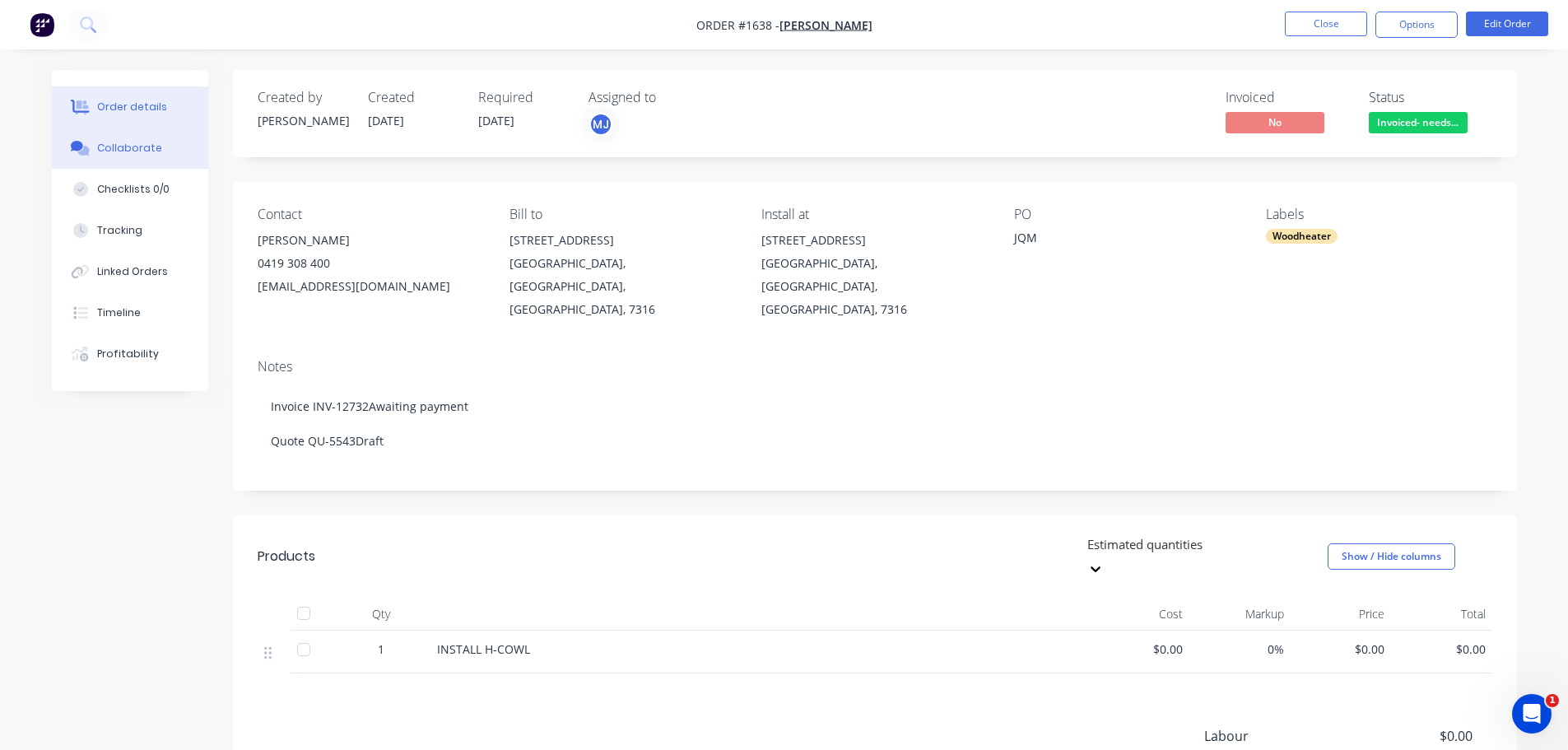
click at [132, 151] on div "Collaborate" at bounding box center [130, 148] width 65 height 15
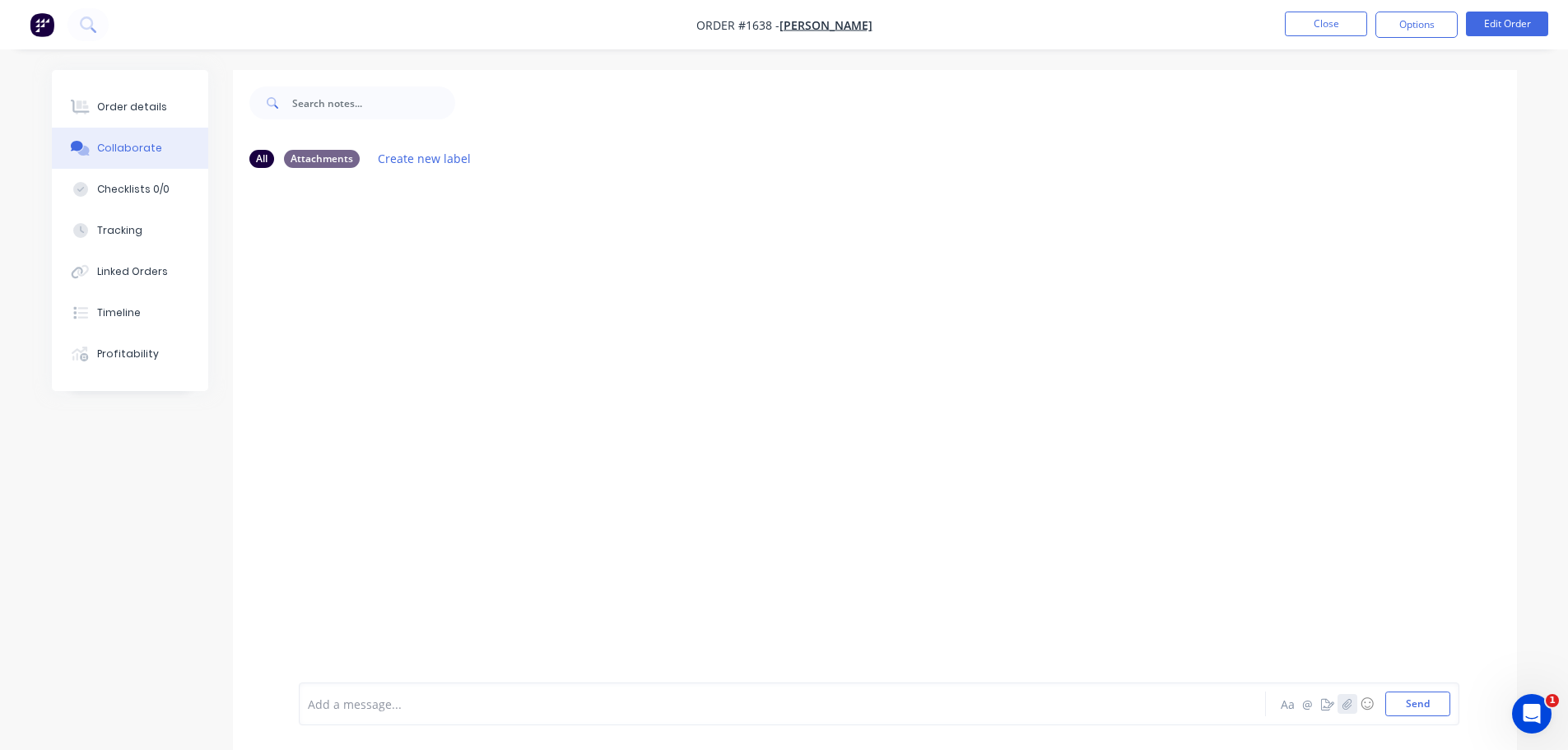
click at [1344, 707] on icon "button" at bounding box center [1347, 703] width 10 height 11
click at [1395, 701] on button "Send" at bounding box center [1418, 703] width 65 height 24
click at [1317, 29] on button "Close" at bounding box center [1326, 23] width 82 height 24
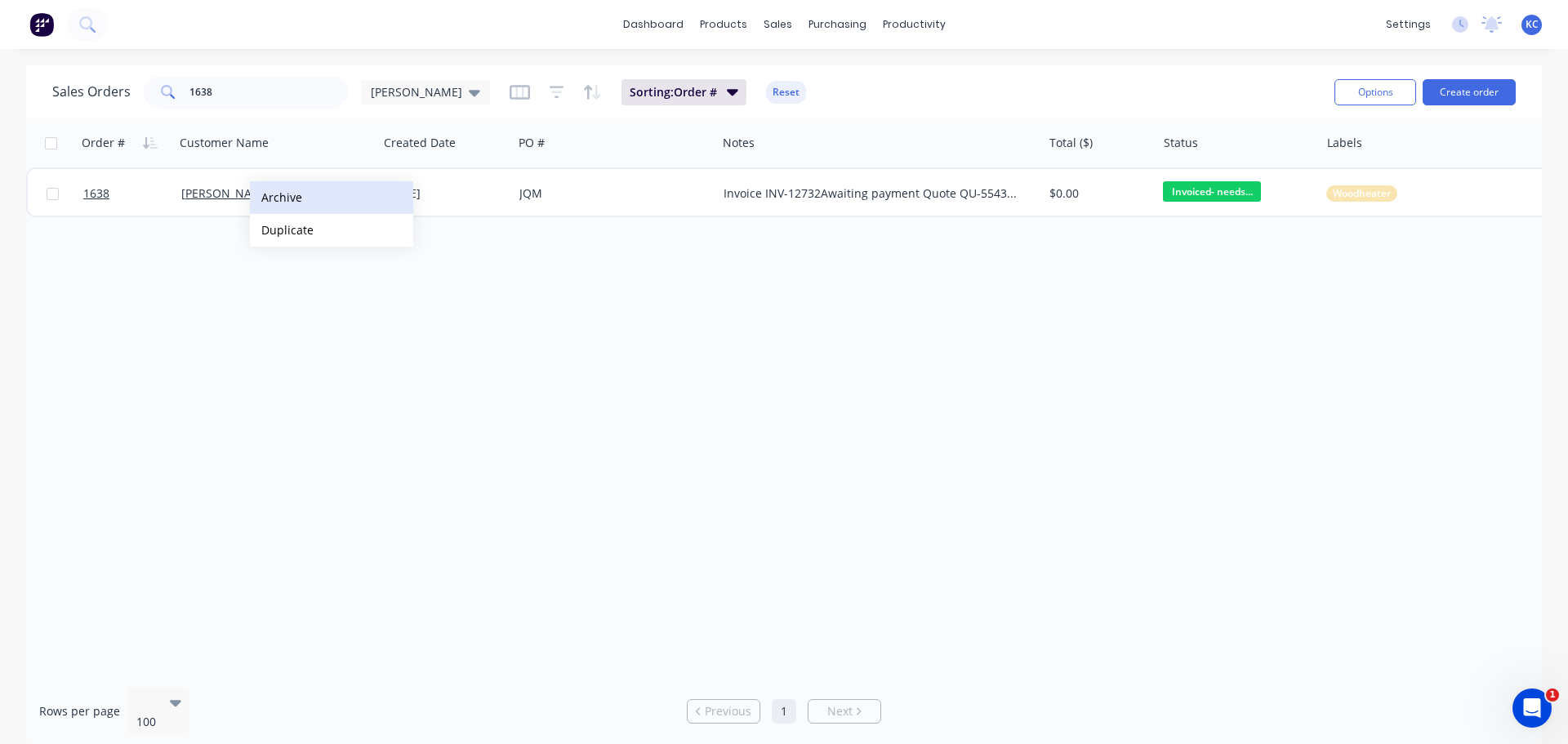
click at [276, 197] on button "Archive" at bounding box center [331, 197] width 164 height 32
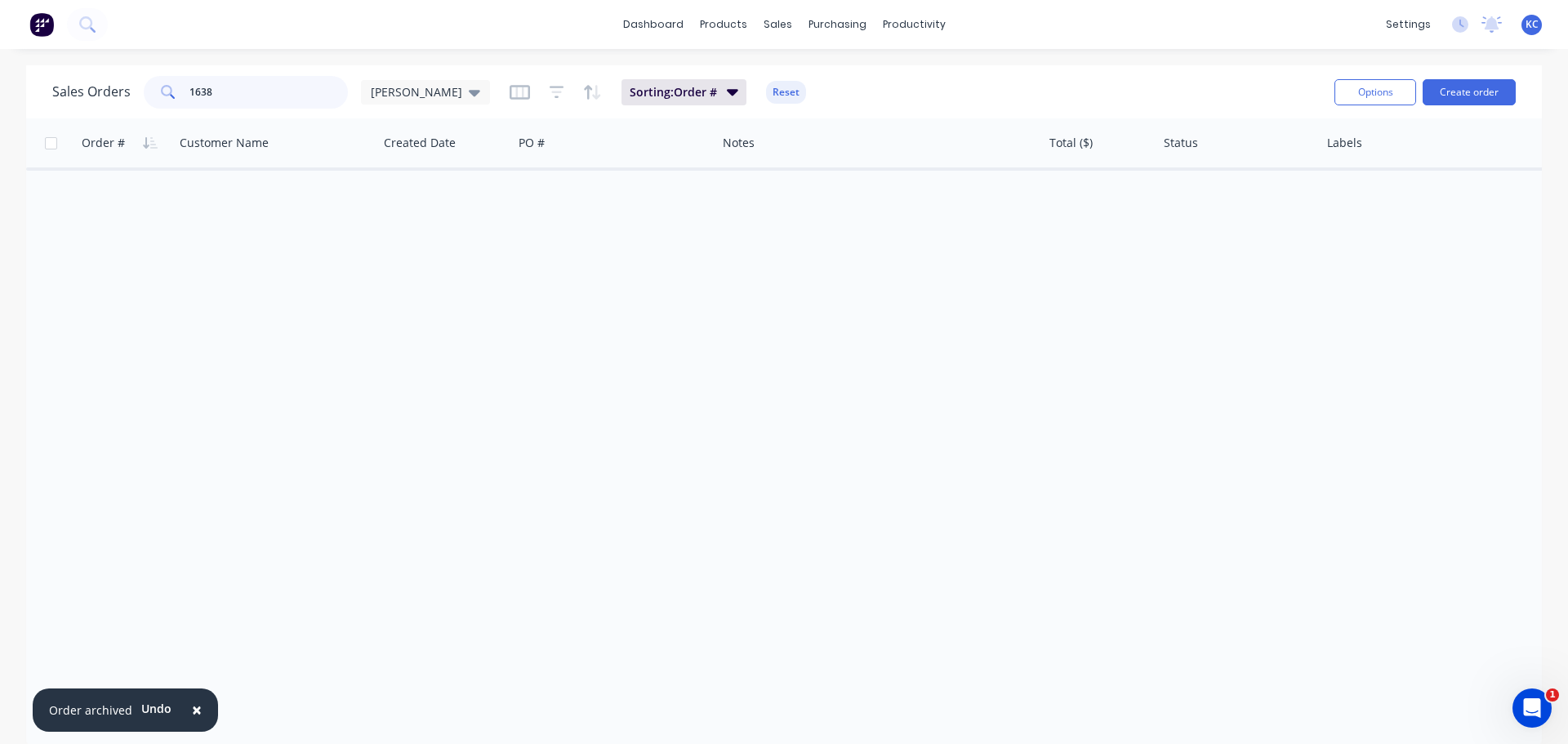
drag, startPoint x: 209, startPoint y: 95, endPoint x: 75, endPoint y: 118, distance: 136.0
click at [113, 108] on div "Sales Orders 1638 [PERSON_NAME]: Order # Reset" at bounding box center [686, 92] width 1269 height 40
type input "[PERSON_NAME]"
click at [469, 87] on icon at bounding box center [475, 92] width 11 height 18
click at [405, 296] on button "Archived" at bounding box center [458, 297] width 186 height 19
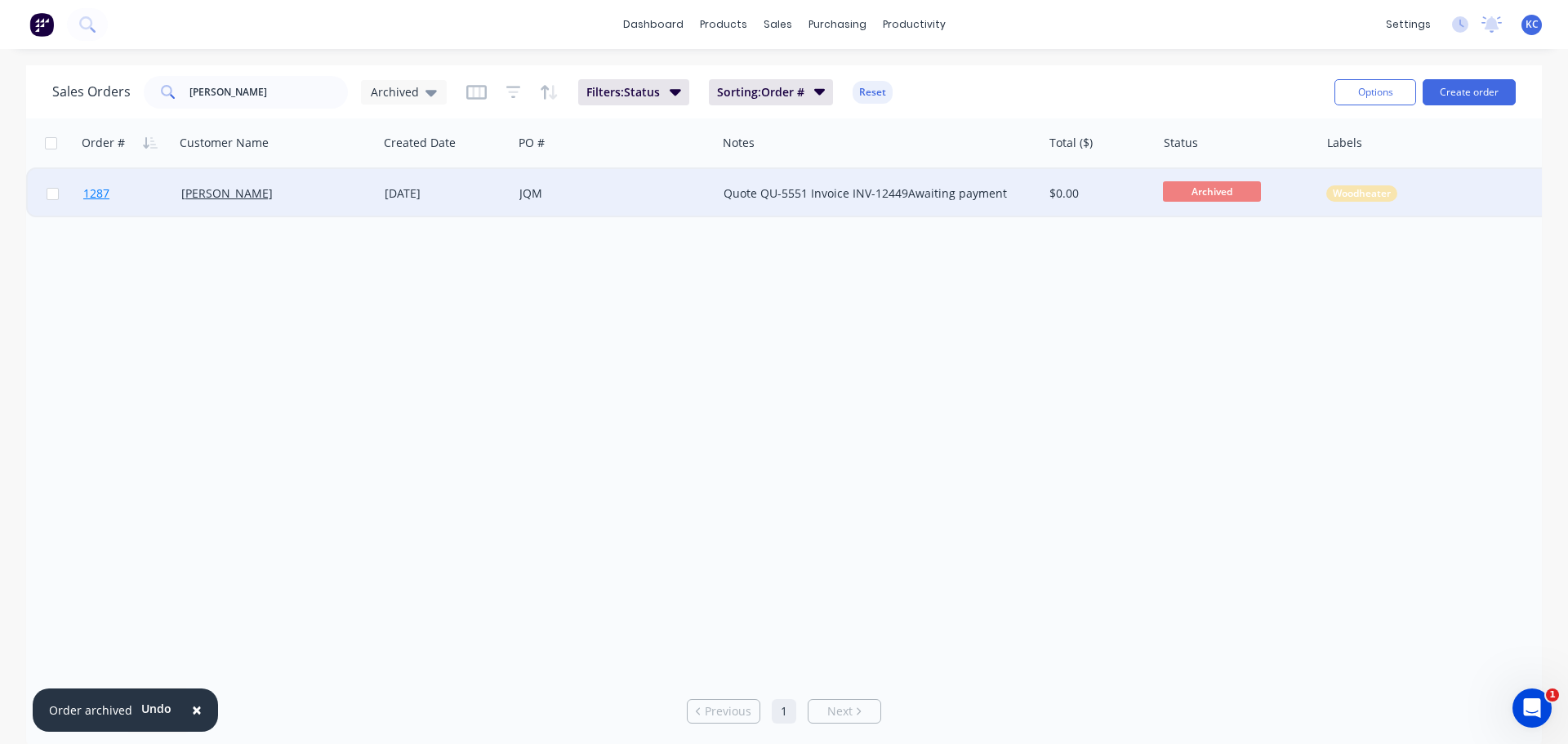
click at [94, 189] on span "1287" at bounding box center [96, 193] width 26 height 17
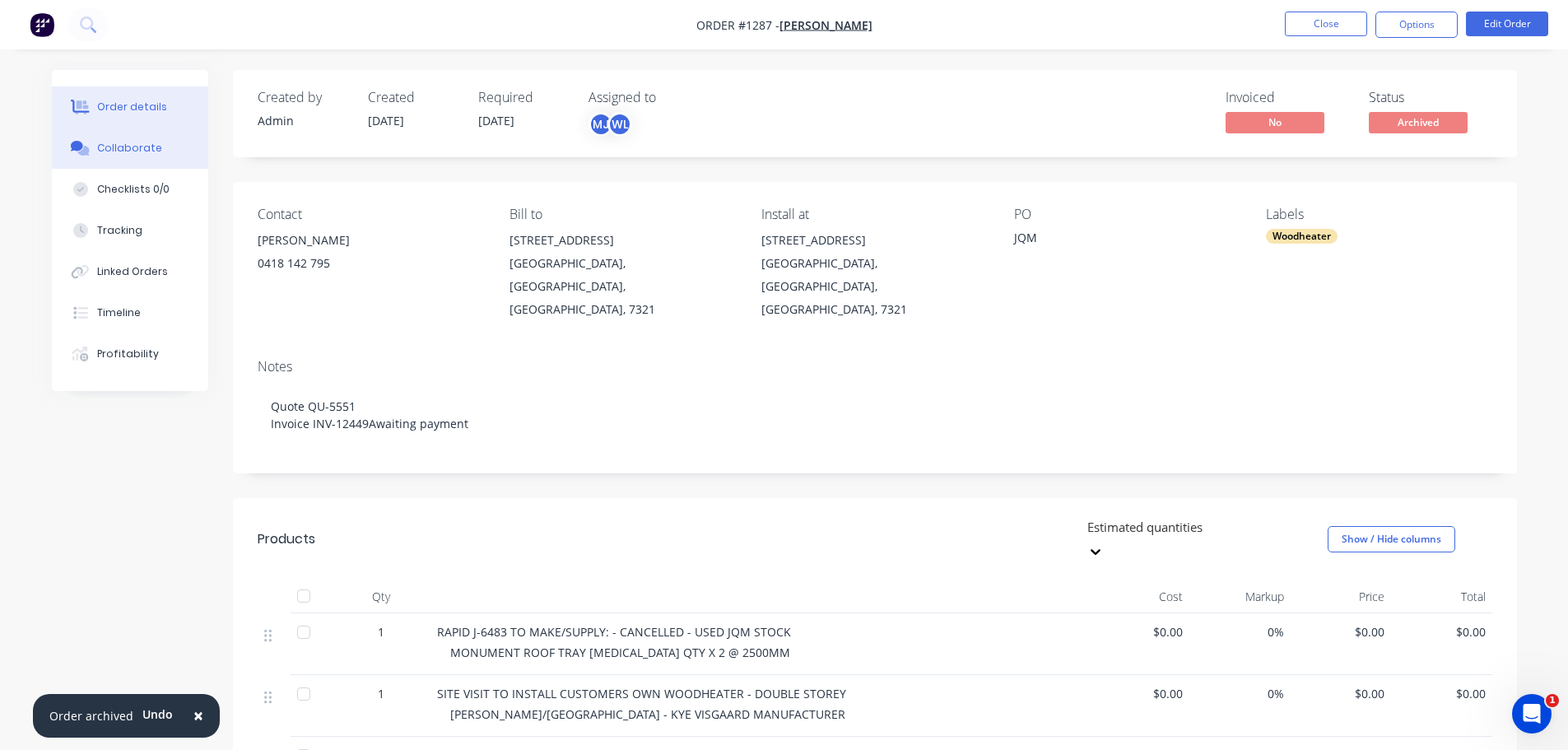
click at [130, 141] on div "Collaborate" at bounding box center [130, 148] width 65 height 15
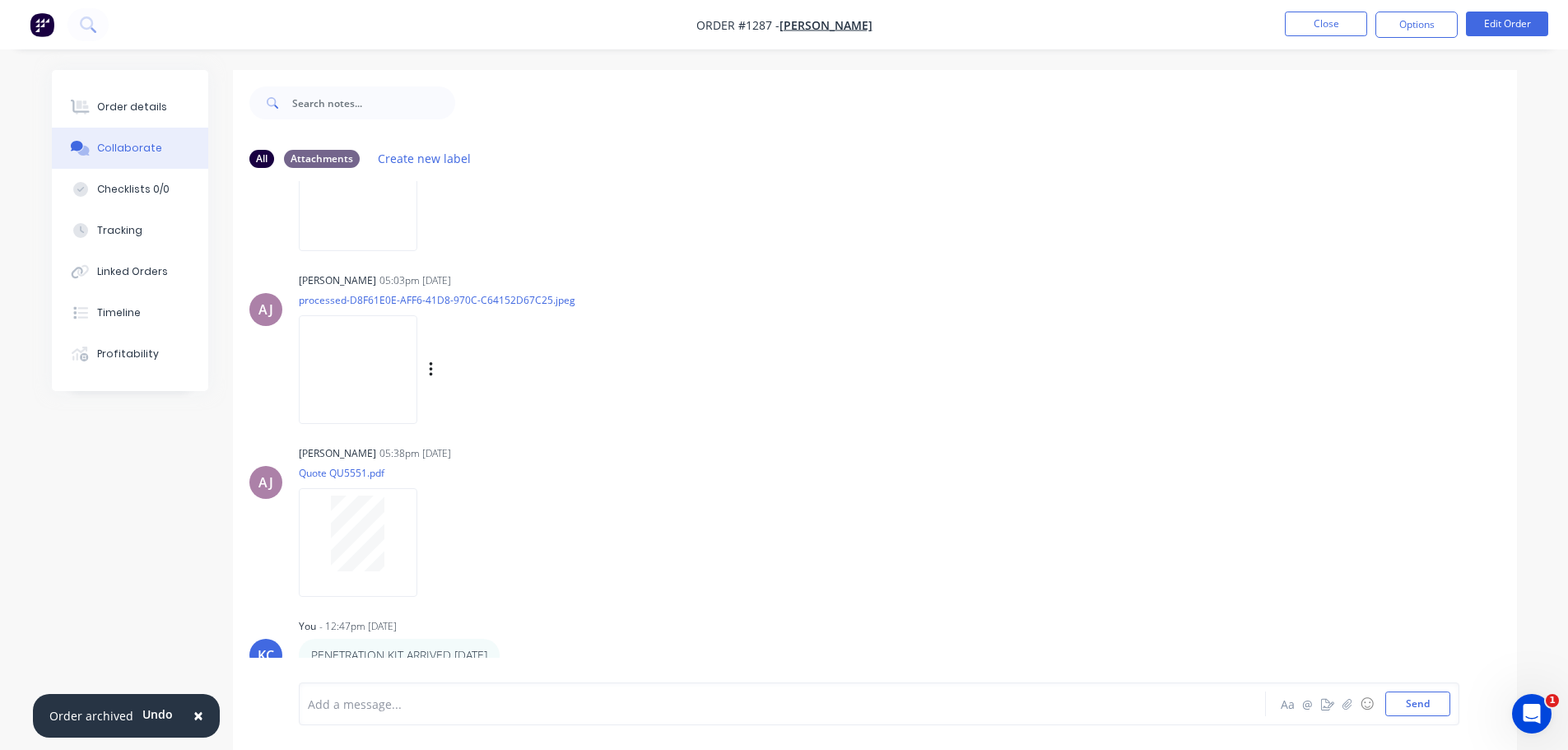
scroll to position [460, 0]
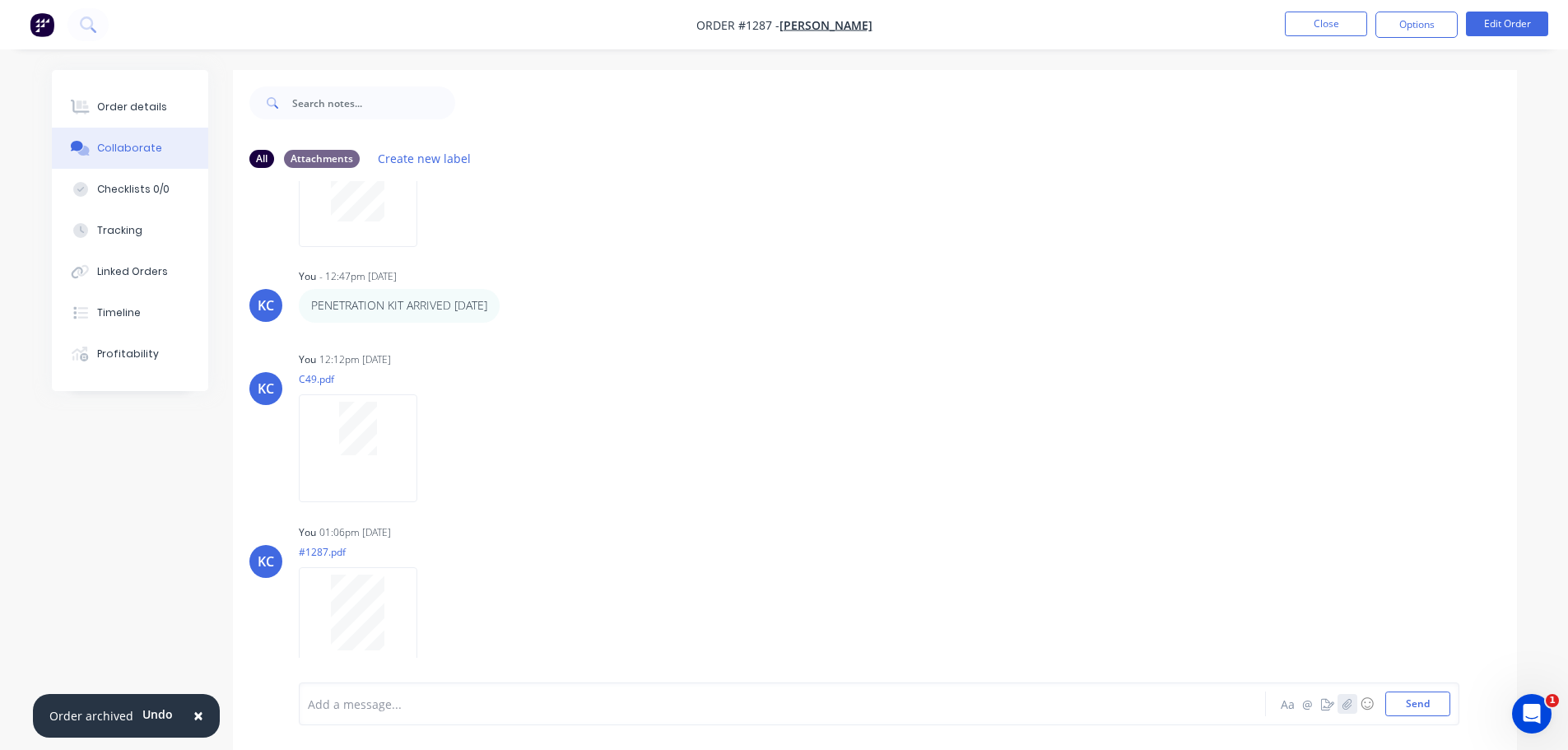
click at [1349, 711] on button "button" at bounding box center [1347, 703] width 20 height 20
click at [1341, 705] on button "button" at bounding box center [1347, 703] width 20 height 20
click at [1410, 711] on button "Send" at bounding box center [1418, 703] width 65 height 24
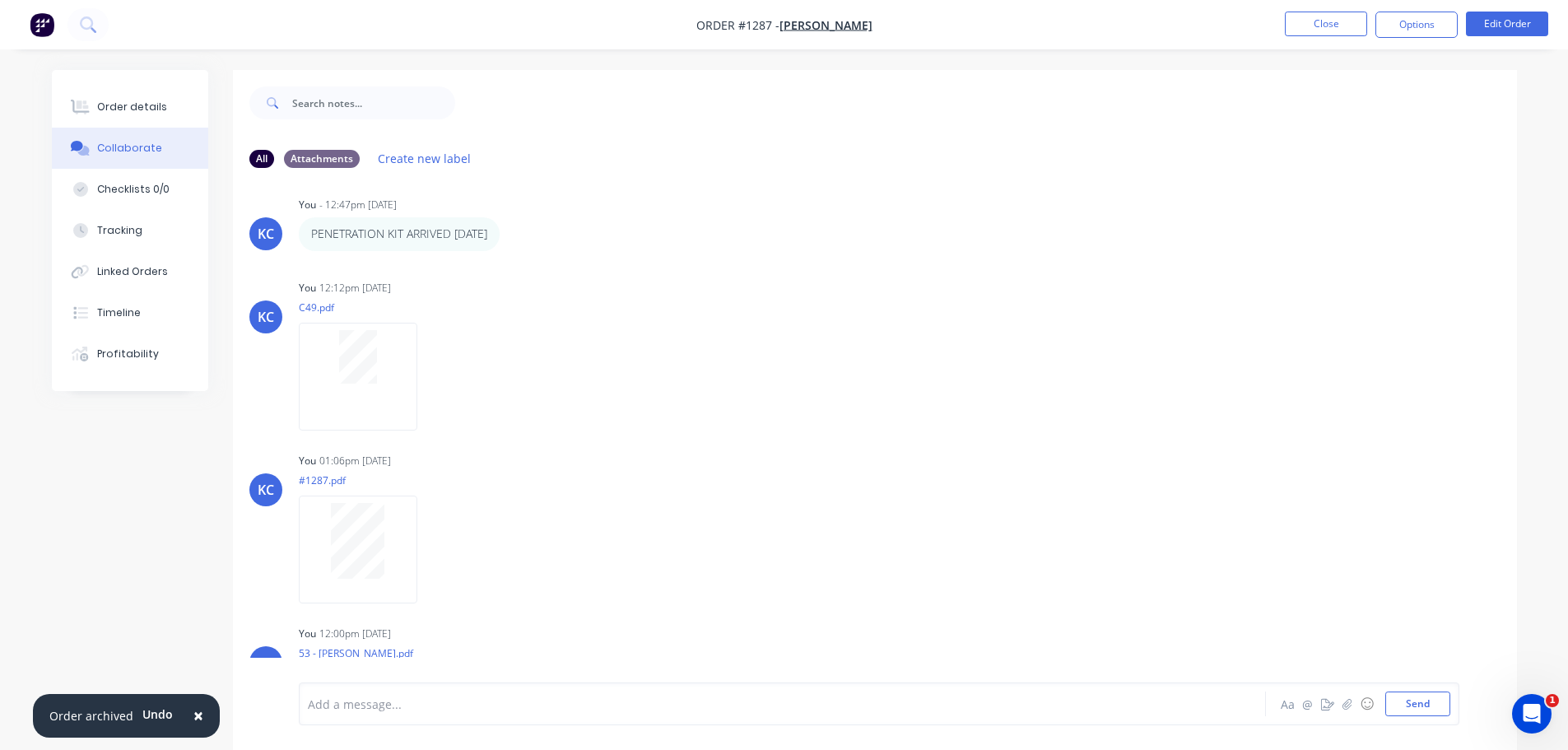
scroll to position [633, 0]
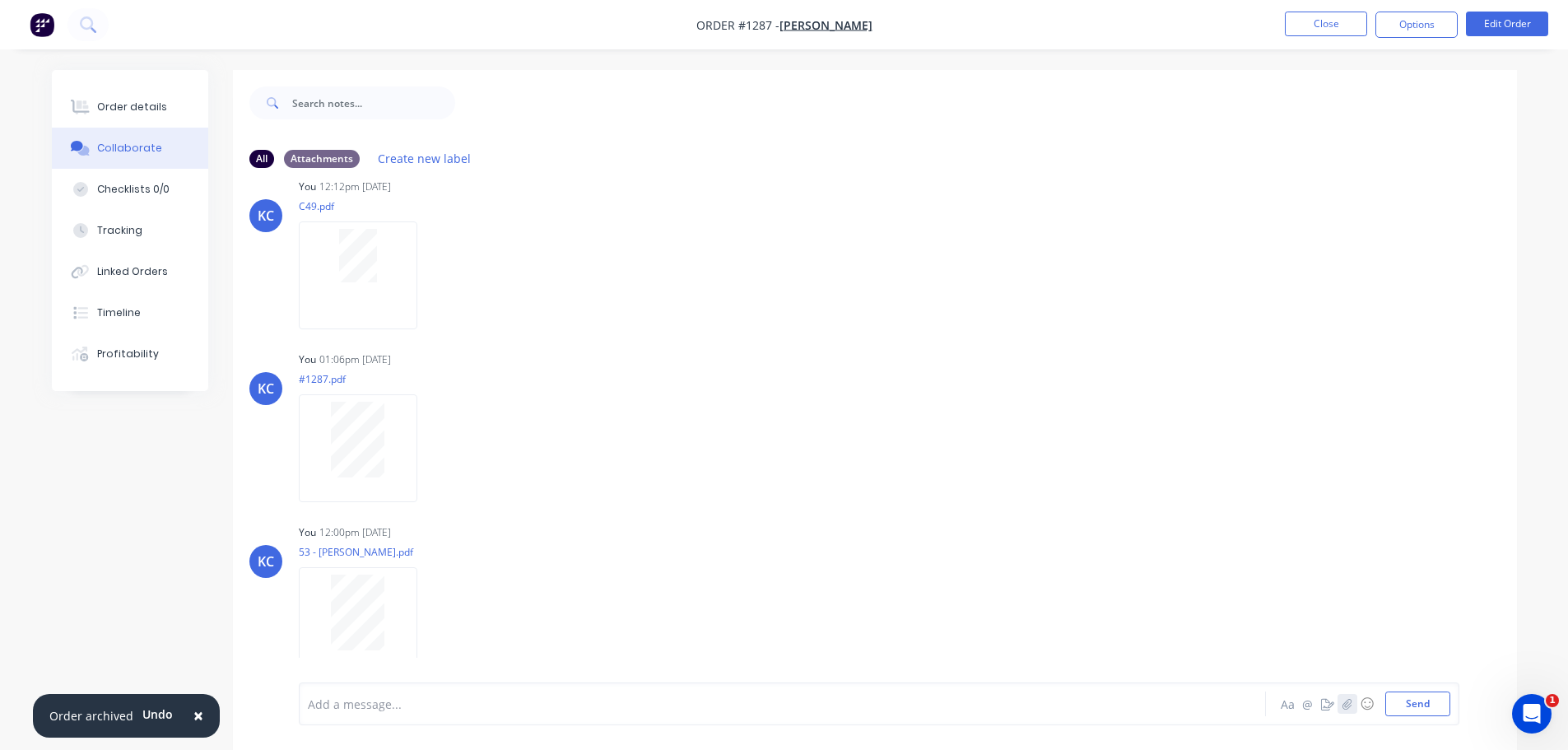
click at [1351, 710] on button "button" at bounding box center [1347, 703] width 20 height 20
click at [1404, 702] on button "Send" at bounding box center [1418, 703] width 65 height 24
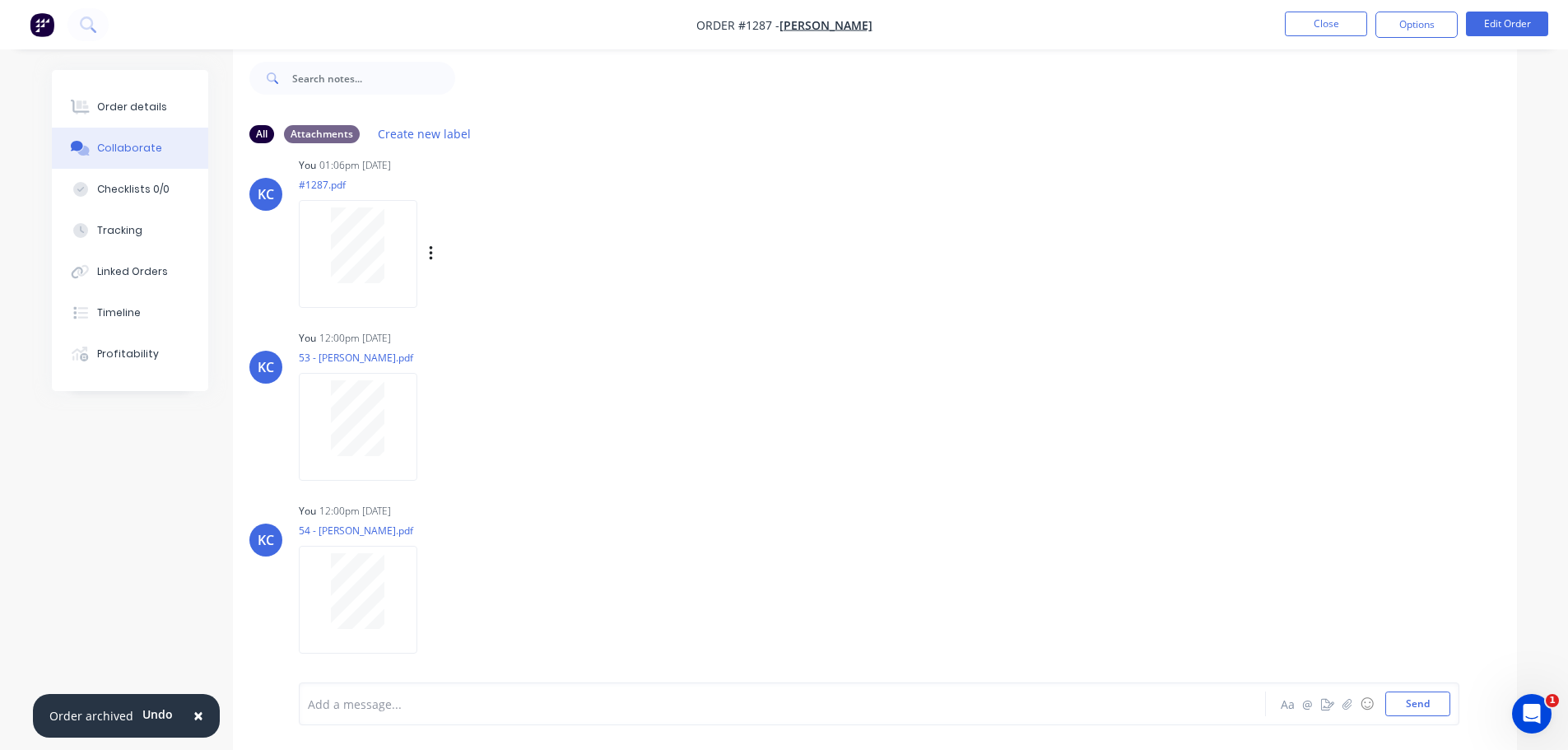
scroll to position [806, 0]
click at [1320, 23] on button "Close" at bounding box center [1326, 23] width 82 height 24
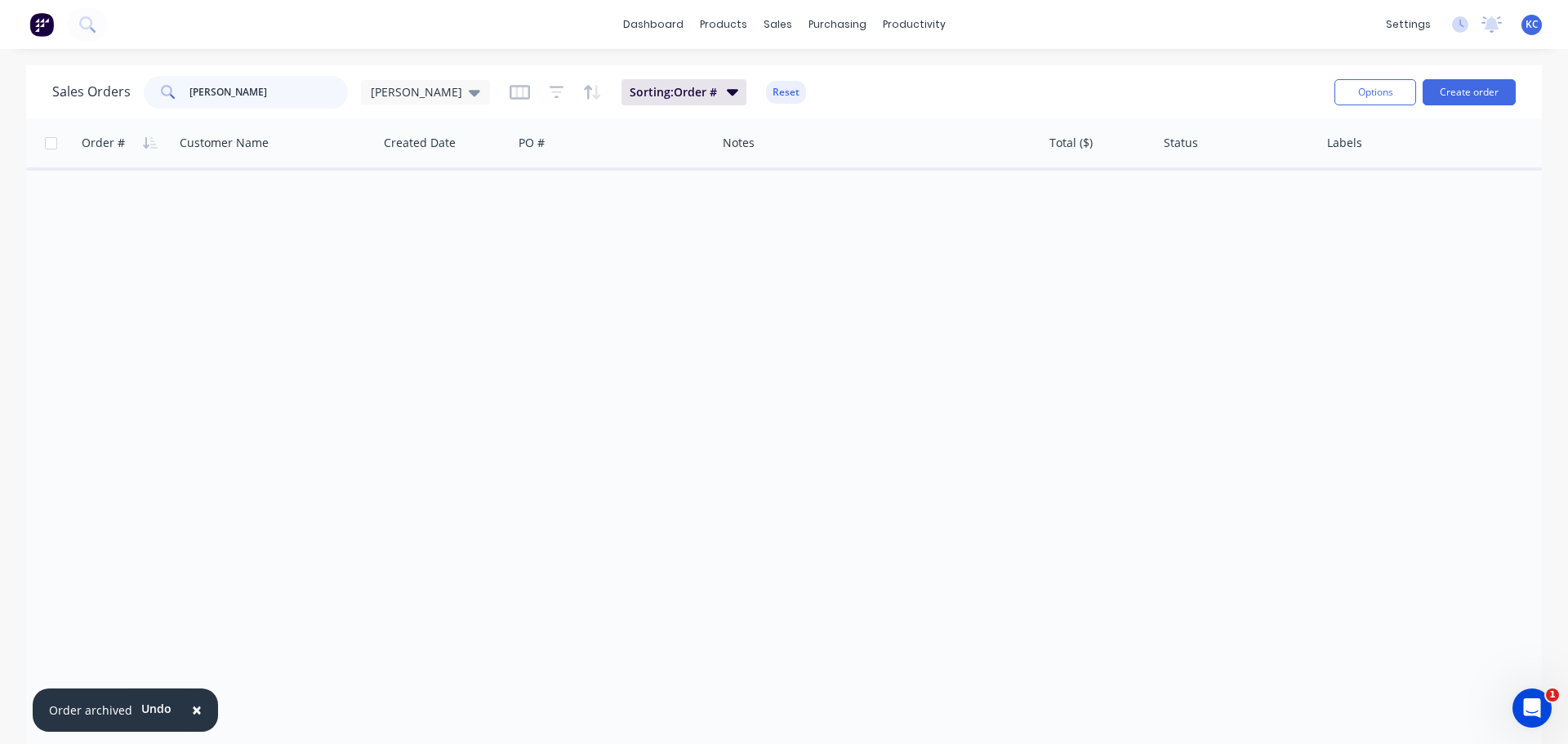
drag, startPoint x: 263, startPoint y: 99, endPoint x: 0, endPoint y: 94, distance: 263.0
click at [0, 94] on div "Sales Orders [PERSON_NAME] [PERSON_NAME] Sorting: Order # Reset Options Create …" at bounding box center [784, 407] width 1568 height 683
type input "1576"
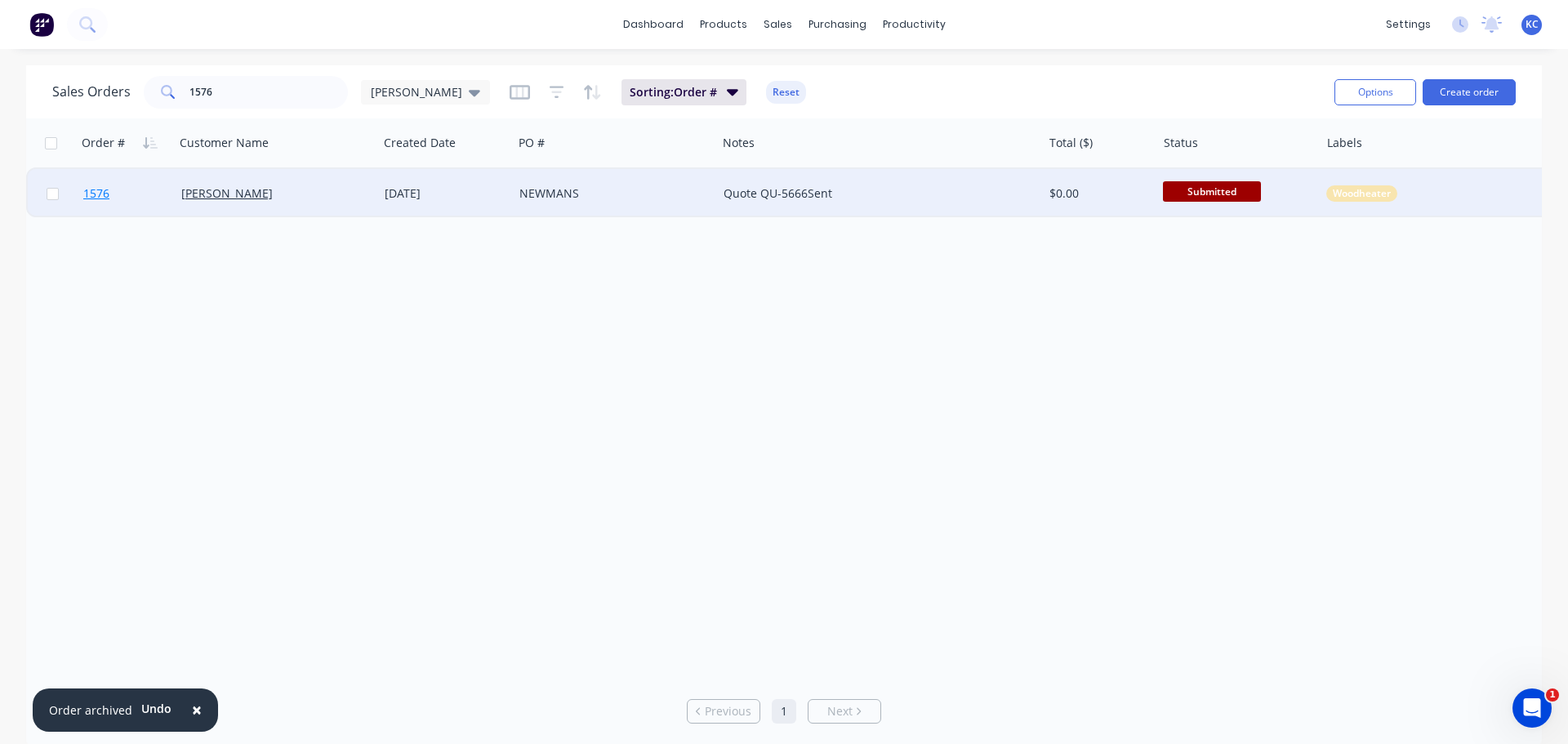
click at [89, 184] on link "1576" at bounding box center [132, 193] width 98 height 49
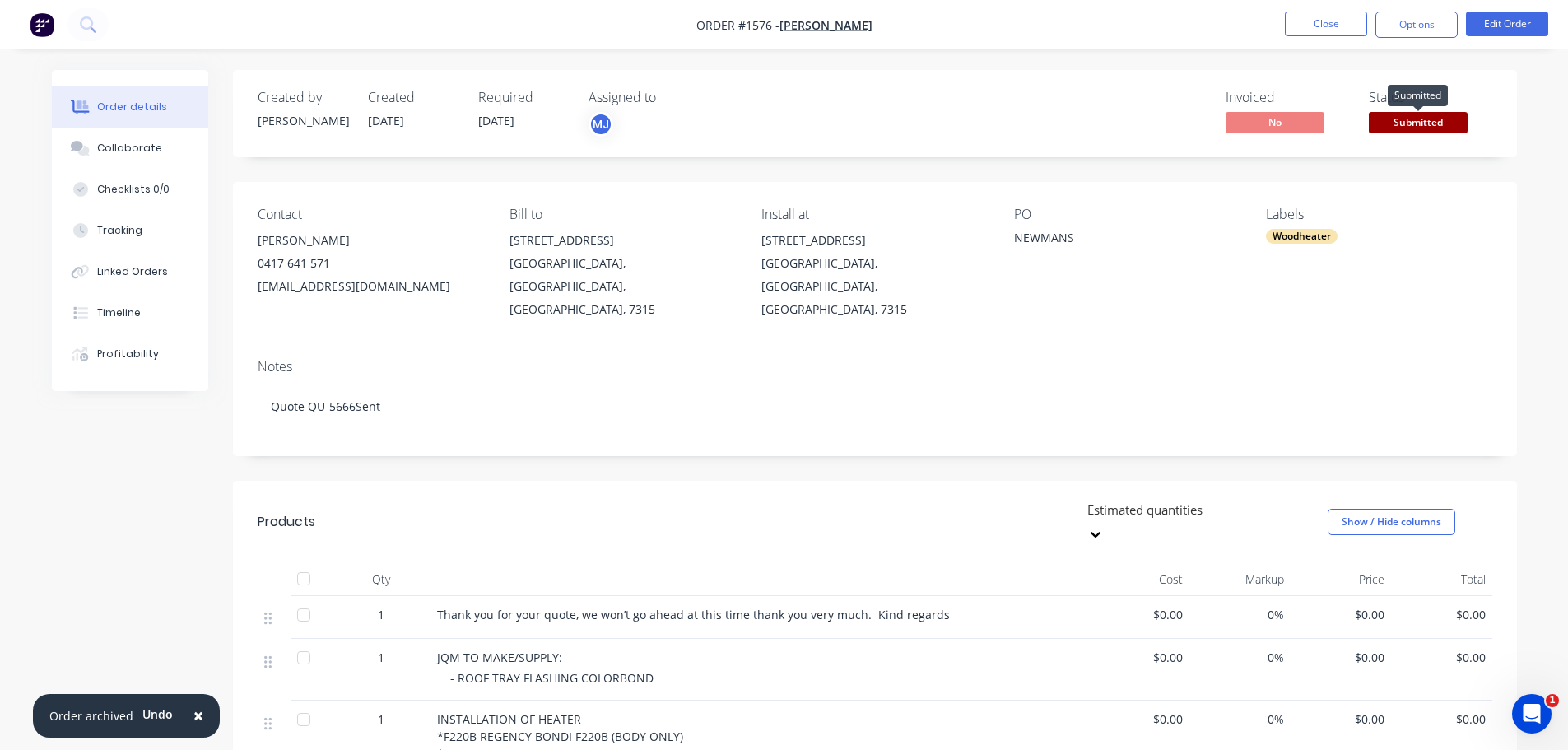
click at [1391, 125] on span "Submitted" at bounding box center [1419, 122] width 99 height 21
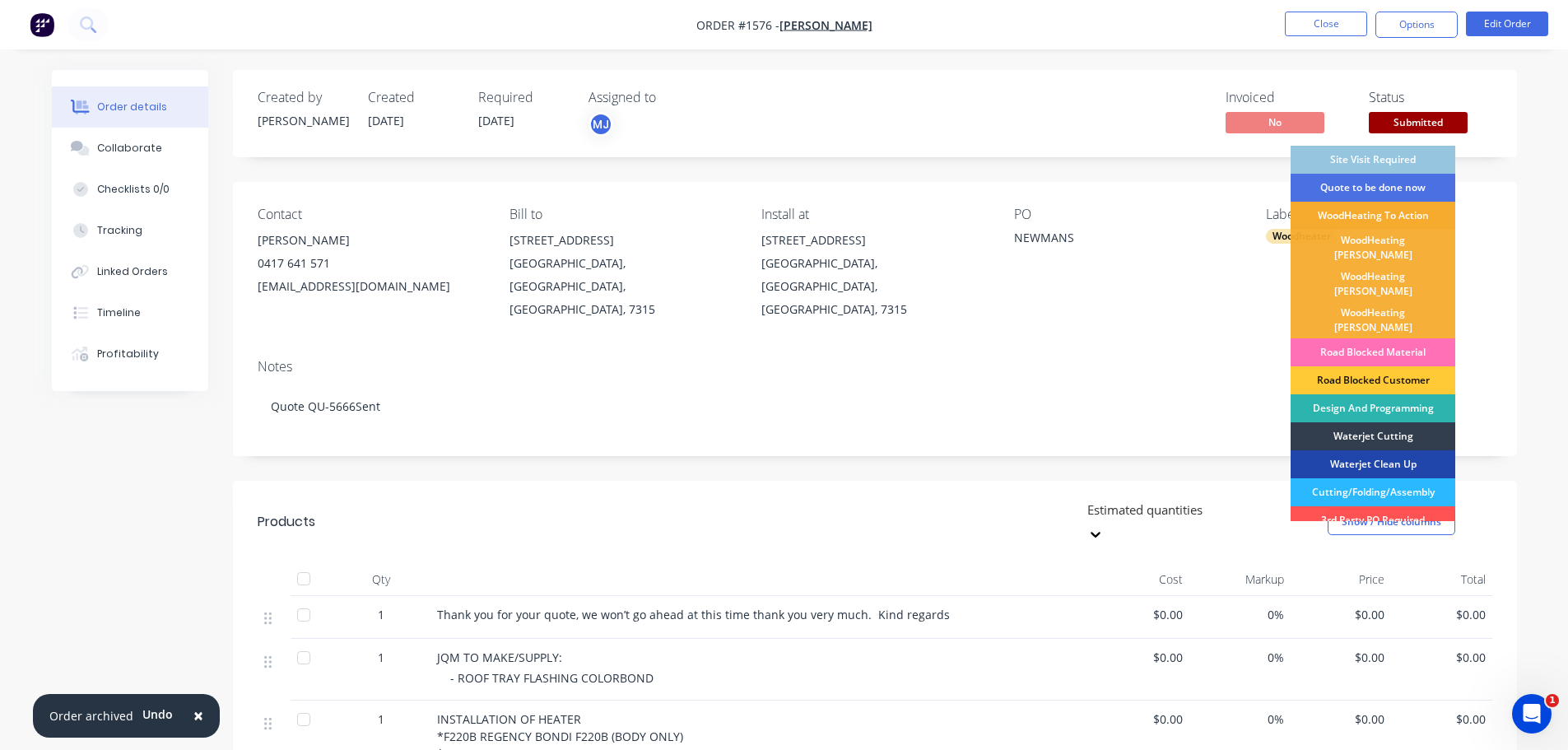
click at [1397, 214] on div "WoodHeating To Action" at bounding box center [1373, 215] width 165 height 28
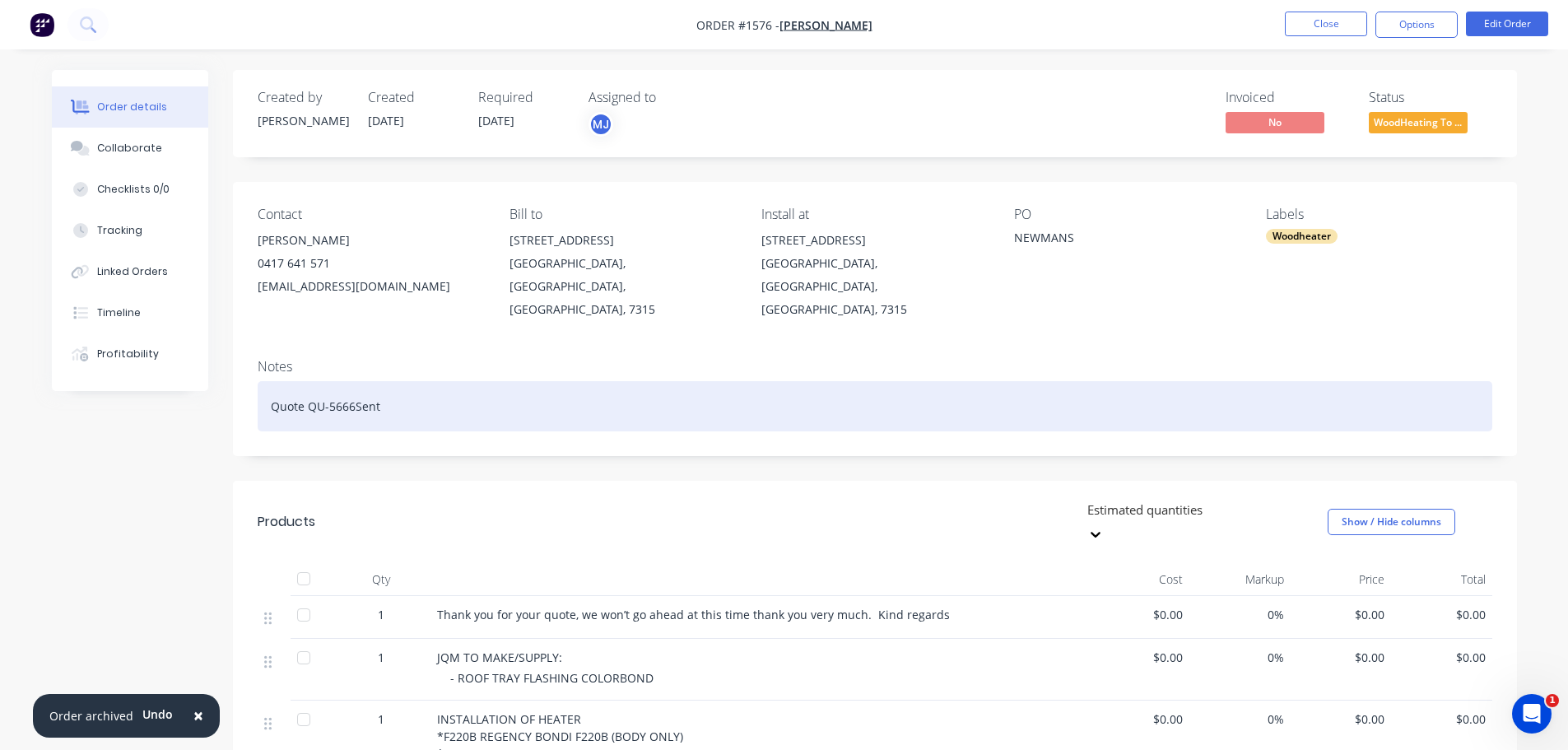
click at [403, 382] on div "Quote QU-5666Sent" at bounding box center [875, 407] width 1235 height 50
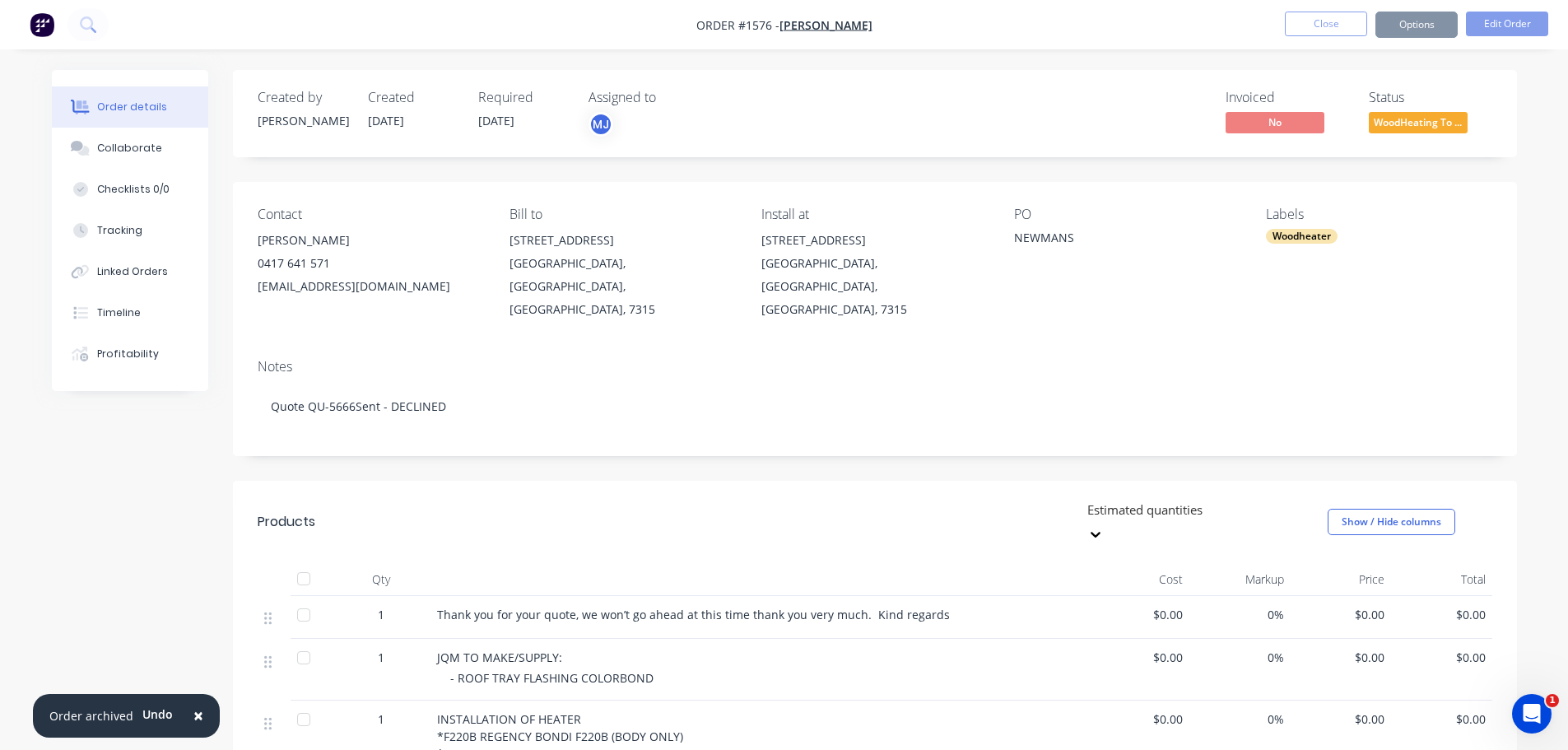
click at [649, 419] on div "Notes Quote QU-5666Sent - DECLINED" at bounding box center [875, 401] width 1284 height 110
click at [113, 137] on button "Collaborate" at bounding box center [131, 148] width 157 height 41
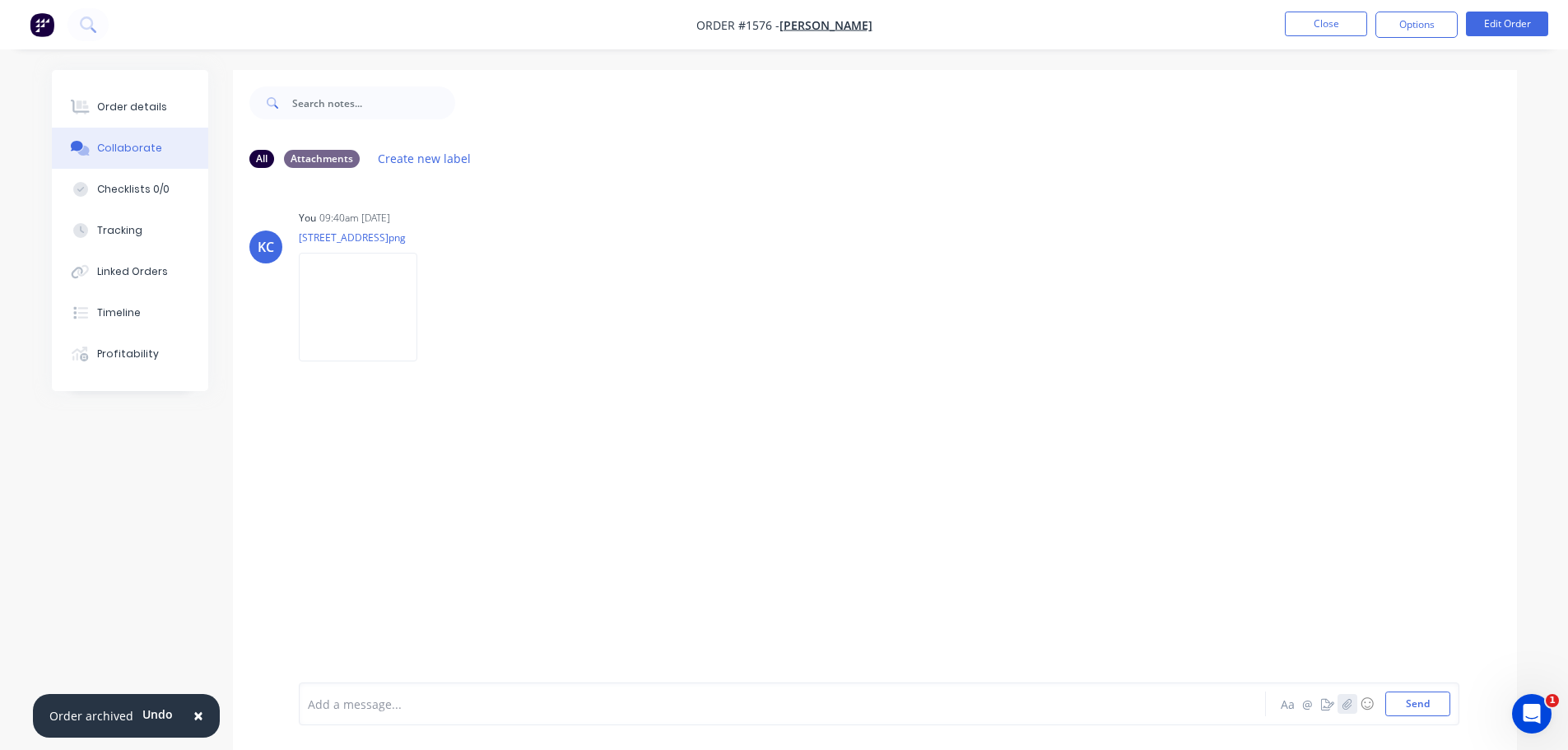
click at [1350, 702] on icon "button" at bounding box center [1347, 703] width 10 height 11
click at [1407, 712] on button "Send" at bounding box center [1418, 703] width 65 height 24
click at [1335, 24] on button "Close" at bounding box center [1326, 23] width 82 height 24
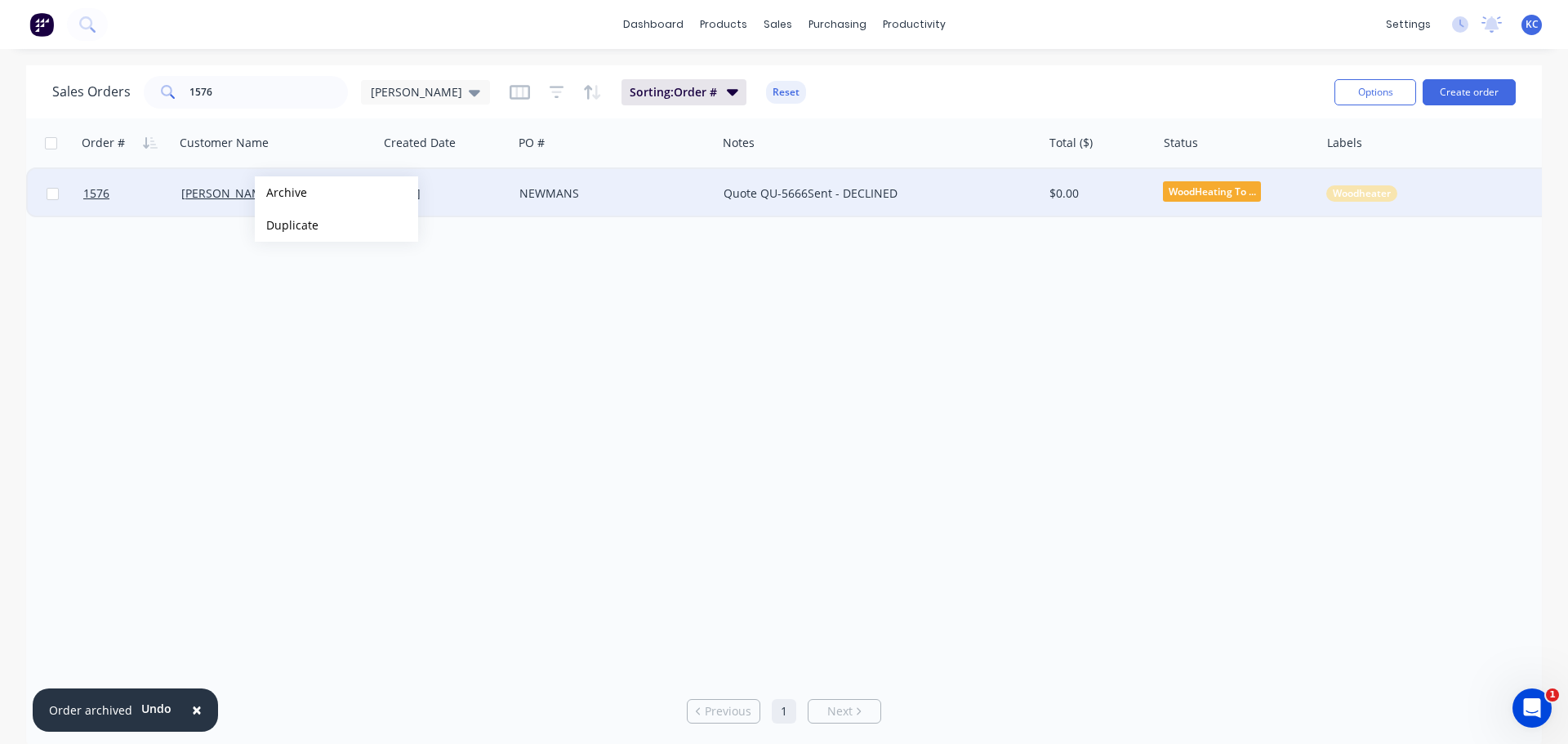
click at [287, 194] on button "Archive" at bounding box center [336, 192] width 164 height 32
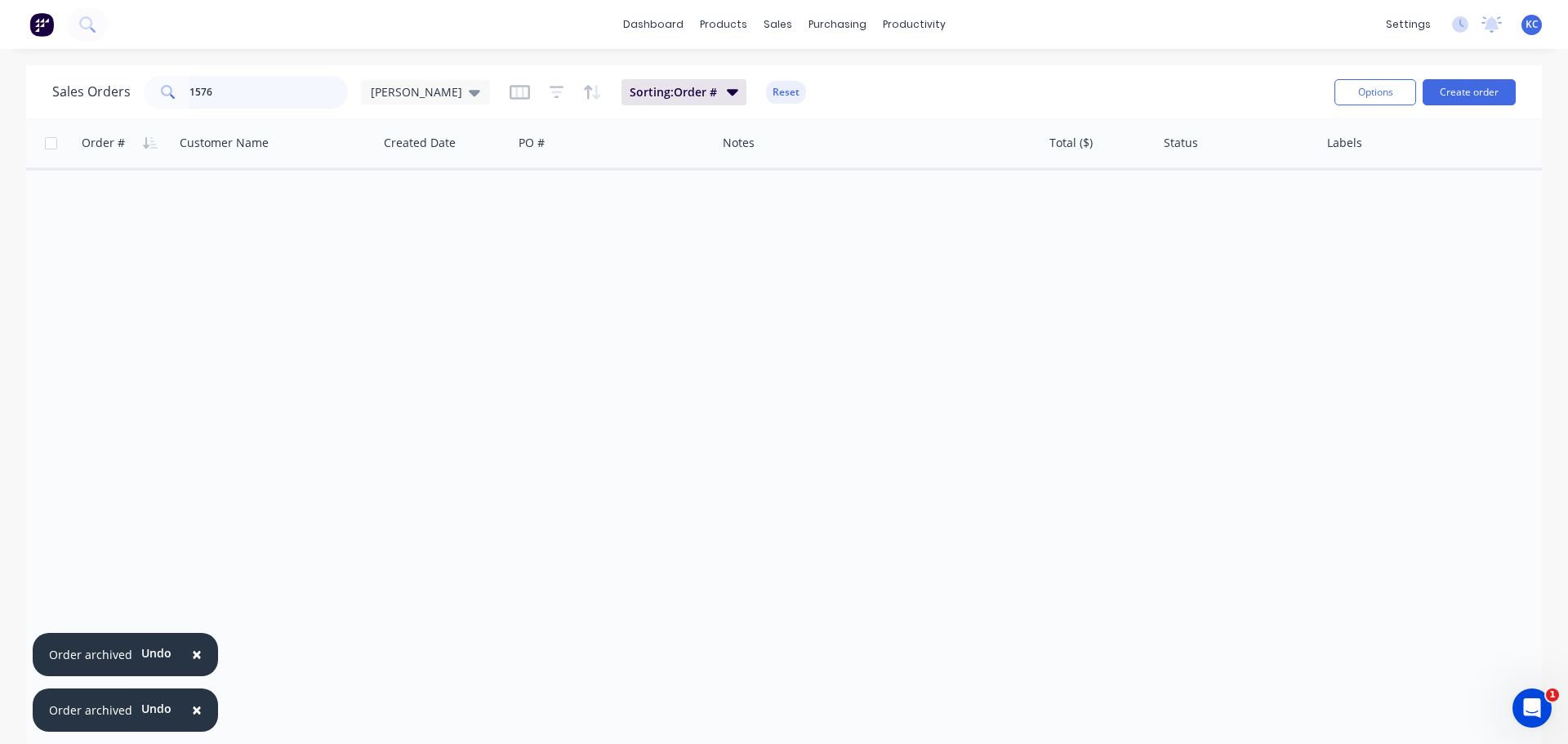
drag, startPoint x: 249, startPoint y: 91, endPoint x: 0, endPoint y: 60, distance: 250.9
click at [0, 59] on div "× Order archived Undo × Order archived Undo dashboard products sales purchasing…" at bounding box center [784, 372] width 1568 height 744
type input "1704"
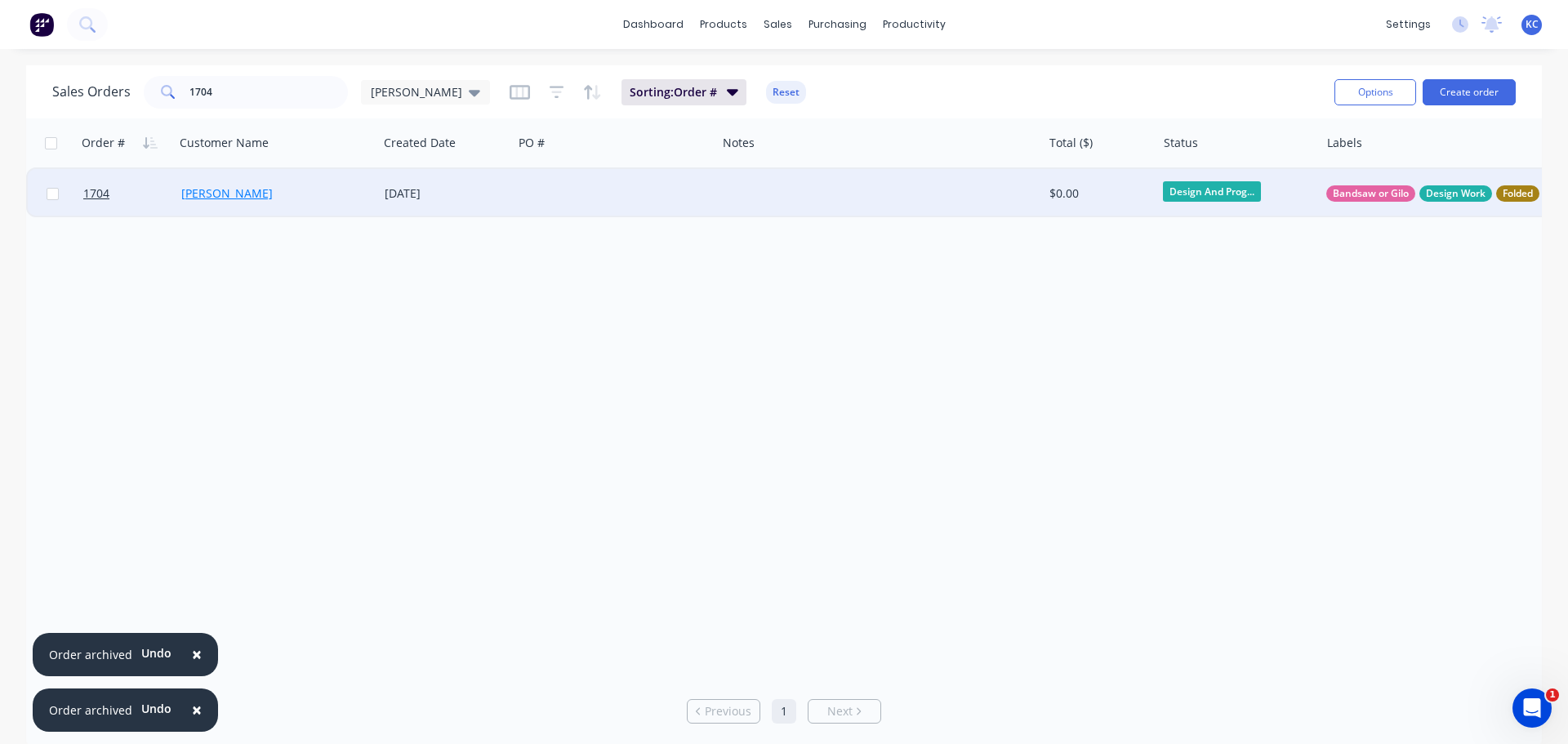
click at [212, 198] on link "[PERSON_NAME]" at bounding box center [227, 192] width 92 height 16
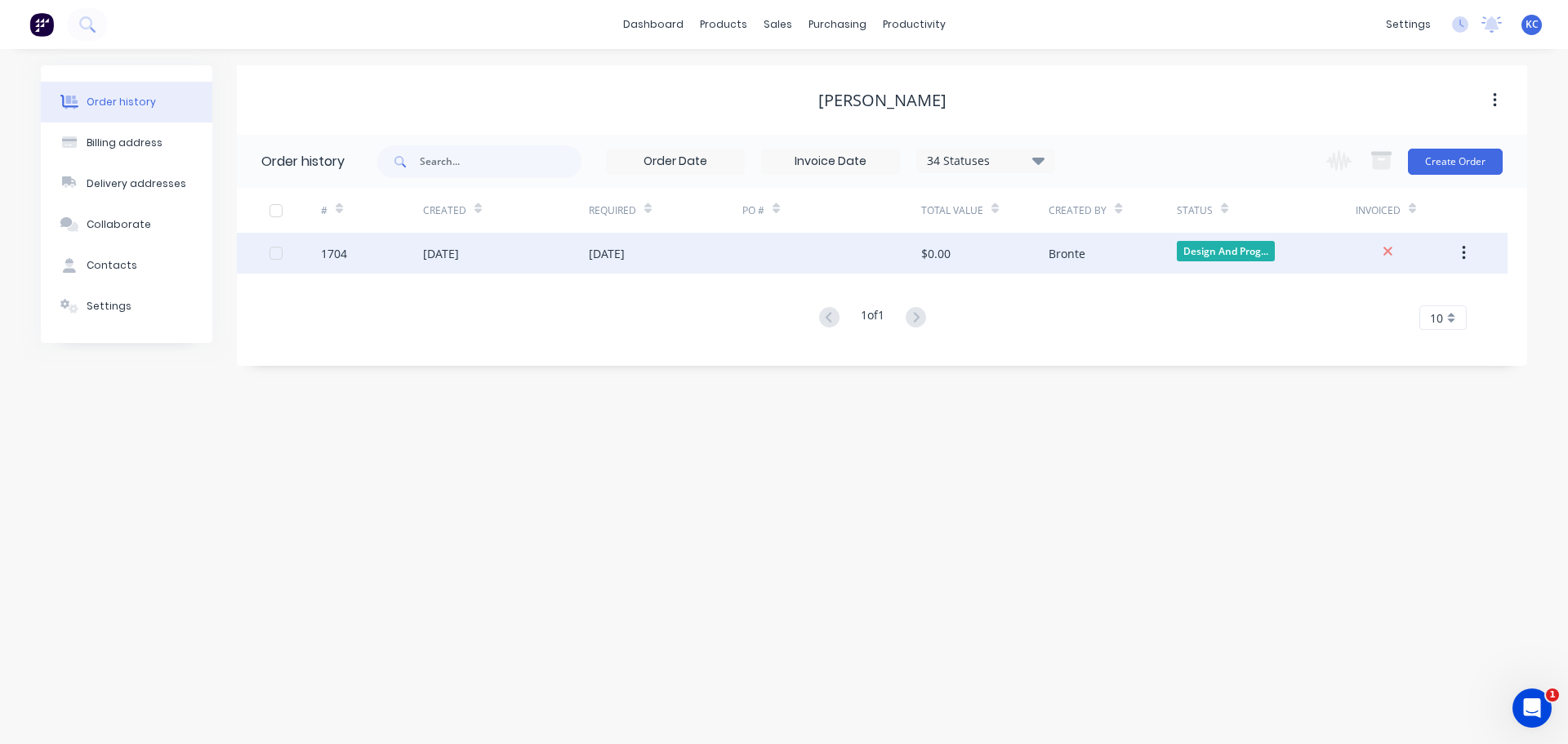
click at [348, 253] on div "1704" at bounding box center [372, 254] width 102 height 41
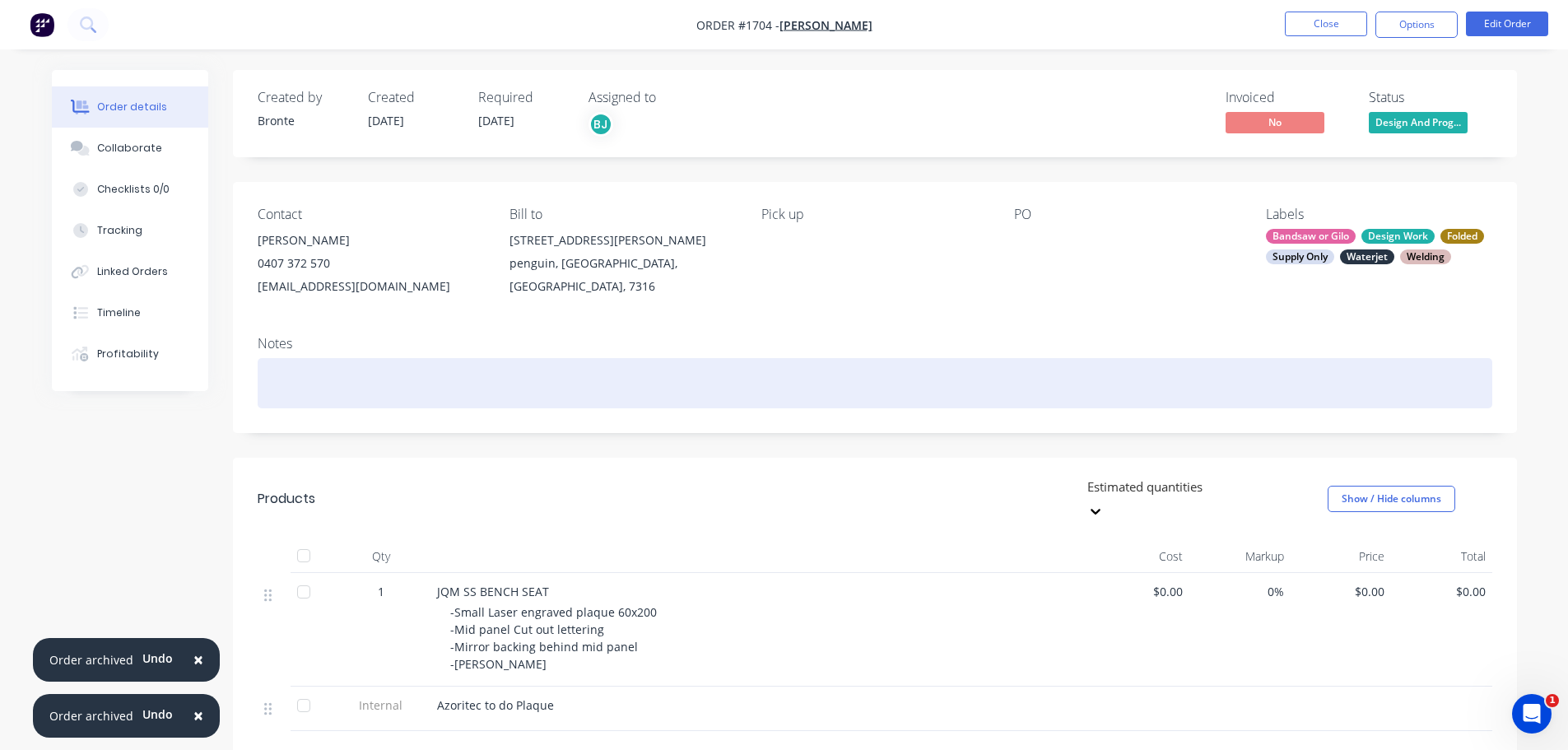
click at [306, 375] on div at bounding box center [875, 383] width 1235 height 50
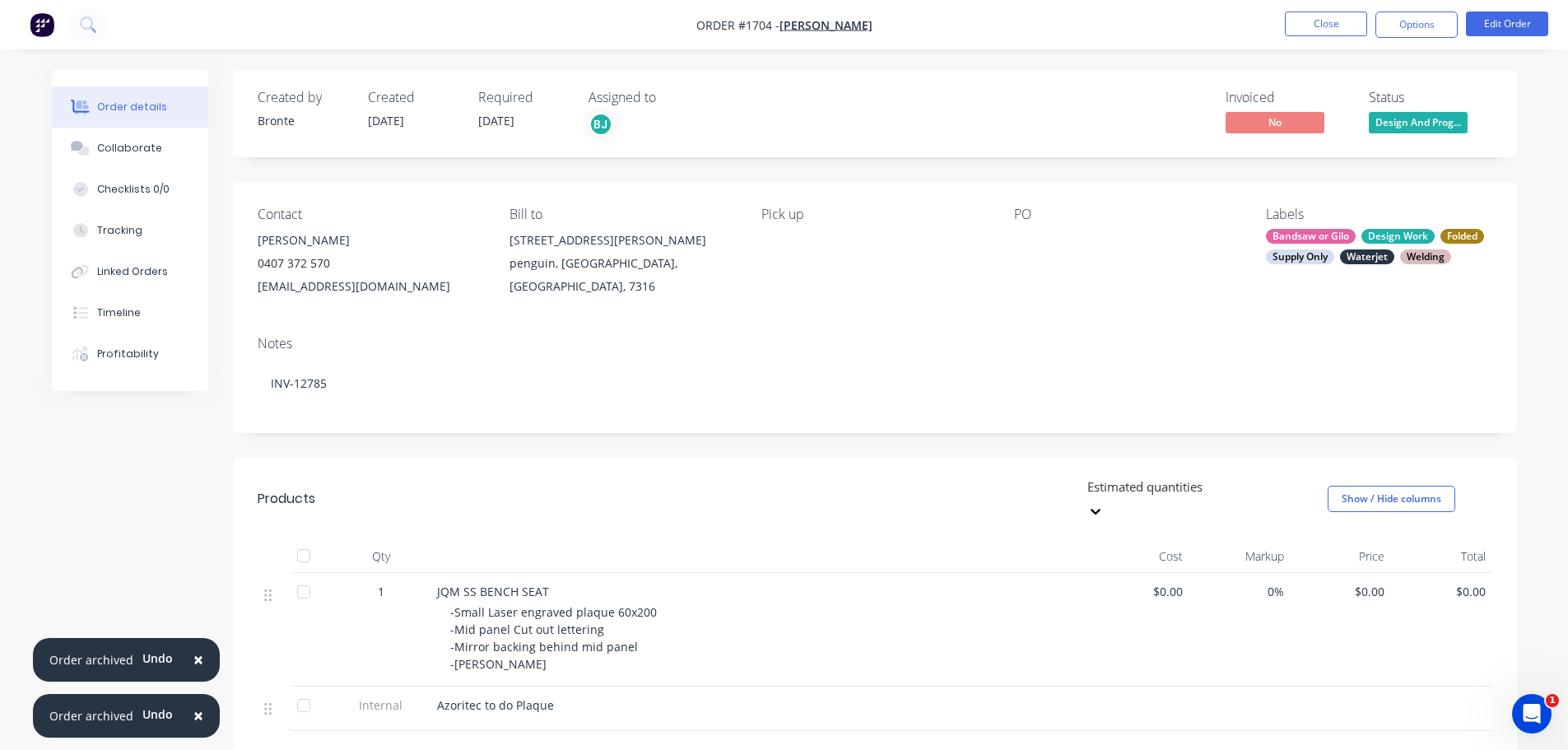
click at [714, 329] on div "Notes INV-12785" at bounding box center [875, 378] width 1284 height 110
click at [1336, 21] on button "Close" at bounding box center [1326, 23] width 82 height 24
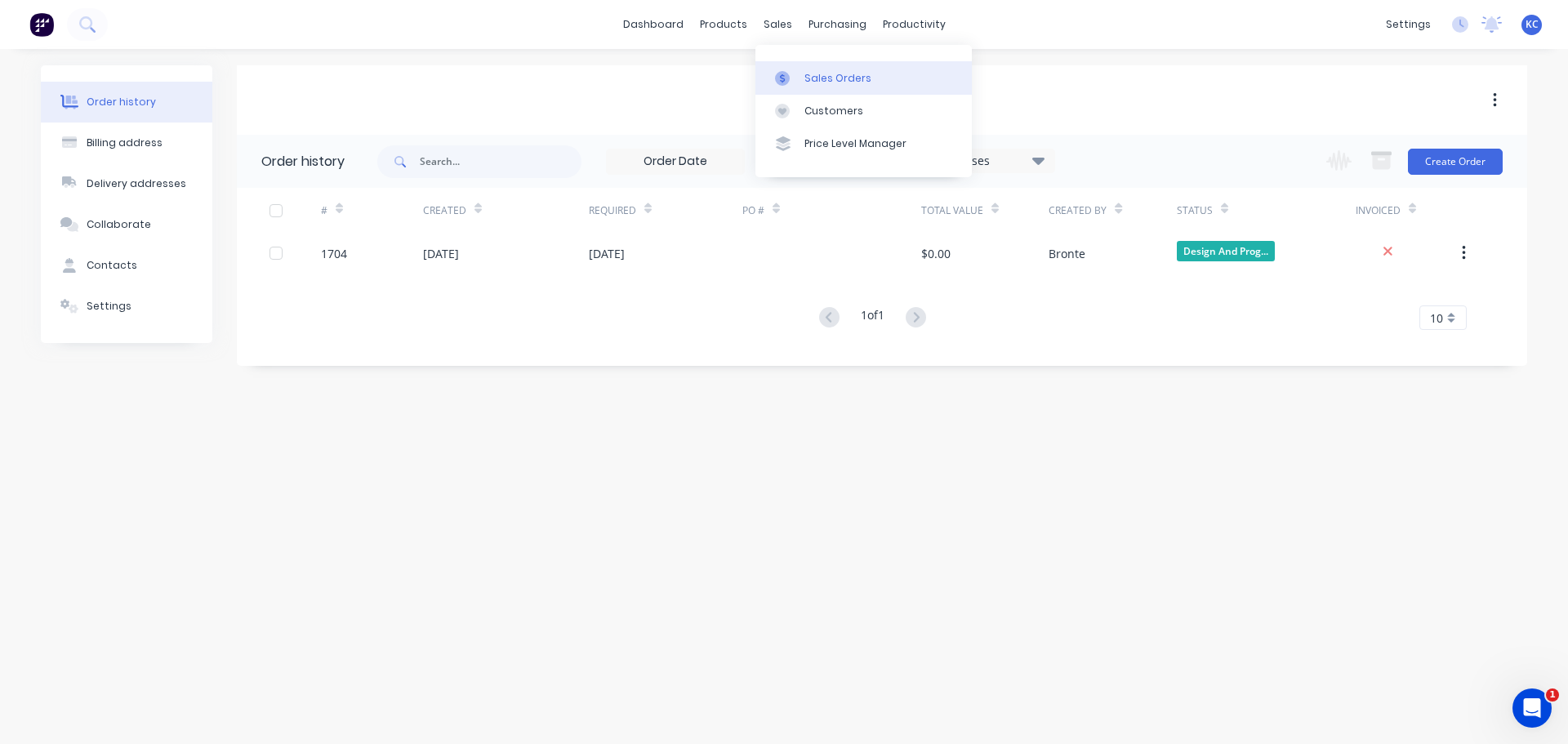
click at [818, 79] on div "Sales Orders" at bounding box center [837, 79] width 67 height 15
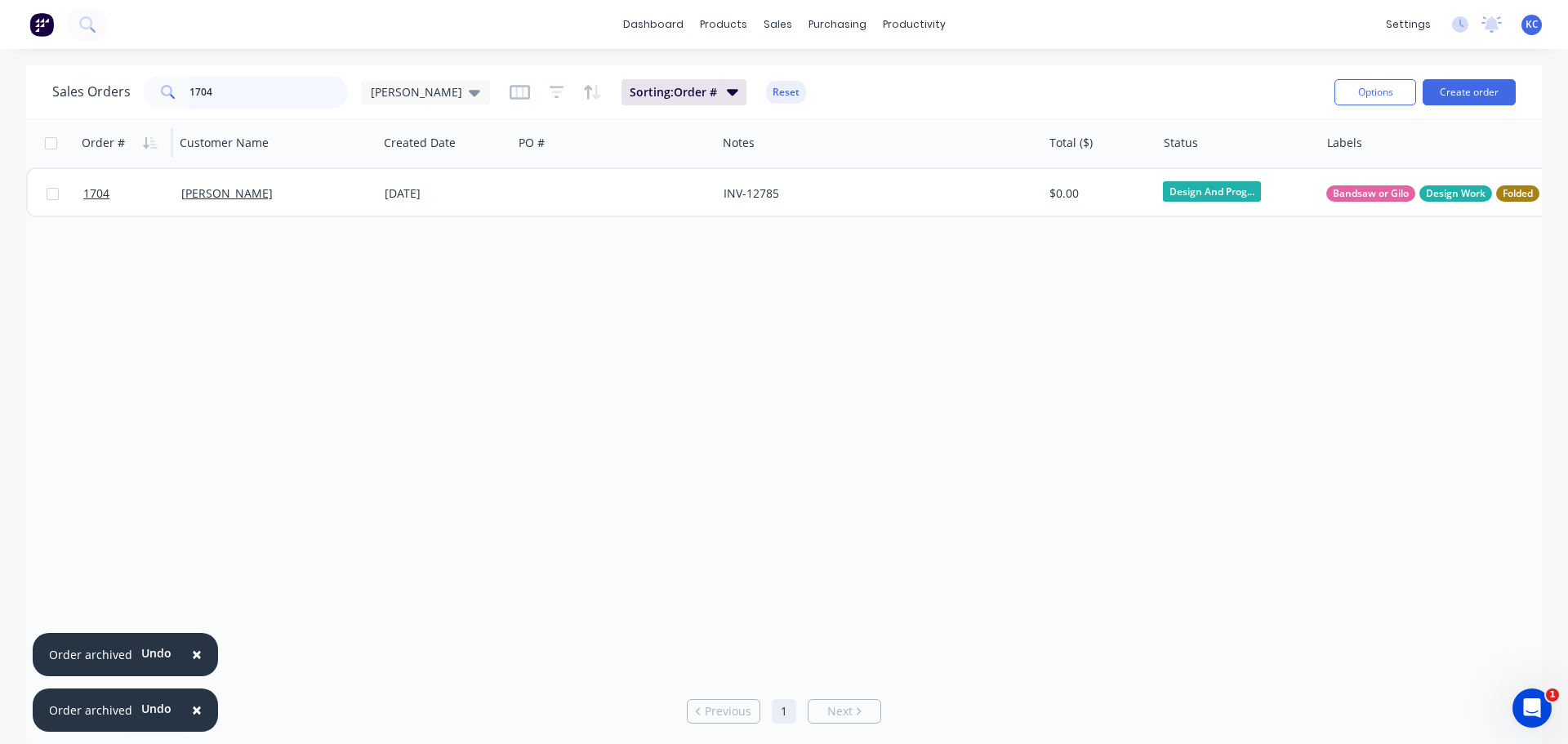
drag, startPoint x: 257, startPoint y: 96, endPoint x: 129, endPoint y: 118, distance: 129.9
click at [129, 118] on div "Sales Orders 1704 [PERSON_NAME] Sorting: Order # Reset Options Create order Ord…" at bounding box center [784, 407] width 1515 height 683
type input "1676"
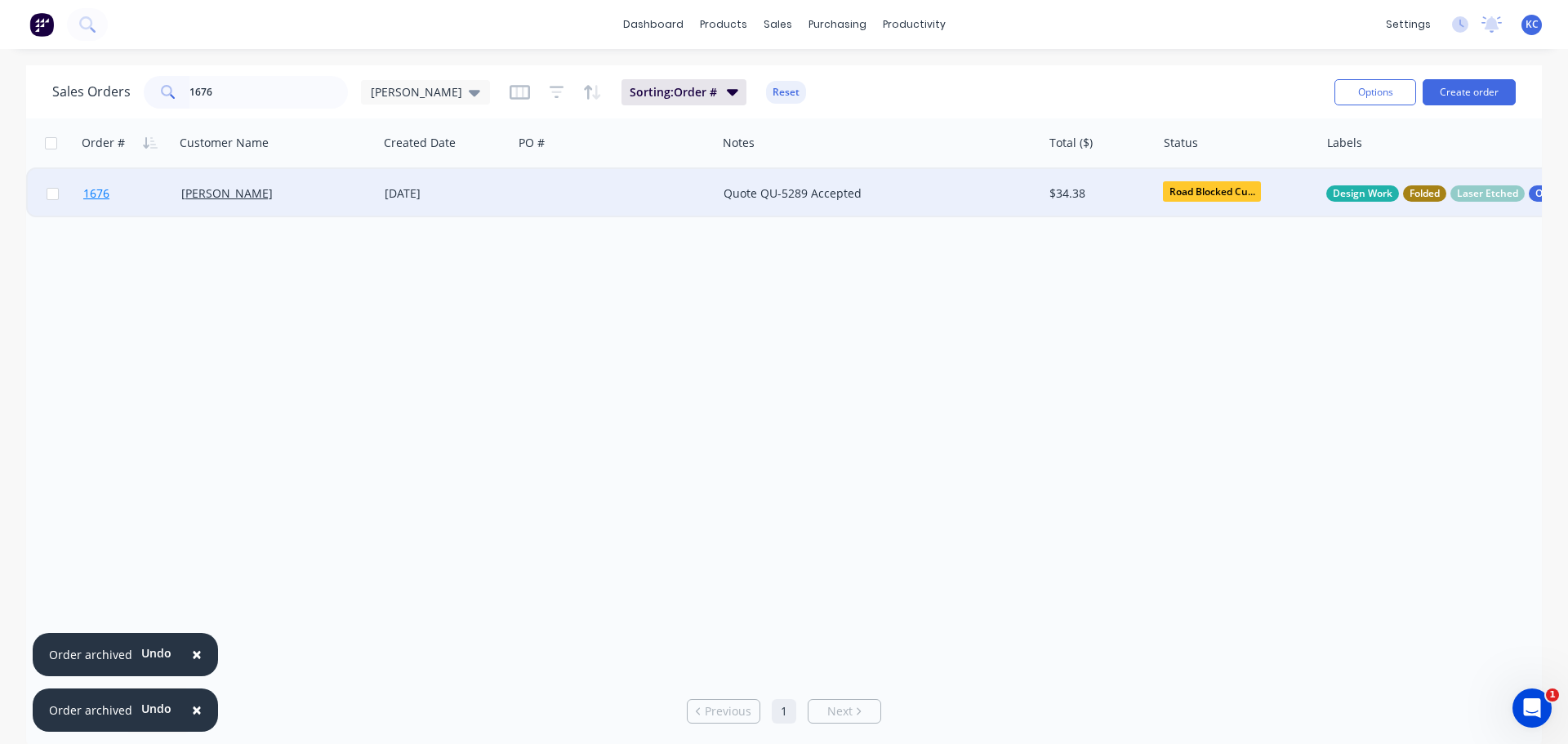
click at [108, 192] on span "1676" at bounding box center [96, 193] width 26 height 17
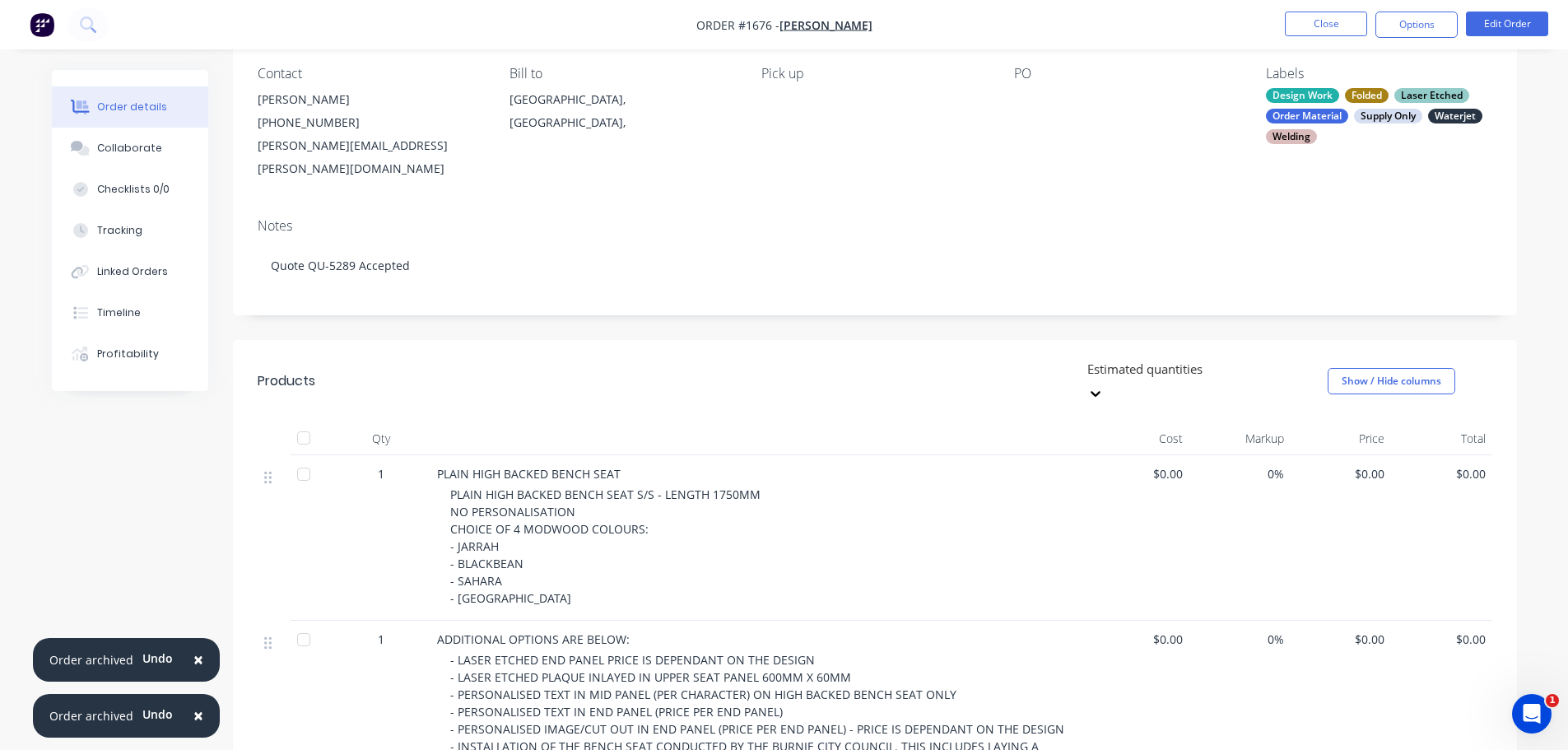
scroll to position [82, 0]
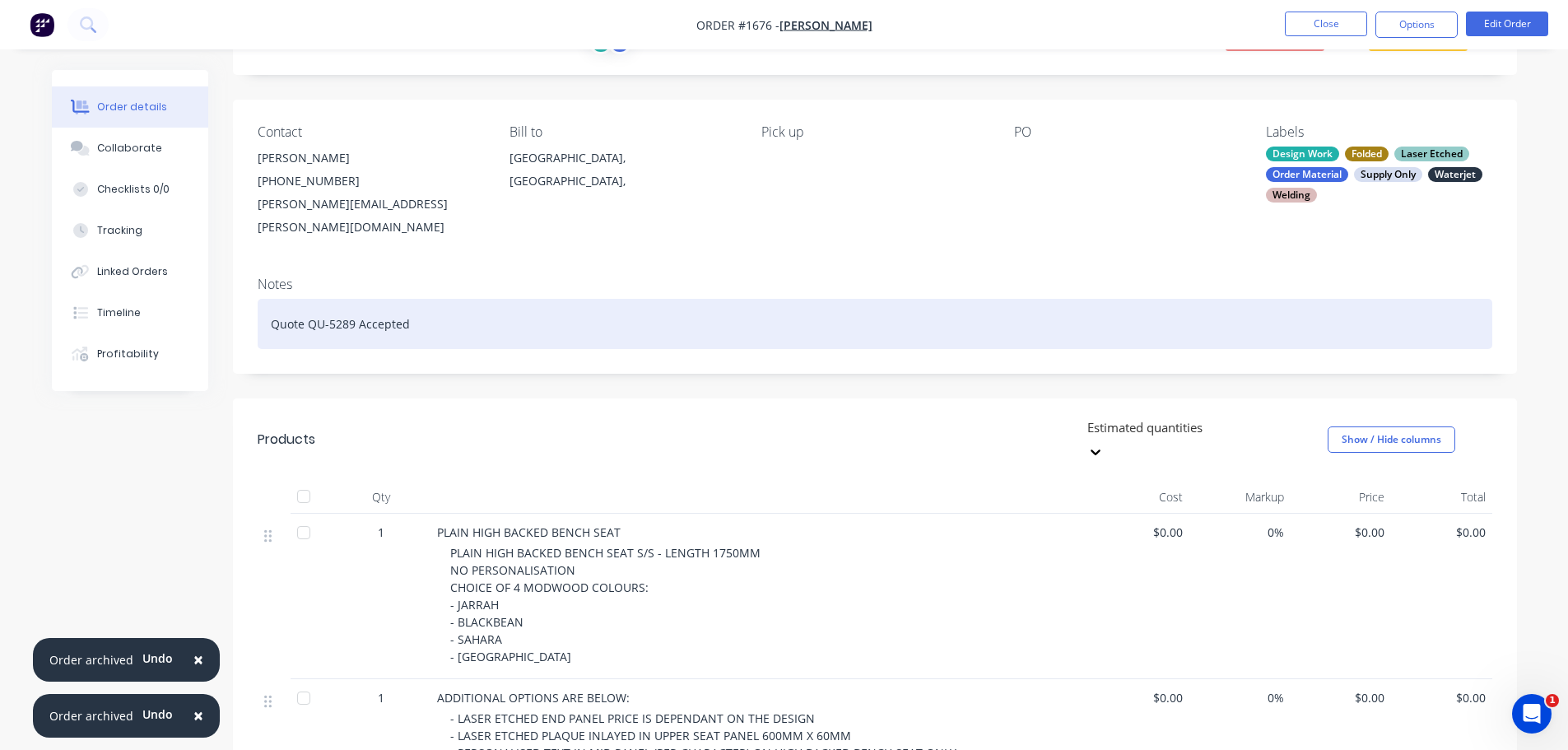
click at [418, 301] on div "Quote QU-5289 Accepted" at bounding box center [875, 324] width 1235 height 50
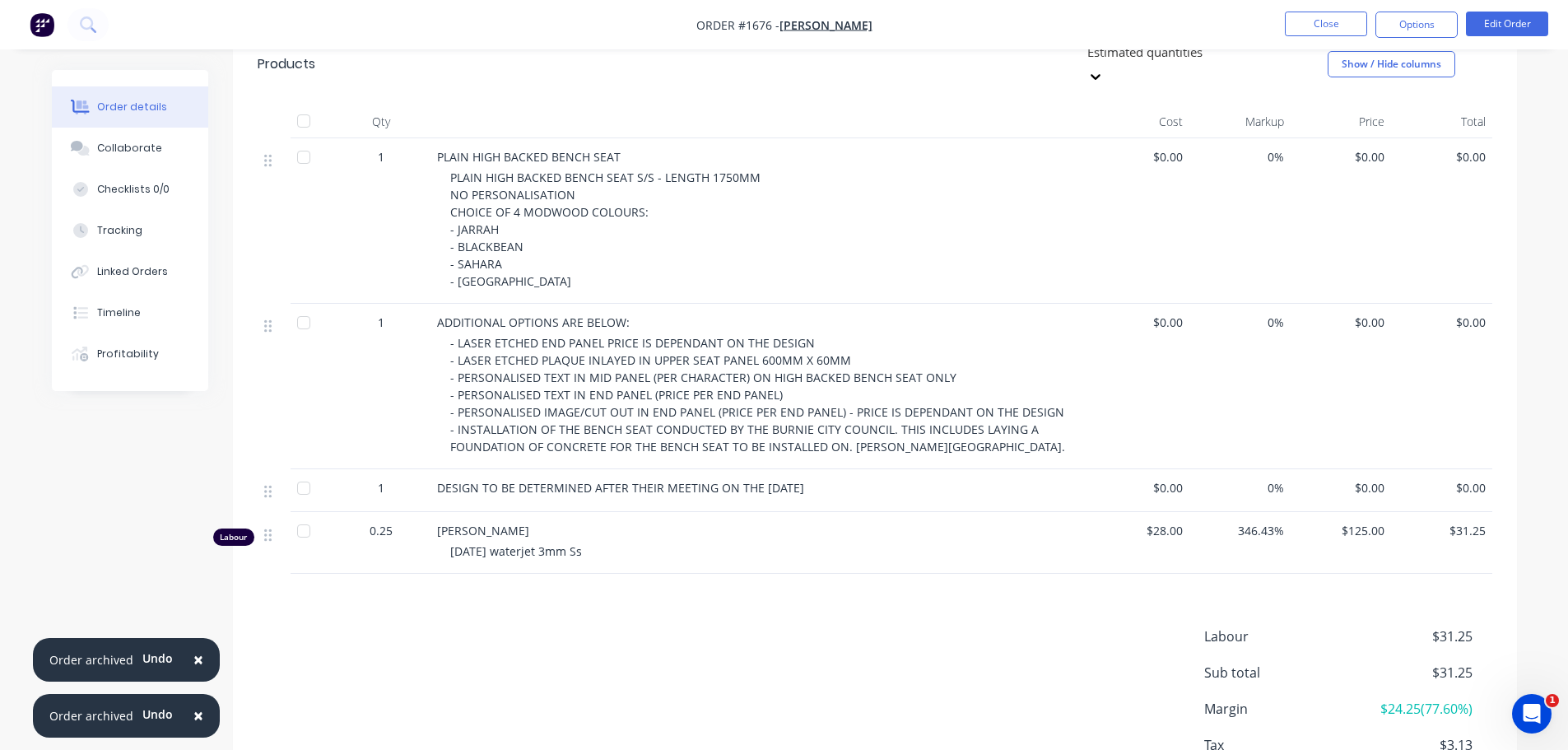
scroll to position [494, 0]
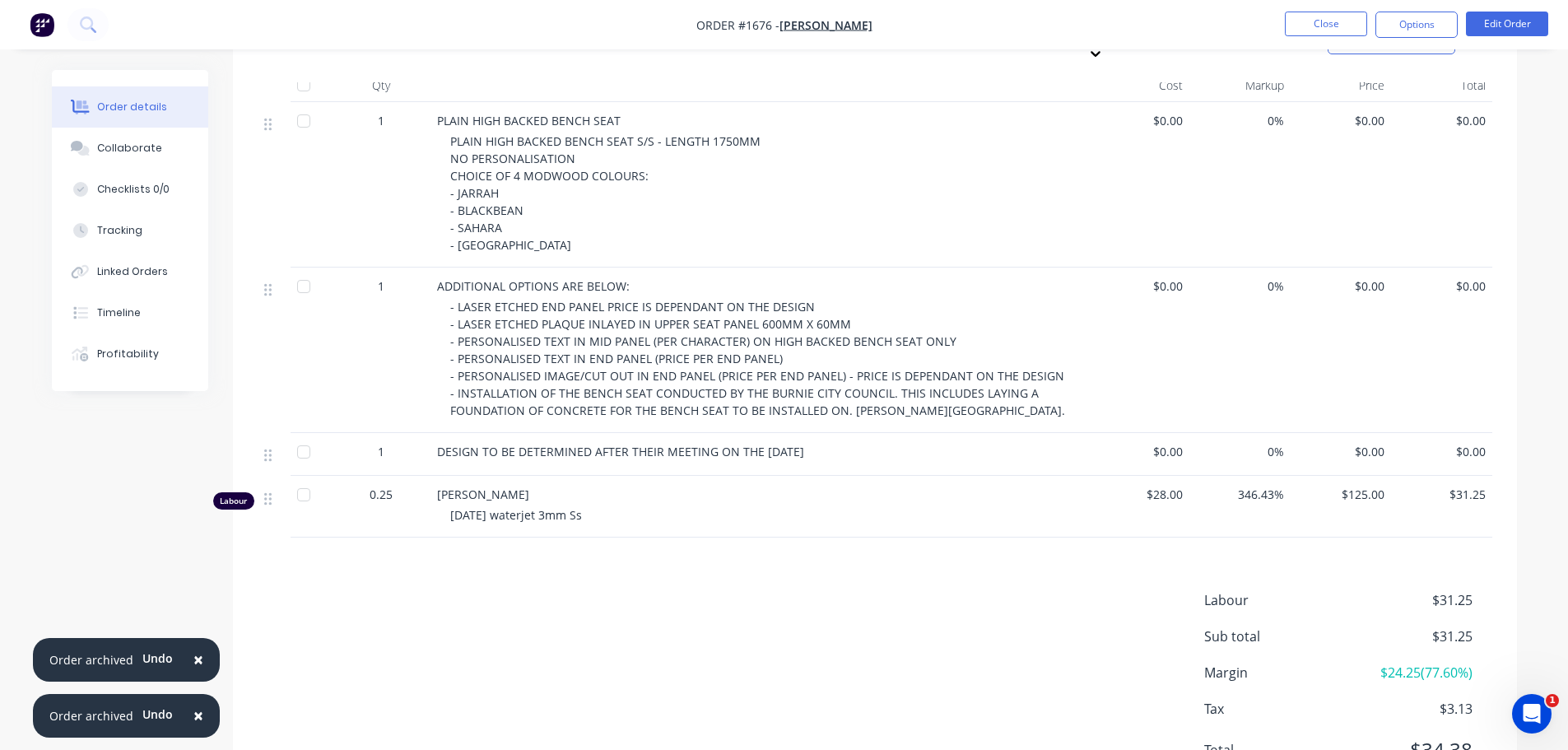
click at [902, 443] on div "DESIGN TO BE DETERMINED AFTER THEIR MEETING ON THE [DATE]" at bounding box center [760, 451] width 645 height 18
click at [1483, 25] on button "Edit Order" at bounding box center [1507, 23] width 82 height 24
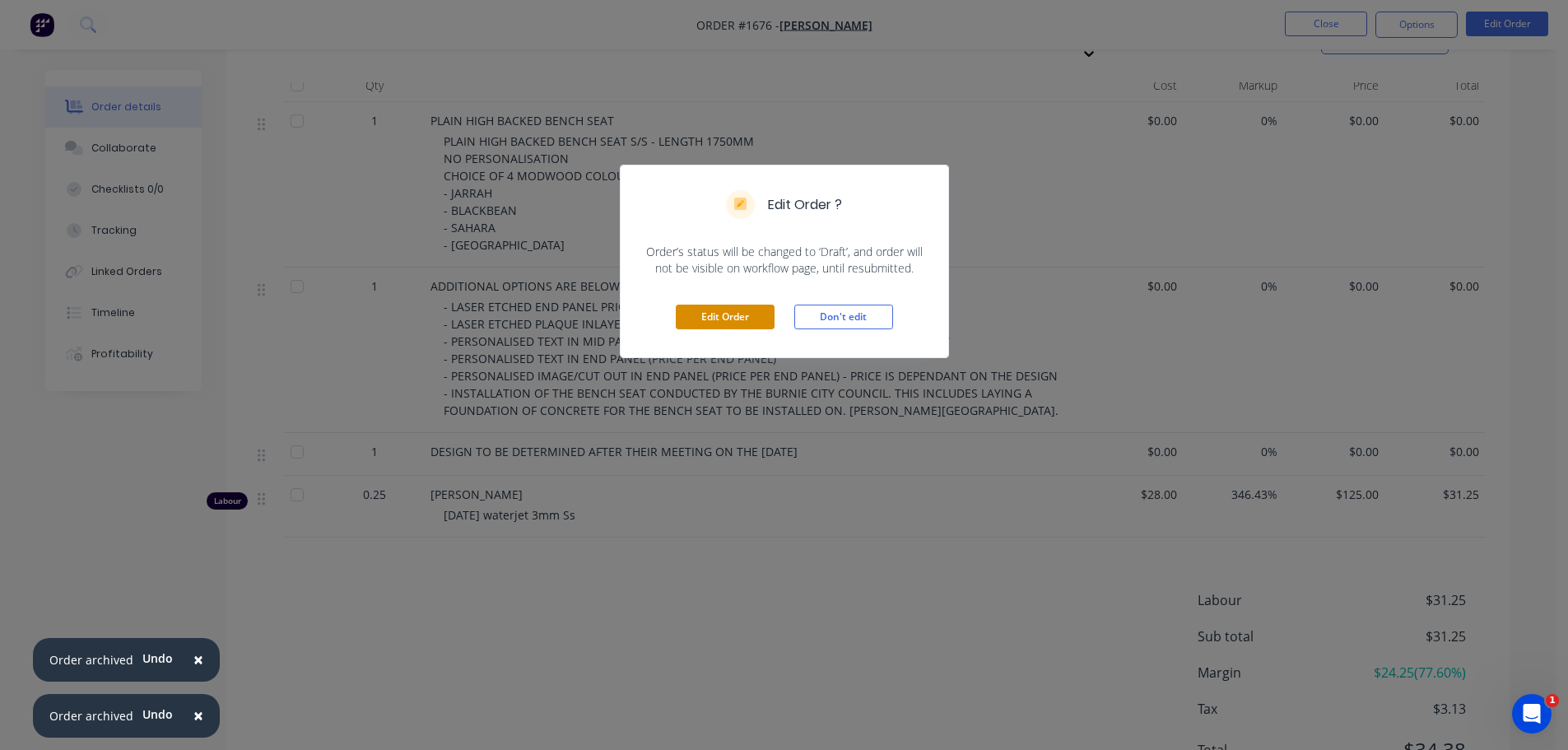
click at [738, 321] on button "Edit Order" at bounding box center [726, 317] width 99 height 24
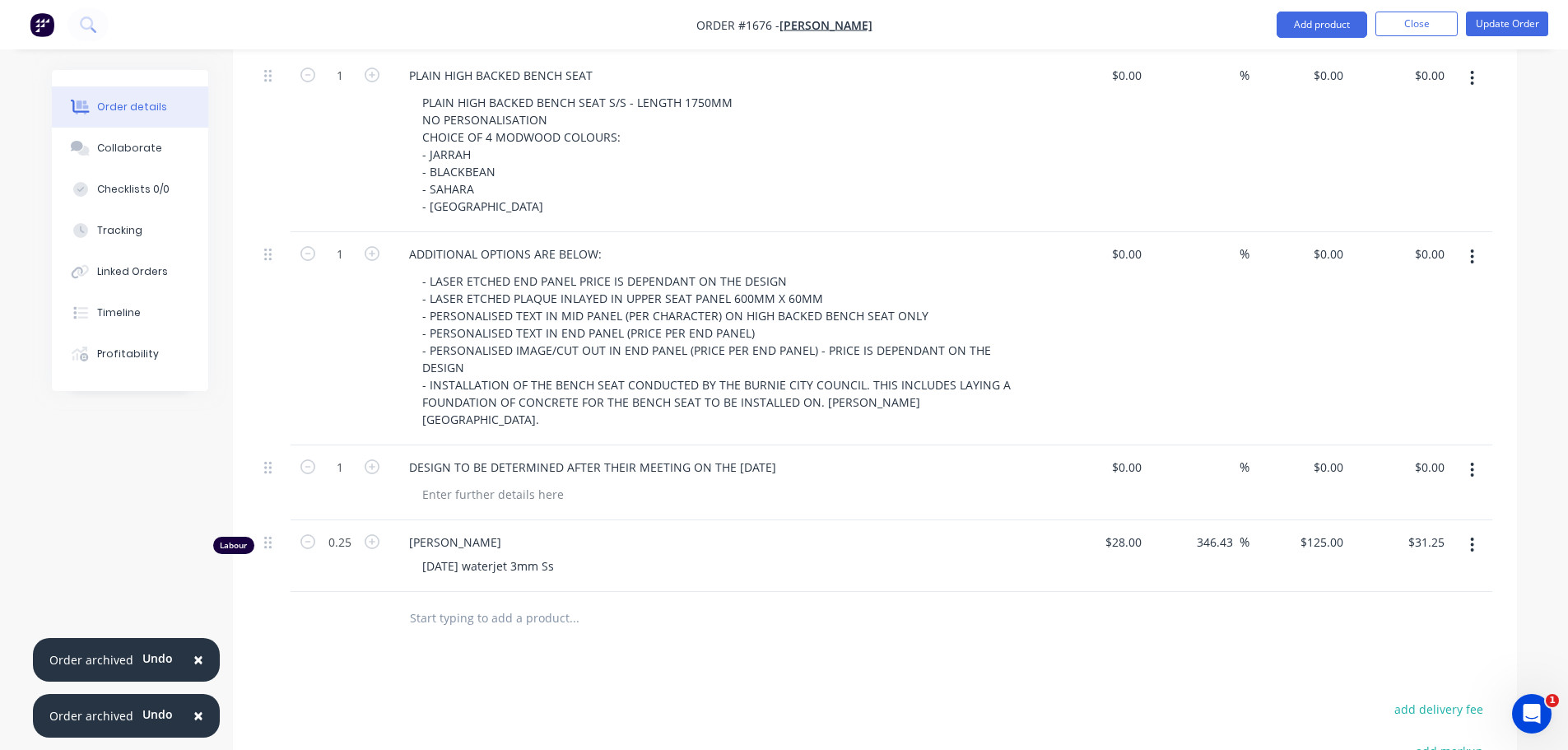
scroll to position [576, 0]
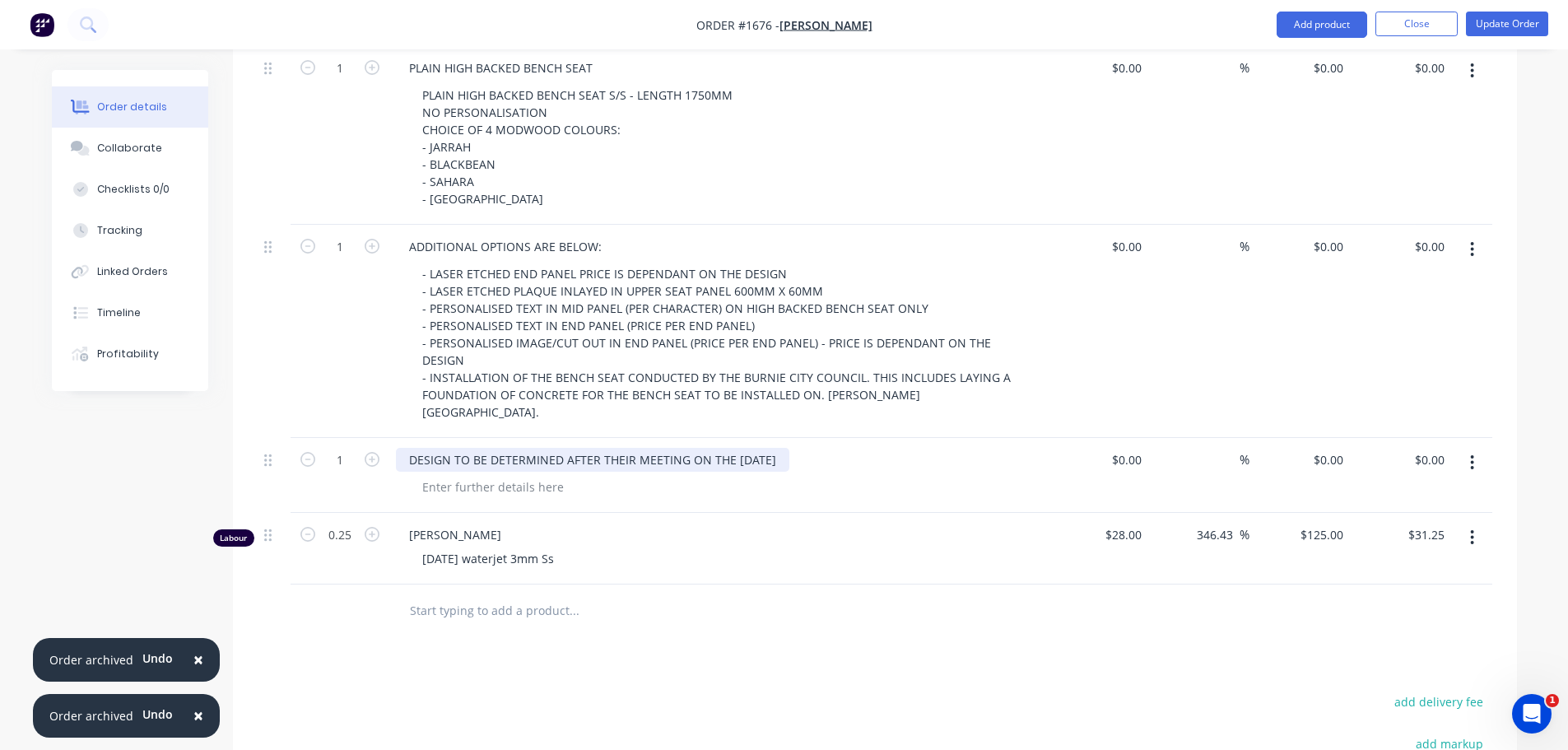
click at [789, 448] on div "DESIGN TO BE DETERMINED AFTER THEIR MEETING ON THE [DATE]" at bounding box center [593, 460] width 394 height 24
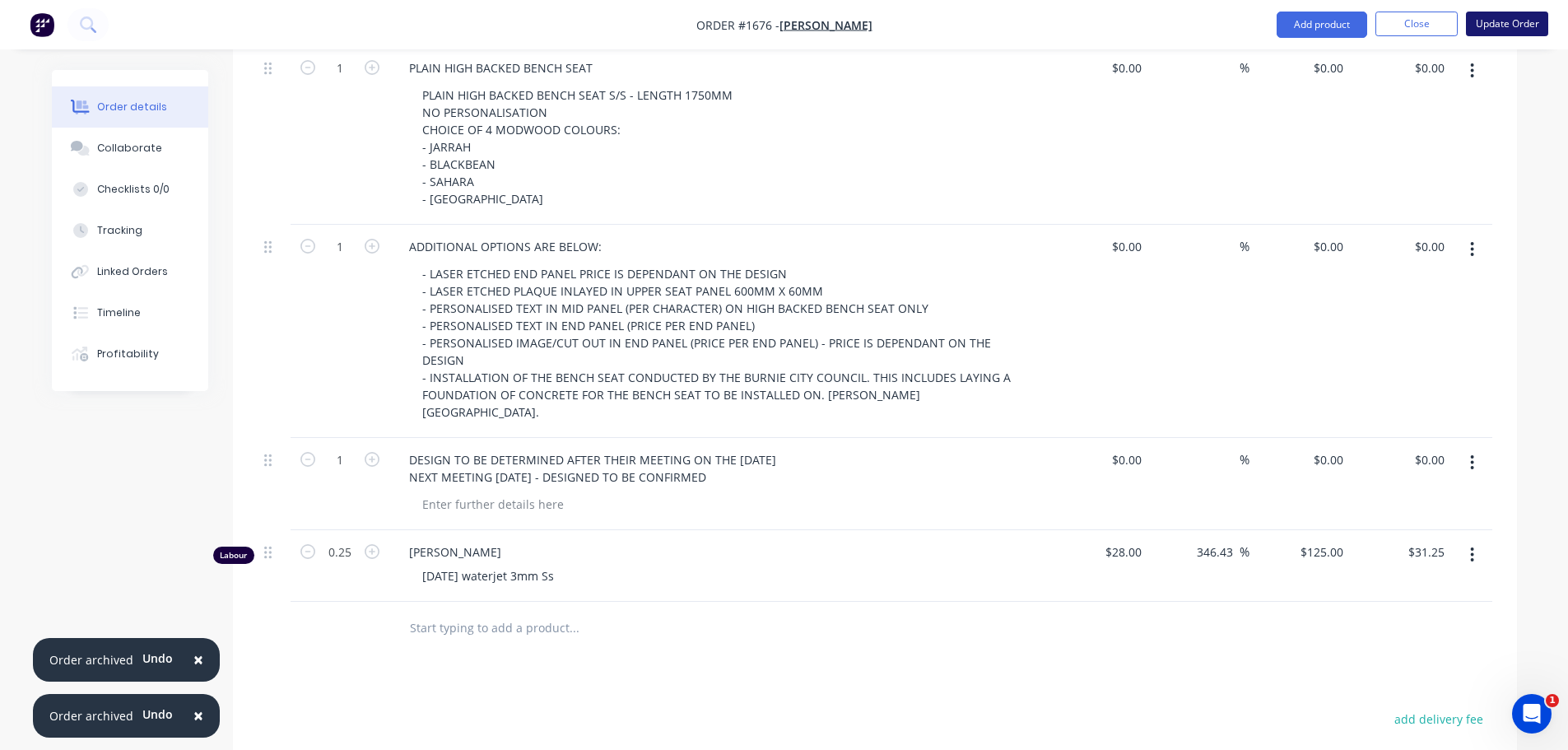
click at [1526, 21] on button "Update Order" at bounding box center [1507, 23] width 82 height 24
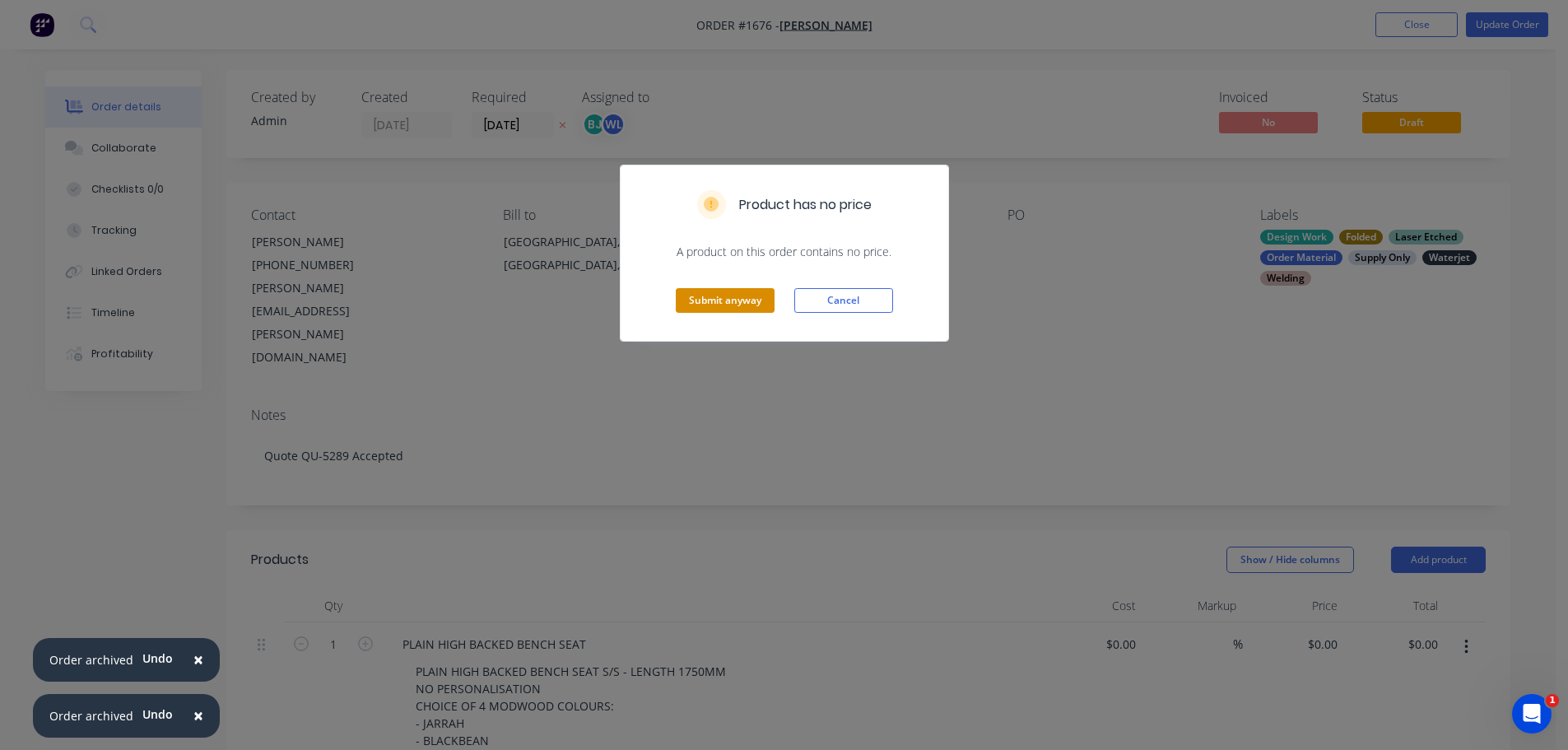
click at [753, 304] on button "Submit anyway" at bounding box center [726, 300] width 99 height 24
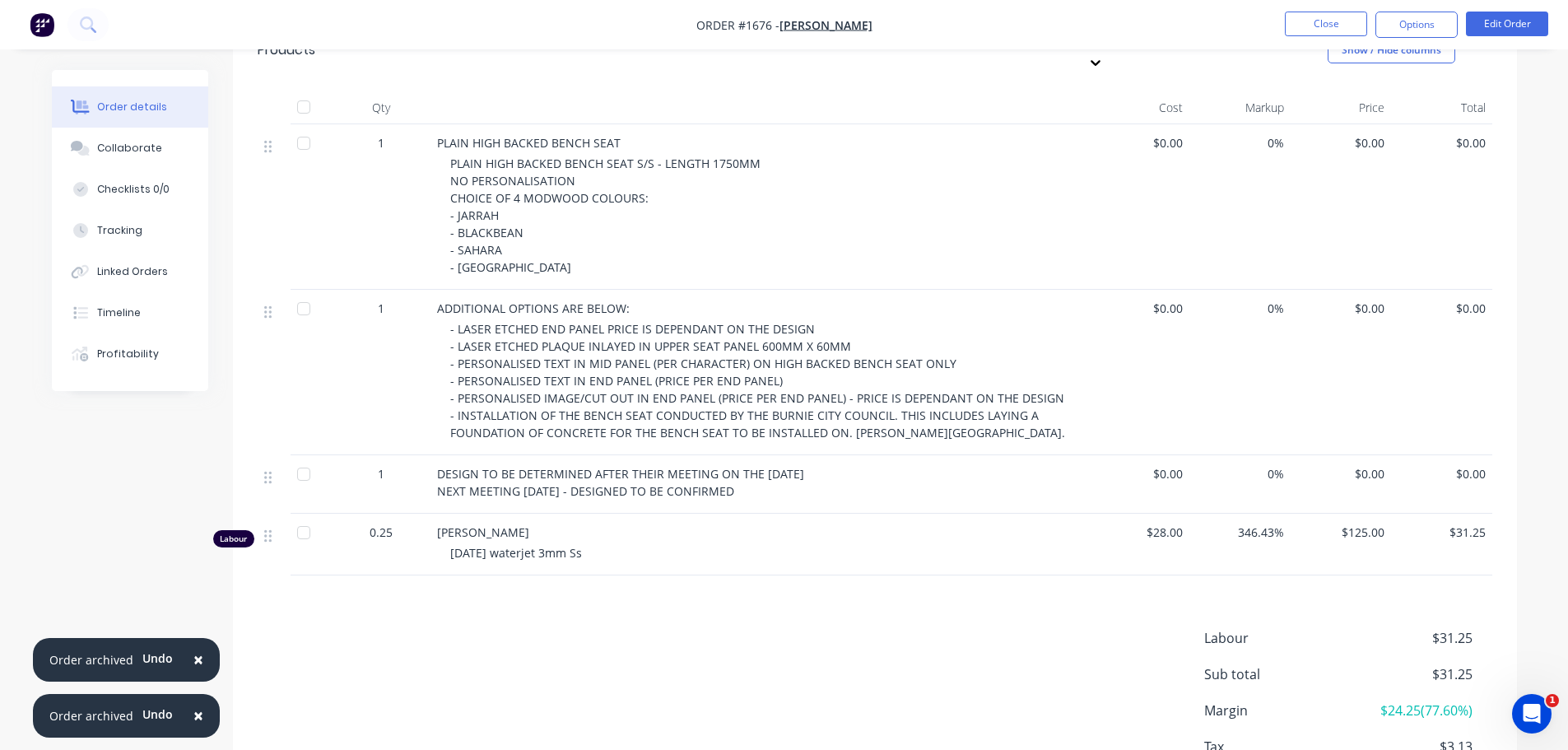
scroll to position [494, 0]
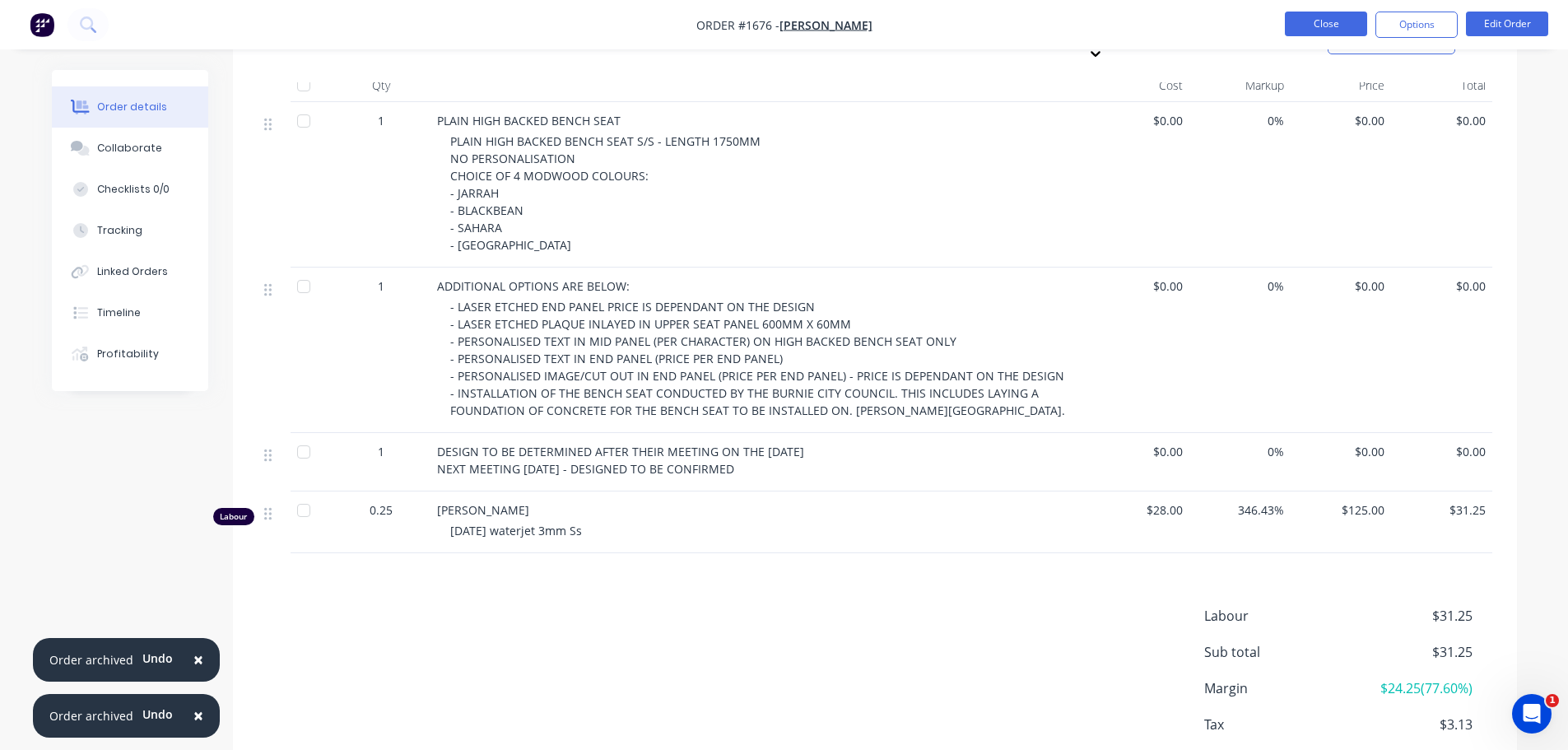
click at [1355, 23] on button "Close" at bounding box center [1326, 23] width 82 height 24
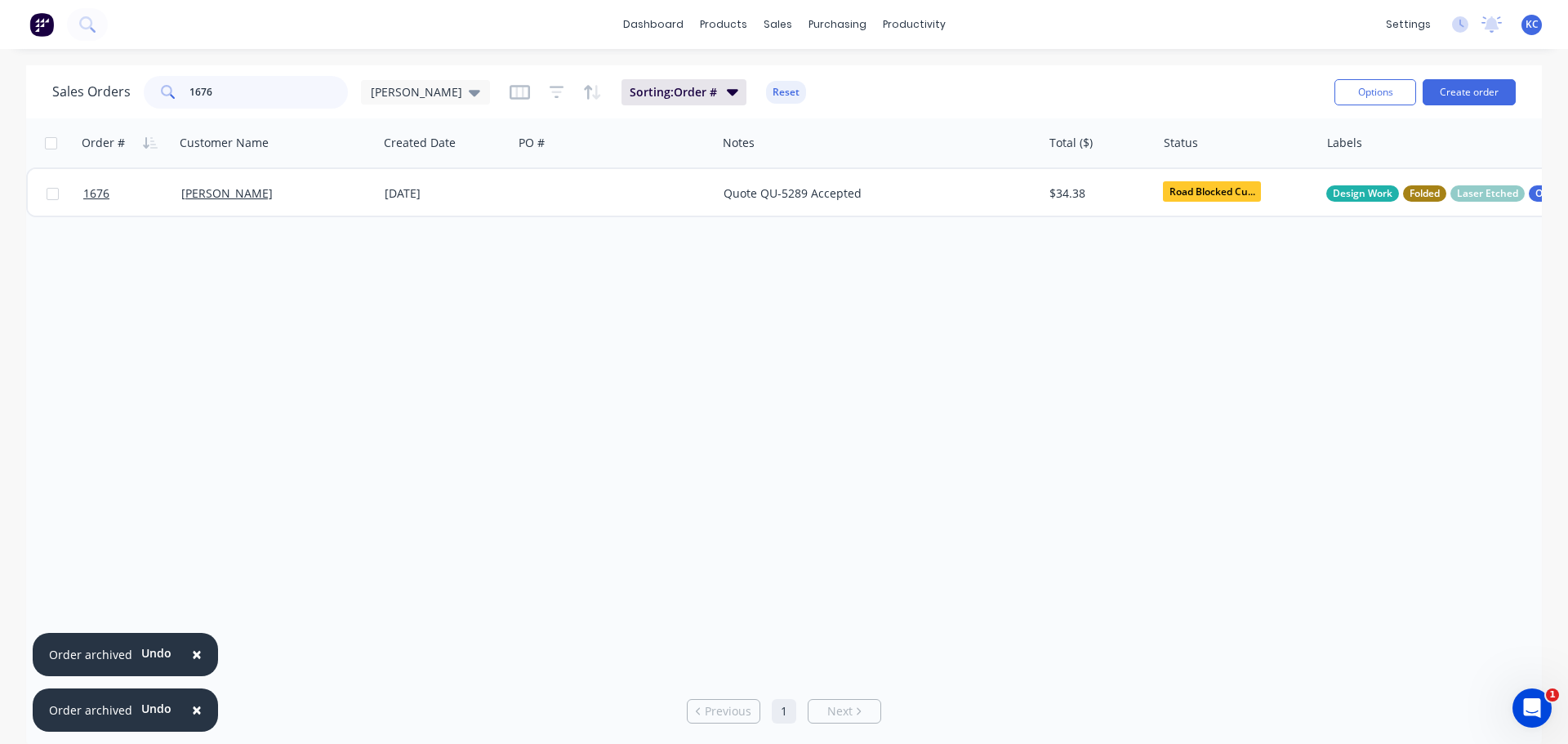
drag, startPoint x: 232, startPoint y: 91, endPoint x: 0, endPoint y: 228, distance: 269.4
click at [23, 146] on div "Sales Orders 1676 [PERSON_NAME] Sorting: Order # Reset Options Create order Ord…" at bounding box center [784, 407] width 1568 height 683
type input "1715"
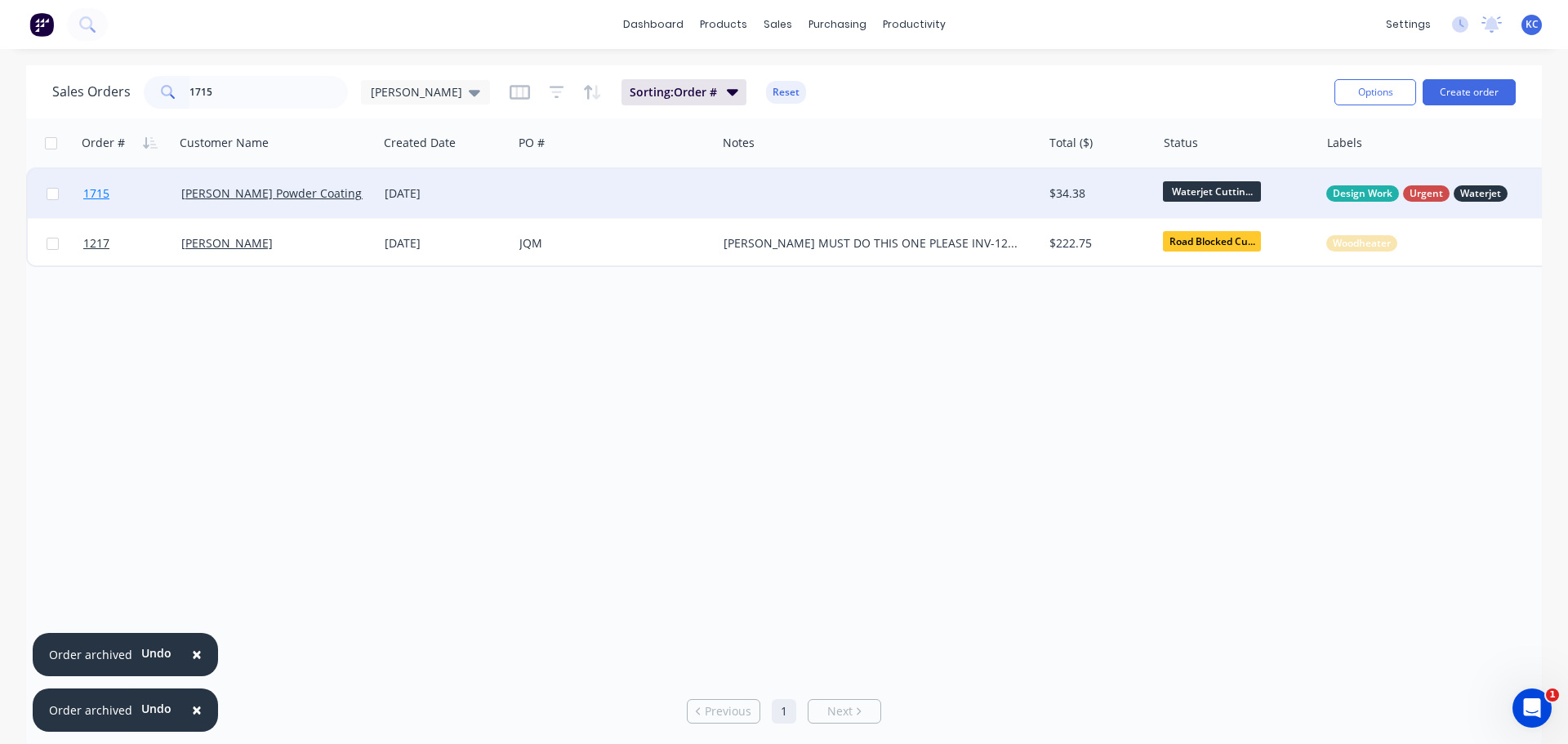
click at [108, 193] on span "1715" at bounding box center [96, 193] width 26 height 17
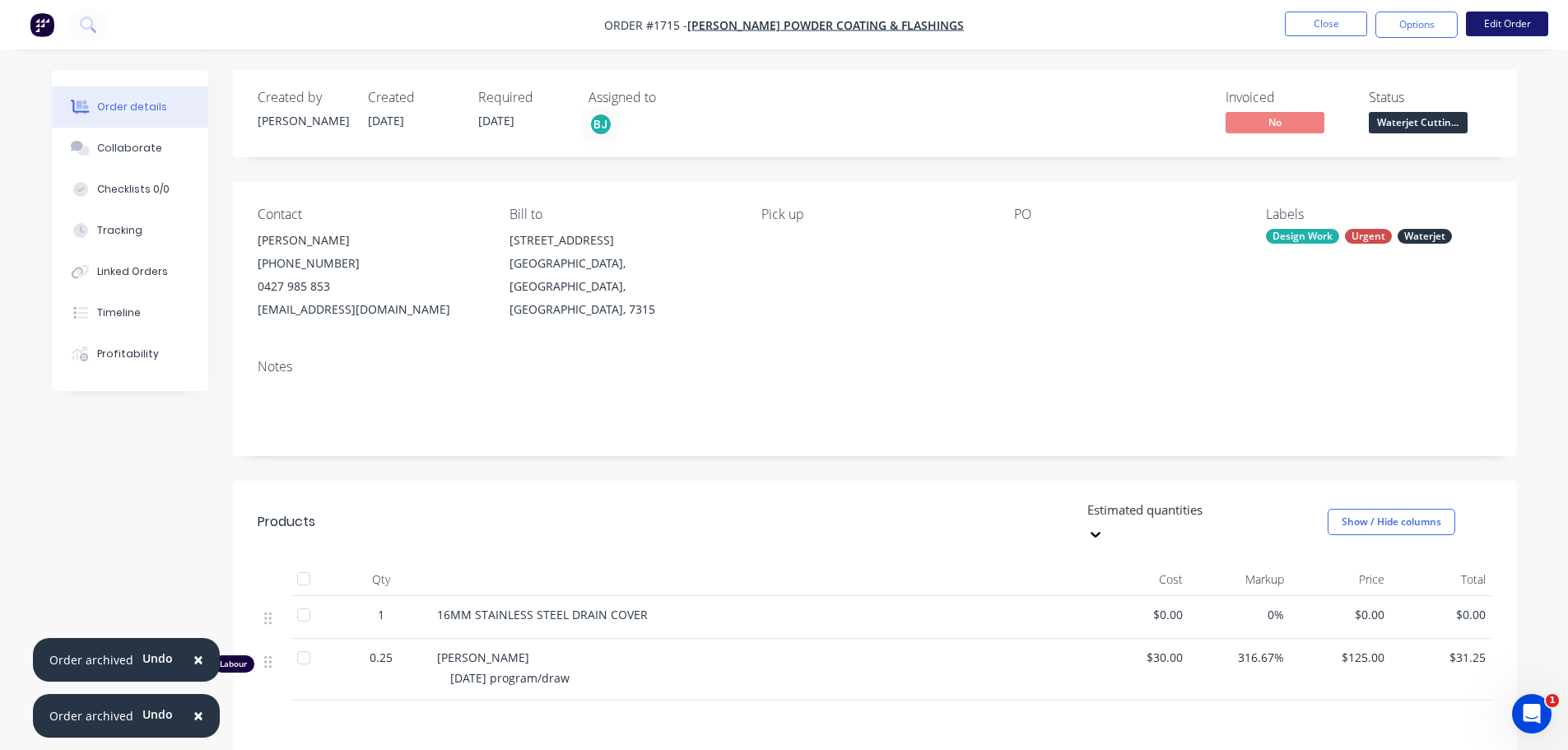
click at [1499, 28] on button "Edit Order" at bounding box center [1507, 23] width 82 height 24
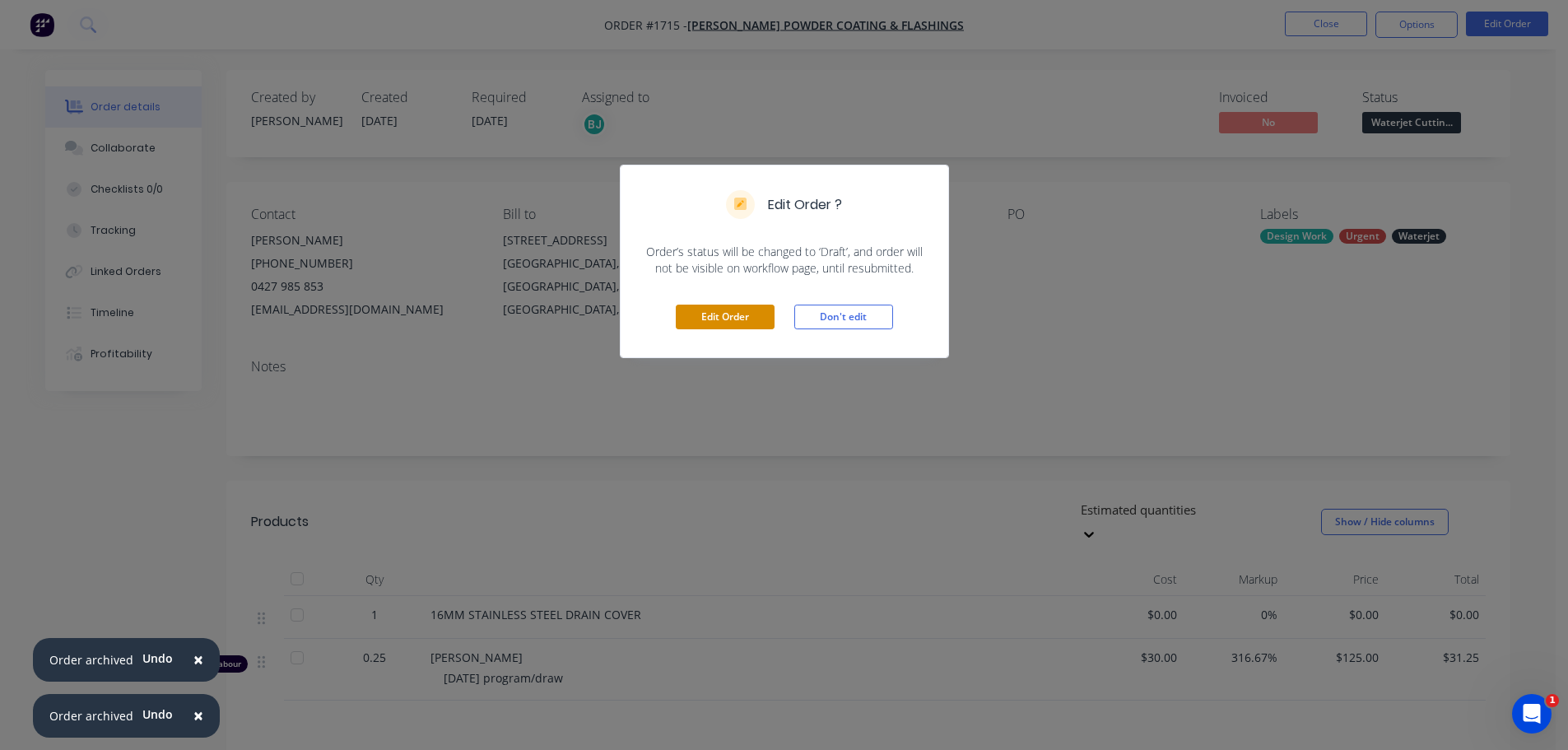
click at [716, 305] on button "Edit Order" at bounding box center [726, 317] width 99 height 24
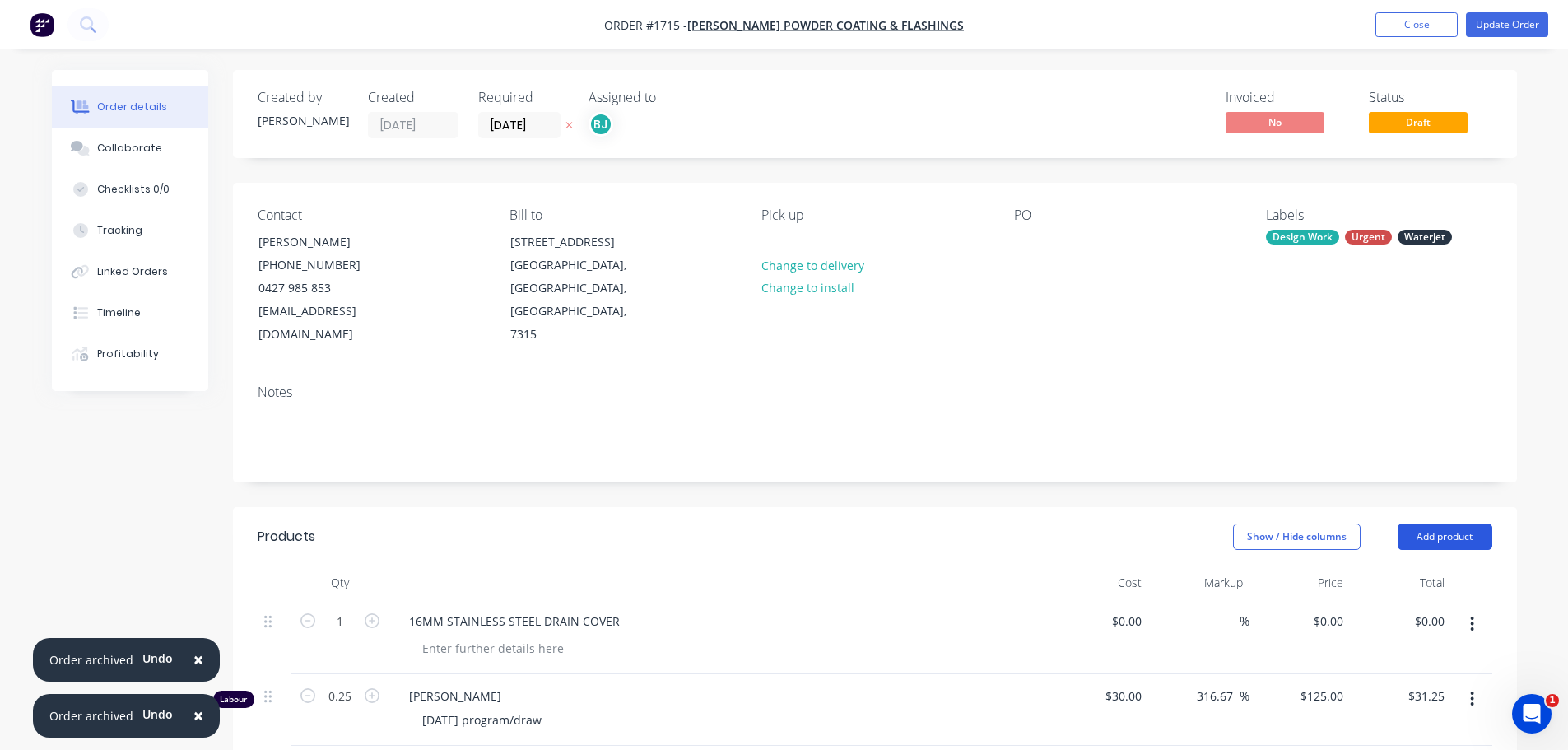
click at [1455, 523] on button "Add product" at bounding box center [1446, 536] width 95 height 26
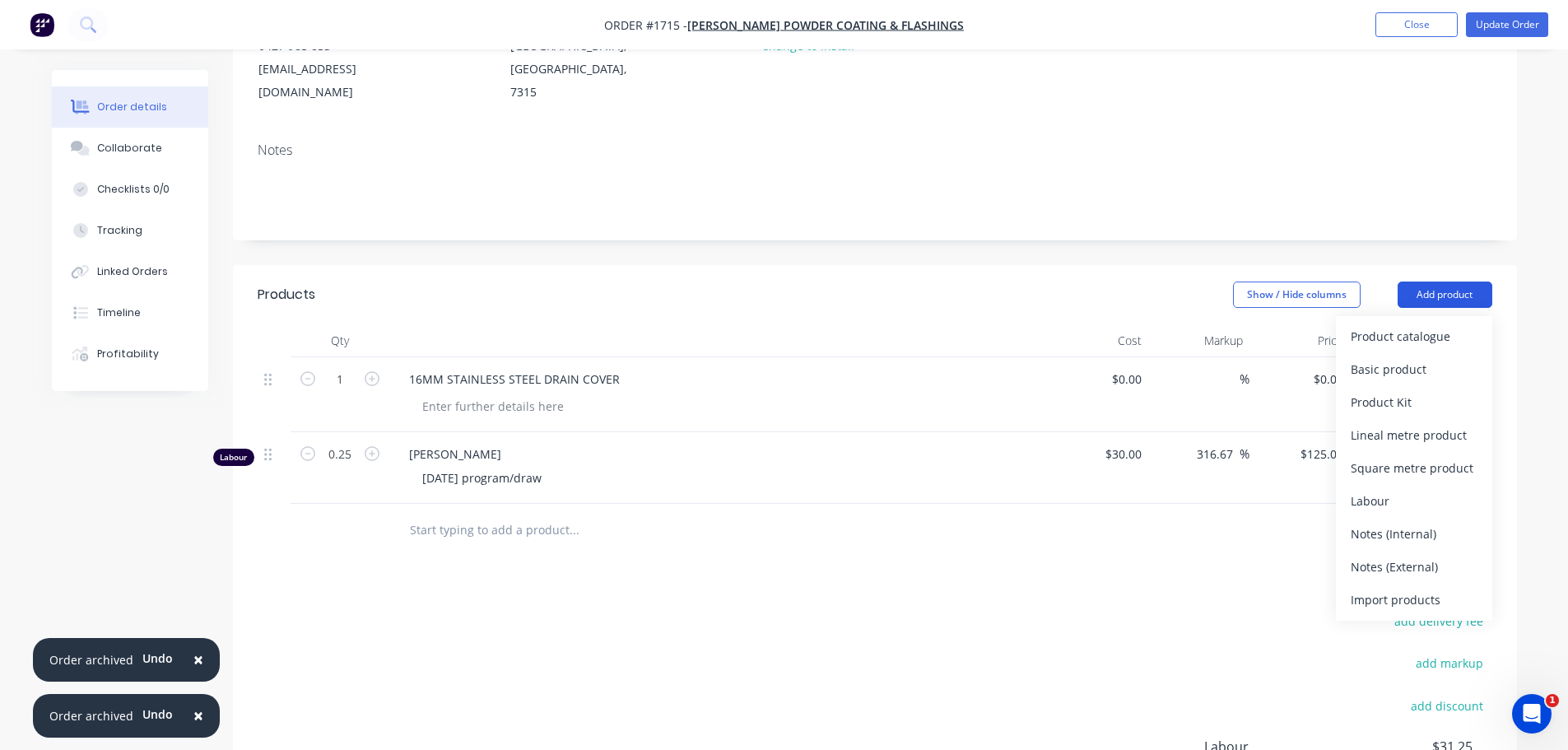
scroll to position [247, 0]
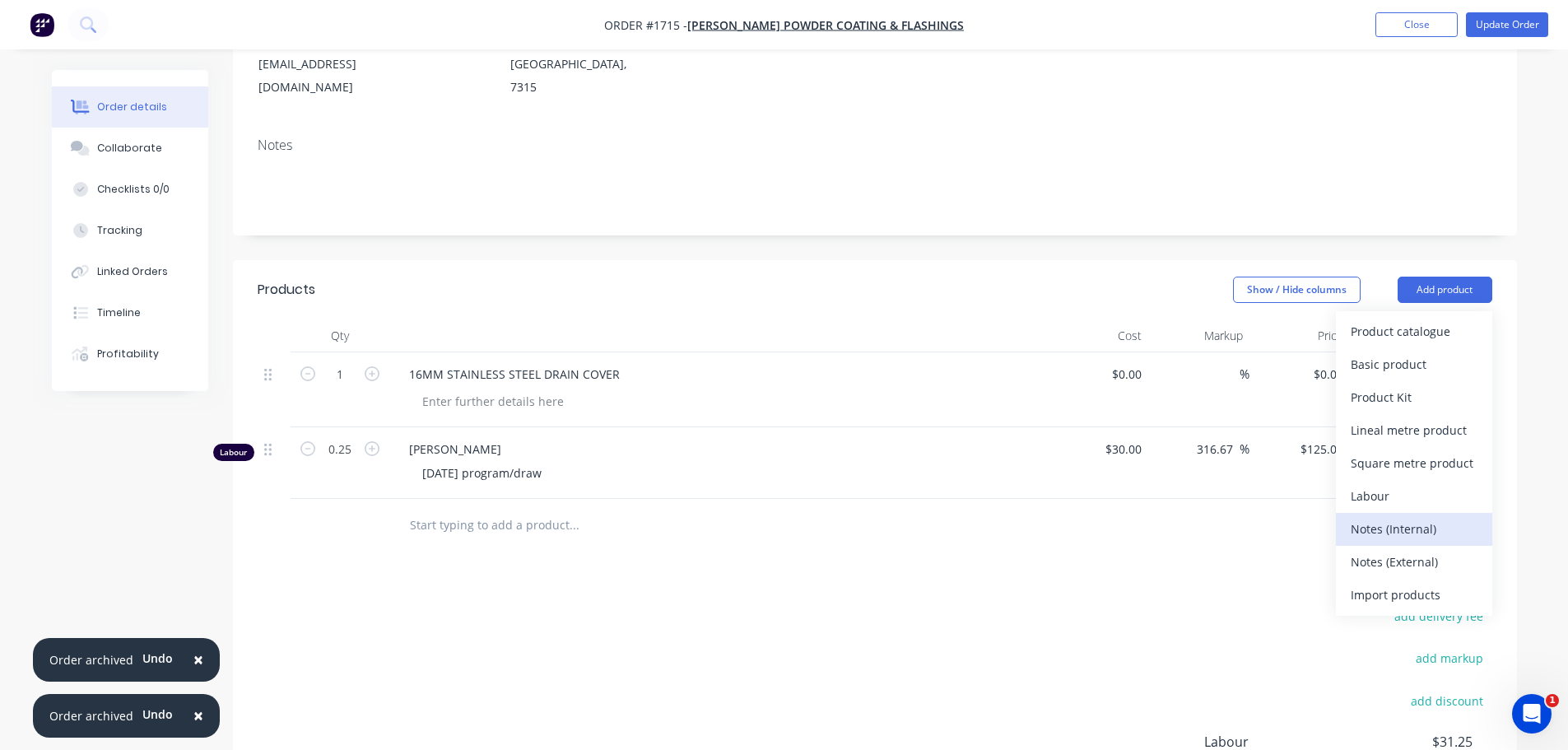
click at [1407, 517] on div "Notes (Internal)" at bounding box center [1414, 529] width 127 height 24
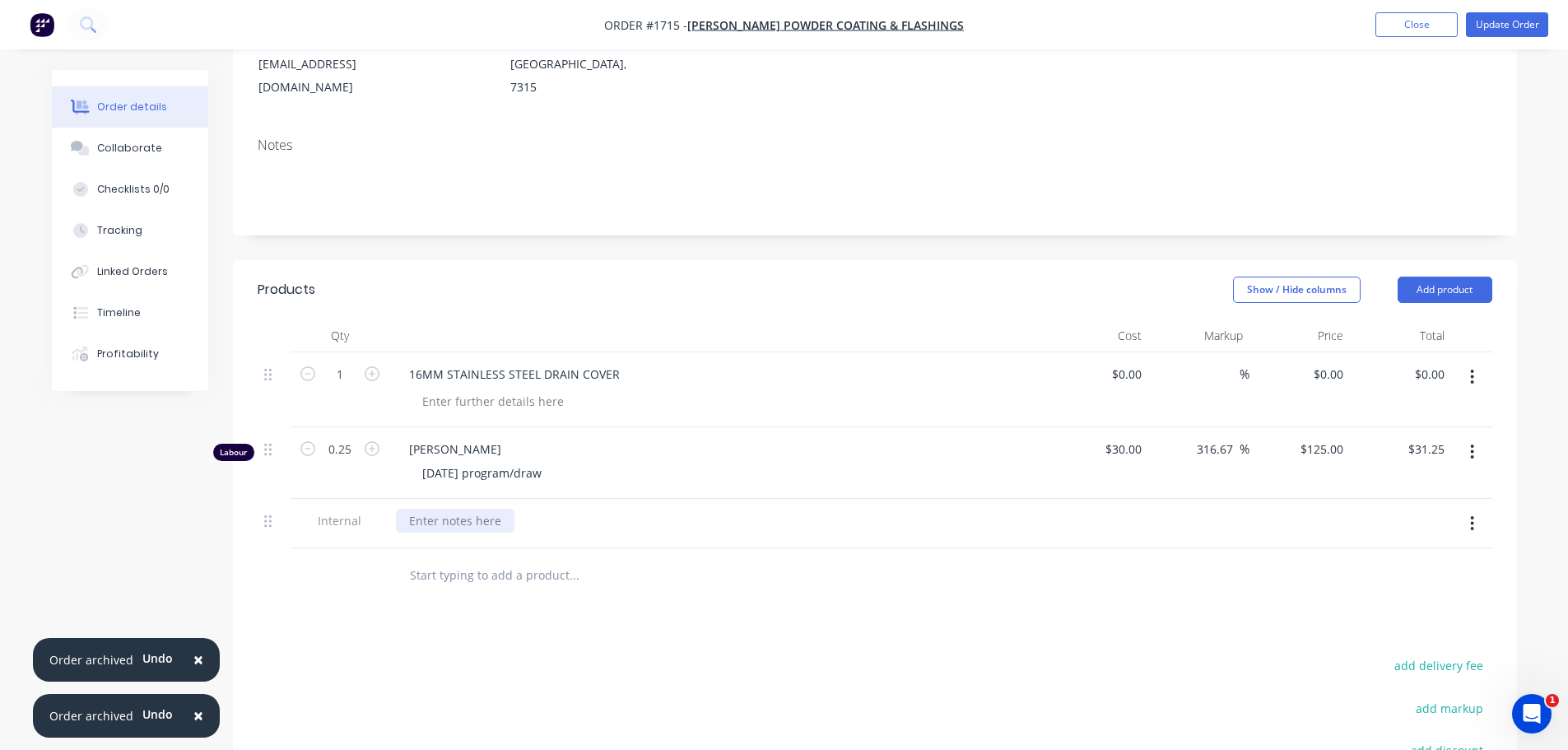
click at [431, 508] on div at bounding box center [455, 521] width 118 height 24
click at [763, 530] on div "16MM SS - 150X150 SET UP - 10MINS CLEAN UP - 10MINS CUT TIME - 32.26MINS" at bounding box center [719, 546] width 645 height 76
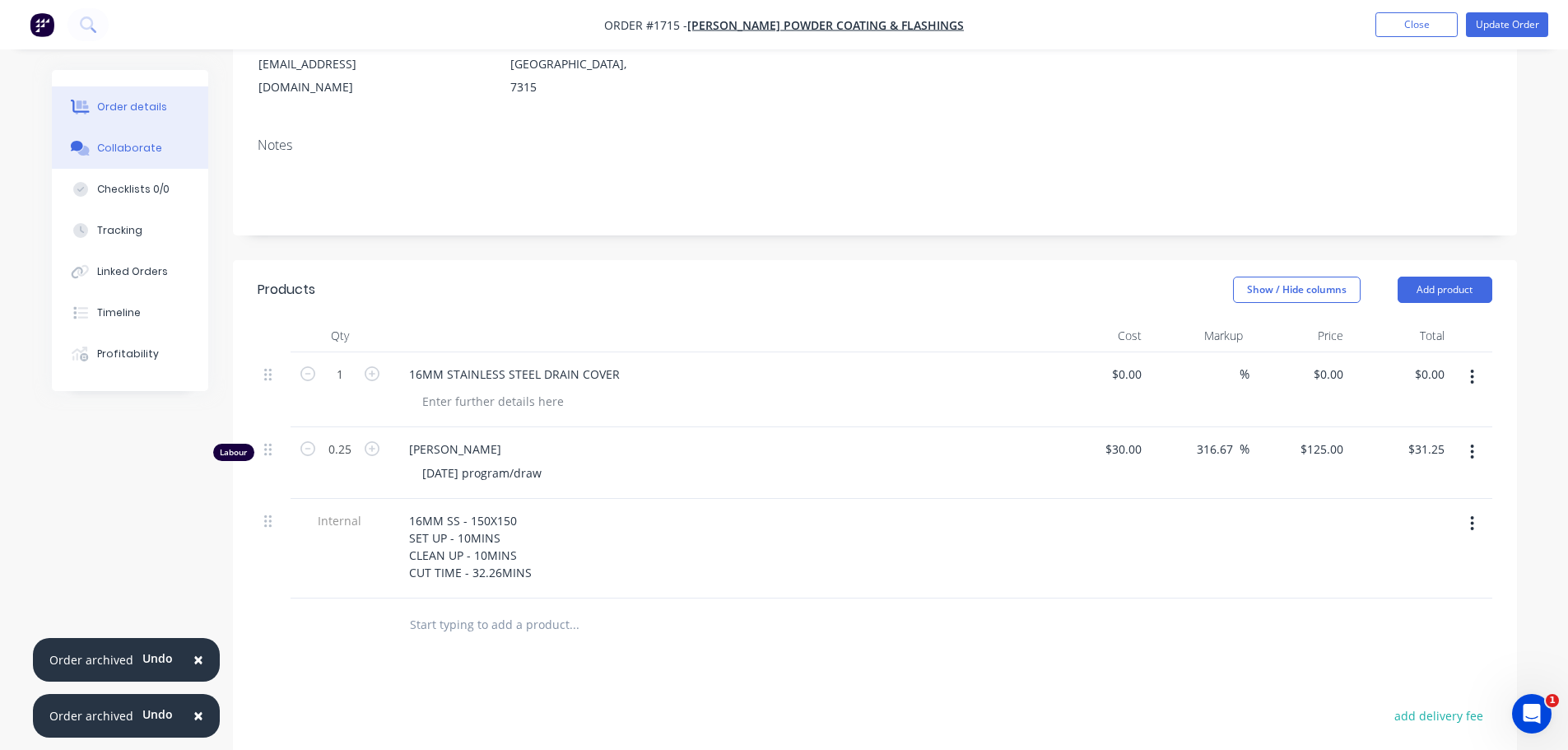
click at [118, 149] on div "Collaborate" at bounding box center [130, 148] width 65 height 15
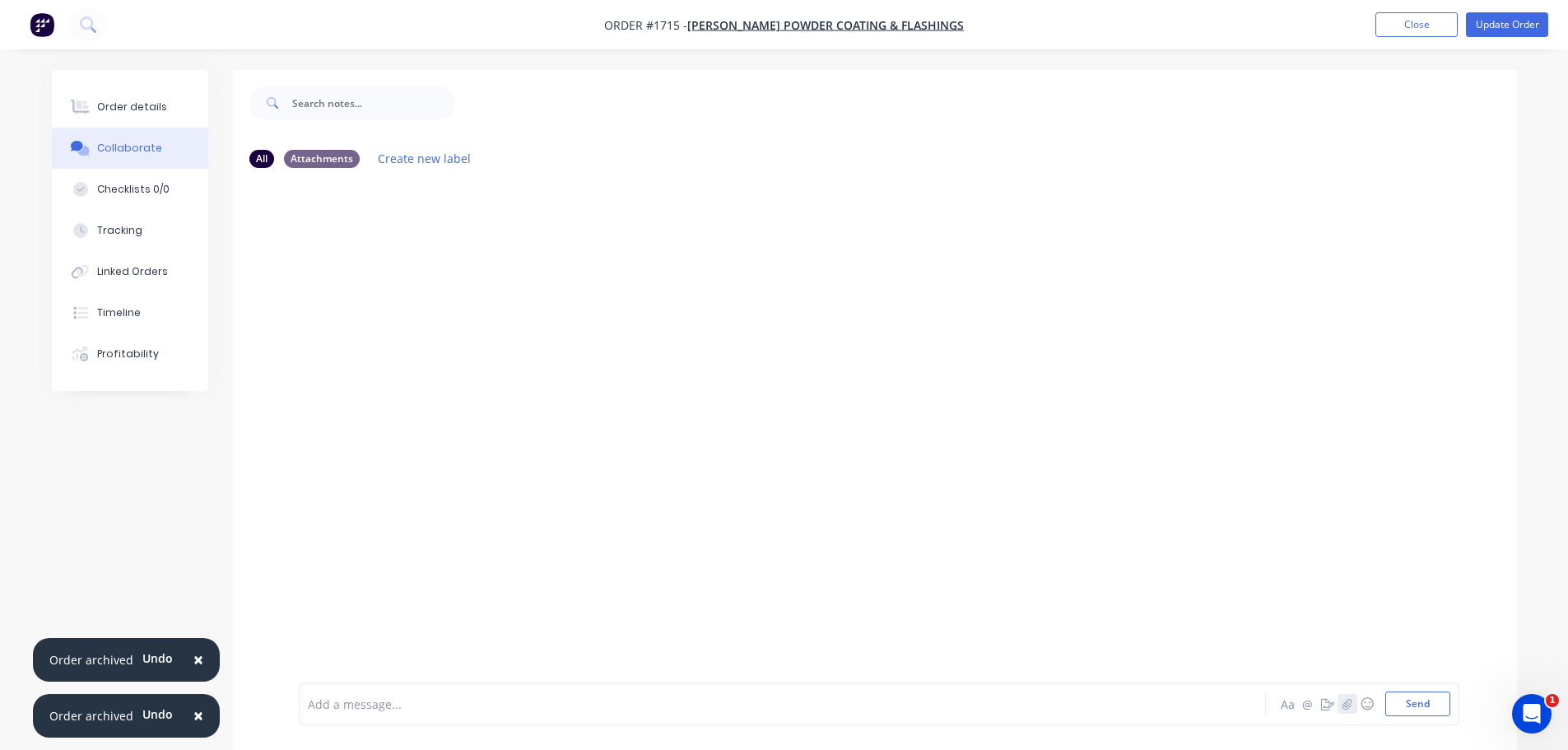
click at [1348, 706] on icon "button" at bounding box center [1347, 703] width 10 height 11
click at [1426, 709] on button "Send" at bounding box center [1418, 703] width 65 height 24
click at [109, 104] on div "Order details" at bounding box center [132, 107] width 70 height 15
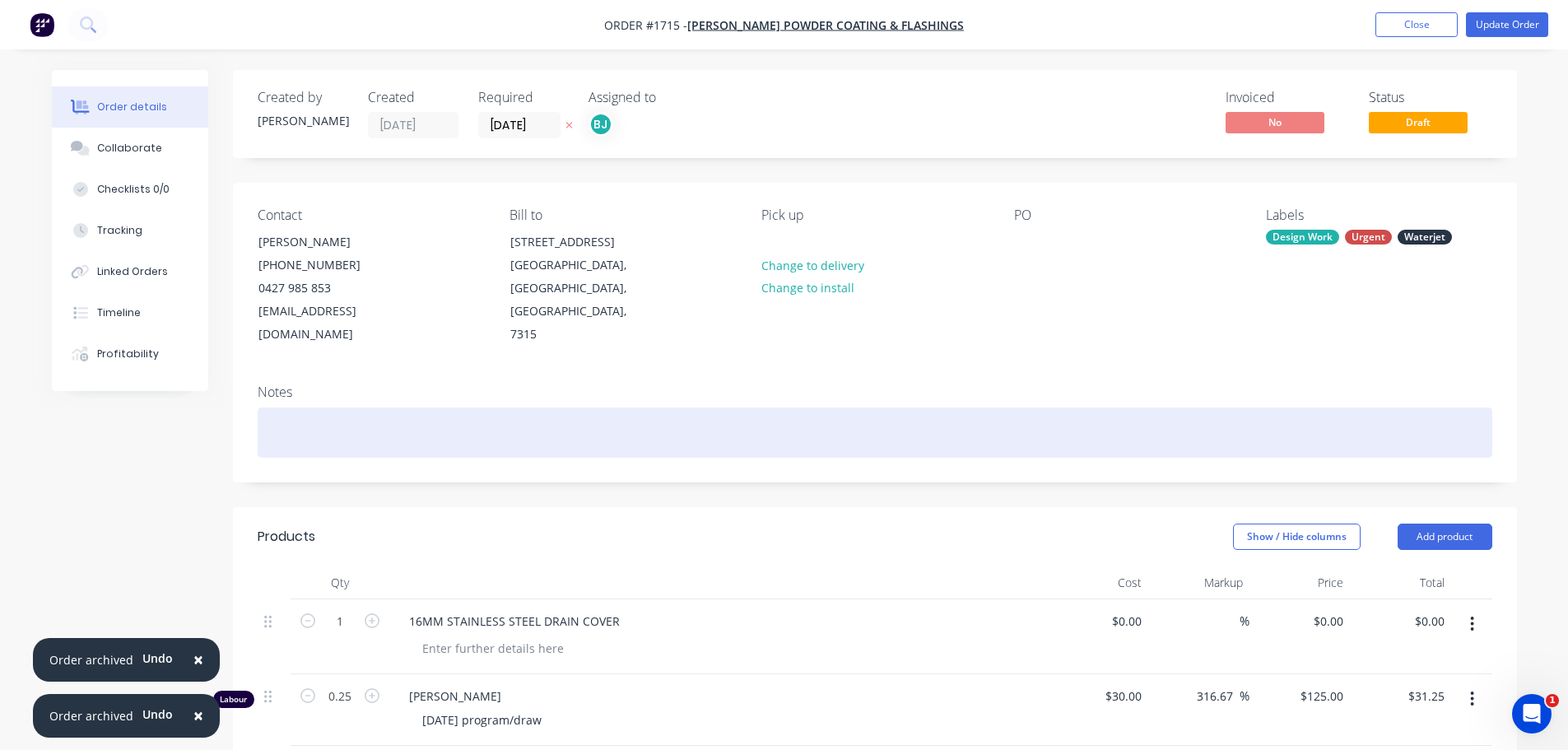
click at [312, 415] on div at bounding box center [875, 433] width 1235 height 50
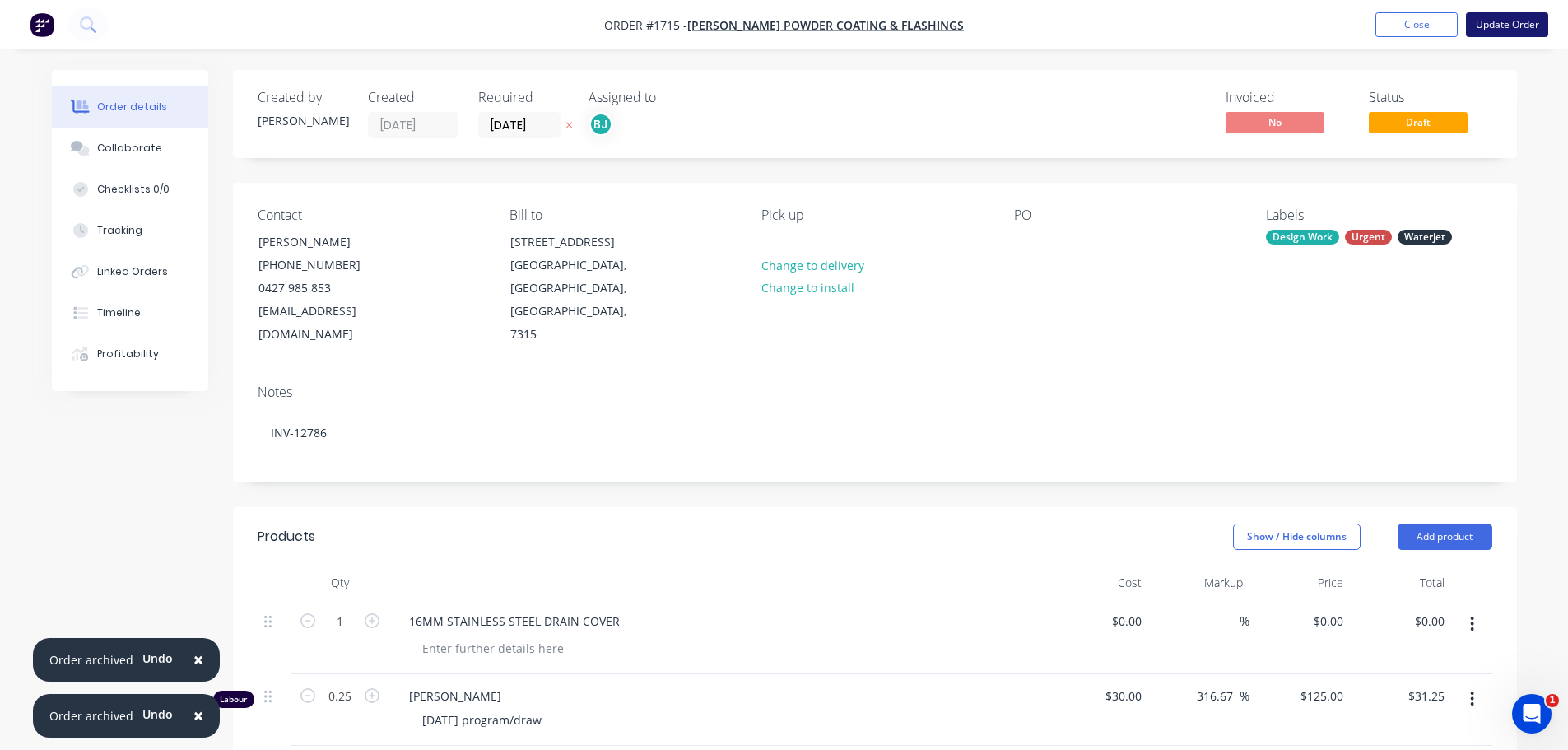
click at [1505, 30] on button "Update Order" at bounding box center [1507, 24] width 82 height 24
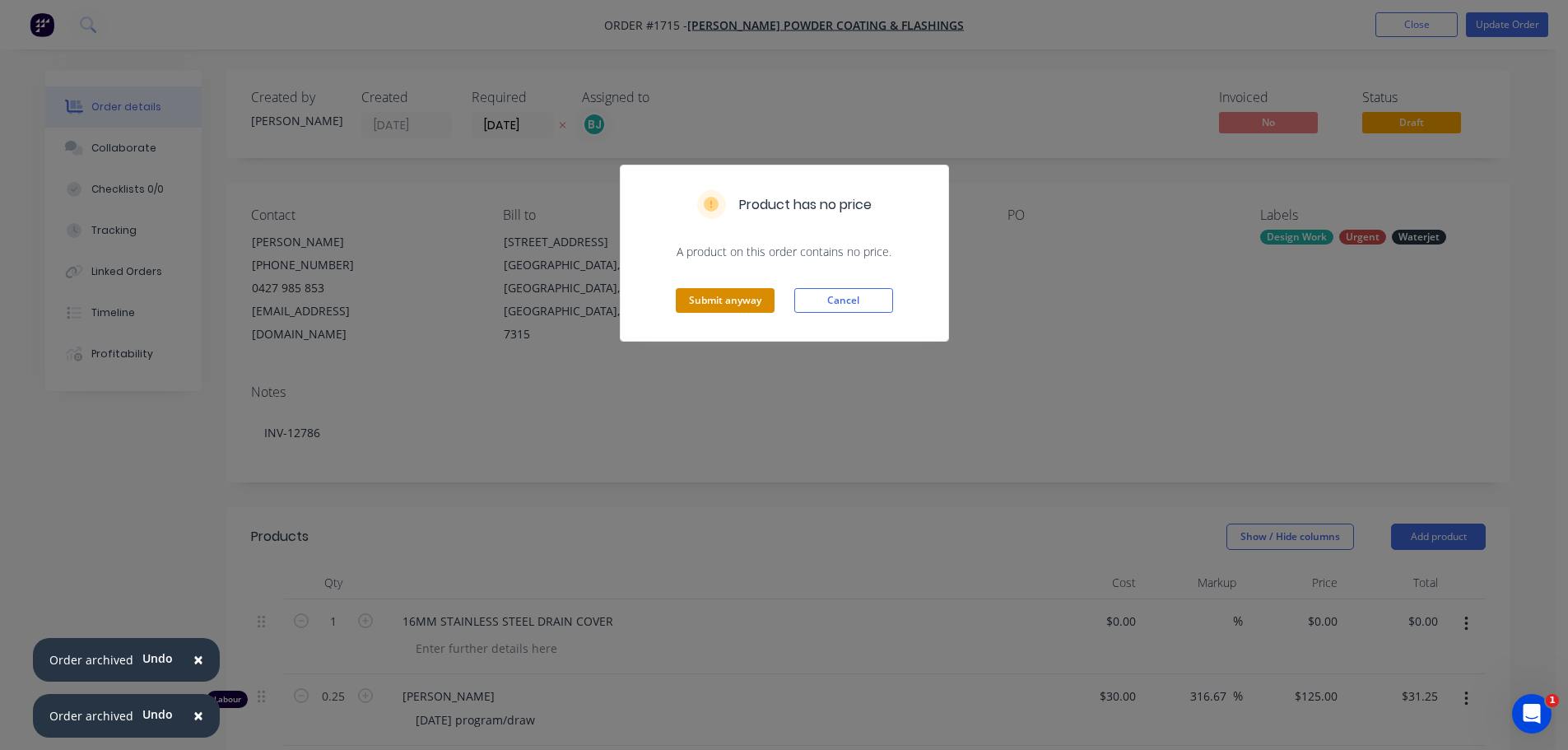
click at [732, 298] on button "Submit anyway" at bounding box center [726, 300] width 99 height 24
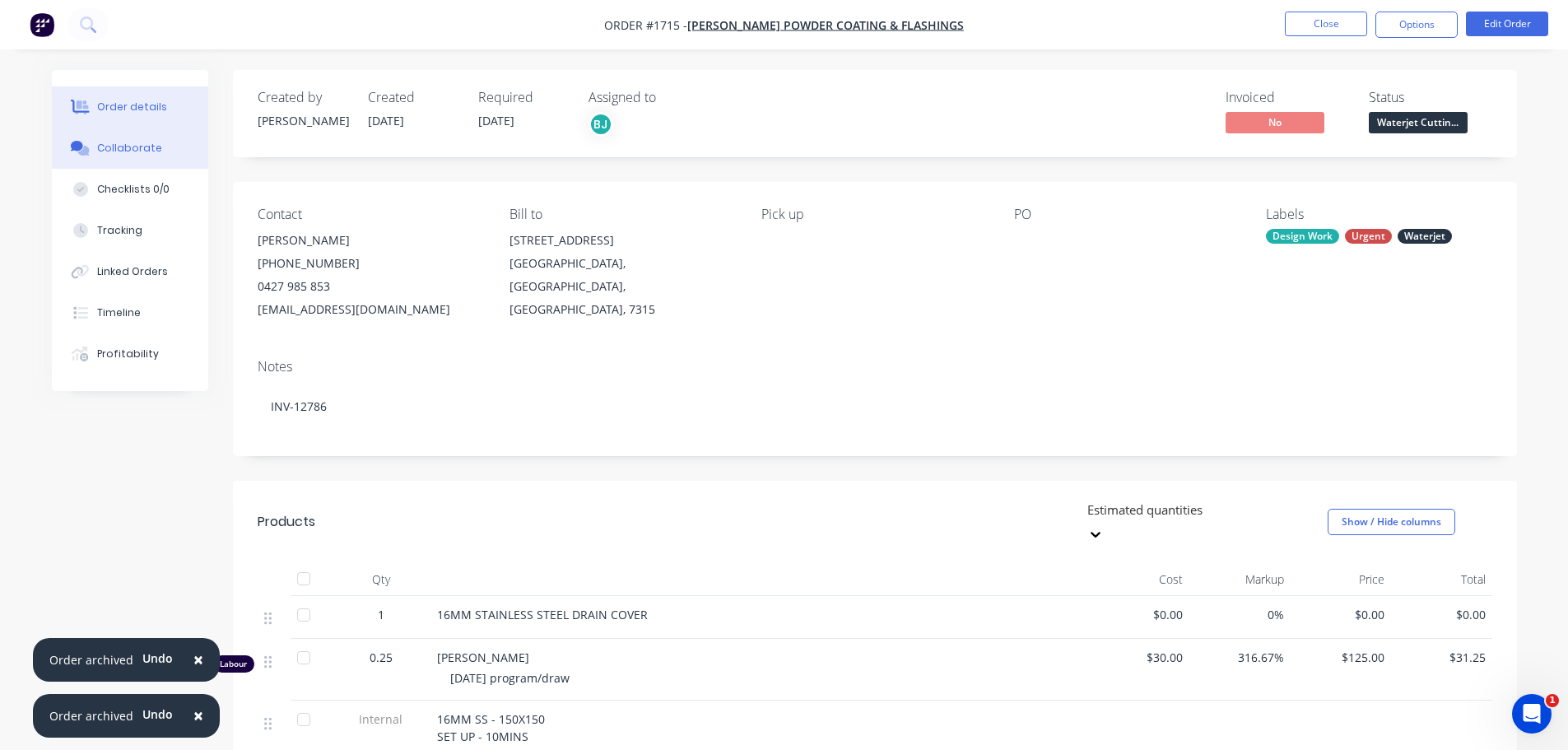
click at [133, 153] on div "Collaborate" at bounding box center [130, 148] width 65 height 15
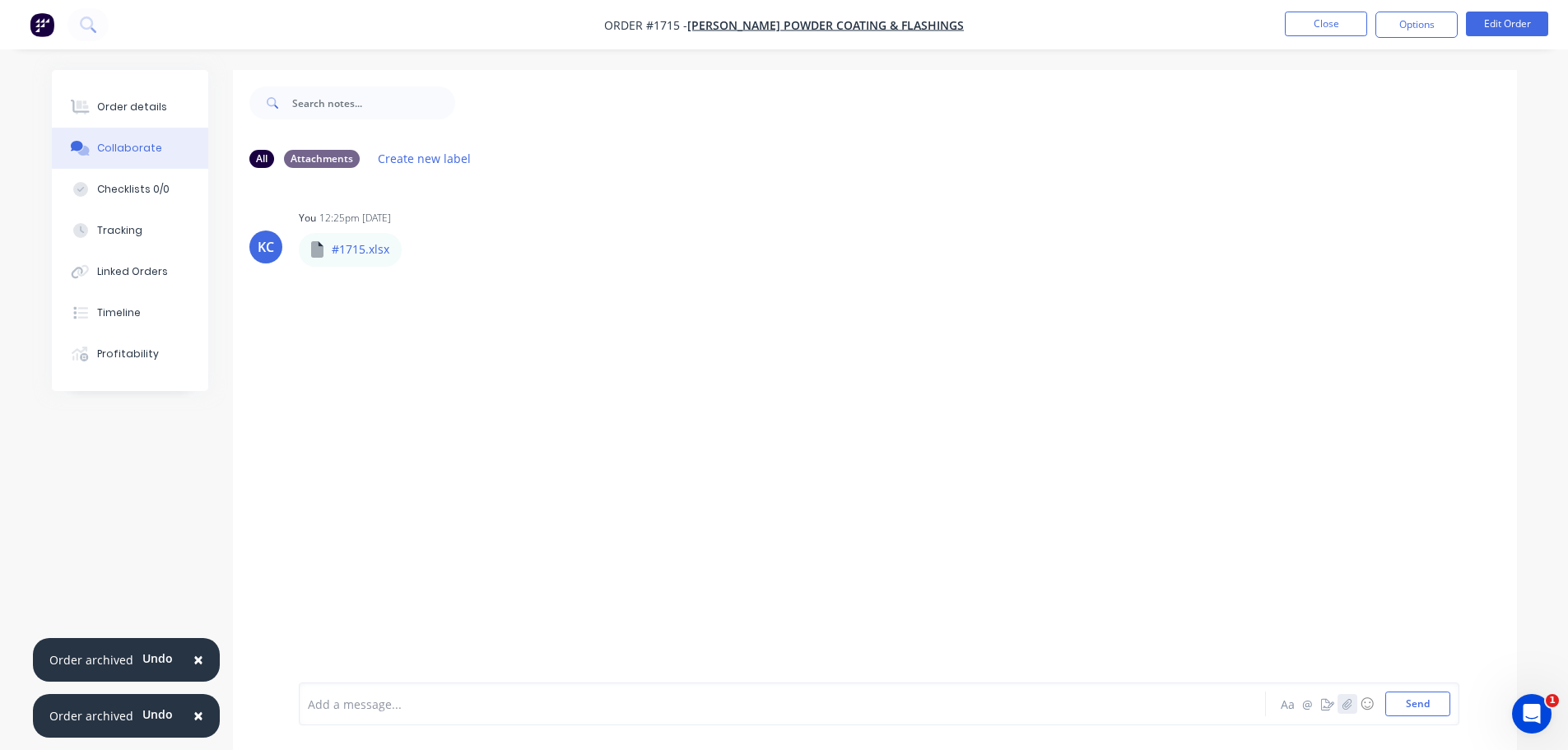
click at [1339, 701] on button "button" at bounding box center [1347, 703] width 20 height 20
click at [1436, 698] on button "Send" at bounding box center [1418, 703] width 65 height 24
click at [1332, 25] on button "Close" at bounding box center [1326, 23] width 82 height 24
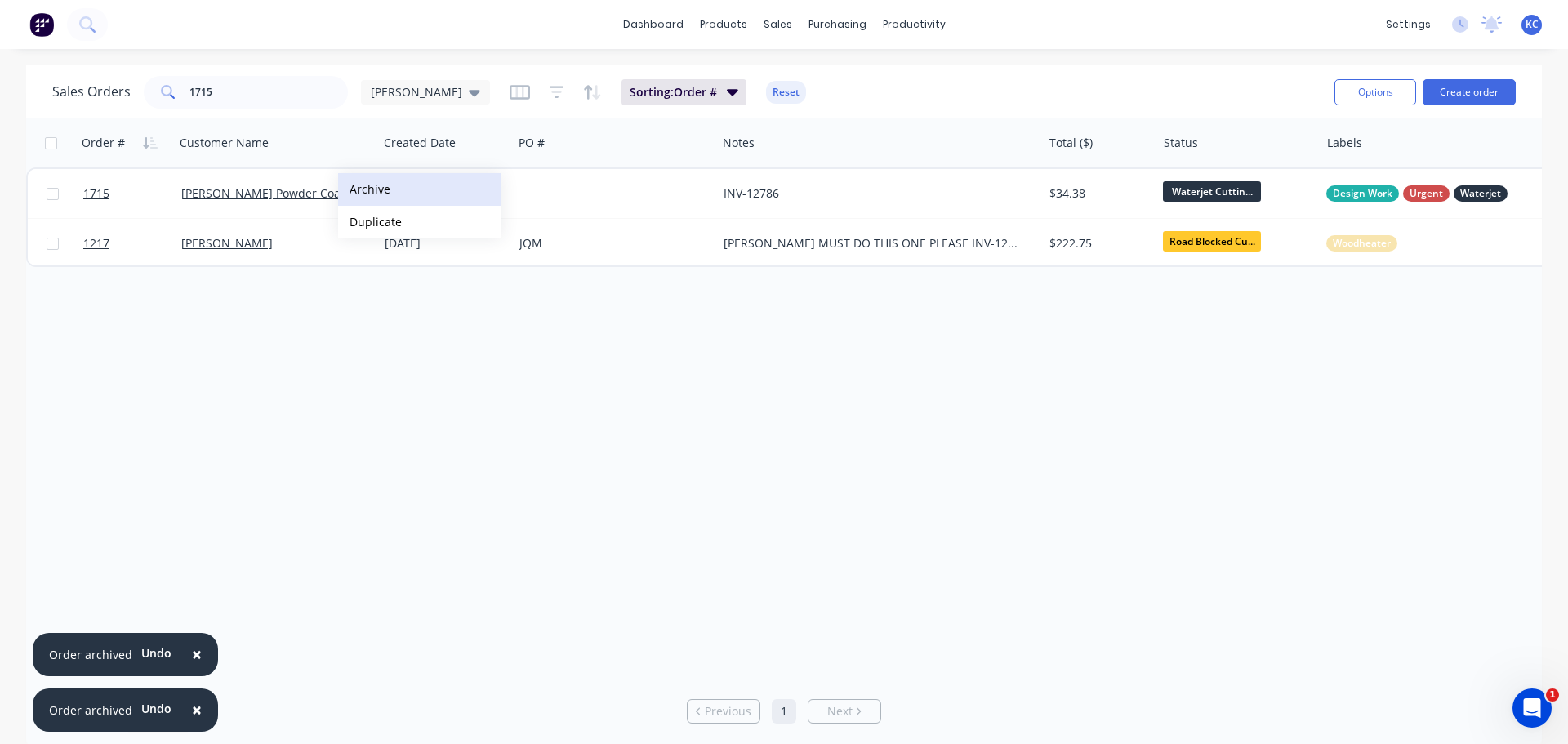
click at [365, 190] on button "Archive" at bounding box center [419, 189] width 164 height 32
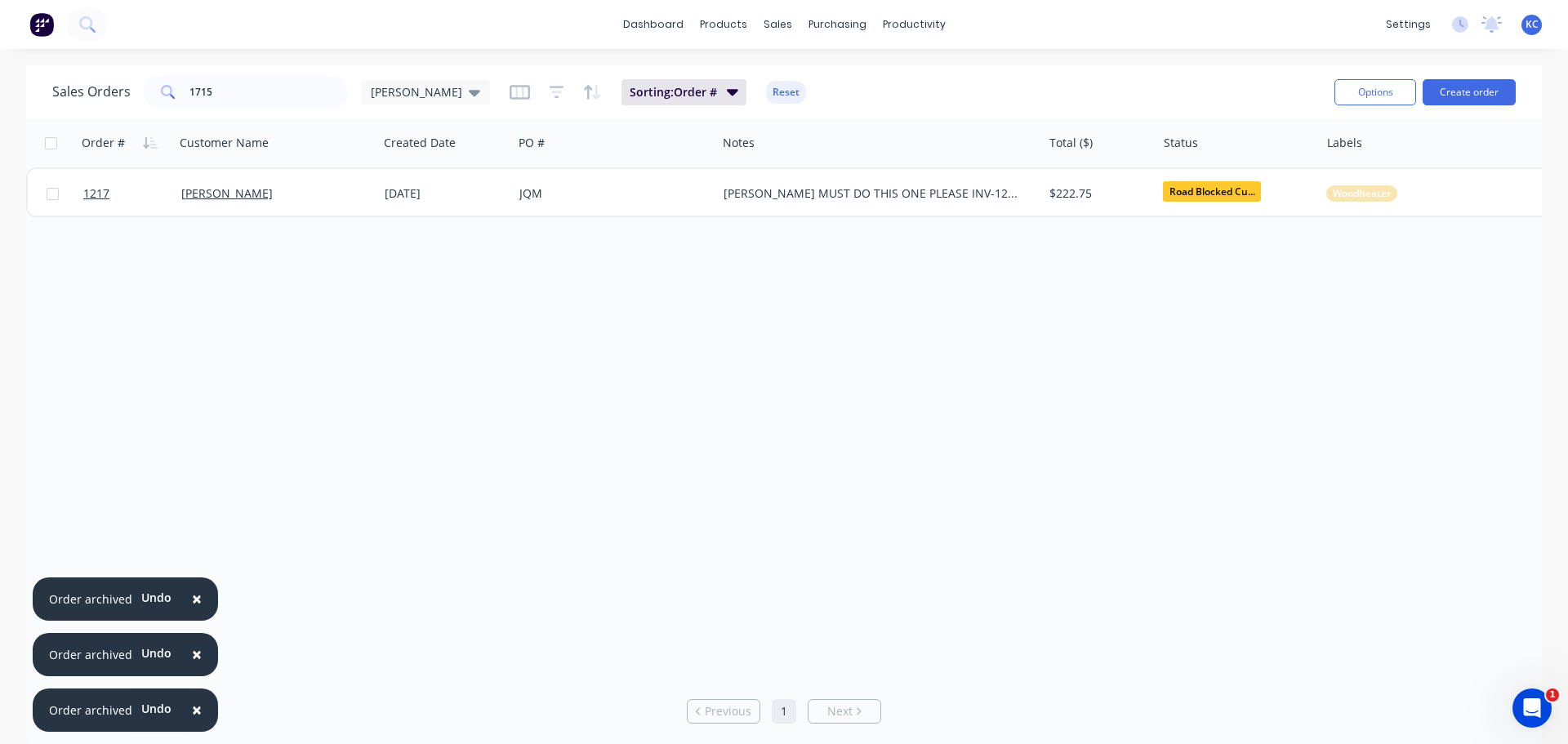
click at [194, 600] on span "×" at bounding box center [196, 599] width 10 height 23
click at [193, 657] on span "×" at bounding box center [196, 654] width 10 height 23
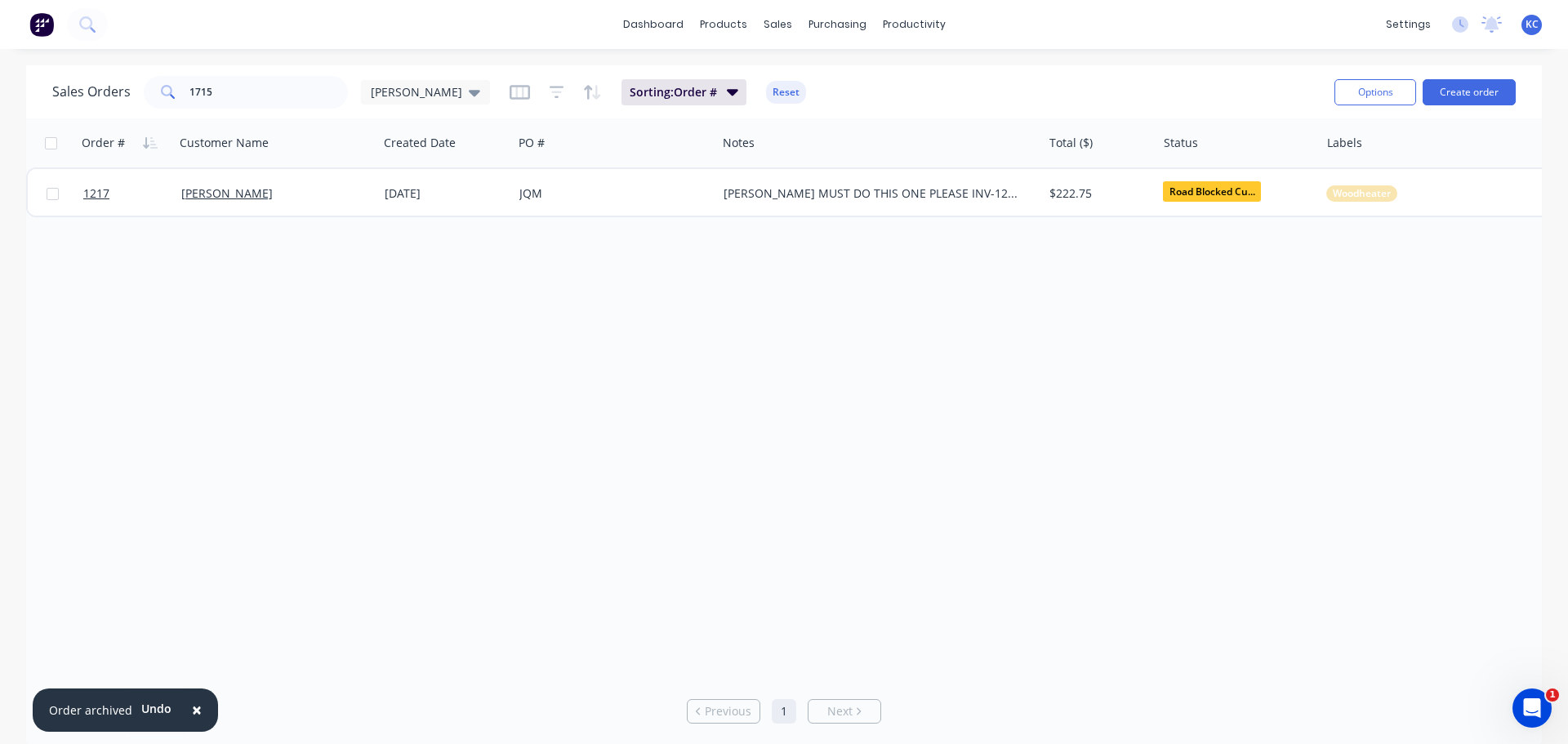
click at [197, 714] on span "×" at bounding box center [196, 710] width 10 height 23
drag, startPoint x: 226, startPoint y: 93, endPoint x: 22, endPoint y: 68, distance: 205.5
click at [70, 76] on div "Sales Orders 1715 [PERSON_NAME]" at bounding box center [270, 92] width 438 height 32
type input "12728"
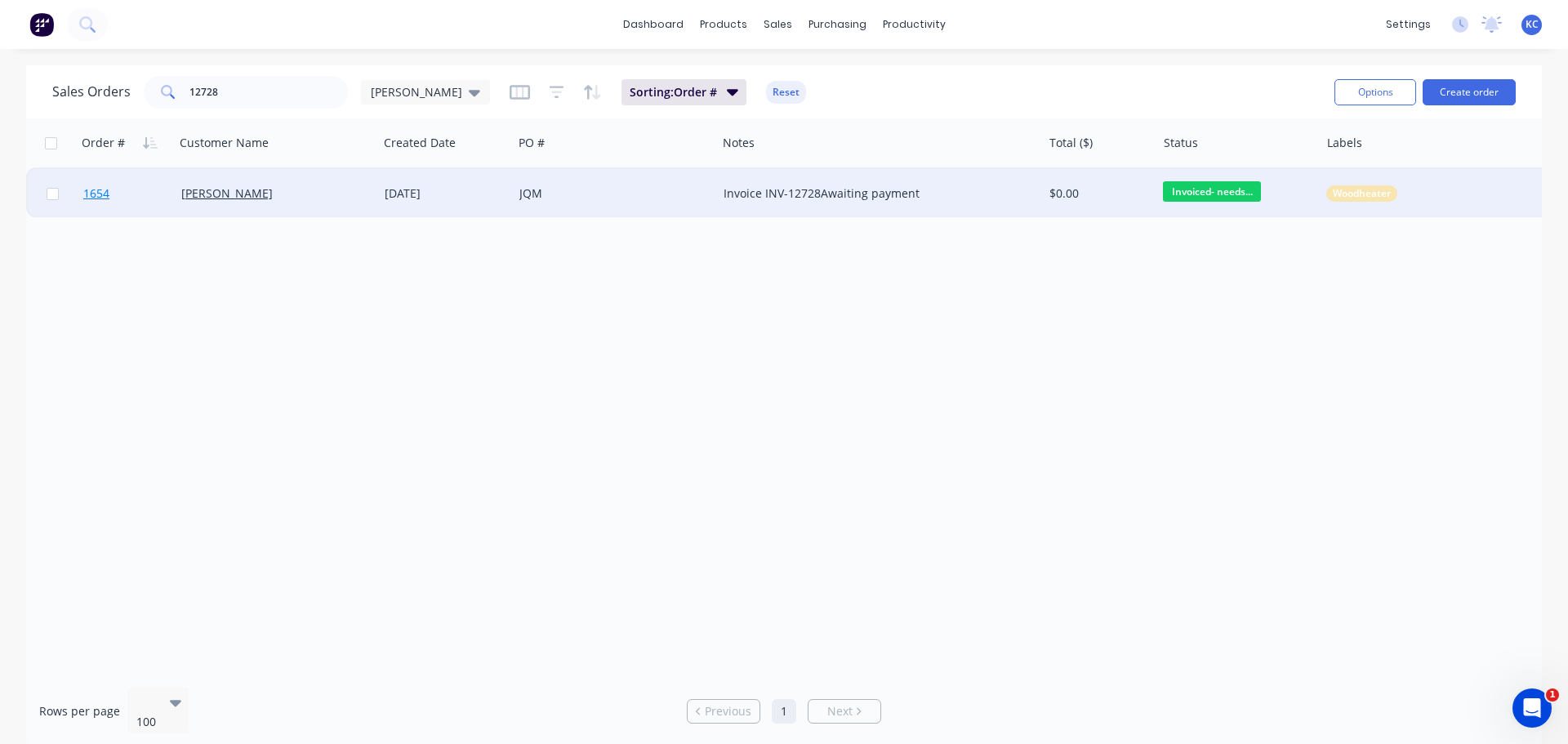
click at [96, 199] on span "1654" at bounding box center [96, 193] width 26 height 17
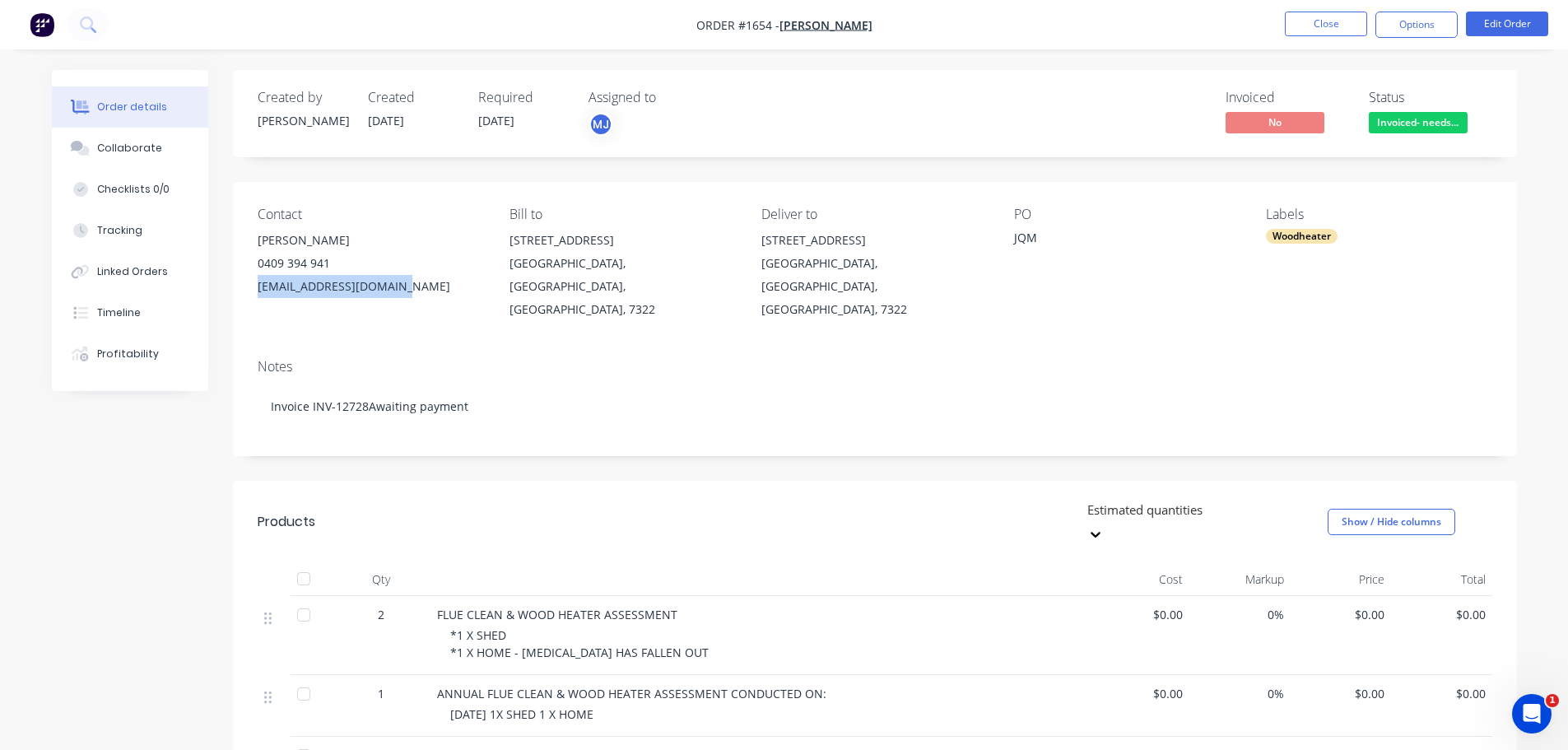
drag, startPoint x: 407, startPoint y: 286, endPoint x: 254, endPoint y: 290, distance: 153.1
click at [254, 290] on div "Contact [PERSON_NAME] [PHONE_NUMBER] [EMAIL_ADDRESS][DOMAIN_NAME] Bill to [STRE…" at bounding box center [875, 264] width 1284 height 164
copy div "[EMAIL_ADDRESS][DOMAIN_NAME]"
click at [130, 146] on div "Collaborate" at bounding box center [130, 148] width 65 height 15
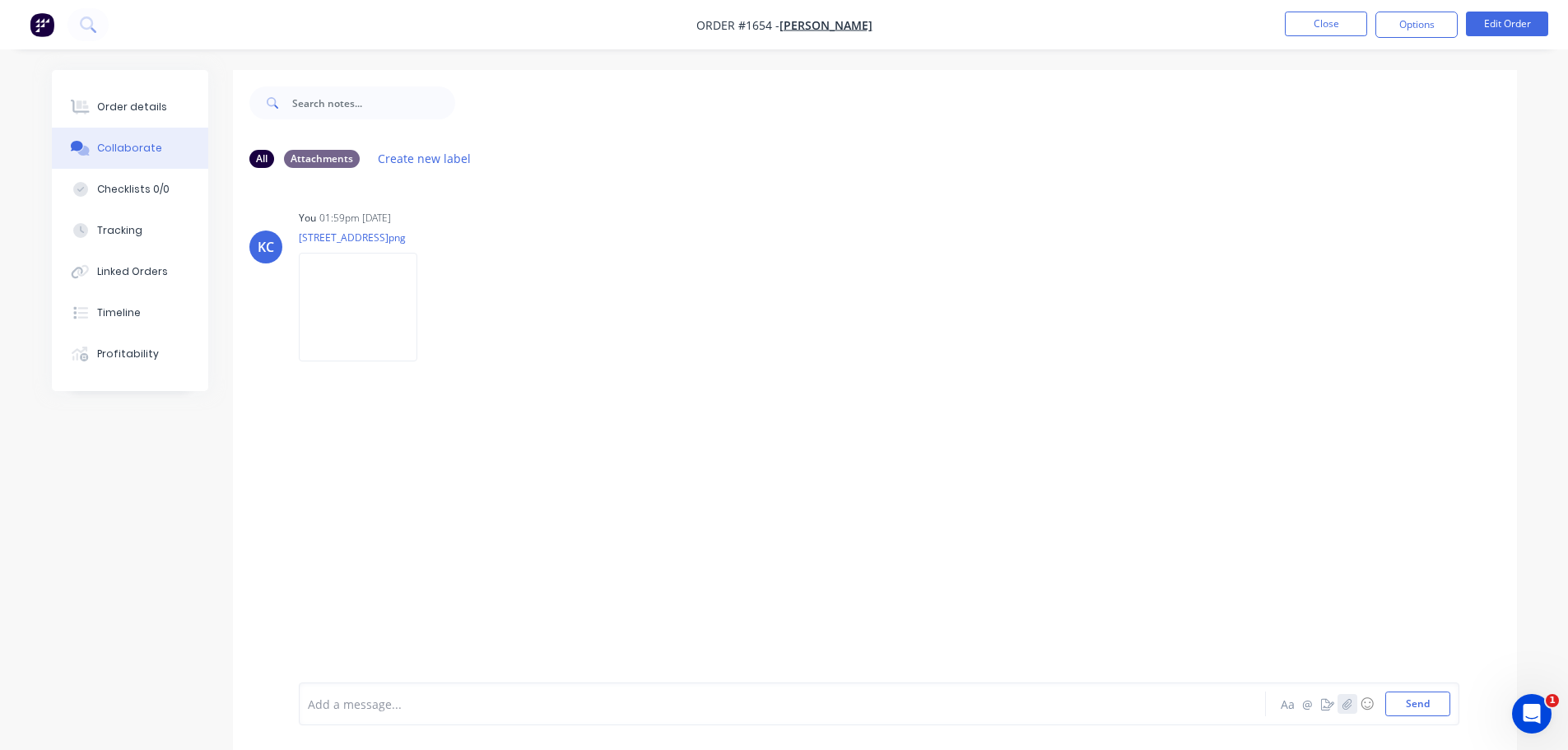
click at [1347, 703] on icon "button" at bounding box center [1348, 702] width 9 height 10
click at [1429, 710] on button "Send" at bounding box center [1418, 703] width 65 height 24
click at [1331, 28] on button "Close" at bounding box center [1326, 23] width 82 height 24
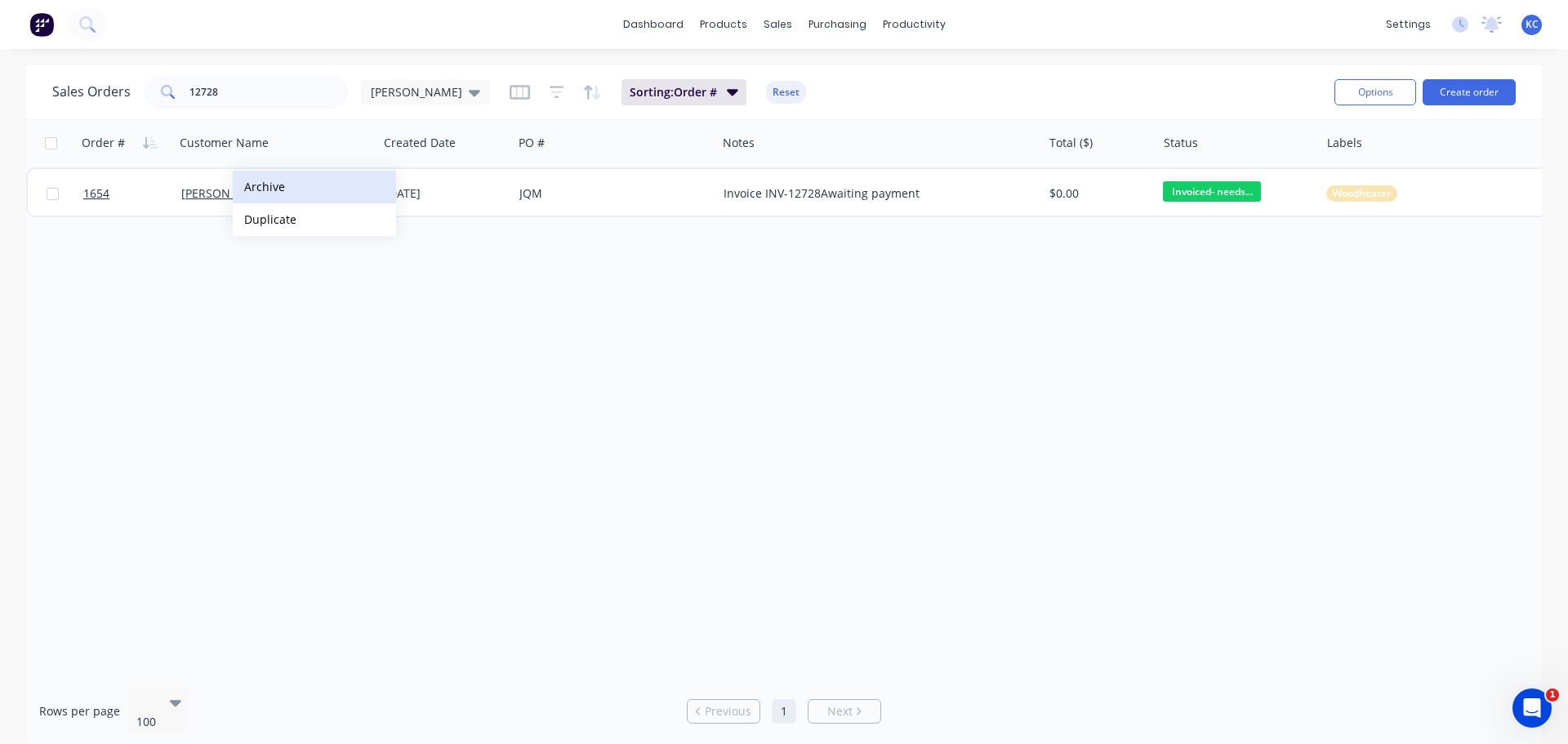
click at [259, 186] on button "Archive" at bounding box center [315, 186] width 164 height 32
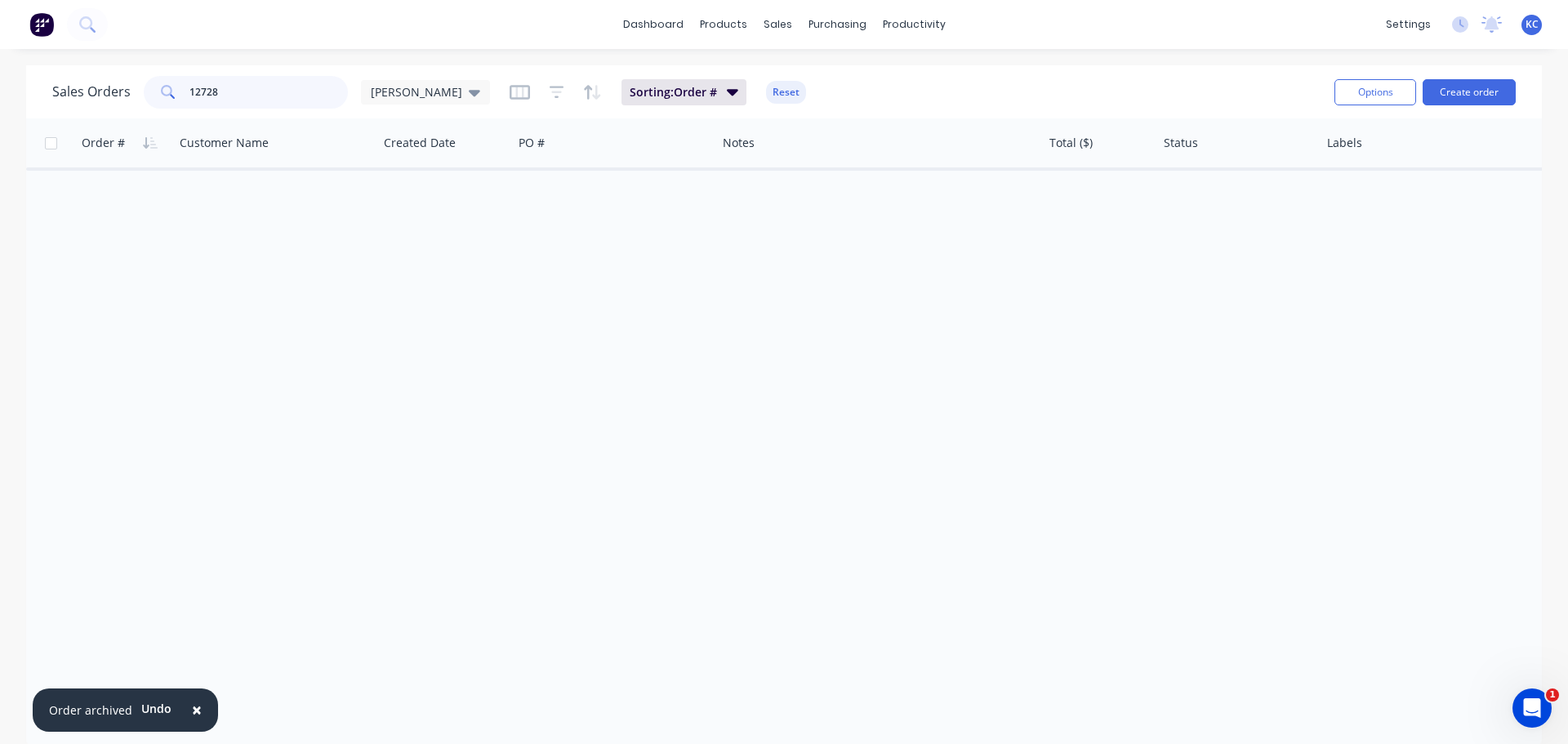
drag, startPoint x: 247, startPoint y: 99, endPoint x: 0, endPoint y: 89, distance: 247.2
click at [0, 80] on div "Sales Orders 12728 [PERSON_NAME] Sorting: Order # Reset Options Create order Or…" at bounding box center [784, 407] width 1568 height 683
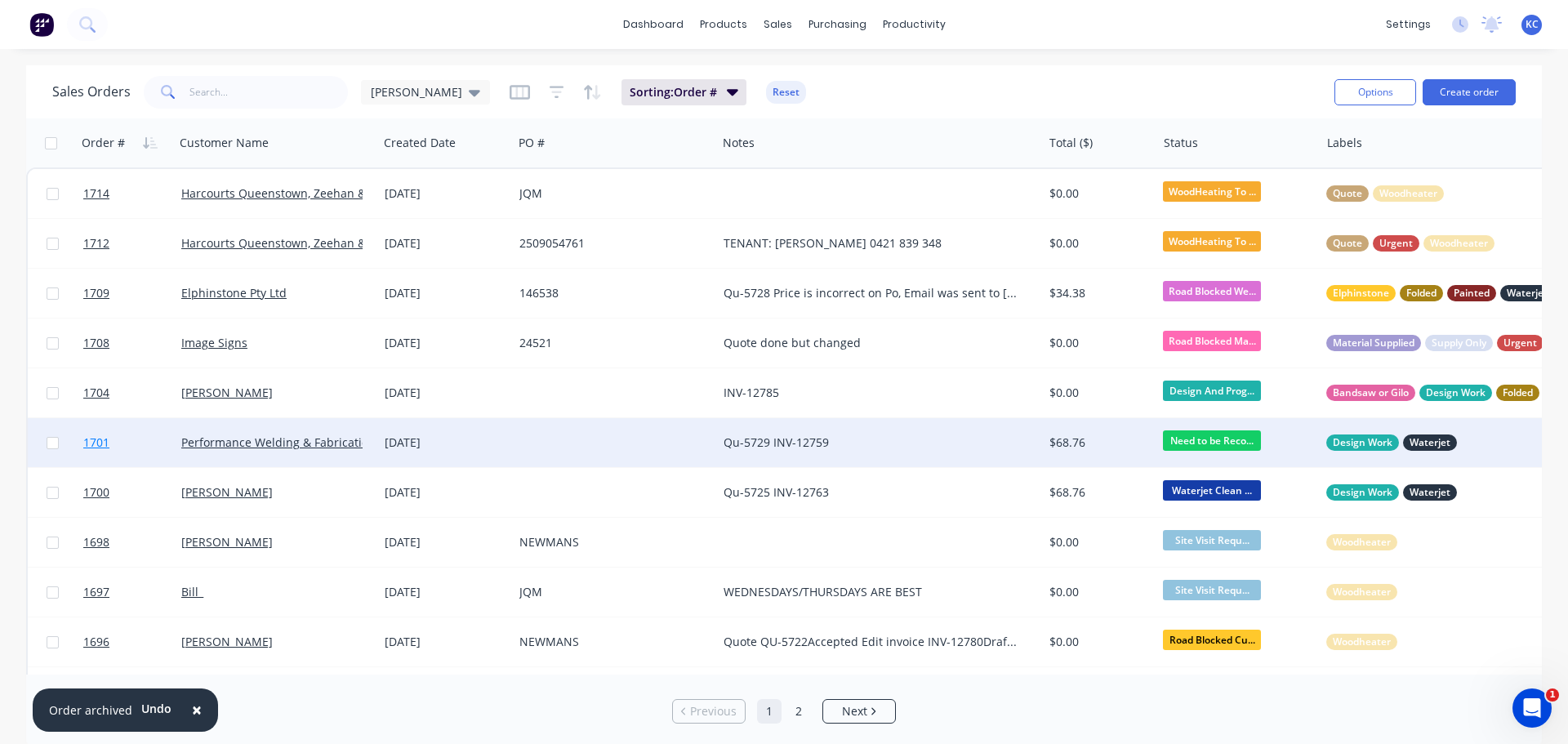
click at [87, 445] on span "1701" at bounding box center [96, 443] width 26 height 17
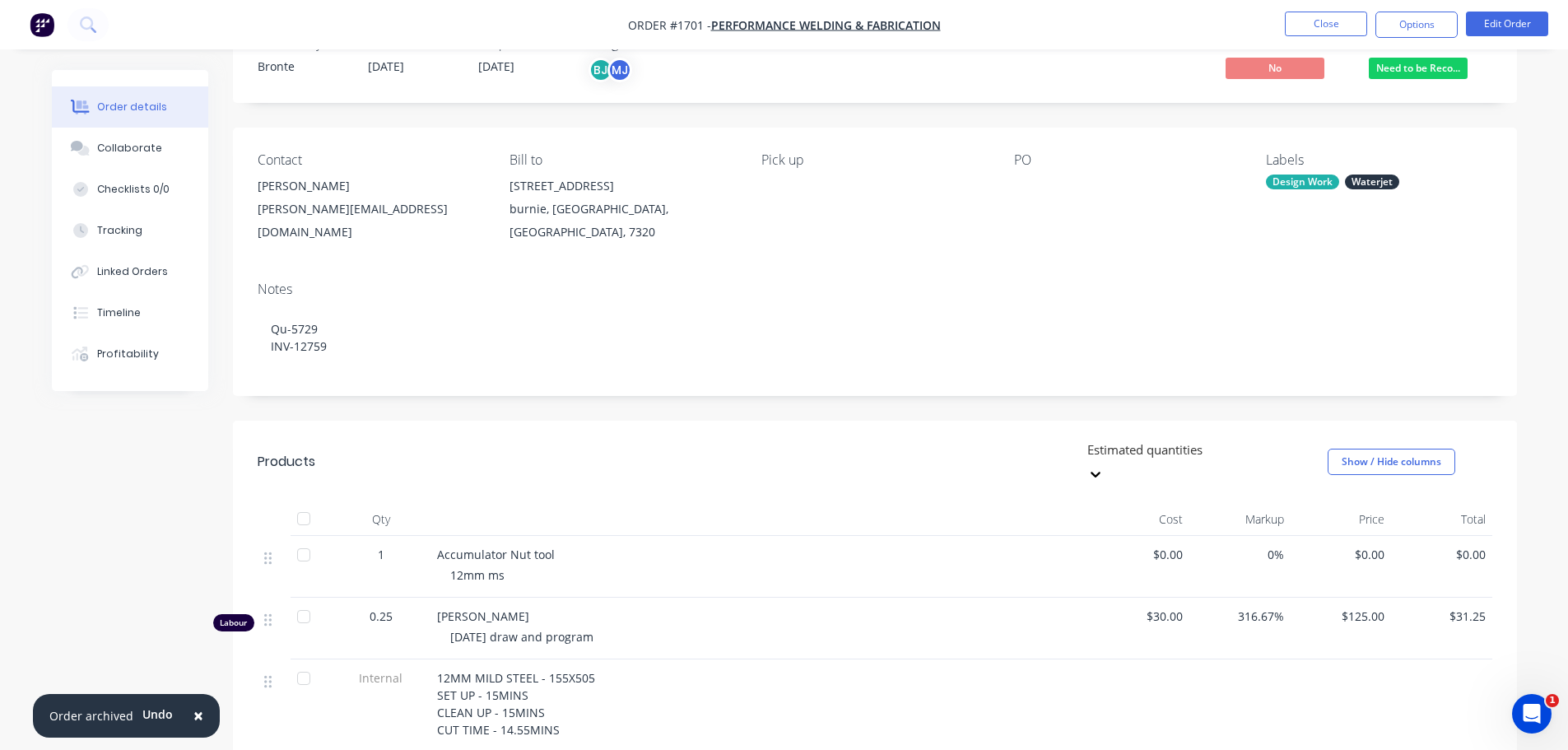
scroll to position [27, 0]
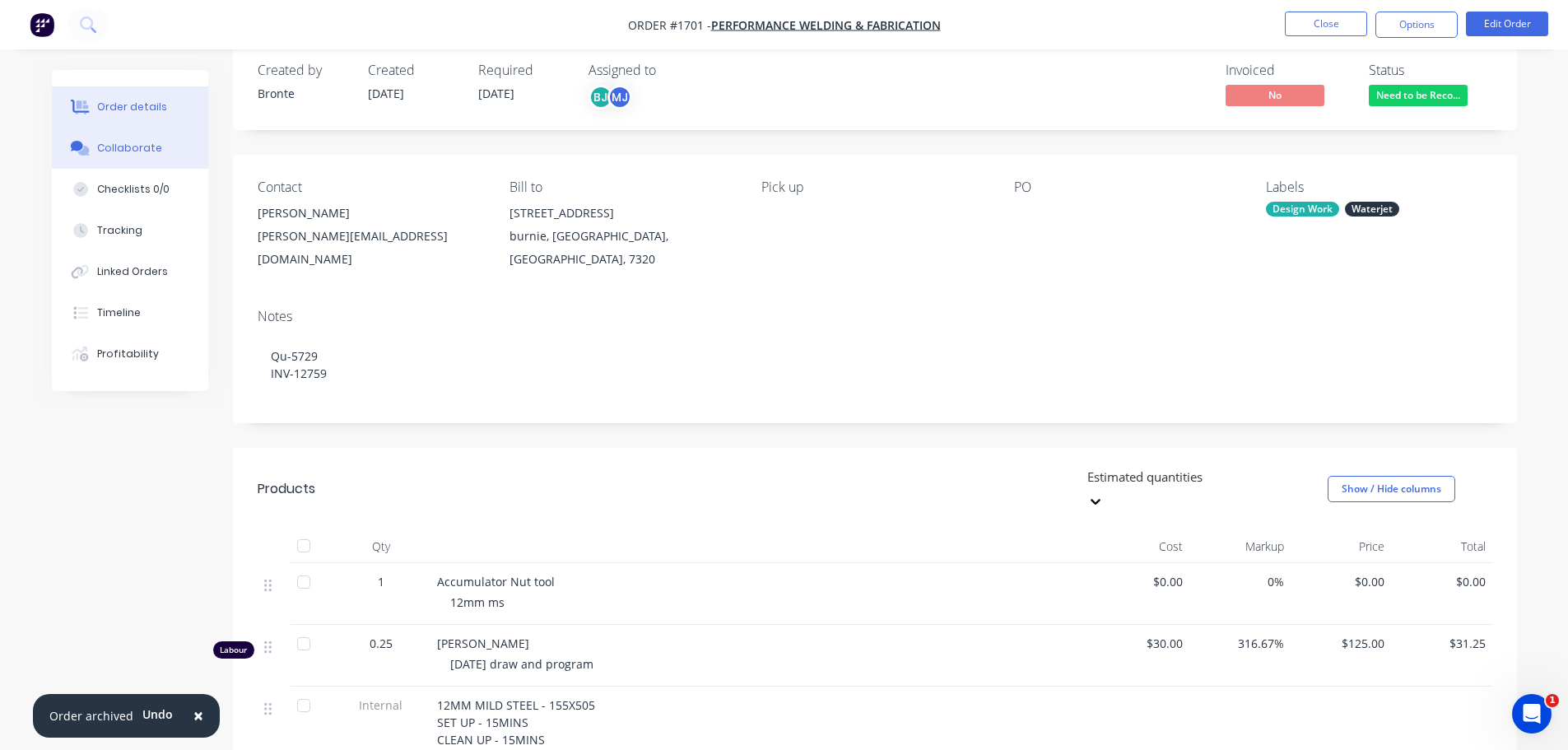
click at [133, 148] on div "Collaborate" at bounding box center [130, 148] width 65 height 15
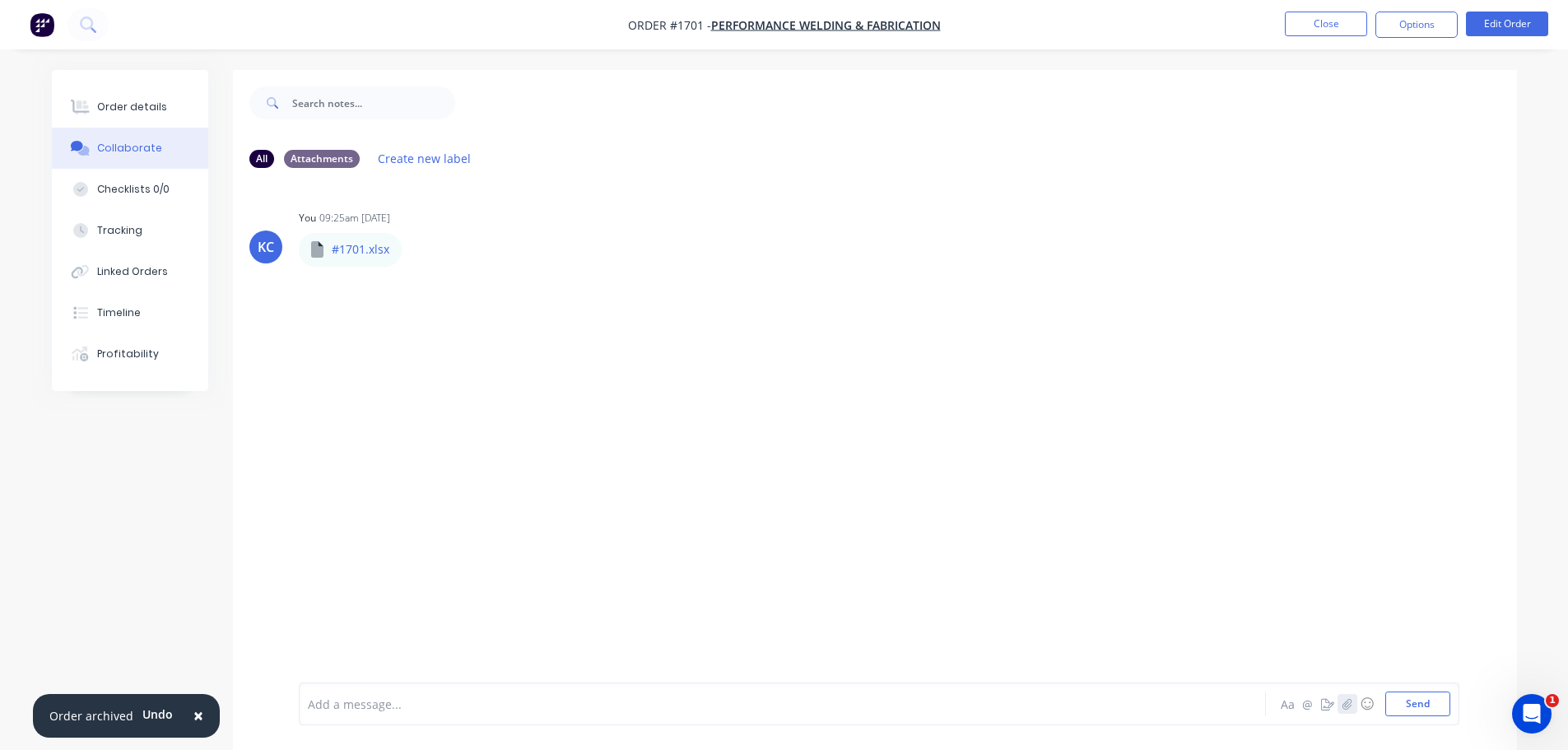
click at [1350, 702] on icon "button" at bounding box center [1347, 703] width 10 height 11
click at [1438, 707] on button "Send" at bounding box center [1418, 703] width 65 height 24
click at [1347, 19] on button "Close" at bounding box center [1326, 23] width 82 height 24
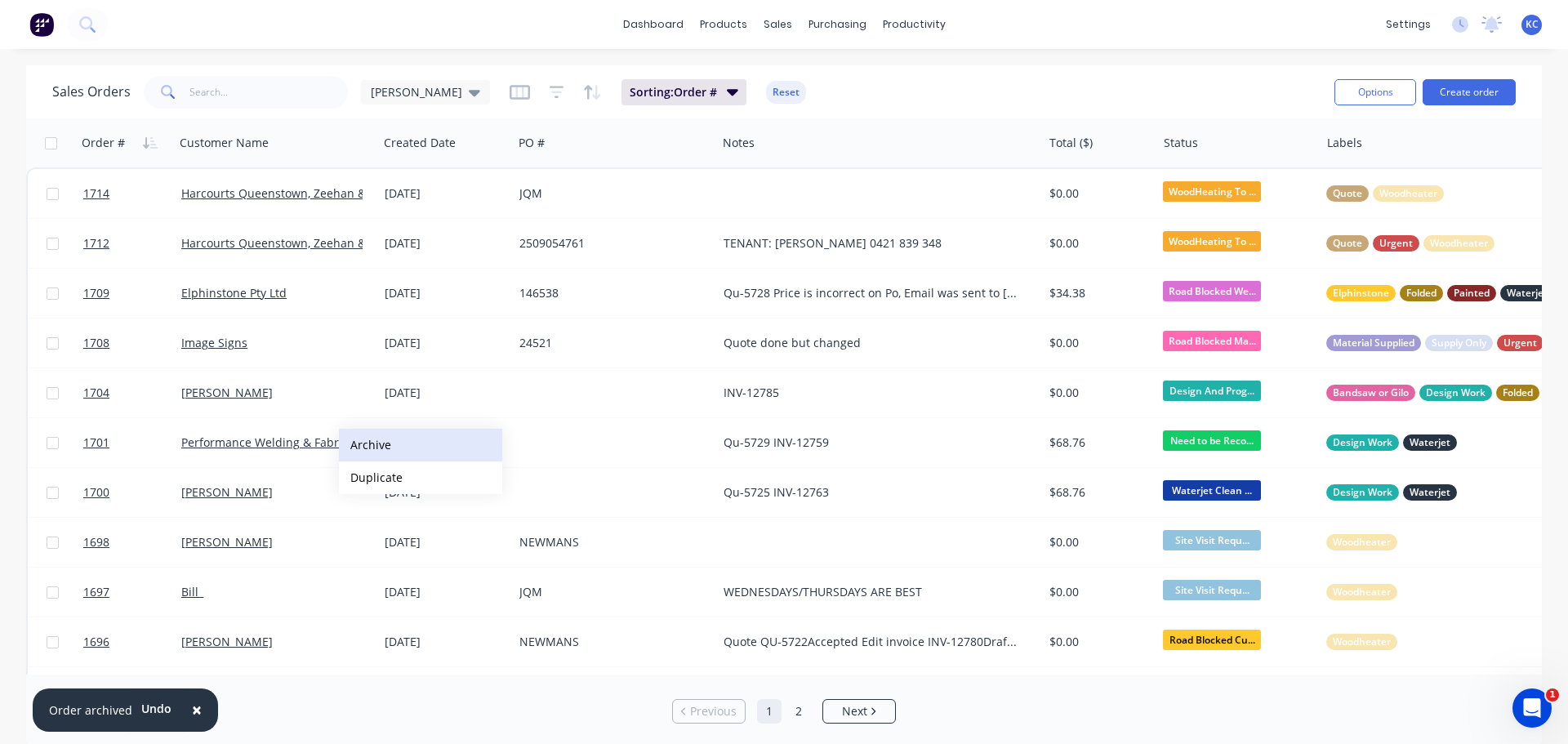
click at [368, 445] on button "Archive" at bounding box center [420, 444] width 164 height 32
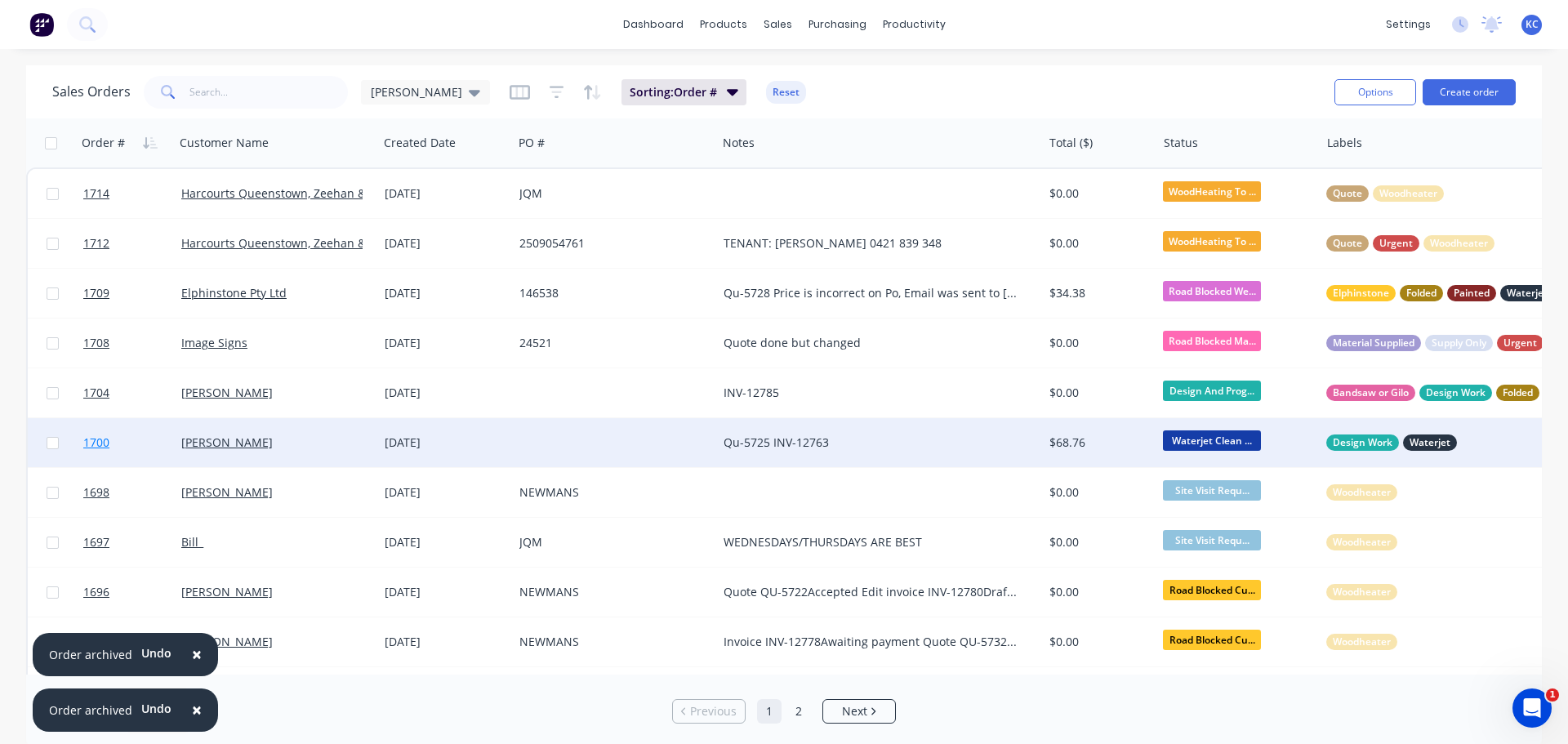
click at [108, 440] on span "1700" at bounding box center [96, 443] width 26 height 17
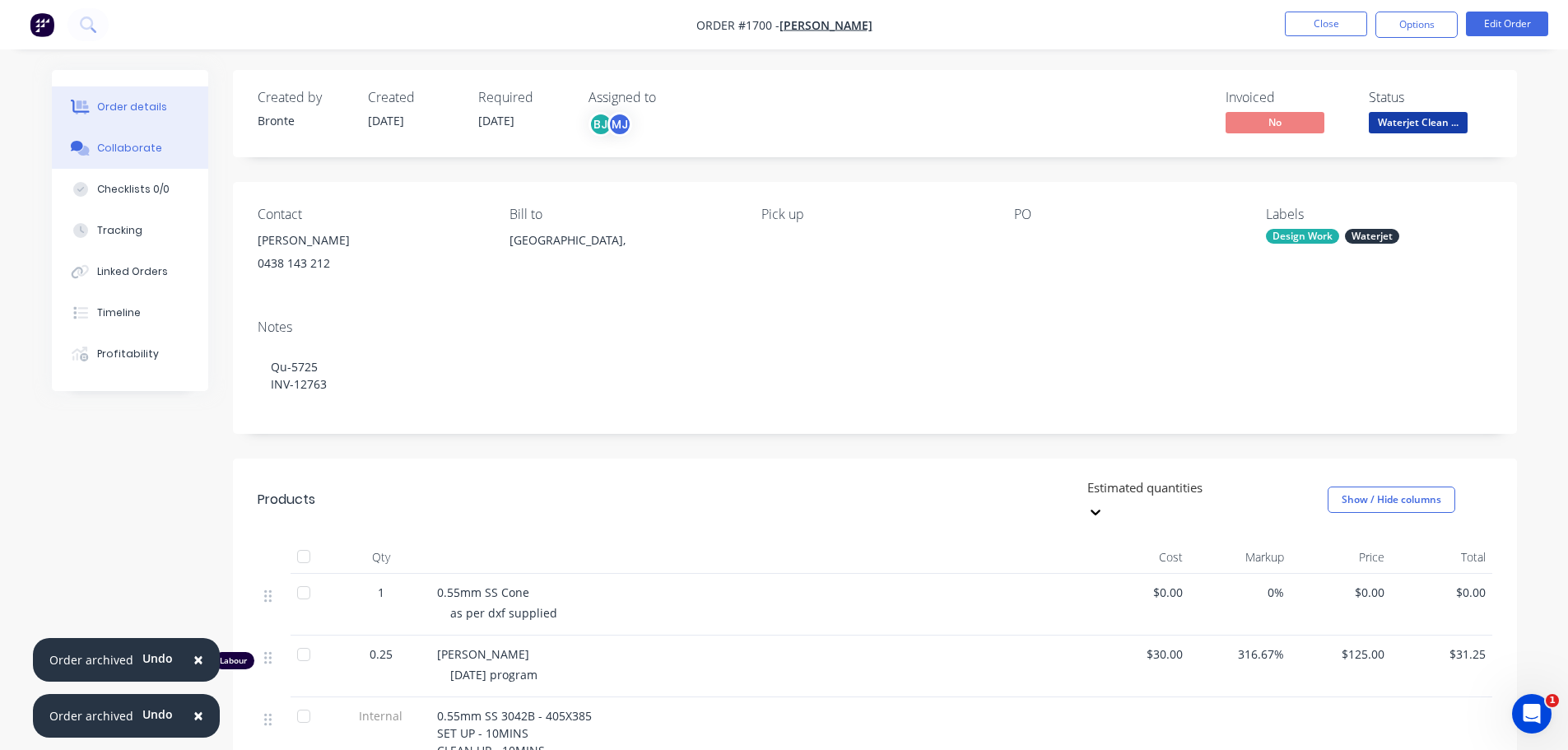
click at [137, 149] on div "Collaborate" at bounding box center [130, 148] width 65 height 15
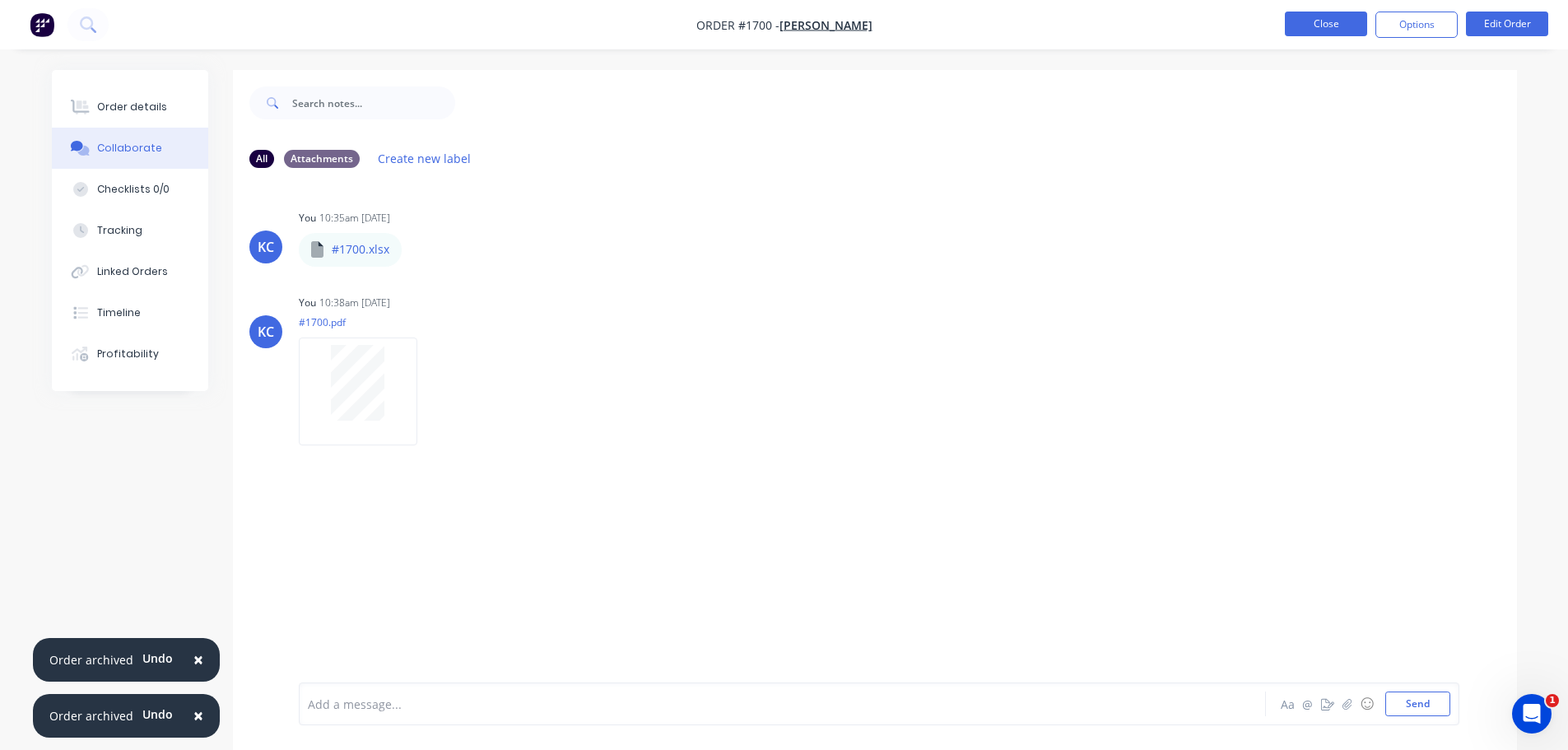
click at [1329, 31] on button "Close" at bounding box center [1326, 23] width 82 height 24
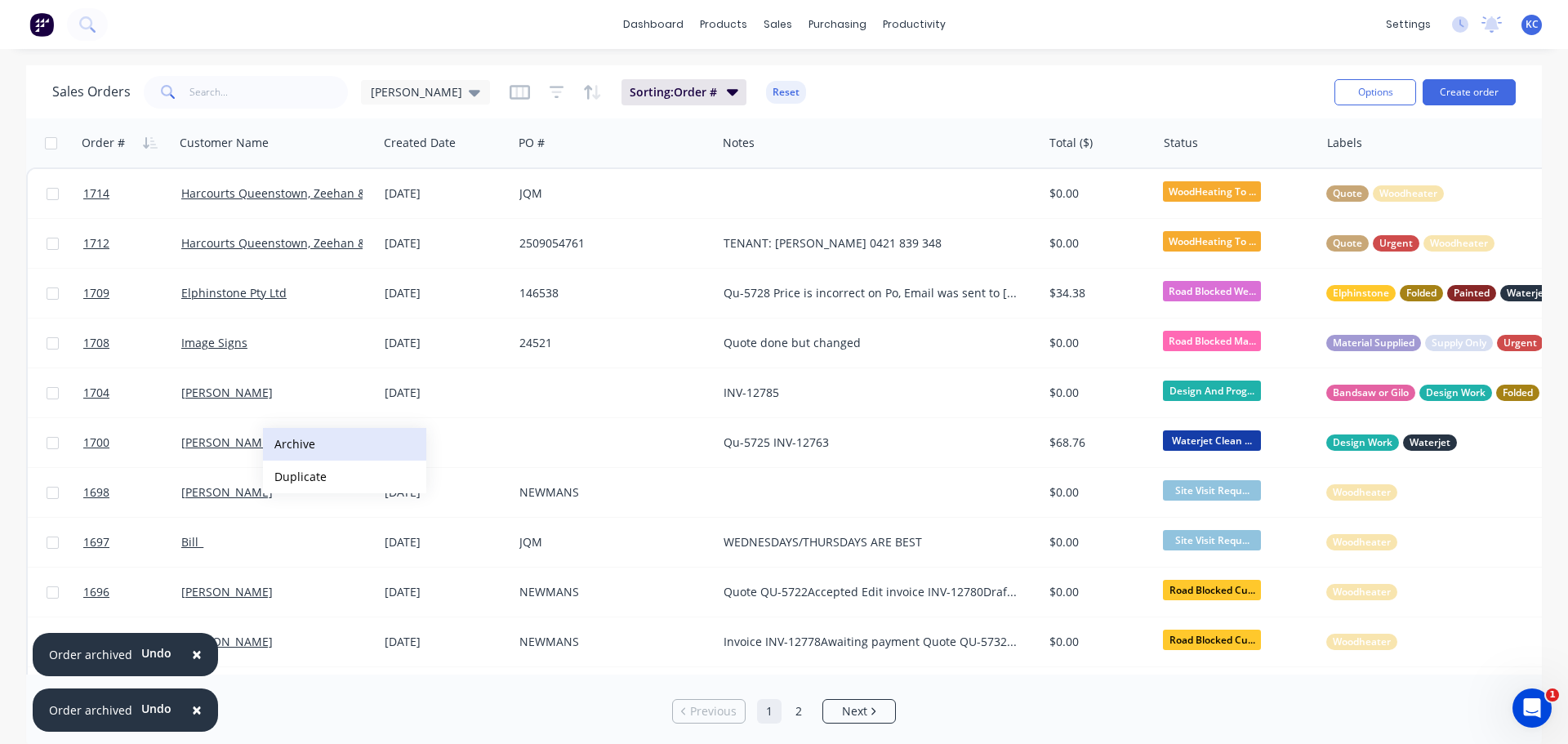
click at [289, 444] on button "Archive" at bounding box center [344, 443] width 164 height 32
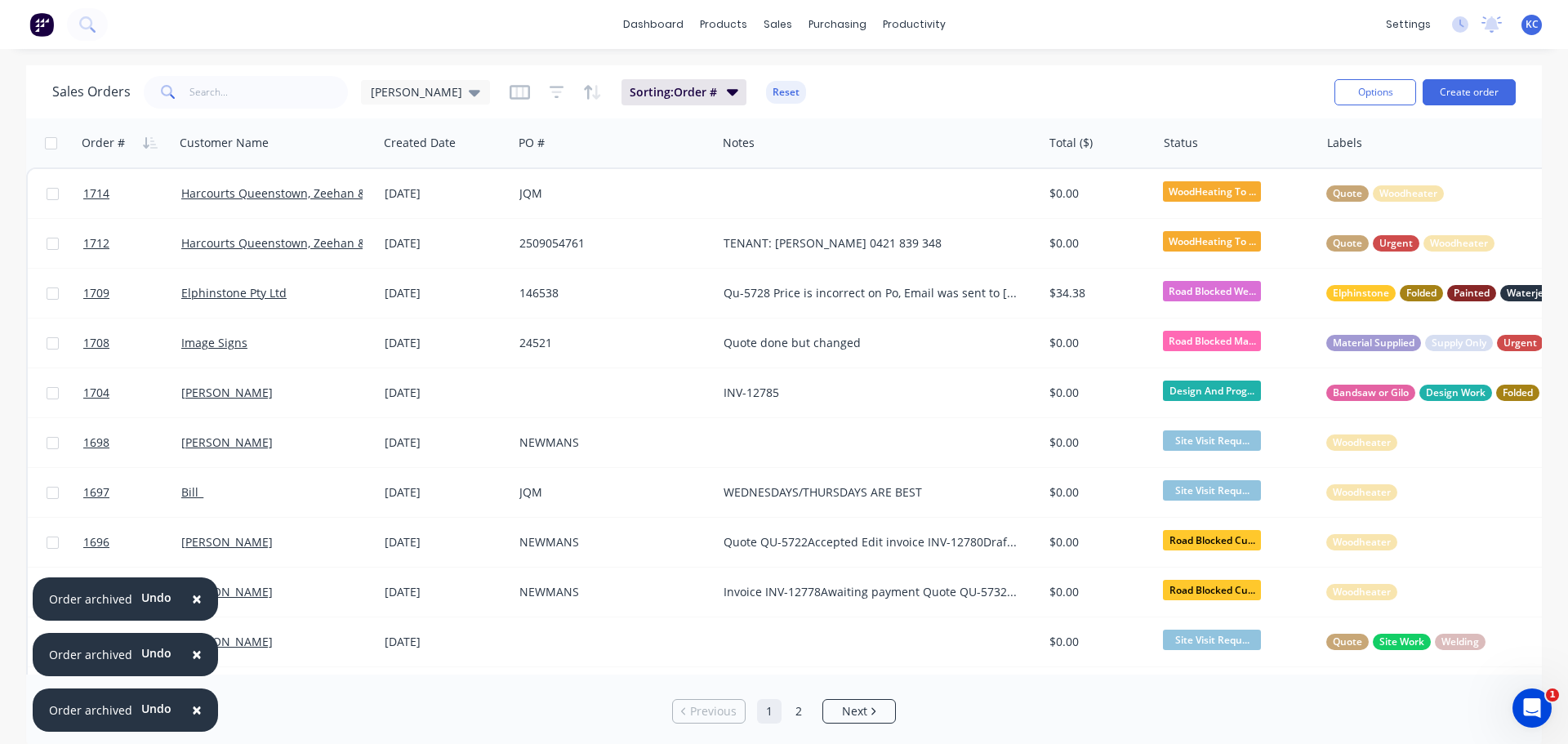
click at [192, 601] on span "×" at bounding box center [196, 599] width 10 height 23
click at [196, 651] on span "×" at bounding box center [196, 654] width 10 height 23
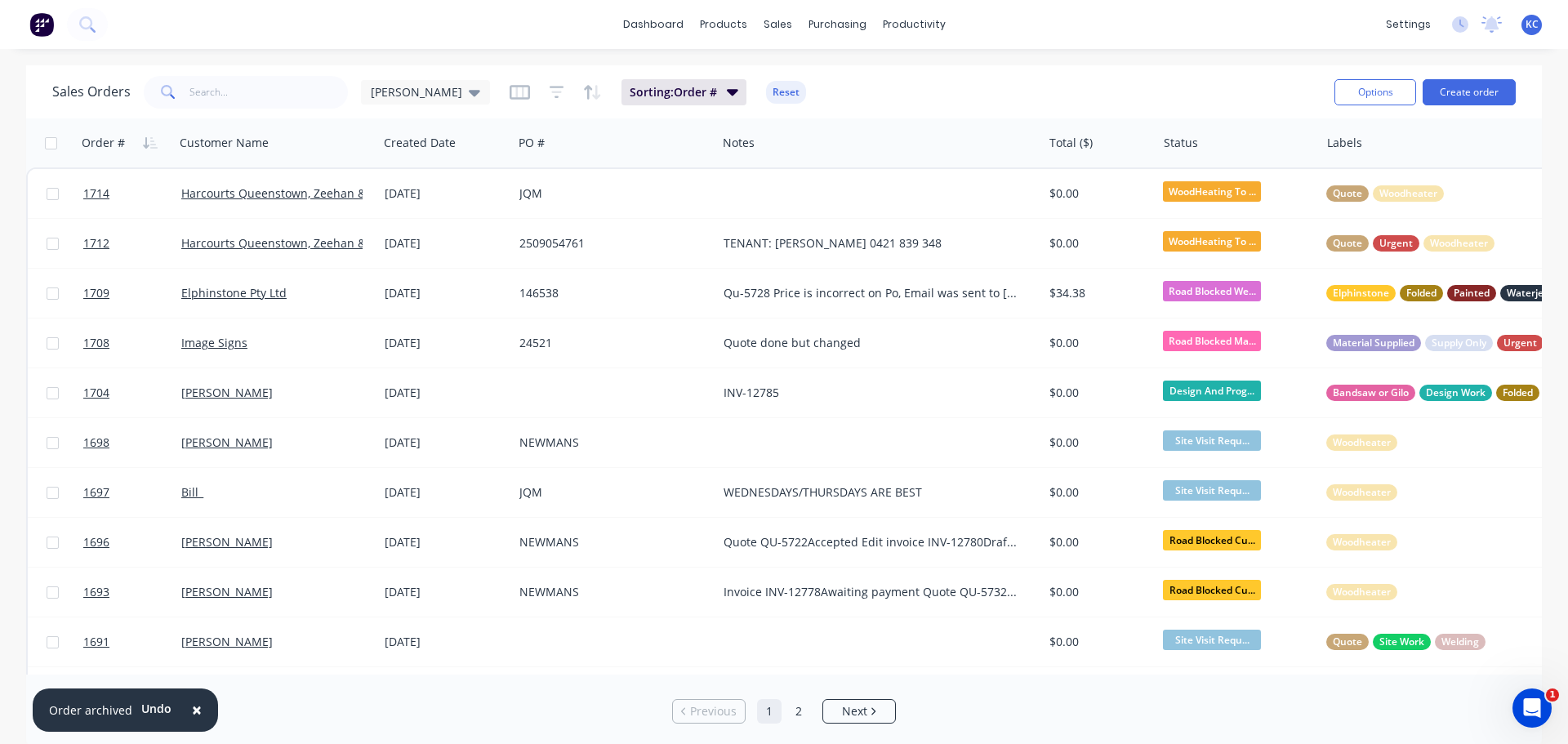
click at [191, 706] on span "×" at bounding box center [196, 710] width 10 height 23
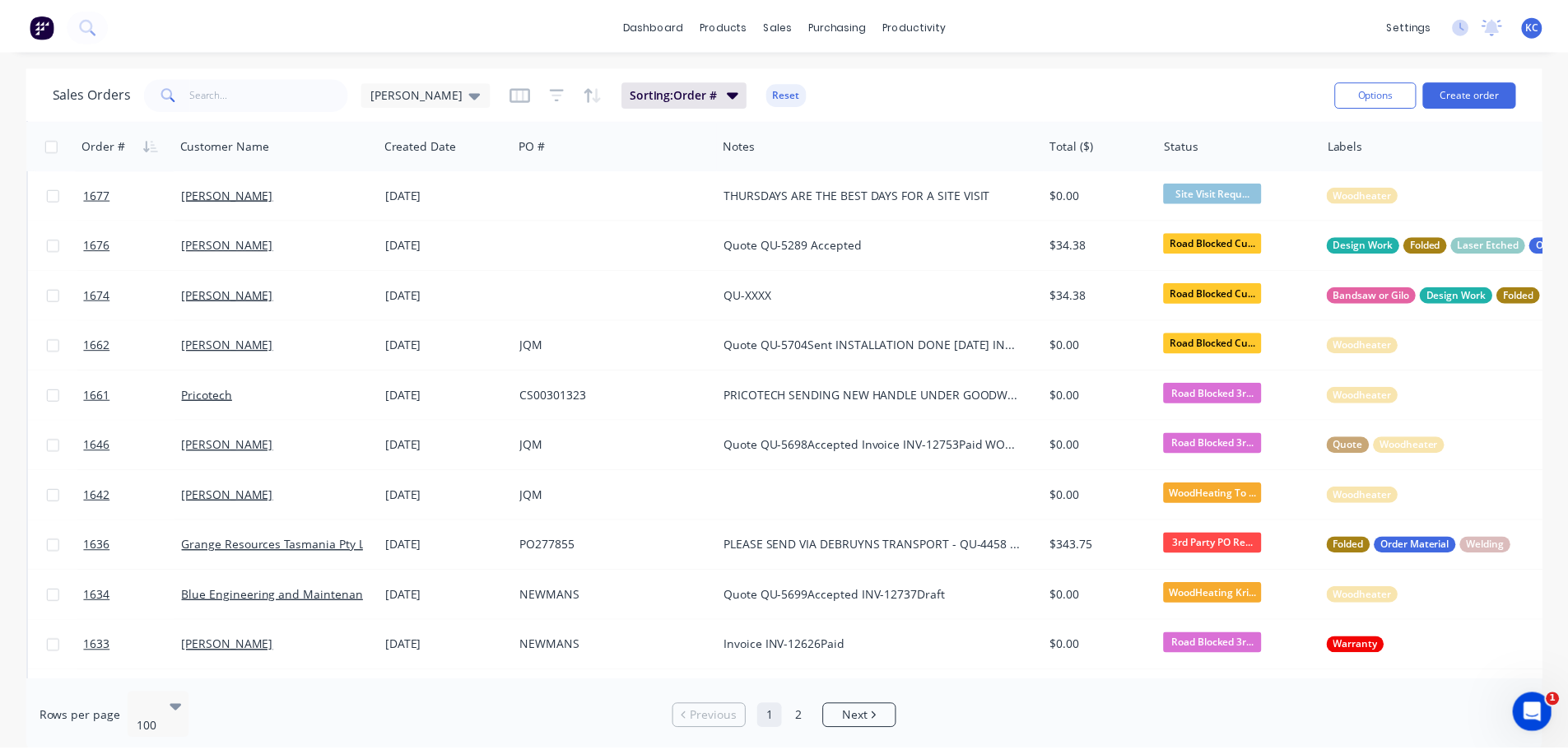
scroll to position [824, 0]
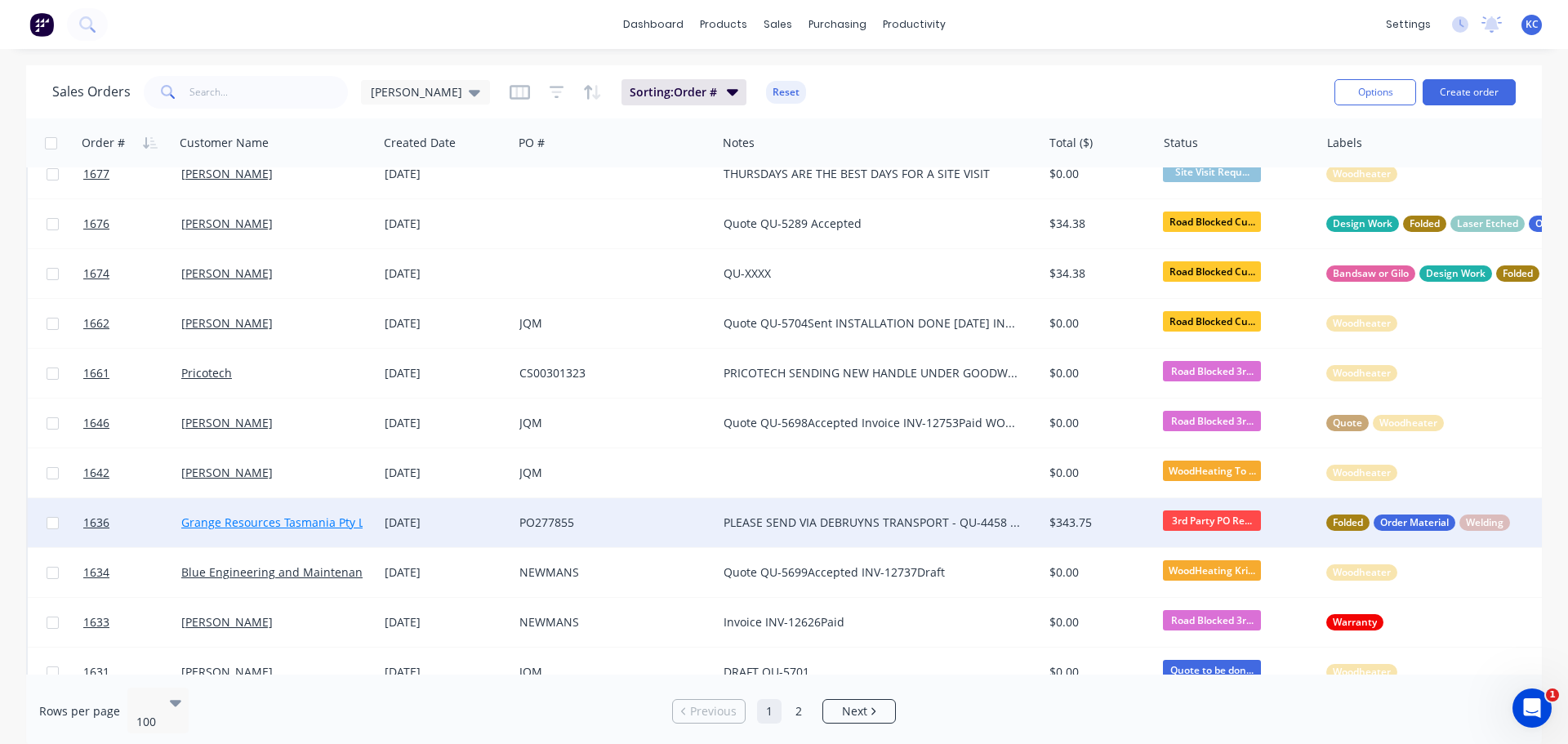
click at [259, 522] on link "Grange Resources Tasmania Pty Ltd" at bounding box center [278, 522] width 194 height 16
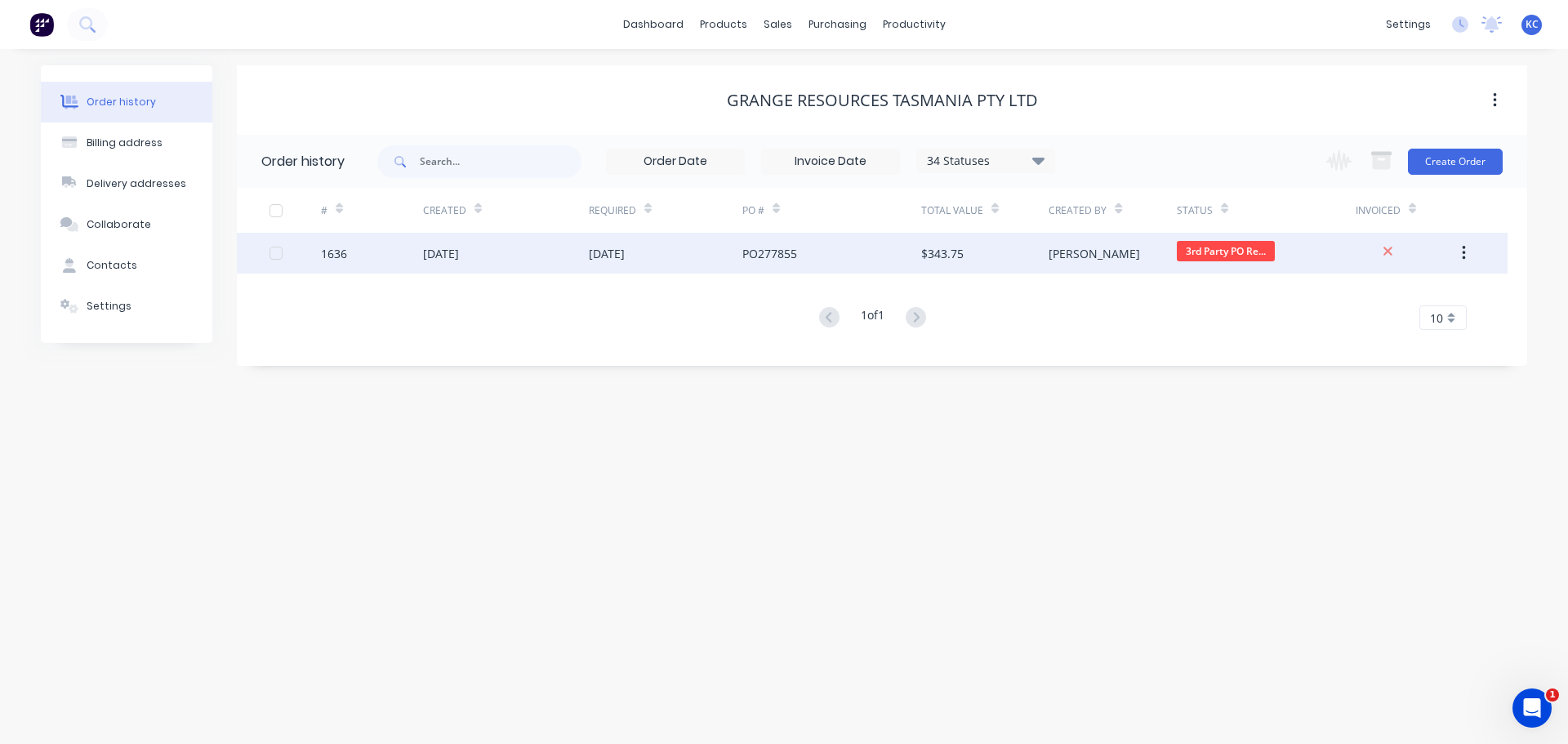
click at [459, 253] on div "[DATE]" at bounding box center [440, 254] width 36 height 18
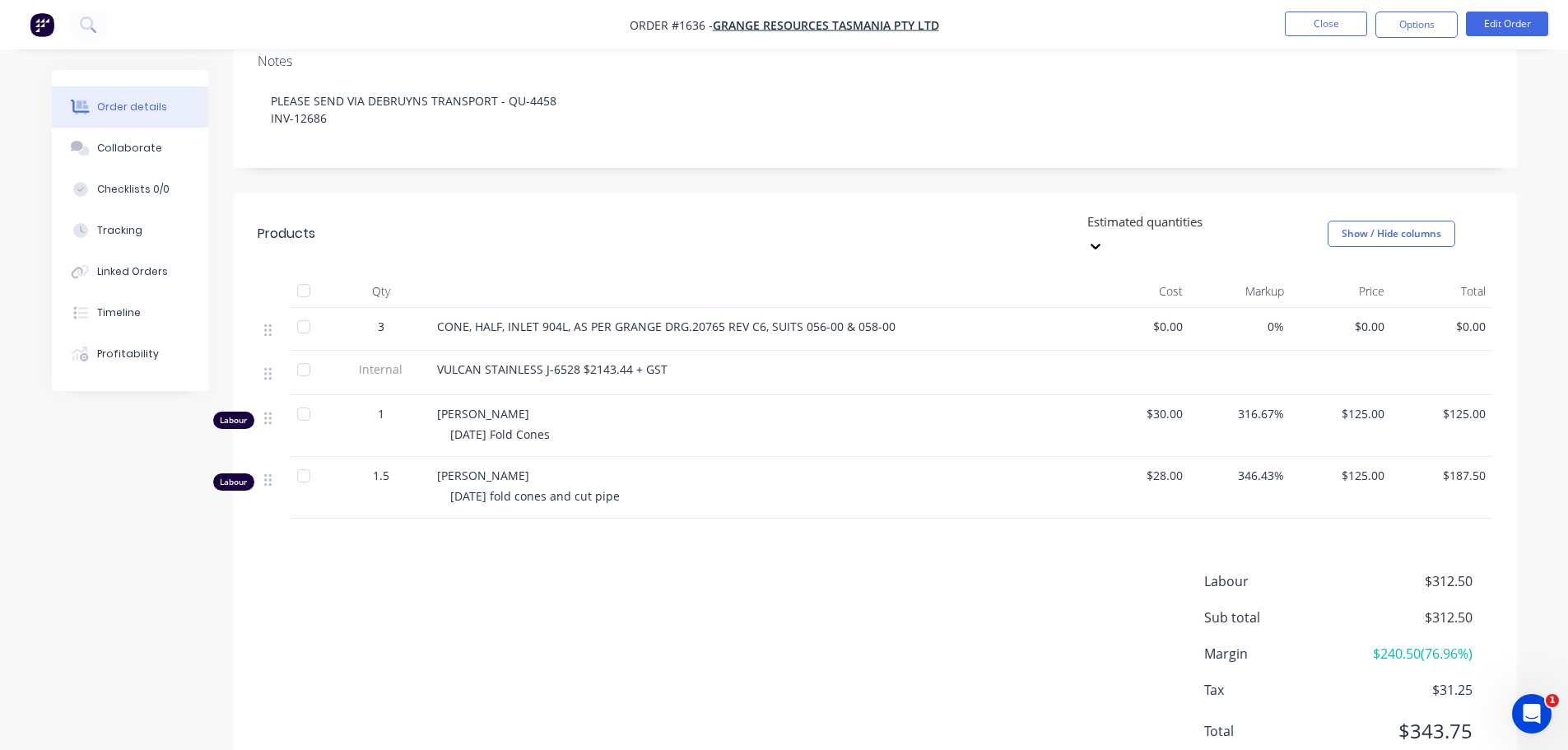
scroll to position [329, 0]
click at [1525, 17] on button "Edit Order" at bounding box center [1507, 23] width 82 height 24
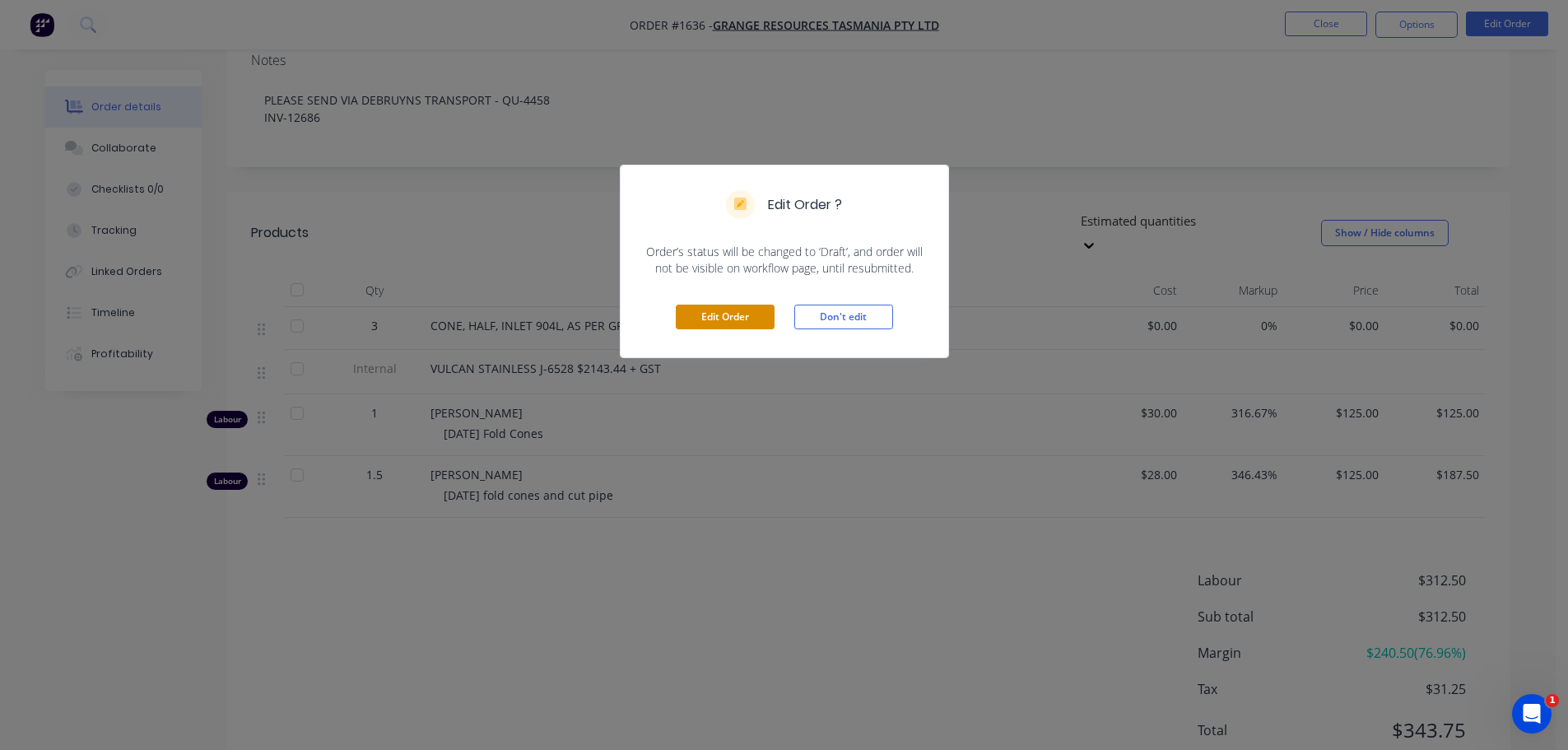
click at [716, 311] on button "Edit Order" at bounding box center [726, 317] width 99 height 24
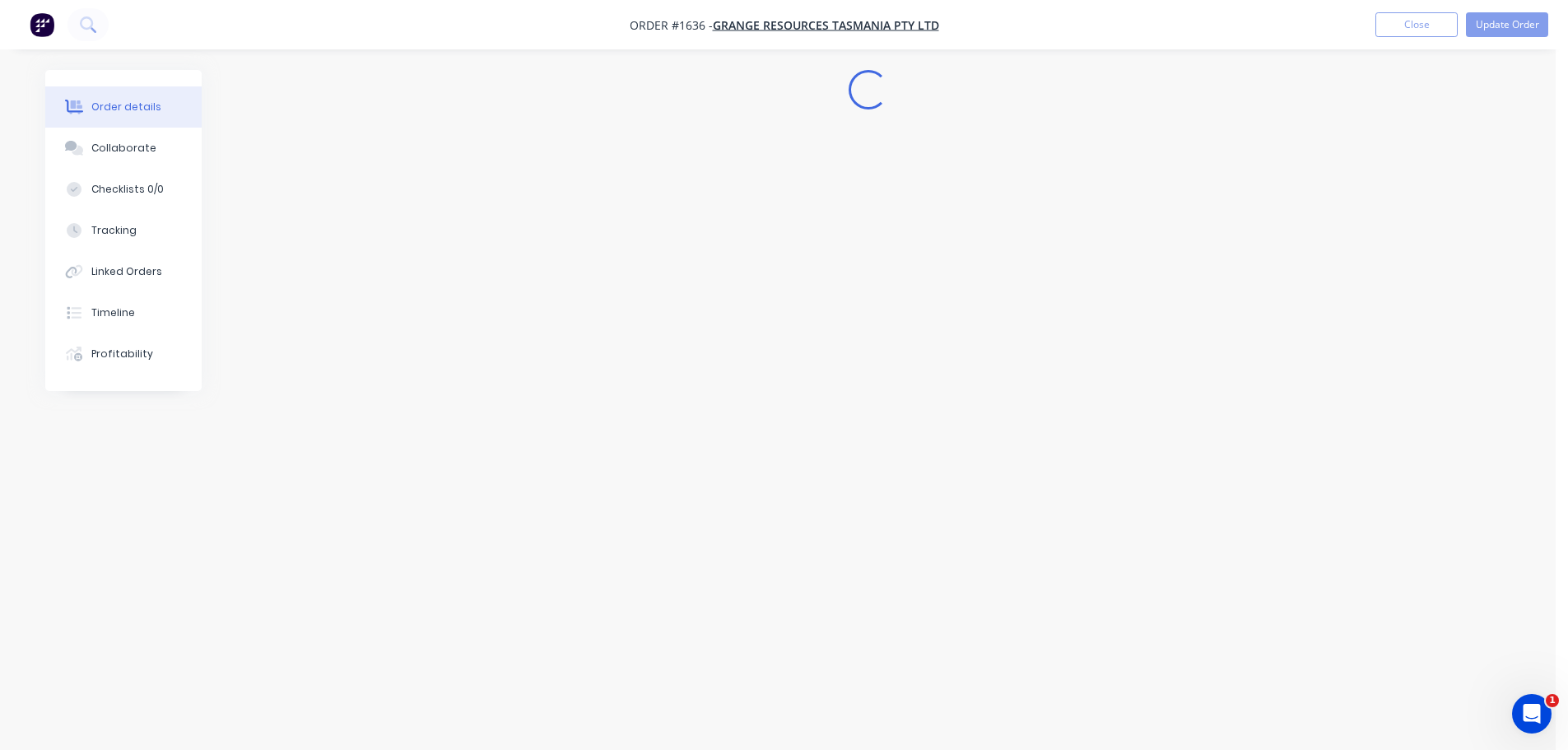
scroll to position [0, 0]
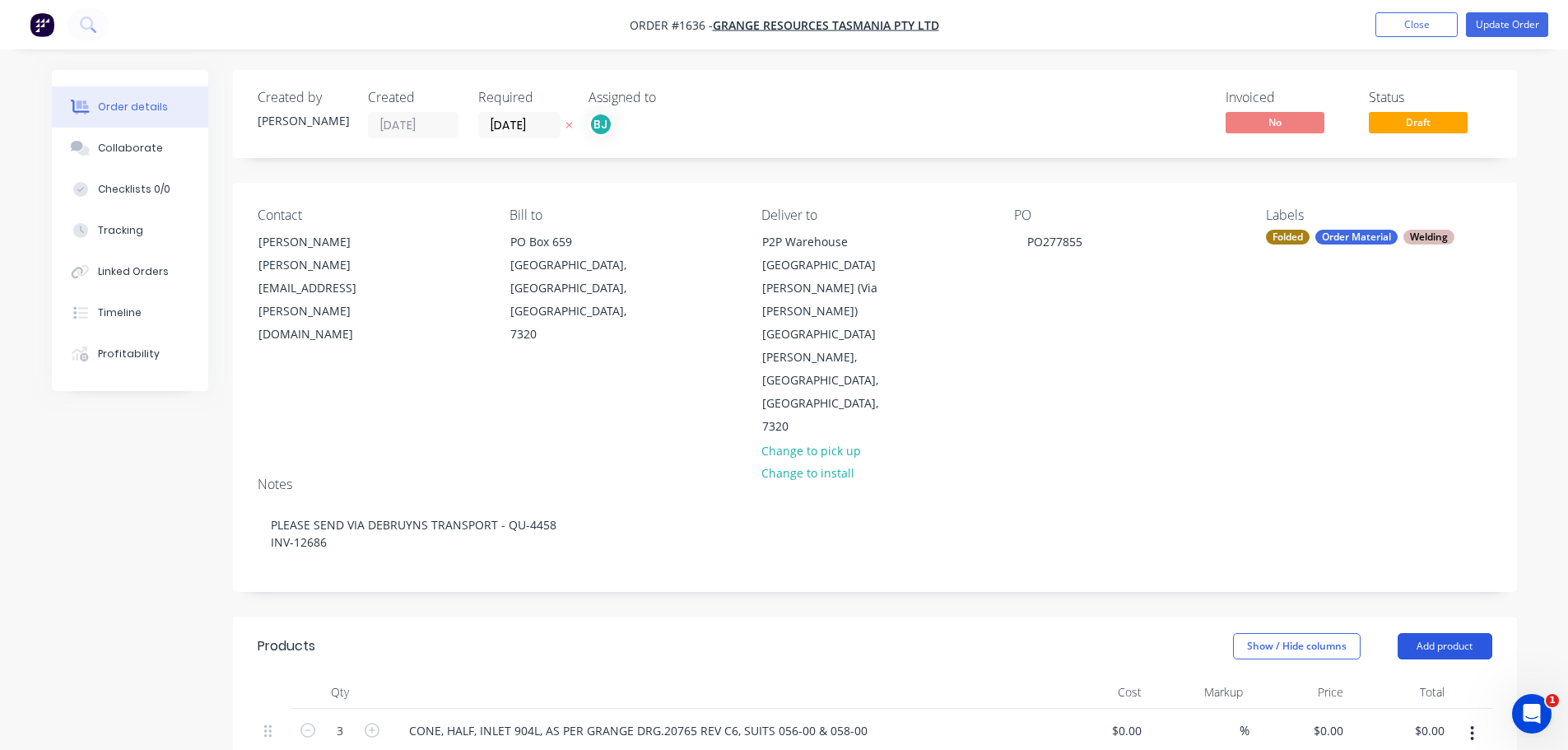
click at [1433, 633] on button "Add product" at bounding box center [1446, 646] width 95 height 26
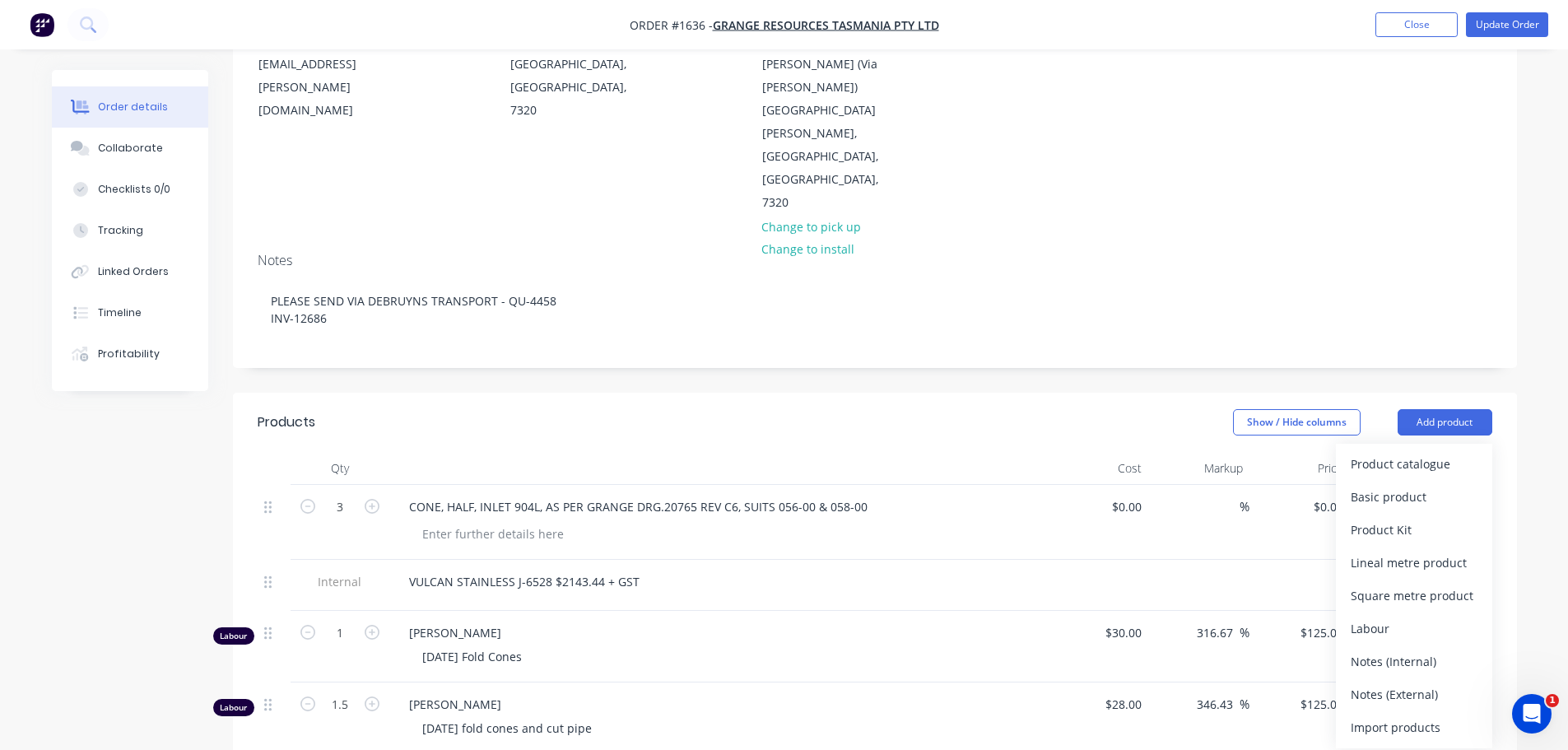
scroll to position [247, 0]
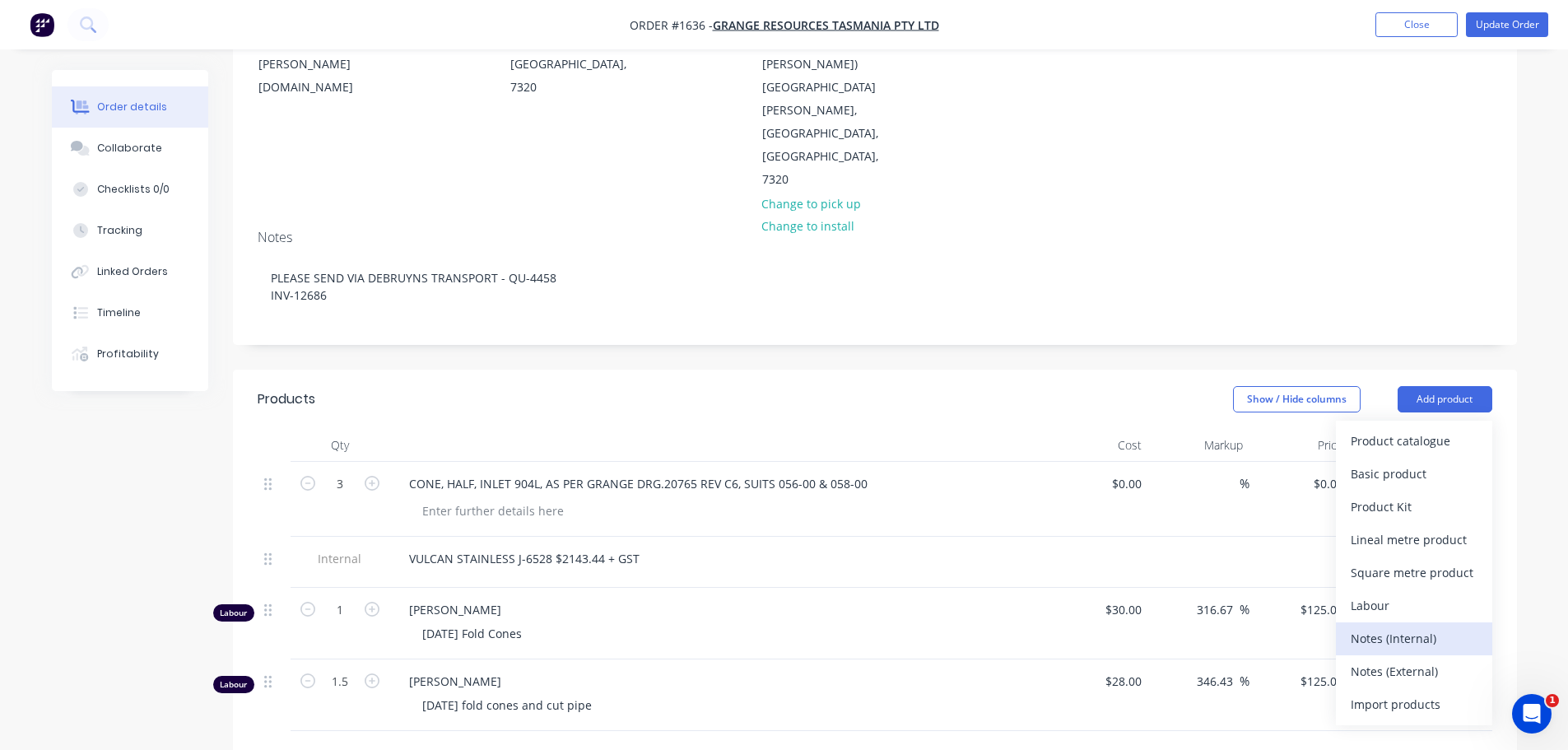
click at [1379, 627] on div "Notes (Internal)" at bounding box center [1414, 639] width 127 height 24
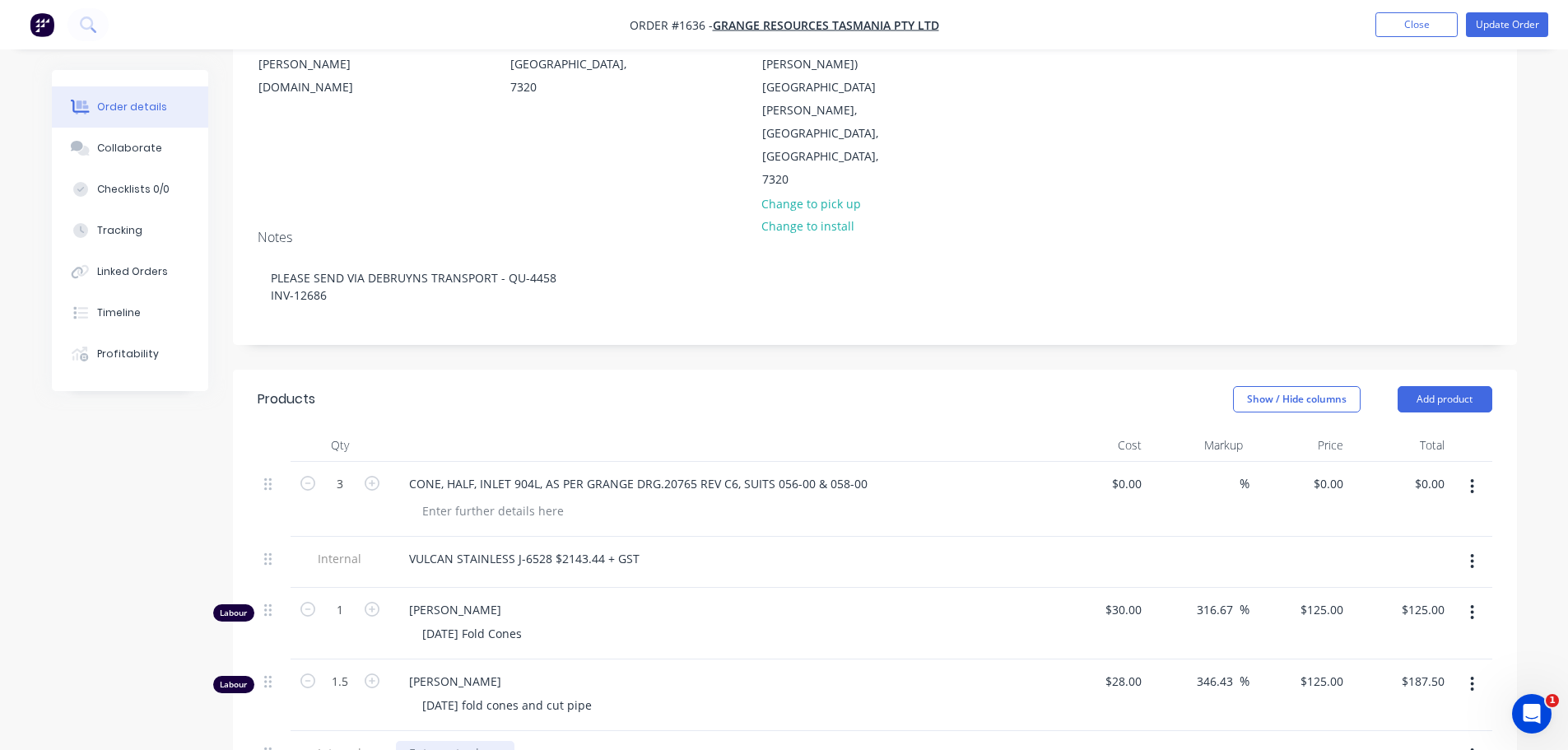
click at [484, 741] on div at bounding box center [455, 753] width 118 height 24
click at [1069, 588] on div "$30.00 $30.00" at bounding box center [1099, 623] width 102 height 72
click at [1496, 29] on button "Update Order" at bounding box center [1507, 24] width 82 height 24
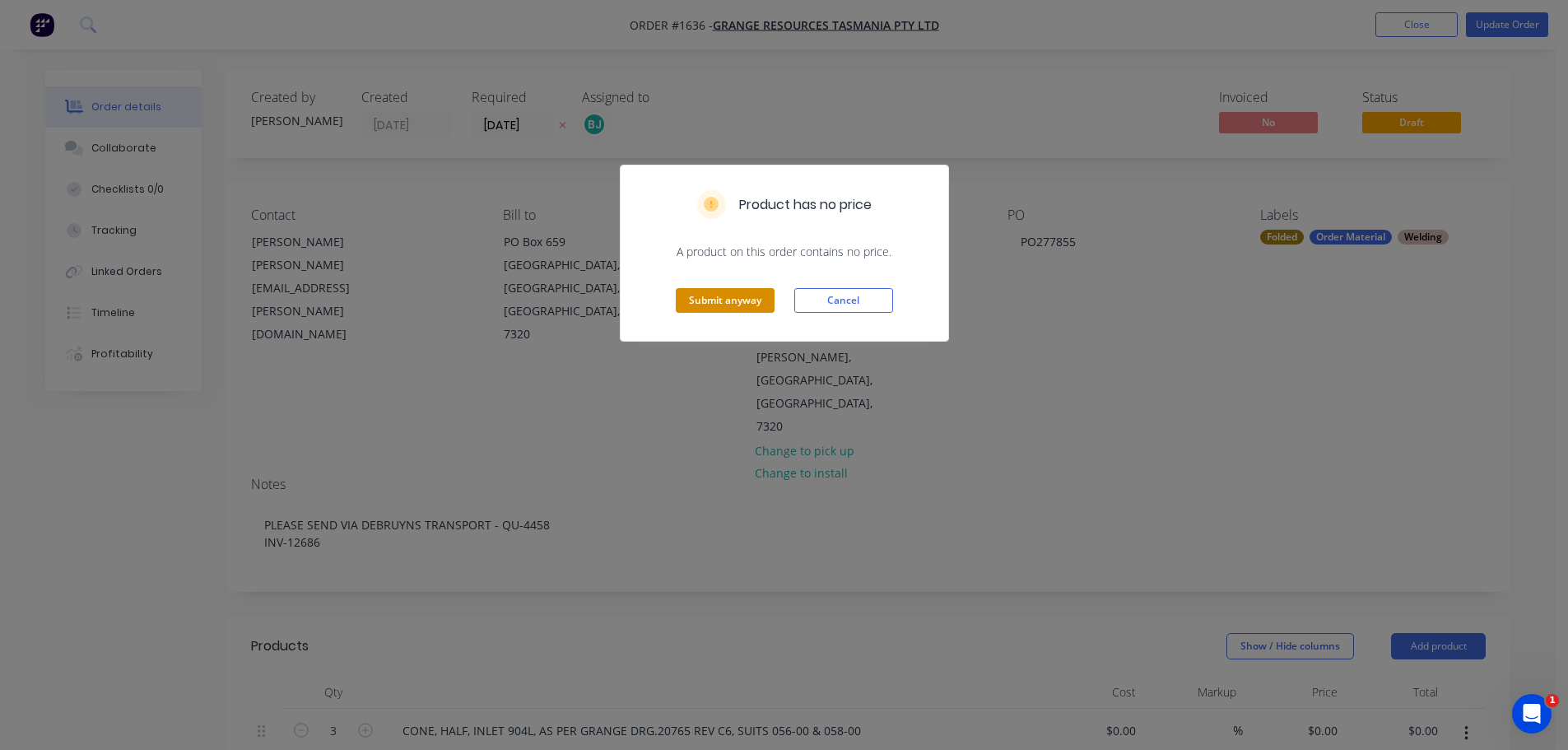
click at [749, 303] on button "Submit anyway" at bounding box center [726, 300] width 99 height 24
